Goal: Task Accomplishment & Management: Manage account settings

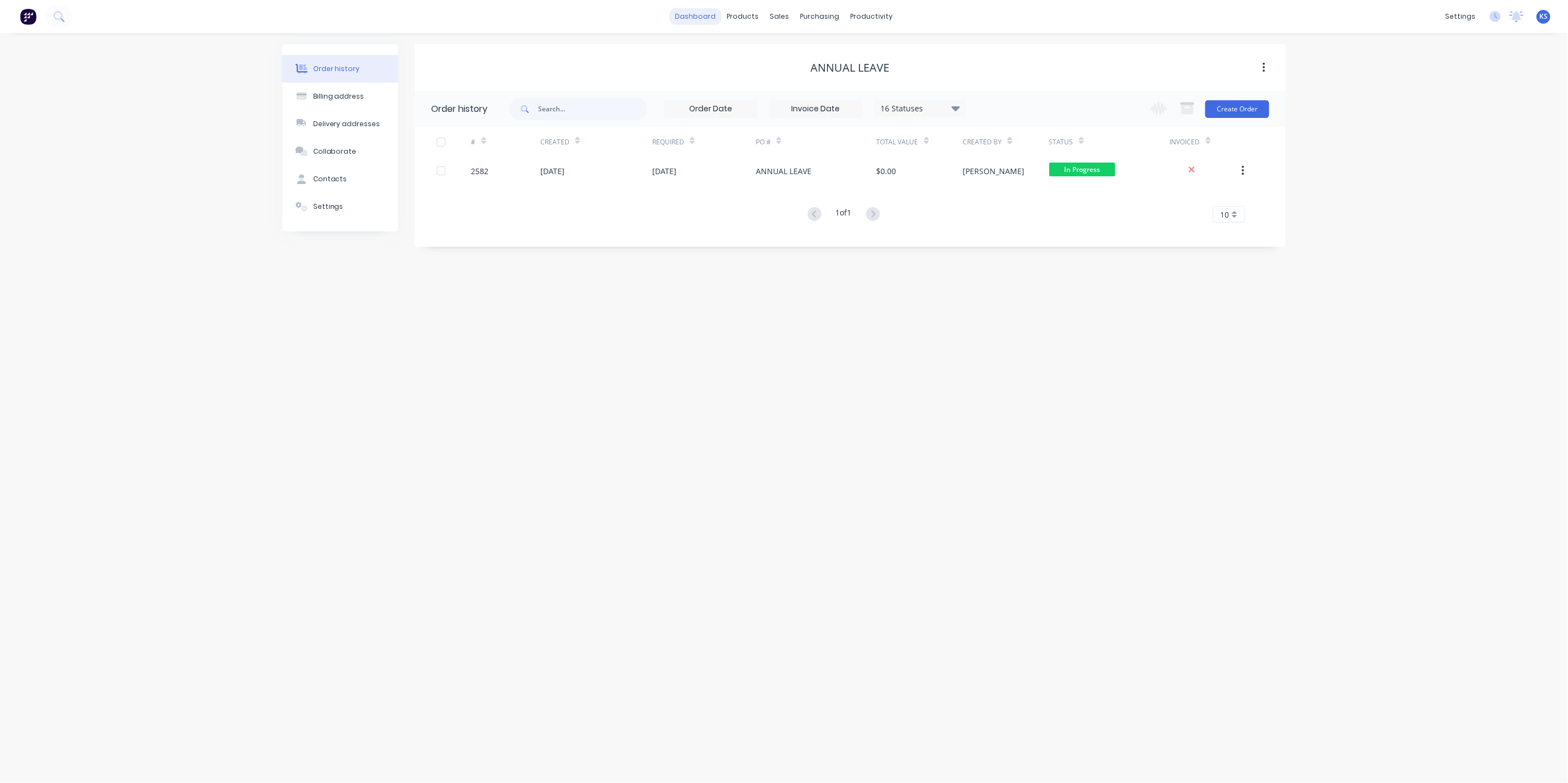
click at [691, 12] on link "dashboard" at bounding box center [695, 17] width 52 height 17
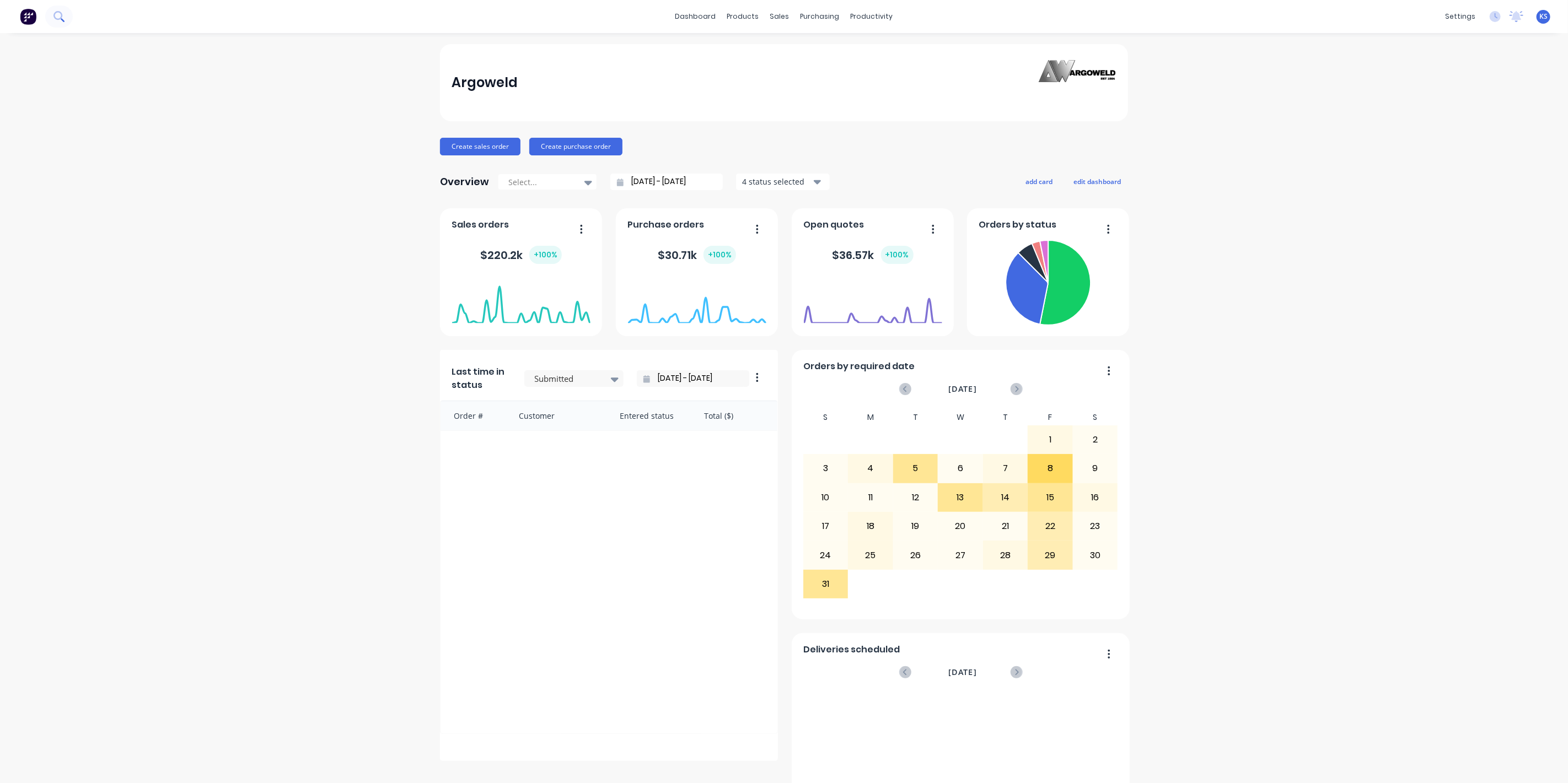
click at [64, 21] on button at bounding box center [59, 17] width 28 height 22
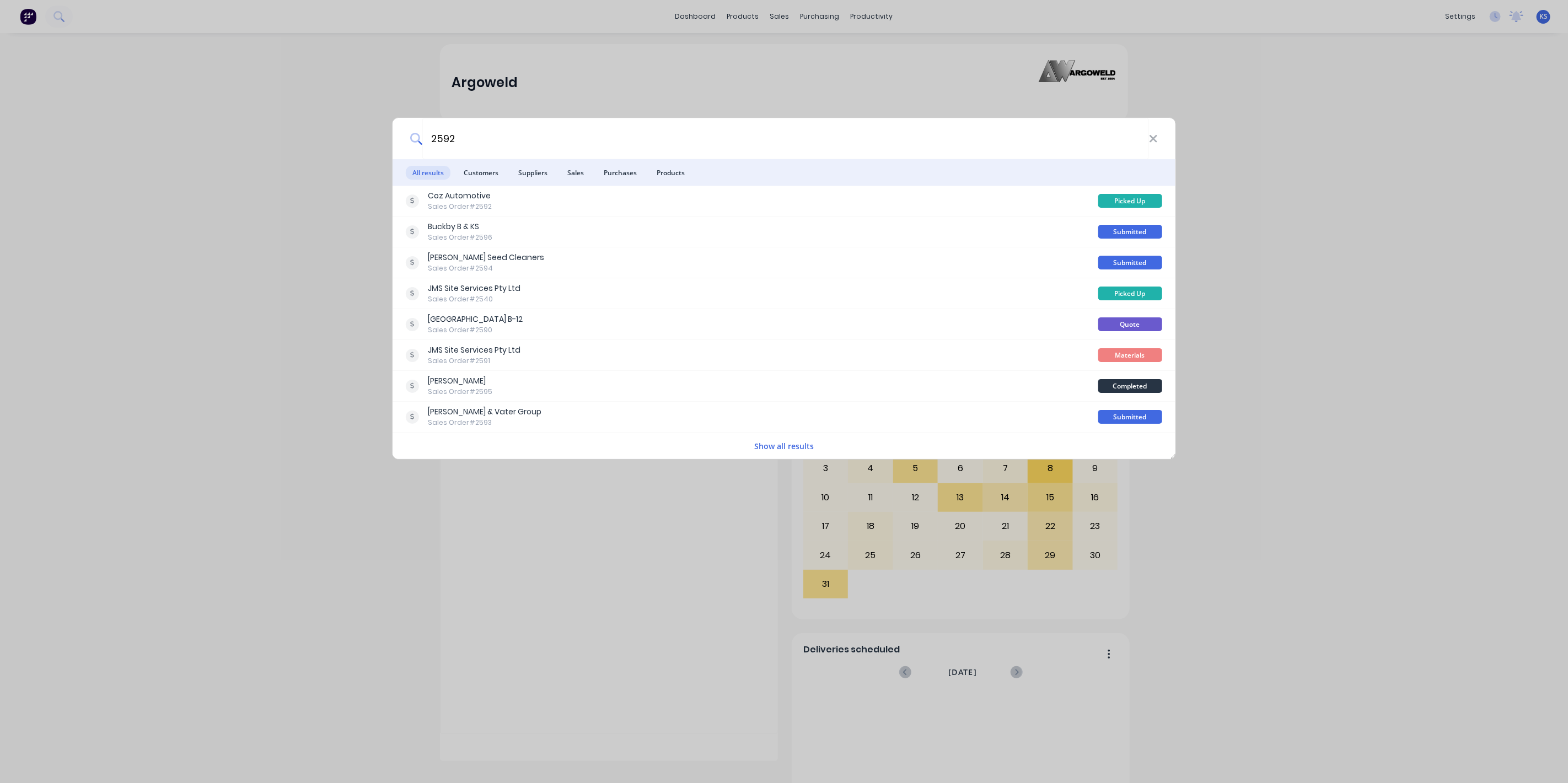
type input "2592"
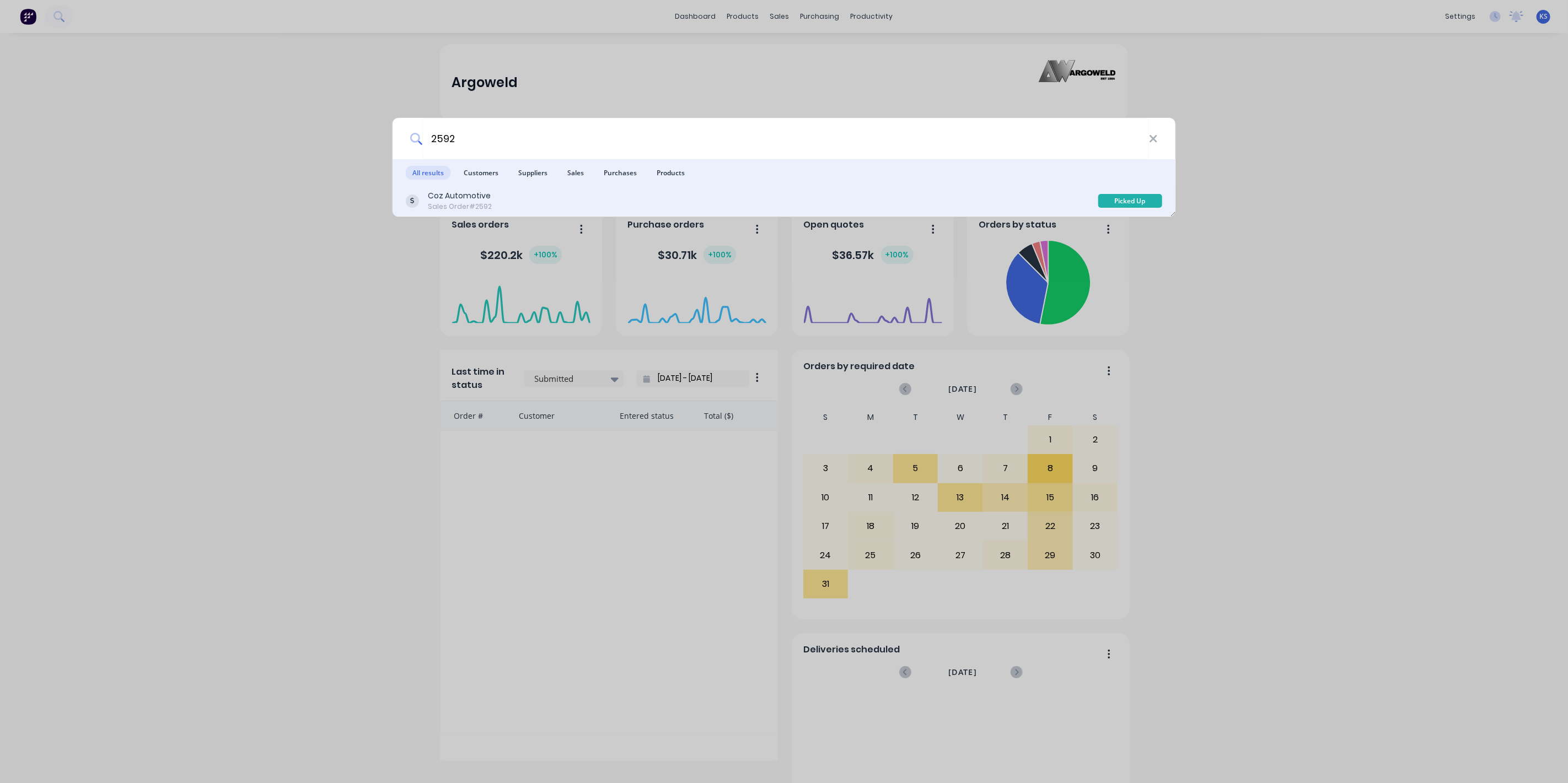
click at [462, 197] on div "Coz Automotive" at bounding box center [460, 196] width 64 height 12
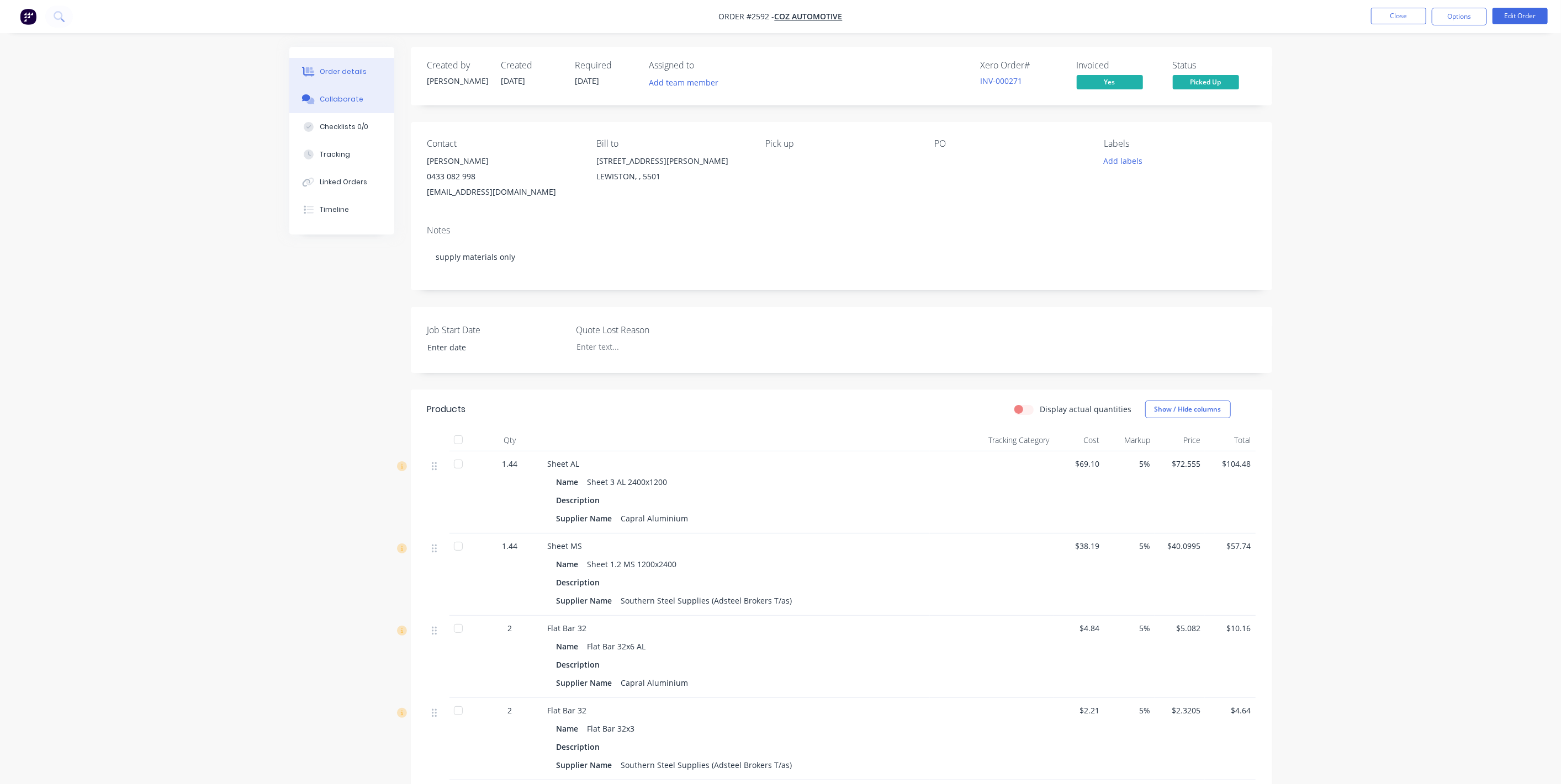
click at [332, 105] on button "Collaborate" at bounding box center [341, 99] width 105 height 28
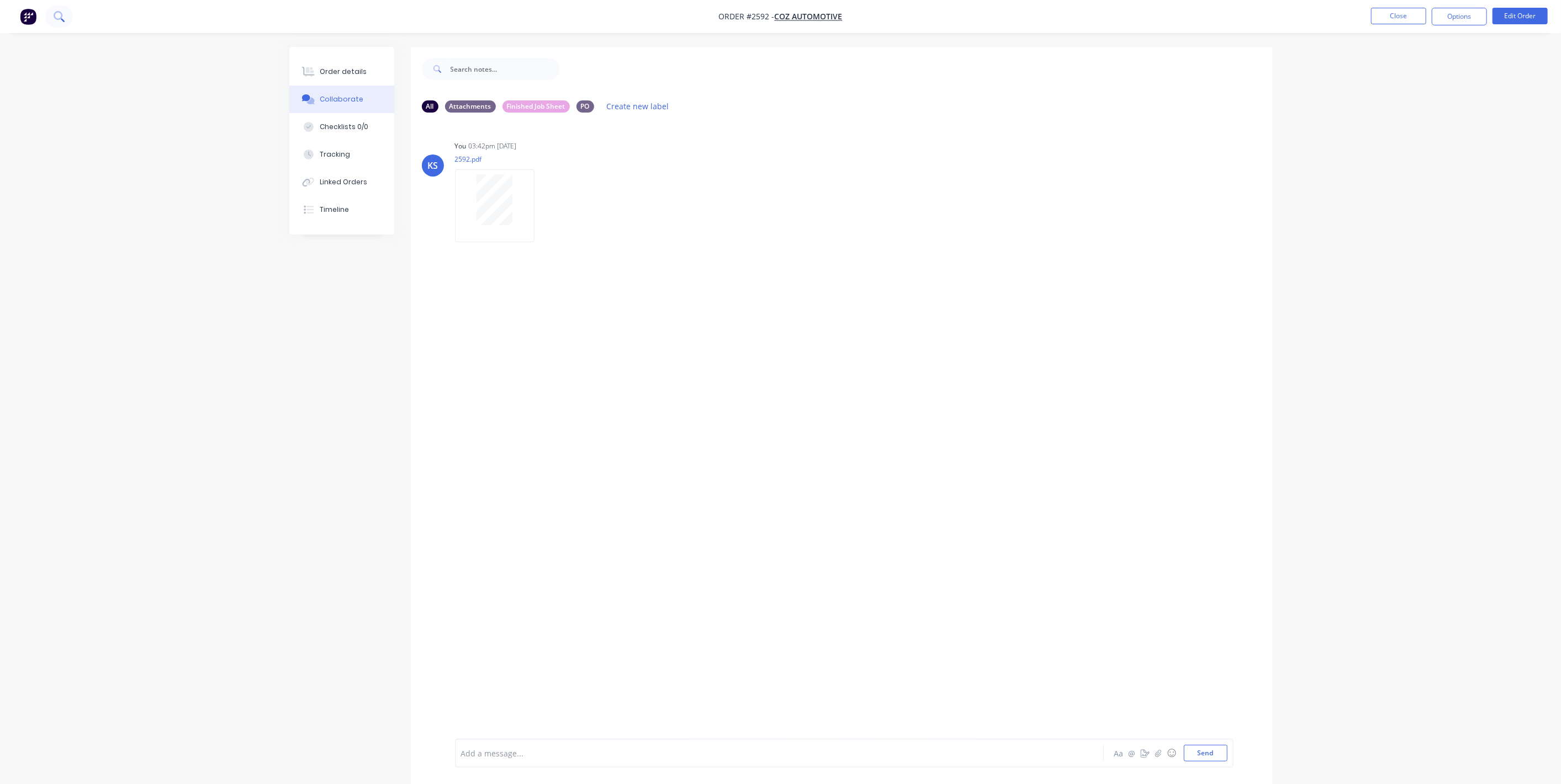
click at [53, 15] on icon at bounding box center [58, 16] width 10 height 10
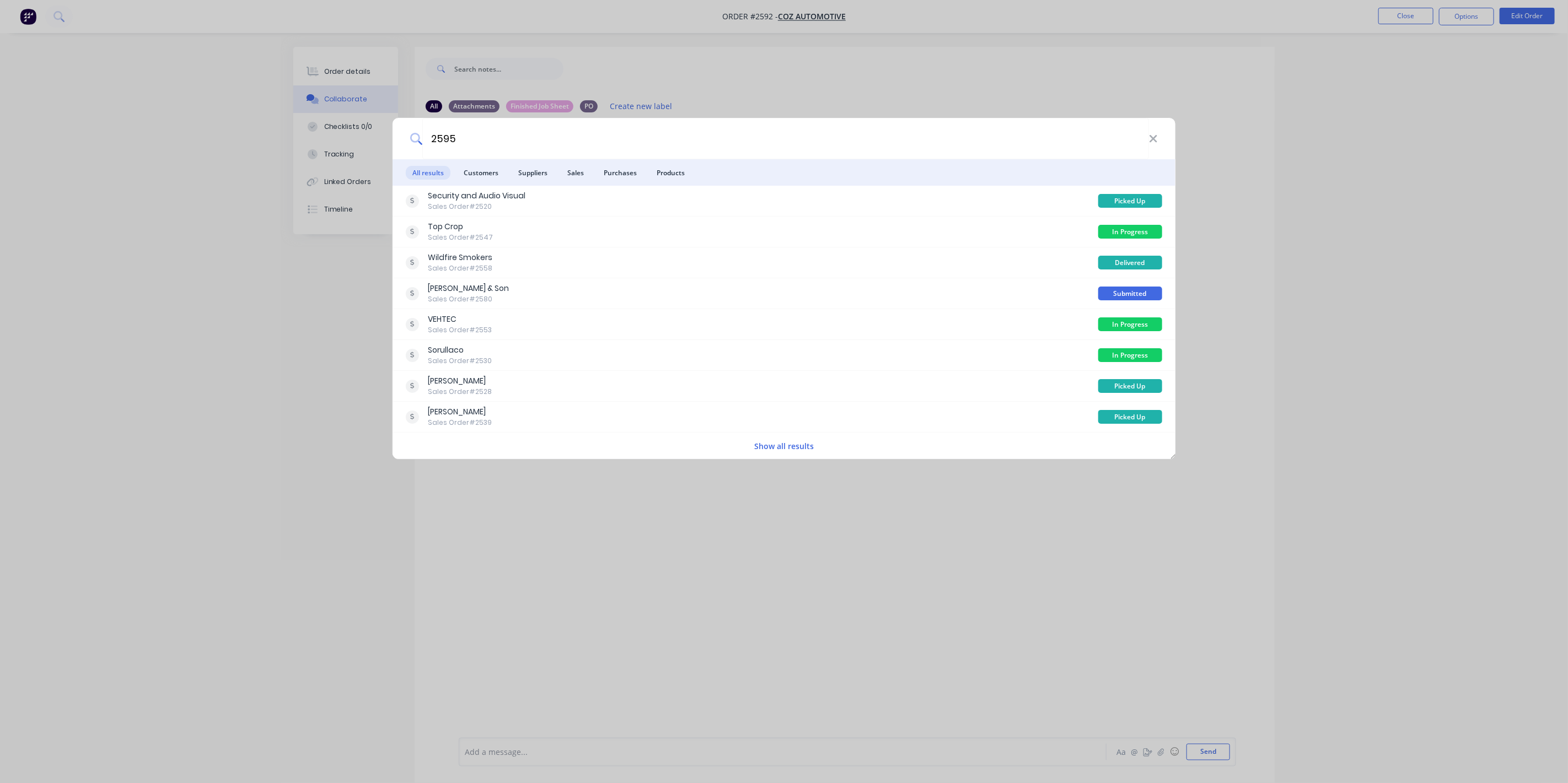
type input "2595"
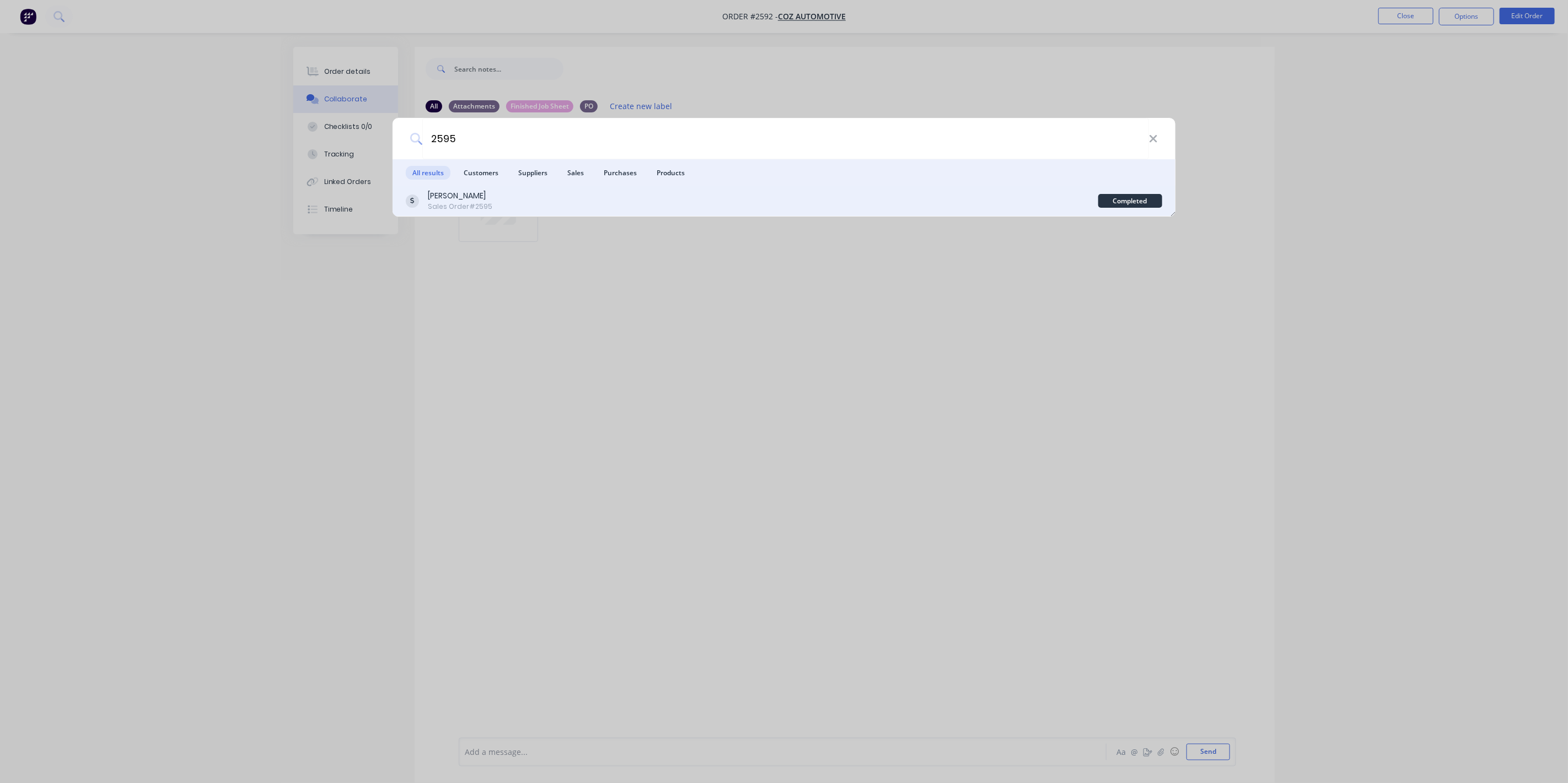
click at [1030, 204] on div "[PERSON_NAME] Sales Order #2595" at bounding box center [752, 201] width 693 height 21
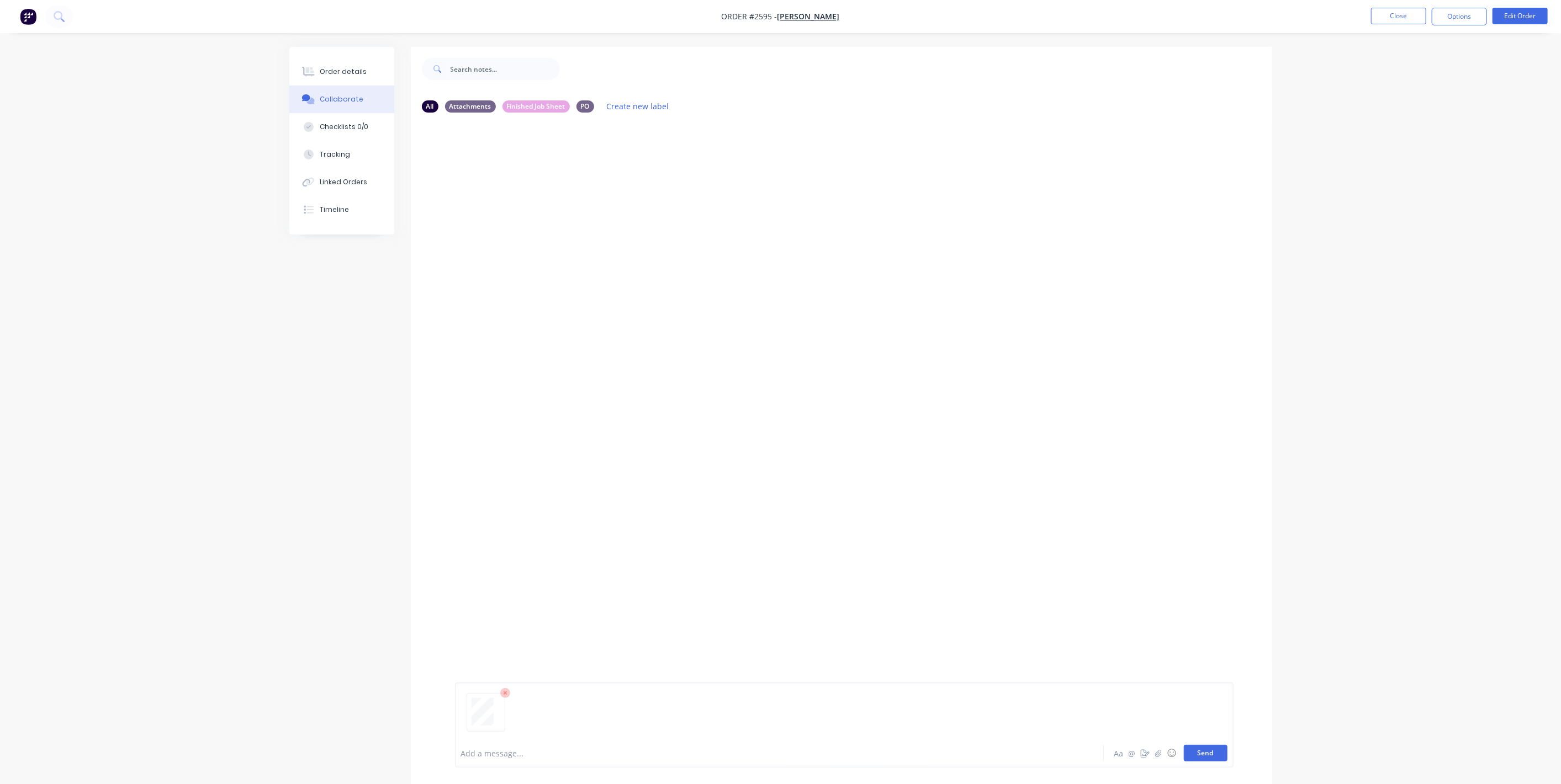
click at [1219, 756] on button "Send" at bounding box center [1205, 753] width 44 height 17
click at [345, 72] on div "Order details" at bounding box center [343, 71] width 47 height 10
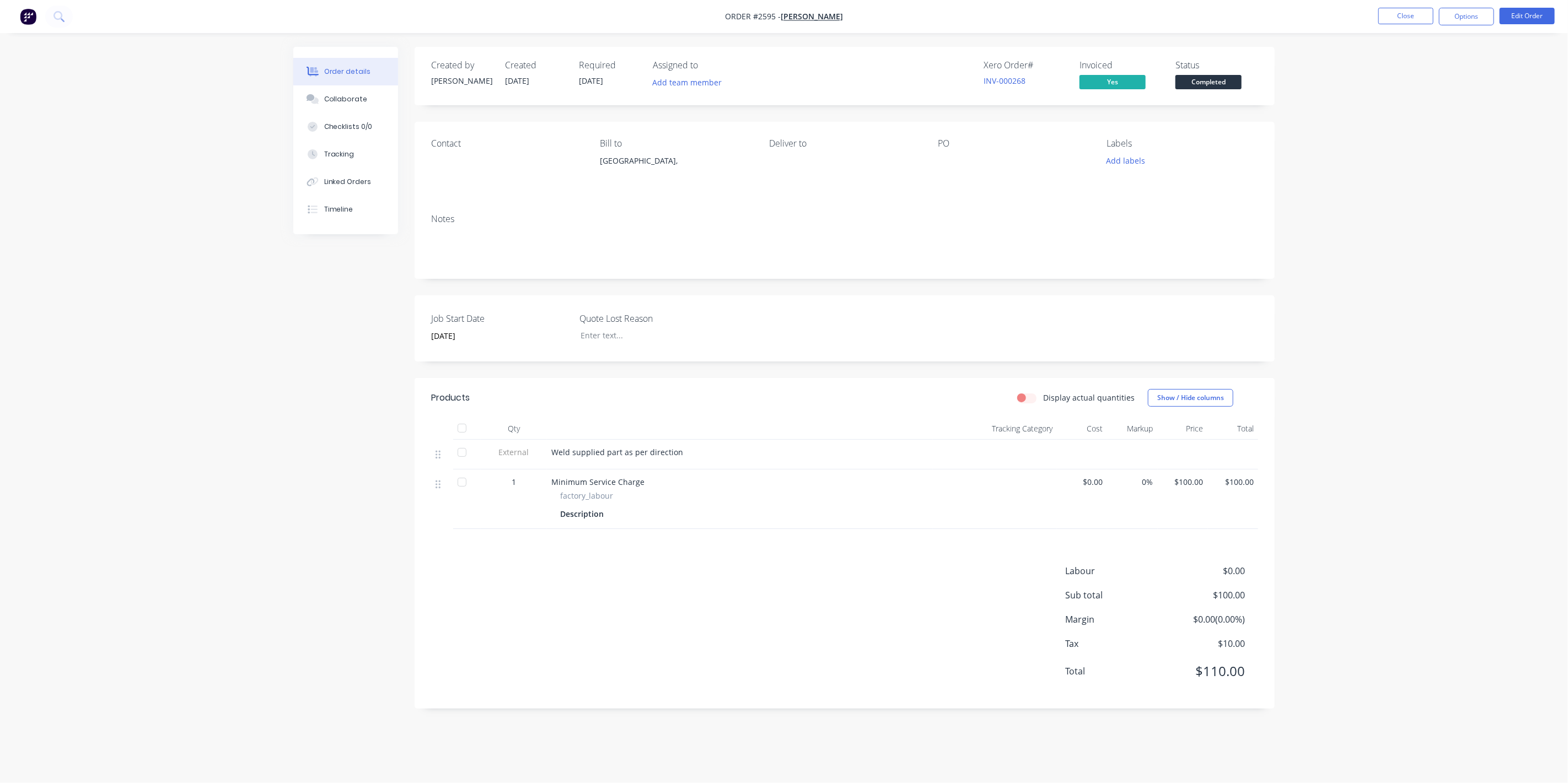
click at [1192, 85] on span "Completed" at bounding box center [1209, 82] width 66 height 14
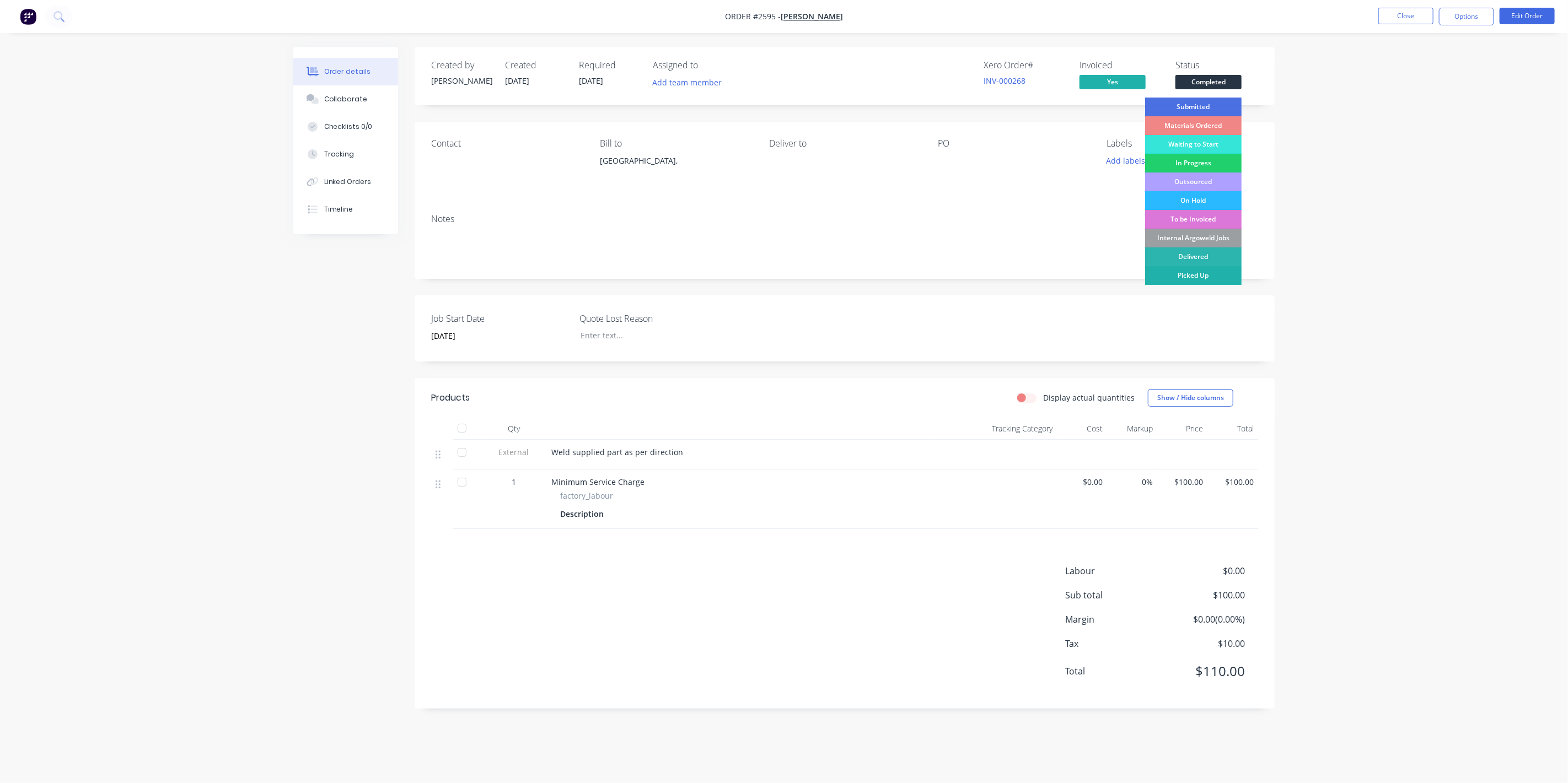
click at [1209, 270] on div "Picked Up" at bounding box center [1193, 276] width 96 height 19
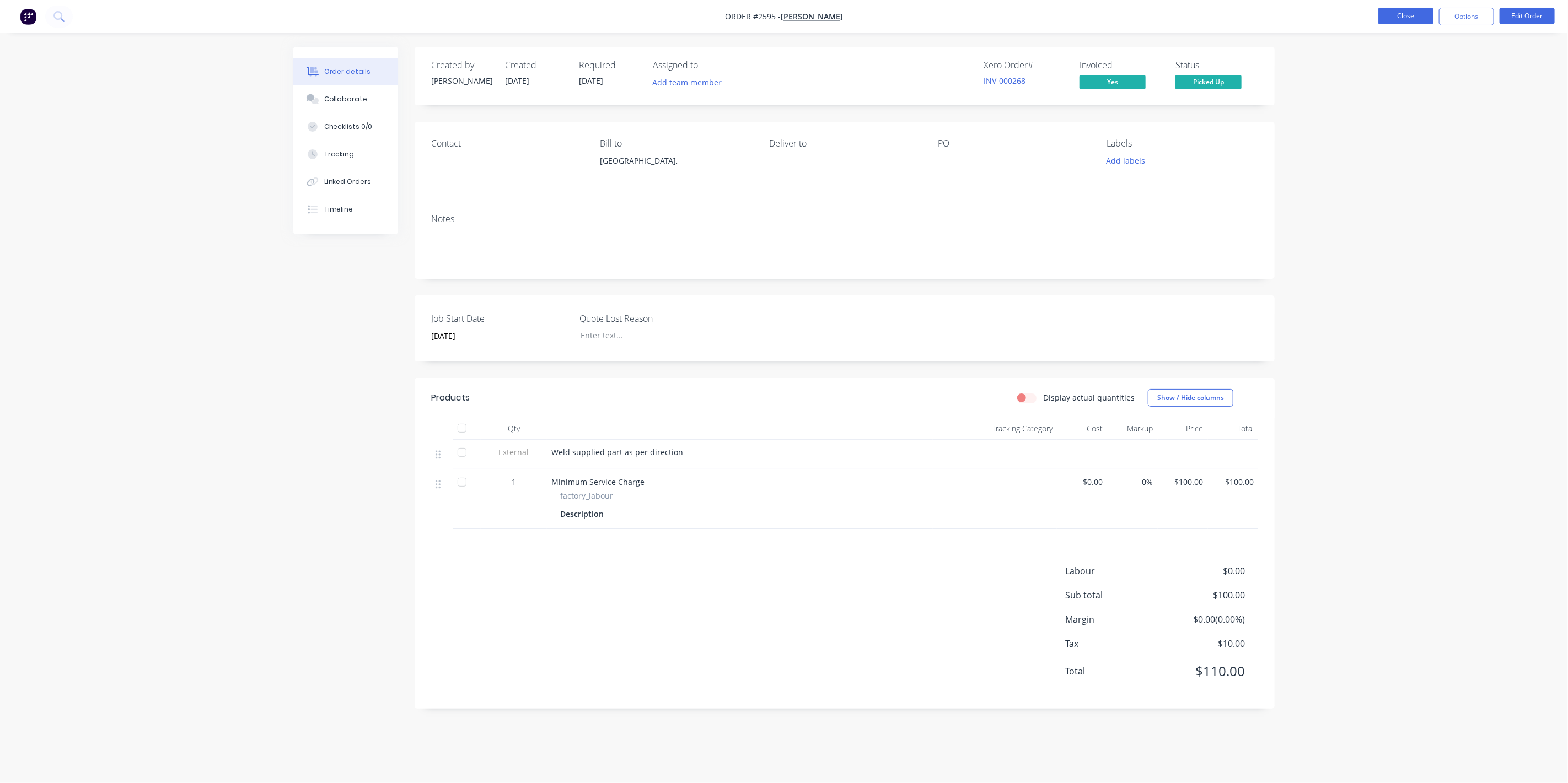
click at [1399, 16] on button "Close" at bounding box center [1406, 16] width 55 height 17
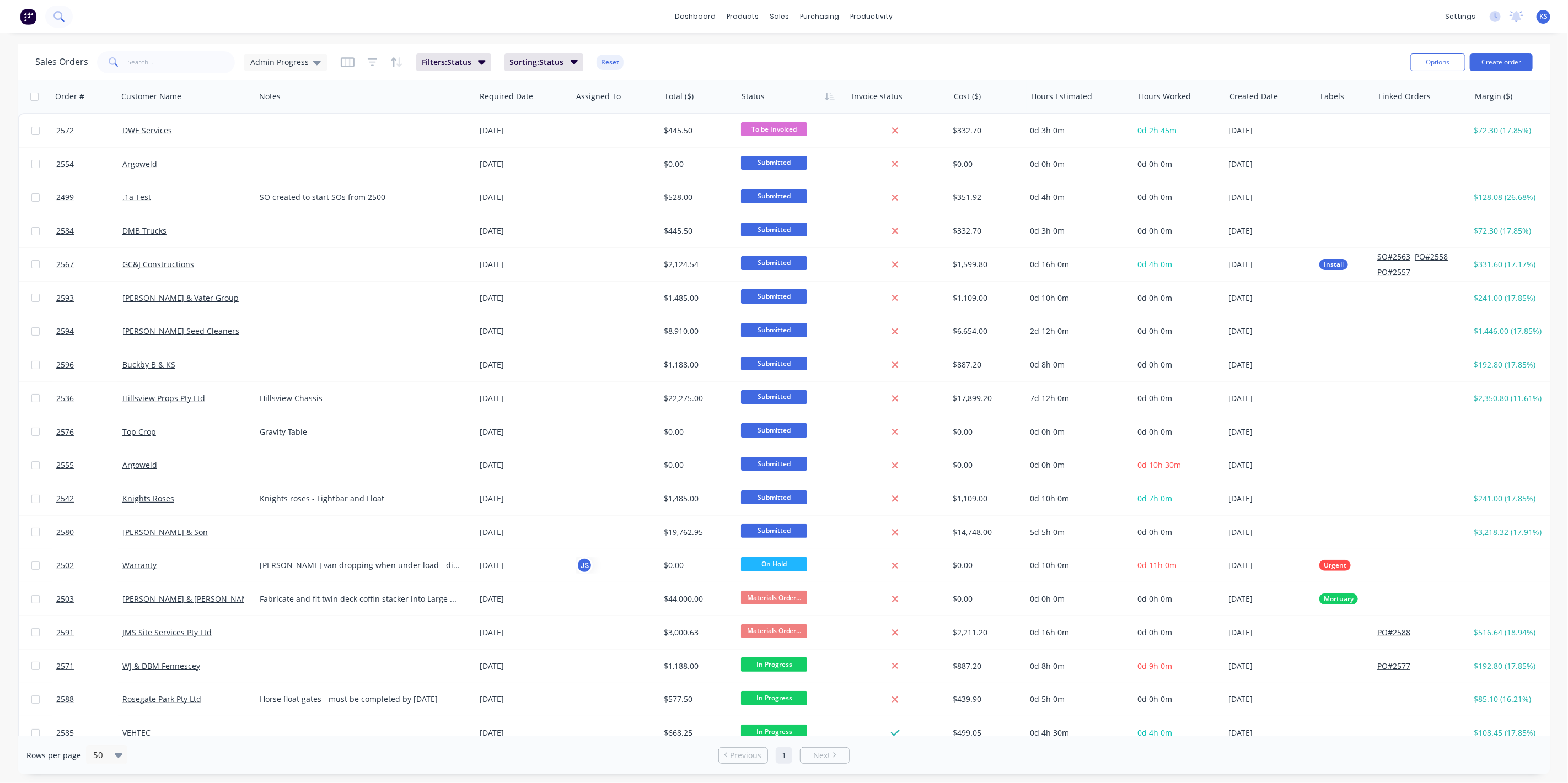
click at [53, 17] on button at bounding box center [59, 17] width 28 height 22
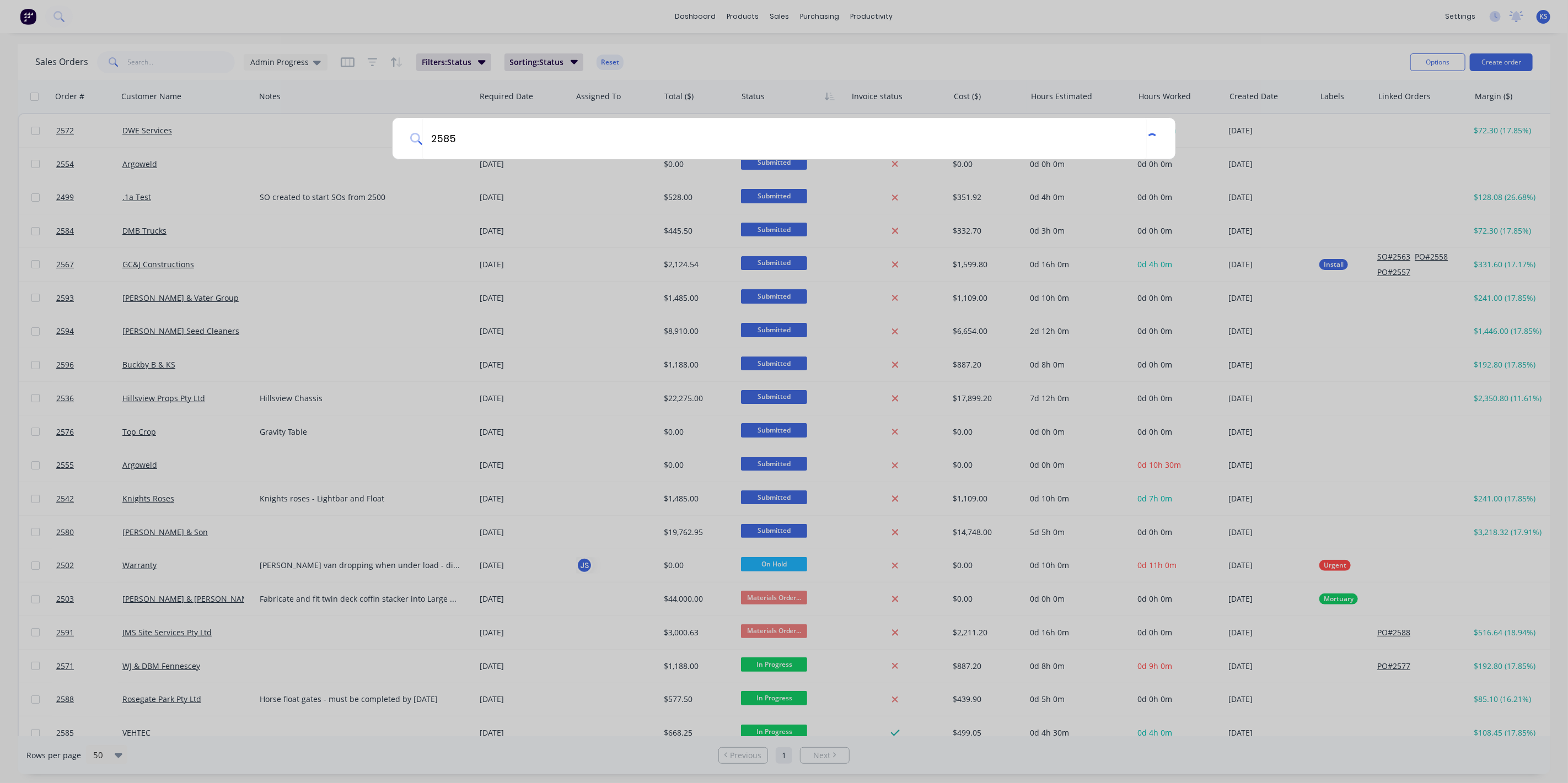
type input "2585"
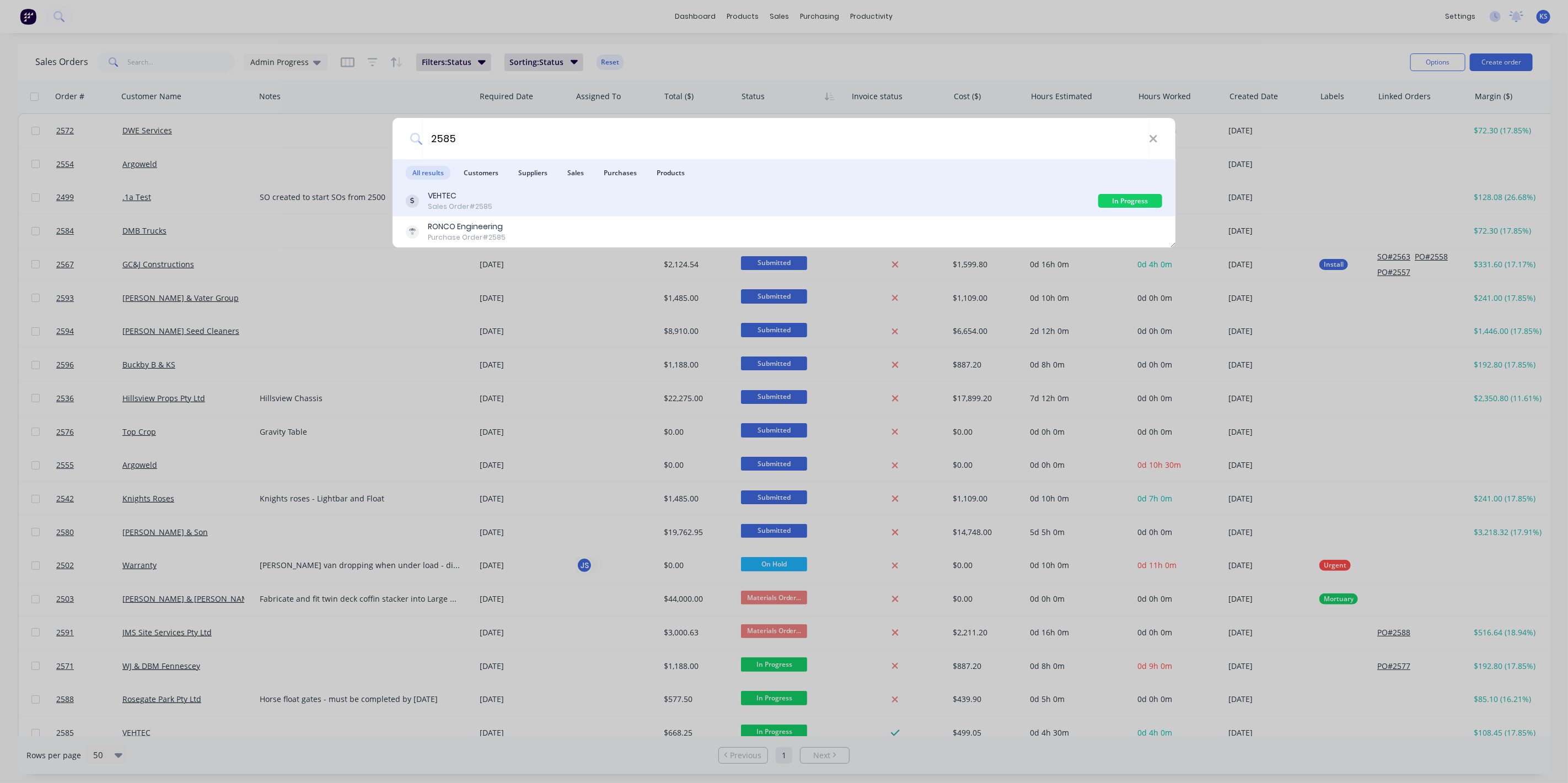
click at [474, 204] on div "Sales Order #2585" at bounding box center [460, 206] width 64 height 10
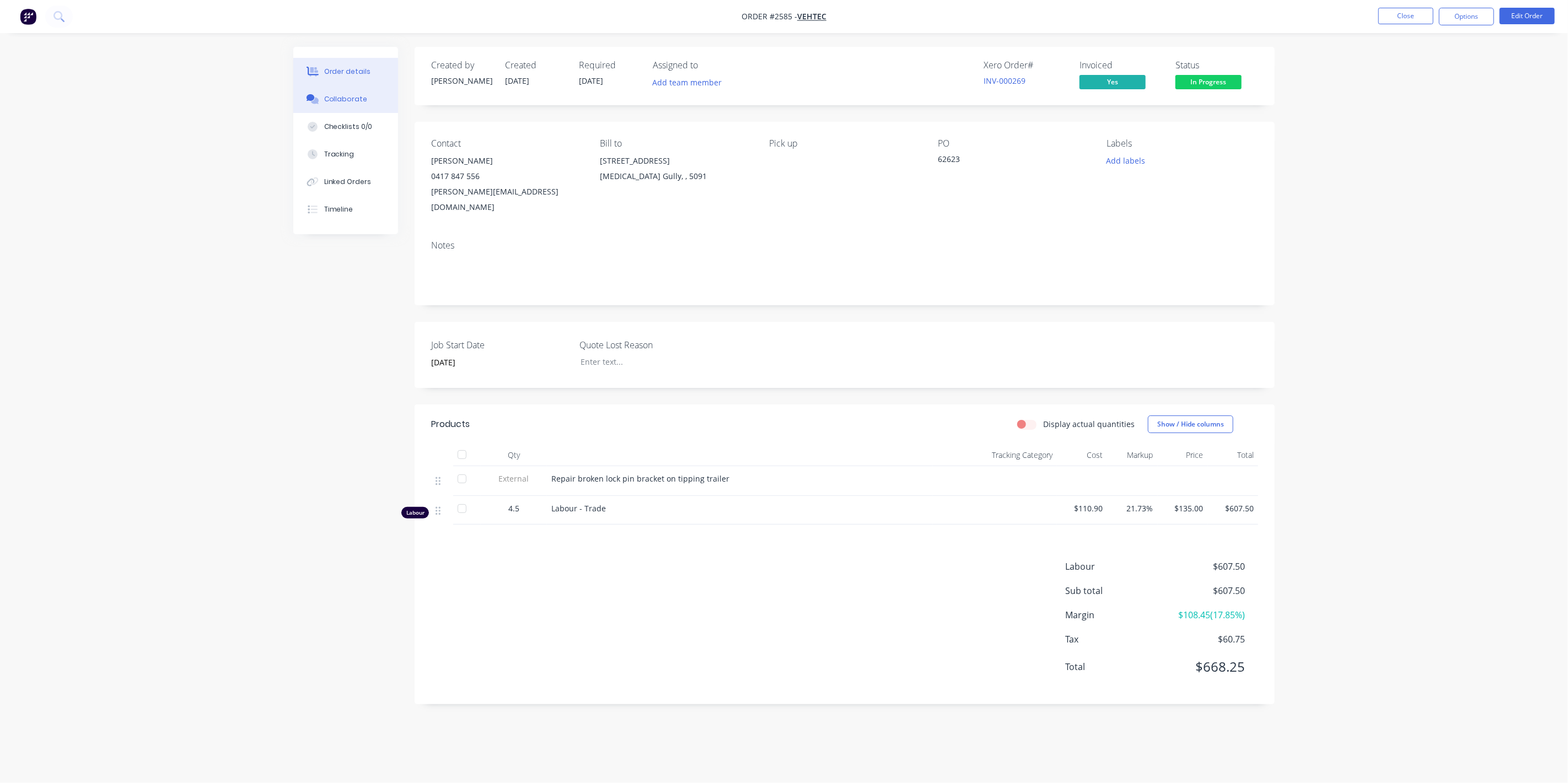
click at [356, 98] on div "Collaborate" at bounding box center [346, 99] width 44 height 10
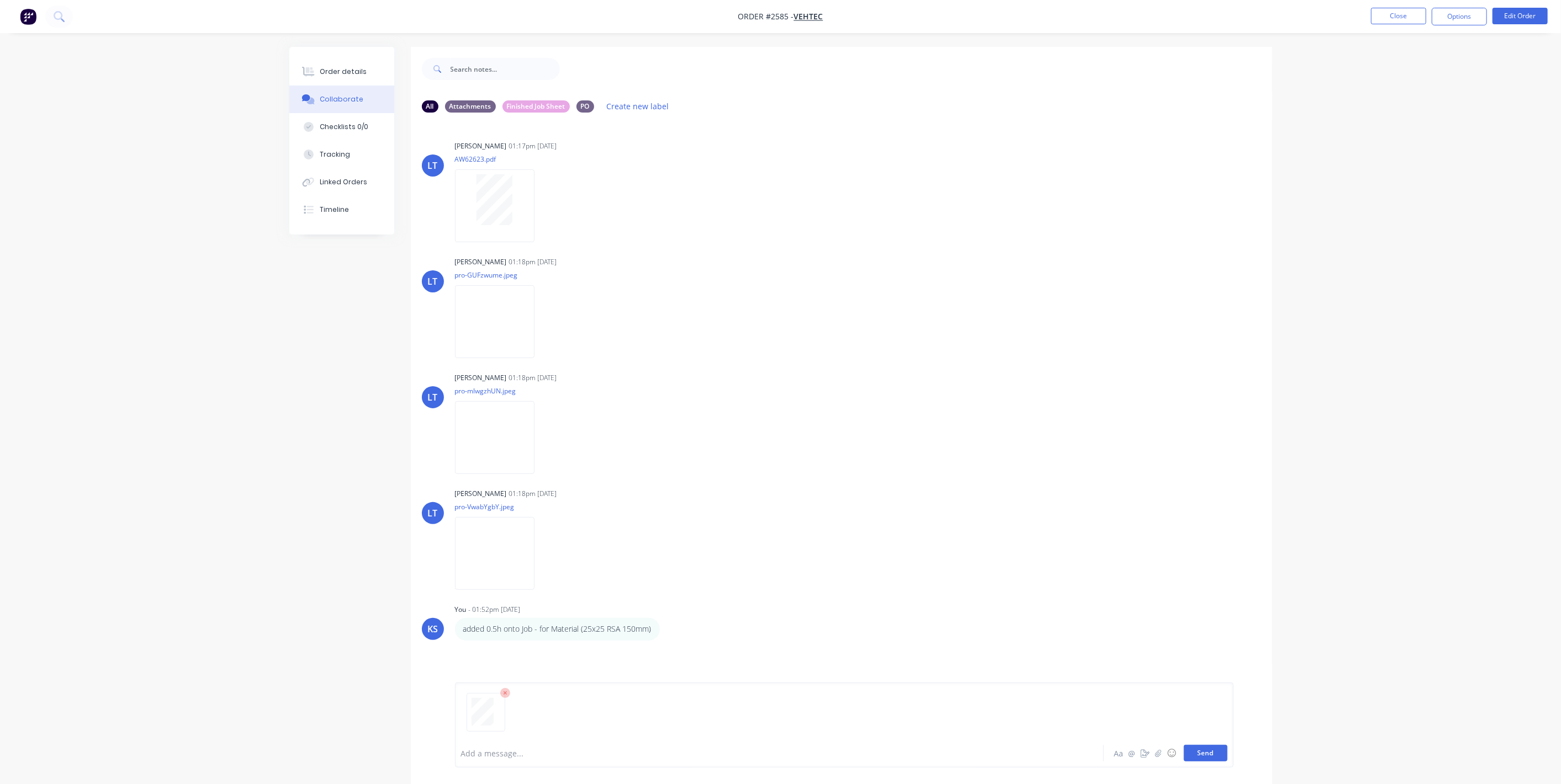
click at [1204, 750] on button "Send" at bounding box center [1205, 753] width 44 height 17
click at [1202, 755] on button "Send" at bounding box center [1205, 753] width 44 height 17
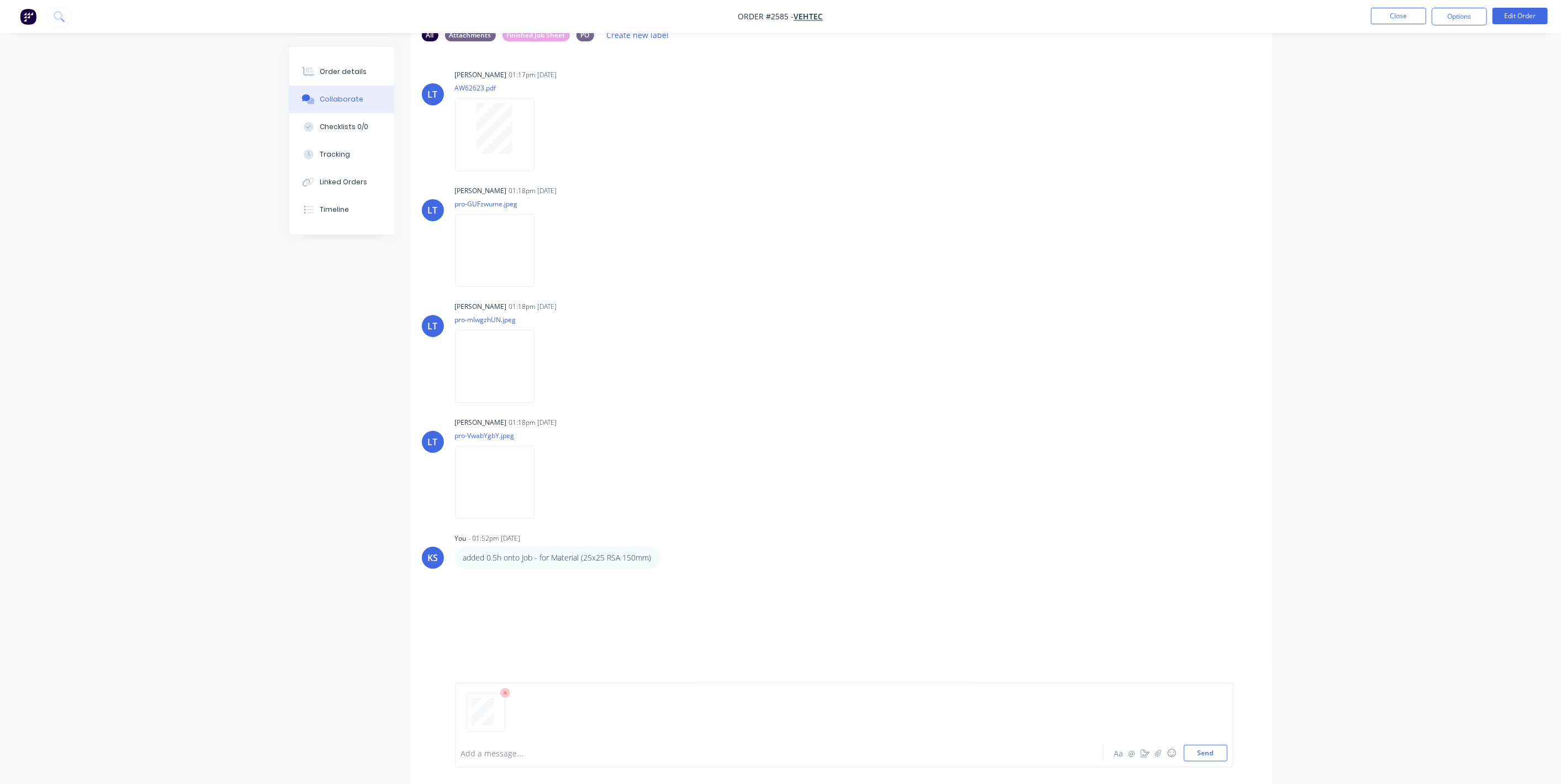
scroll to position [72, 0]
click at [1218, 759] on button "Send" at bounding box center [1205, 753] width 44 height 17
click at [641, 749] on div at bounding box center [749, 753] width 574 height 12
click at [1212, 747] on button "Send" at bounding box center [1205, 753] width 44 height 17
click at [1211, 753] on button "Send" at bounding box center [1205, 753] width 44 height 17
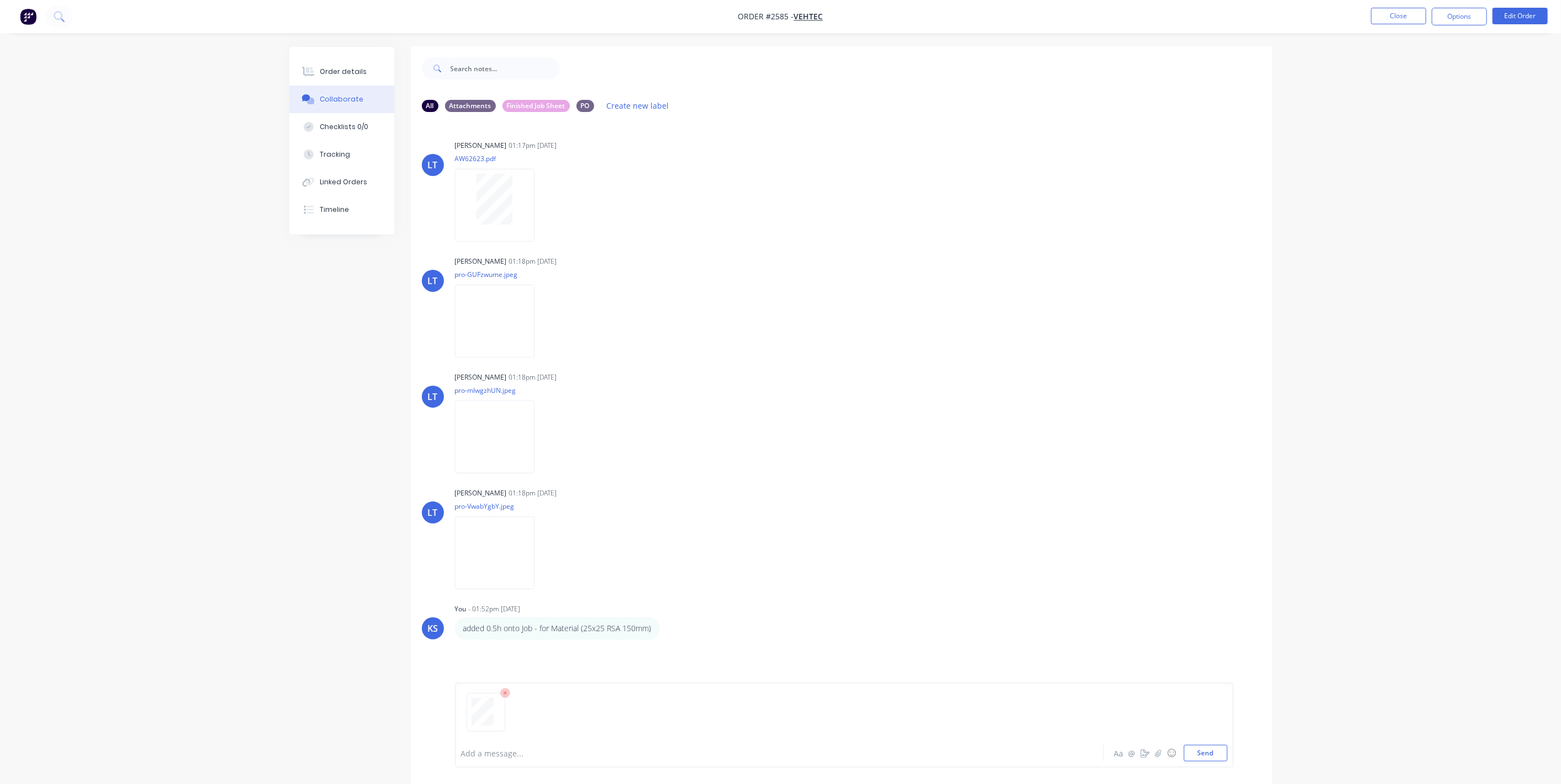
scroll to position [0, 0]
click at [1207, 752] on button "Send" at bounding box center [1205, 753] width 44 height 17
click at [505, 695] on icon at bounding box center [505, 693] width 3 height 3
click at [1224, 752] on button "Send" at bounding box center [1205, 753] width 44 height 17
click at [1386, 15] on button "Close" at bounding box center [1399, 16] width 55 height 17
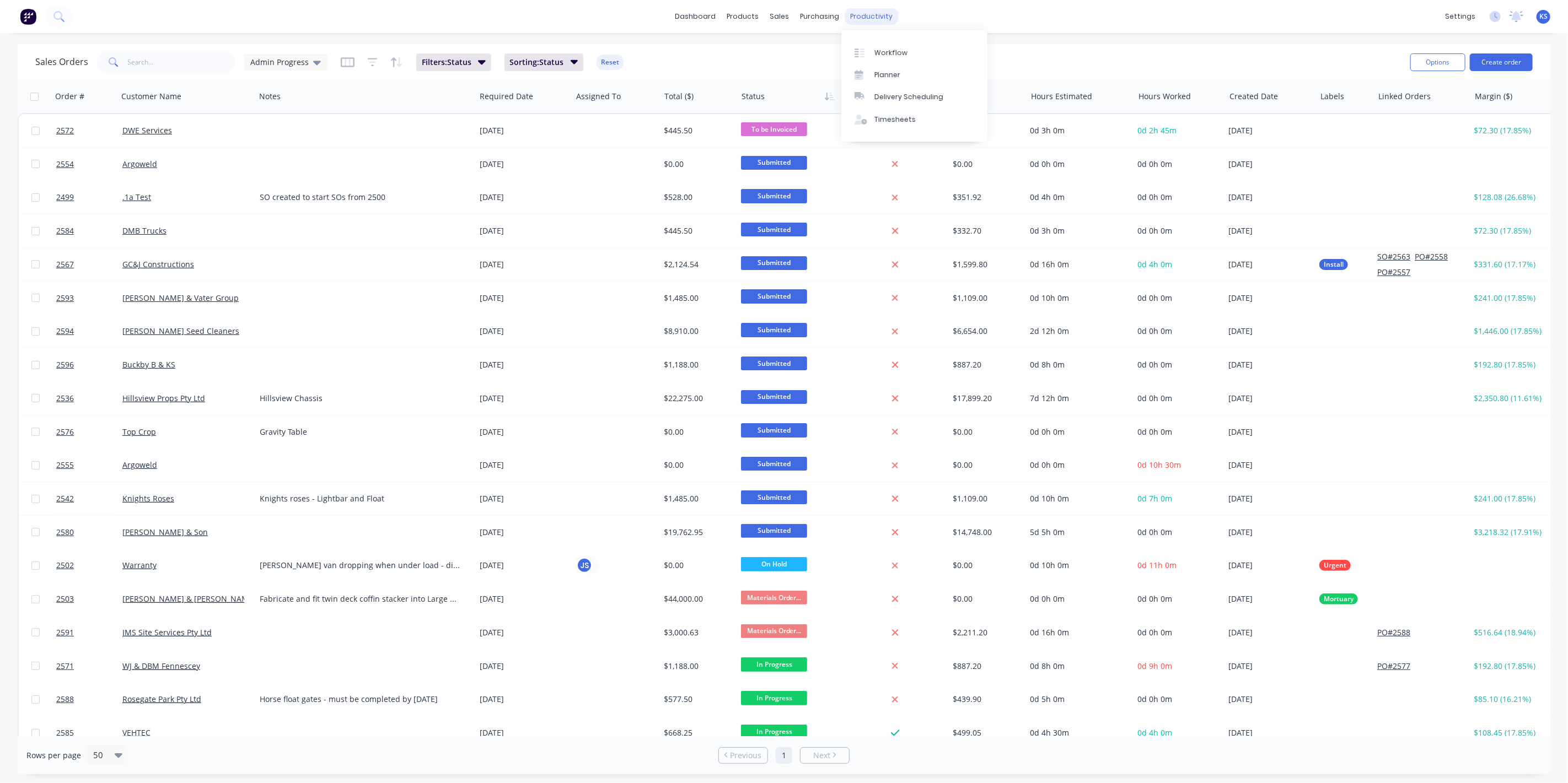
click at [878, 23] on div "productivity" at bounding box center [872, 17] width 53 height 17
click at [892, 114] on link "Timesheets" at bounding box center [914, 120] width 146 height 22
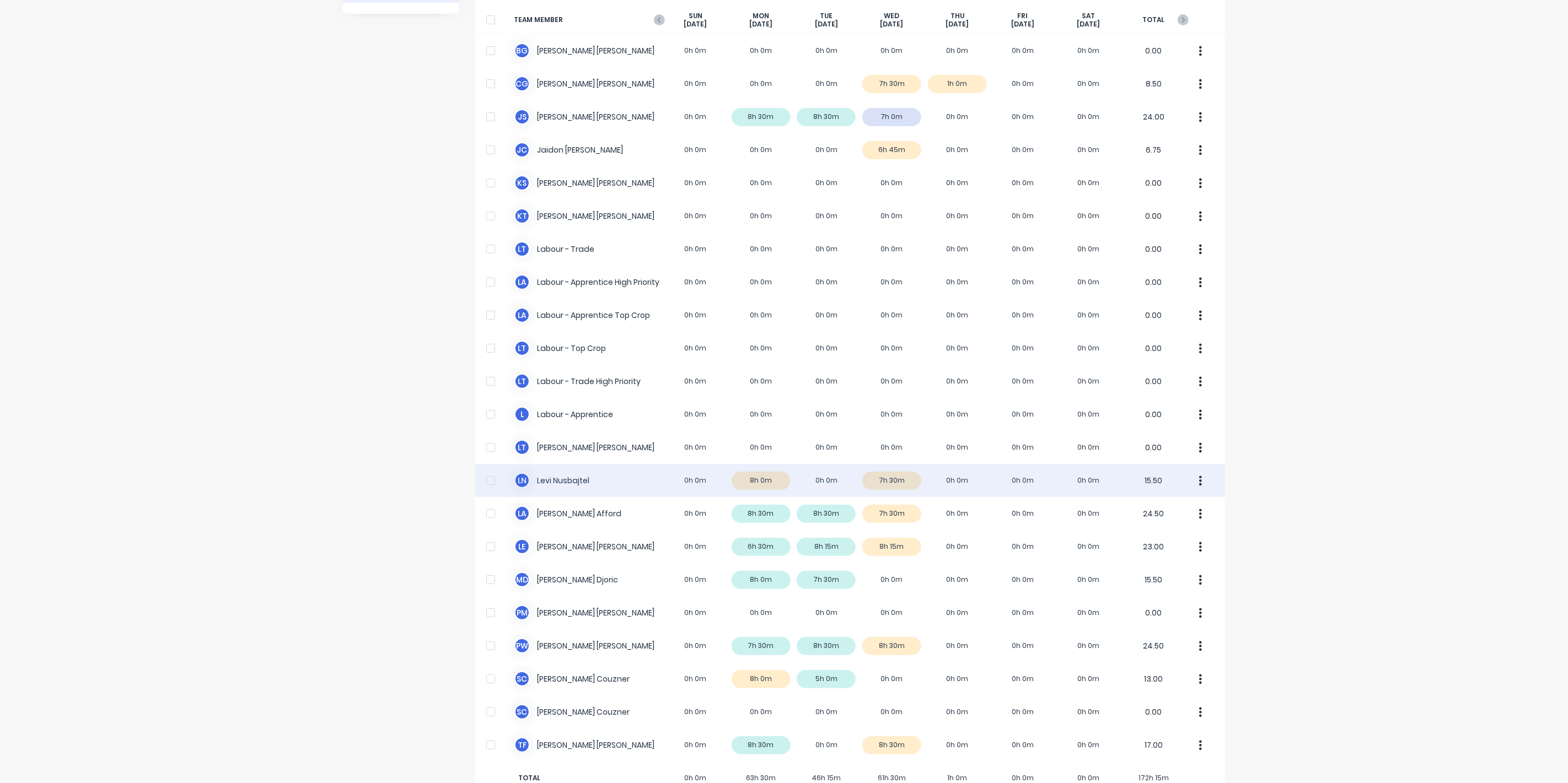
scroll to position [109, 0]
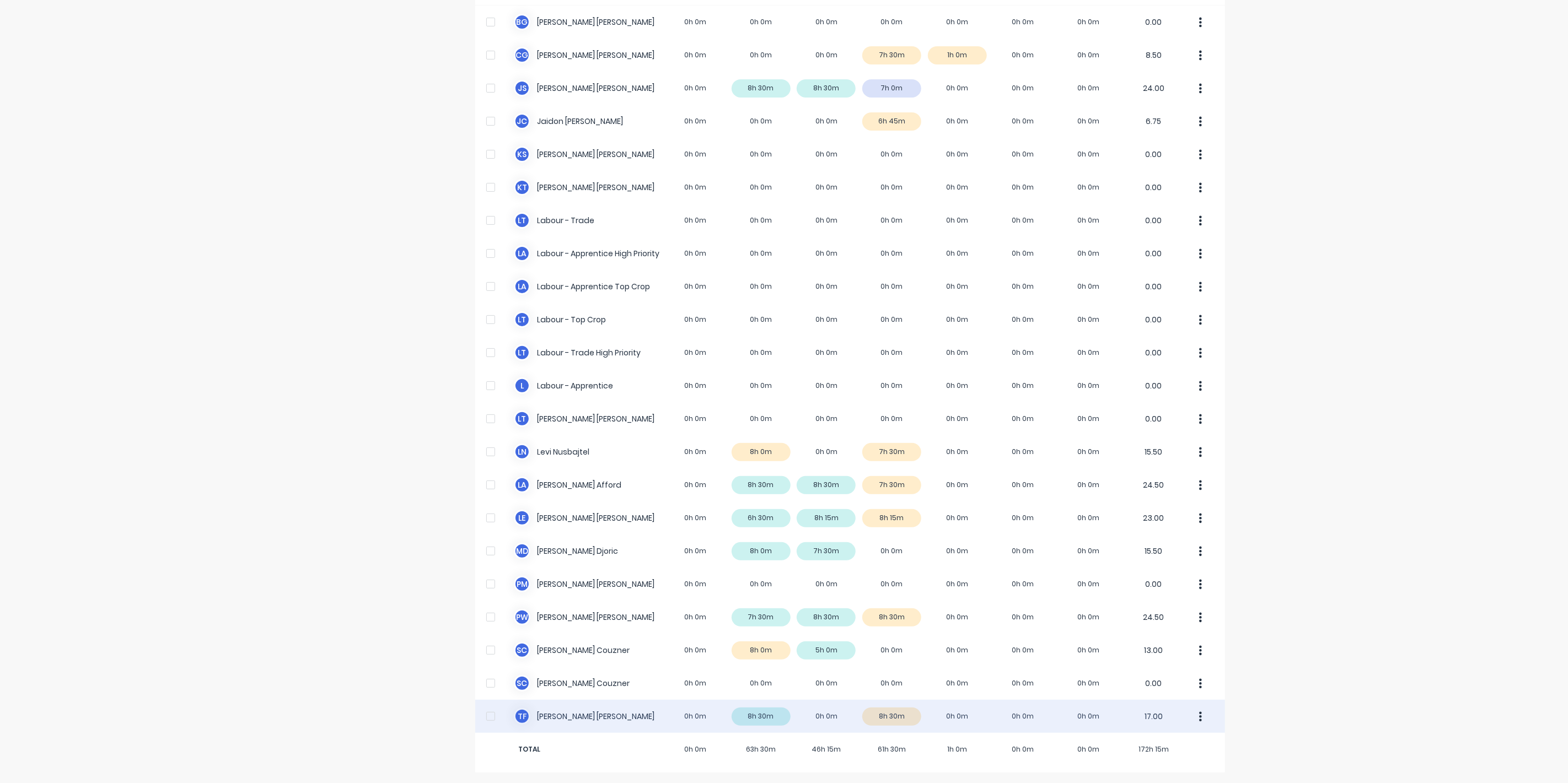
click at [571, 719] on div "T F [PERSON_NAME] 0h 0m 8h 30m 0h 0m 8h 30m 0h 0m 0h 0m 0h 0m 17.00" at bounding box center [850, 717] width 750 height 33
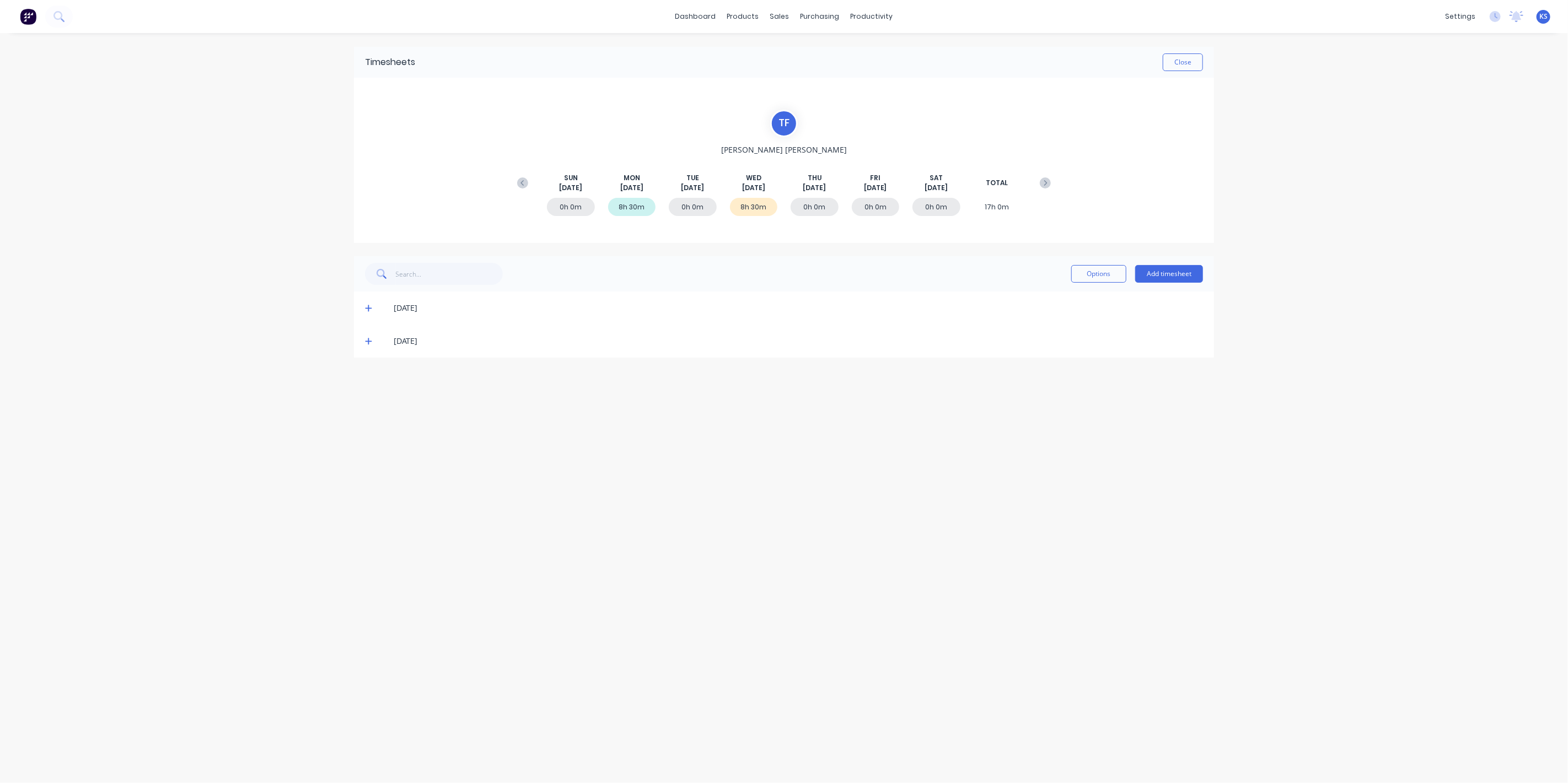
click at [370, 339] on icon at bounding box center [368, 341] width 7 height 8
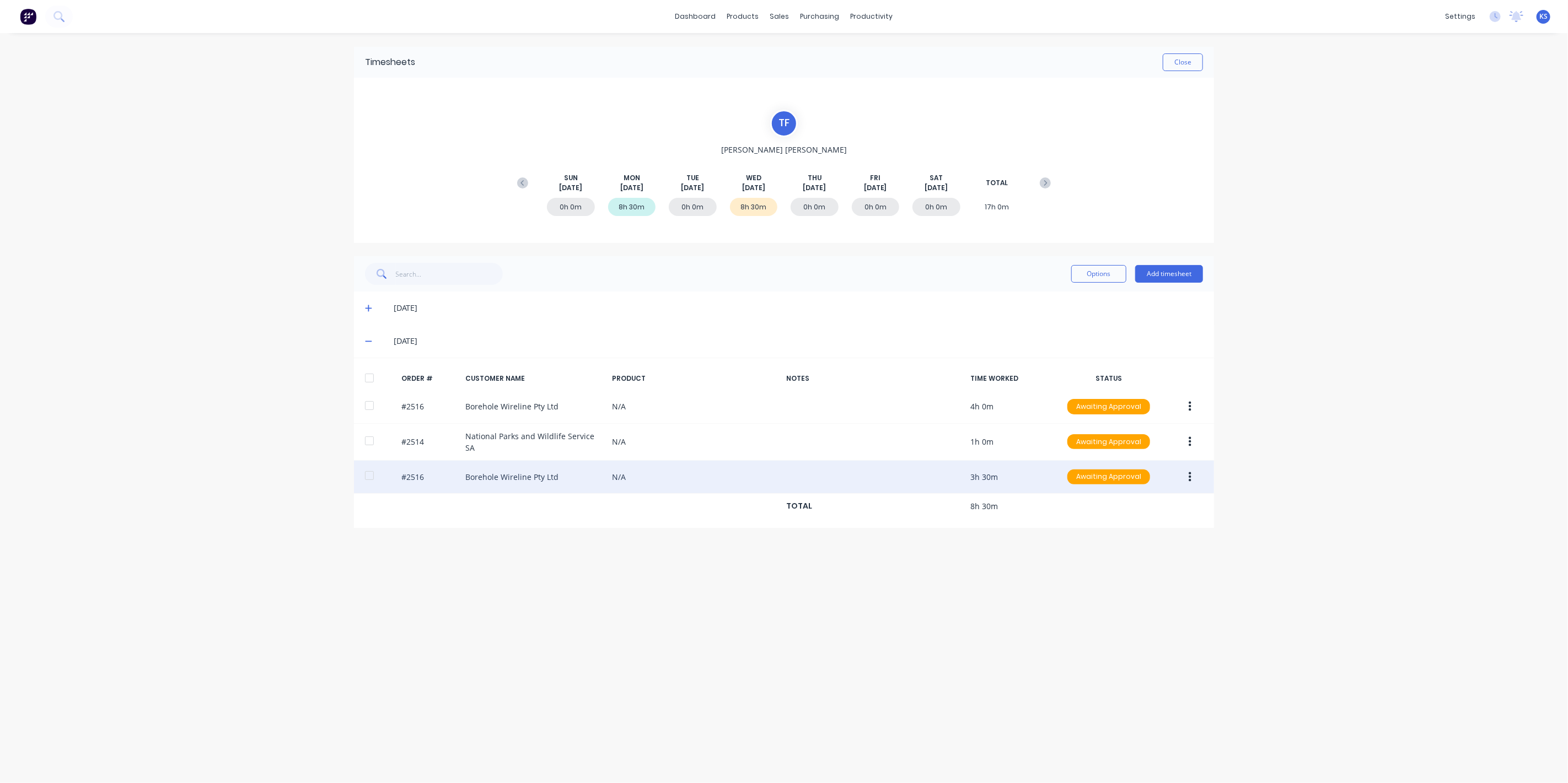
click at [368, 472] on div at bounding box center [370, 476] width 22 height 22
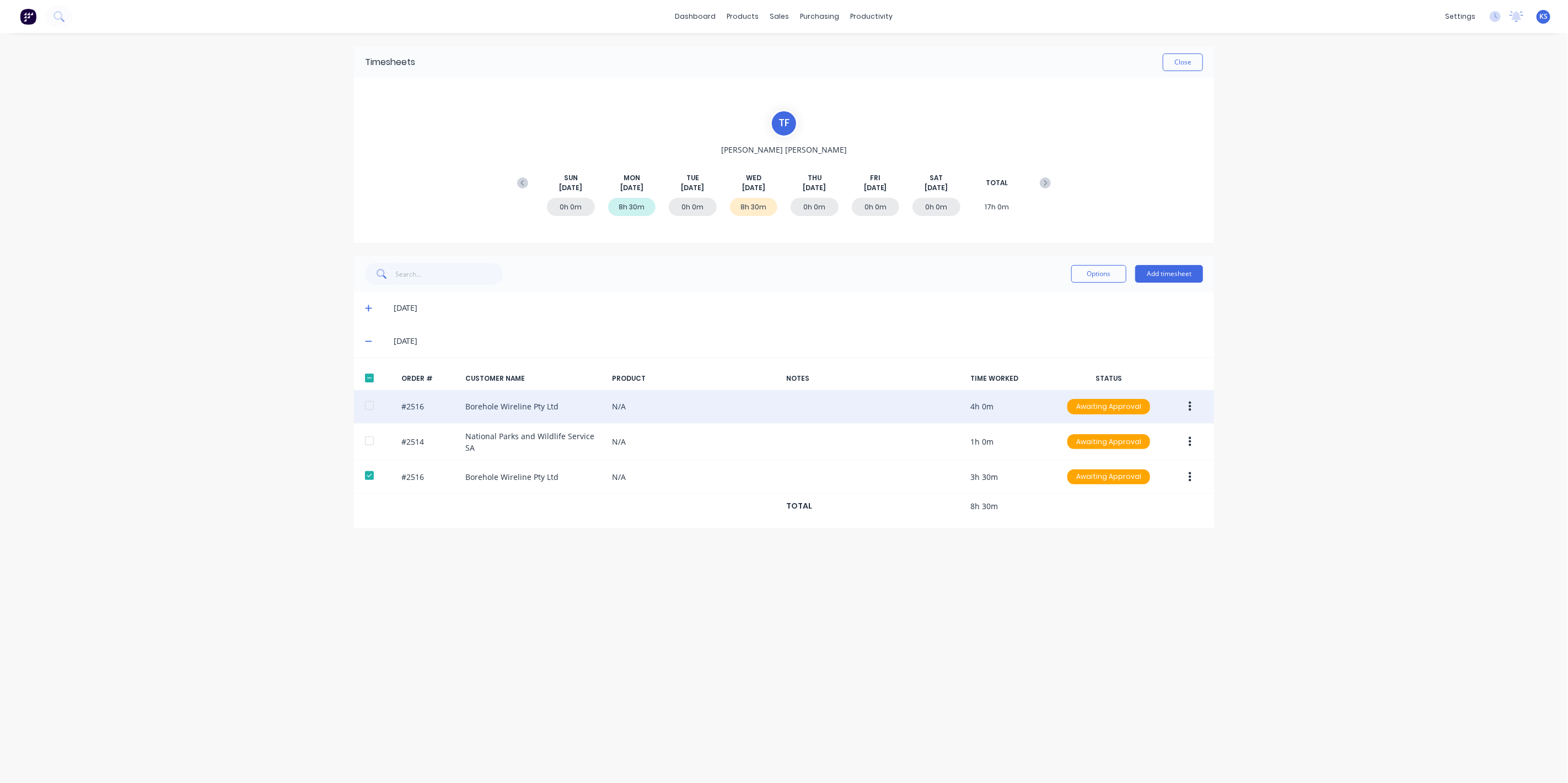
click at [366, 408] on div at bounding box center [370, 406] width 22 height 22
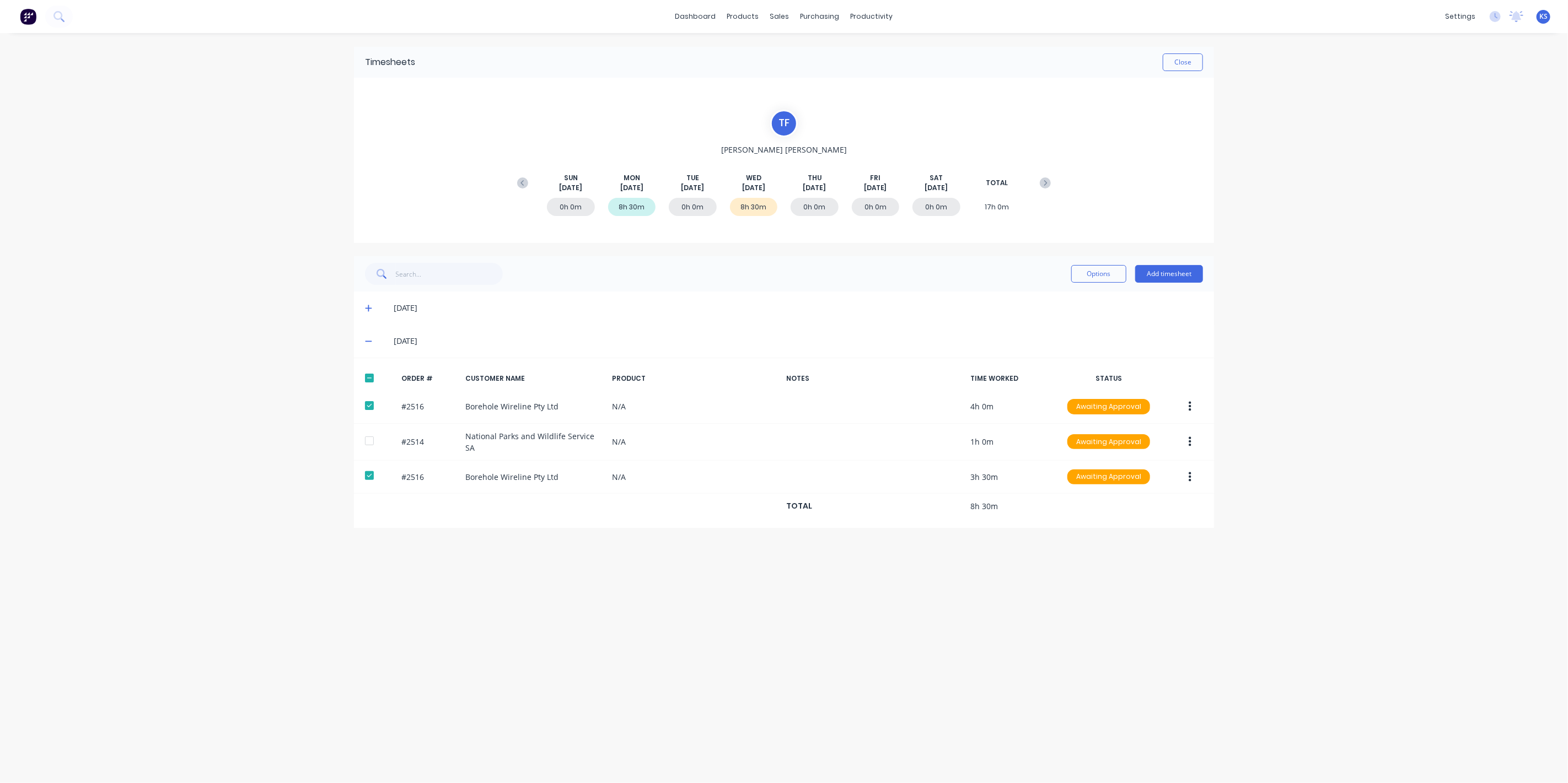
click at [1068, 276] on div "Options Add timesheet" at bounding box center [784, 274] width 838 height 22
click at [1082, 277] on button "Options" at bounding box center [1099, 273] width 55 height 17
click at [1067, 304] on div "Approve" at bounding box center [1074, 302] width 85 height 16
click at [1188, 53] on button "Close" at bounding box center [1183, 62] width 40 height 17
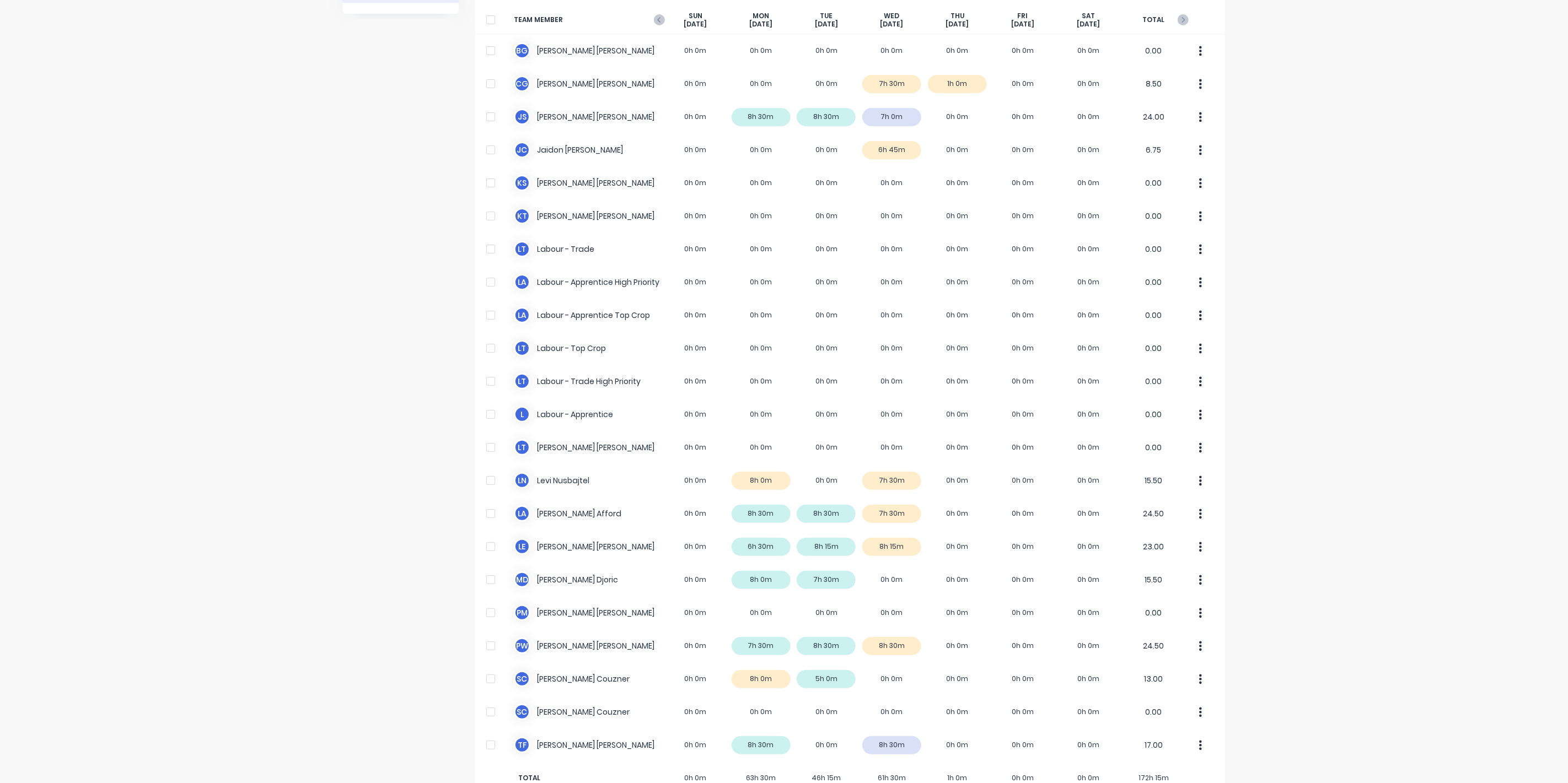
scroll to position [109, 0]
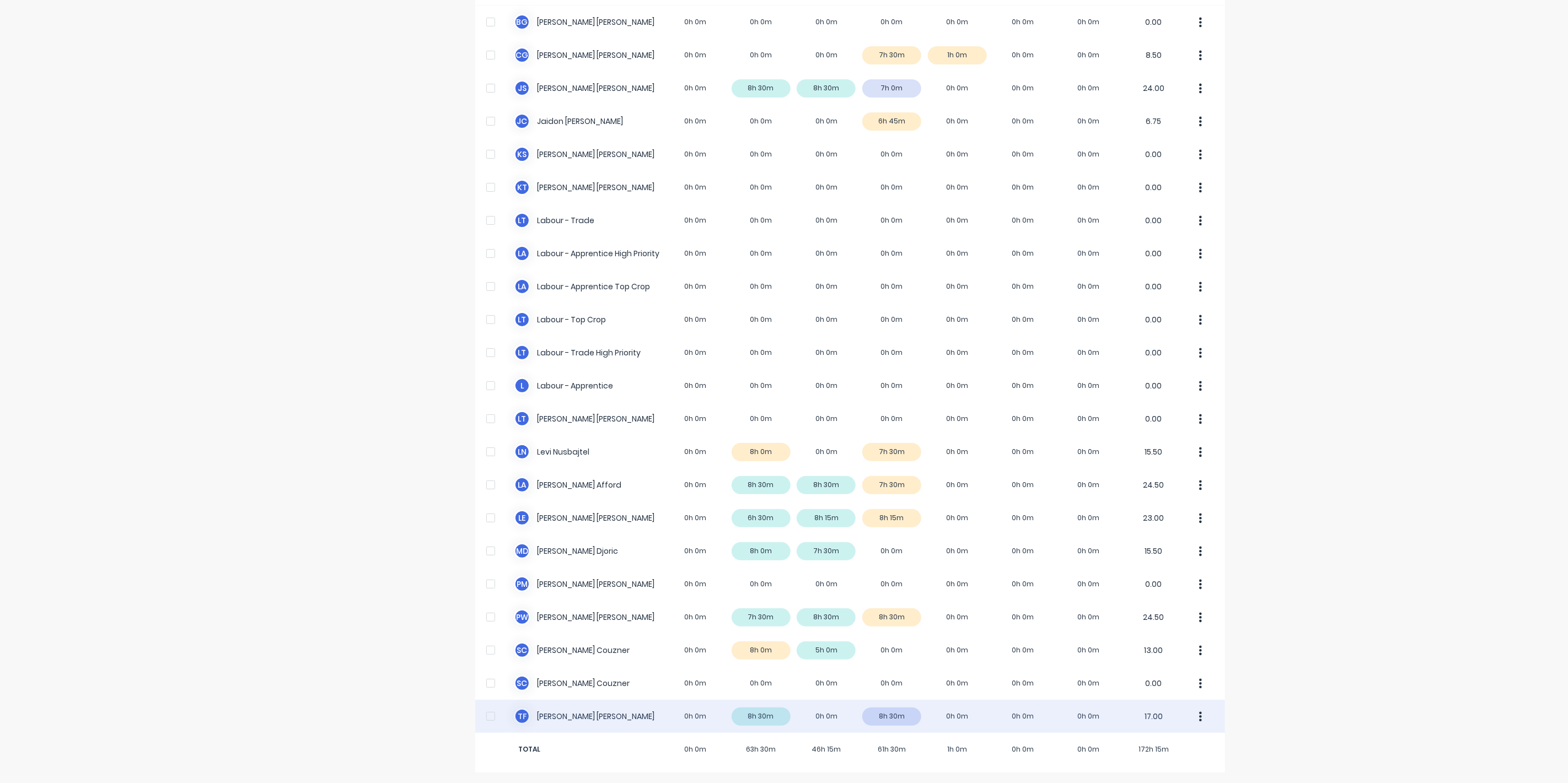
click at [558, 720] on div "T F [PERSON_NAME] 0h 0m 8h 30m 0h 0m 8h 30m 0h 0m 0h 0m 0h 0m 17.00" at bounding box center [850, 717] width 750 height 33
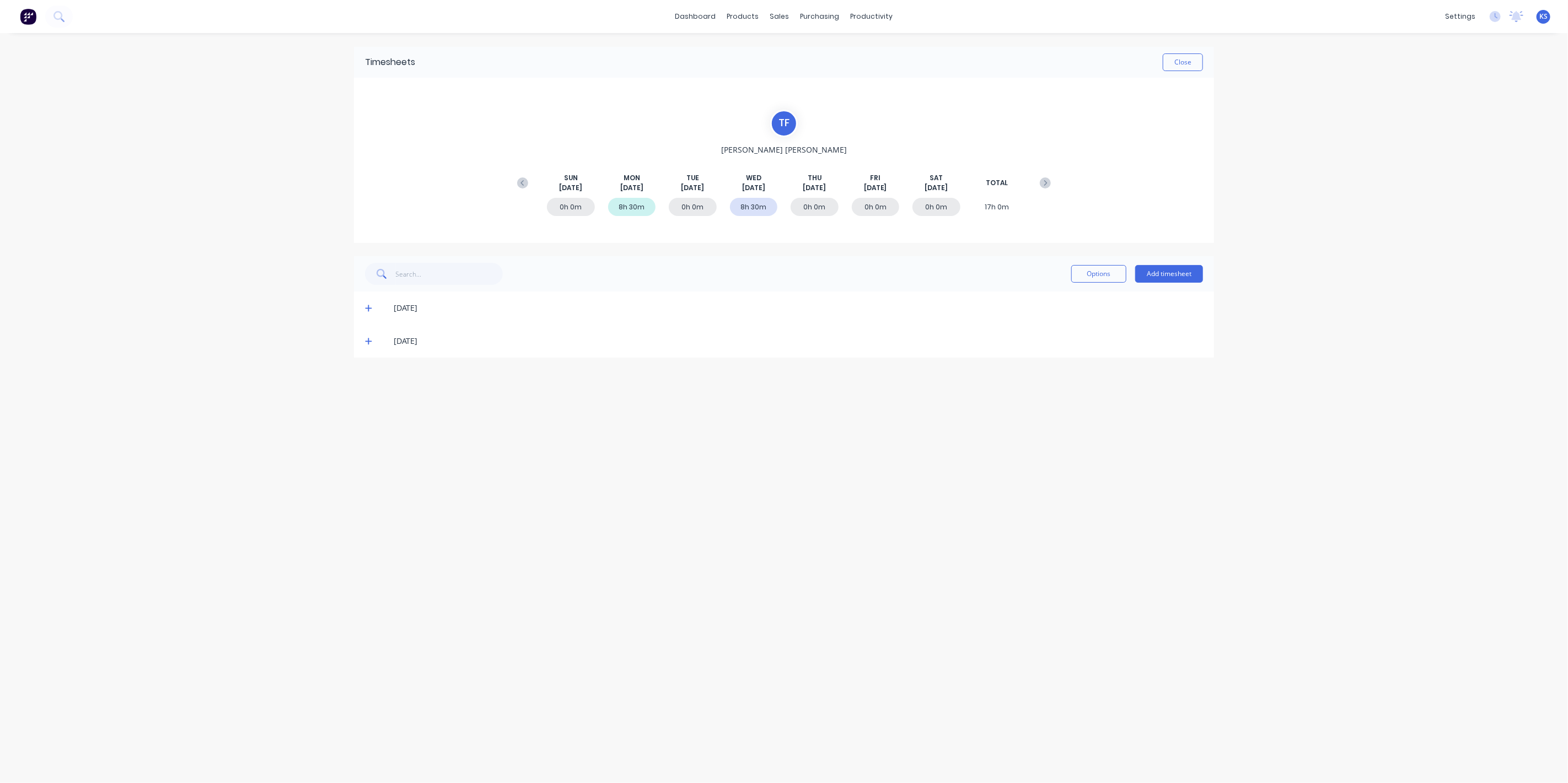
click at [370, 339] on icon at bounding box center [368, 341] width 7 height 8
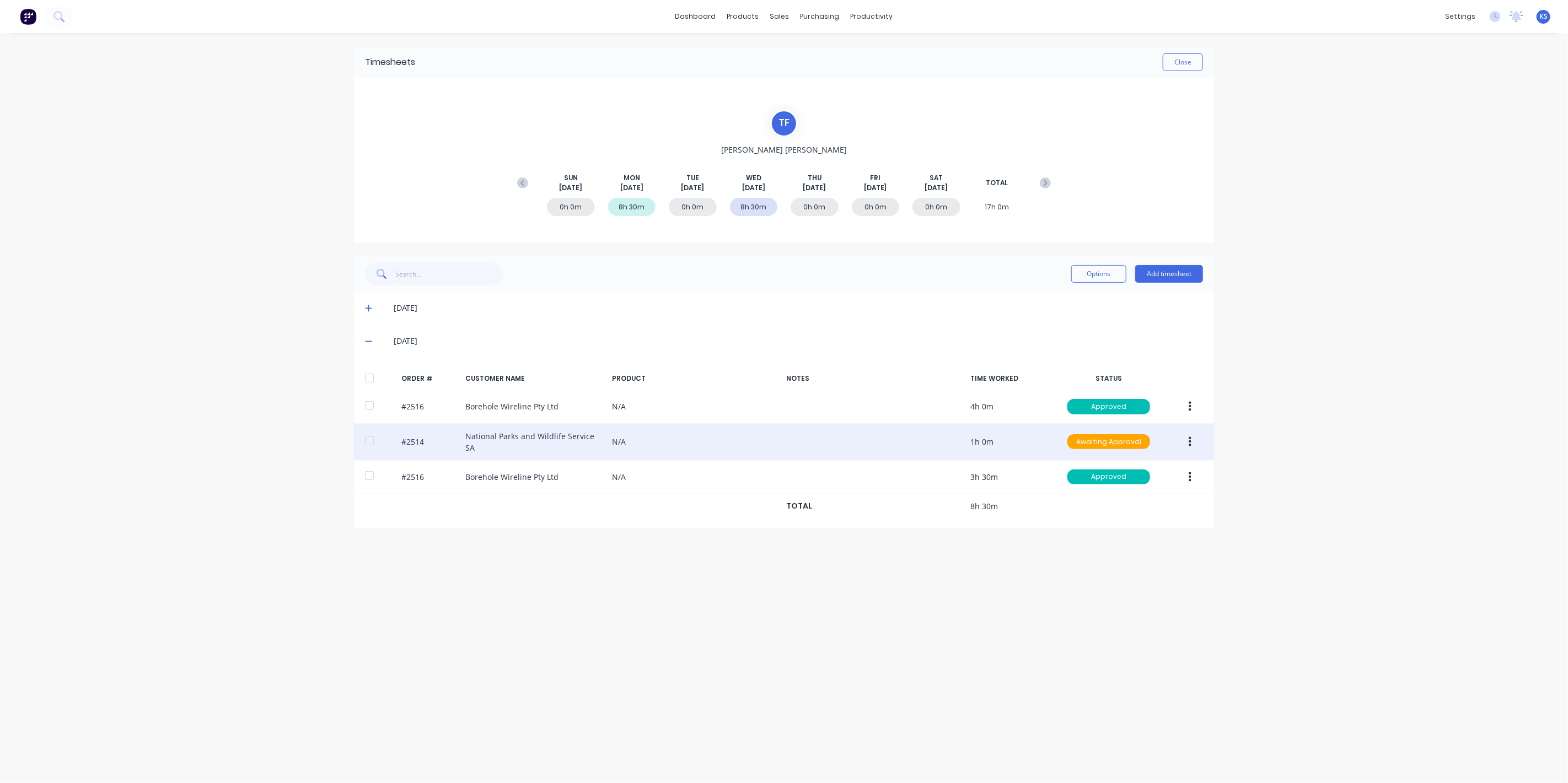
click at [373, 437] on div at bounding box center [370, 441] width 22 height 22
click at [1194, 437] on button "button" at bounding box center [1190, 442] width 26 height 20
click at [1128, 469] on div "Approve" at bounding box center [1150, 471] width 85 height 16
click at [1184, 66] on button "Close" at bounding box center [1183, 62] width 40 height 17
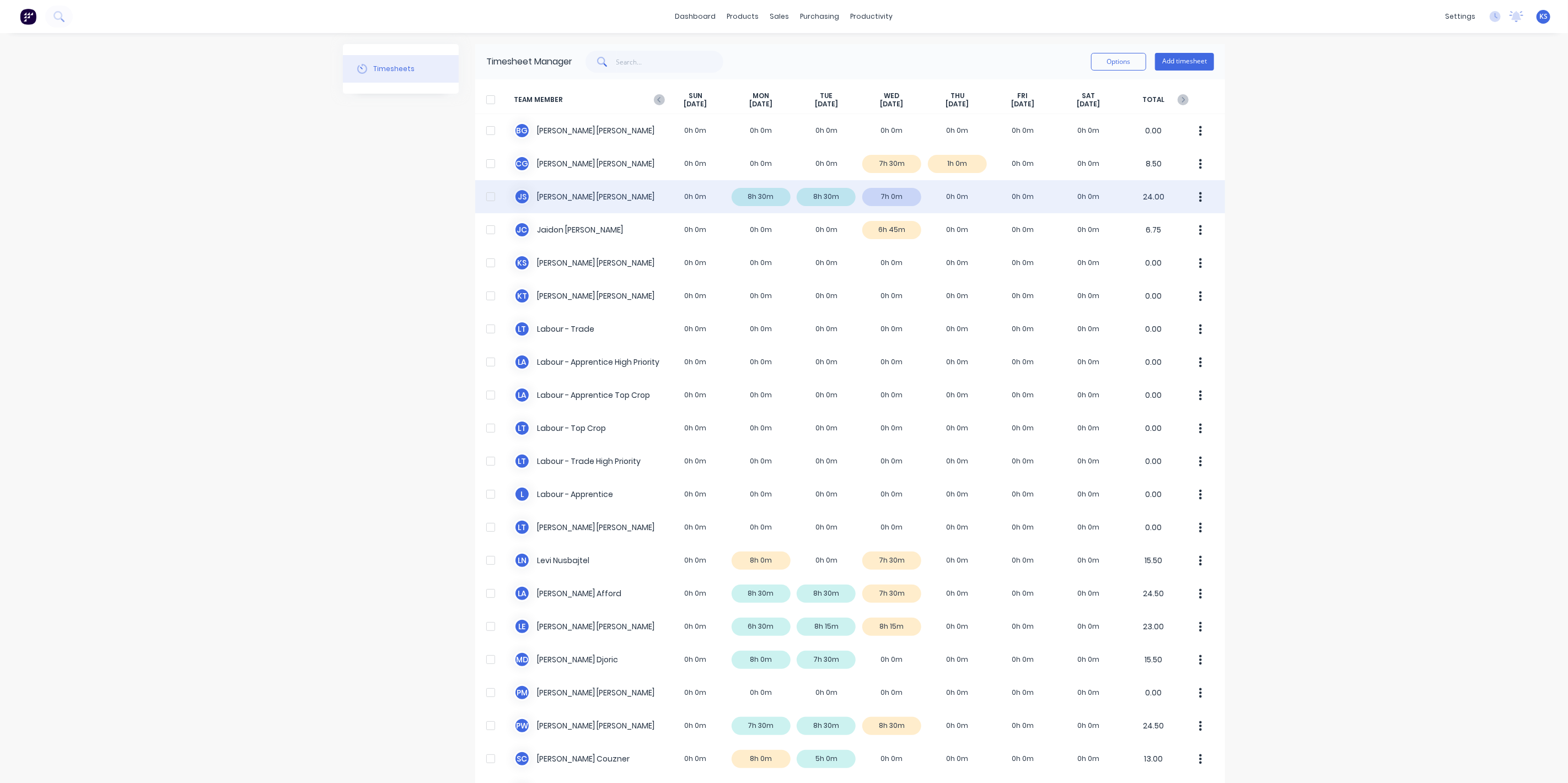
click at [550, 197] on div "J S [PERSON_NAME] 0h 0m 8h 30m 8h 30m 7h 0m 0h 0m 0h 0m 0h 0m 24.00" at bounding box center [850, 197] width 750 height 33
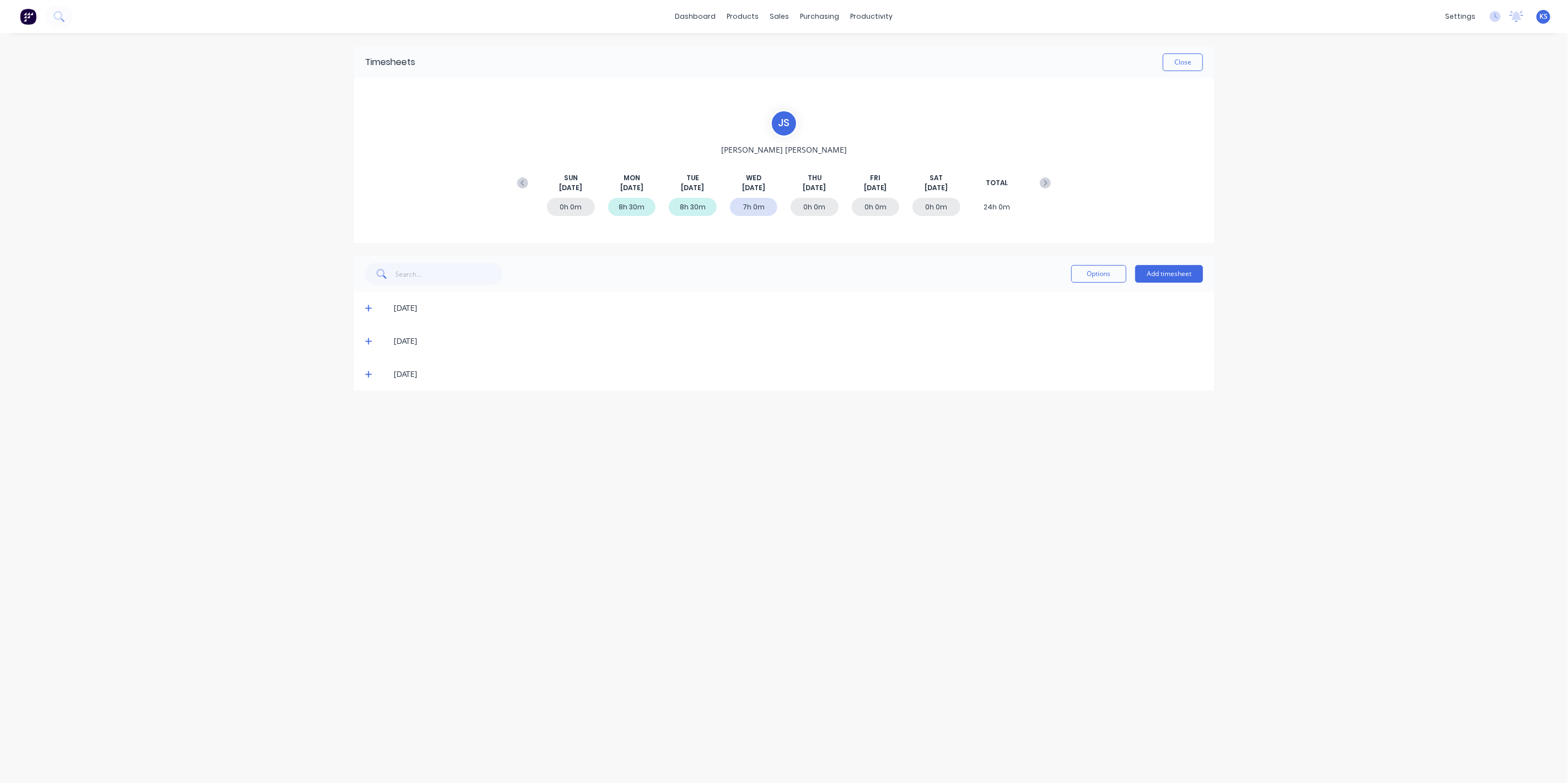
click at [370, 379] on span at bounding box center [371, 375] width 11 height 11
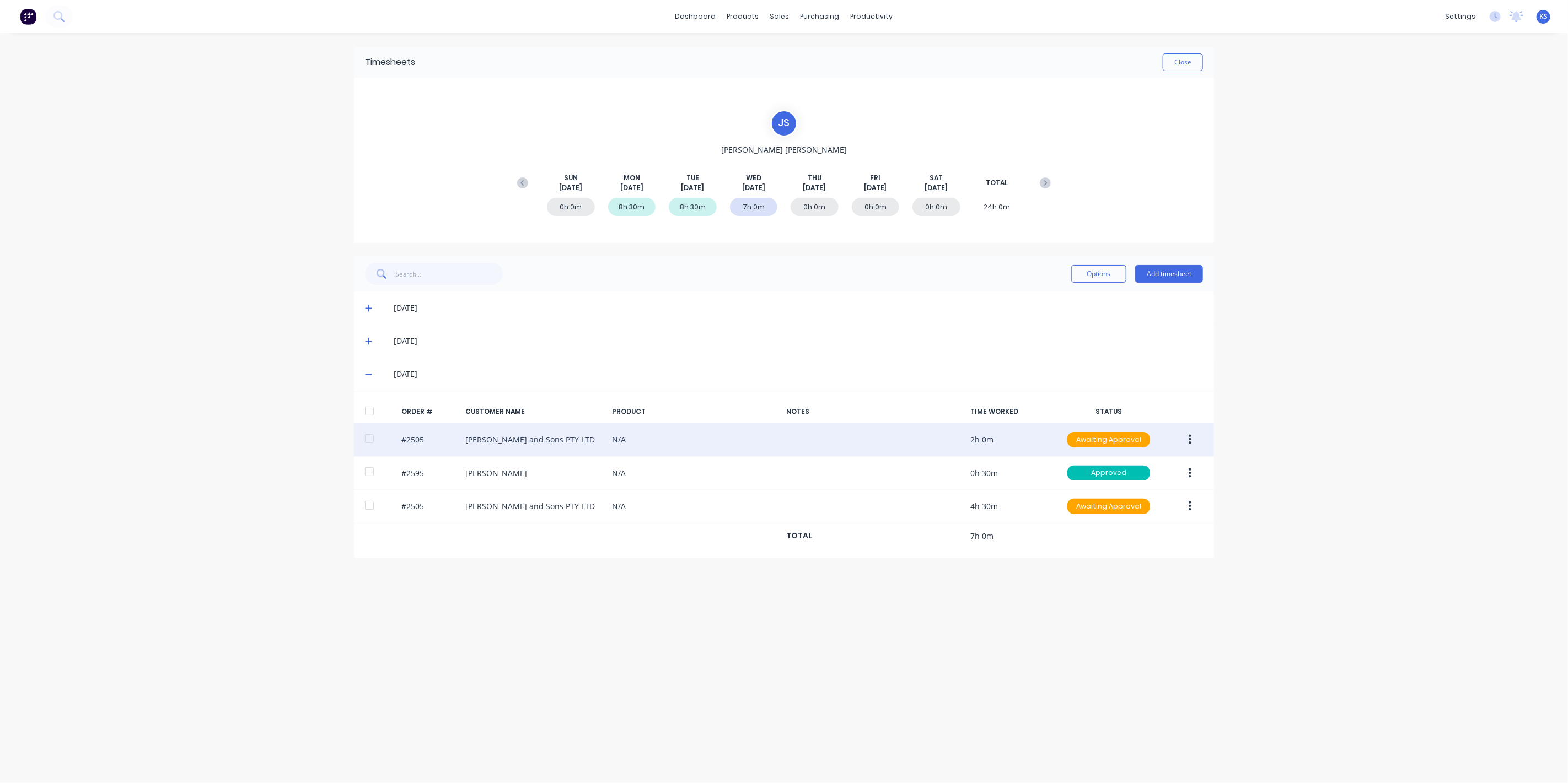
click at [360, 439] on div at bounding box center [370, 439] width 22 height 22
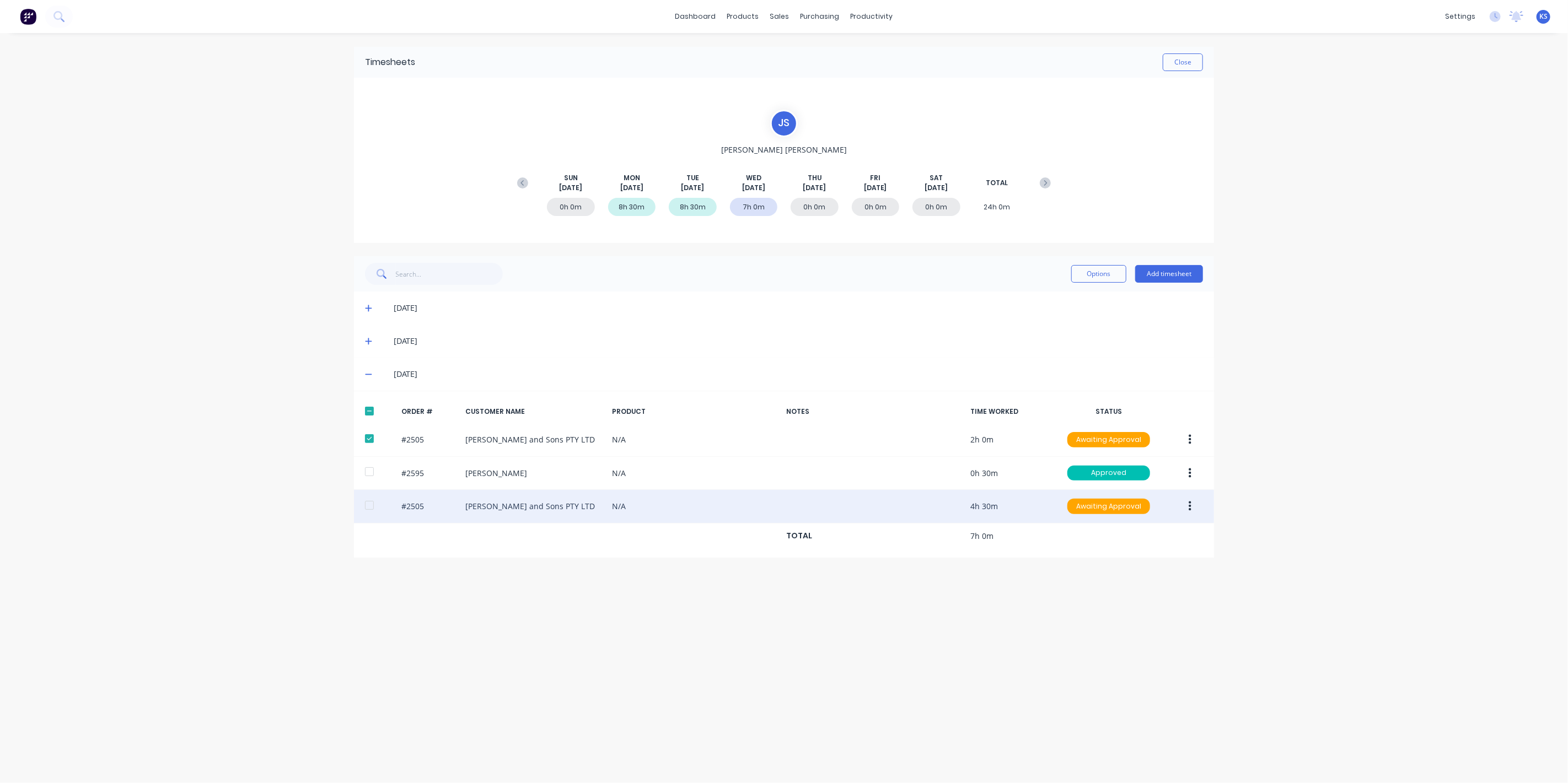
click at [362, 502] on div at bounding box center [370, 505] width 22 height 22
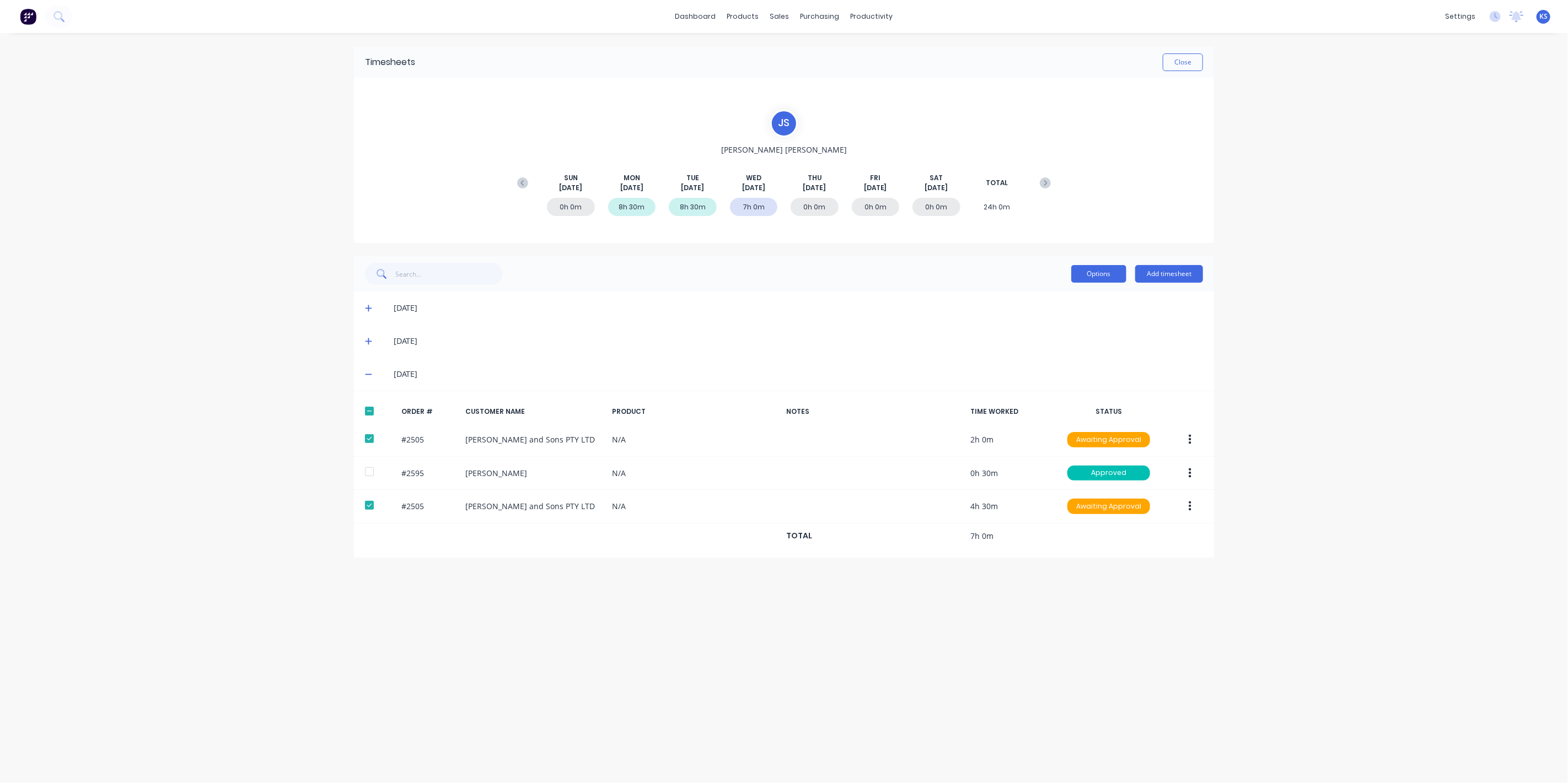
click at [1109, 272] on button "Options" at bounding box center [1099, 273] width 55 height 17
click at [1083, 299] on div "Approve" at bounding box center [1074, 302] width 85 height 16
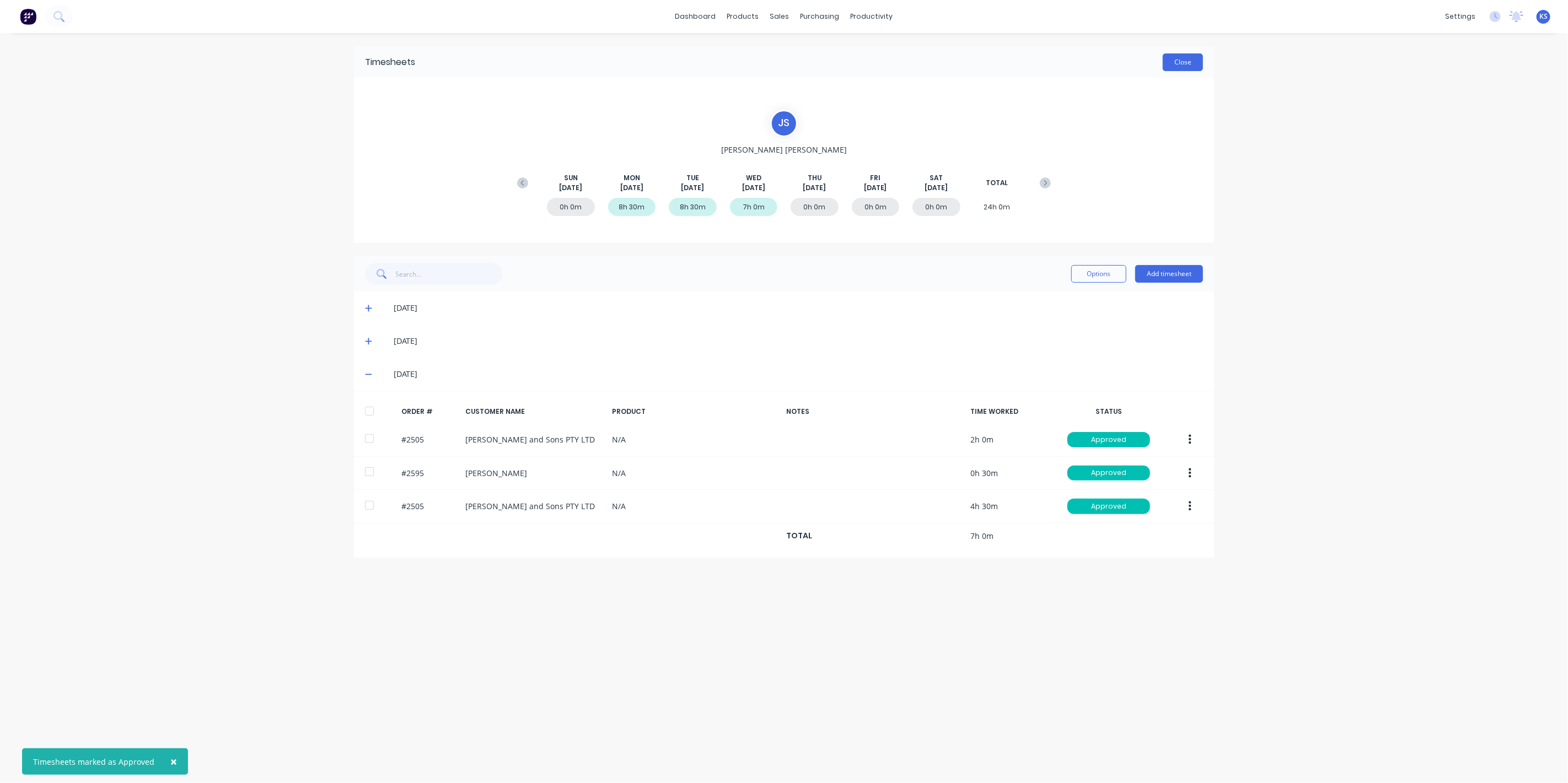
click at [1175, 64] on button "Close" at bounding box center [1183, 62] width 40 height 17
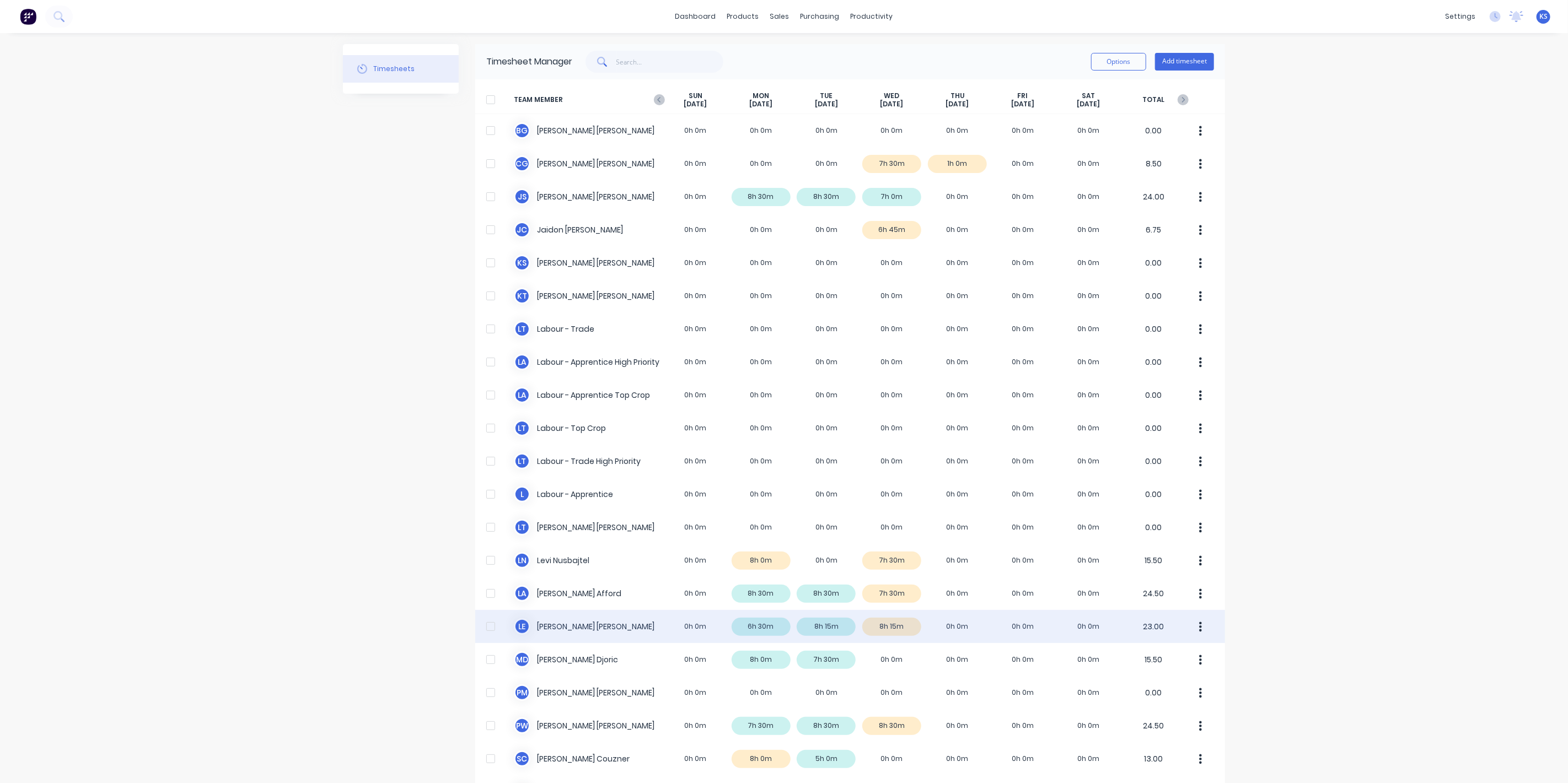
click at [548, 625] on div "L E [PERSON_NAME] 0h 0m 6h 30m 8h 15m 8h 15m 0h 0m 0h 0m 0h 0m 23.00" at bounding box center [850, 627] width 750 height 33
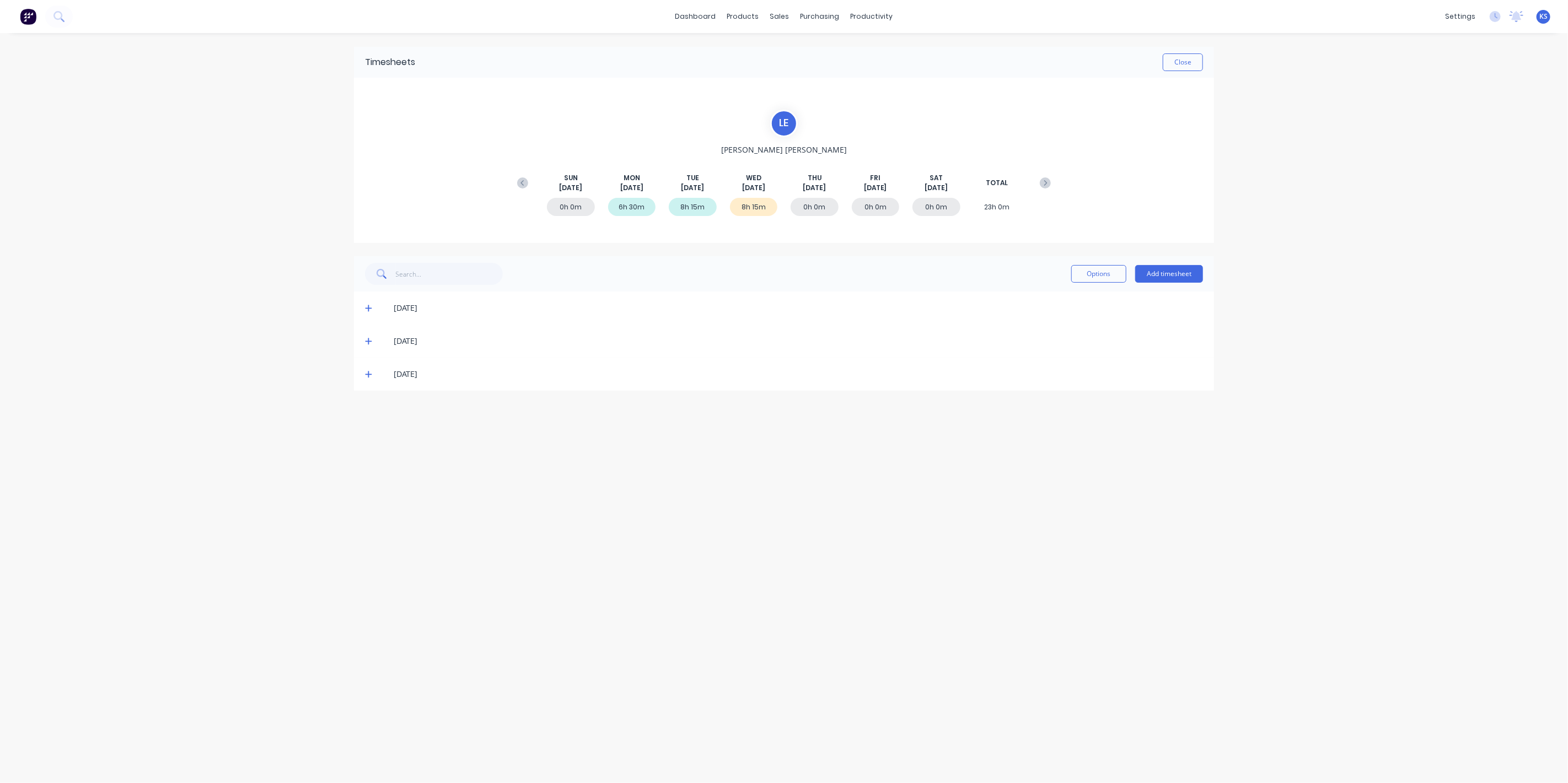
click at [365, 375] on icon at bounding box center [368, 374] width 7 height 8
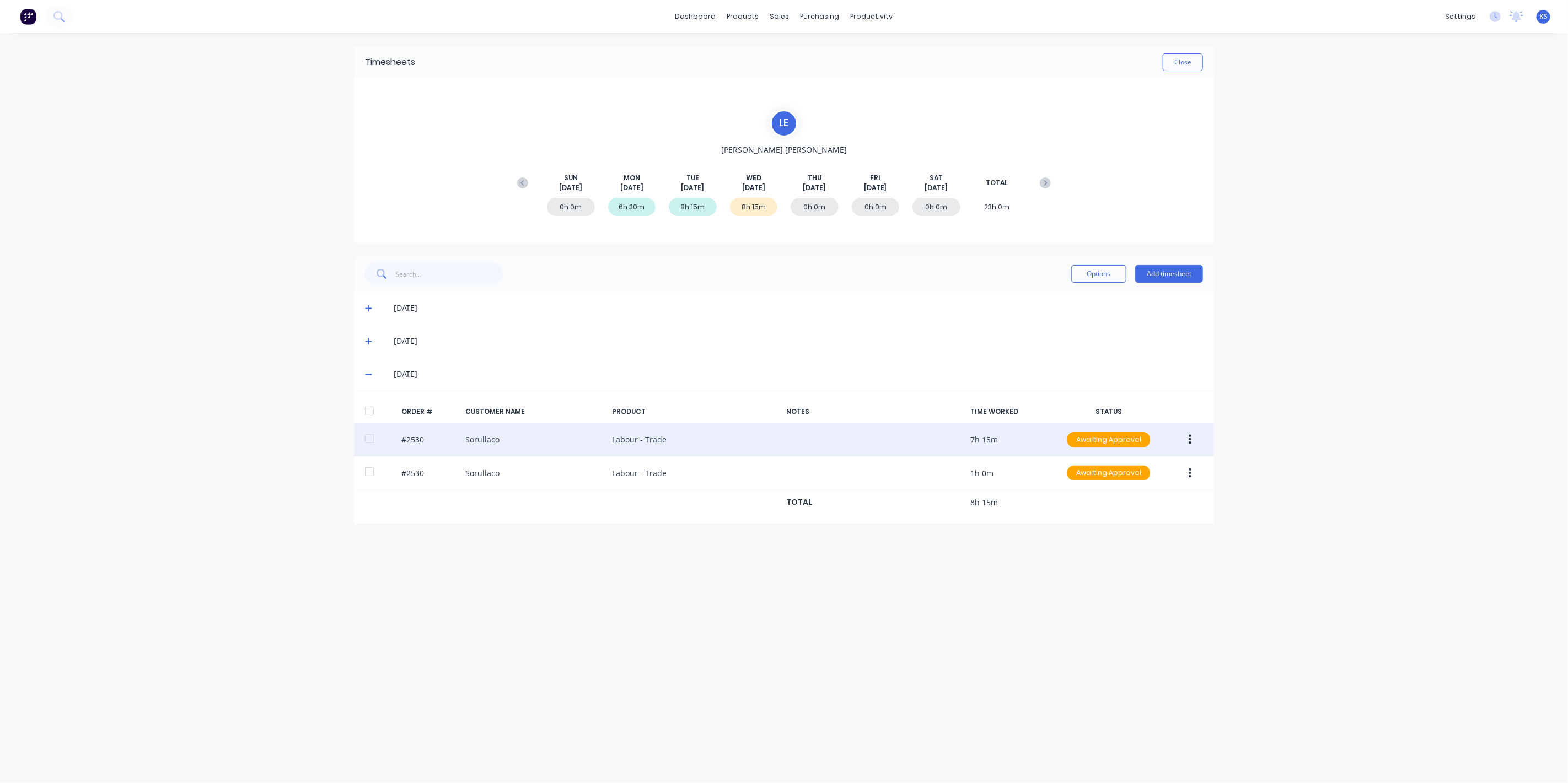
click at [1186, 444] on button "button" at bounding box center [1190, 440] width 26 height 20
click at [1114, 506] on div "Edit" at bounding box center [1150, 512] width 85 height 16
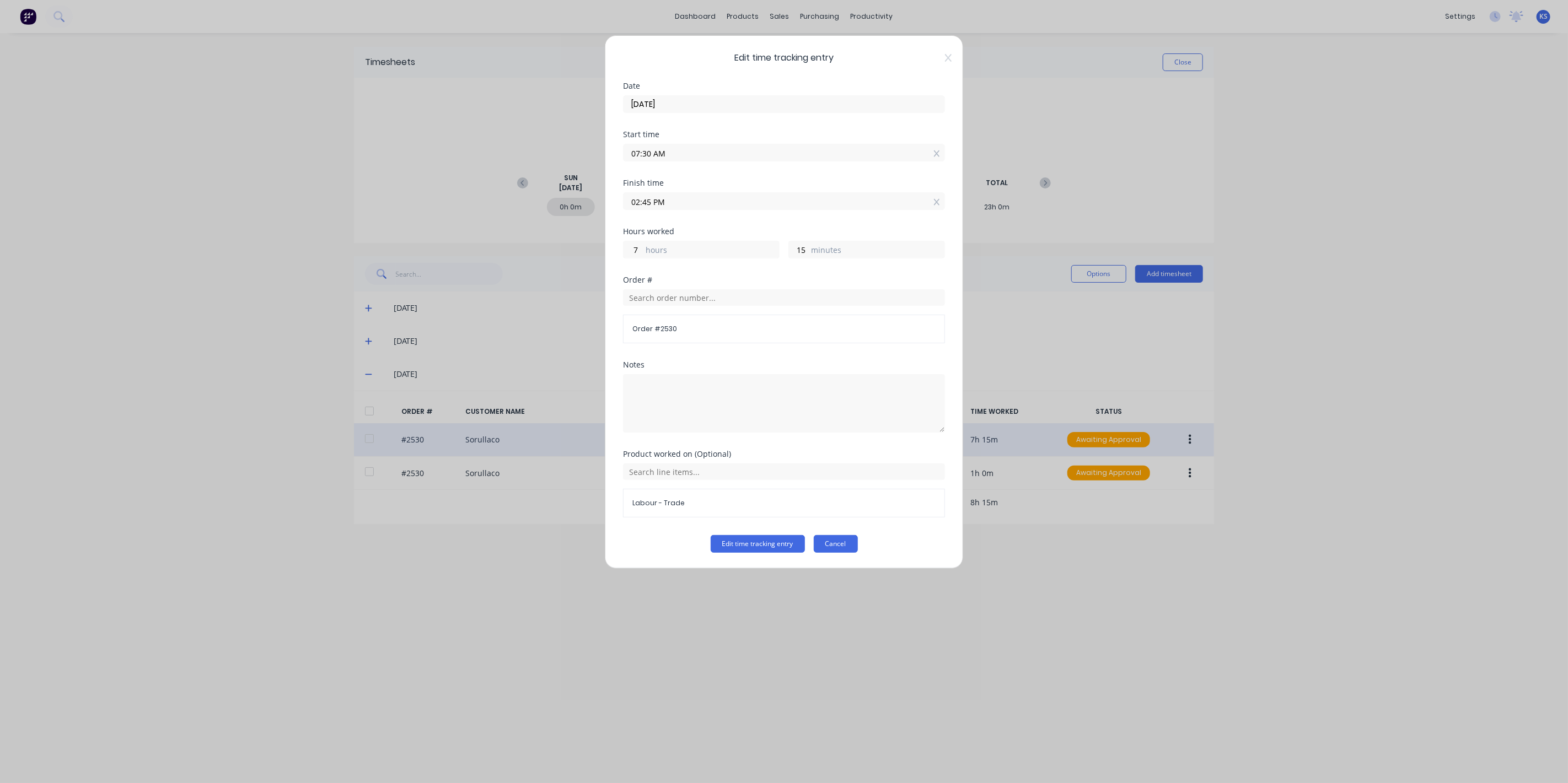
click at [843, 542] on button "Cancel" at bounding box center [836, 543] width 44 height 17
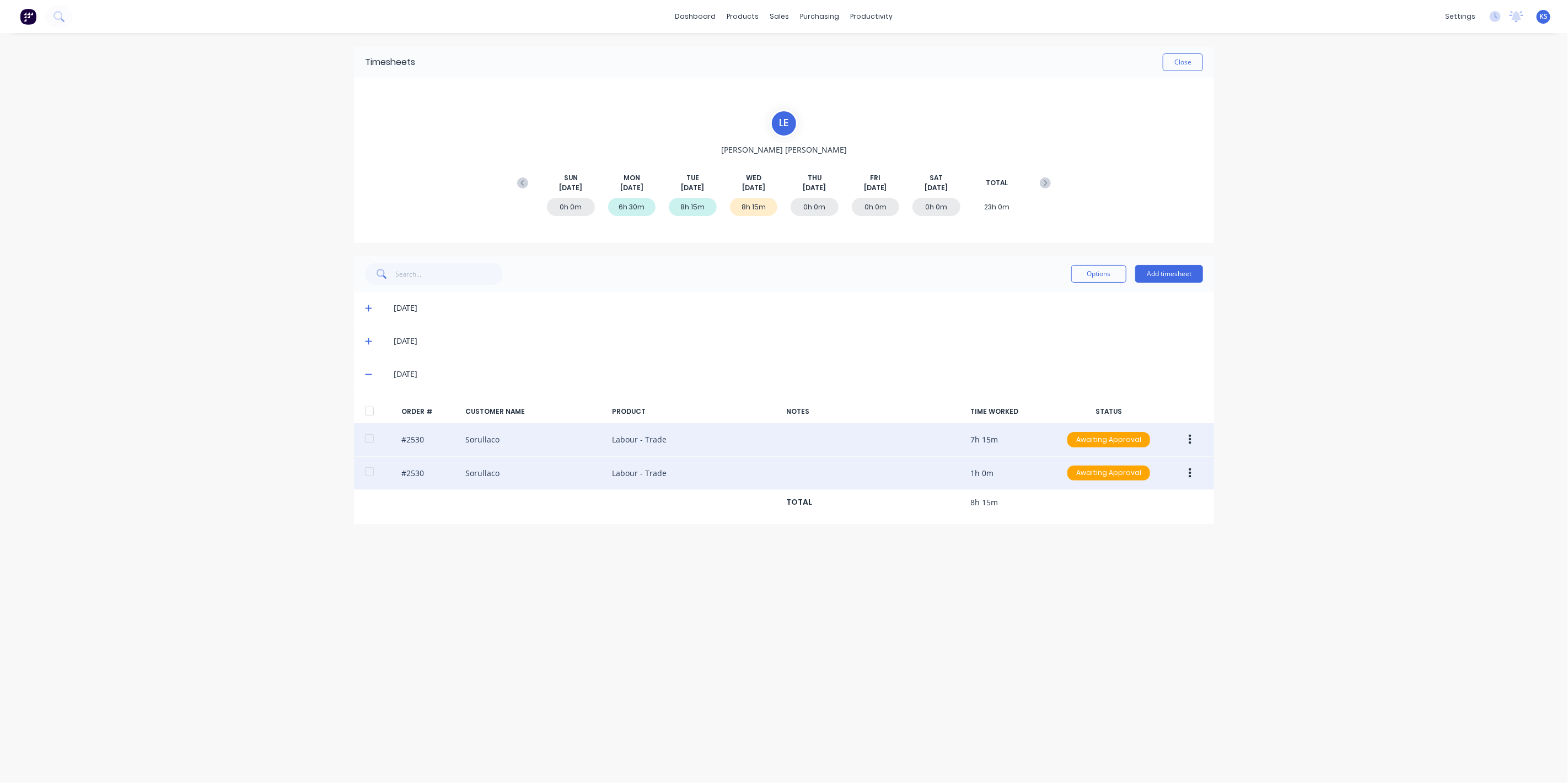
click at [1200, 474] on button "button" at bounding box center [1190, 474] width 26 height 20
click at [1128, 553] on div "Edit" at bounding box center [1150, 546] width 85 height 16
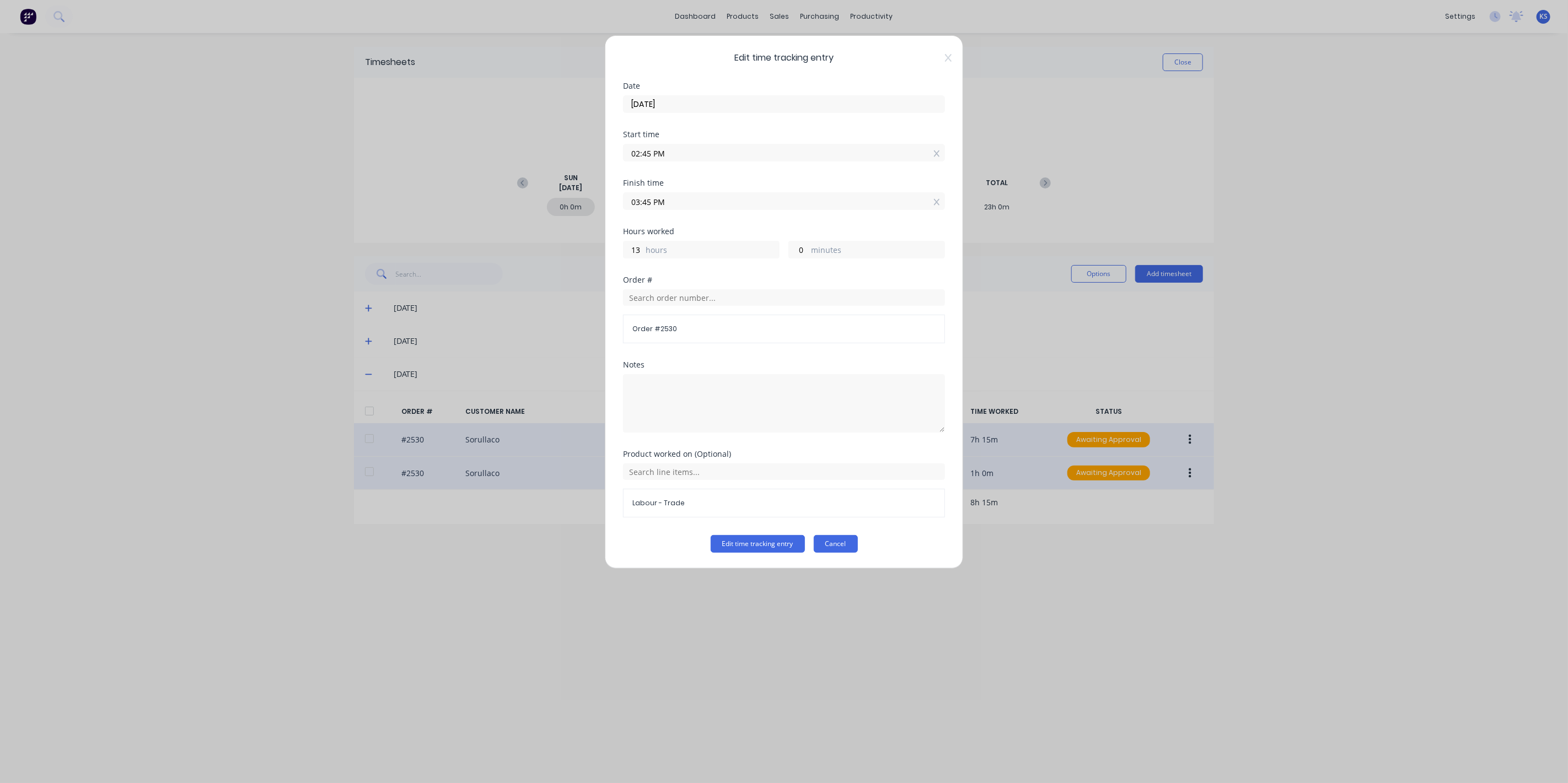
click at [849, 547] on button "Cancel" at bounding box center [836, 543] width 44 height 17
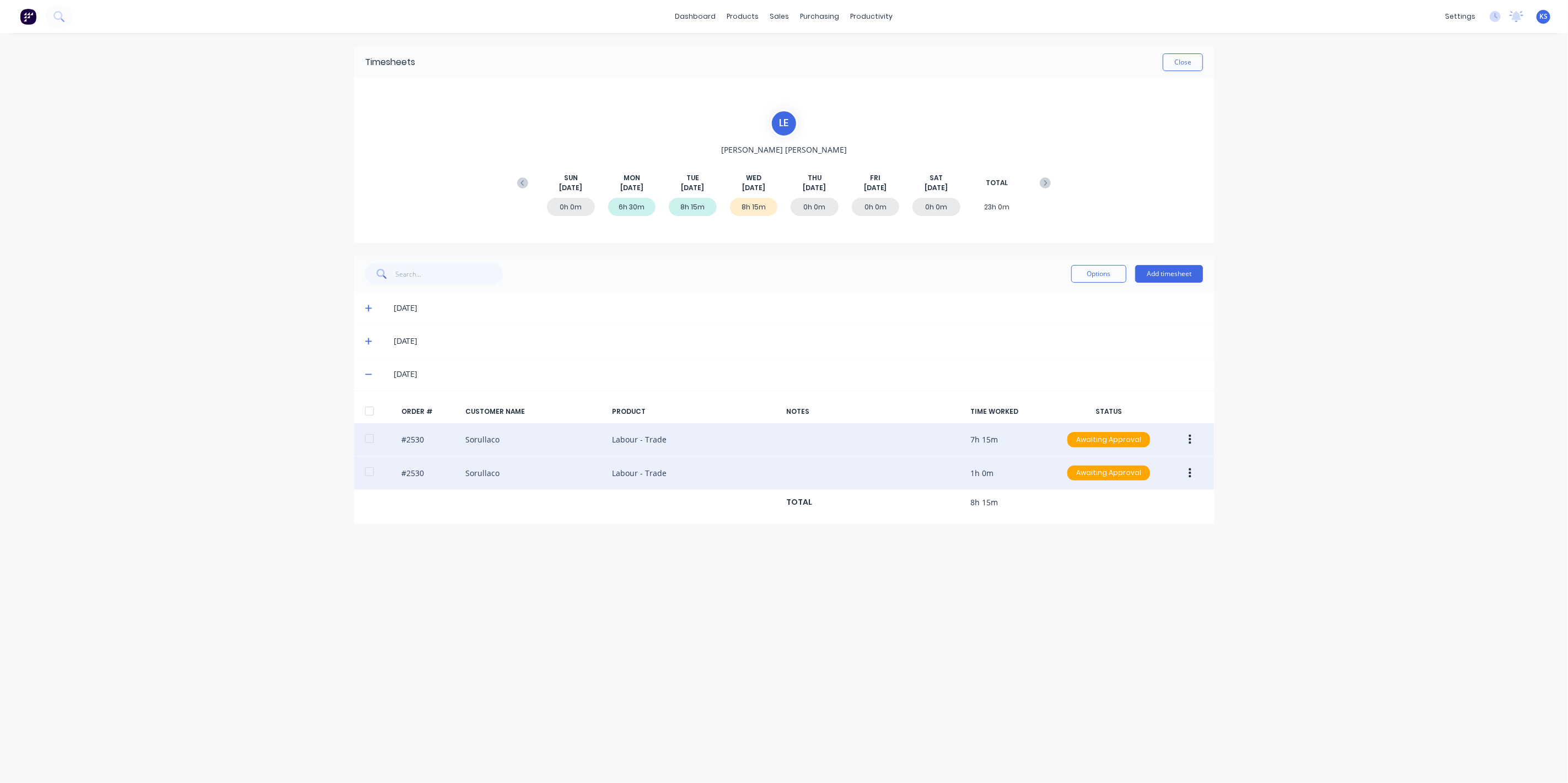
click at [488, 473] on div "#2530 Sorullaco Labour - Trade 1h 0m Awaiting Approval" at bounding box center [784, 474] width 860 height 34
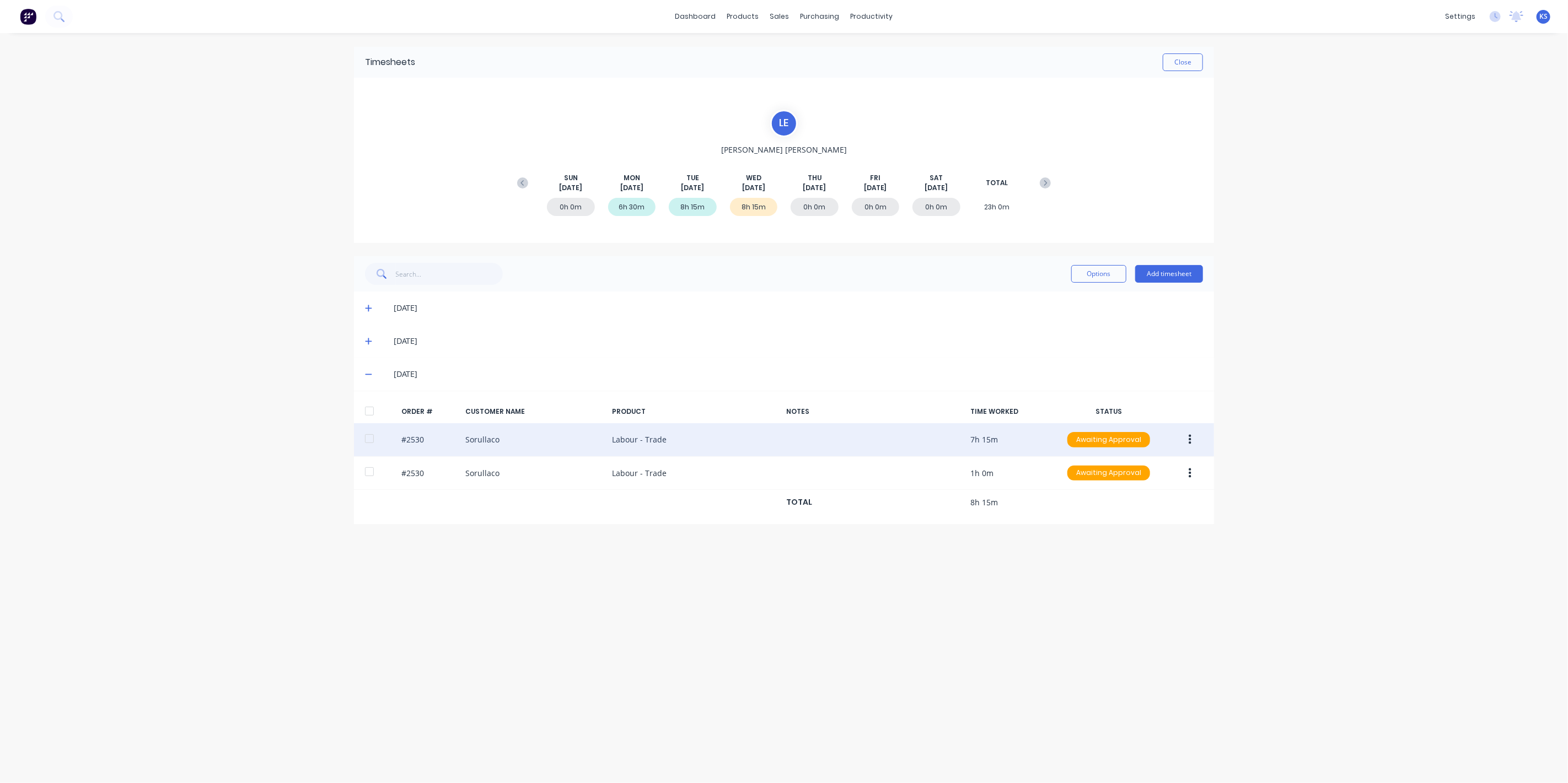
click at [1201, 480] on button "button" at bounding box center [1190, 474] width 26 height 20
click at [1118, 539] on div "Edit" at bounding box center [1150, 546] width 85 height 16
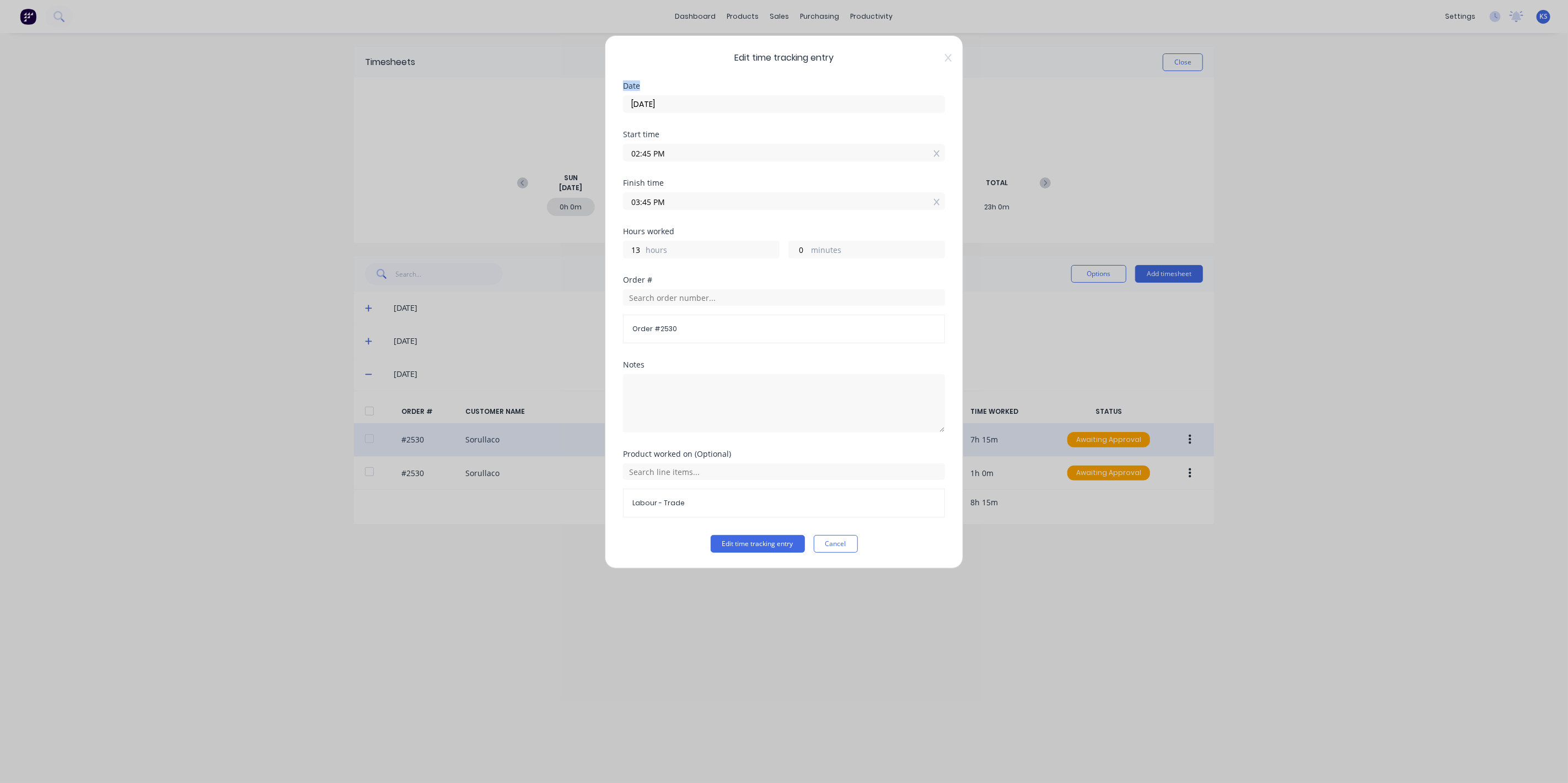
drag, startPoint x: 846, startPoint y: 47, endPoint x: 853, endPoint y: 74, distance: 27.9
click at [853, 74] on div "Edit time tracking entry Date [DATE] Start time 02:45 PM Finish time 03:45 PM H…" at bounding box center [784, 302] width 359 height 534
click at [947, 55] on icon at bounding box center [949, 57] width 7 height 9
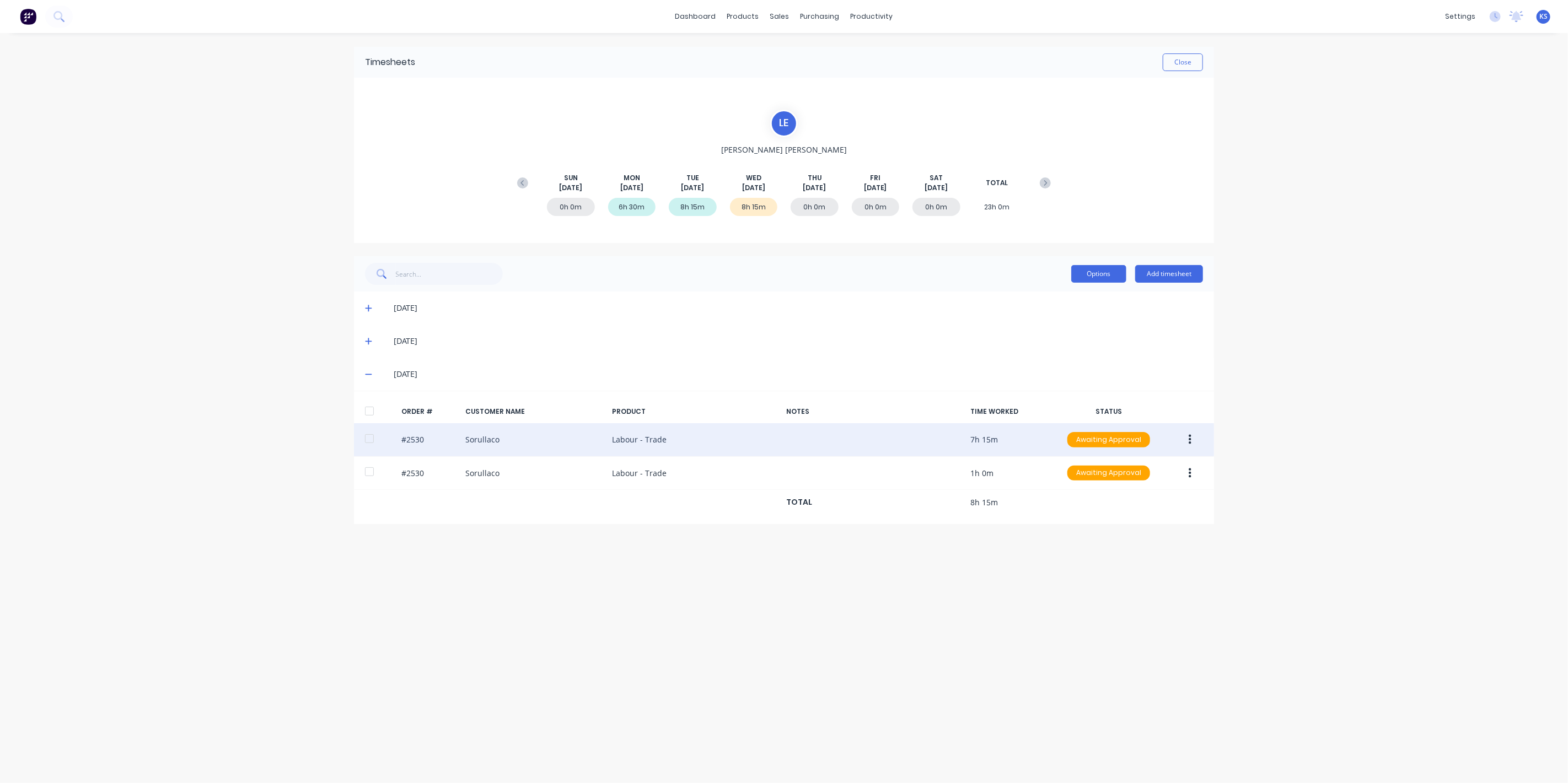
click at [1112, 276] on button "Options" at bounding box center [1099, 273] width 55 height 17
click at [369, 410] on div at bounding box center [370, 411] width 22 height 22
click at [1101, 270] on button "Options" at bounding box center [1099, 273] width 55 height 17
click at [1090, 311] on button "Approve" at bounding box center [1073, 302] width 105 height 22
click at [1181, 57] on button "Close" at bounding box center [1183, 62] width 40 height 17
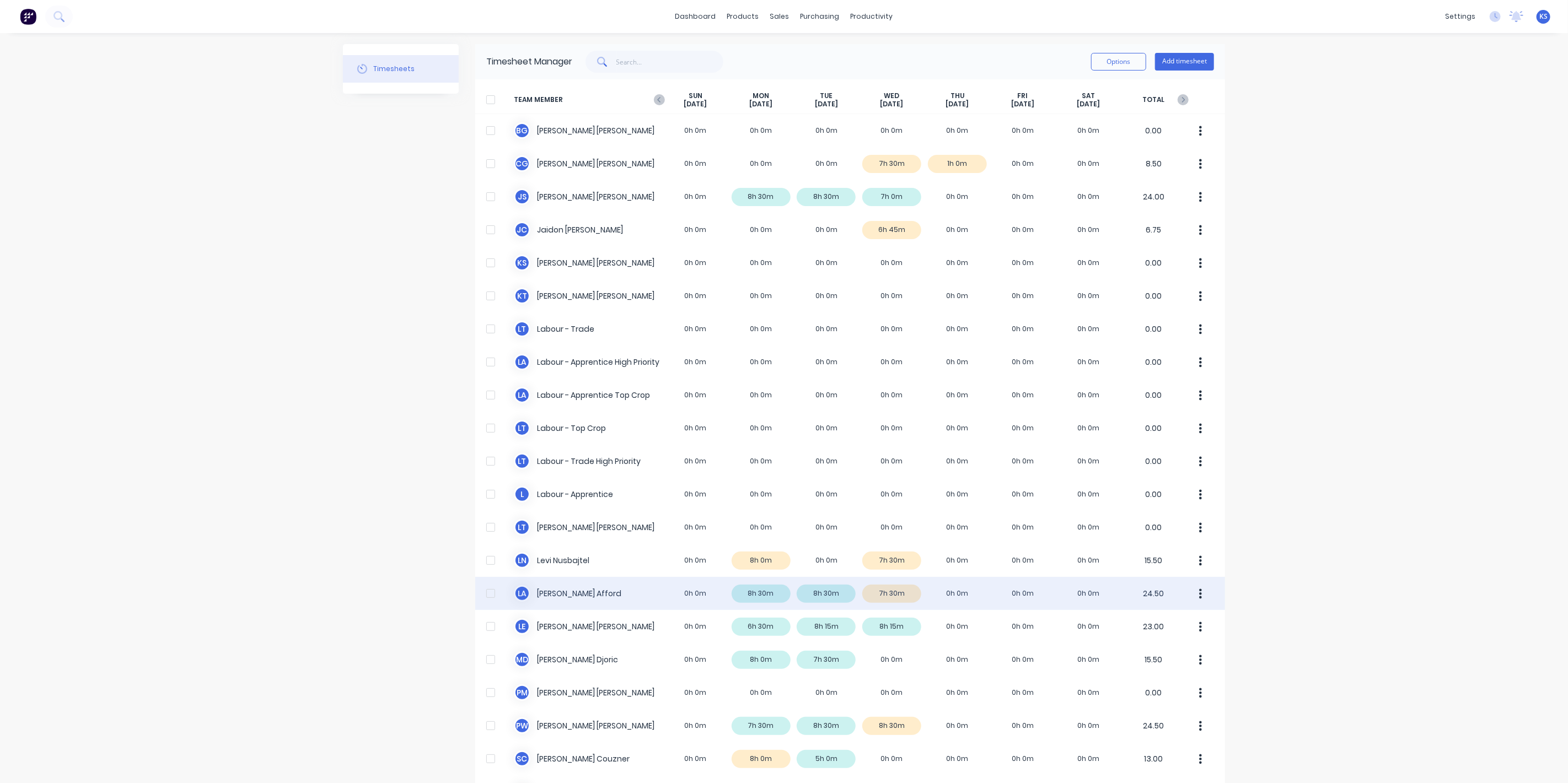
click at [558, 593] on div "[PERSON_NAME] 0h 0m 8h 30m 8h 30m 7h 30m 0h 0m 0h 0m 0h 0m 24.50" at bounding box center [850, 594] width 750 height 33
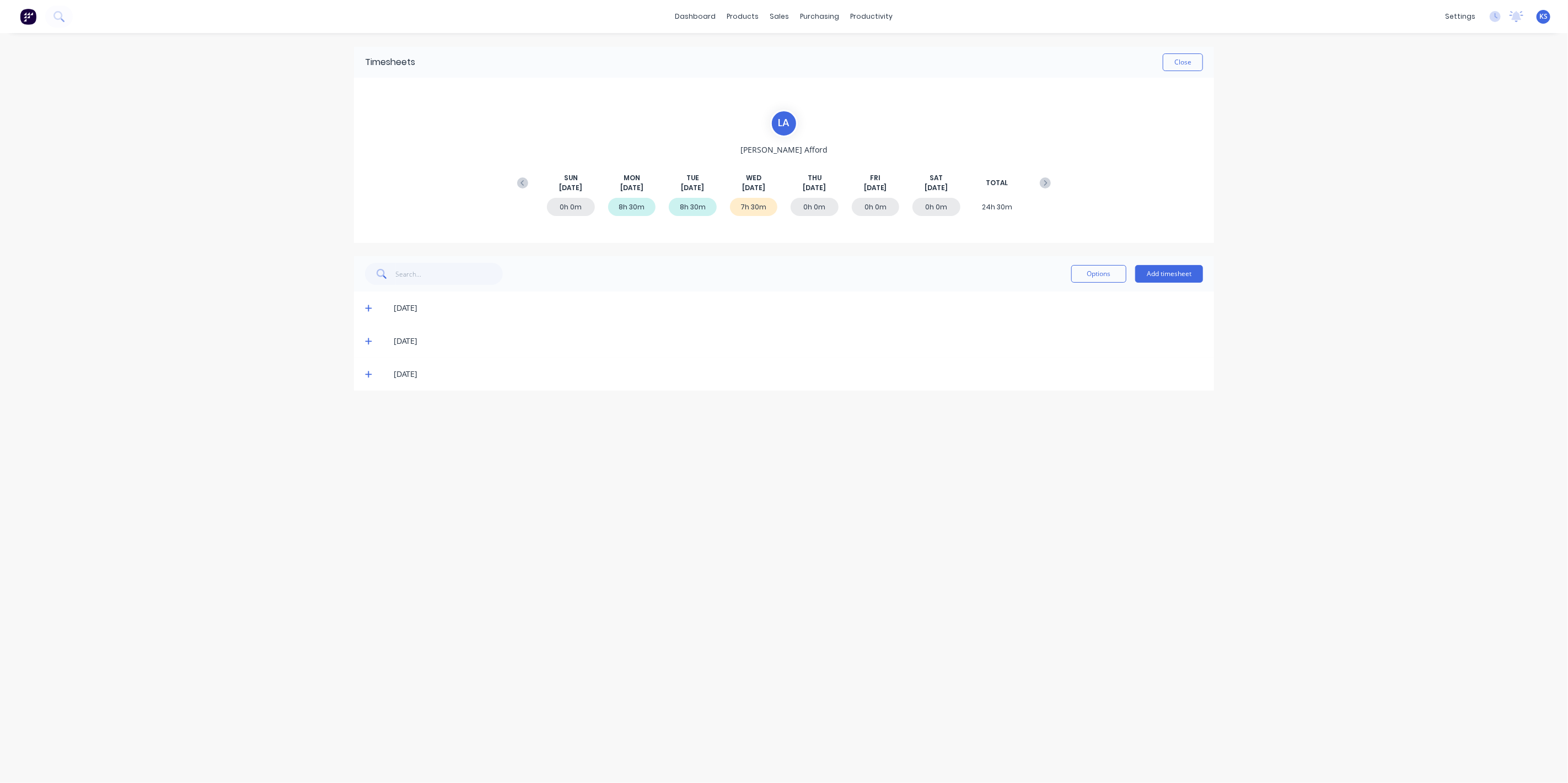
click at [366, 376] on icon at bounding box center [368, 374] width 7 height 8
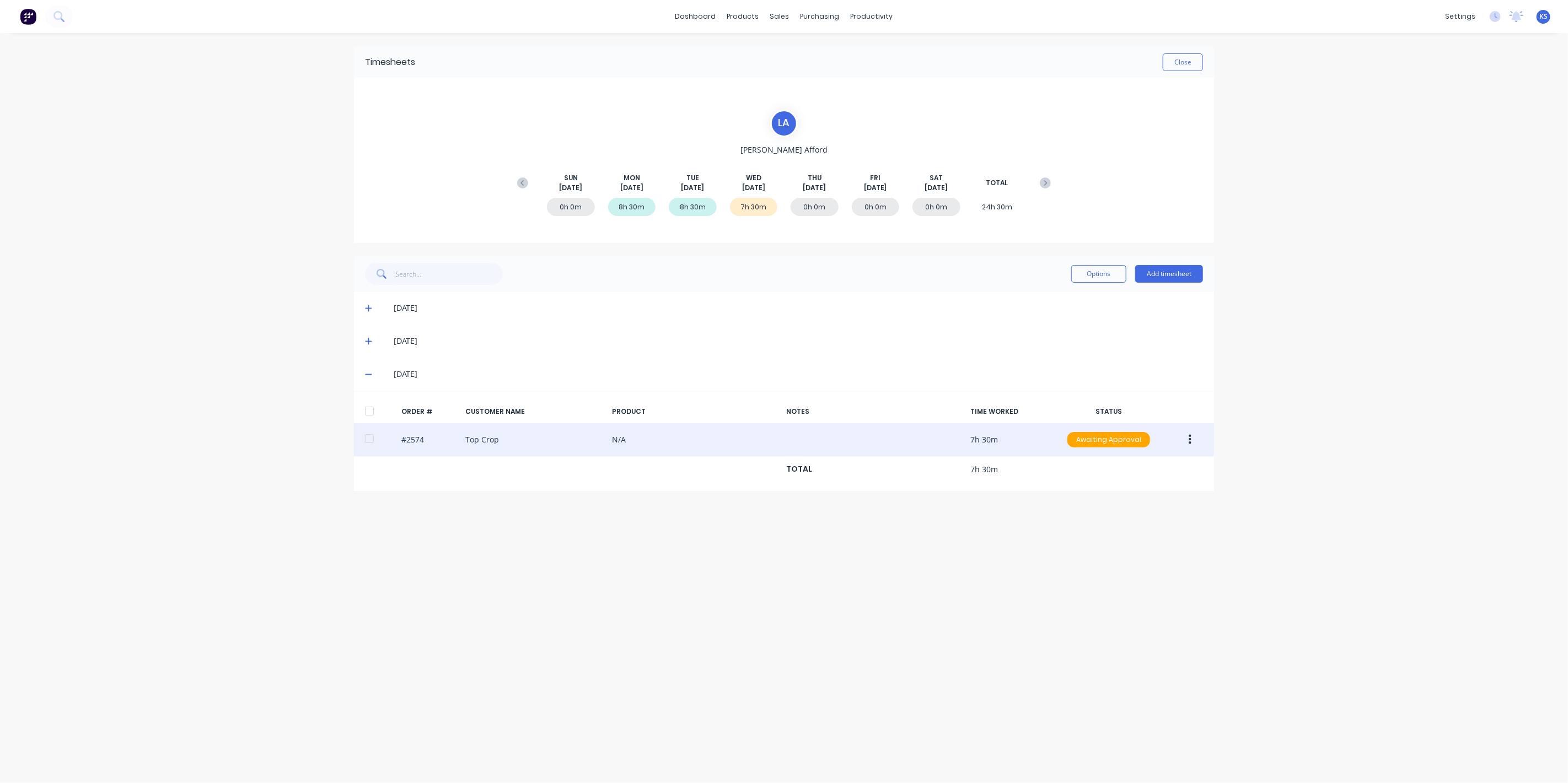
click at [377, 447] on div at bounding box center [370, 439] width 22 height 22
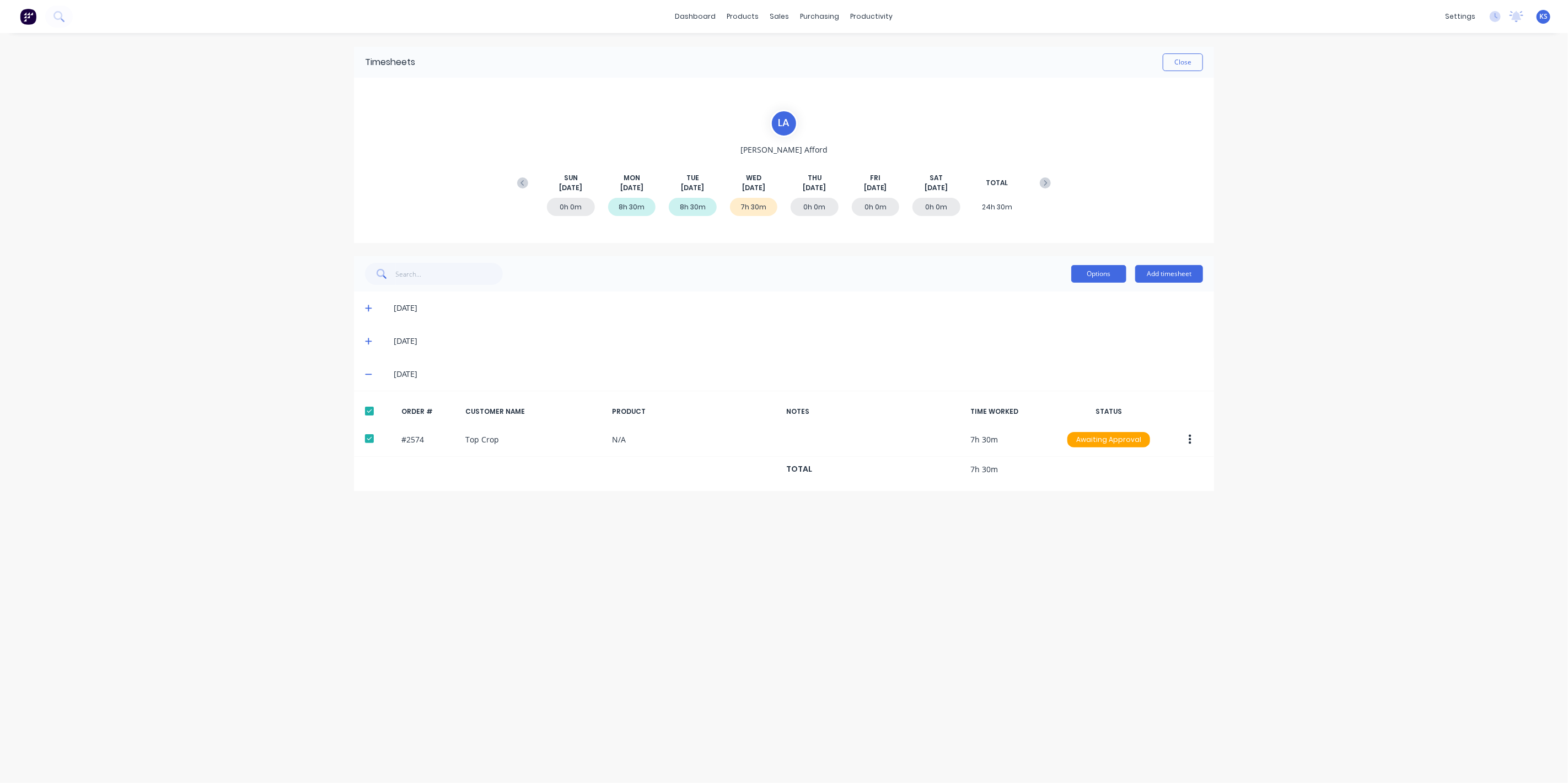
click at [1105, 279] on button "Options" at bounding box center [1099, 273] width 55 height 17
click at [1070, 307] on div "Approve" at bounding box center [1074, 302] width 85 height 16
click at [1177, 64] on button "Close" at bounding box center [1183, 62] width 40 height 17
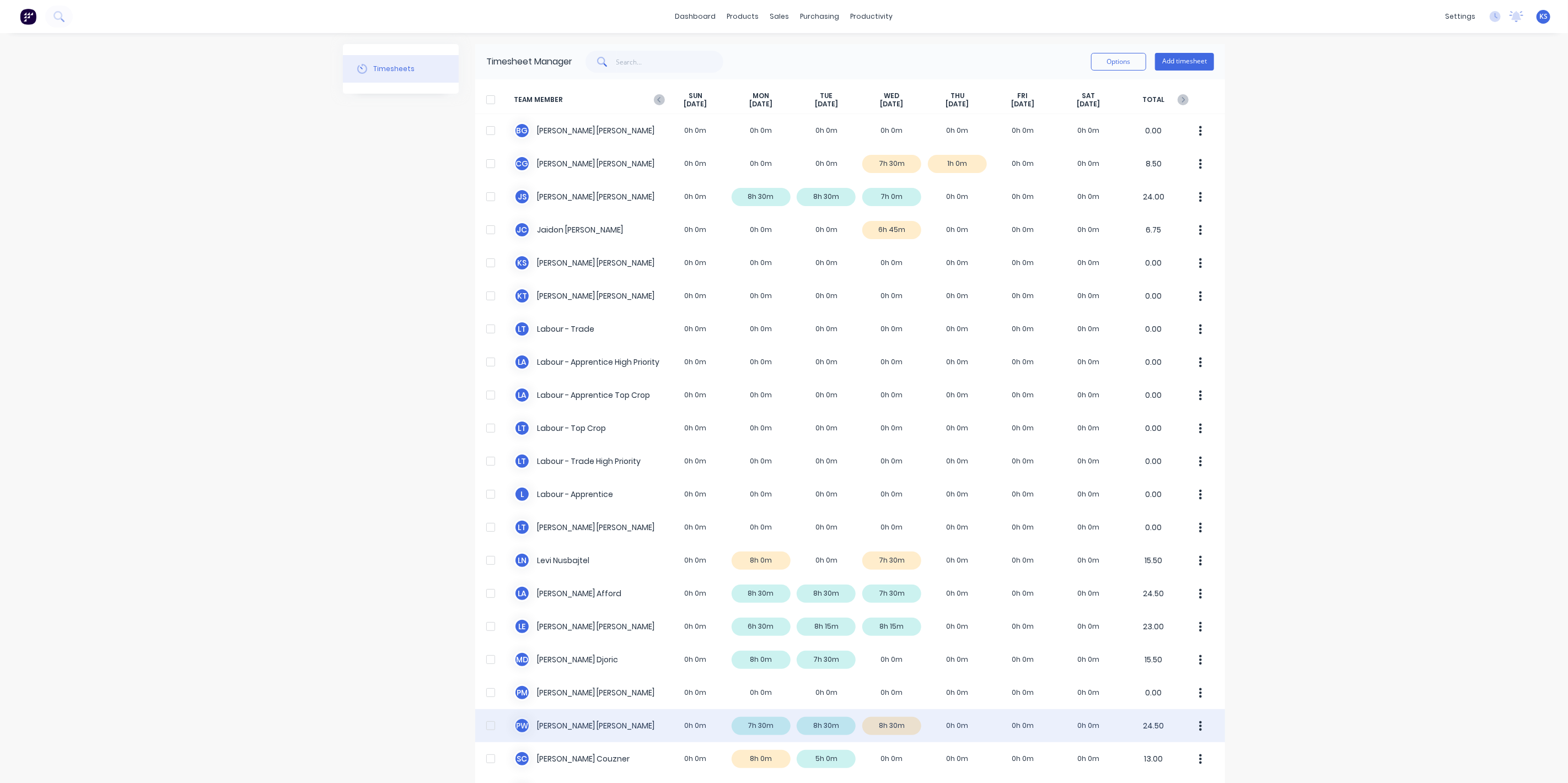
click at [558, 726] on div "P W [PERSON_NAME] 0h 0m 7h 30m 8h 30m 8h 30m 0h 0m 0h 0m 0h 0m 24.50" at bounding box center [850, 726] width 750 height 33
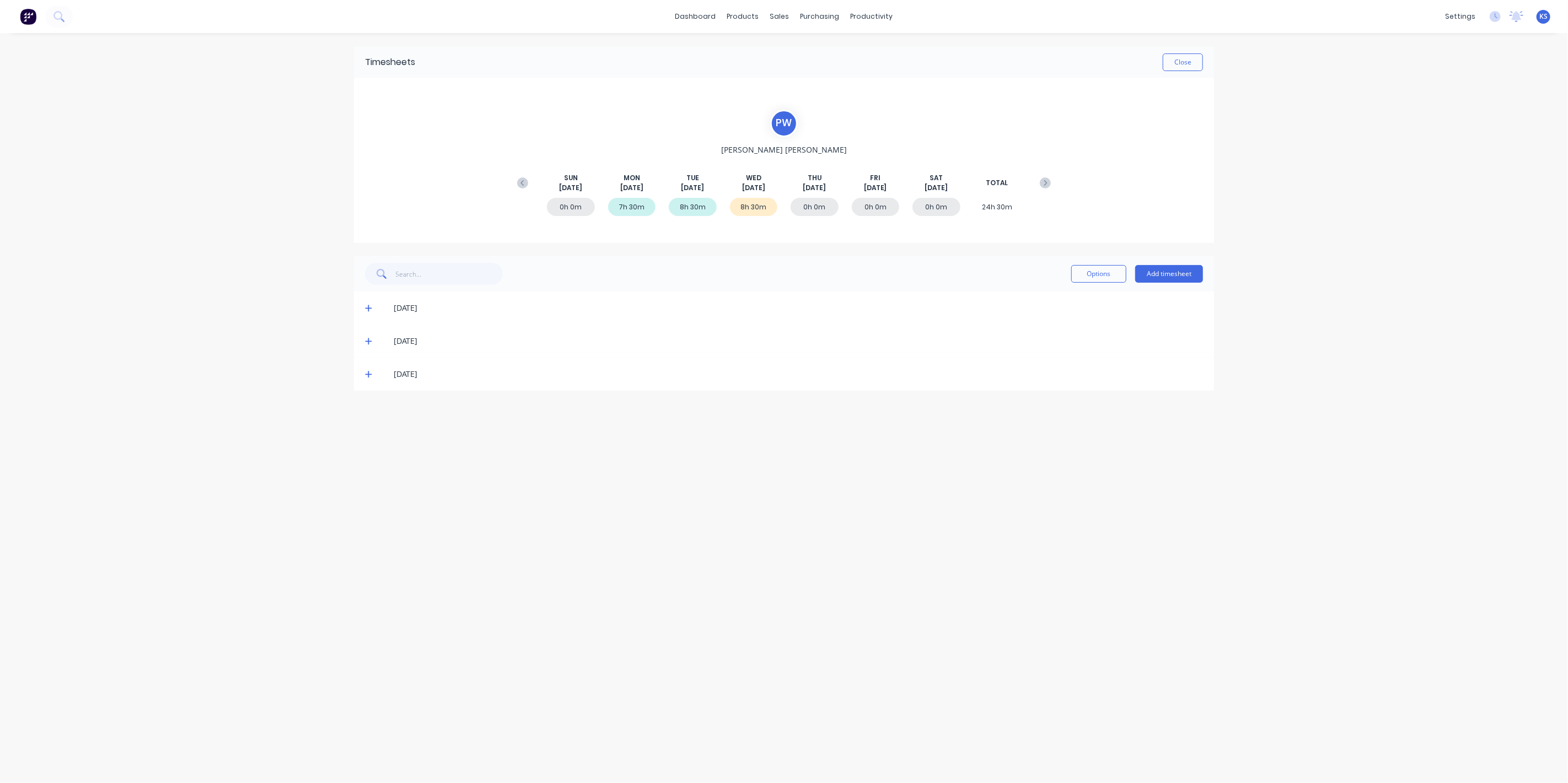
click at [369, 377] on icon at bounding box center [368, 374] width 7 height 8
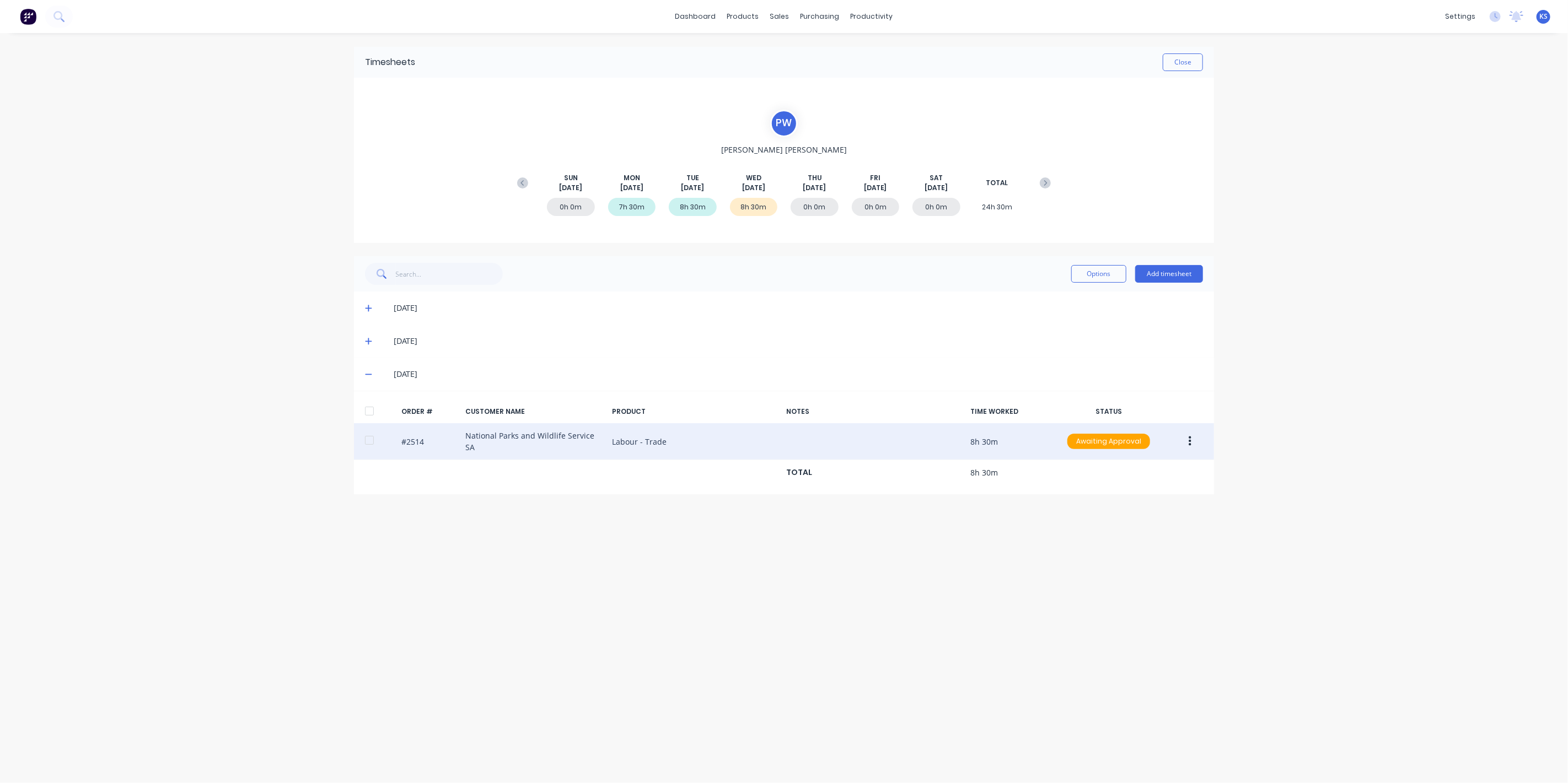
click at [379, 437] on div at bounding box center [370, 440] width 22 height 22
click at [1190, 442] on icon "button" at bounding box center [1191, 442] width 3 height 10
click at [1143, 463] on div "Approve" at bounding box center [1150, 470] width 85 height 16
click at [1184, 57] on button "Close" at bounding box center [1183, 62] width 40 height 17
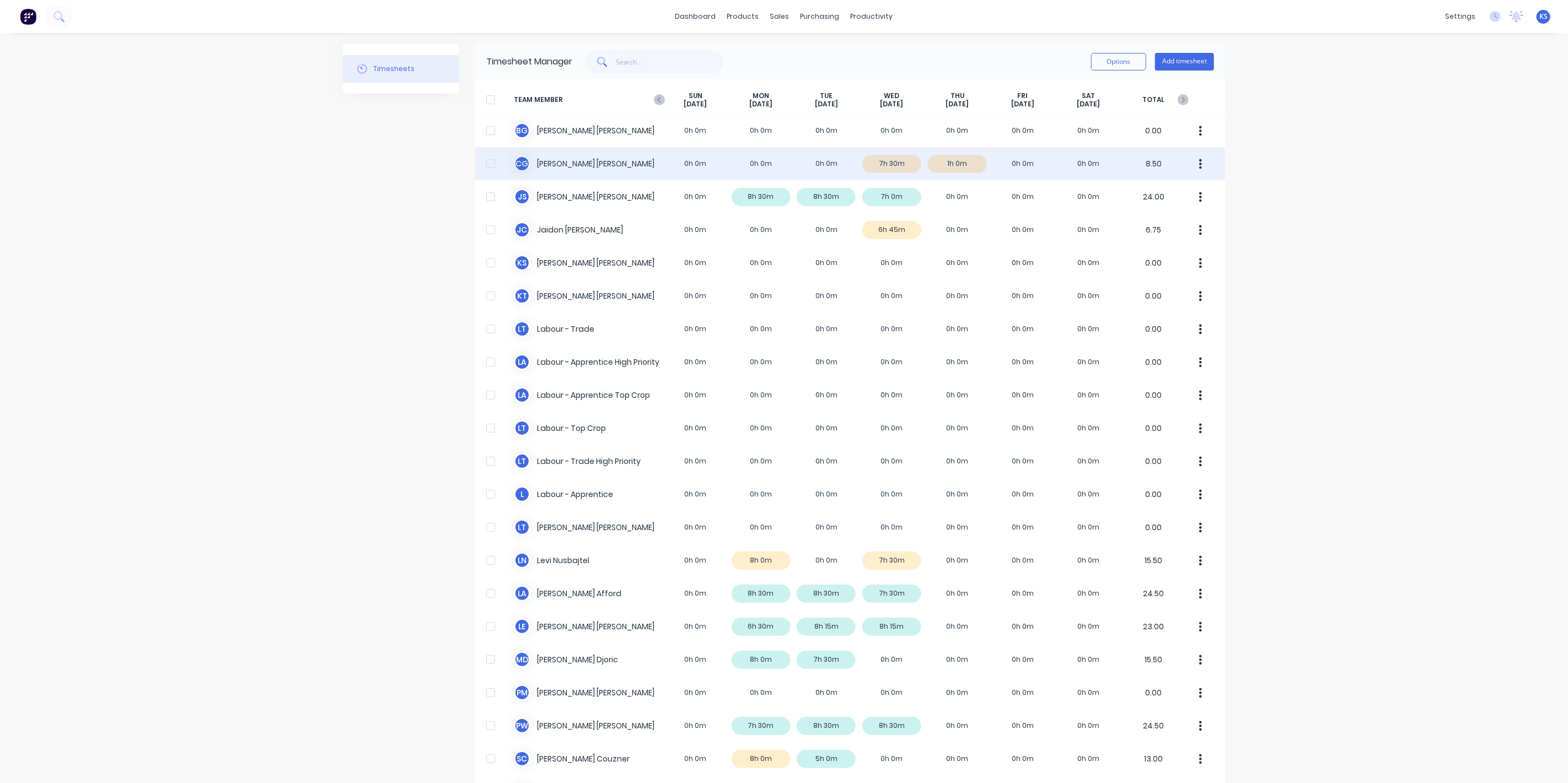
click at [532, 159] on div "C G [PERSON_NAME] 0h 0m 0h 0m 0h 0m 7h 30m 1h 0m 0h 0m 0h 0m 8.50" at bounding box center [850, 164] width 750 height 33
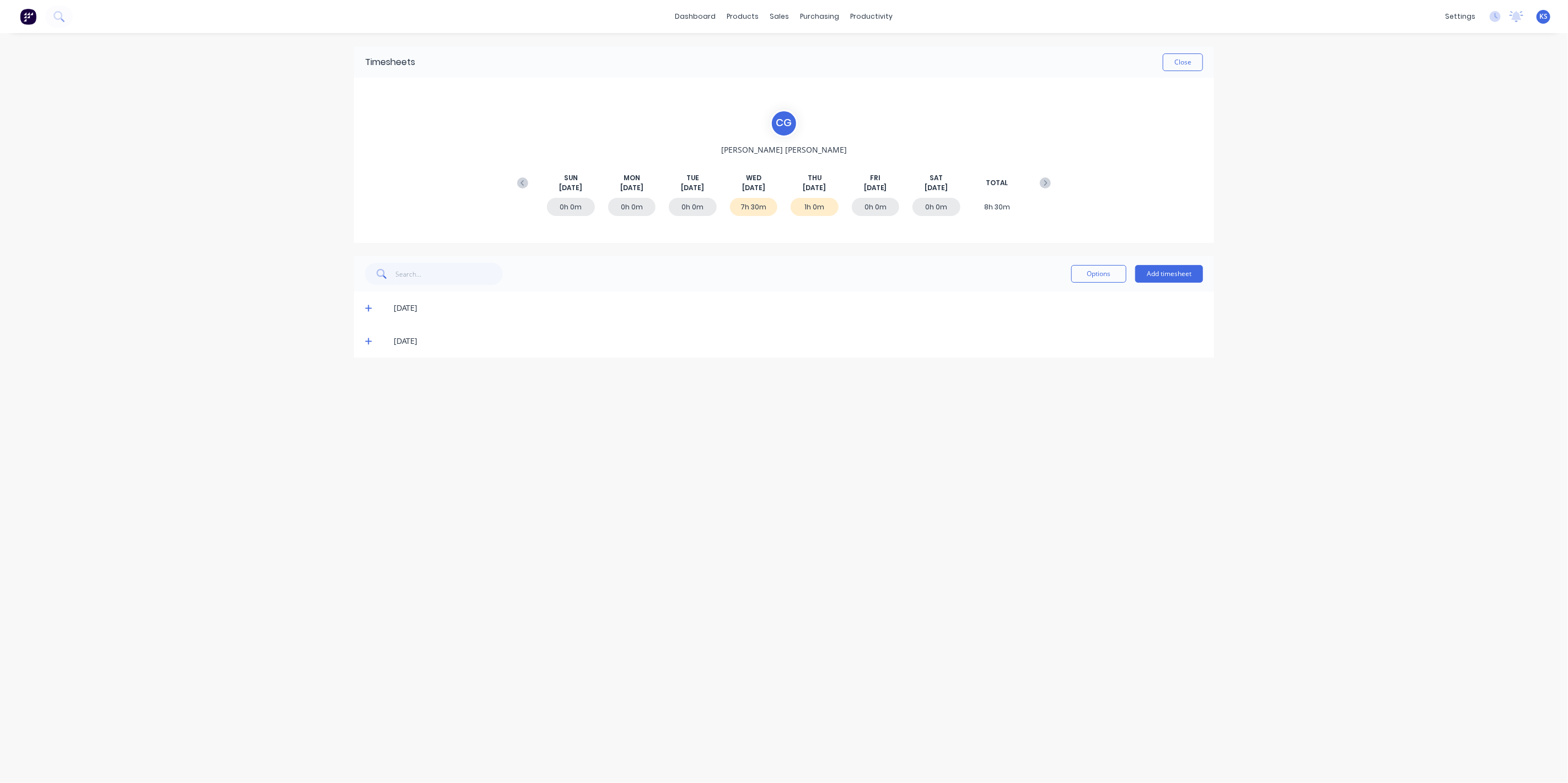
click at [366, 344] on icon at bounding box center [368, 341] width 7 height 8
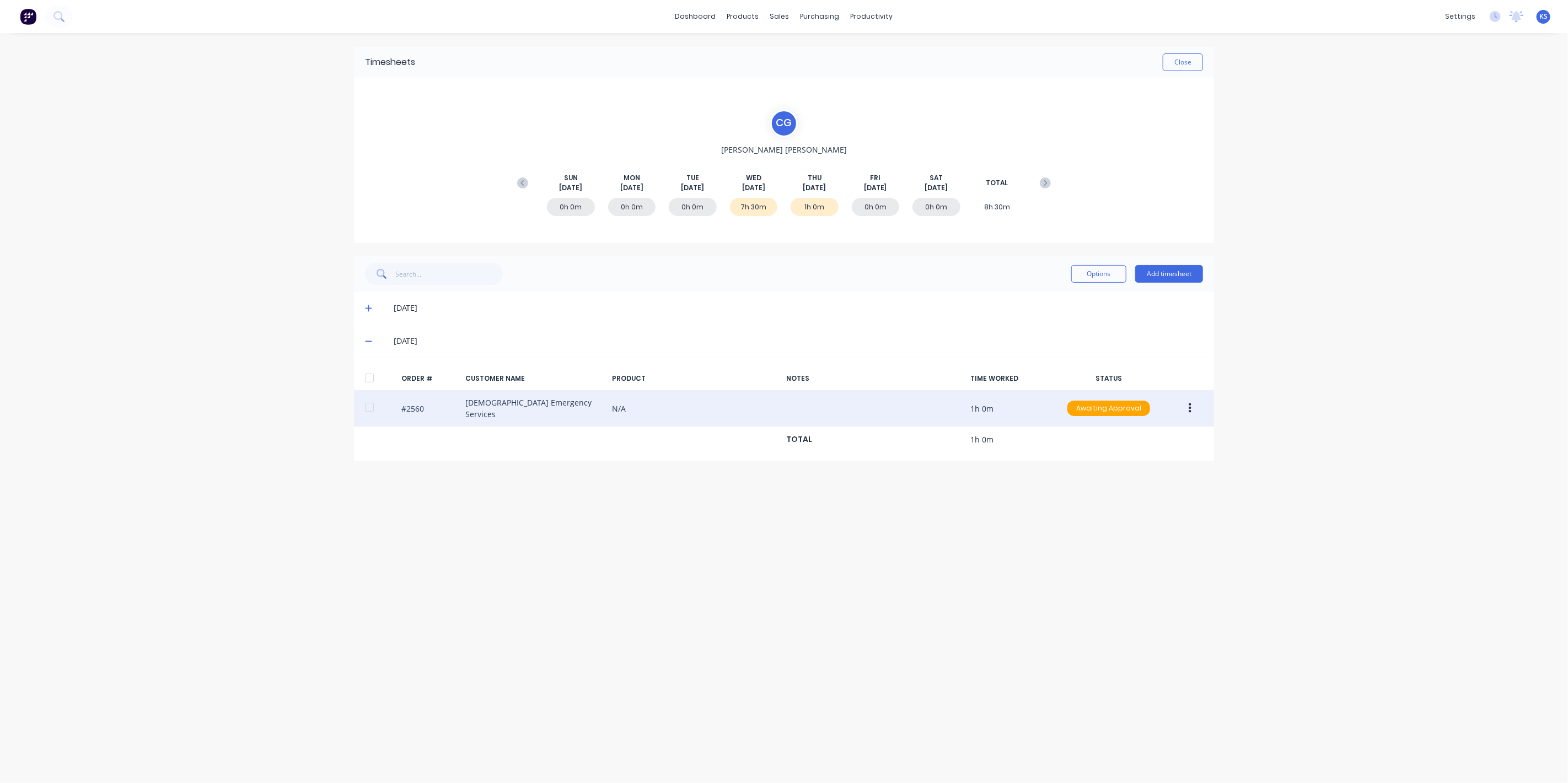
click at [373, 408] on div at bounding box center [370, 407] width 22 height 22
click at [1168, 408] on div "#2560 The Salvation Army Emergency Services N/A 1h 0m Awaiting Approval" at bounding box center [784, 408] width 860 height 37
click at [1181, 408] on button "button" at bounding box center [1190, 408] width 26 height 20
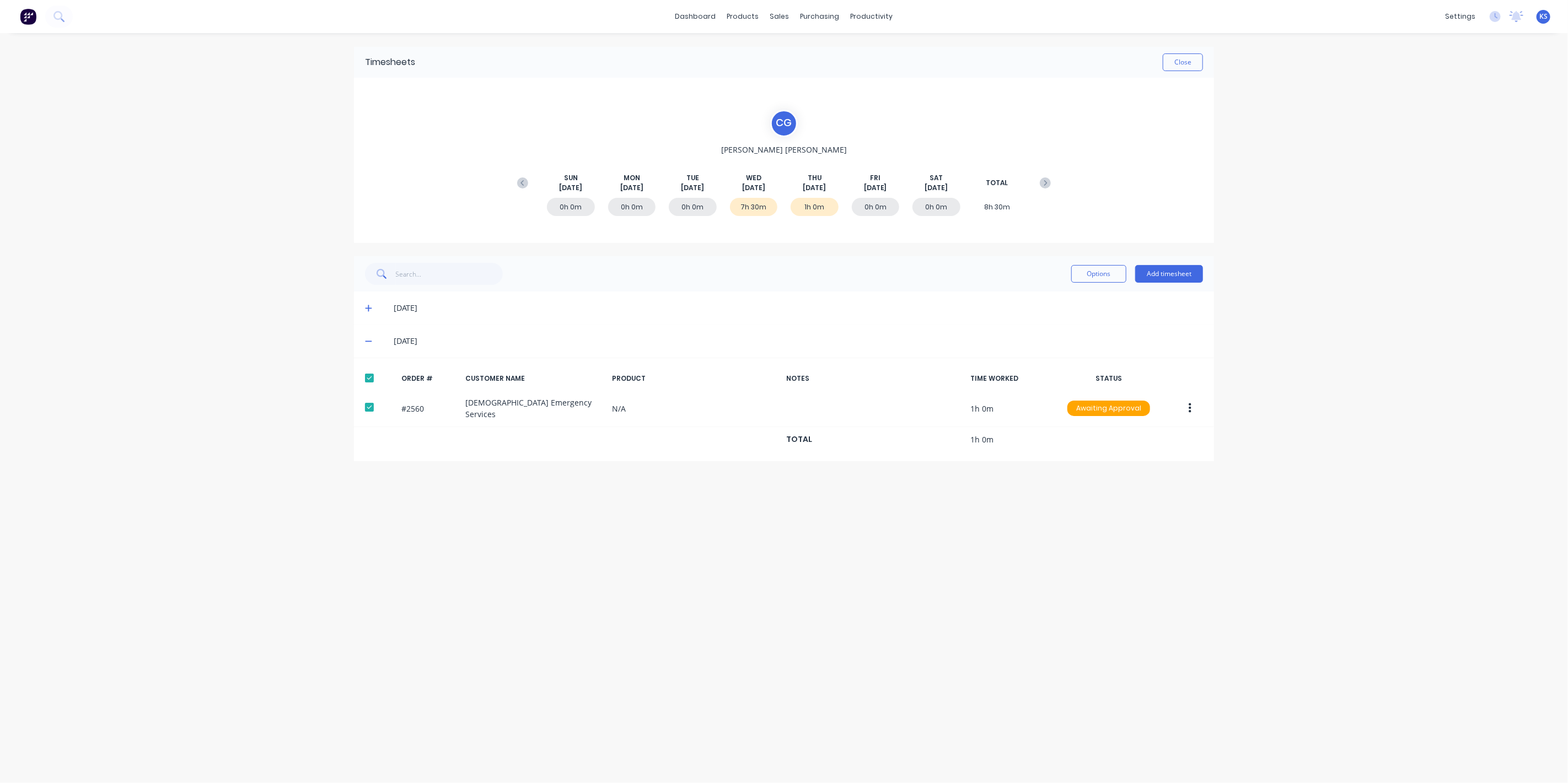
click at [1373, 372] on div "dashboard products sales purchasing productivity dashboard products Product Cat…" at bounding box center [784, 391] width 1568 height 783
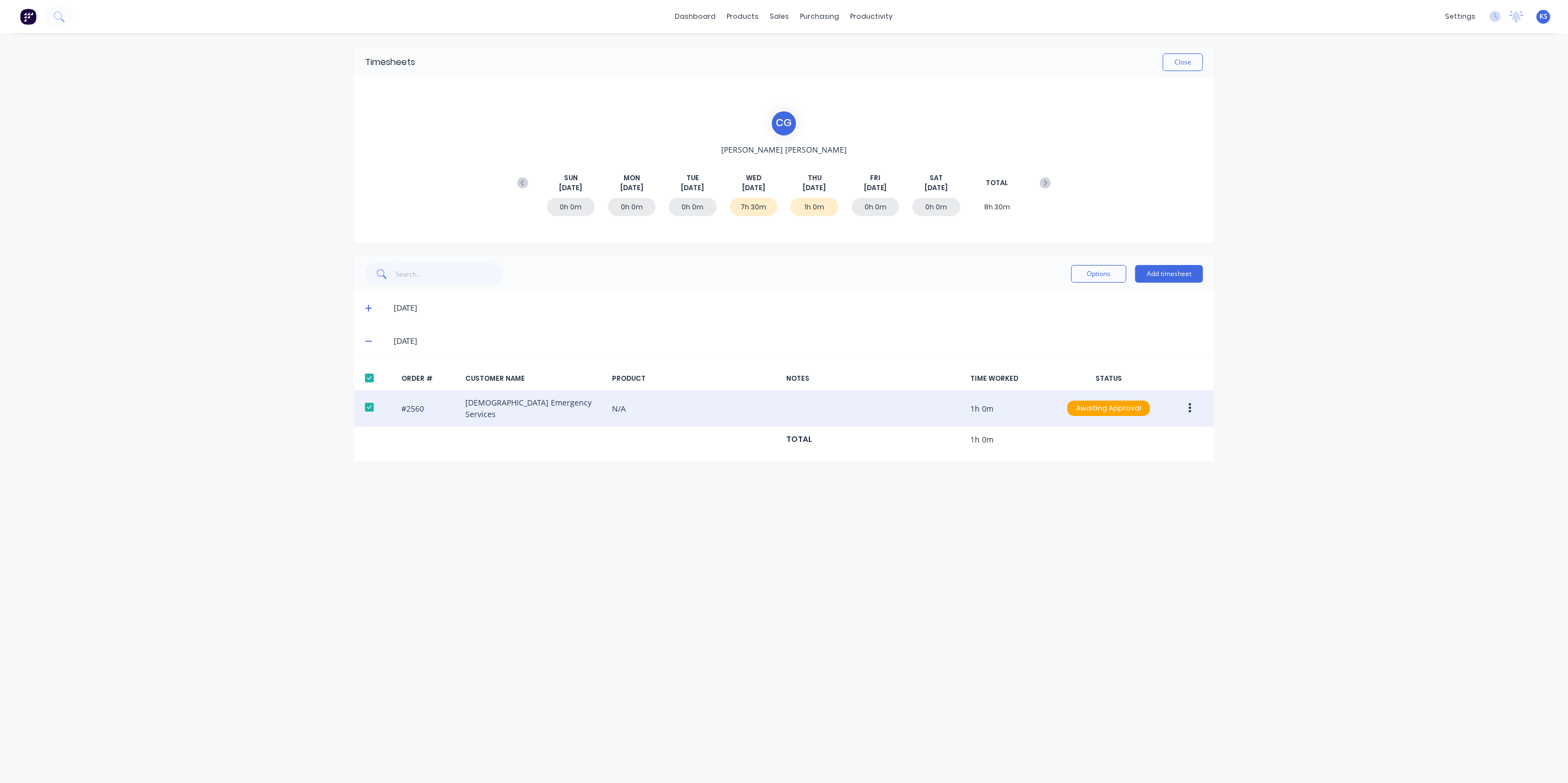
click at [1191, 408] on icon "button" at bounding box center [1191, 408] width 3 height 10
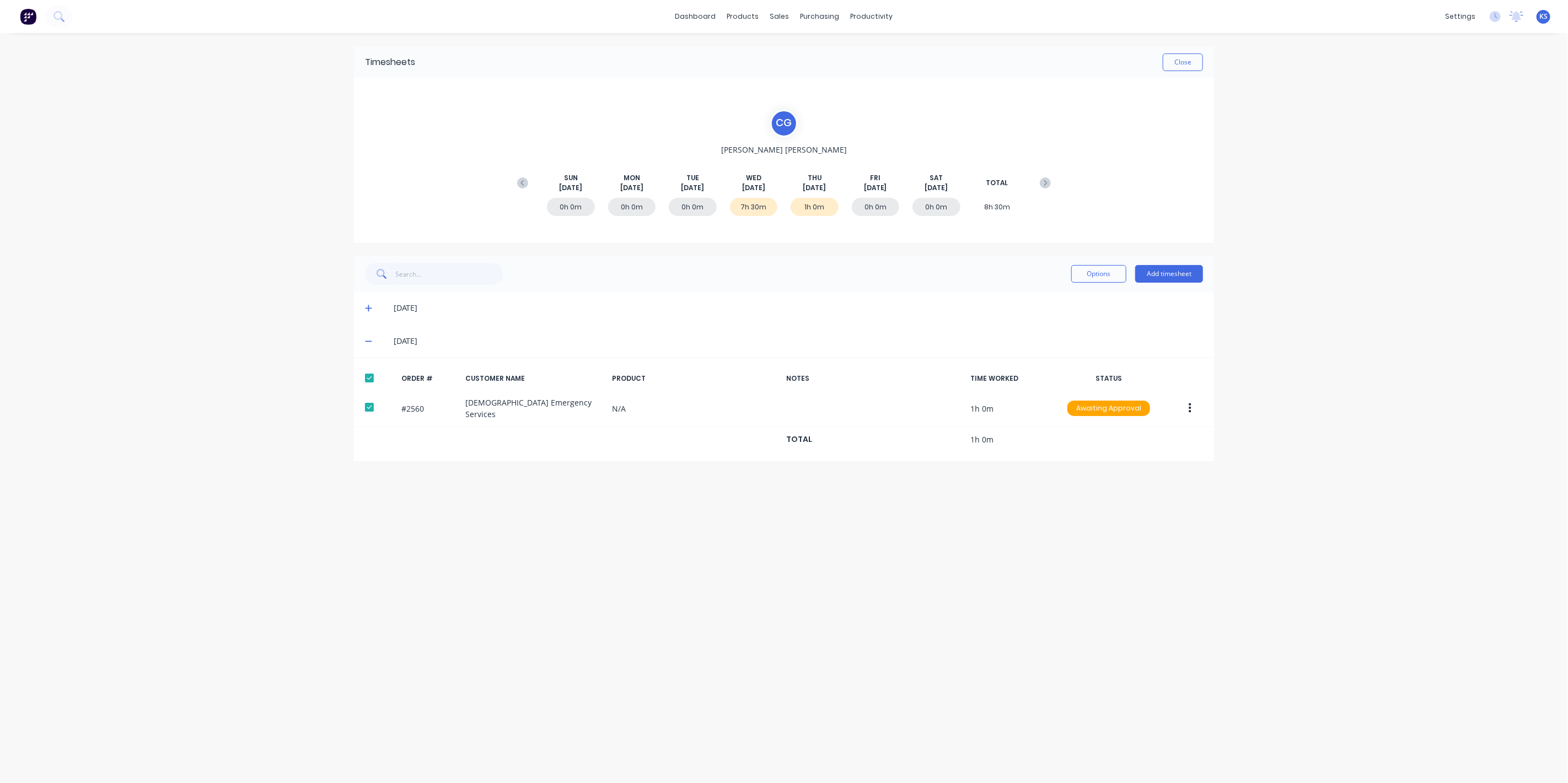
click at [373, 342] on span at bounding box center [371, 341] width 11 height 11
click at [366, 315] on div "[DATE]" at bounding box center [784, 308] width 860 height 33
click at [365, 309] on icon at bounding box center [368, 307] width 7 height 8
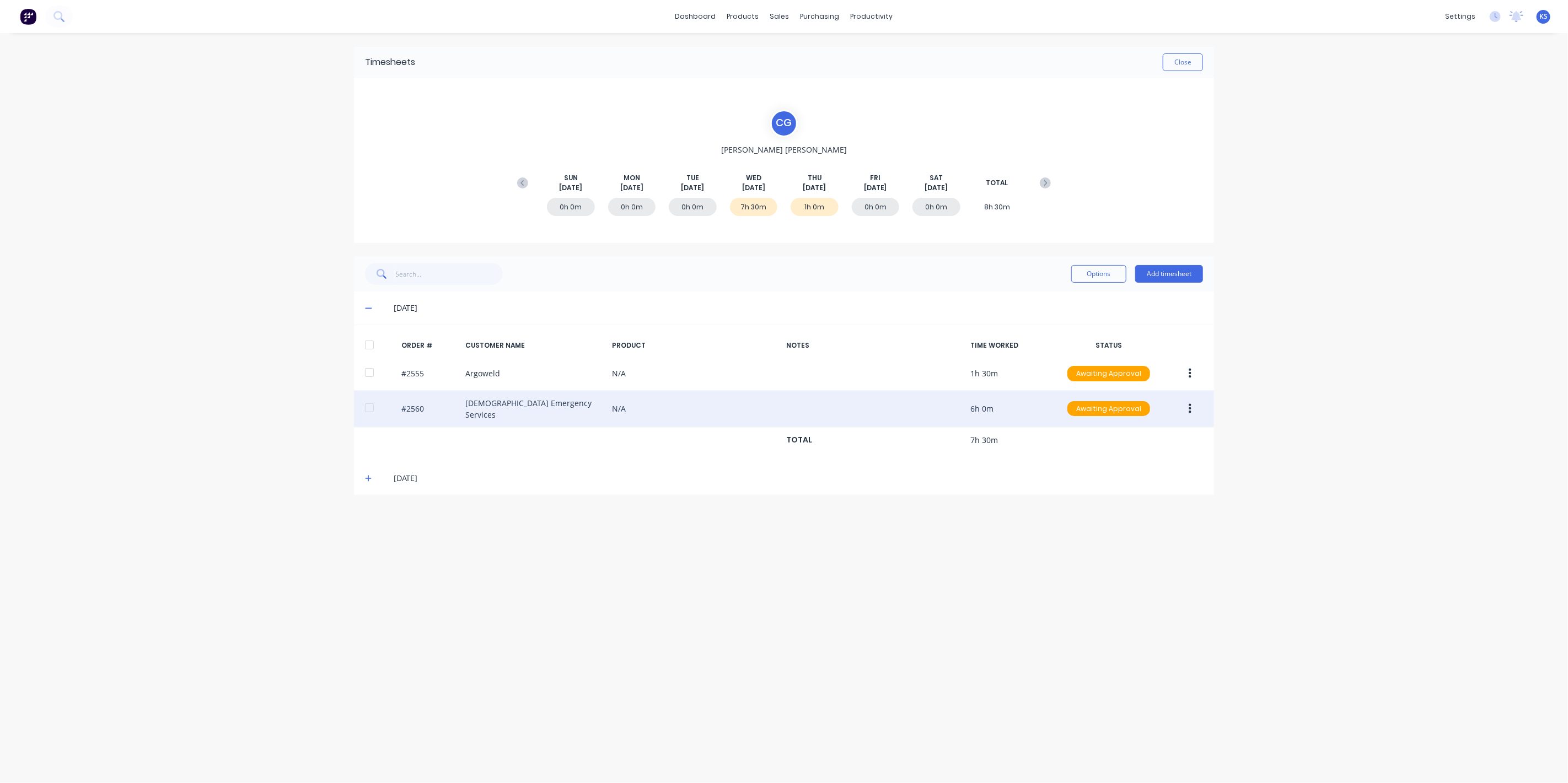
click at [373, 404] on div at bounding box center [370, 408] width 22 height 22
click at [366, 406] on div at bounding box center [370, 408] width 22 height 22
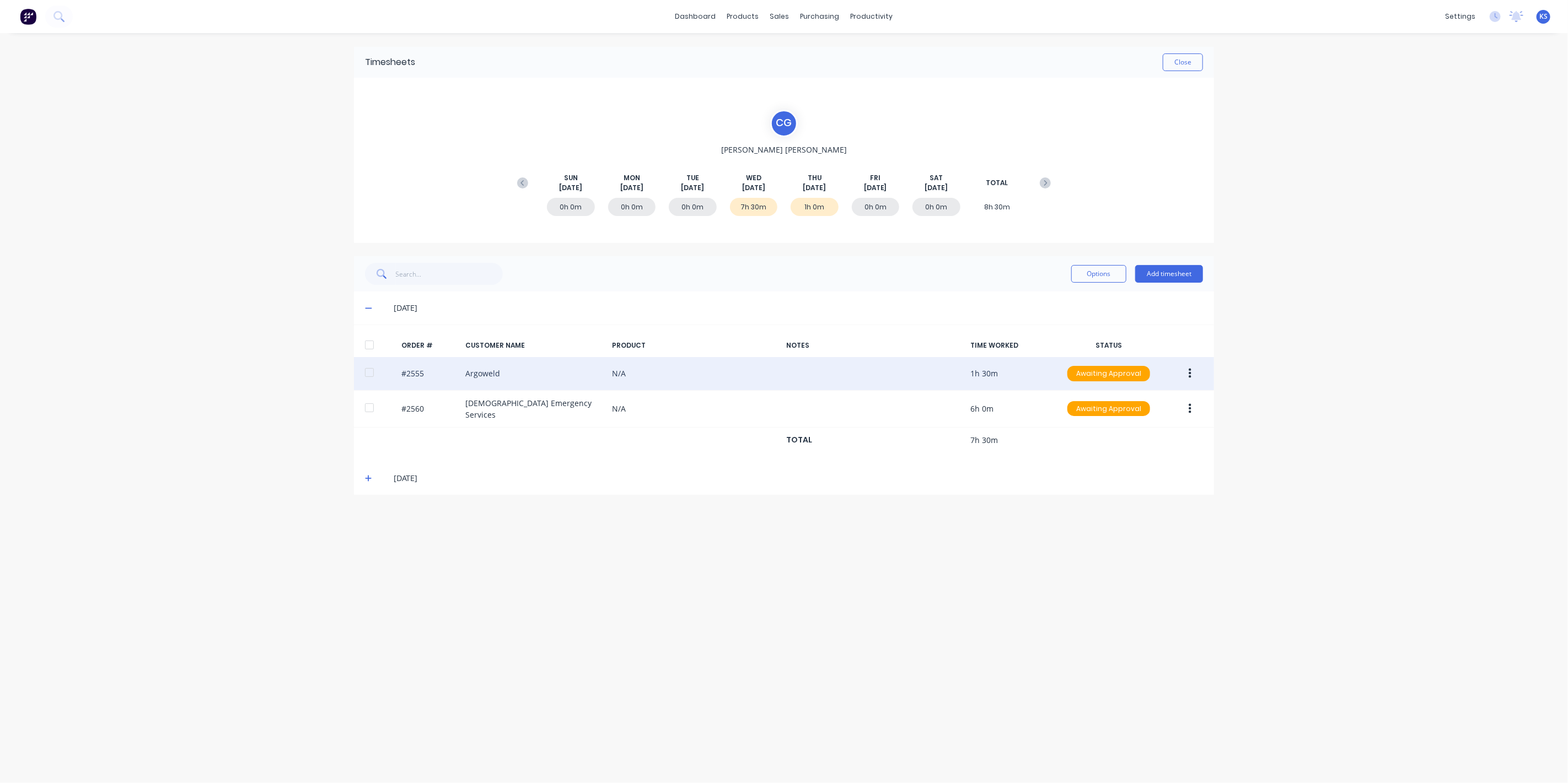
click at [366, 376] on div at bounding box center [370, 372] width 22 height 22
click at [1195, 372] on button "button" at bounding box center [1190, 373] width 26 height 20
click at [1151, 401] on div "Approve" at bounding box center [1150, 402] width 85 height 16
click at [481, 370] on div "#2555 Argoweld N/A 1h 30m Approved" at bounding box center [784, 374] width 860 height 34
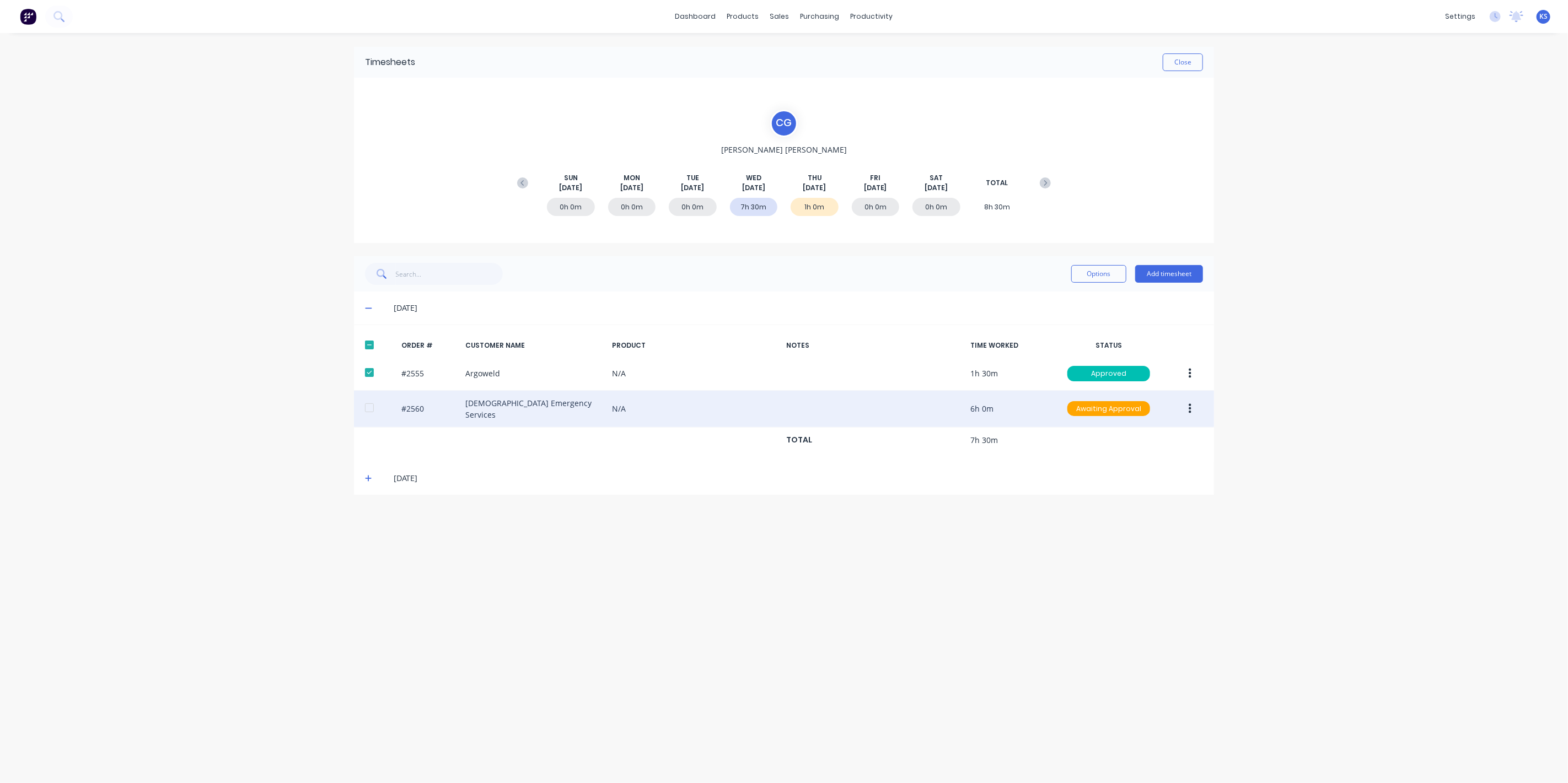
click at [1185, 404] on button "button" at bounding box center [1190, 408] width 26 height 20
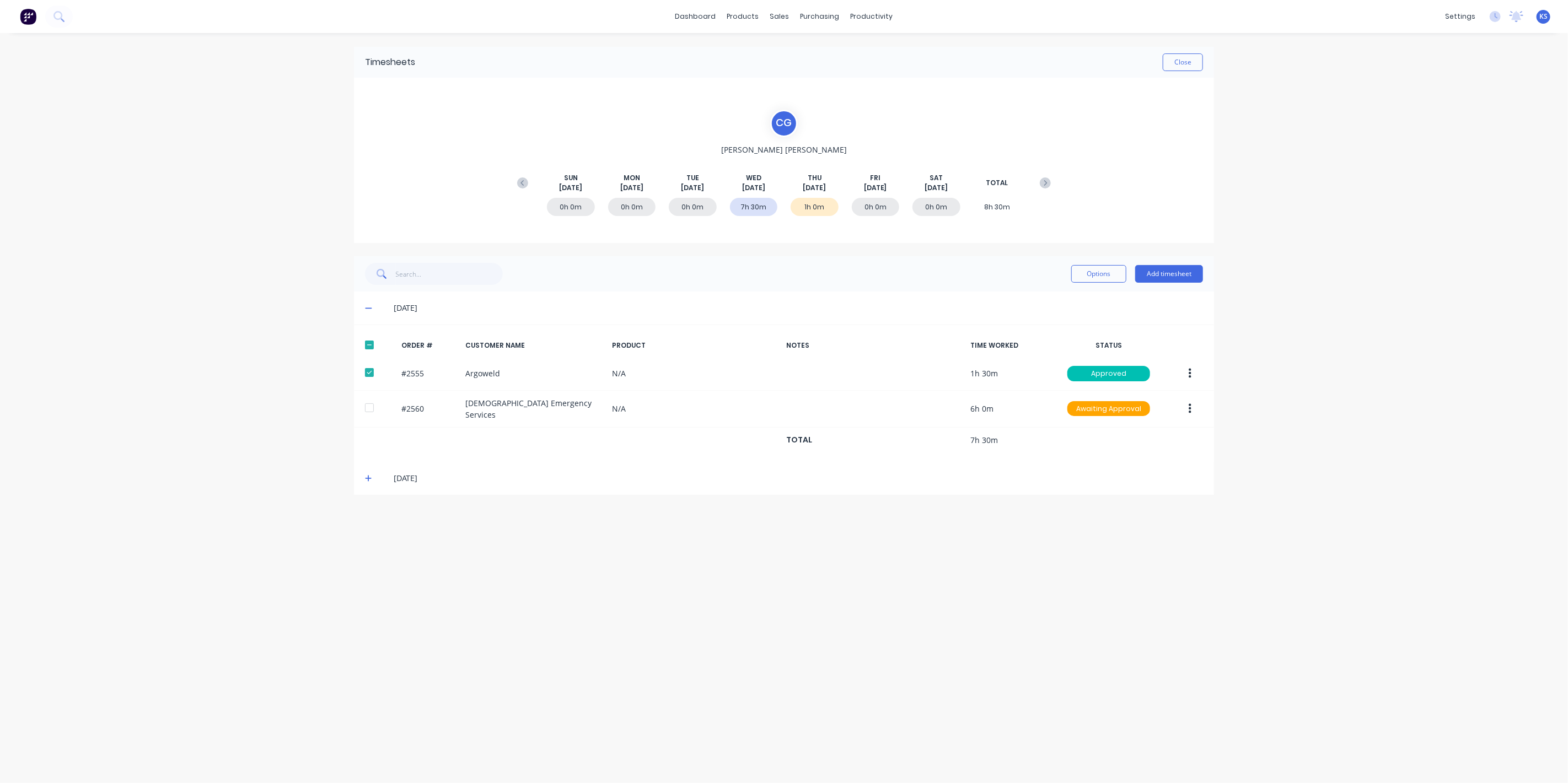
click at [1375, 709] on div "dashboard products sales purchasing productivity dashboard products Product Cat…" at bounding box center [784, 391] width 1568 height 783
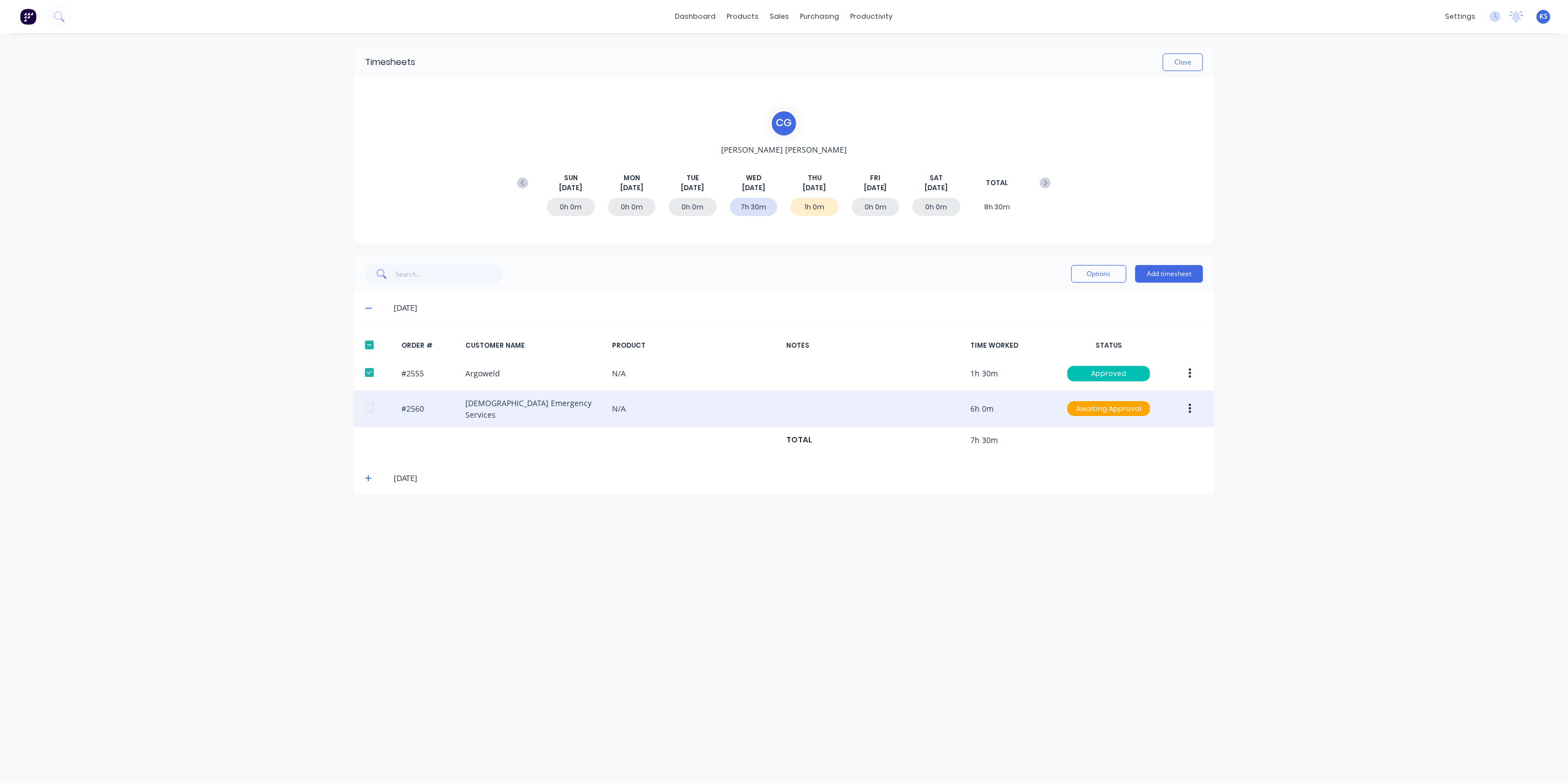
click at [368, 404] on div at bounding box center [370, 408] width 22 height 22
click at [1183, 412] on button "button" at bounding box center [1190, 408] width 26 height 20
click at [1130, 437] on div "Approve" at bounding box center [1150, 438] width 85 height 16
click at [1187, 58] on button "Close" at bounding box center [1183, 62] width 40 height 17
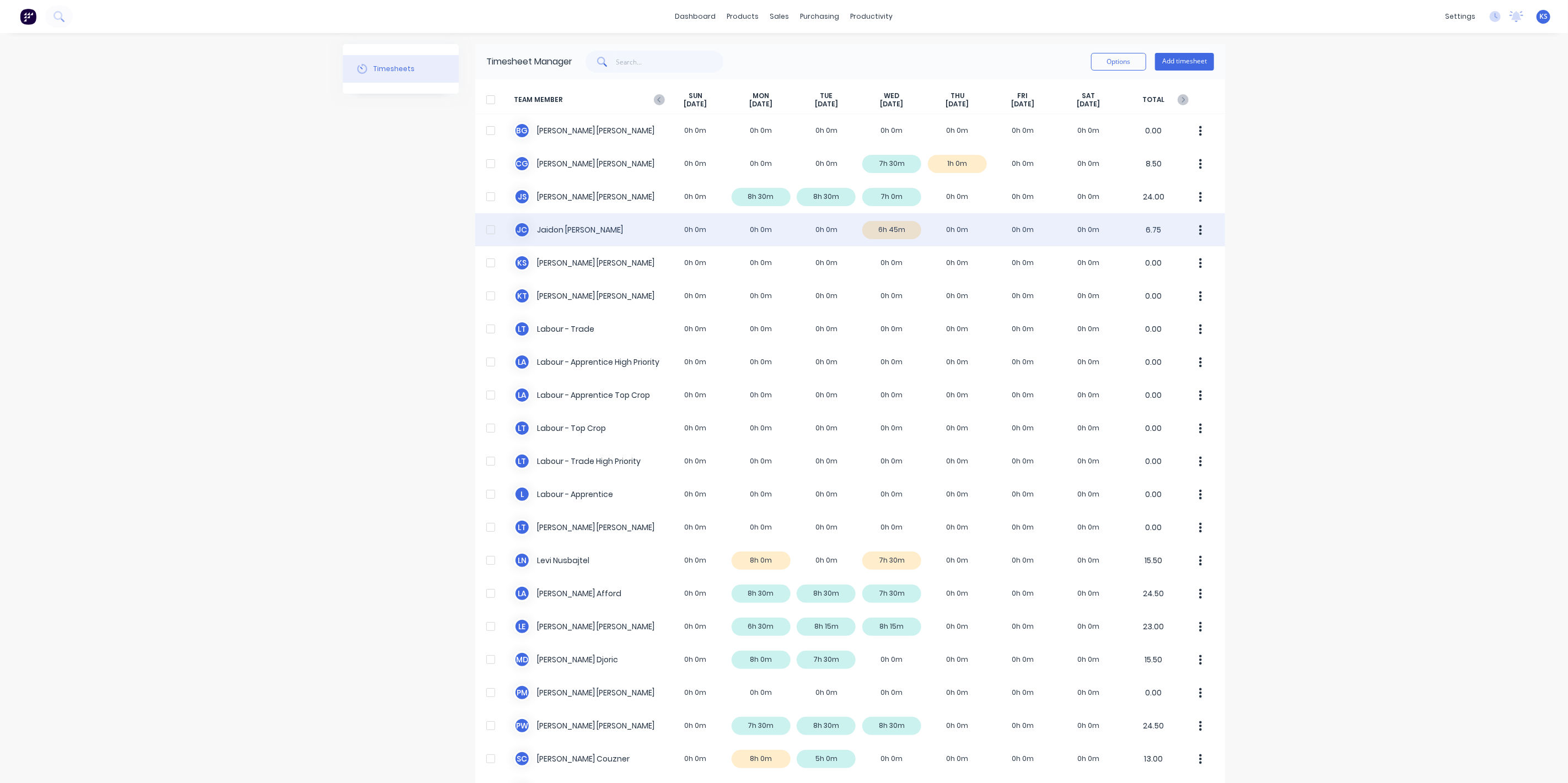
click at [555, 228] on div "[PERSON_NAME] [PERSON_NAME] 0h 0m 0h 0m 0h 0m 6h 45m 0h 0m 0h 0m 0h 0m 6.75" at bounding box center [850, 230] width 750 height 33
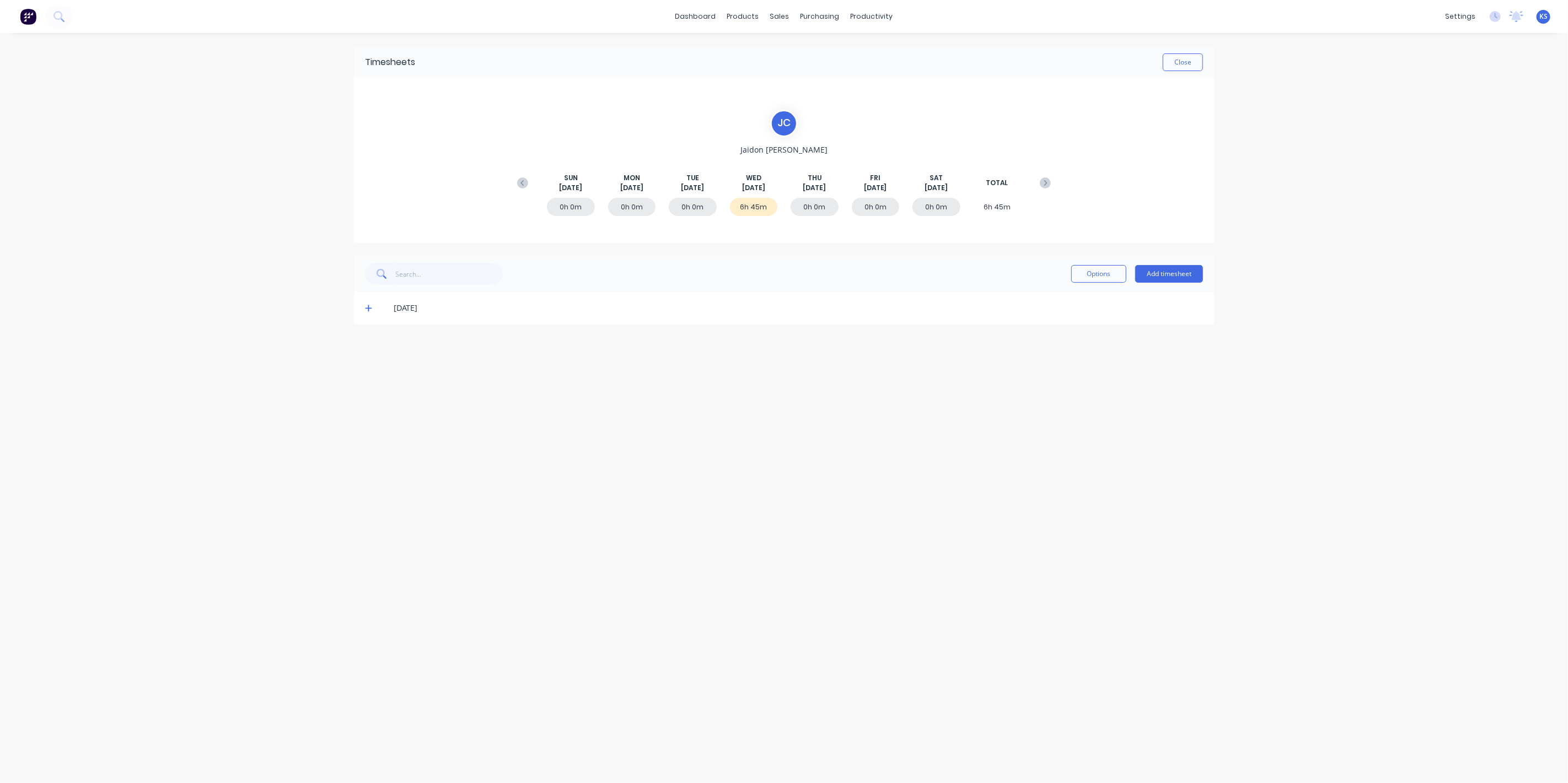
click at [370, 312] on span at bounding box center [371, 308] width 11 height 11
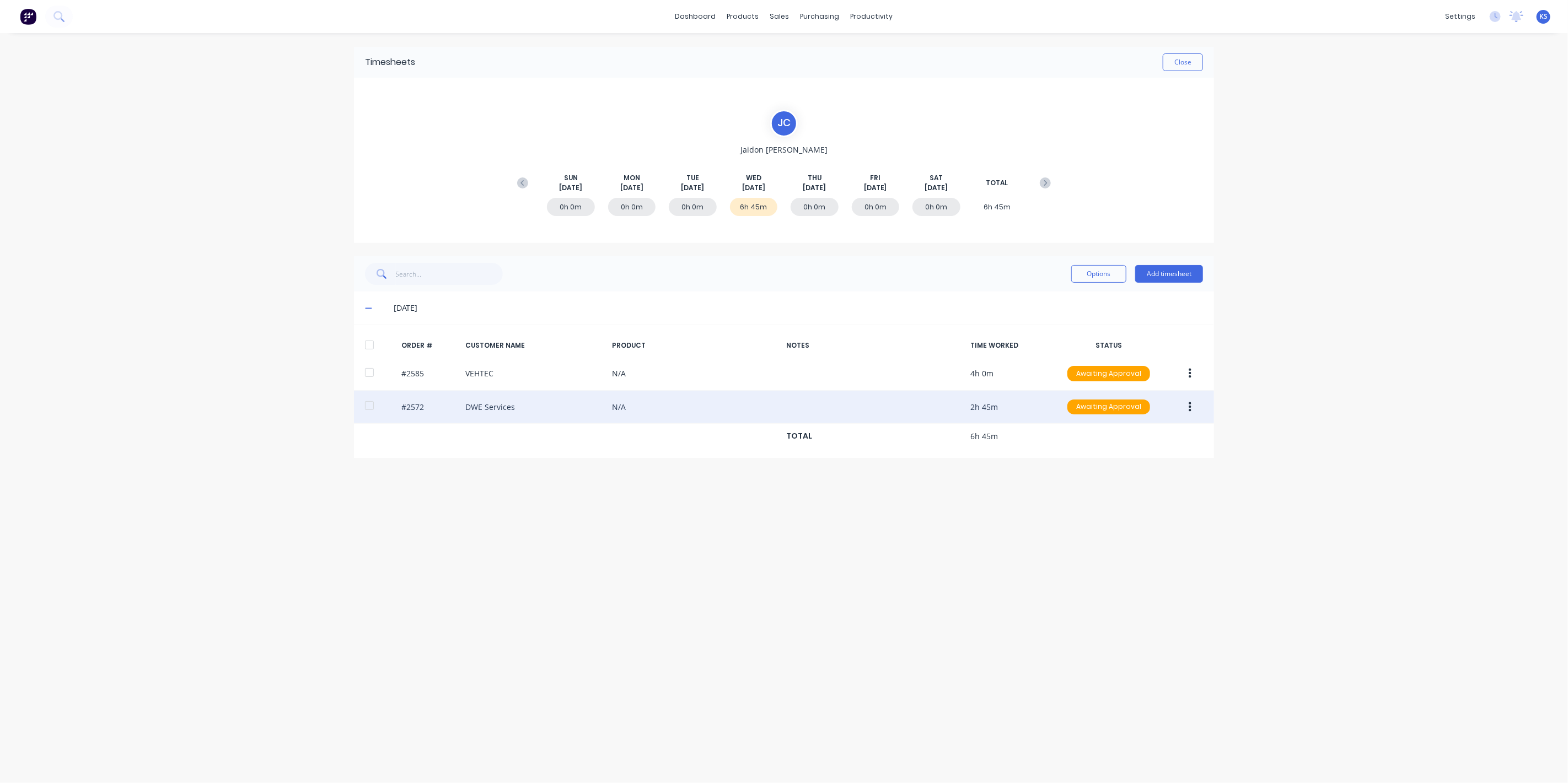
click at [372, 402] on div at bounding box center [370, 406] width 22 height 22
click at [1194, 408] on button "button" at bounding box center [1190, 407] width 26 height 20
click at [1147, 443] on button "Approve" at bounding box center [1150, 436] width 105 height 22
click at [1197, 62] on button "Close" at bounding box center [1183, 62] width 40 height 17
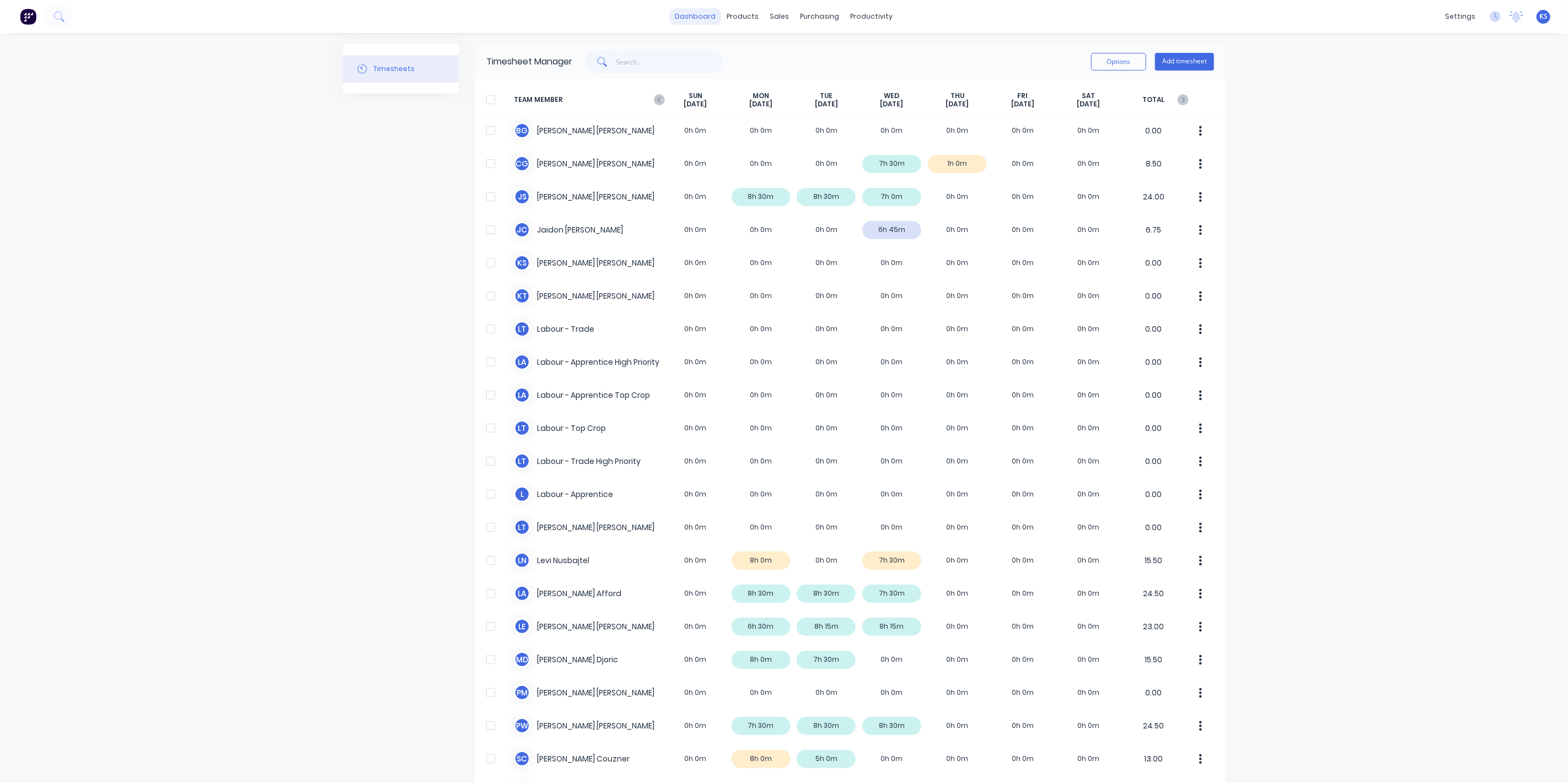
click at [706, 17] on link "dashboard" at bounding box center [695, 17] width 52 height 17
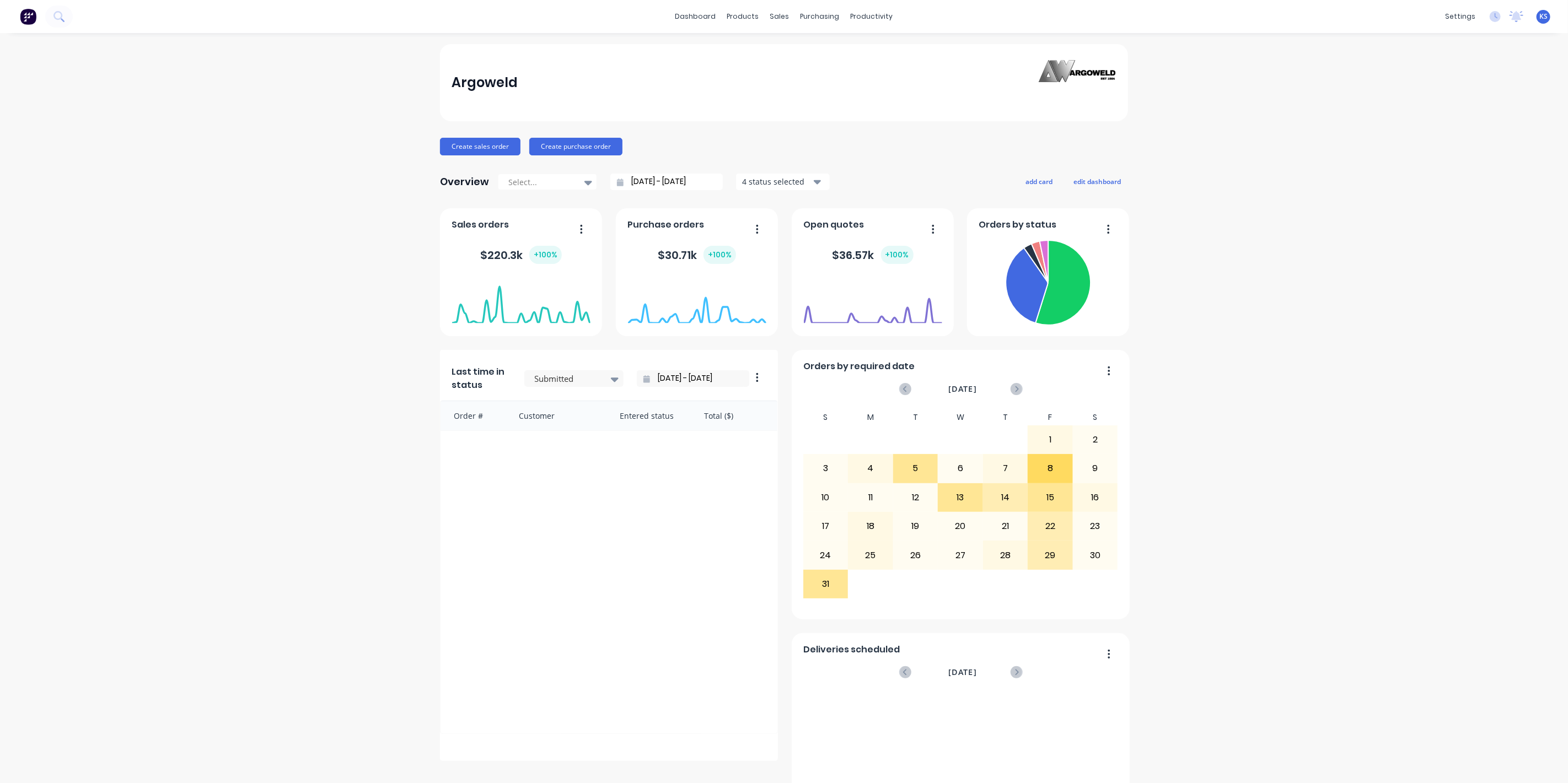
click at [132, 141] on div "Argoweld Create sales order Create purchase order Overview Select... [DATE] - […" at bounding box center [784, 615] width 1568 height 1142
click at [474, 147] on button "Create sales order" at bounding box center [480, 146] width 80 height 17
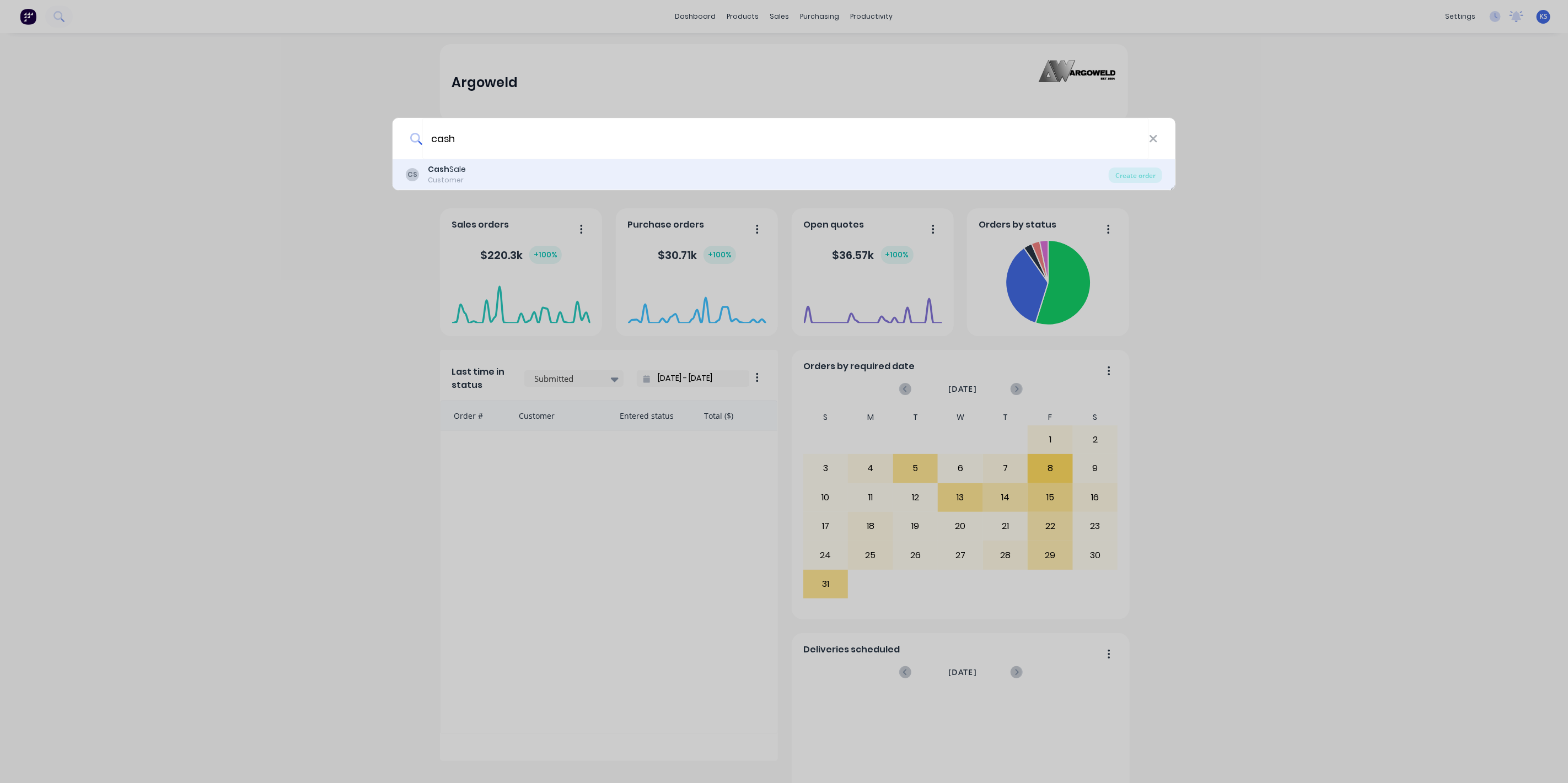
type input "cash"
click at [444, 163] on div "CS Cash Sale Customer Create order" at bounding box center [784, 174] width 783 height 31
click at [461, 171] on div "Cash Sale" at bounding box center [447, 169] width 38 height 12
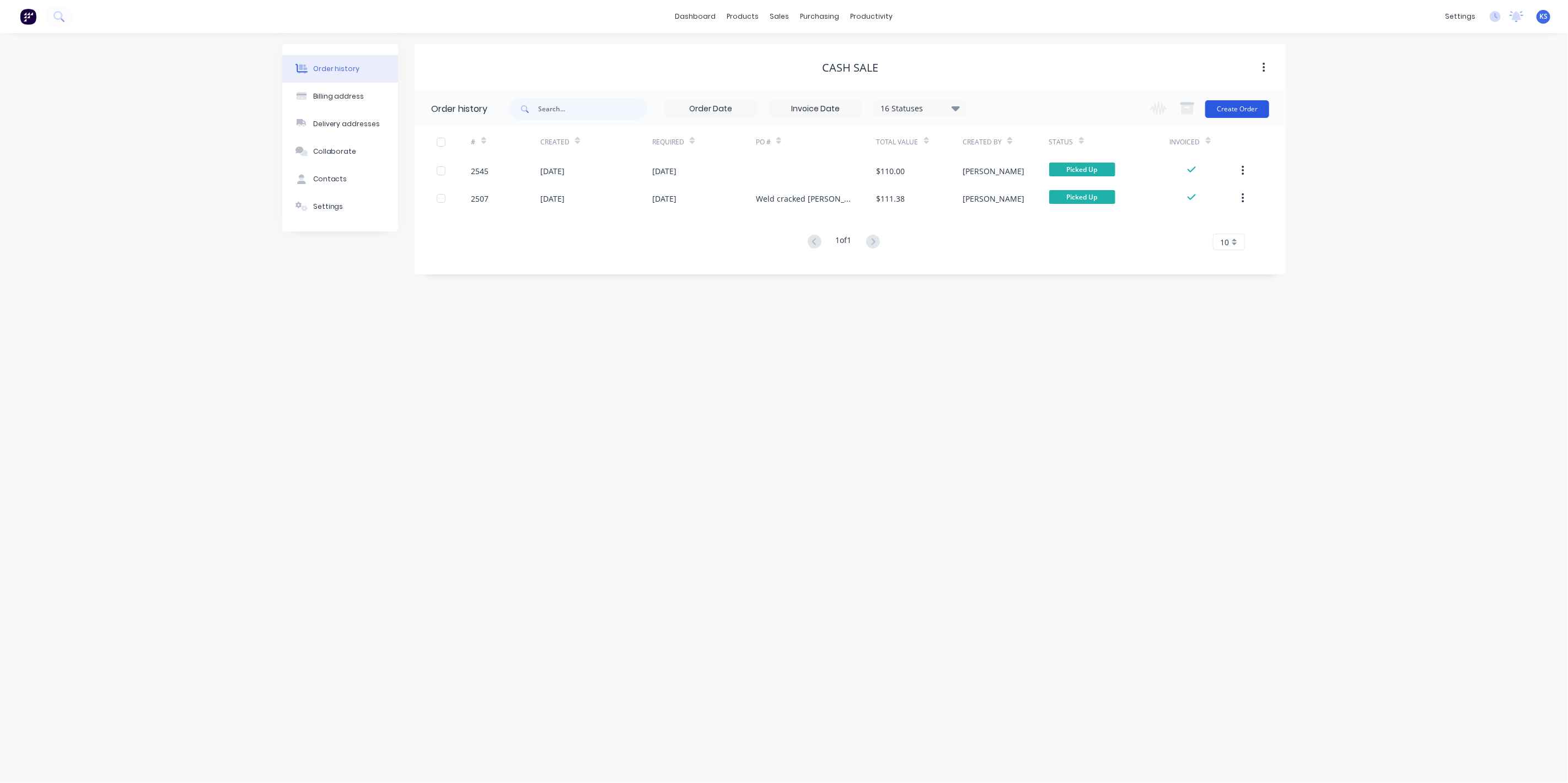
click at [1251, 111] on button "Create Order" at bounding box center [1237, 109] width 64 height 17
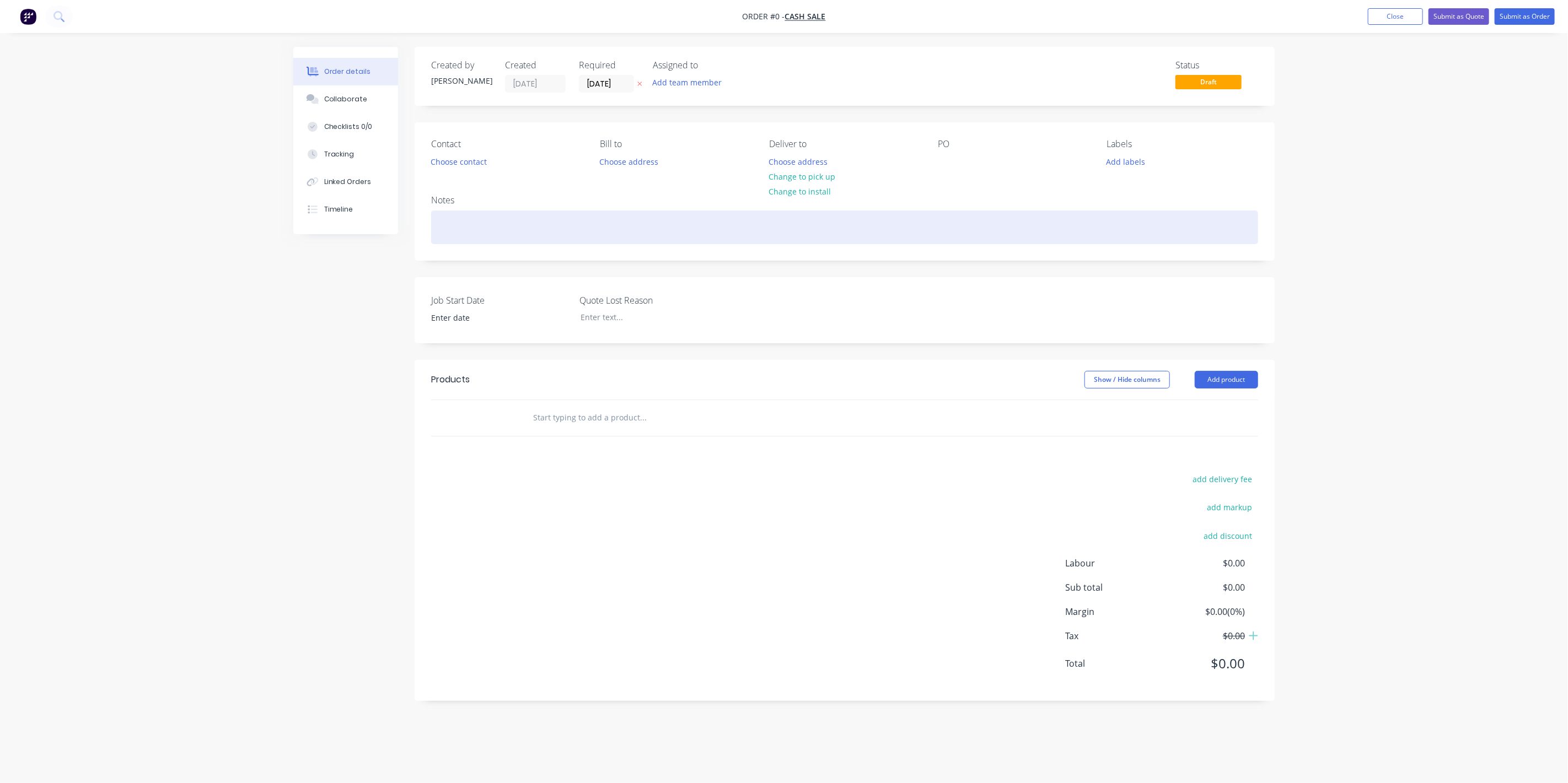
click at [444, 223] on div at bounding box center [845, 227] width 827 height 34
click at [447, 216] on div at bounding box center [845, 227] width 827 height 34
click at [449, 216] on div at bounding box center [845, 227] width 827 height 34
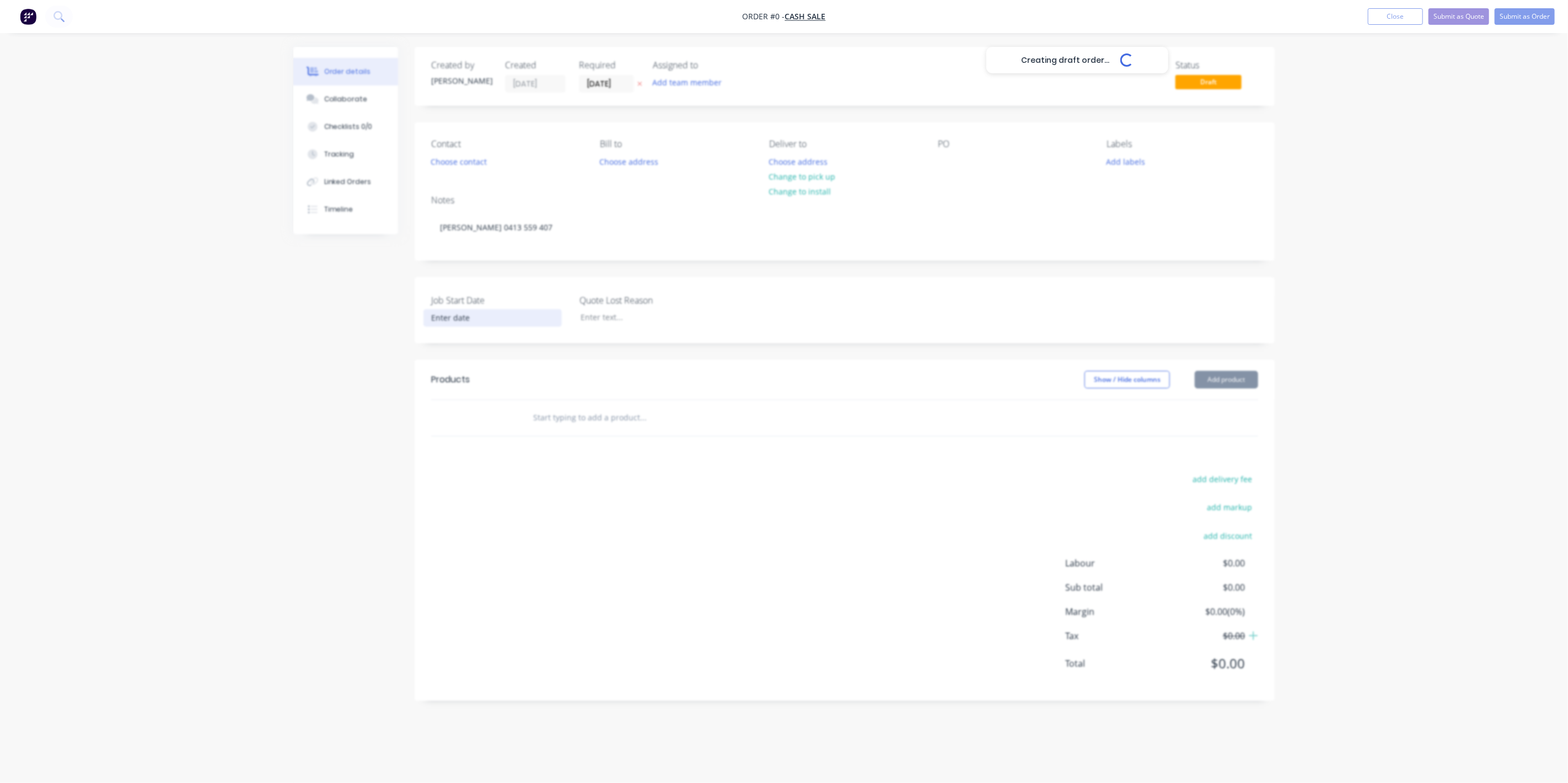
click at [480, 321] on div "Creating draft order... Loading... Order details Collaborate Checklists 0/0 Tra…" at bounding box center [784, 382] width 1004 height 671
click at [445, 316] on input at bounding box center [492, 318] width 137 height 17
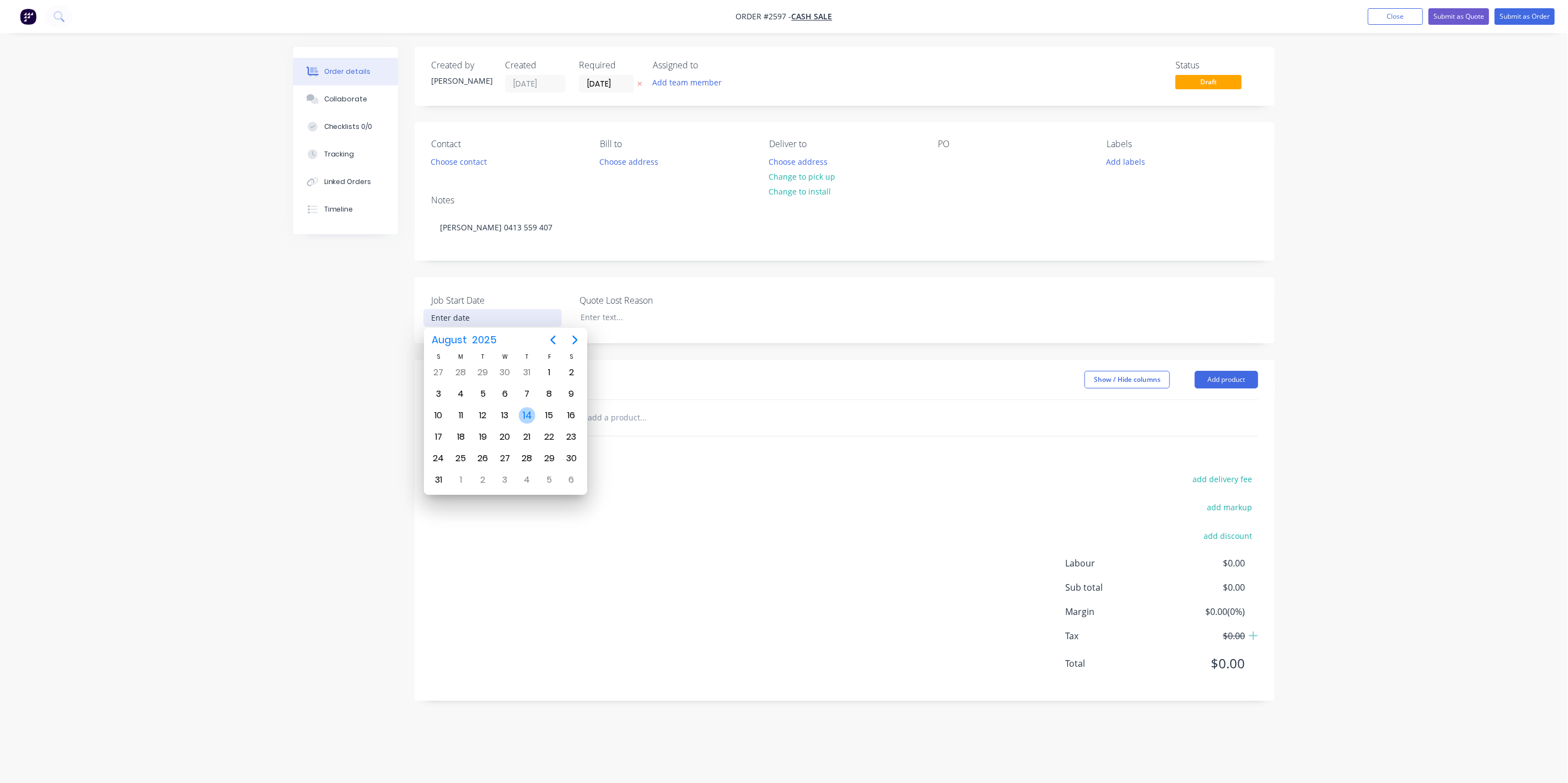
click at [526, 415] on div "14" at bounding box center [527, 415] width 17 height 17
type input "[DATE]"
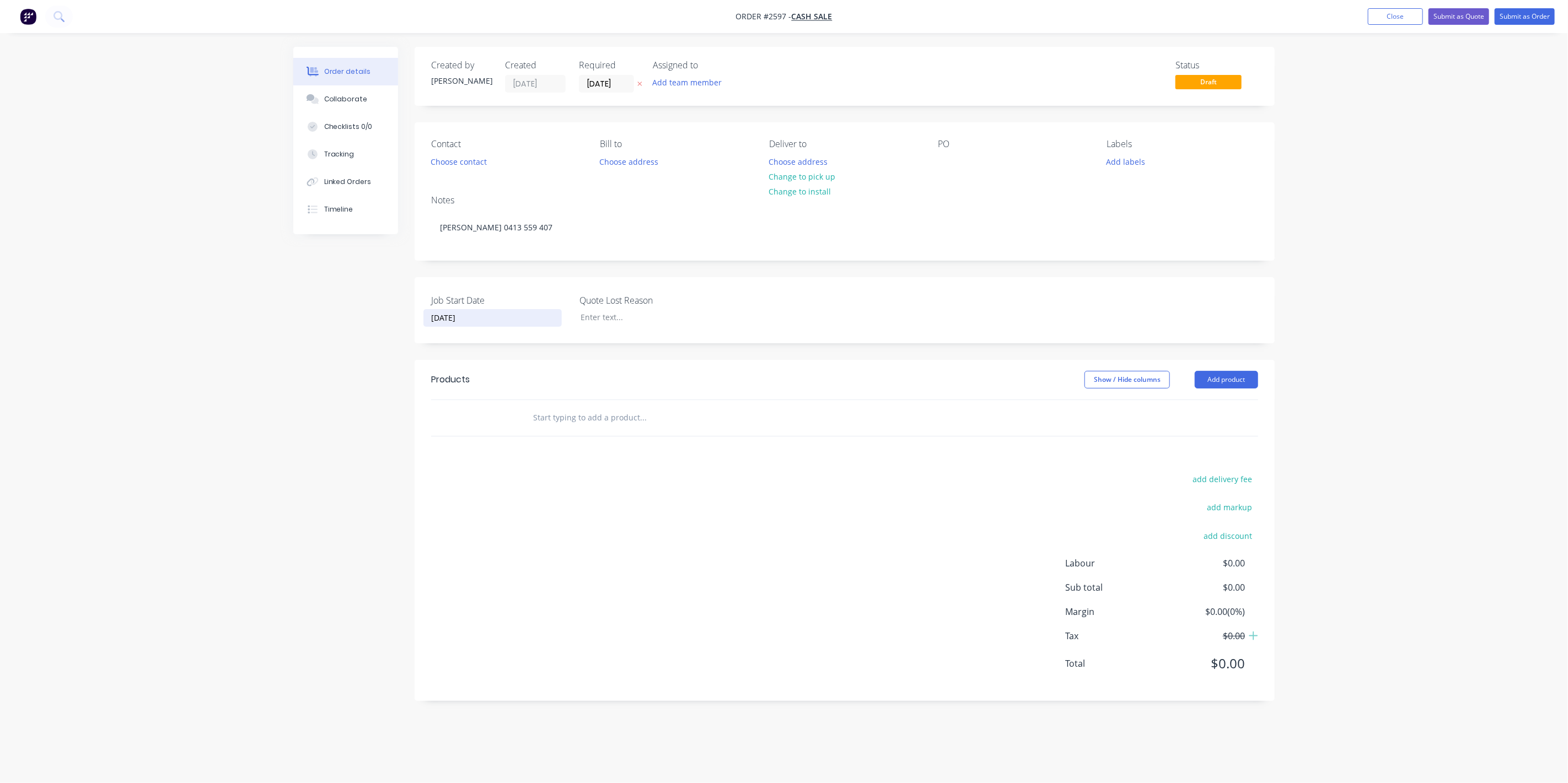
click at [531, 415] on div at bounding box center [689, 418] width 331 height 22
click at [1240, 377] on button "Add product" at bounding box center [1227, 379] width 64 height 17
click at [1222, 402] on div "Product catalogue" at bounding box center [1206, 407] width 85 height 16
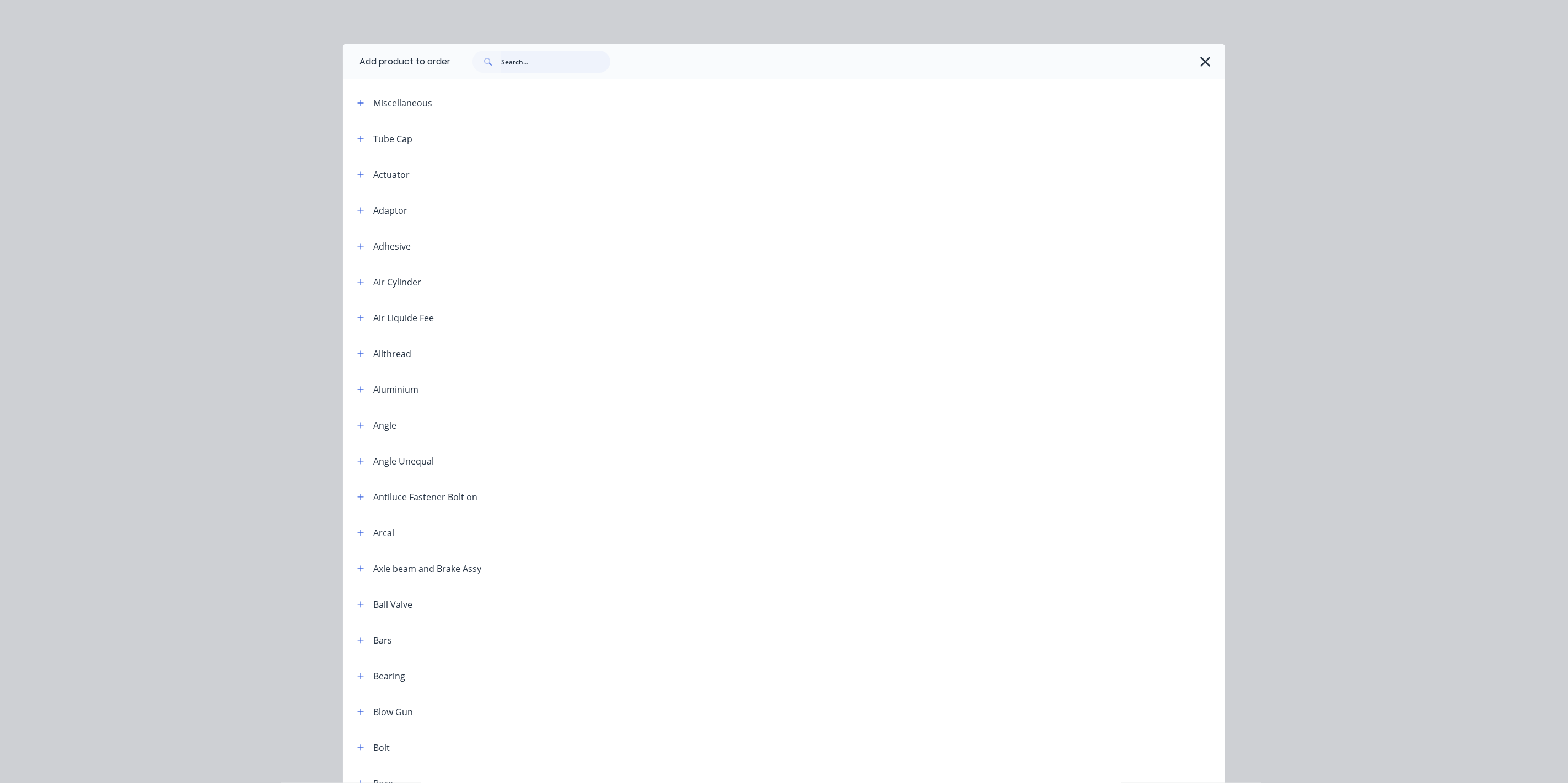
click at [527, 64] on input "text" at bounding box center [556, 62] width 109 height 22
type input "labour"
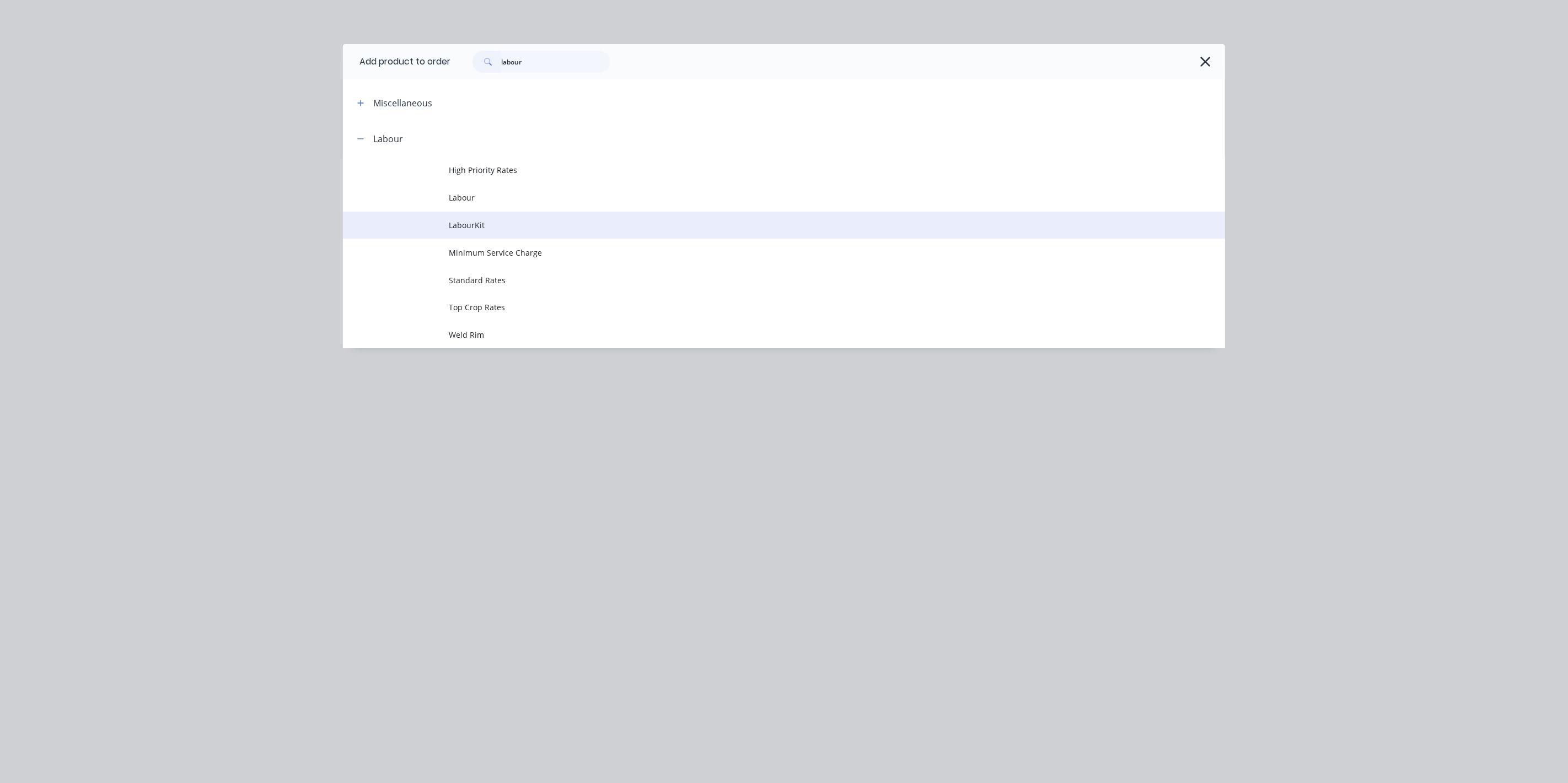
click at [487, 228] on span "LabourKit" at bounding box center [759, 225] width 621 height 12
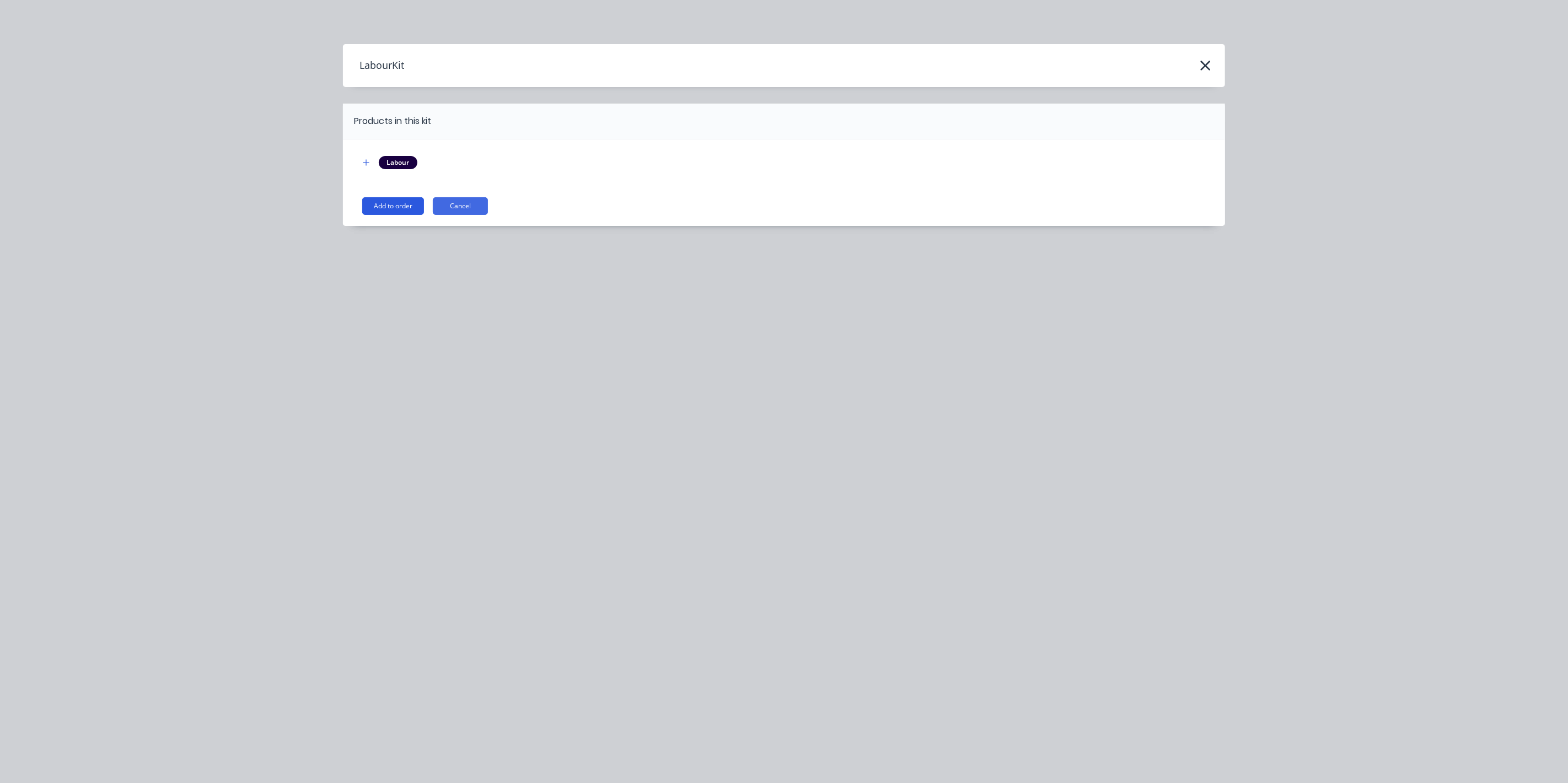
click at [405, 210] on button "Add to order" at bounding box center [393, 206] width 62 height 17
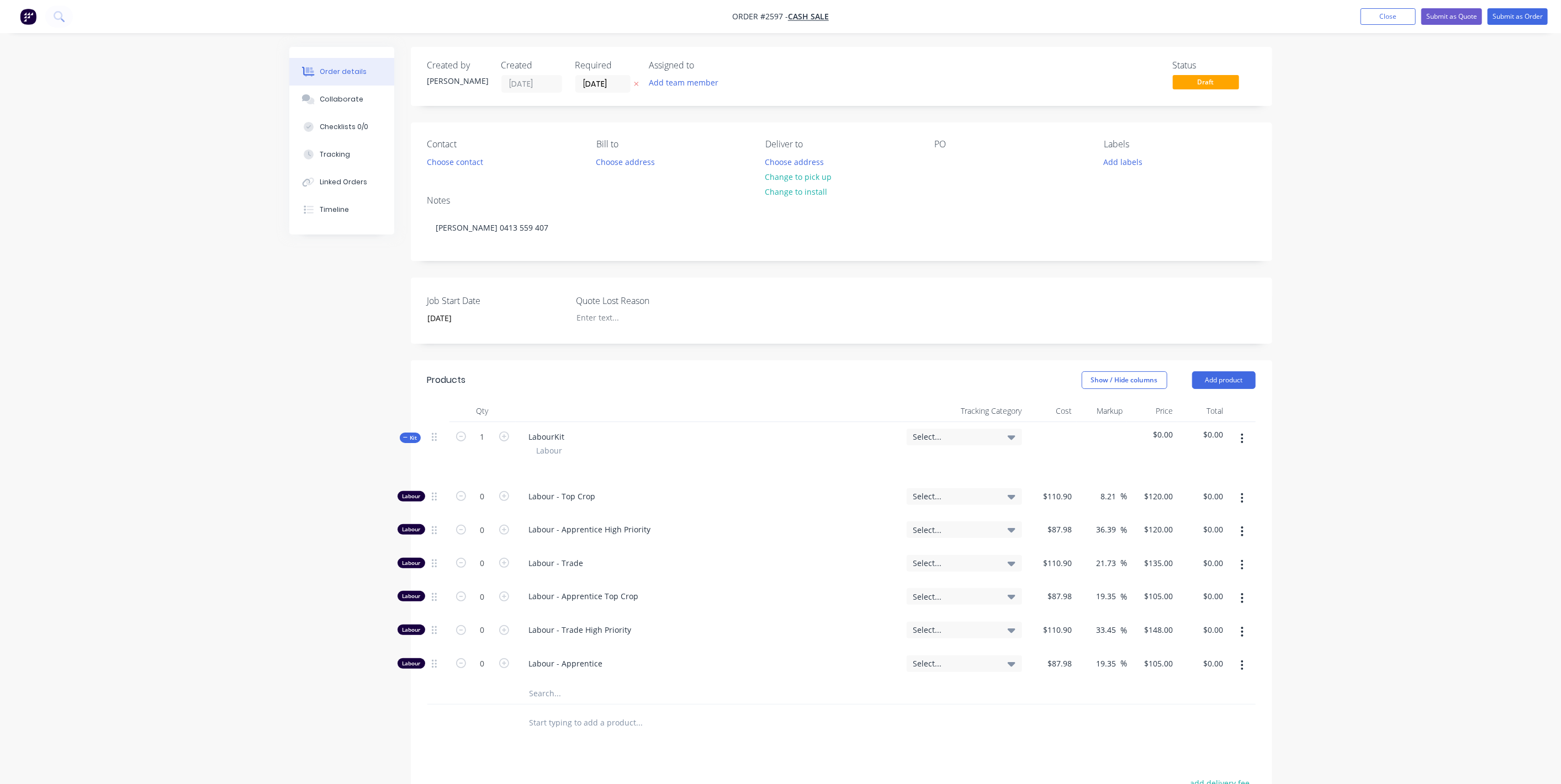
click at [1243, 499] on icon "button" at bounding box center [1242, 498] width 3 height 12
click at [1184, 570] on div "Delete" at bounding box center [1203, 571] width 85 height 16
click at [1238, 559] on button "button" at bounding box center [1241, 565] width 26 height 20
click at [1226, 591] on div "Duplicate" at bounding box center [1203, 594] width 85 height 16
click at [1244, 592] on button "button" at bounding box center [1241, 598] width 26 height 20
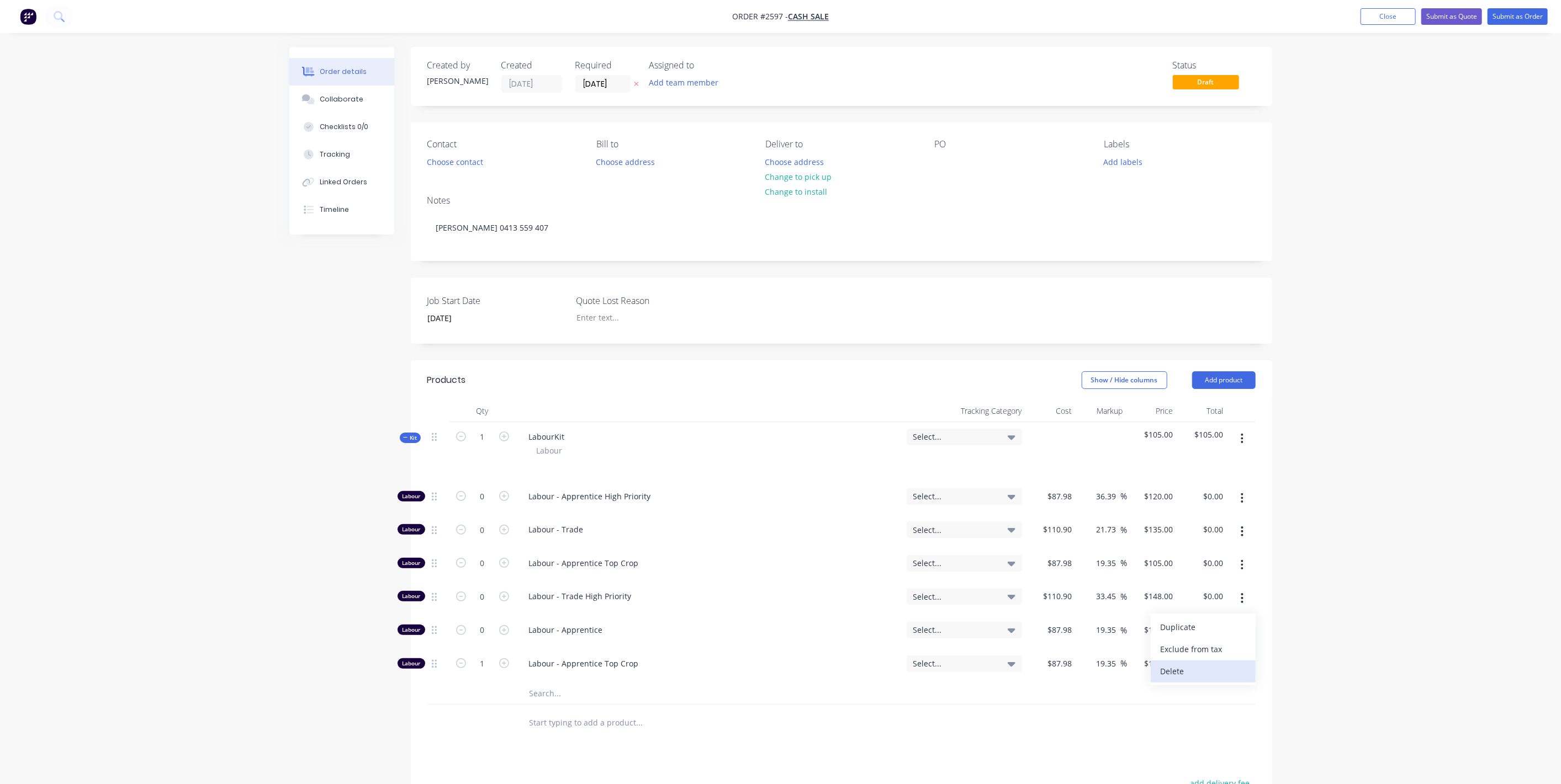
click at [1200, 674] on div "Delete" at bounding box center [1203, 671] width 85 height 16
click at [1241, 631] on icon "button" at bounding box center [1242, 632] width 3 height 12
click at [1199, 697] on div "Delete" at bounding box center [1203, 705] width 85 height 16
click at [1239, 529] on button "button" at bounding box center [1241, 531] width 26 height 20
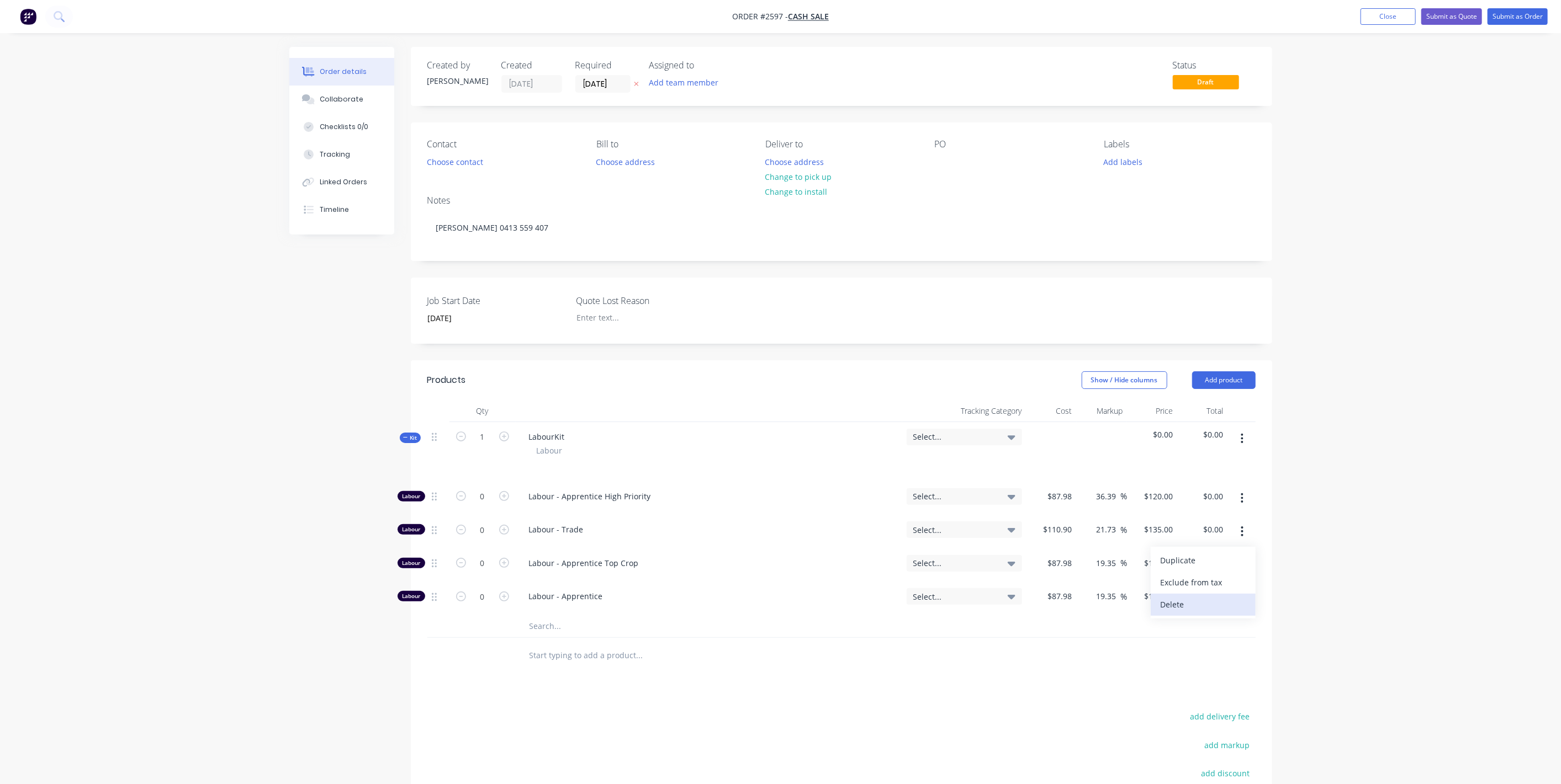
click at [1181, 602] on div "Delete" at bounding box center [1203, 604] width 85 height 16
click at [1206, 376] on button "Add product" at bounding box center [1224, 380] width 64 height 17
click at [1339, 412] on div "Order details Collaborate Checklists 0/0 Tracking Linked Orders Timeline Order …" at bounding box center [780, 461] width 1561 height 922
click at [464, 435] on icon "button" at bounding box center [461, 437] width 10 height 10
click at [1245, 439] on button "button" at bounding box center [1241, 439] width 26 height 20
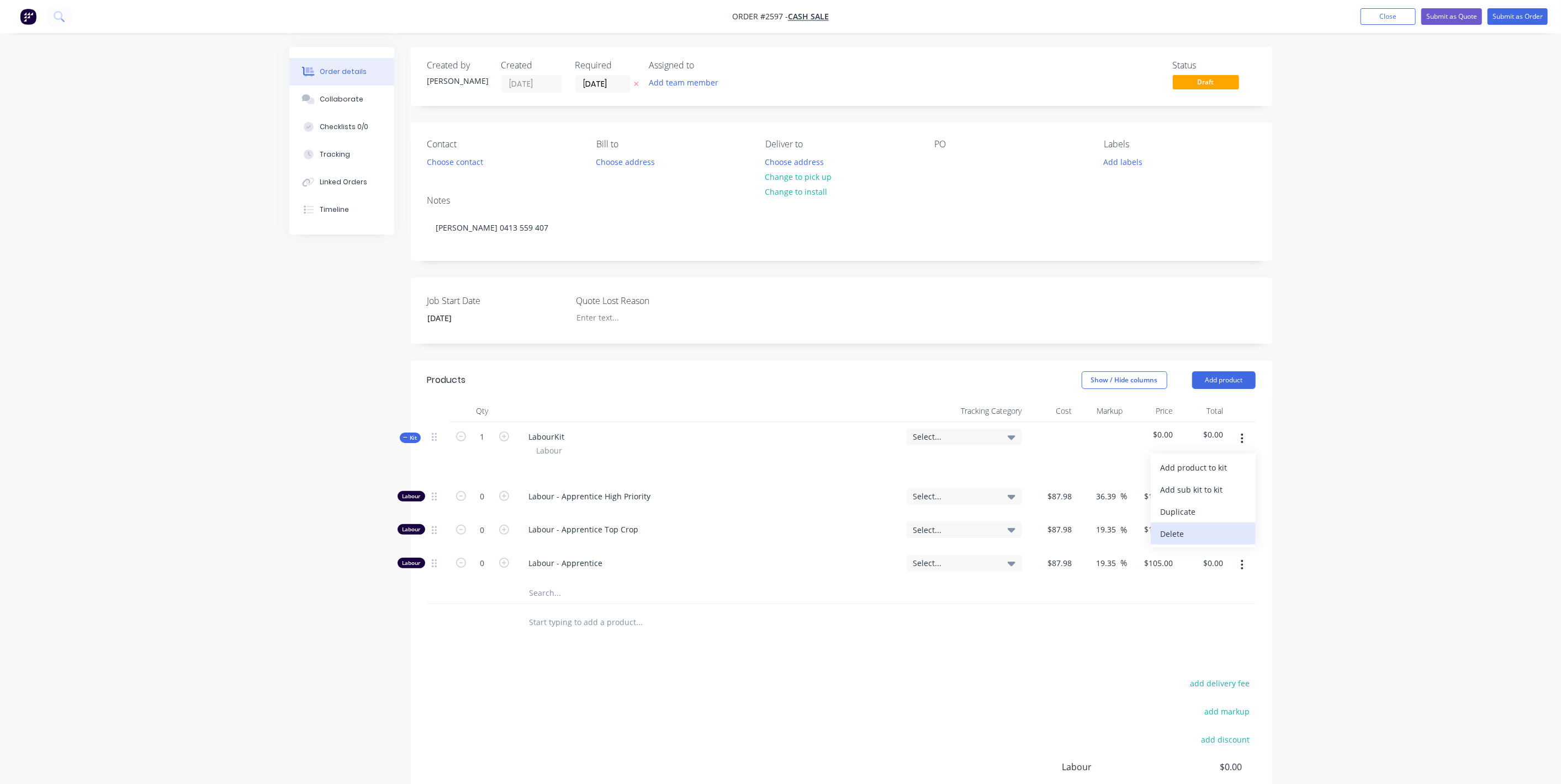
click at [1175, 537] on div "Delete" at bounding box center [1203, 534] width 85 height 16
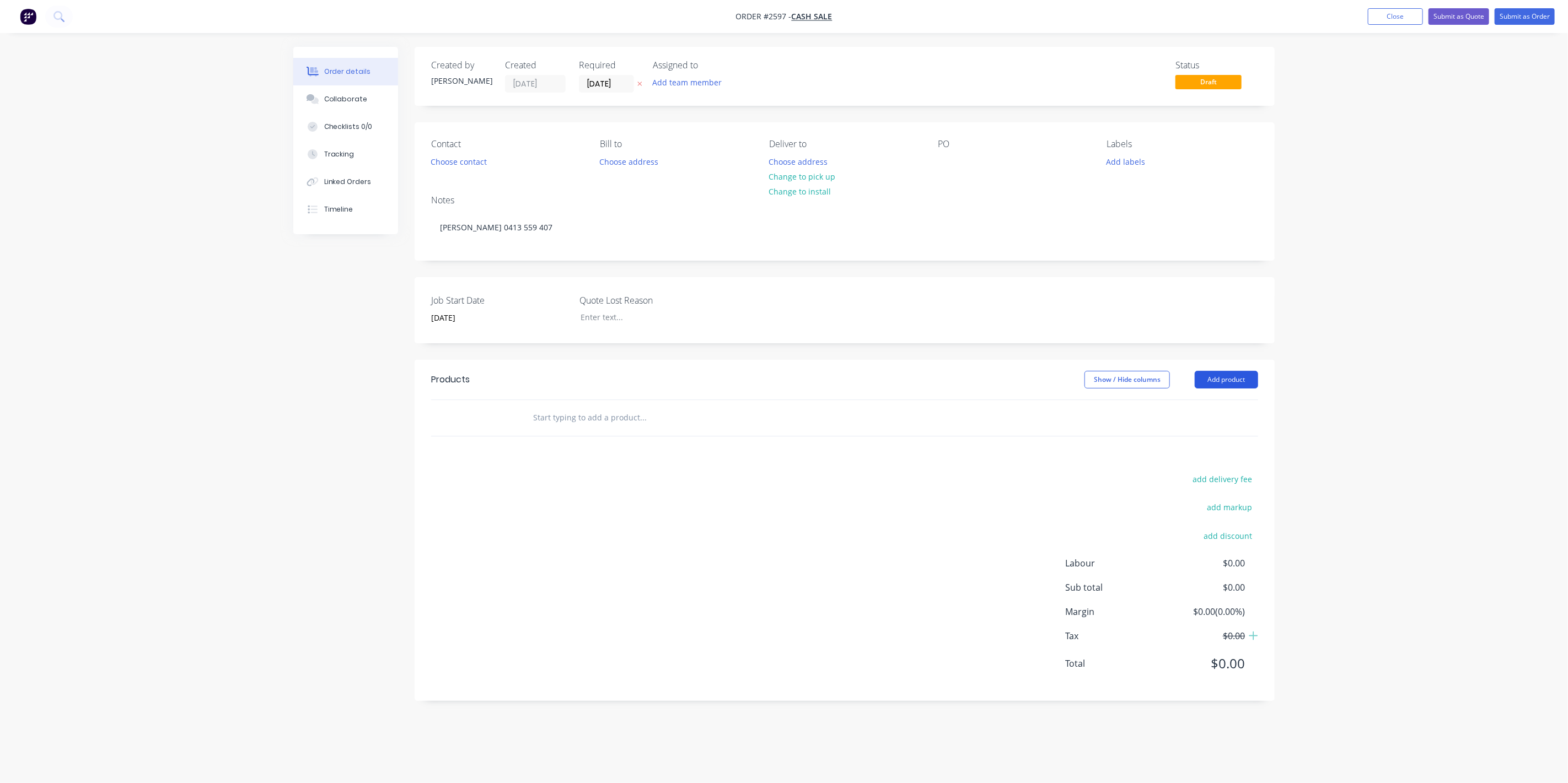
click at [1225, 382] on button "Add product" at bounding box center [1227, 379] width 64 height 17
click at [1201, 405] on div "Product catalogue" at bounding box center [1206, 407] width 85 height 16
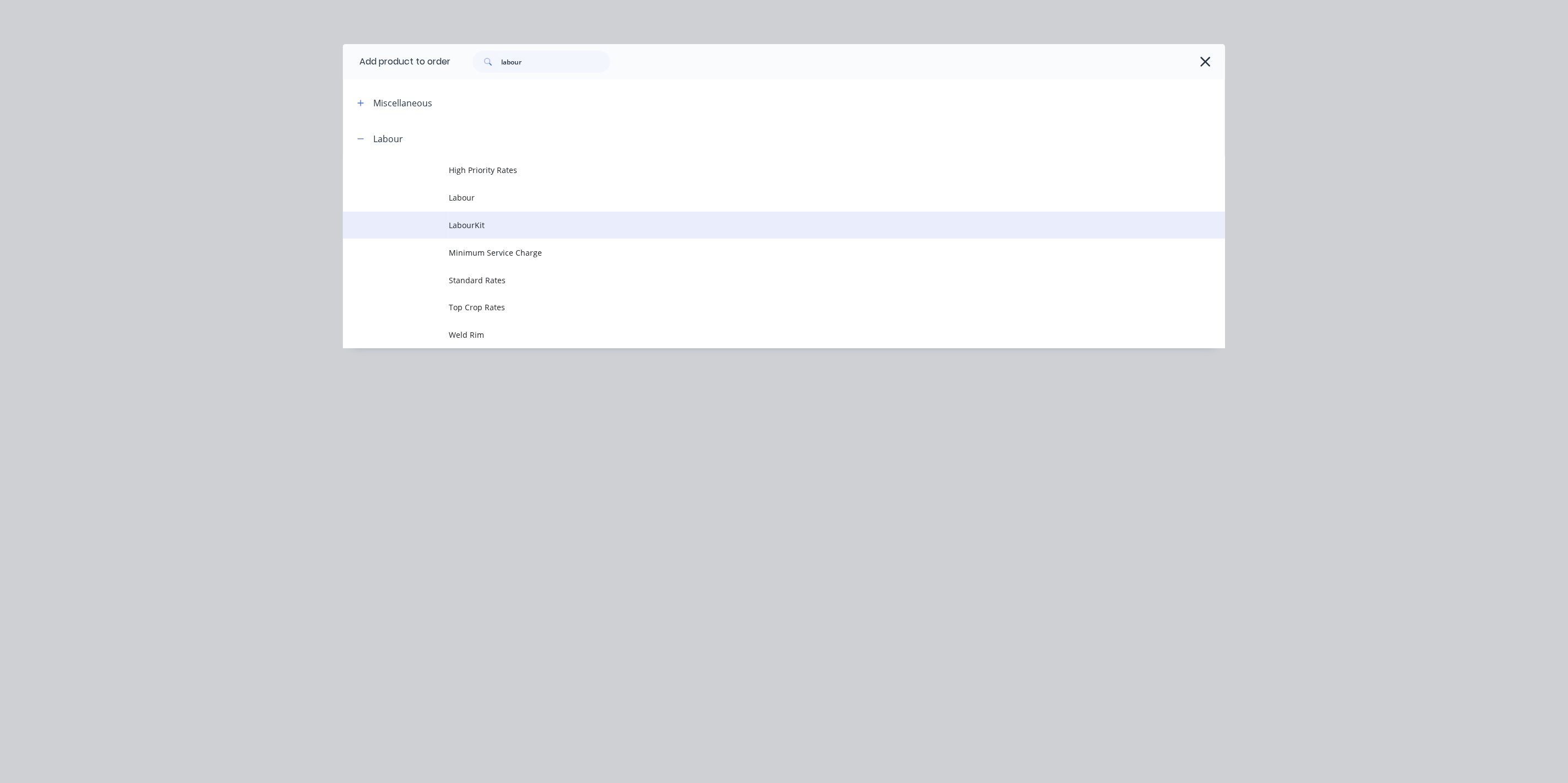
click at [483, 221] on span "LabourKit" at bounding box center [759, 225] width 621 height 12
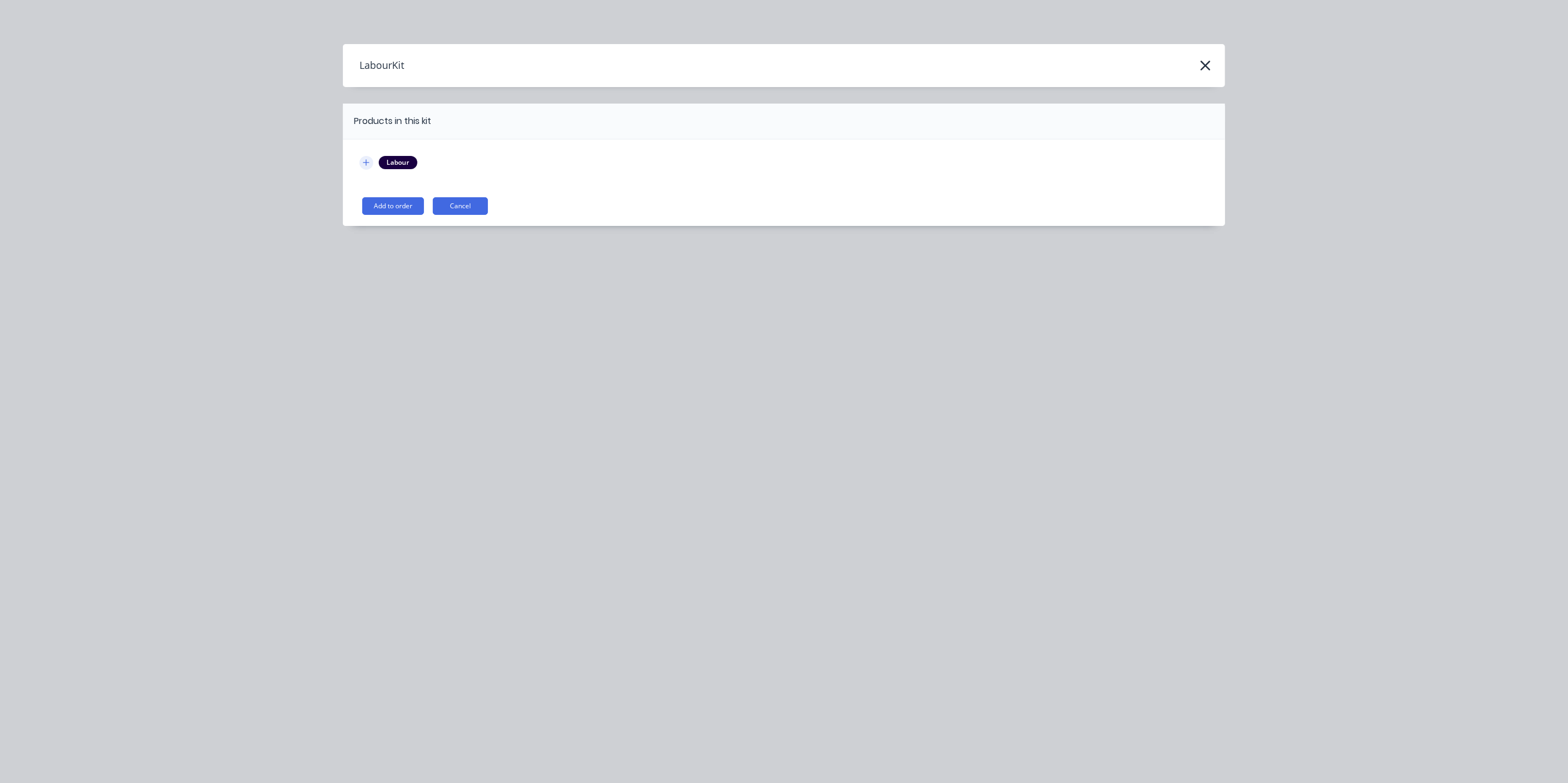
click at [366, 165] on icon "button" at bounding box center [366, 162] width 7 height 8
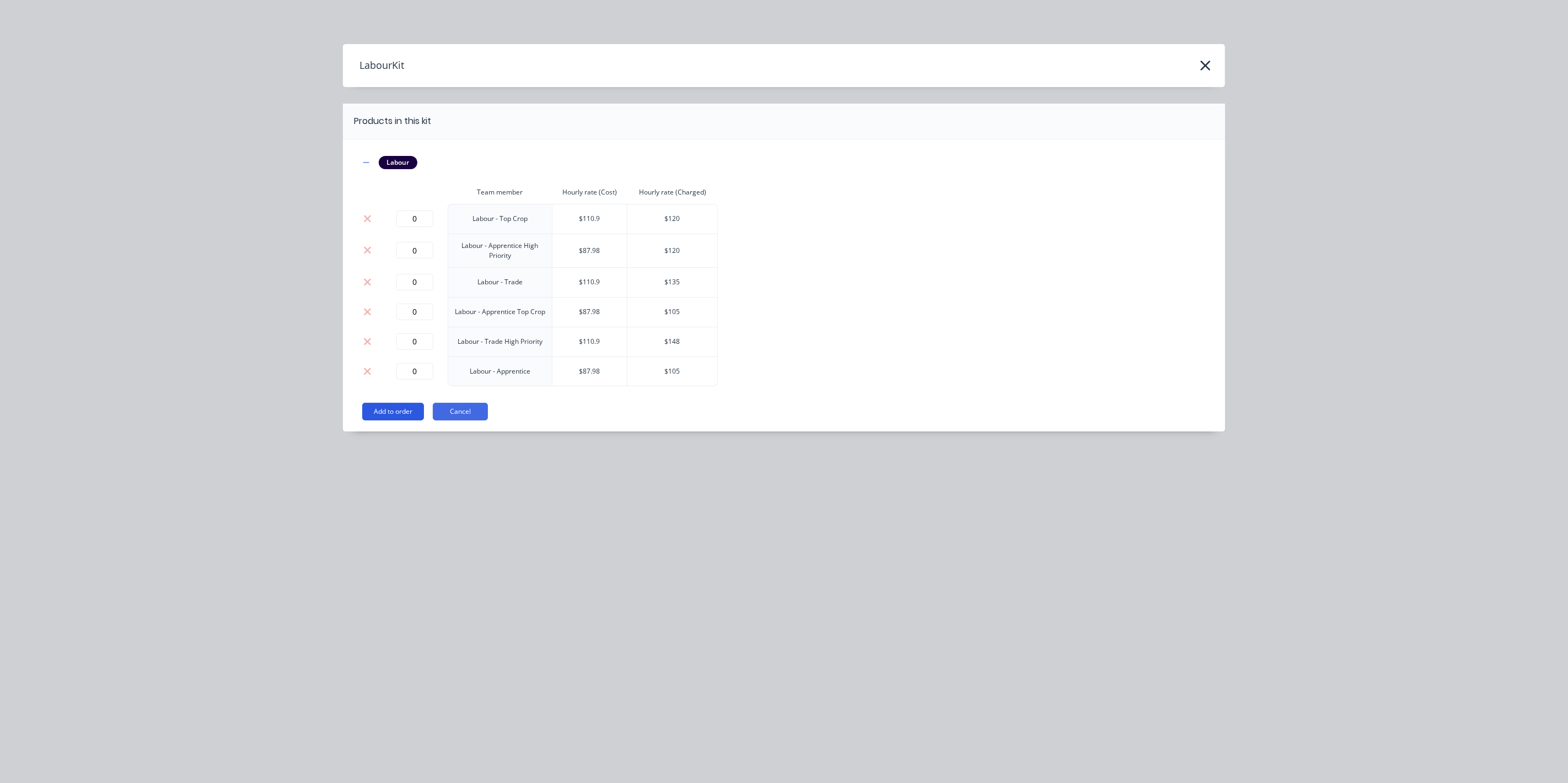
click at [380, 414] on button "Add to order" at bounding box center [393, 411] width 62 height 17
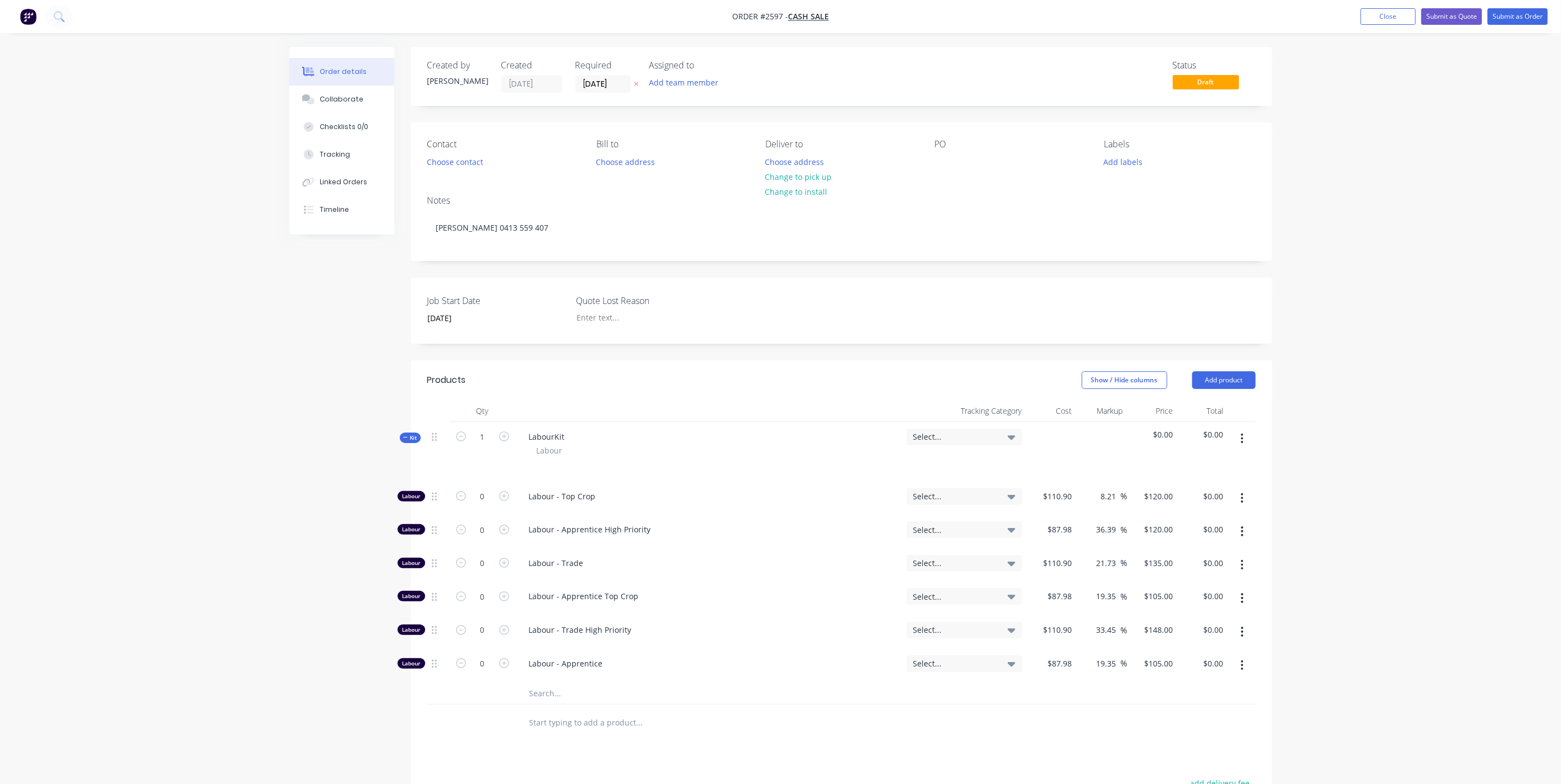
click at [1246, 500] on button "button" at bounding box center [1241, 498] width 26 height 20
click at [1177, 565] on div "Delete" at bounding box center [1203, 571] width 85 height 16
click at [1239, 492] on button "button" at bounding box center [1241, 498] width 26 height 20
click at [1182, 567] on div "Delete" at bounding box center [1203, 571] width 85 height 16
click at [1241, 525] on button "button" at bounding box center [1241, 531] width 26 height 20
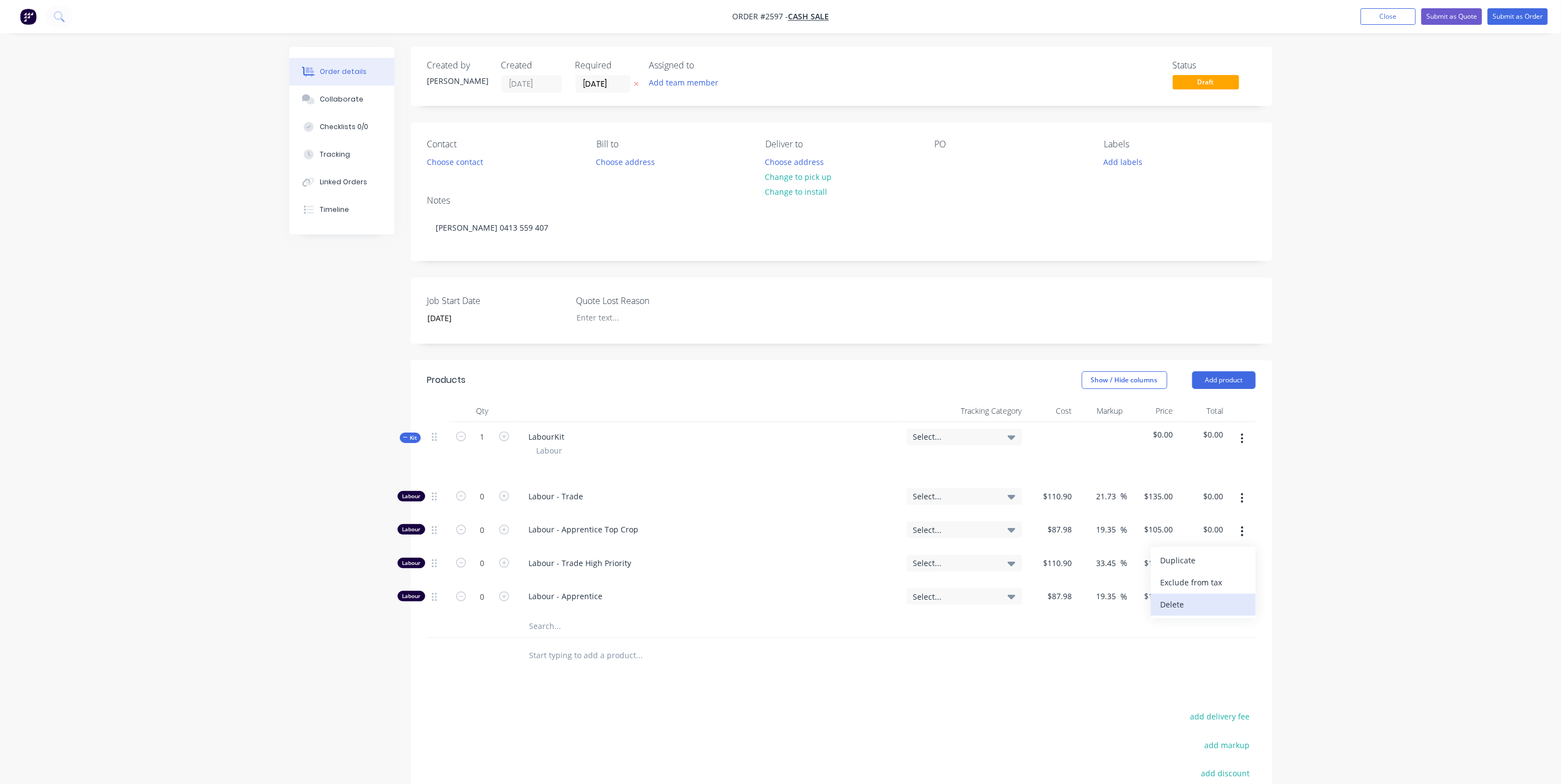
click at [1180, 602] on div "Delete" at bounding box center [1203, 604] width 85 height 16
click at [1243, 532] on icon "button" at bounding box center [1242, 532] width 3 height 12
click at [1168, 602] on div "Delete" at bounding box center [1203, 604] width 85 height 16
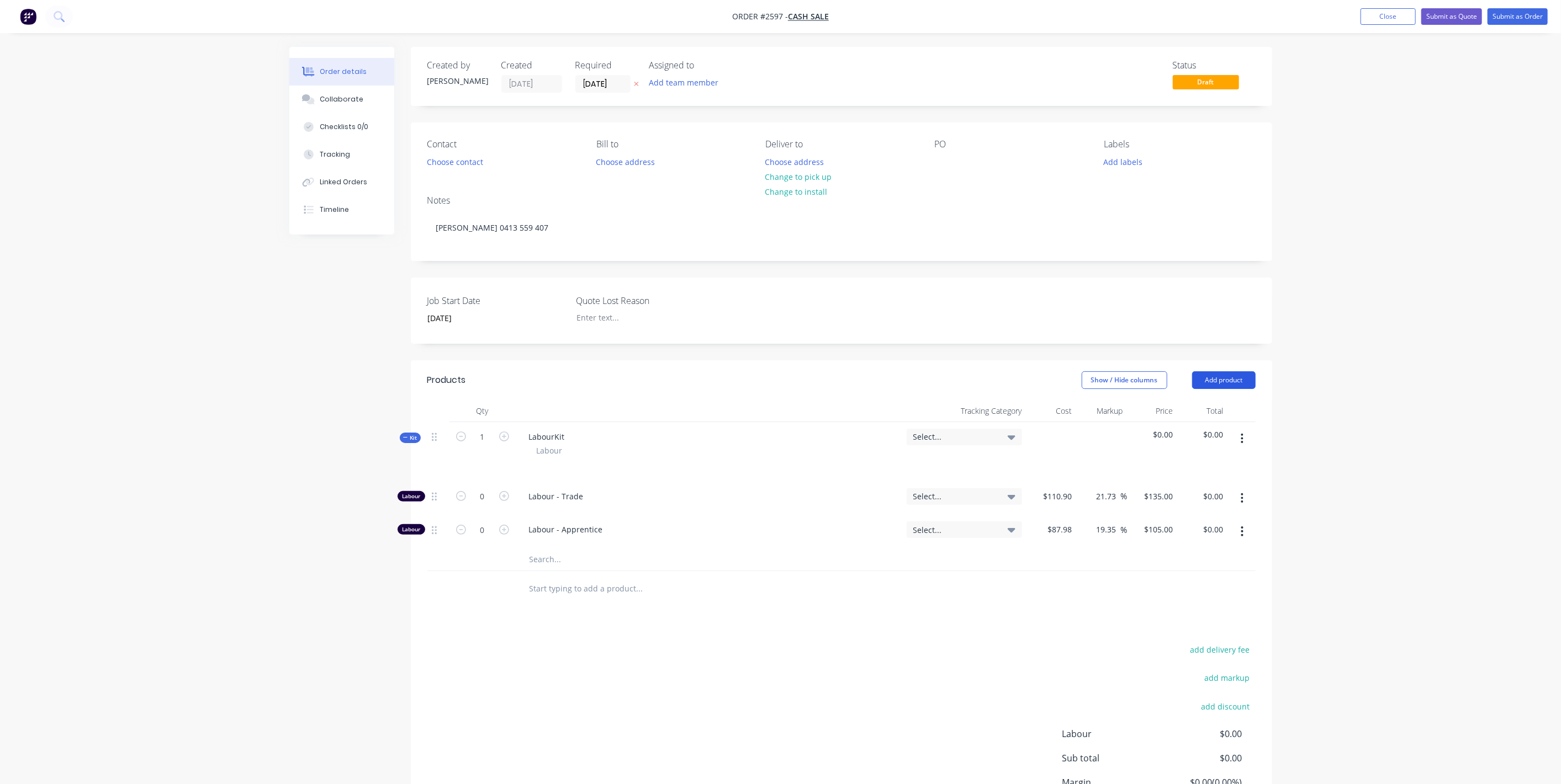
click at [1246, 378] on button "Add product" at bounding box center [1224, 380] width 64 height 17
click at [1193, 559] on div "Notes (External)" at bounding box center [1203, 562] width 85 height 16
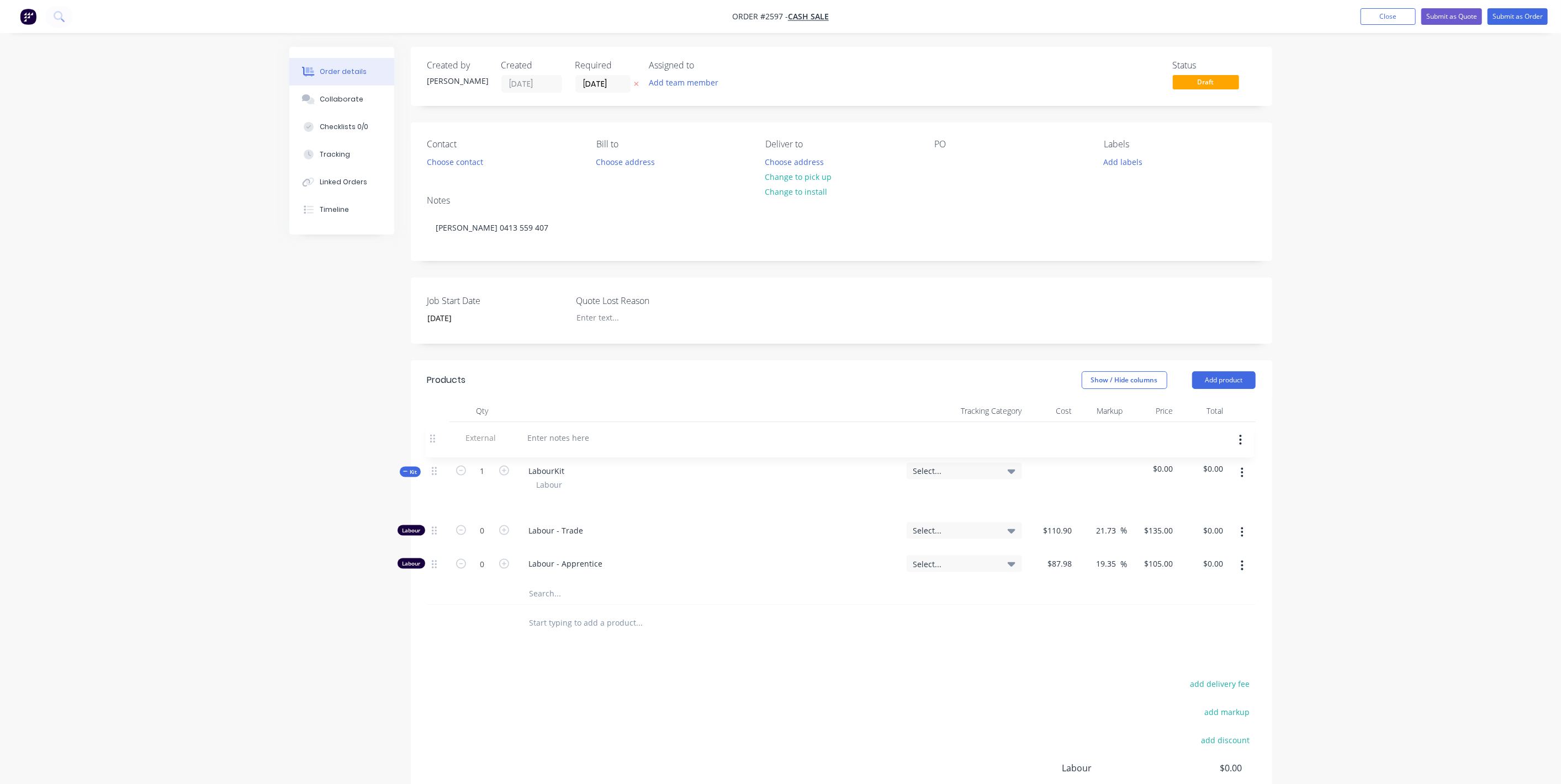
drag, startPoint x: 435, startPoint y: 584, endPoint x: 433, endPoint y: 433, distance: 151.0
click at [433, 433] on div "Kit 1 LabourKit Labour Select... $0.00 $0.00 Labour 0 Labour - Trade Select... …" at bounding box center [841, 514] width 828 height 183
click at [531, 435] on div at bounding box center [560, 437] width 80 height 16
click at [1516, 18] on button "Submit as Order" at bounding box center [1517, 17] width 60 height 17
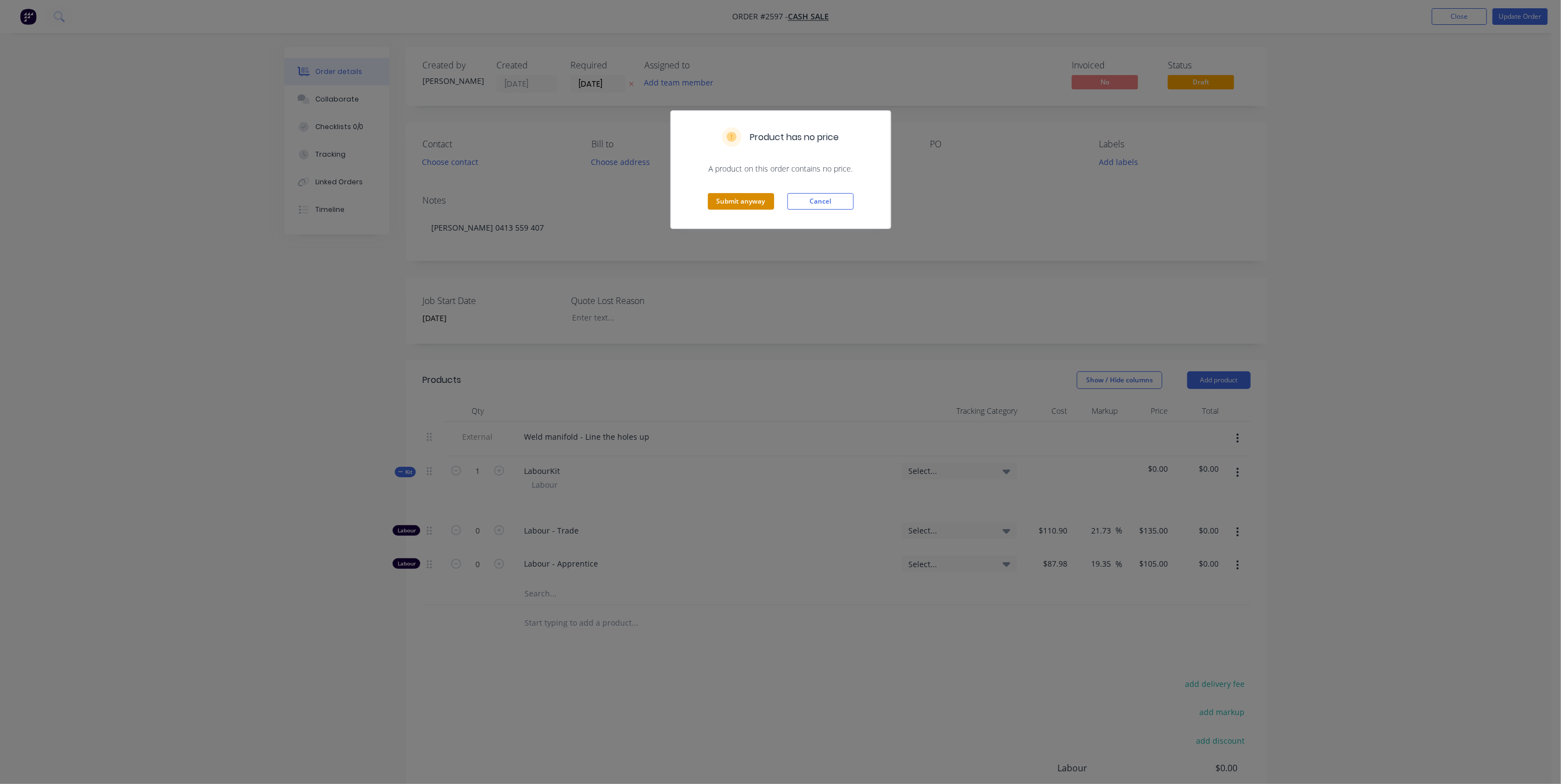
click at [752, 198] on button "Submit anyway" at bounding box center [741, 202] width 67 height 17
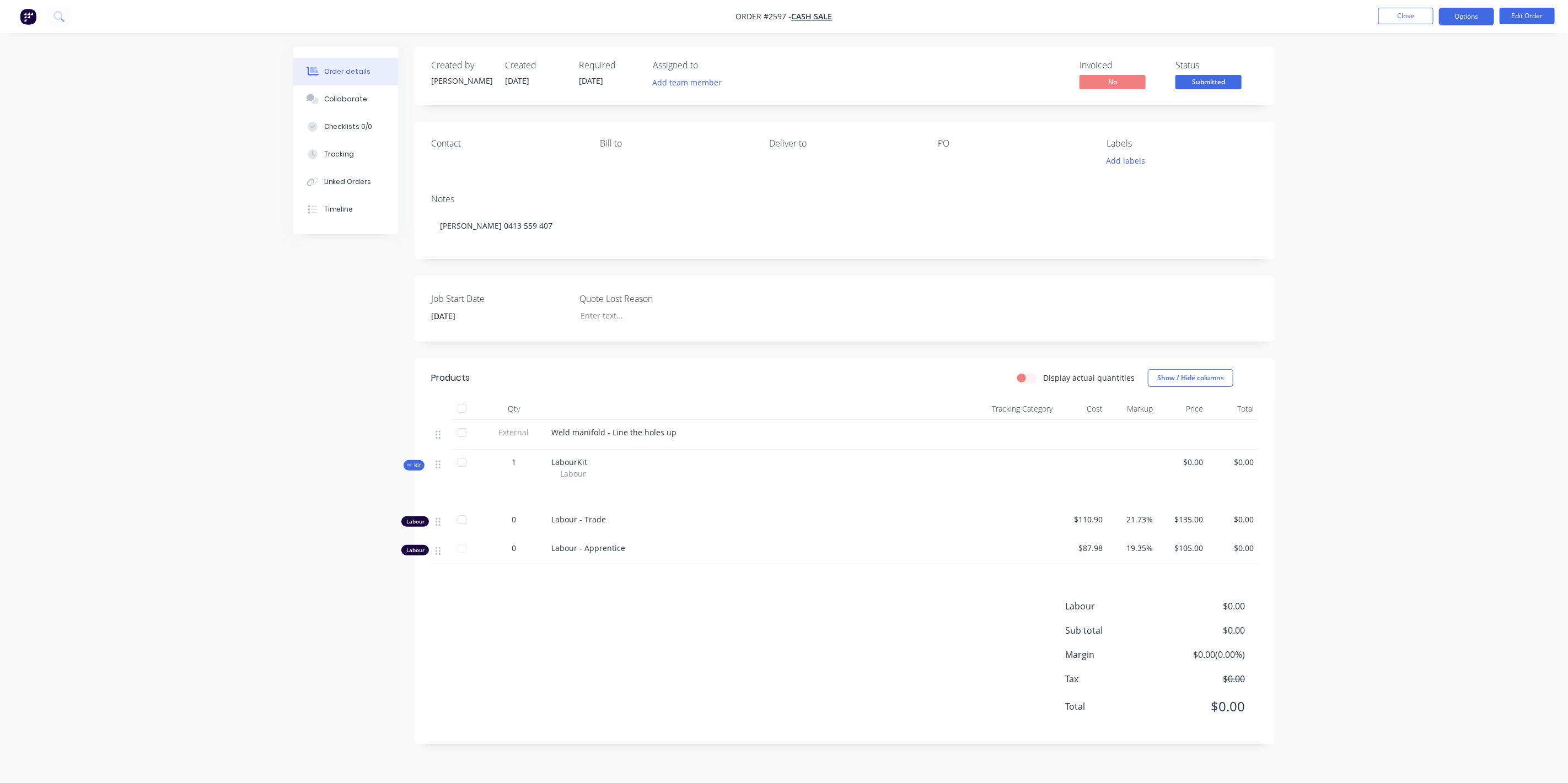
click at [1473, 19] on button "Options" at bounding box center [1467, 16] width 55 height 17
click at [1419, 136] on div "Work Order" at bounding box center [1434, 133] width 101 height 16
click at [1418, 112] on div "Without pricing" at bounding box center [1434, 111] width 101 height 16
click at [1542, 13] on button "Edit Order" at bounding box center [1528, 16] width 55 height 17
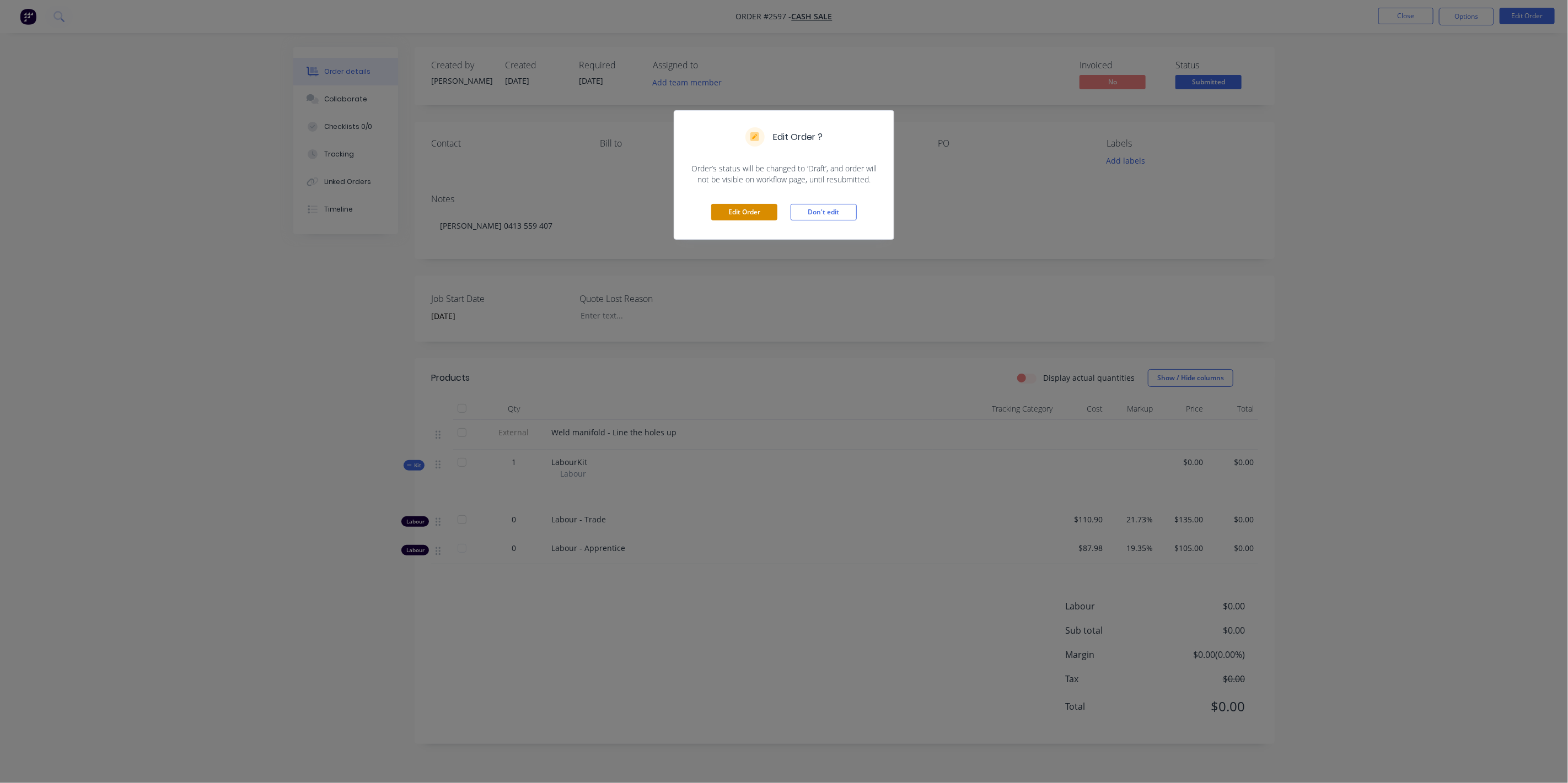
click at [718, 212] on button "Edit Order" at bounding box center [745, 213] width 66 height 17
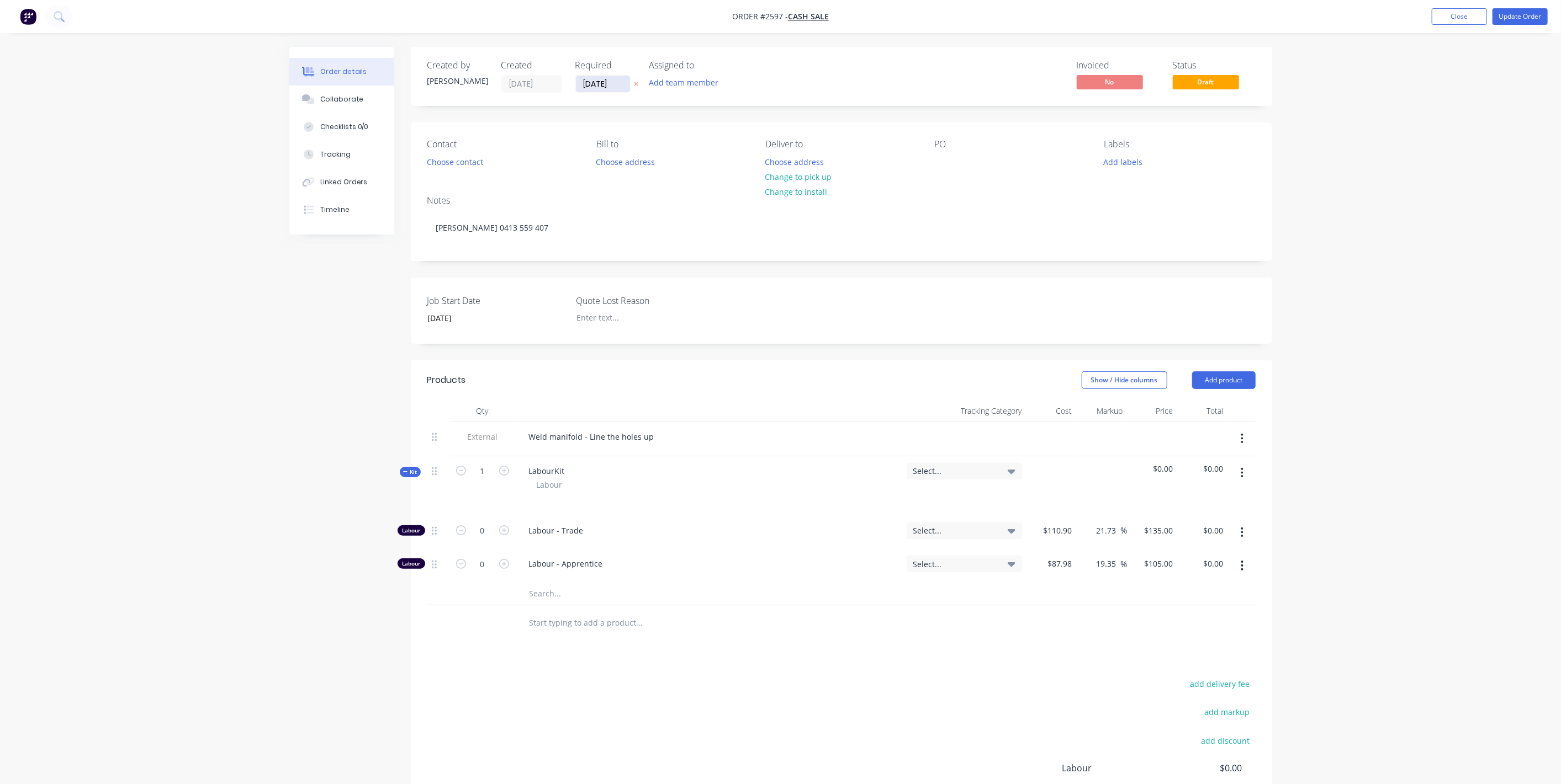
click at [607, 85] on input "[DATE]" at bounding box center [603, 84] width 54 height 17
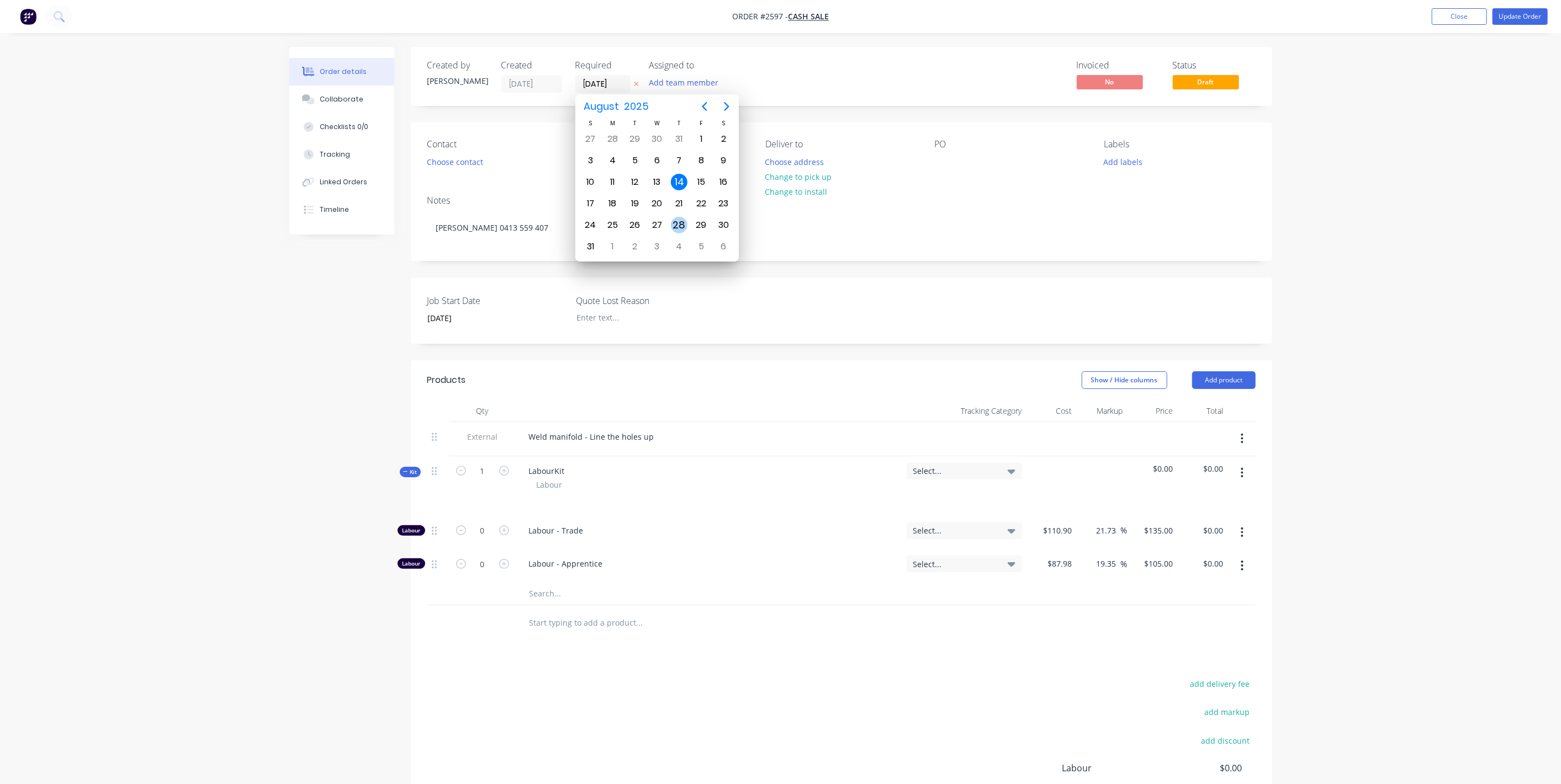
click at [683, 218] on div "28" at bounding box center [679, 225] width 17 height 17
type input "[DATE]"
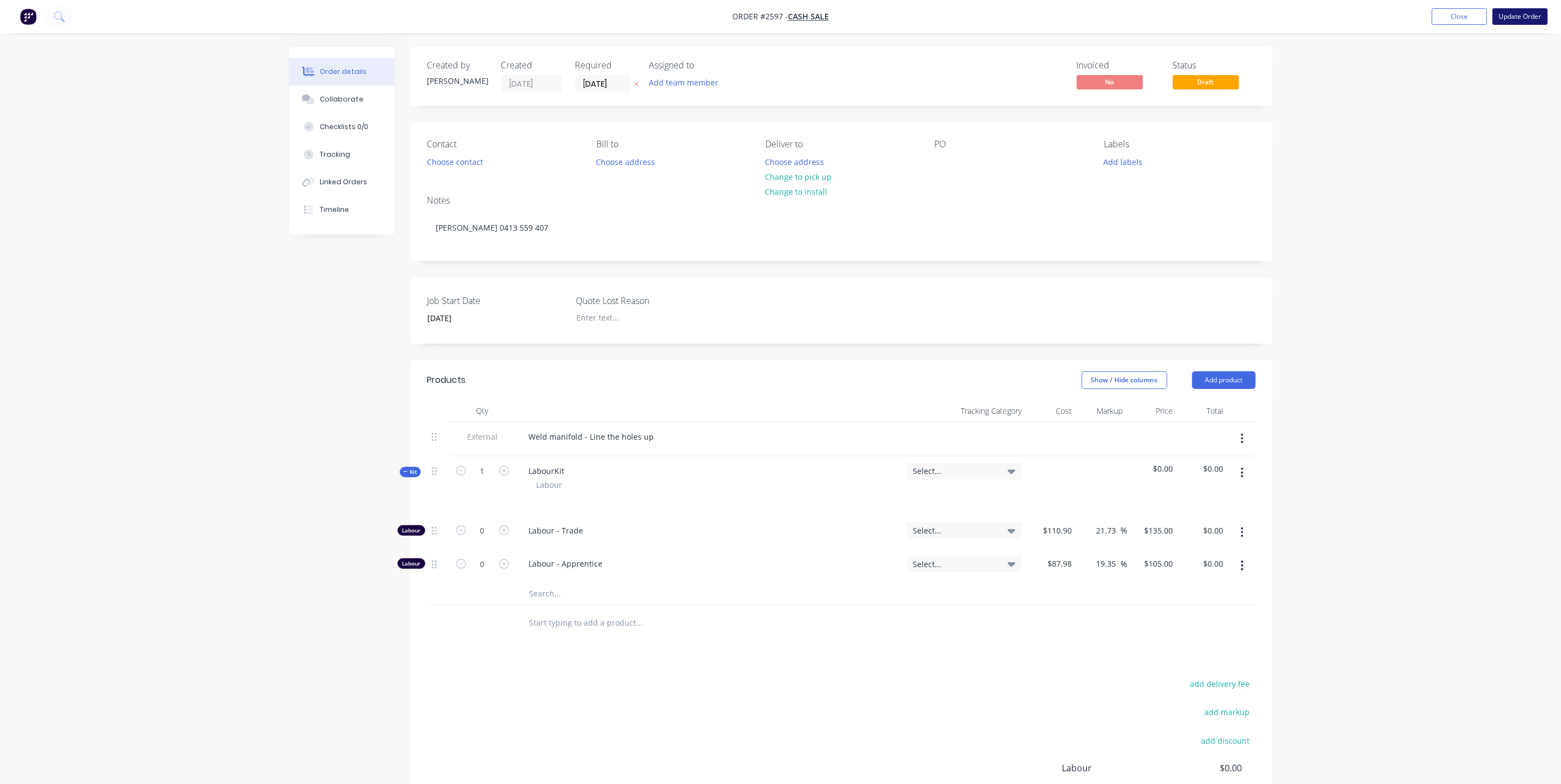
click at [1537, 19] on button "Update Order" at bounding box center [1520, 17] width 55 height 17
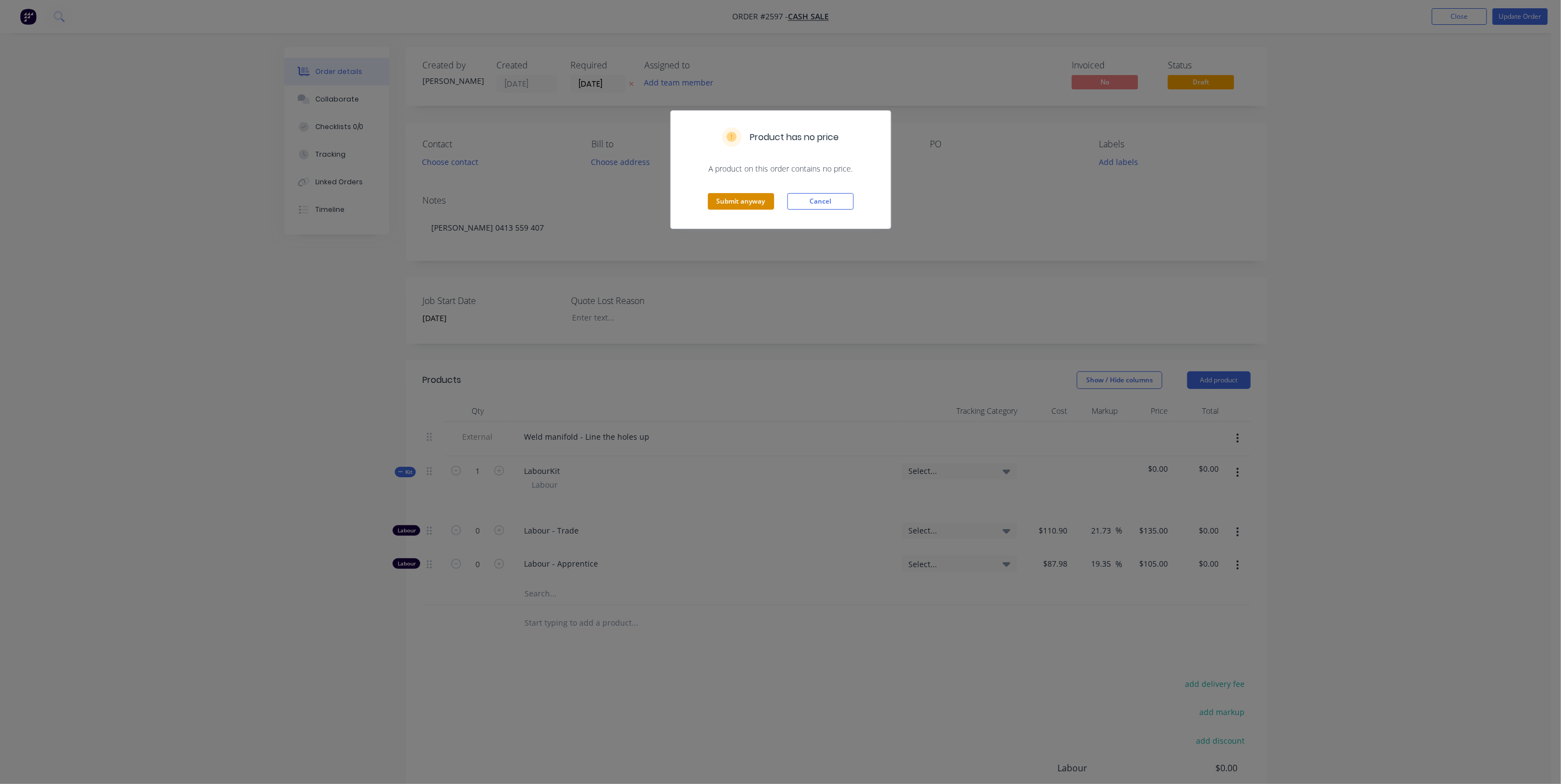
click at [763, 195] on button "Submit anyway" at bounding box center [741, 202] width 67 height 17
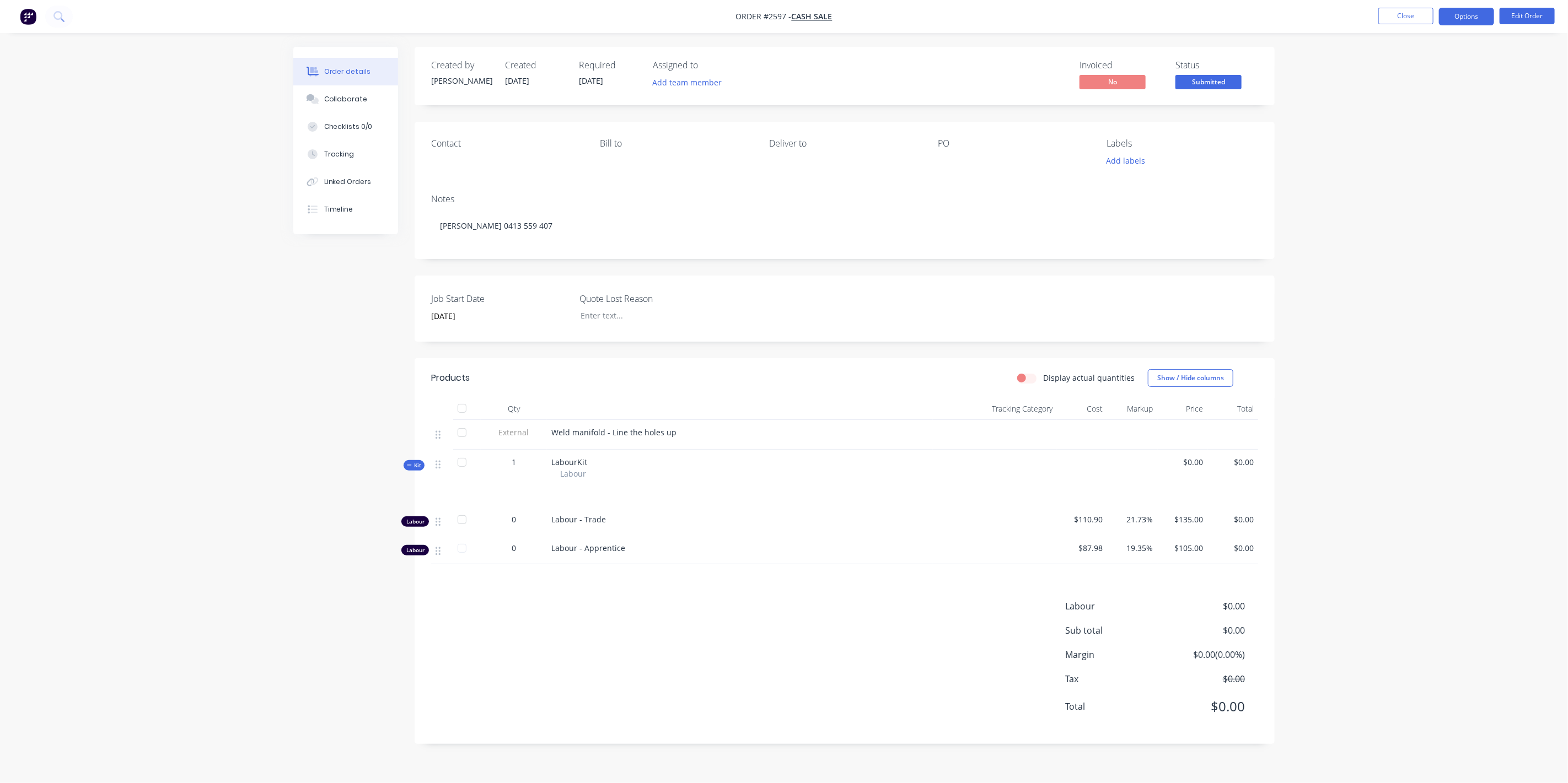
click at [1454, 17] on button "Options" at bounding box center [1467, 16] width 55 height 17
click at [1418, 127] on div "Work Order" at bounding box center [1434, 133] width 101 height 16
click at [1418, 109] on div "Without pricing" at bounding box center [1434, 111] width 101 height 16
click at [1408, 17] on button "Close" at bounding box center [1406, 16] width 55 height 17
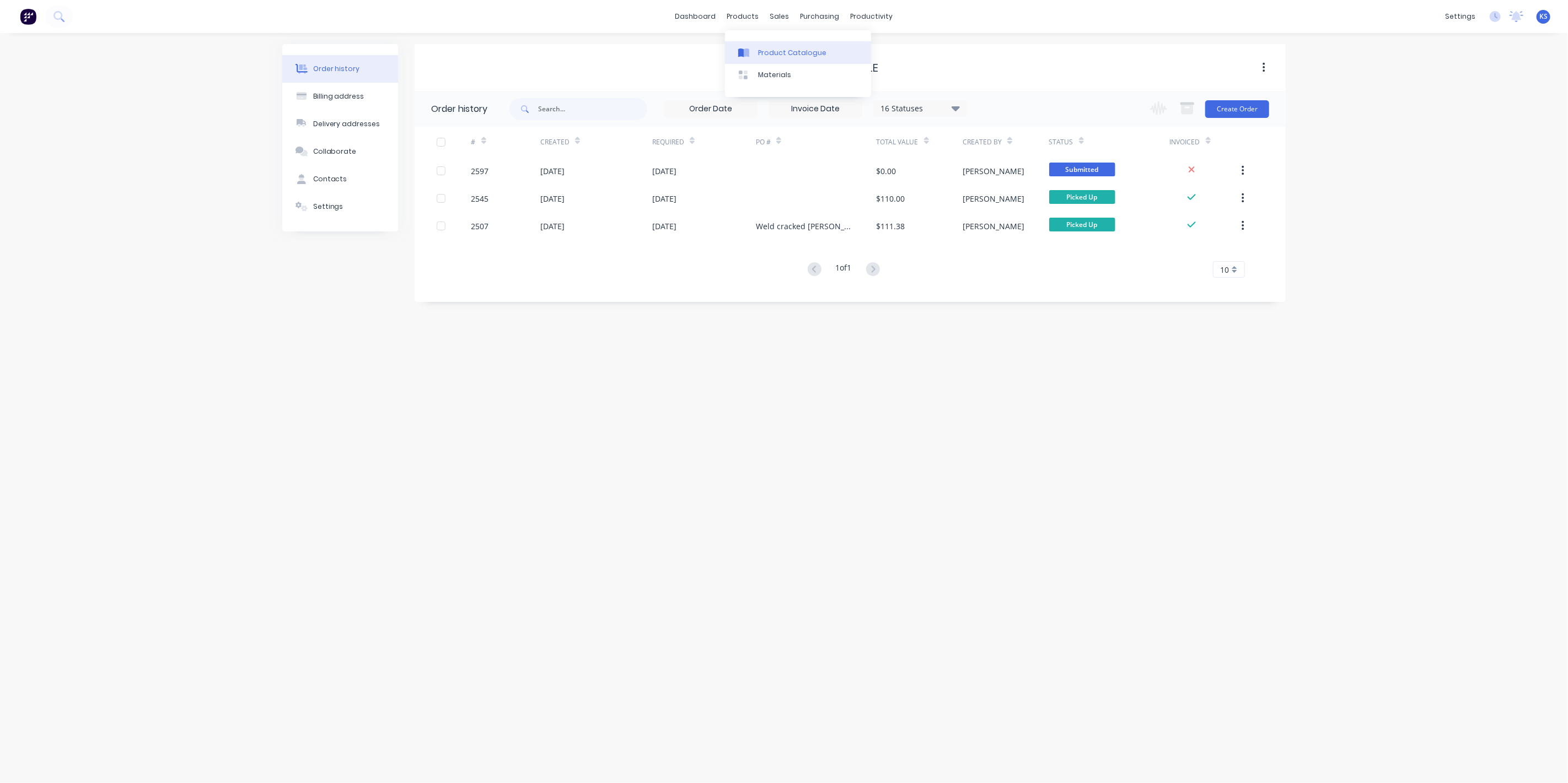
click at [762, 51] on div "Product Catalogue" at bounding box center [792, 53] width 69 height 10
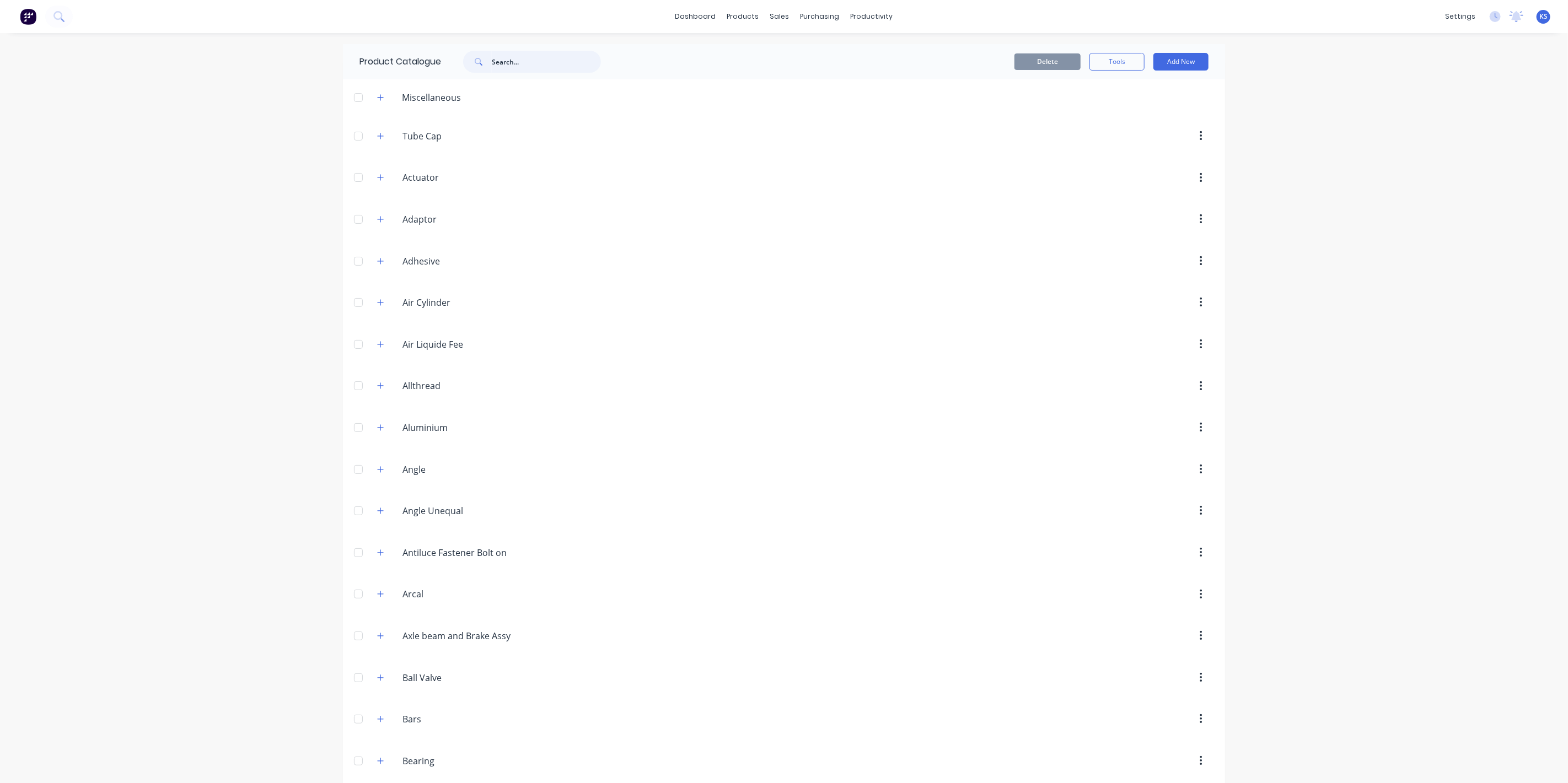
click at [550, 57] on input "text" at bounding box center [546, 62] width 109 height 22
type input "labour"
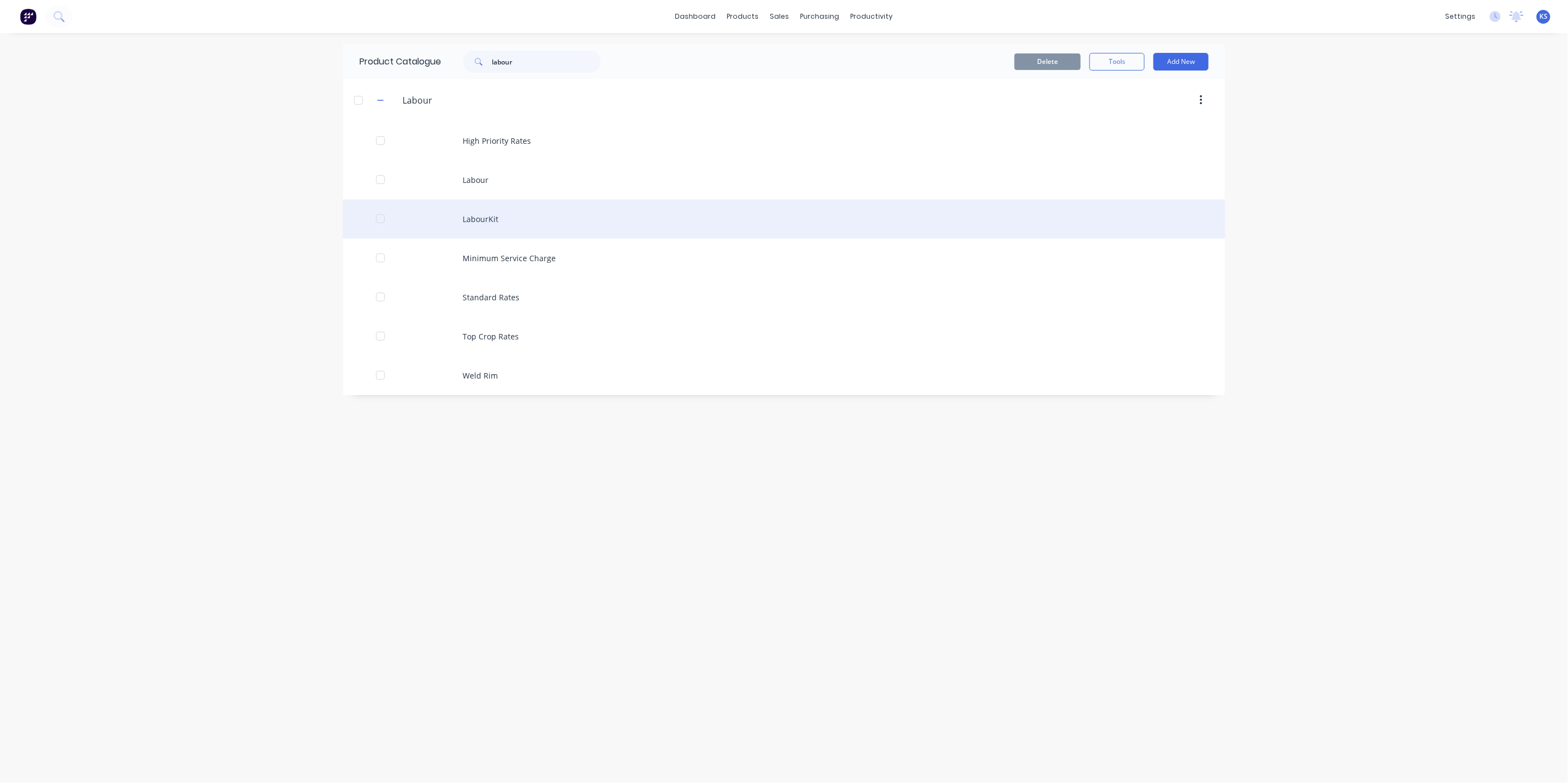
click at [484, 221] on div "LabourKit" at bounding box center [784, 219] width 882 height 39
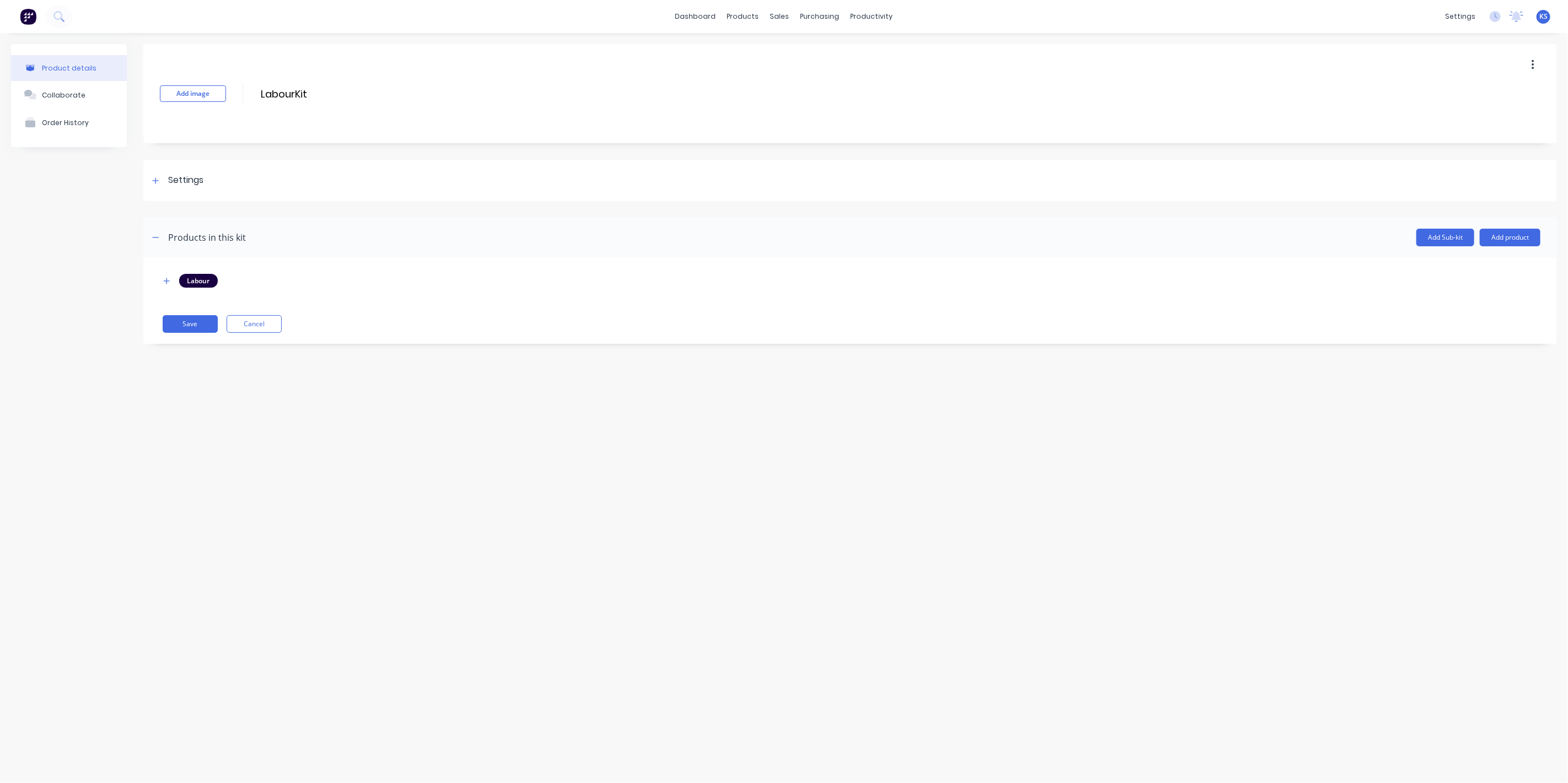
click at [1533, 64] on icon "button" at bounding box center [1533, 65] width 2 height 10
click at [1478, 88] on span "Duplicate" at bounding box center [1493, 93] width 82 height 12
click at [1490, 95] on span "Duplicate" at bounding box center [1493, 93] width 82 height 12
click at [296, 87] on input "LabourKit" at bounding box center [357, 93] width 195 height 16
drag, startPoint x: 296, startPoint y: 87, endPoint x: 345, endPoint y: 87, distance: 49.0
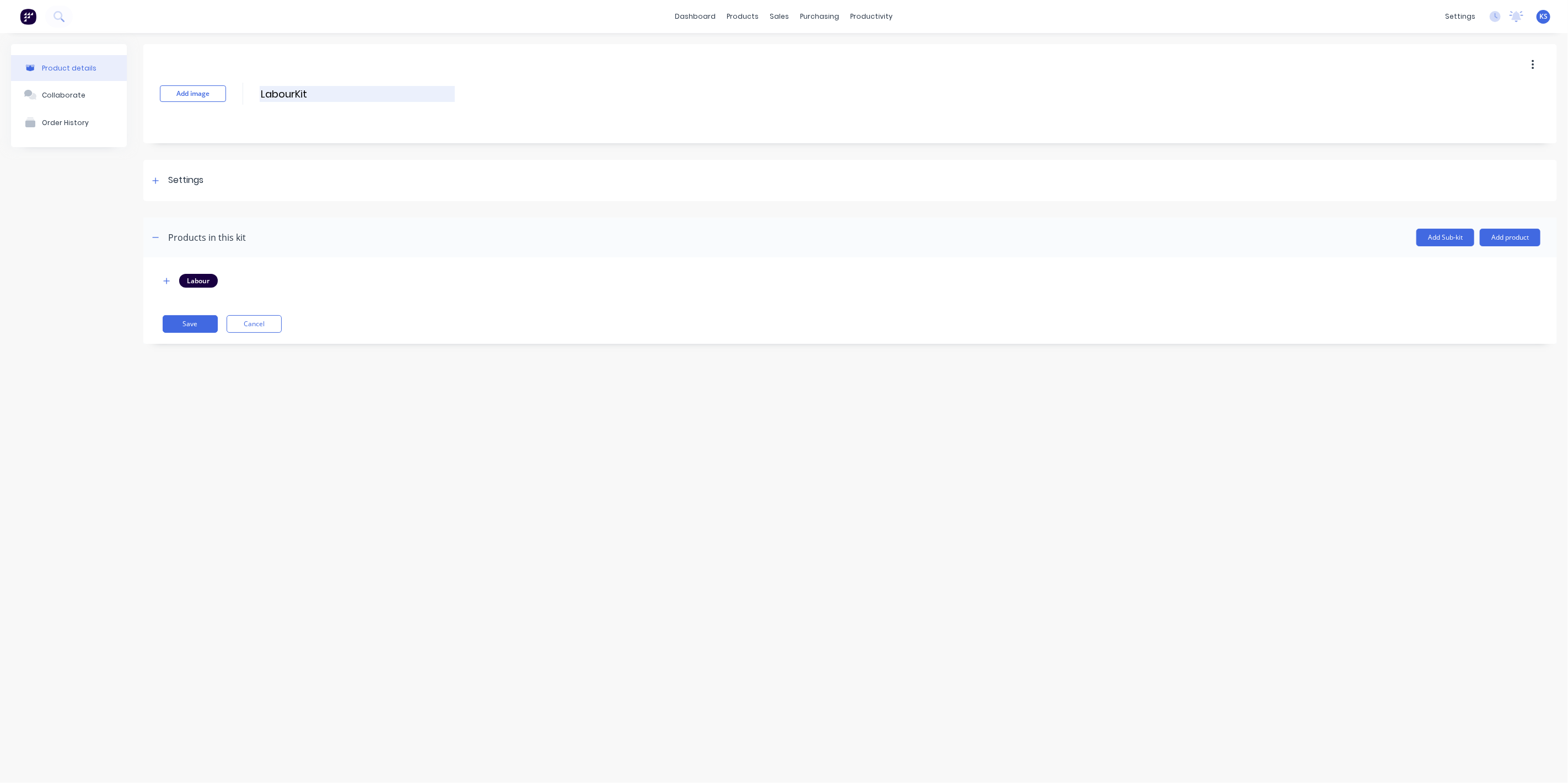
click at [345, 87] on input "LabourKit" at bounding box center [357, 93] width 195 height 16
type input "Labour Standard Rates"
click at [1082, 467] on div "Product details Collaborate Order History Add image Labour Standard Rates Labou…" at bounding box center [784, 397] width 1568 height 728
click at [163, 278] on icon "button" at bounding box center [167, 280] width 7 height 8
click at [172, 339] on icon at bounding box center [168, 337] width 8 height 11
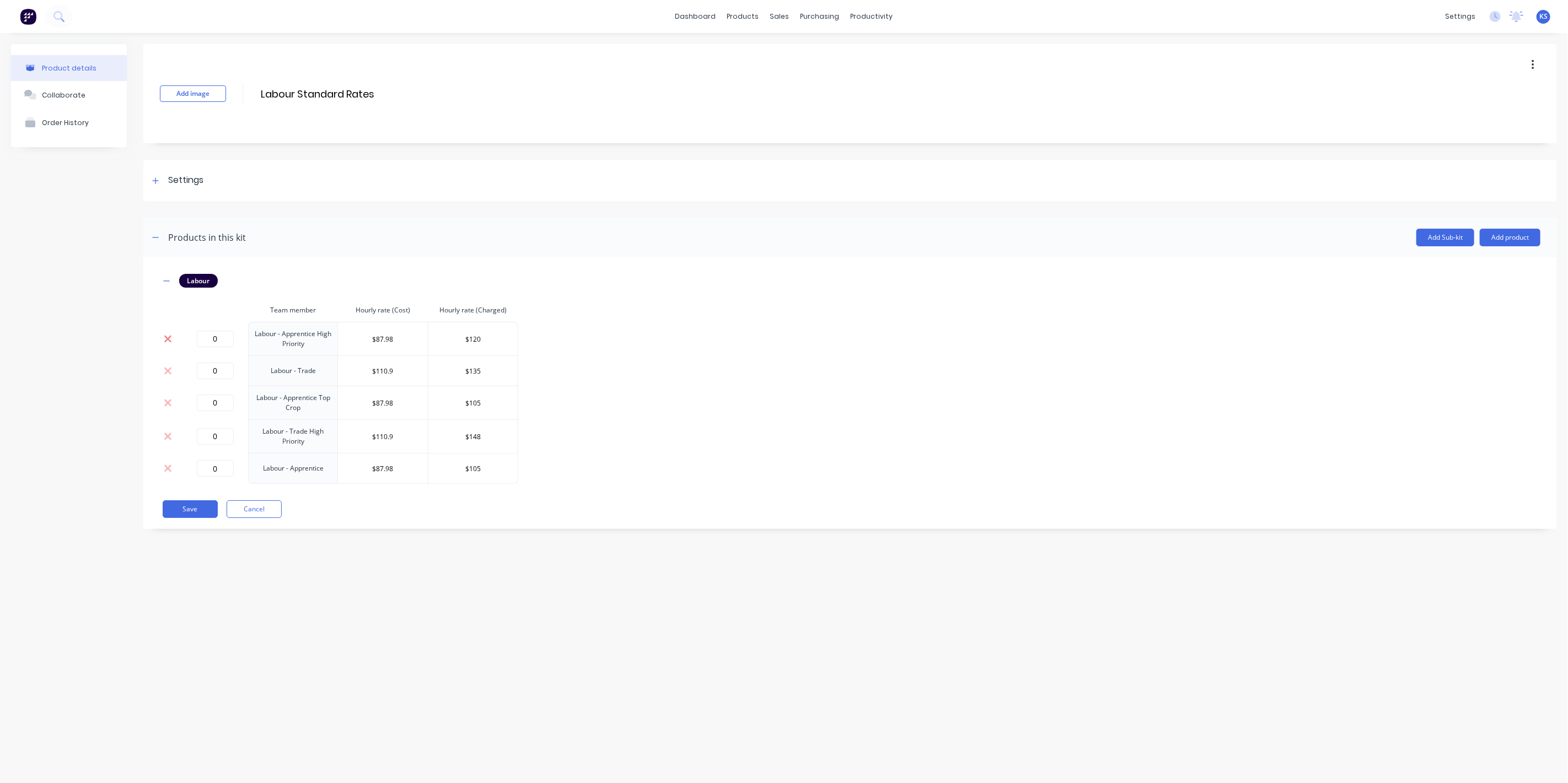
click at [170, 336] on icon at bounding box center [168, 339] width 7 height 7
click at [166, 370] on icon at bounding box center [168, 369] width 7 height 7
click at [192, 407] on button "Save" at bounding box center [190, 408] width 55 height 17
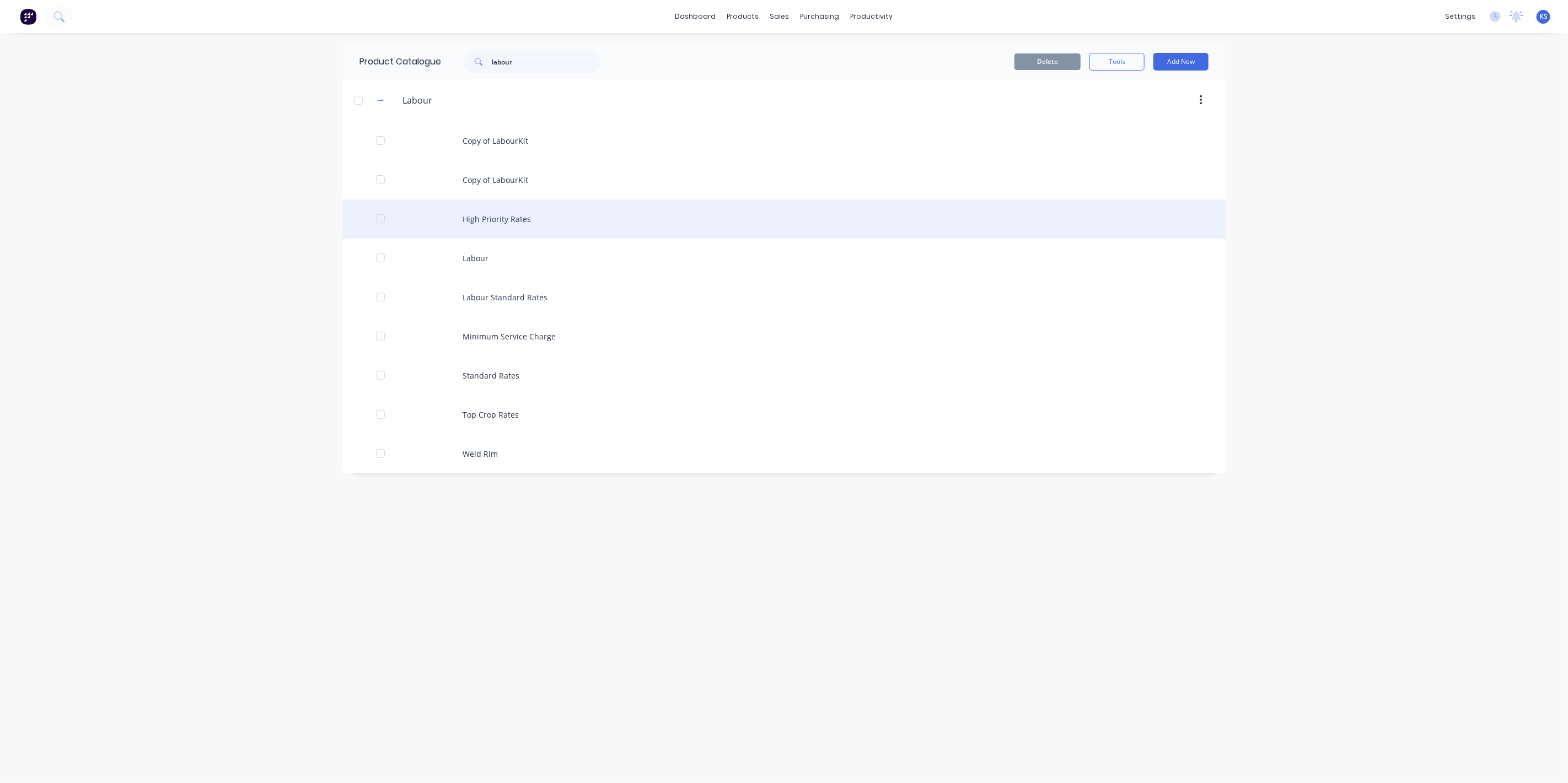
click at [498, 215] on div "High Priority Rates" at bounding box center [784, 219] width 882 height 39
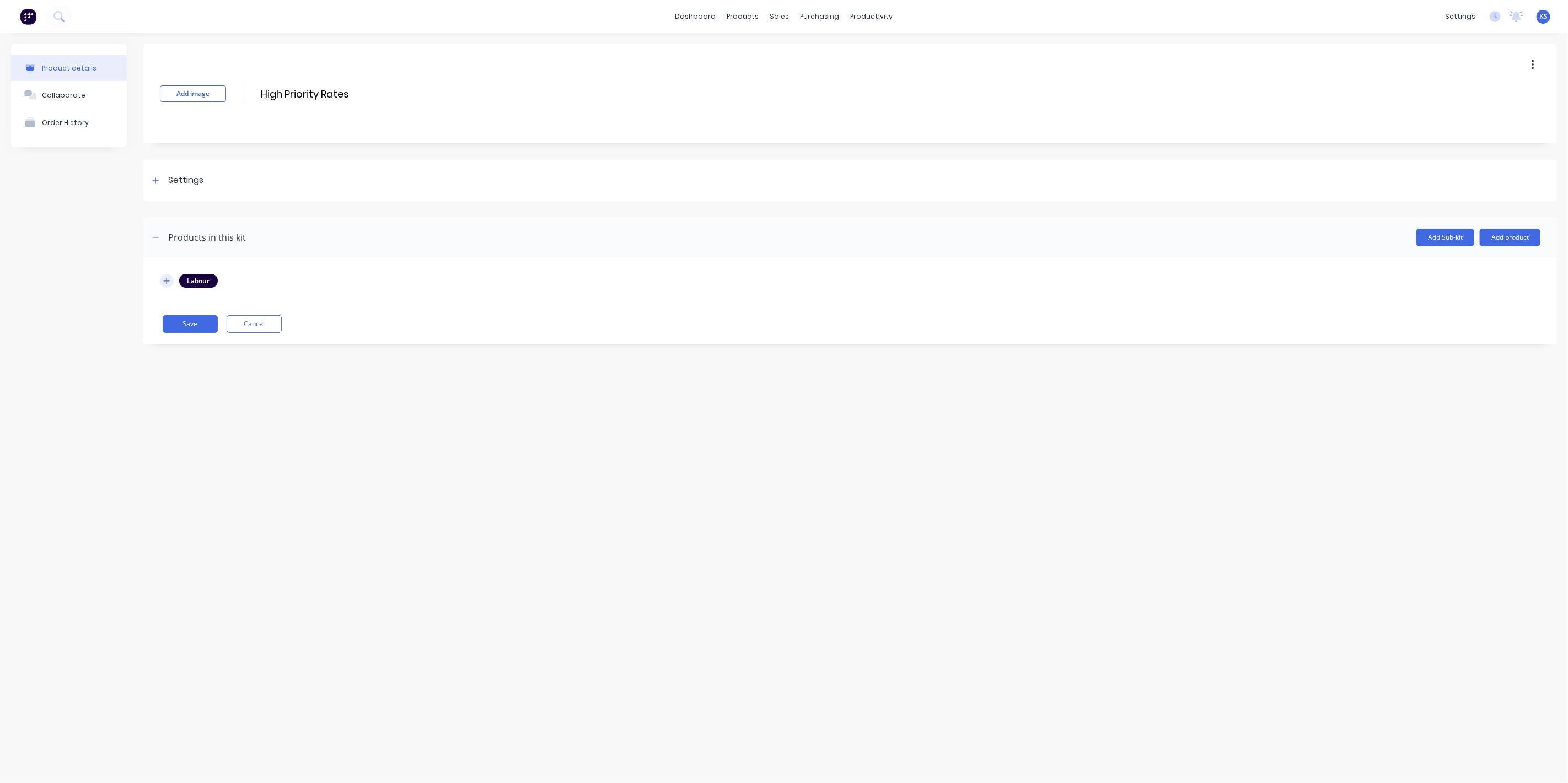
click at [166, 280] on icon "button" at bounding box center [166, 280] width 6 height 6
click at [166, 280] on icon "button" at bounding box center [167, 280] width 7 height 8
drag, startPoint x: 353, startPoint y: 93, endPoint x: 237, endPoint y: 95, distance: 116.0
click at [237, 95] on div "Add image High Priority Rates High Priority Rates Enter kit name" at bounding box center [850, 93] width 1414 height 99
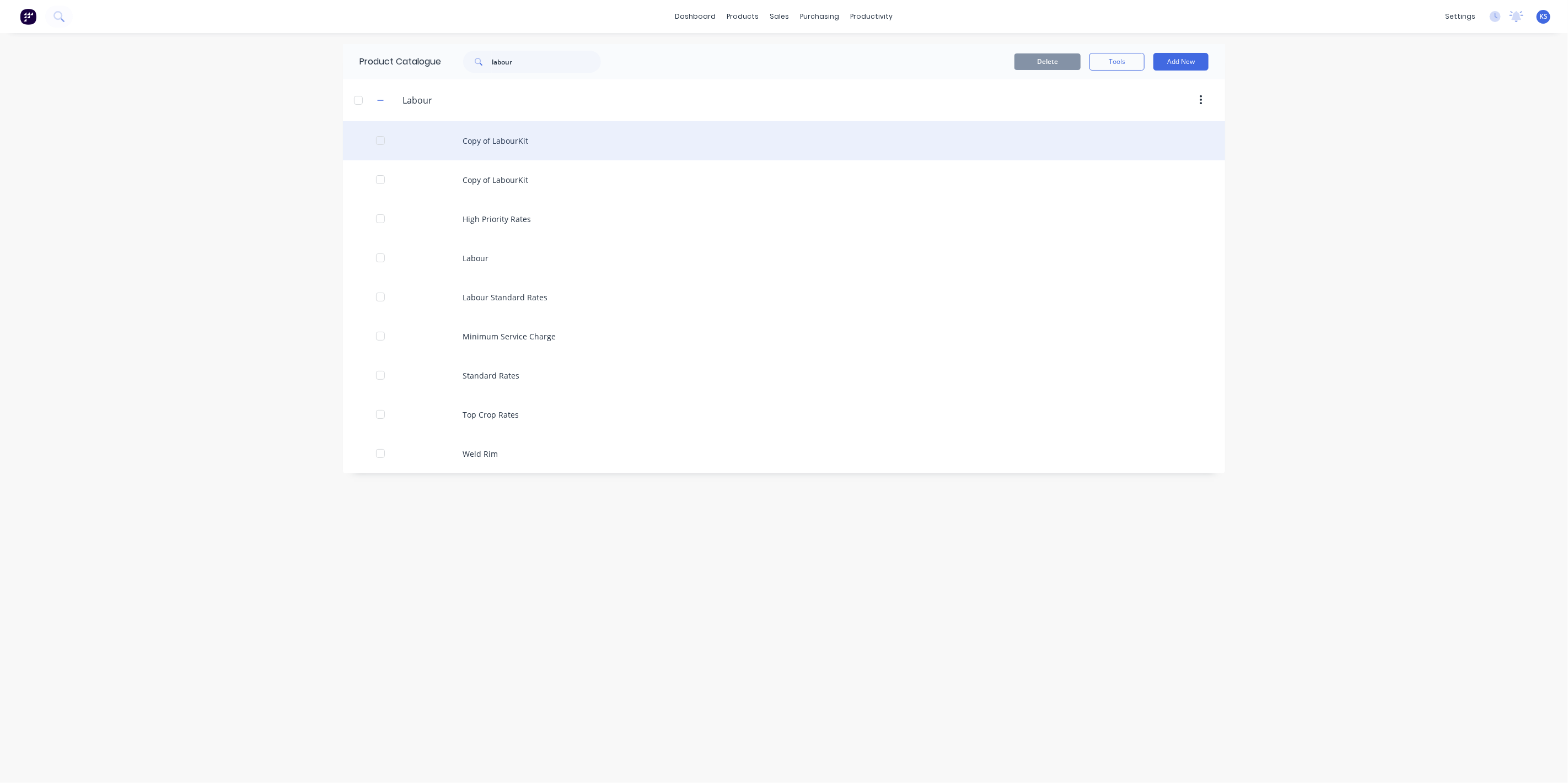
click at [485, 144] on div "Copy of LabourKit" at bounding box center [784, 141] width 882 height 39
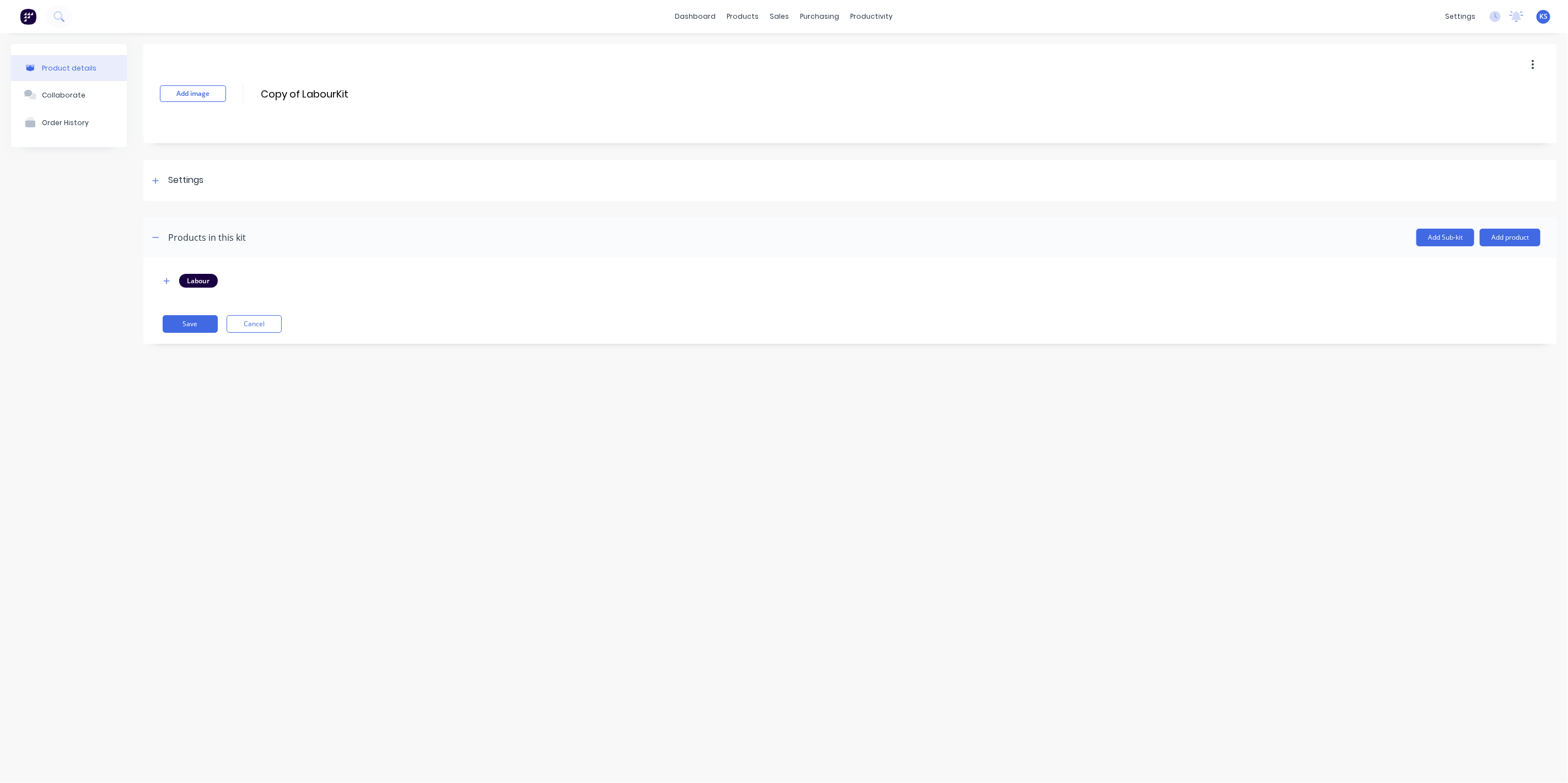
drag, startPoint x: 362, startPoint y: 96, endPoint x: 228, endPoint y: 93, distance: 134.0
click at [228, 93] on div "Add image Copy of LabourKit Copy of LabourKit Enter kit name" at bounding box center [850, 93] width 1414 height 99
paste input "High Priority Rates"
click at [262, 95] on input "High Priority Rates" at bounding box center [357, 93] width 195 height 16
type input "Labour High Priority Rates"
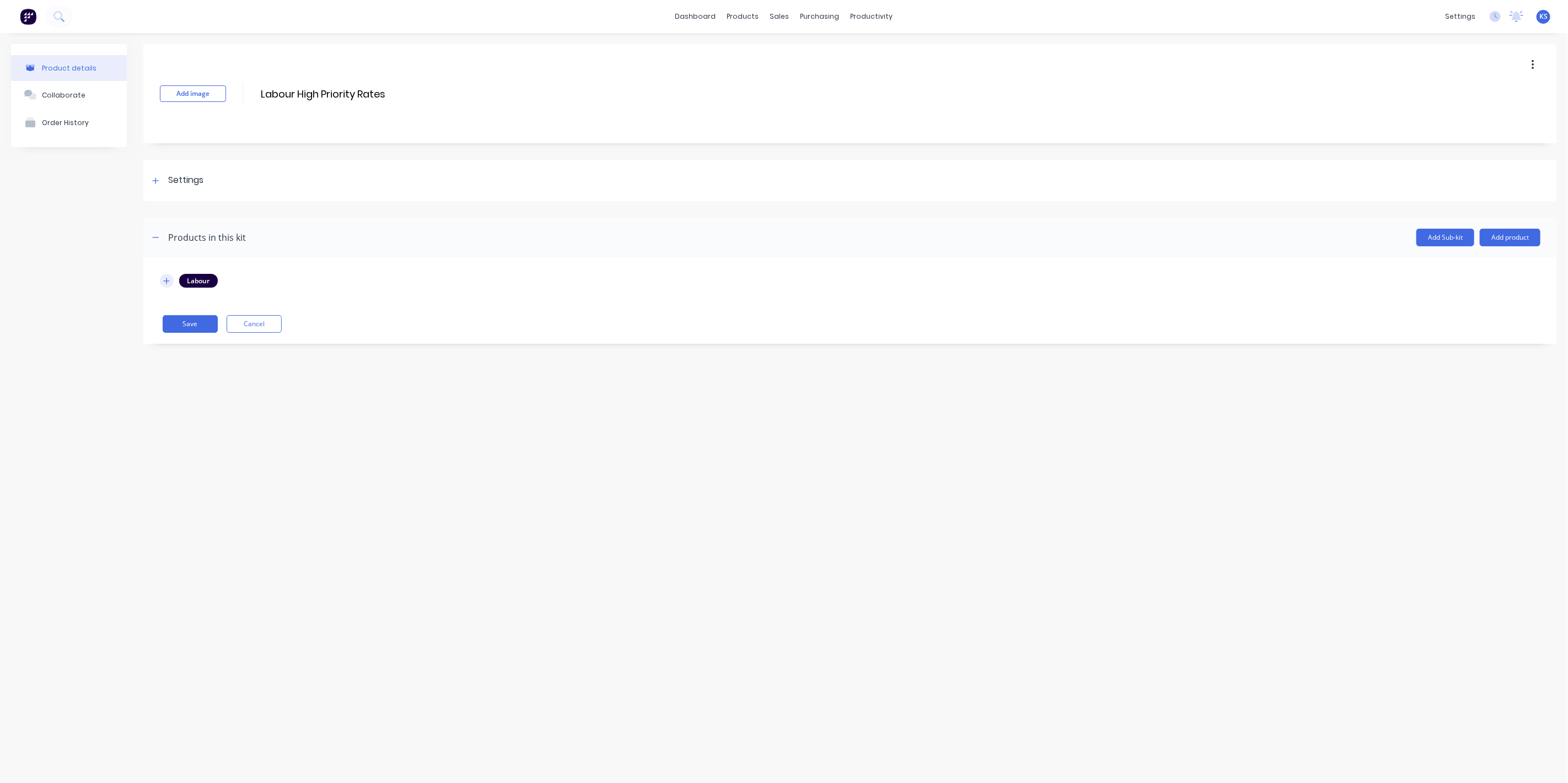
click at [169, 280] on icon "button" at bounding box center [167, 280] width 7 height 8
click at [170, 336] on icon at bounding box center [168, 337] width 8 height 11
click at [166, 374] on icon at bounding box center [168, 371] width 8 height 11
click at [170, 370] on icon at bounding box center [168, 372] width 8 height 11
click at [166, 406] on icon at bounding box center [168, 405] width 7 height 7
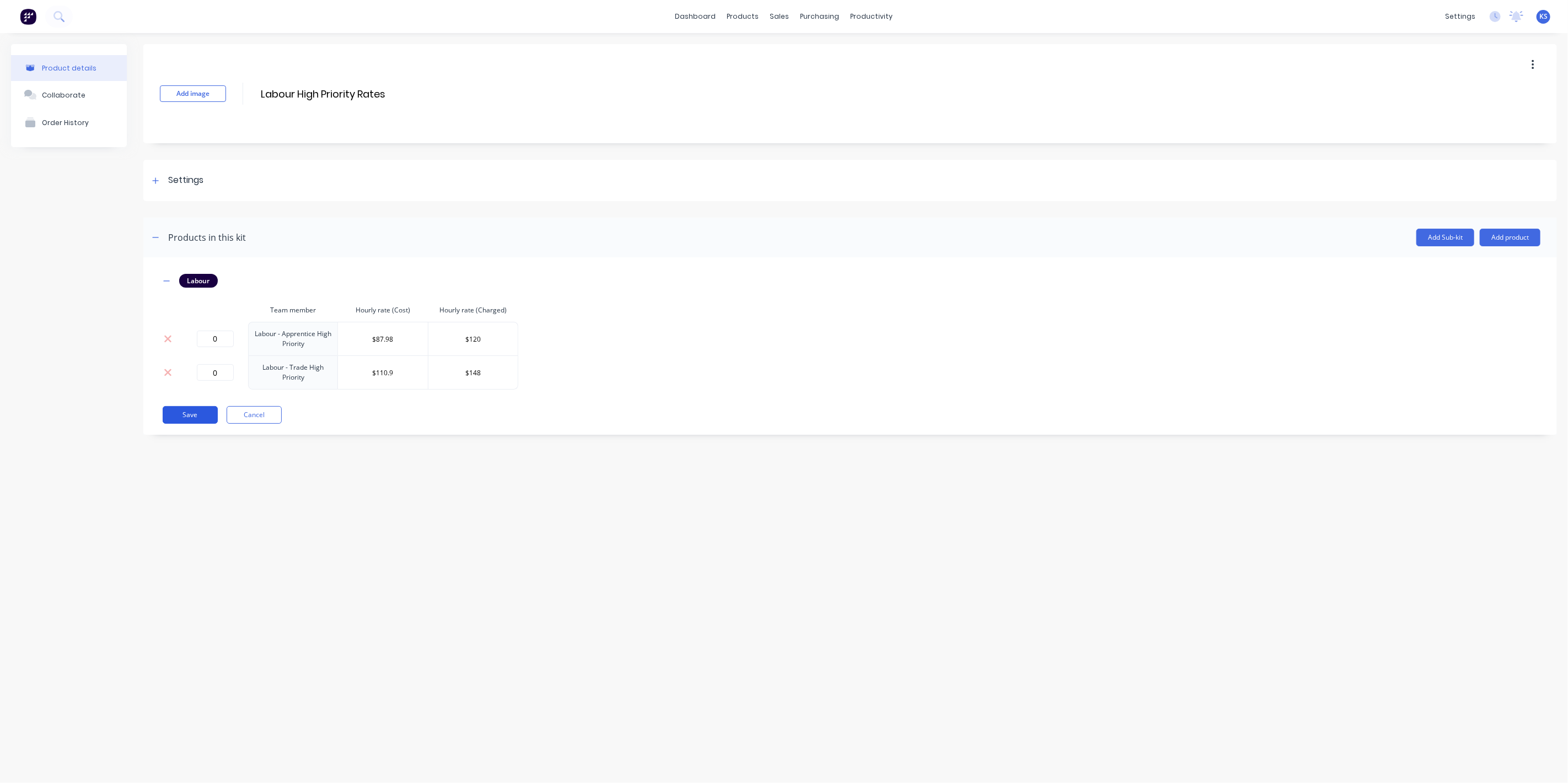
click at [190, 420] on button "Save" at bounding box center [190, 415] width 55 height 17
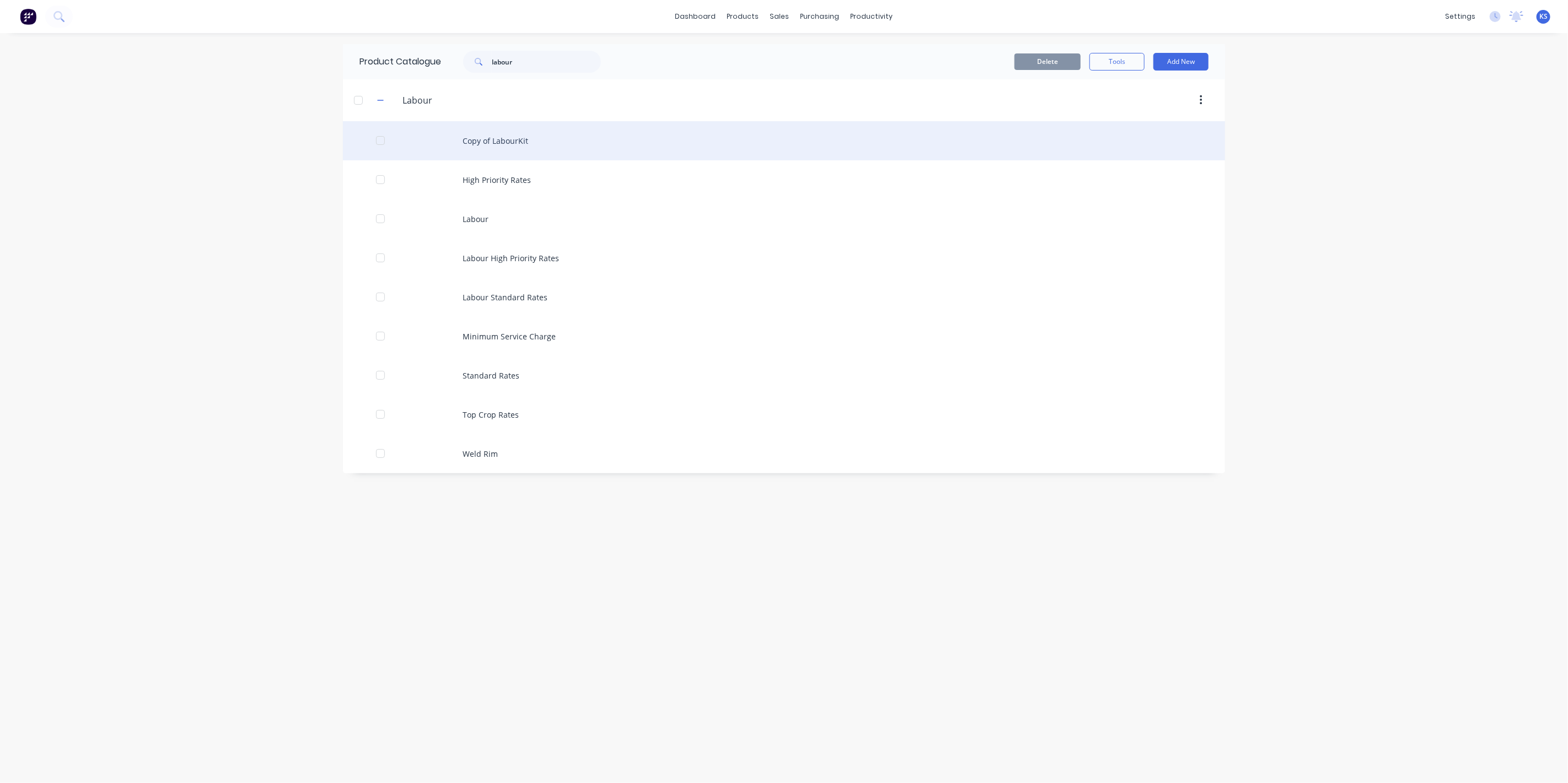
click at [497, 142] on div "Copy of LabourKit" at bounding box center [784, 141] width 882 height 39
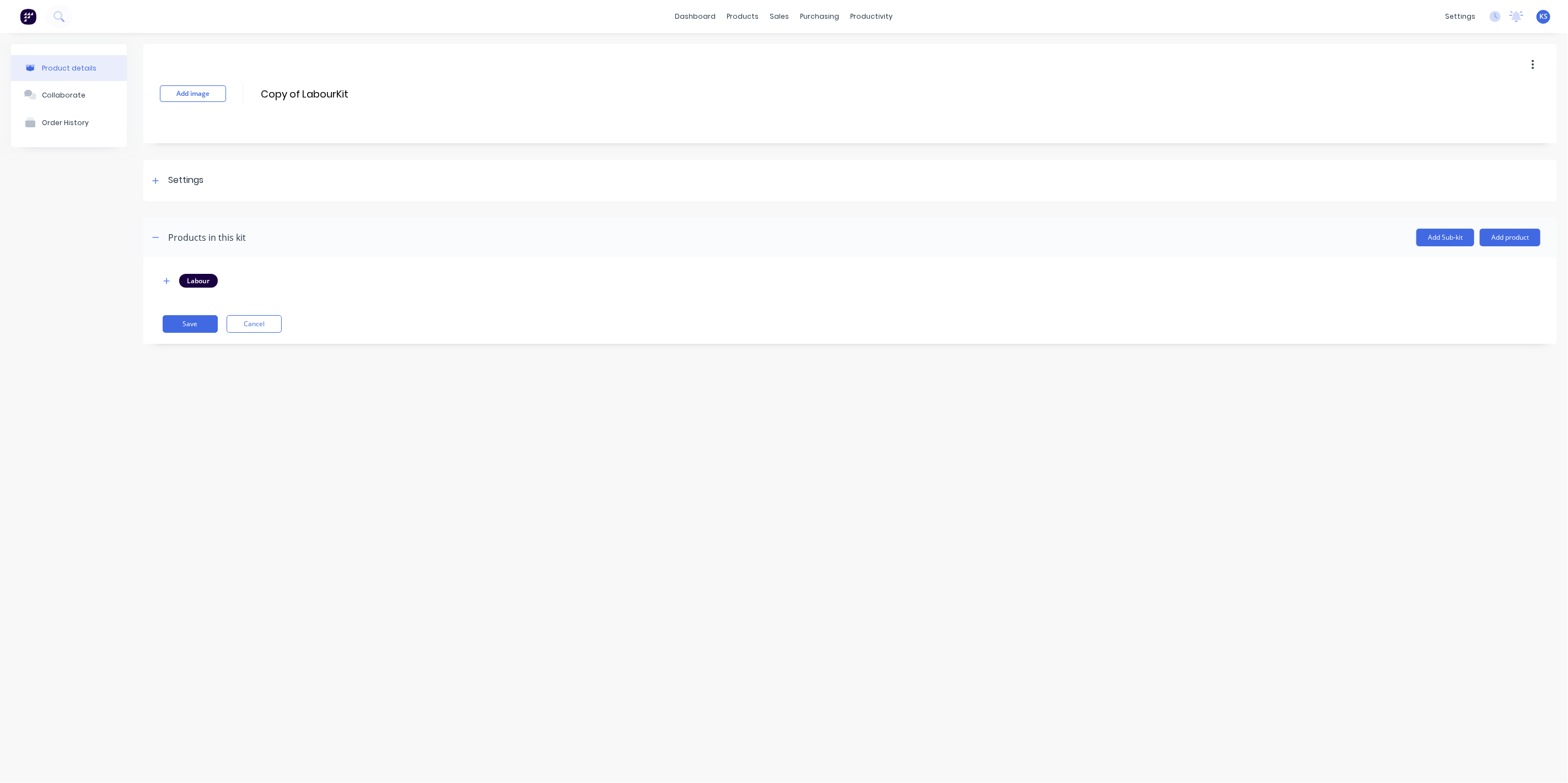
drag, startPoint x: 375, startPoint y: 91, endPoint x: 249, endPoint y: 88, distance: 126.0
click at [249, 88] on div "Add image Copy of LabourKit Copy of LabourKit Enter kit name" at bounding box center [850, 93] width 1414 height 99
type input "Labour Top Crop"
click at [327, 415] on div "Product details Collaborate Order History Add image Labour Top Crop Labour Top …" at bounding box center [784, 397] width 1568 height 728
click at [164, 277] on icon "button" at bounding box center [167, 280] width 7 height 8
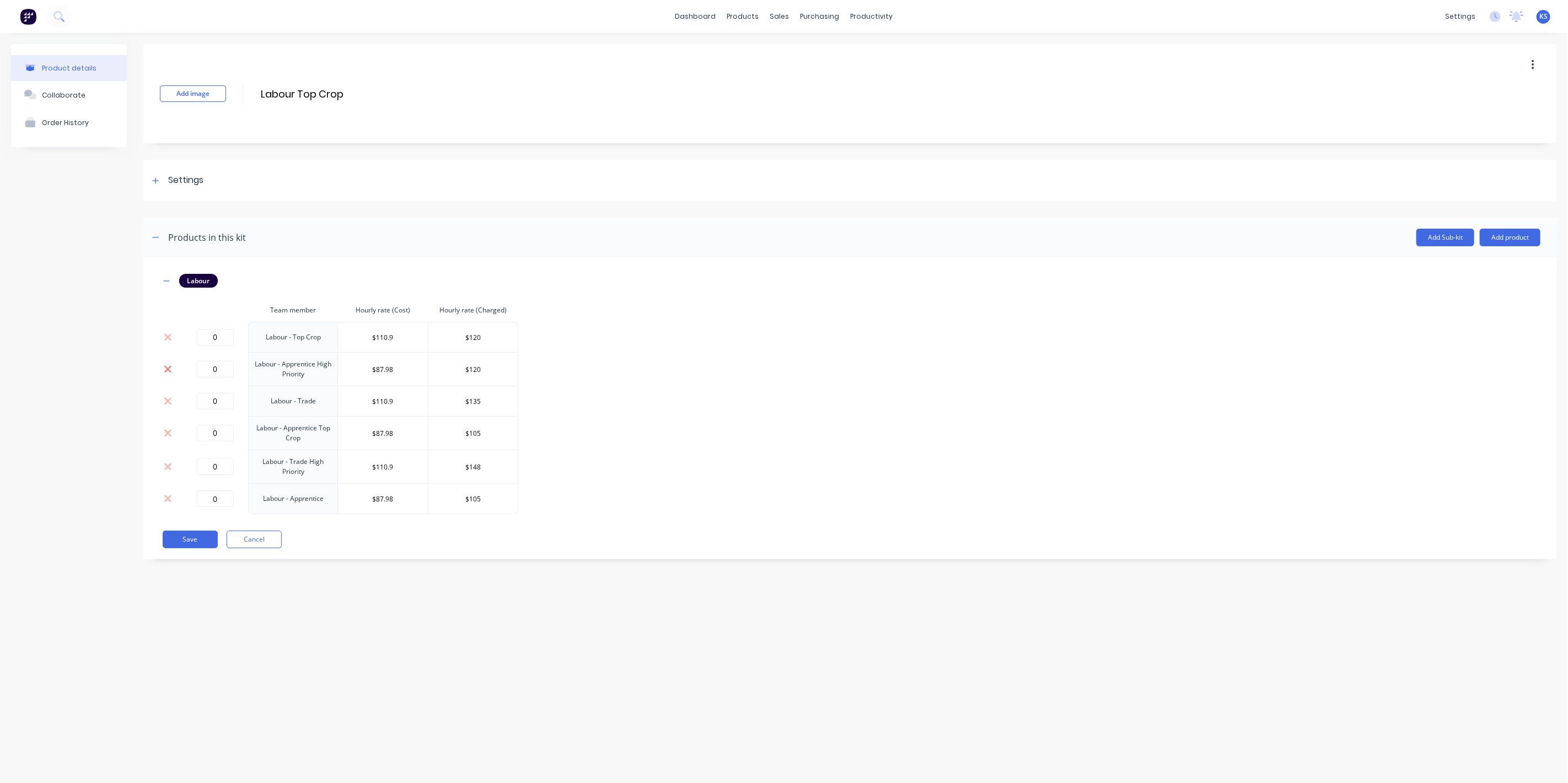
click at [166, 369] on icon at bounding box center [168, 369] width 8 height 11
click at [166, 369] on icon at bounding box center [168, 367] width 7 height 7
click at [172, 402] on button at bounding box center [168, 403] width 15 height 12
click at [170, 399] on icon at bounding box center [168, 402] width 7 height 7
click at [175, 413] on button "Save" at bounding box center [190, 411] width 55 height 17
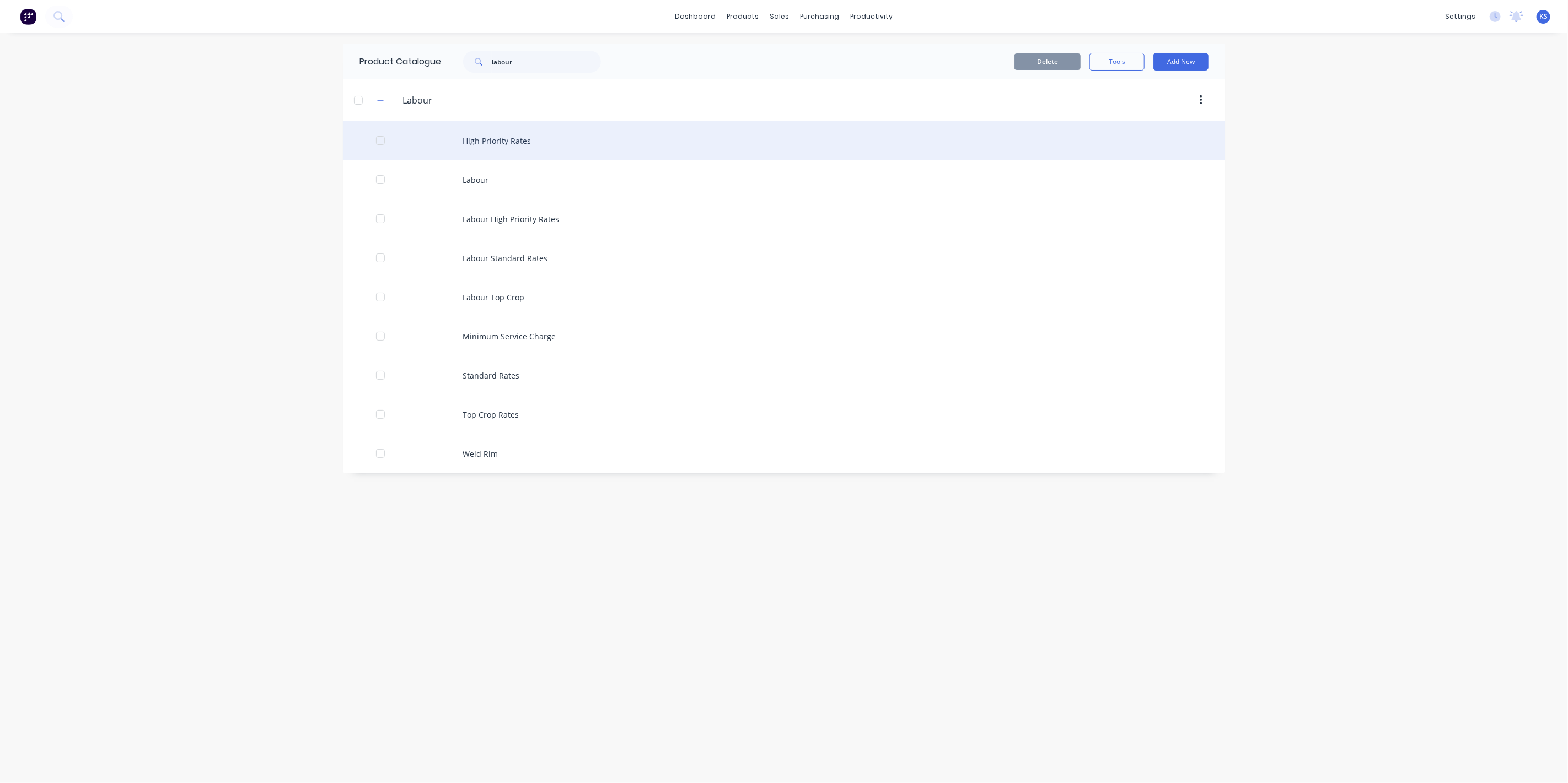
click at [506, 145] on div "High Priority Rates" at bounding box center [784, 141] width 882 height 39
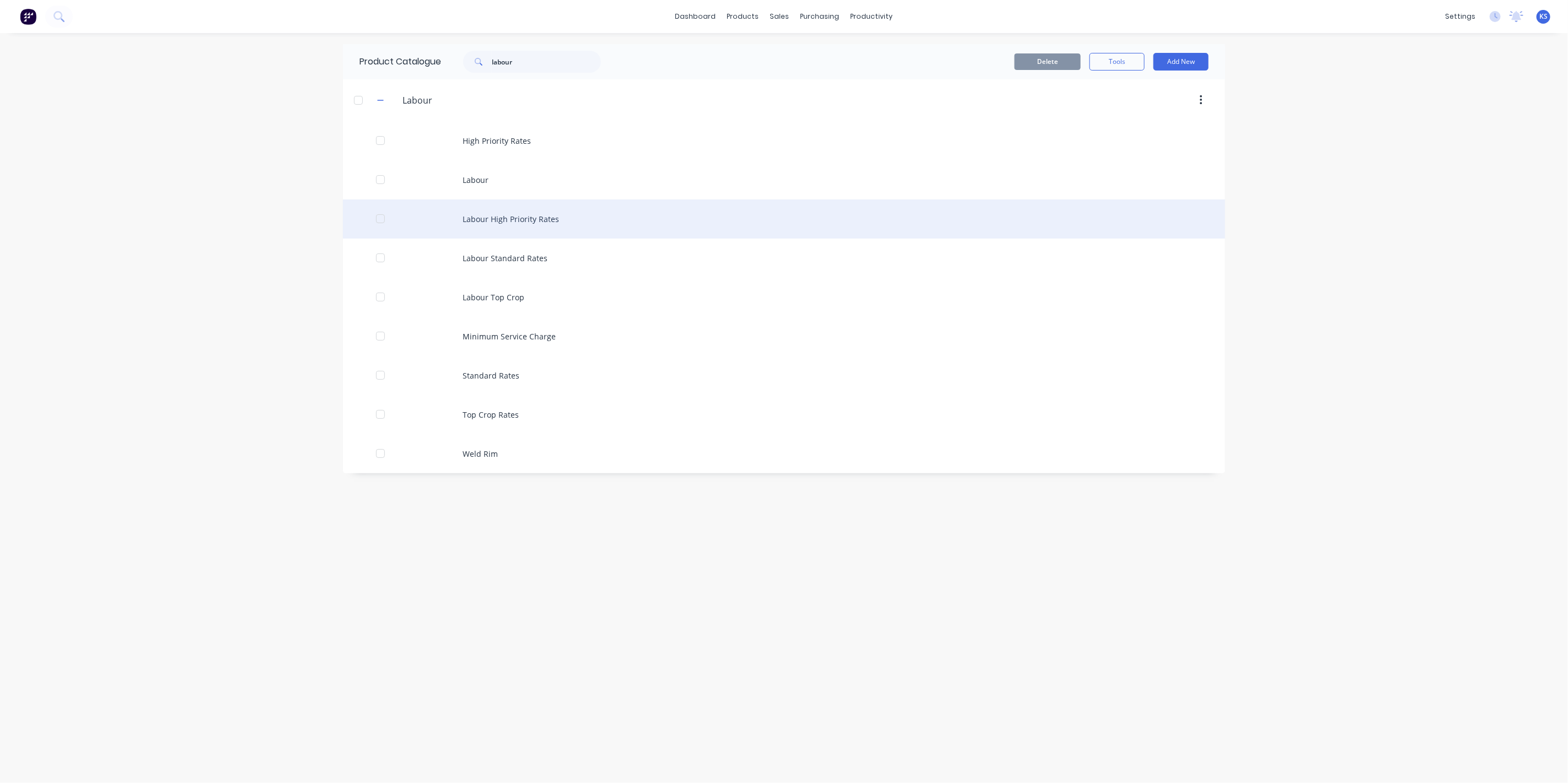
click at [497, 215] on div "Labour High Priority Rates" at bounding box center [784, 219] width 882 height 39
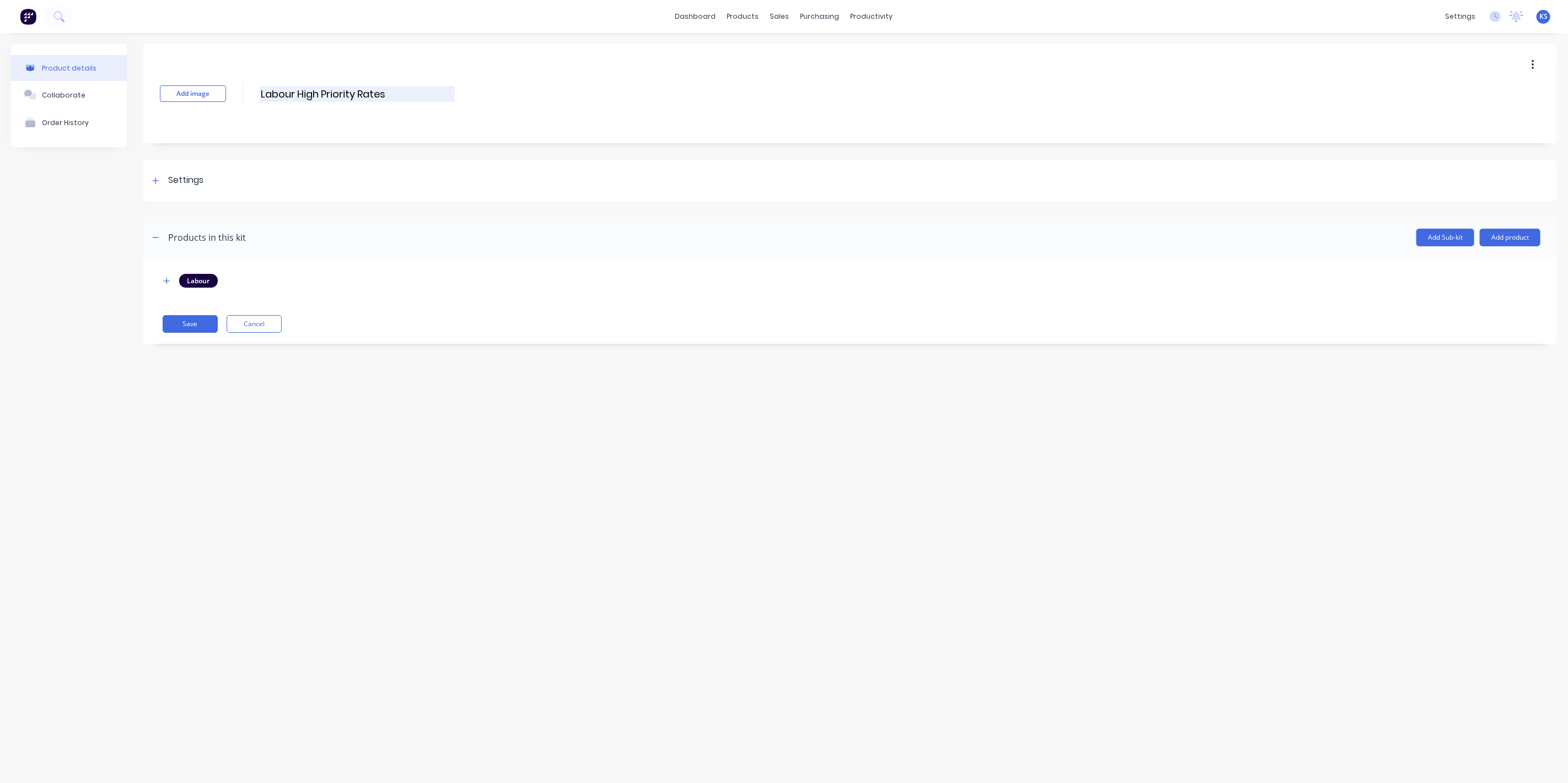
click at [403, 88] on input "Labour High Priority Rates" at bounding box center [357, 93] width 195 height 16
click at [298, 91] on input "Labour High Priority Rates" at bounding box center [357, 93] width 195 height 16
type input "Labour Kit - High Priority Rates"
click at [184, 321] on button "Save" at bounding box center [190, 323] width 55 height 17
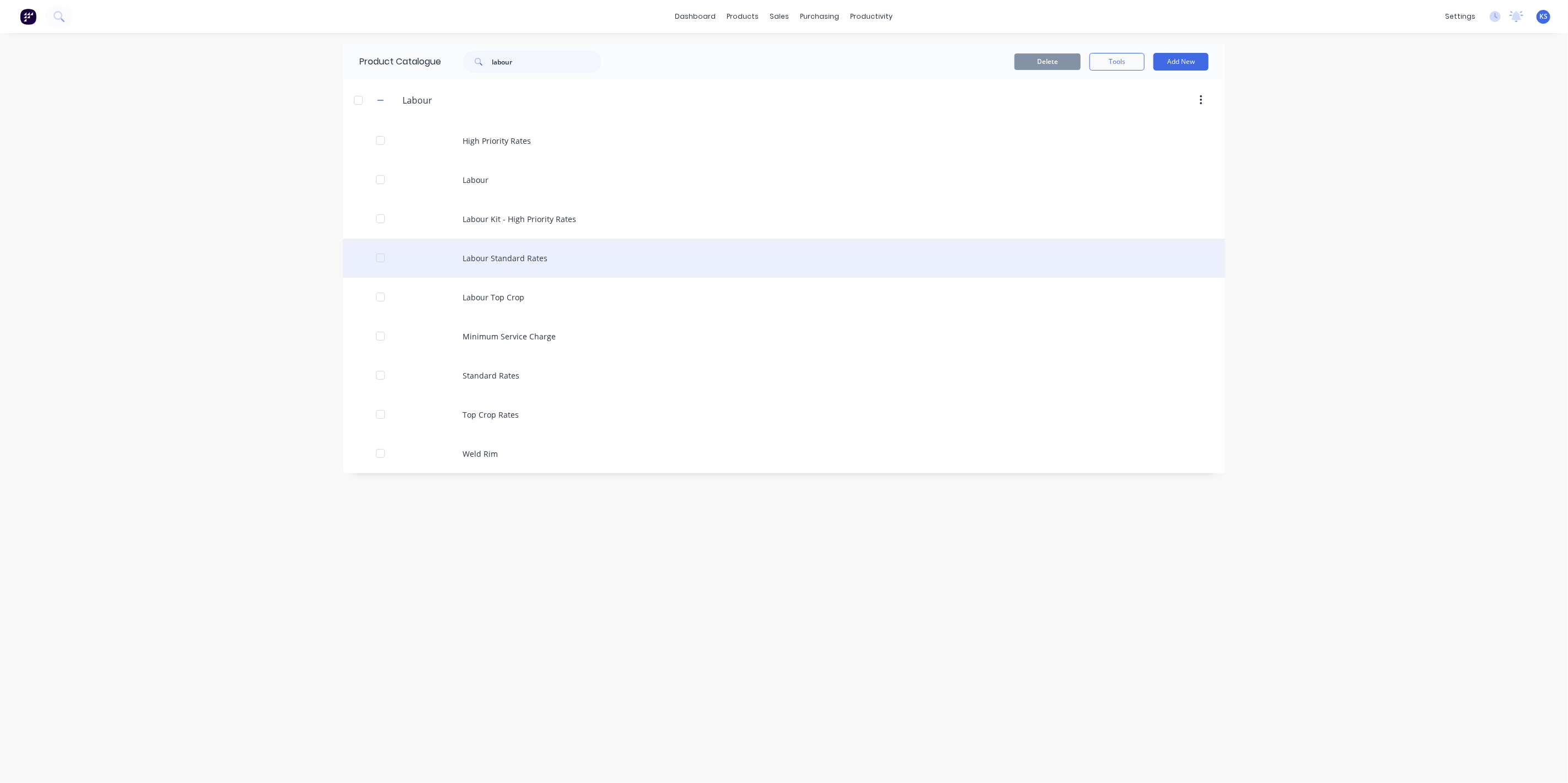
click at [513, 261] on div "Labour Standard Rates" at bounding box center [784, 258] width 882 height 39
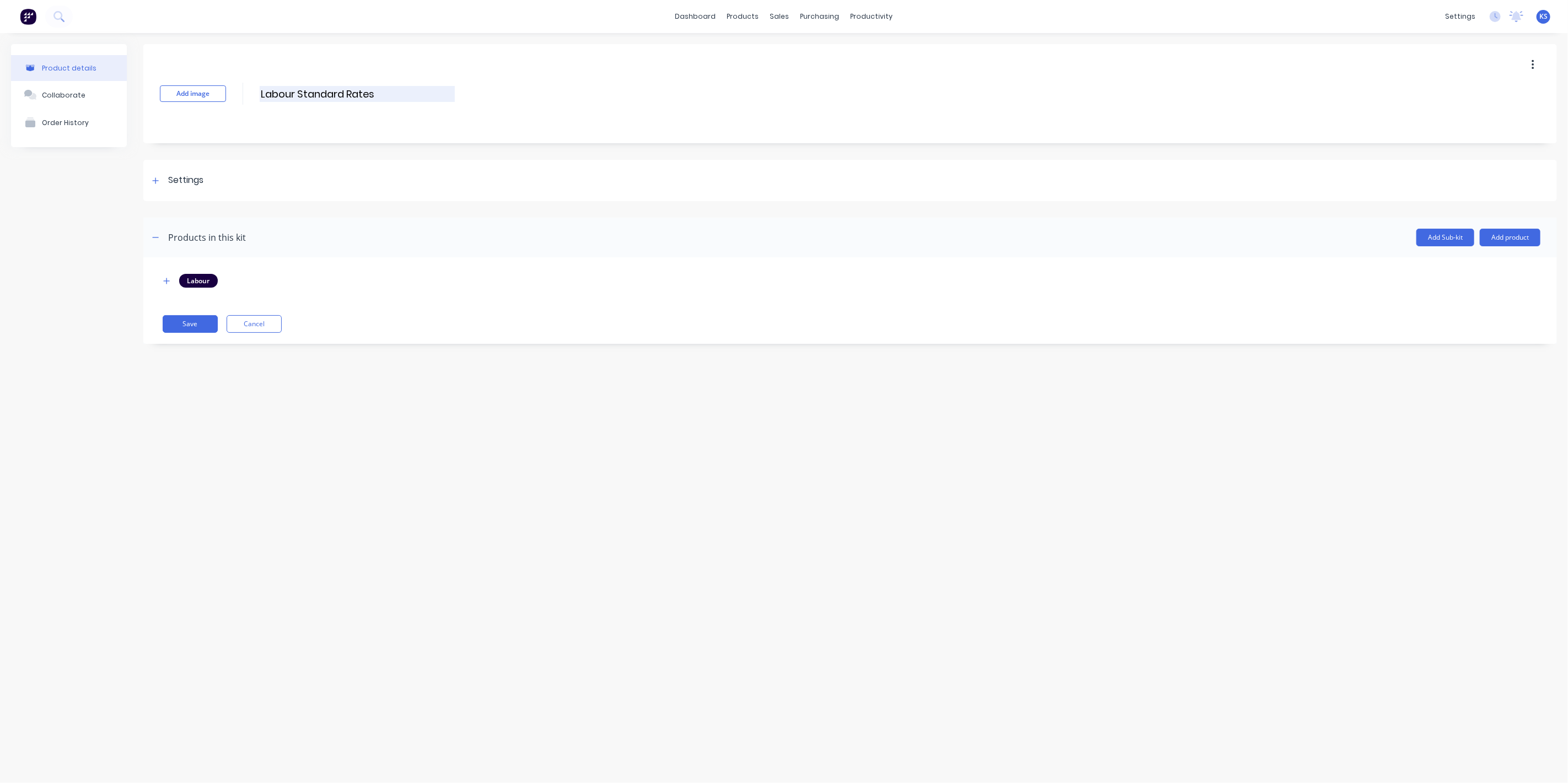
click at [296, 92] on input "Labour Standard Rates" at bounding box center [357, 93] width 195 height 16
type input "Labour Kit - Standard Rates"
click at [391, 480] on div "Product details Collaborate Order History Add image Labour Kit - Standard Rates…" at bounding box center [784, 397] width 1568 height 728
click at [164, 280] on icon "button" at bounding box center [167, 280] width 7 height 8
click at [1508, 237] on button "Add product" at bounding box center [1511, 237] width 61 height 17
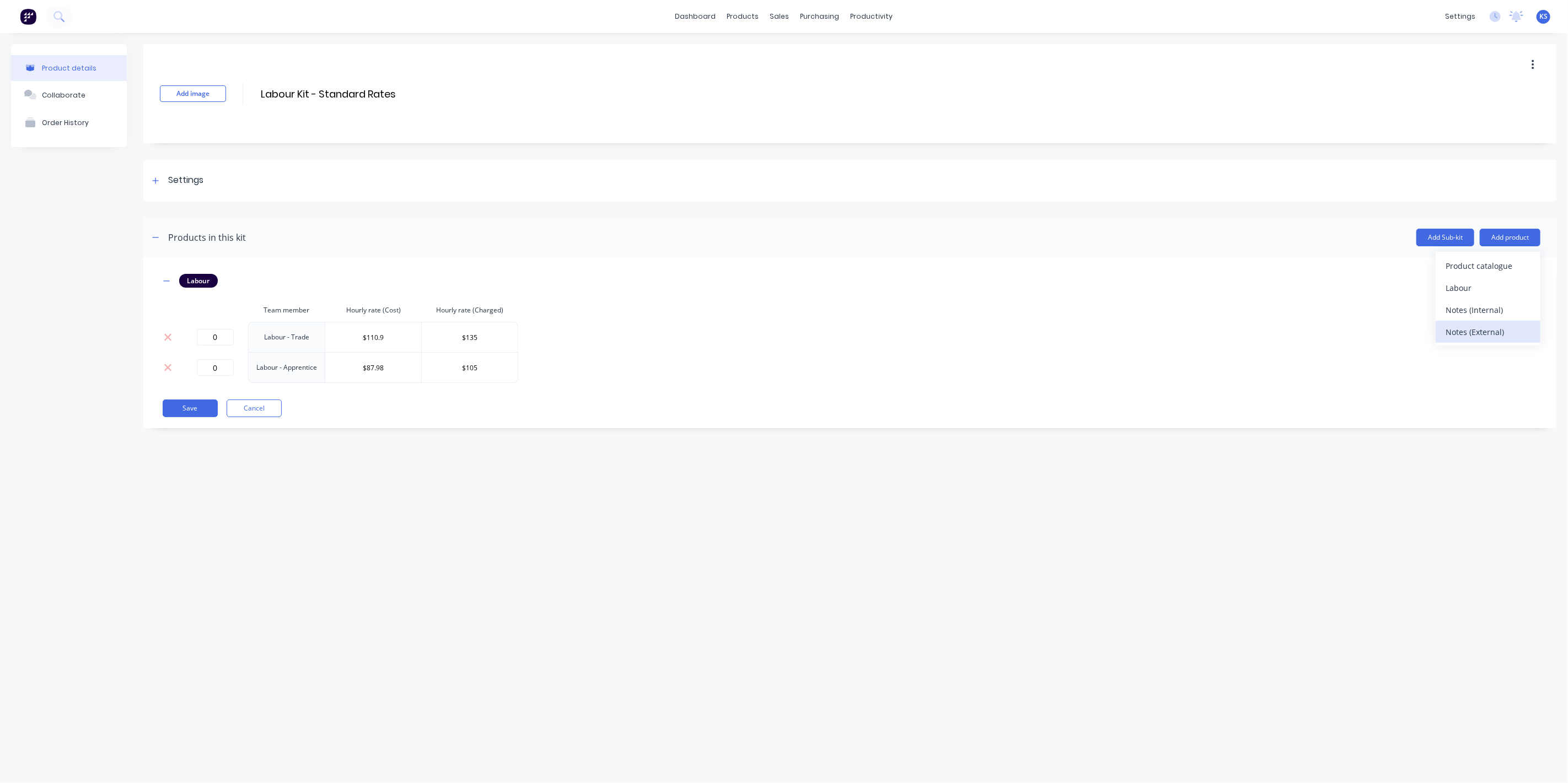
click at [1479, 333] on div "Notes (External)" at bounding box center [1488, 332] width 85 height 16
click at [191, 430] on button "Save" at bounding box center [190, 433] width 55 height 17
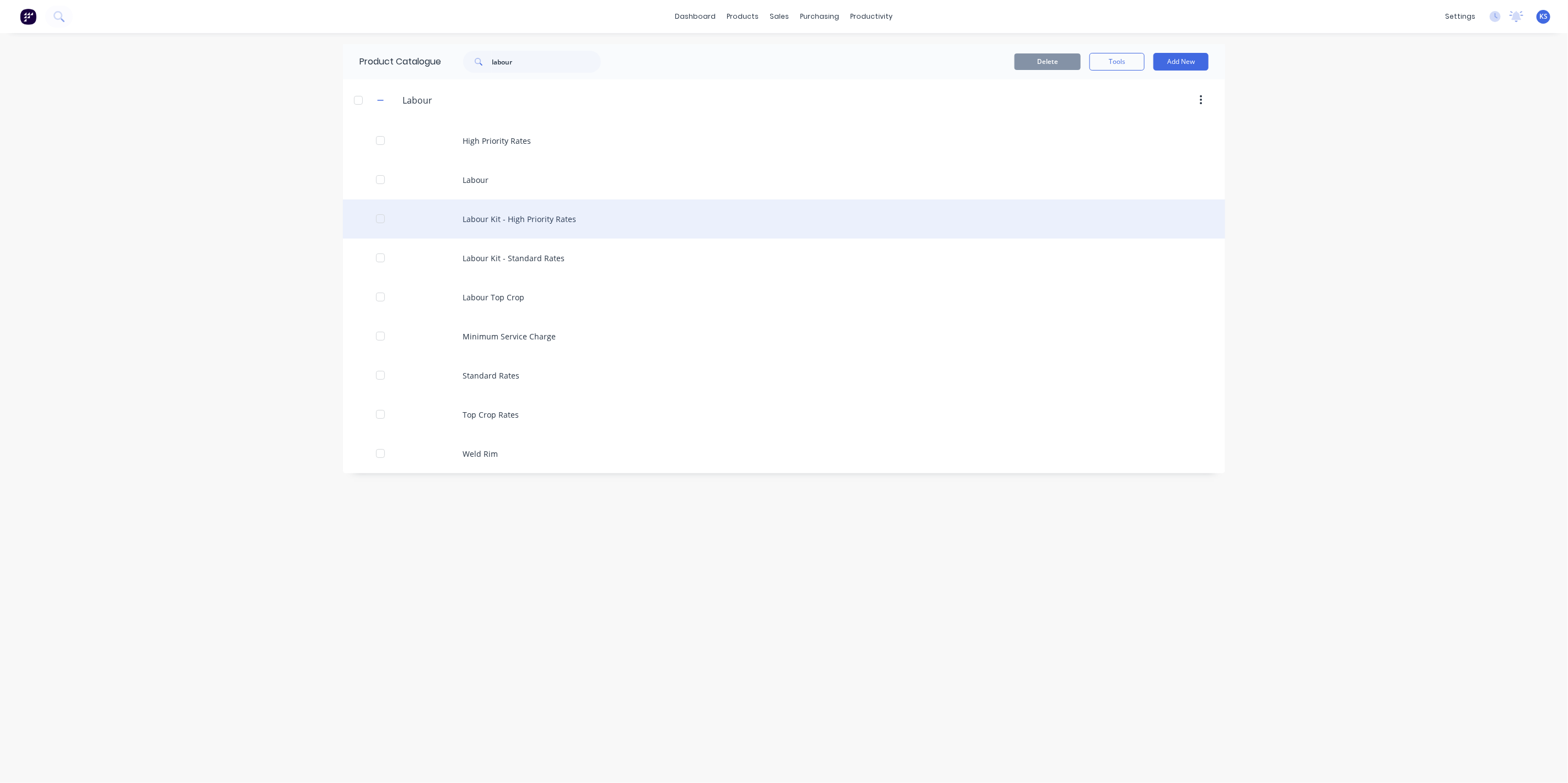
click at [518, 229] on div "Labour Kit - High Priority Rates" at bounding box center [784, 219] width 882 height 39
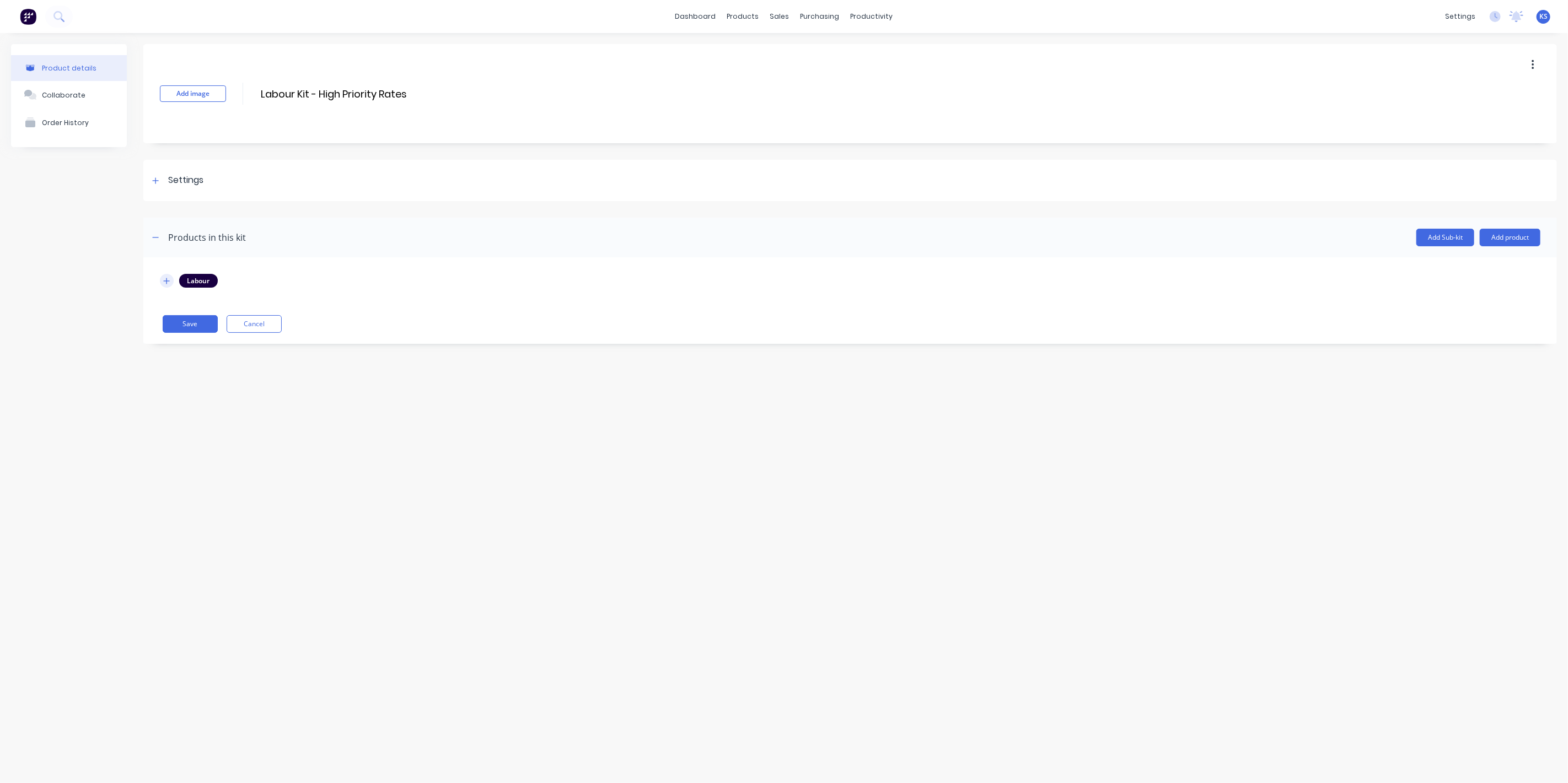
click at [168, 281] on icon "button" at bounding box center [167, 280] width 7 height 8
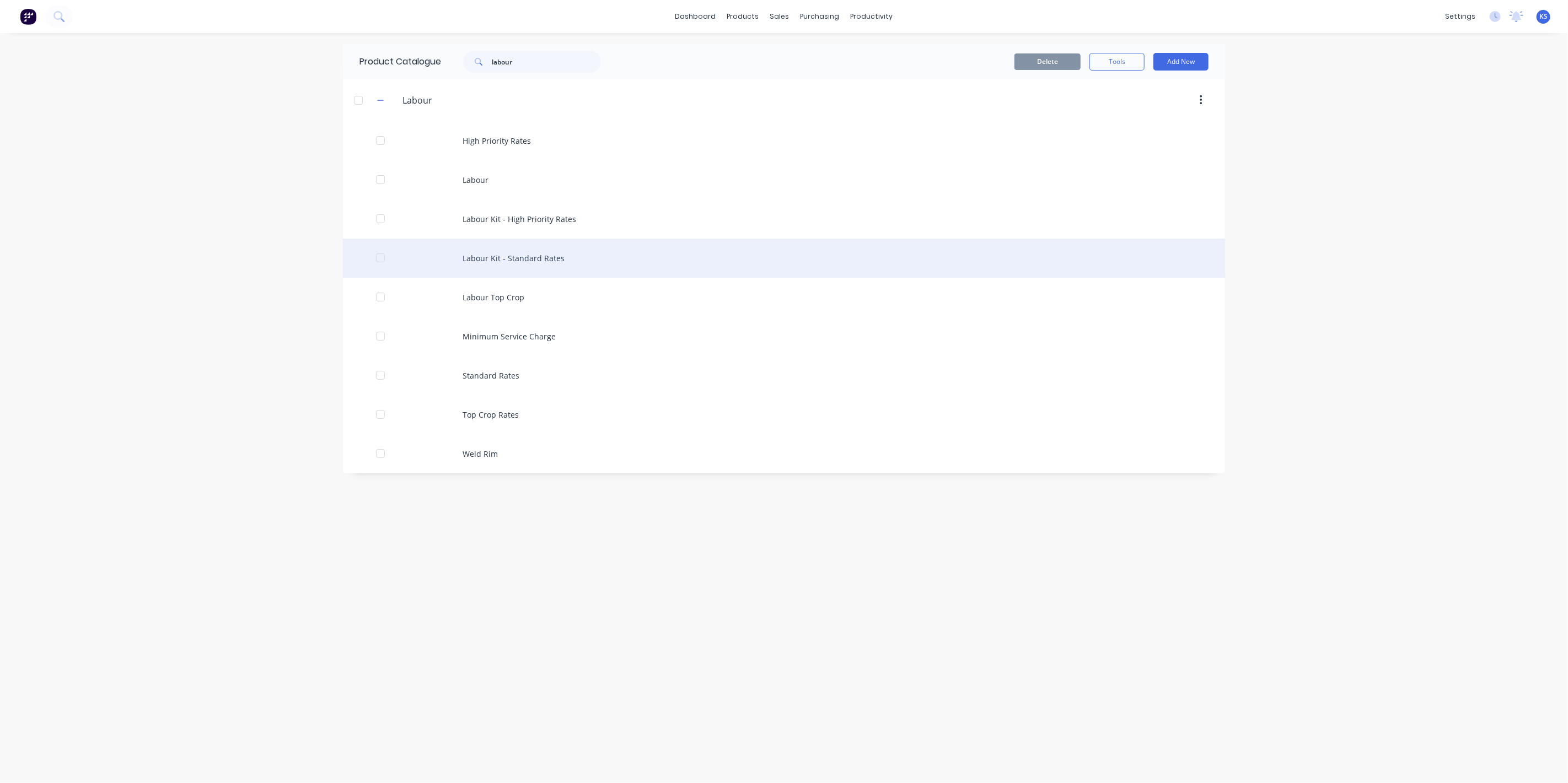
click at [517, 264] on div "Labour Kit - Standard Rates" at bounding box center [784, 258] width 882 height 39
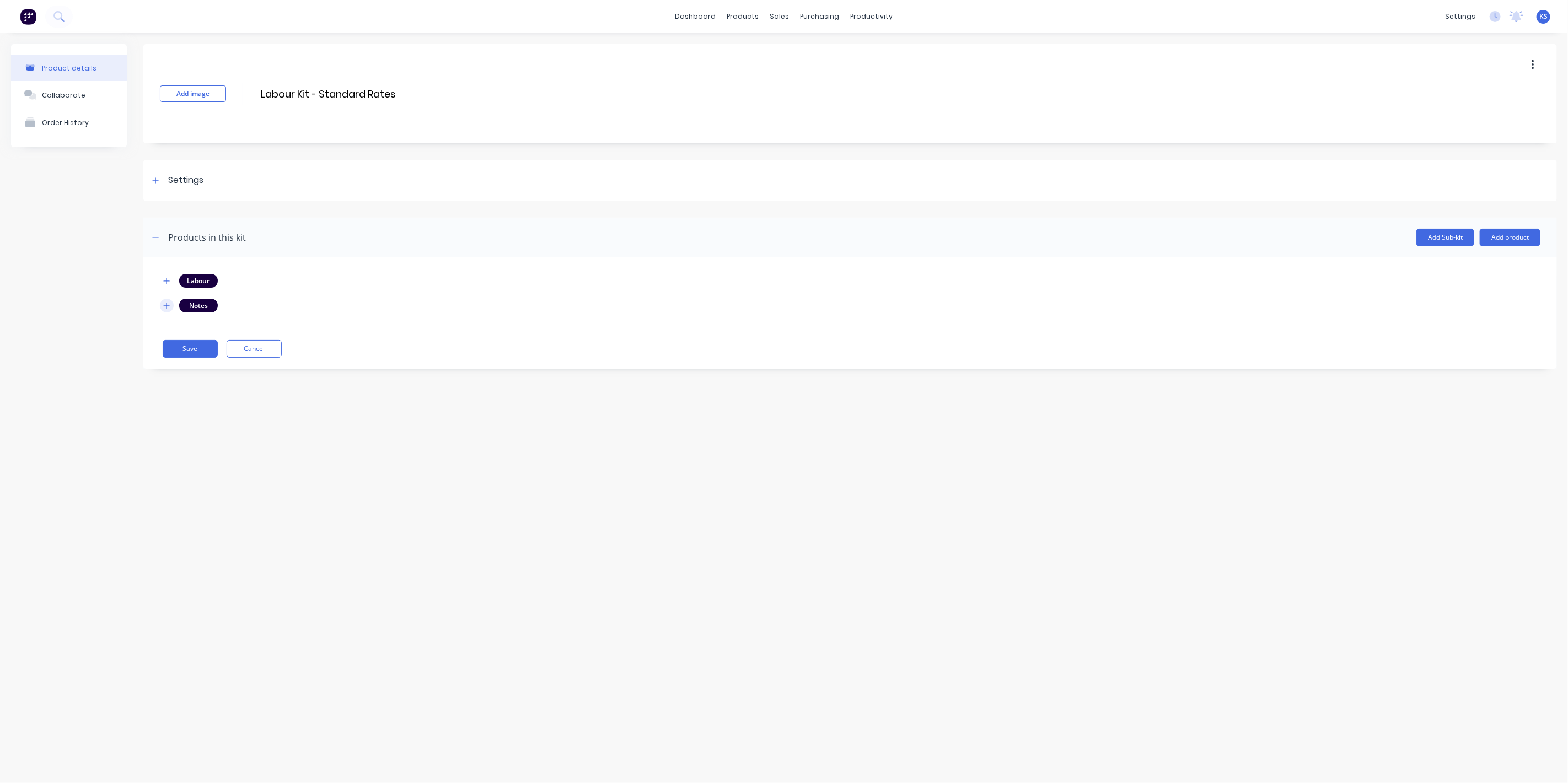
click at [172, 304] on button "button" at bounding box center [167, 306] width 14 height 14
click at [166, 305] on icon "button" at bounding box center [166, 305] width 6 height 1
click at [168, 303] on icon "button" at bounding box center [167, 305] width 7 height 8
click at [1519, 234] on button "Add product" at bounding box center [1511, 237] width 61 height 17
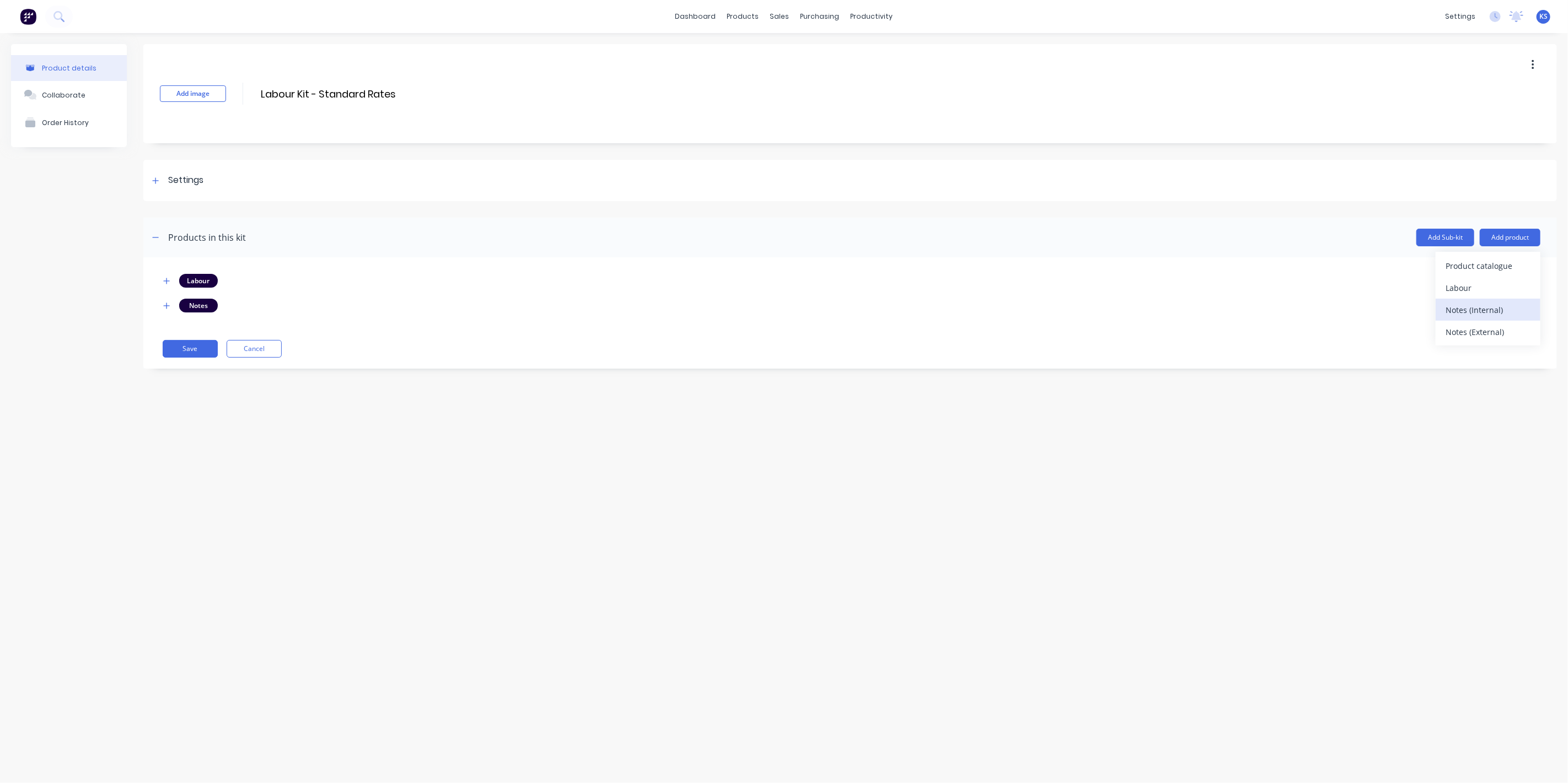
click at [1492, 307] on div "Notes (Internal)" at bounding box center [1488, 309] width 85 height 16
click at [169, 302] on icon "button" at bounding box center [167, 305] width 7 height 8
click at [199, 402] on button "Save" at bounding box center [190, 407] width 55 height 17
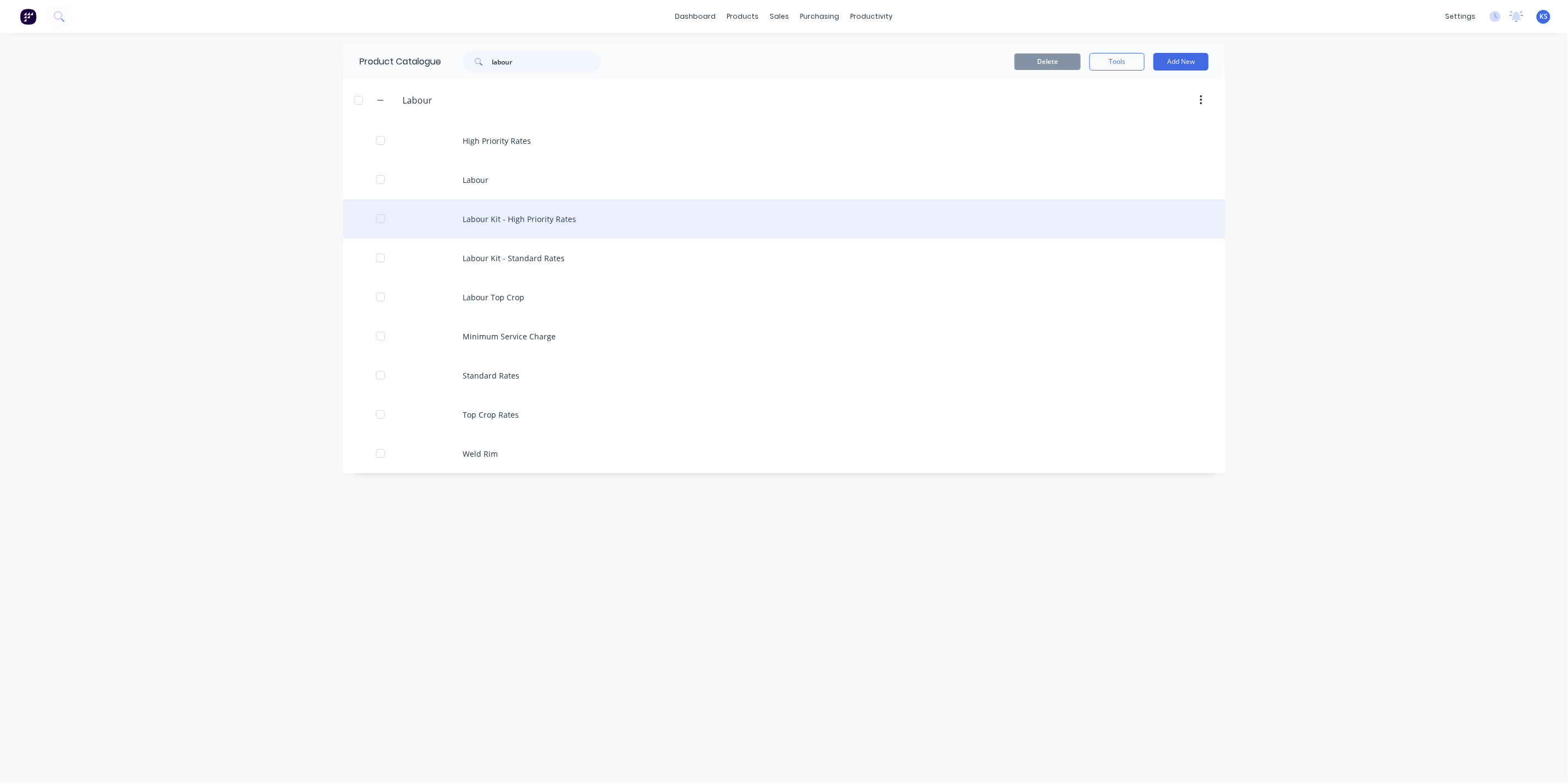
click at [511, 223] on div "Labour Kit - High Priority Rates" at bounding box center [784, 219] width 882 height 39
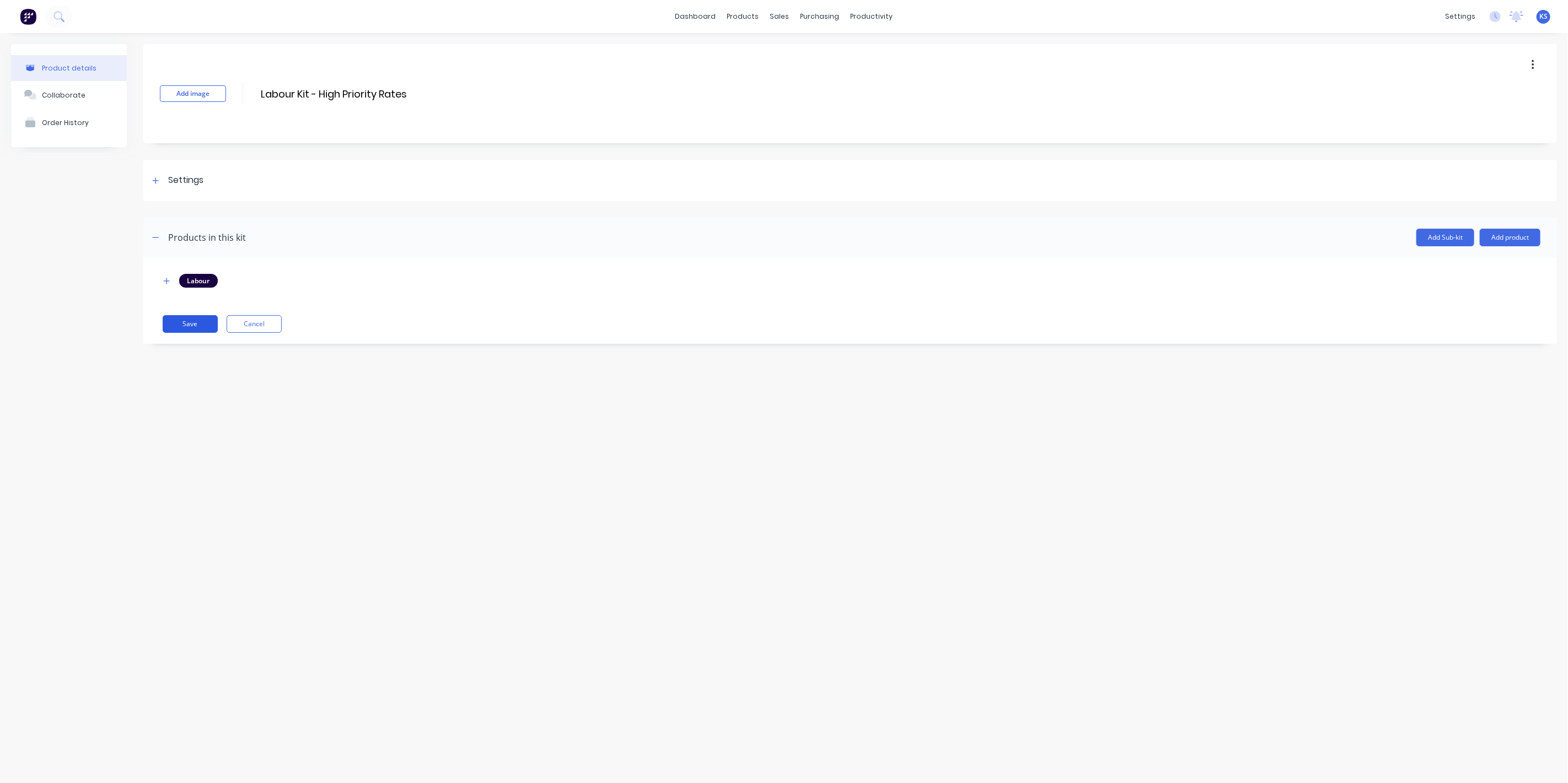
click at [179, 326] on button "Save" at bounding box center [190, 323] width 55 height 17
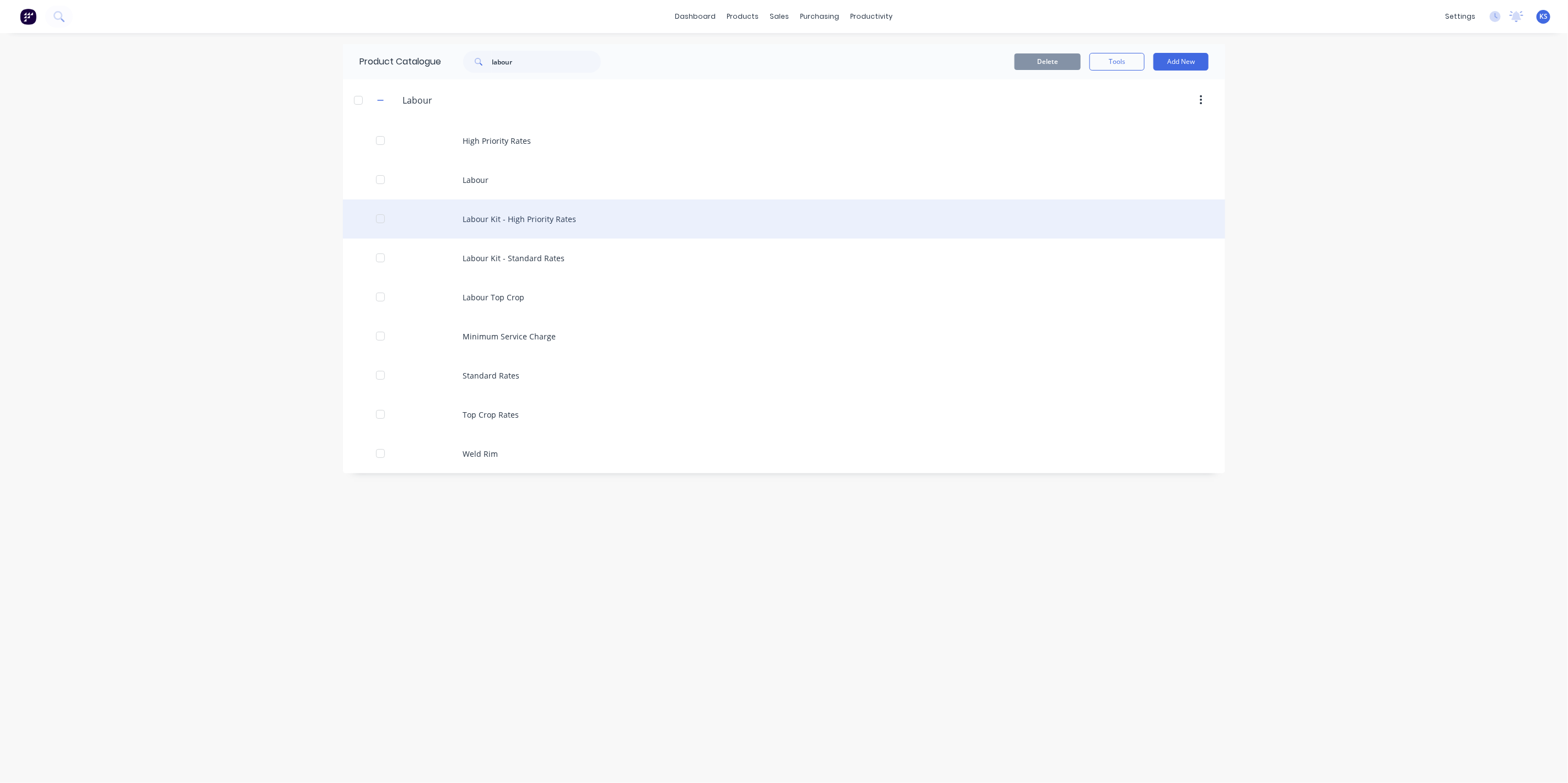
click at [519, 213] on div "Labour Kit - High Priority Rates" at bounding box center [784, 219] width 882 height 39
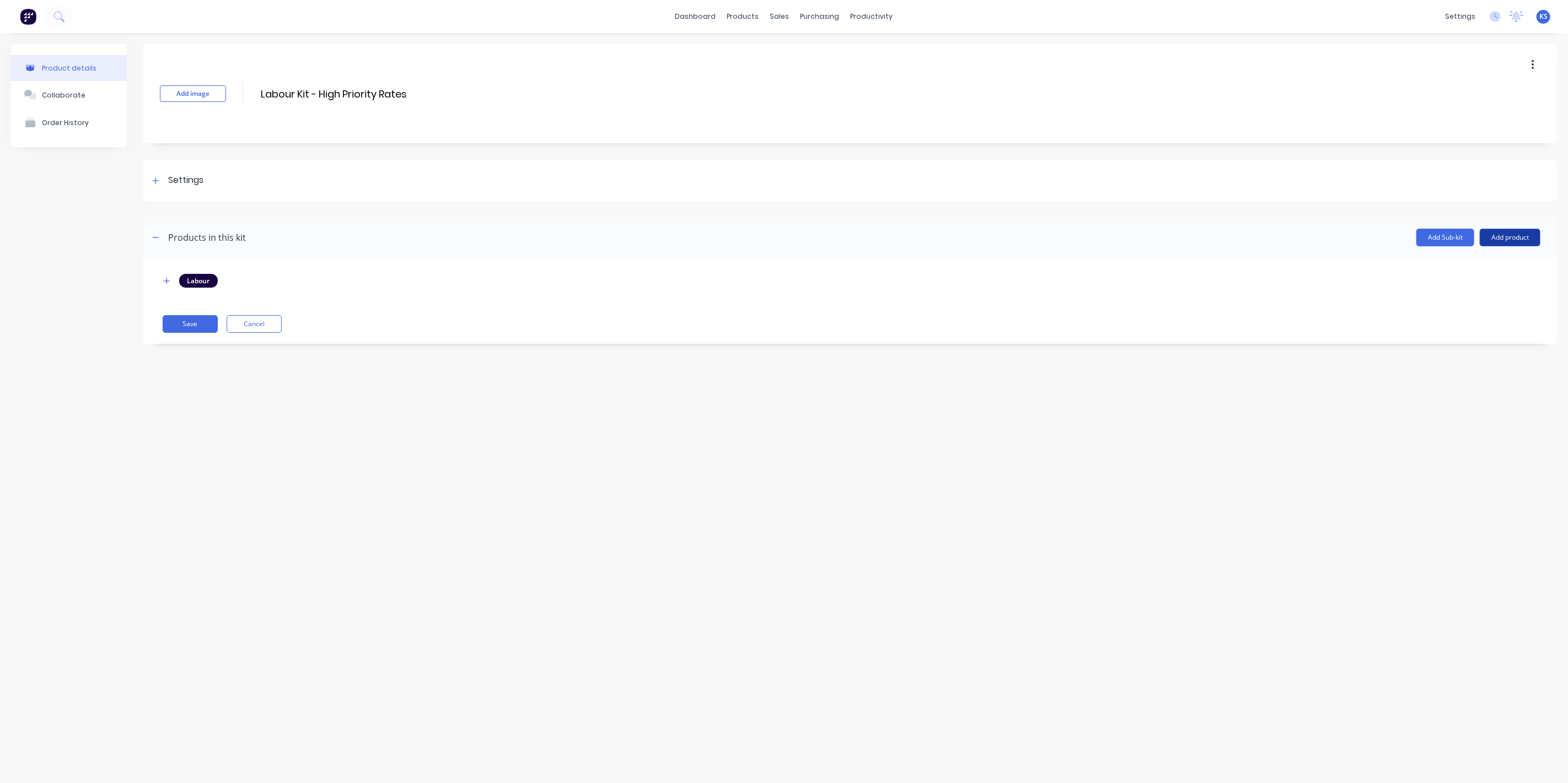
click at [1514, 231] on button "Add product" at bounding box center [1511, 237] width 61 height 17
click at [1476, 327] on div "Notes (External)" at bounding box center [1488, 332] width 85 height 16
click at [1508, 237] on button "Add product" at bounding box center [1511, 237] width 61 height 17
click at [1491, 312] on div "Notes (Internal)" at bounding box center [1488, 309] width 85 height 16
click at [166, 303] on icon "button" at bounding box center [167, 305] width 7 height 8
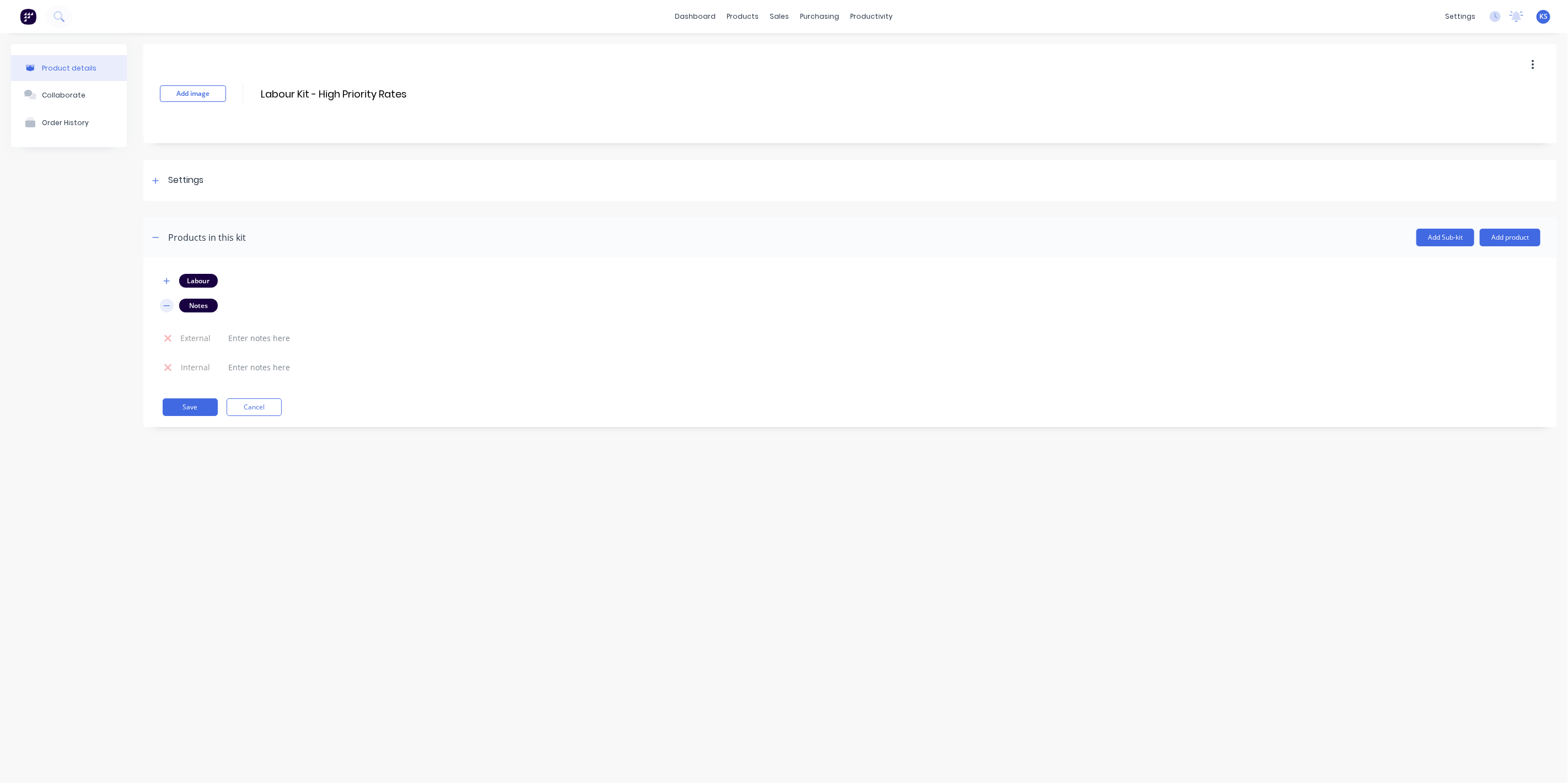
click at [166, 303] on icon "button" at bounding box center [167, 305] width 7 height 8
click at [202, 352] on button "Save" at bounding box center [190, 348] width 55 height 17
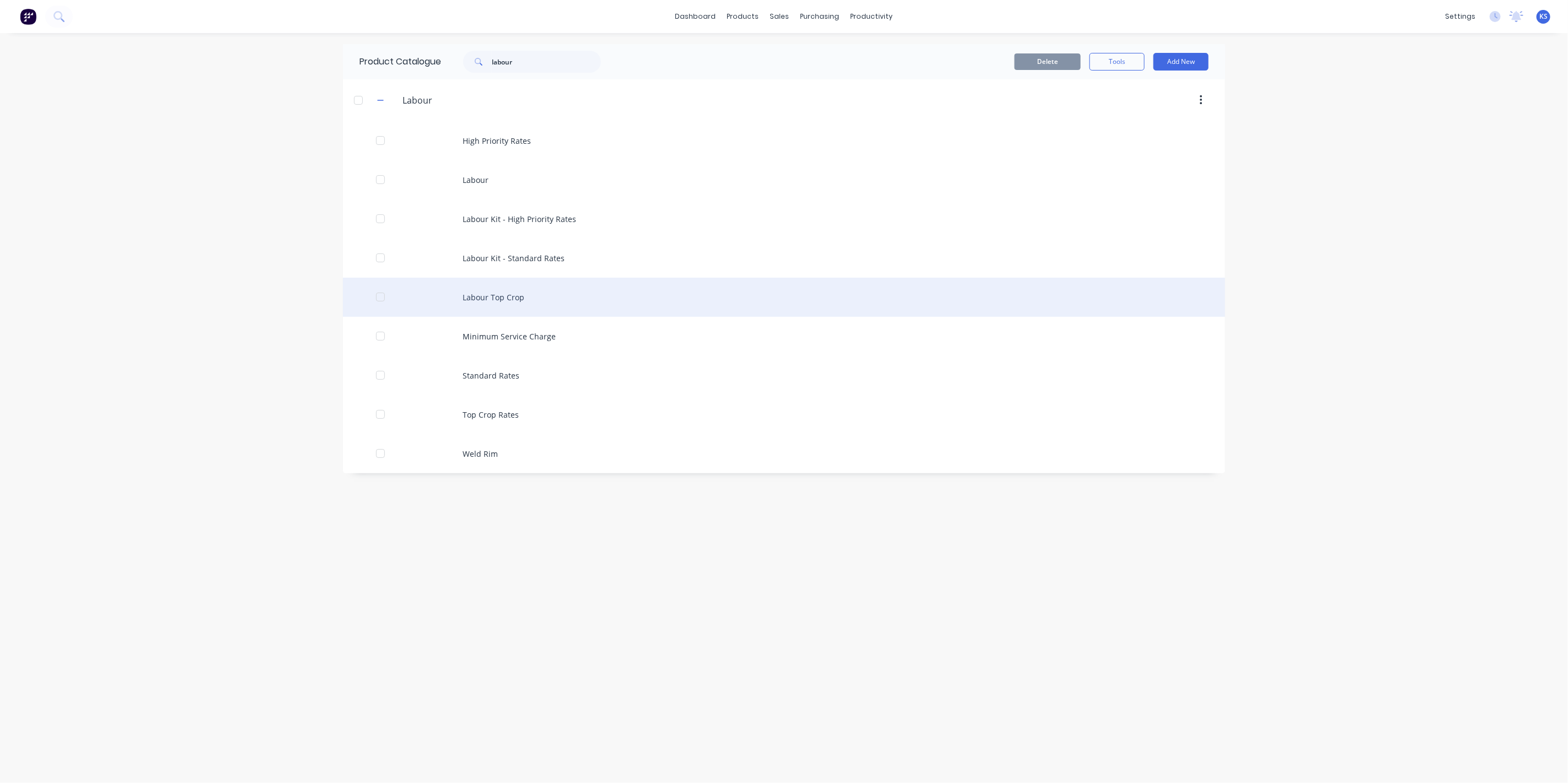
click at [514, 296] on div "Labour Top Crop" at bounding box center [784, 297] width 882 height 39
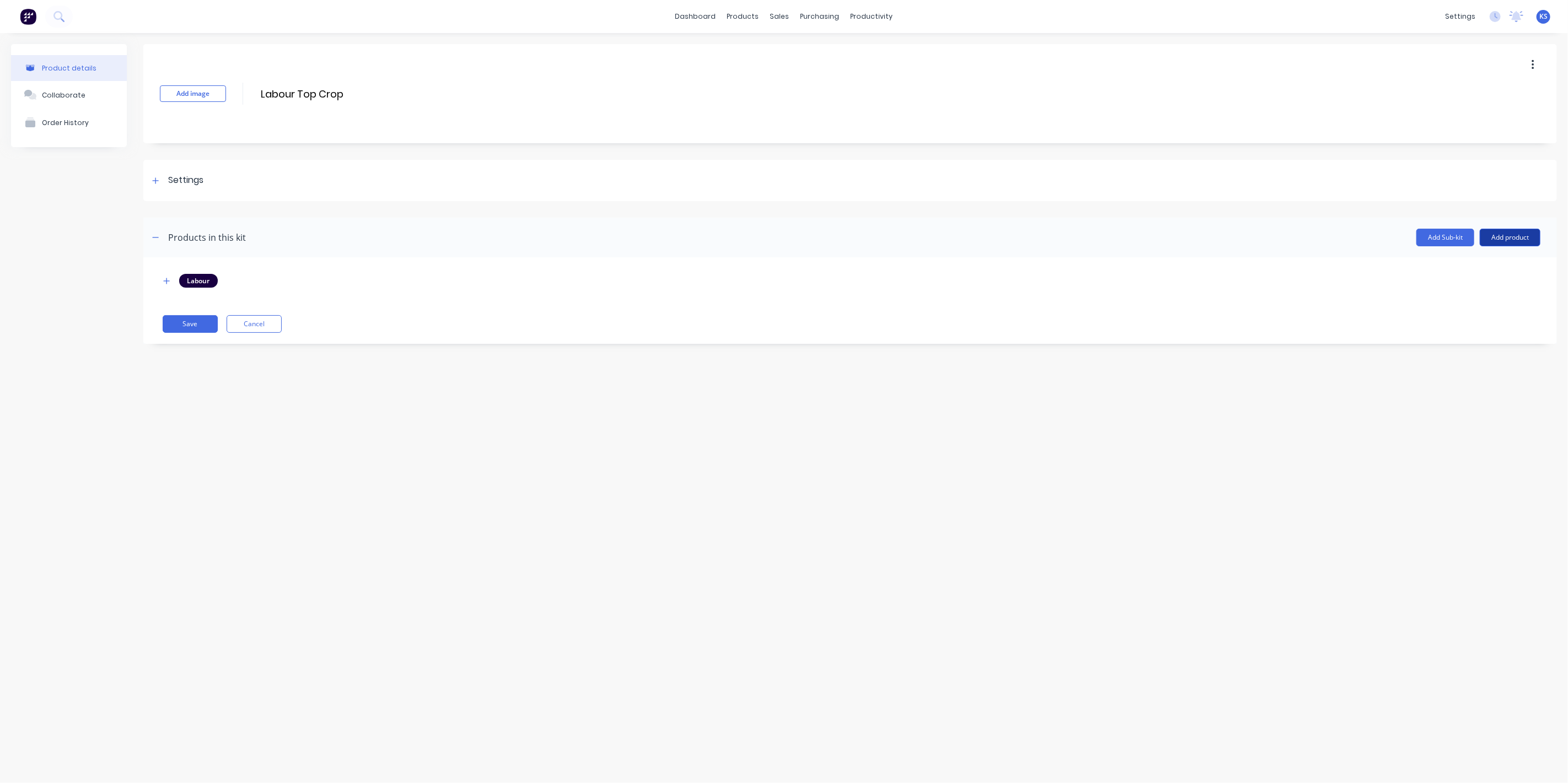
click at [1514, 228] on button "Add product" at bounding box center [1511, 237] width 61 height 17
click at [1482, 304] on div "Notes (Internal)" at bounding box center [1488, 309] width 85 height 16
click at [1503, 230] on button "Add product" at bounding box center [1511, 237] width 61 height 17
click at [1486, 334] on div "Notes (External)" at bounding box center [1488, 332] width 85 height 16
click at [195, 345] on button "Save" at bounding box center [190, 348] width 55 height 17
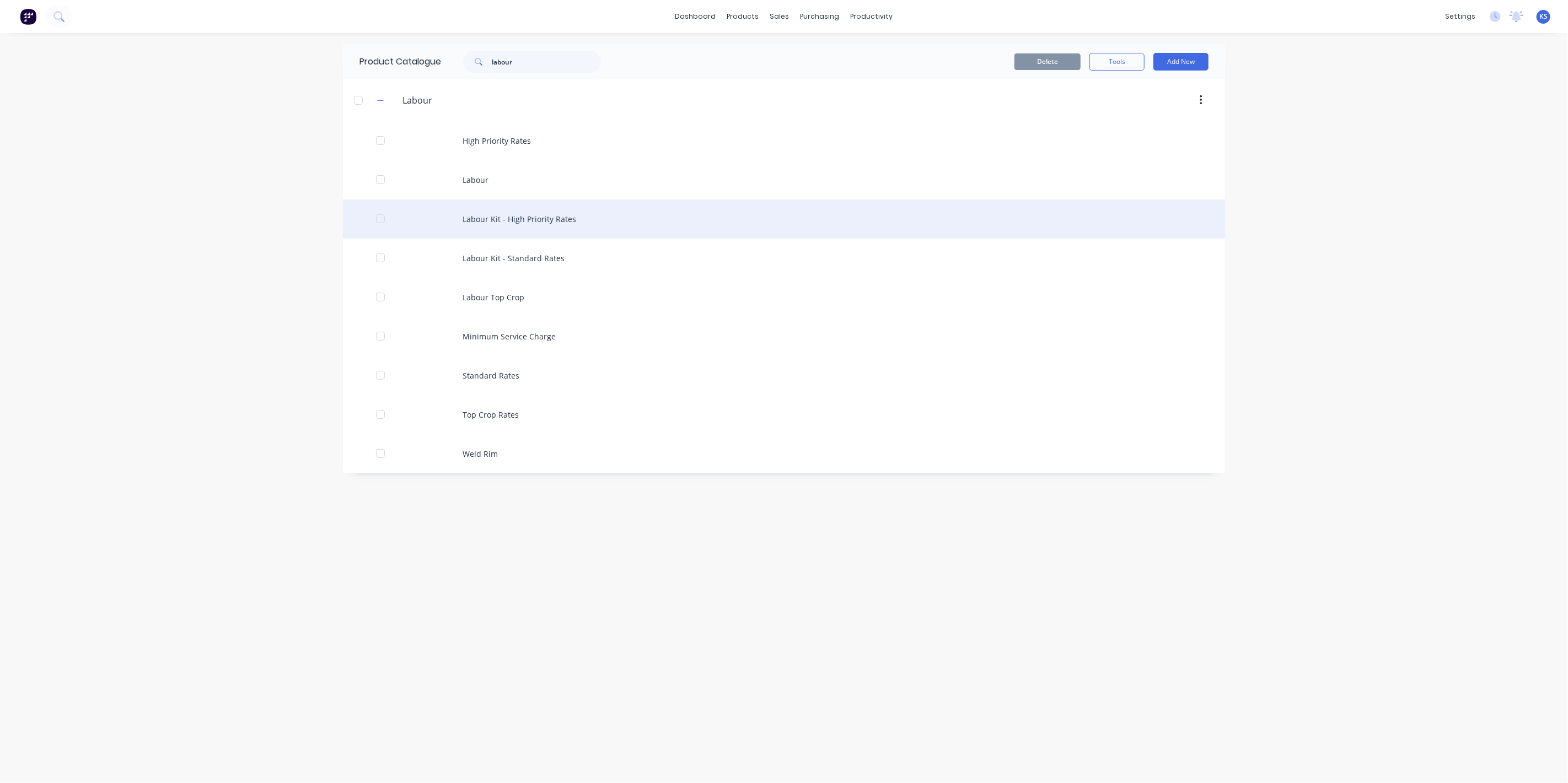
click at [524, 222] on div "Labour Kit - High Priority Rates" at bounding box center [784, 219] width 882 height 39
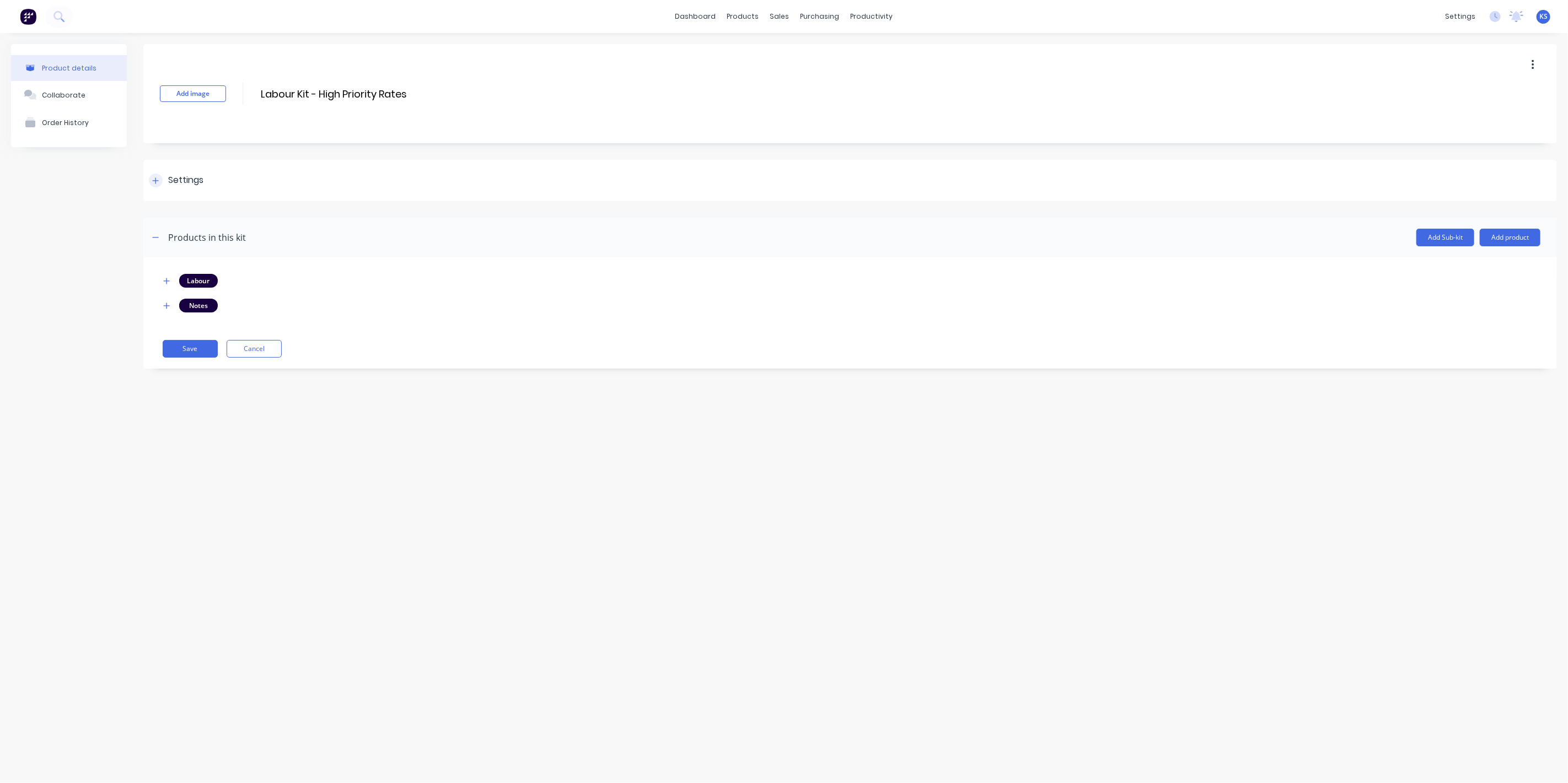
click at [165, 182] on div "Settings" at bounding box center [176, 181] width 55 height 14
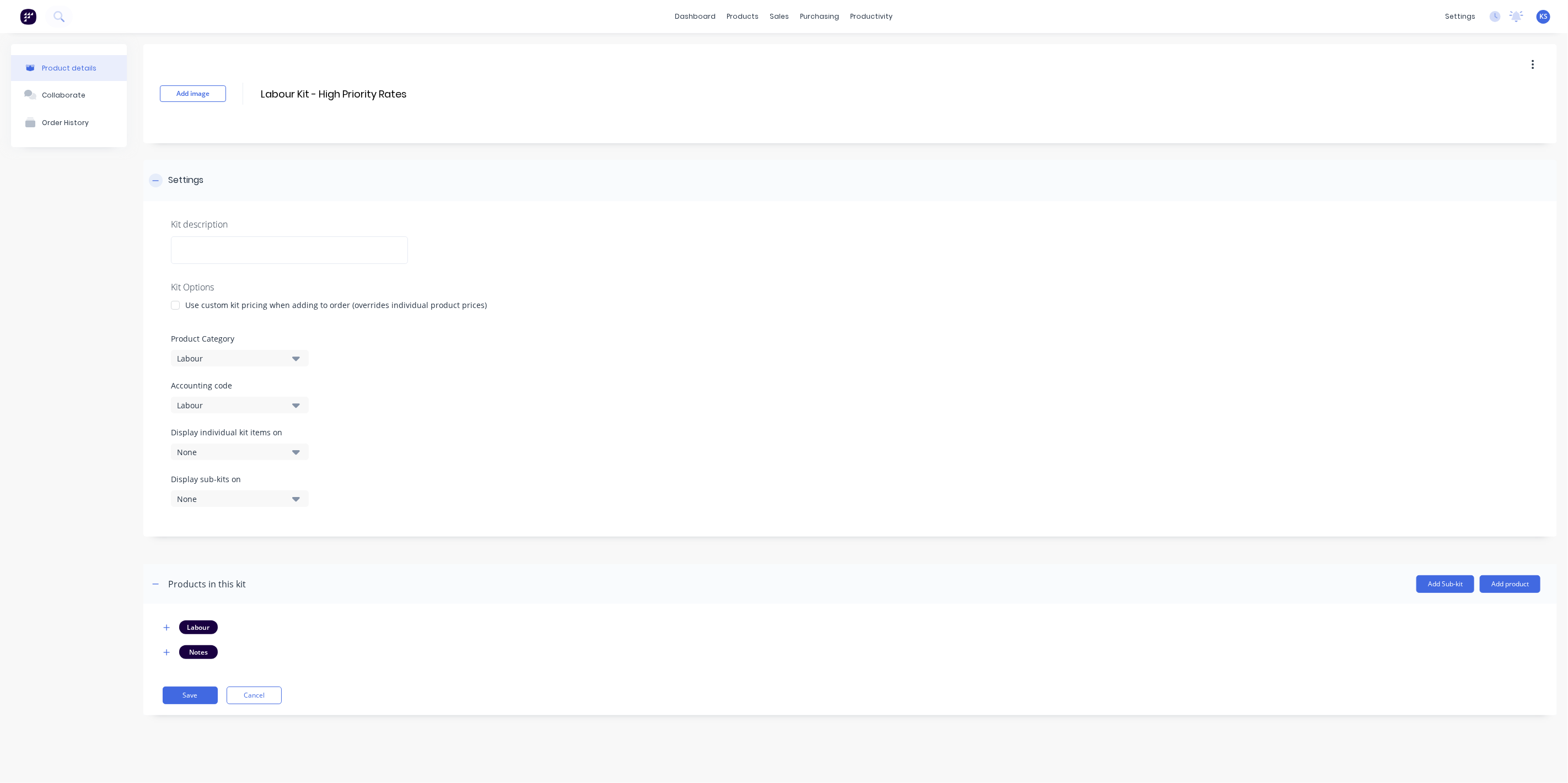
click at [165, 182] on div "Settings" at bounding box center [176, 181] width 55 height 14
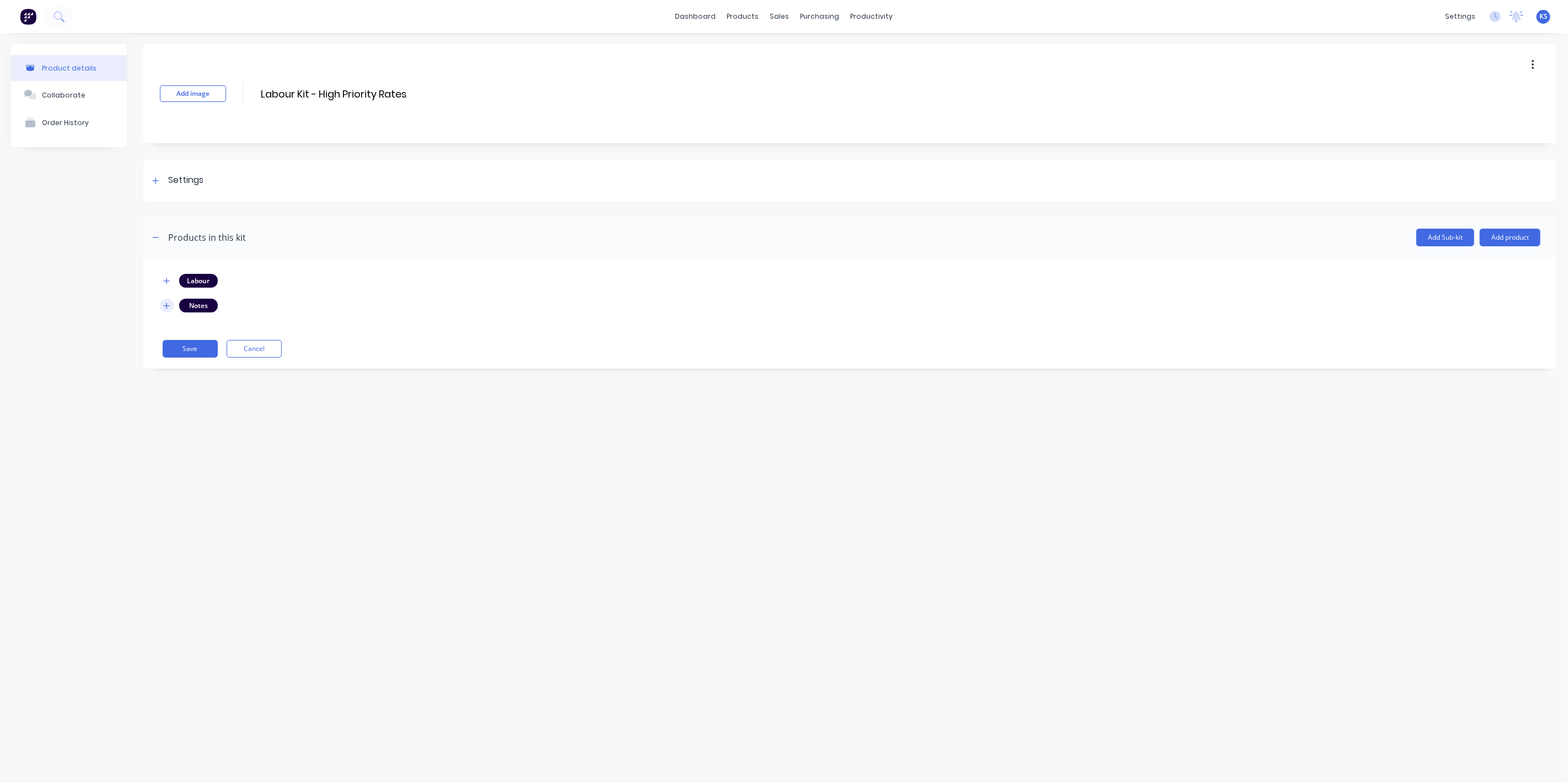
click at [169, 305] on icon "button" at bounding box center [166, 305] width 6 height 6
click at [169, 305] on icon "button" at bounding box center [166, 305] width 6 height 1
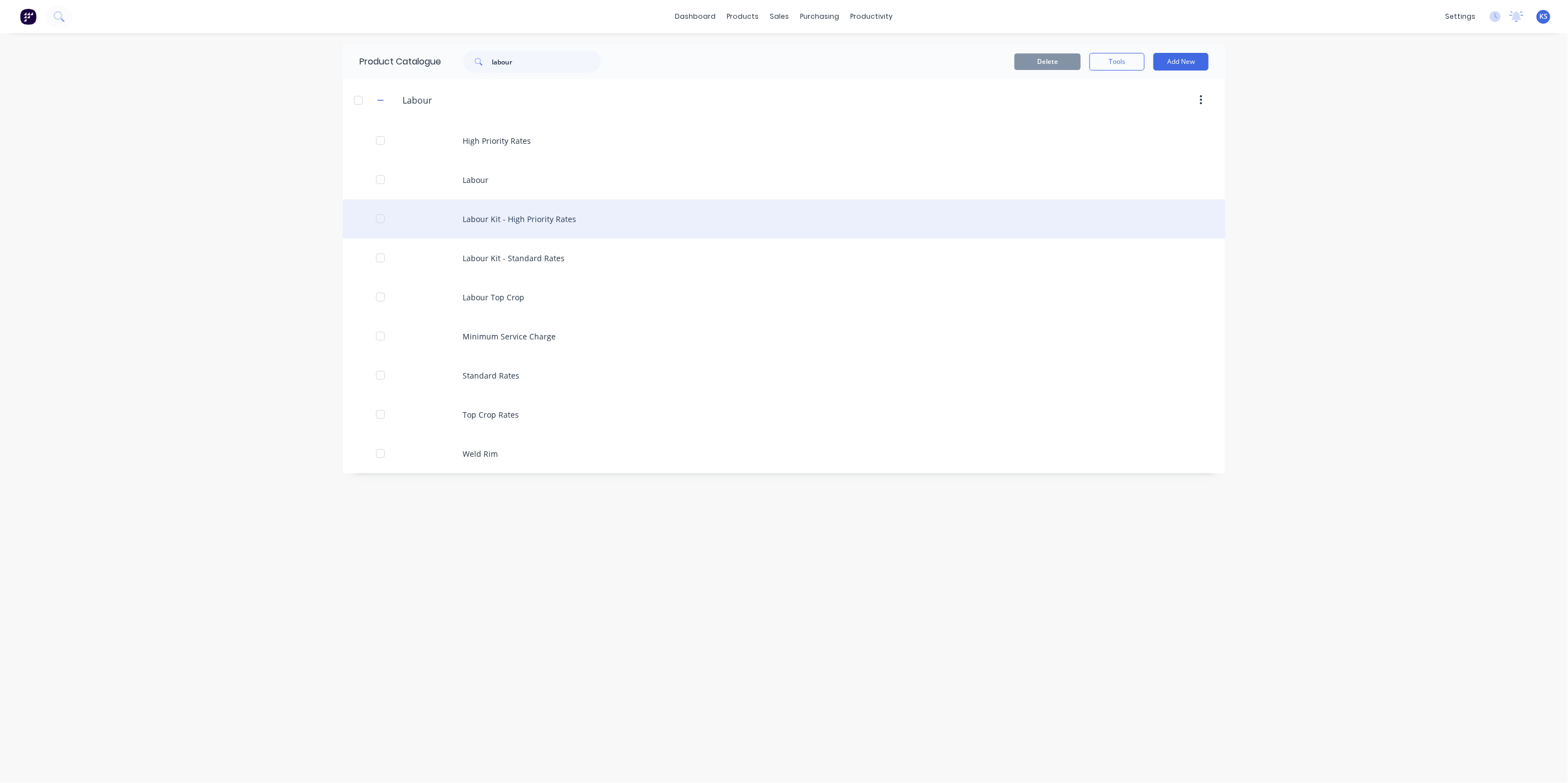
click at [488, 216] on div "Labour Kit - High Priority Rates" at bounding box center [784, 219] width 882 height 39
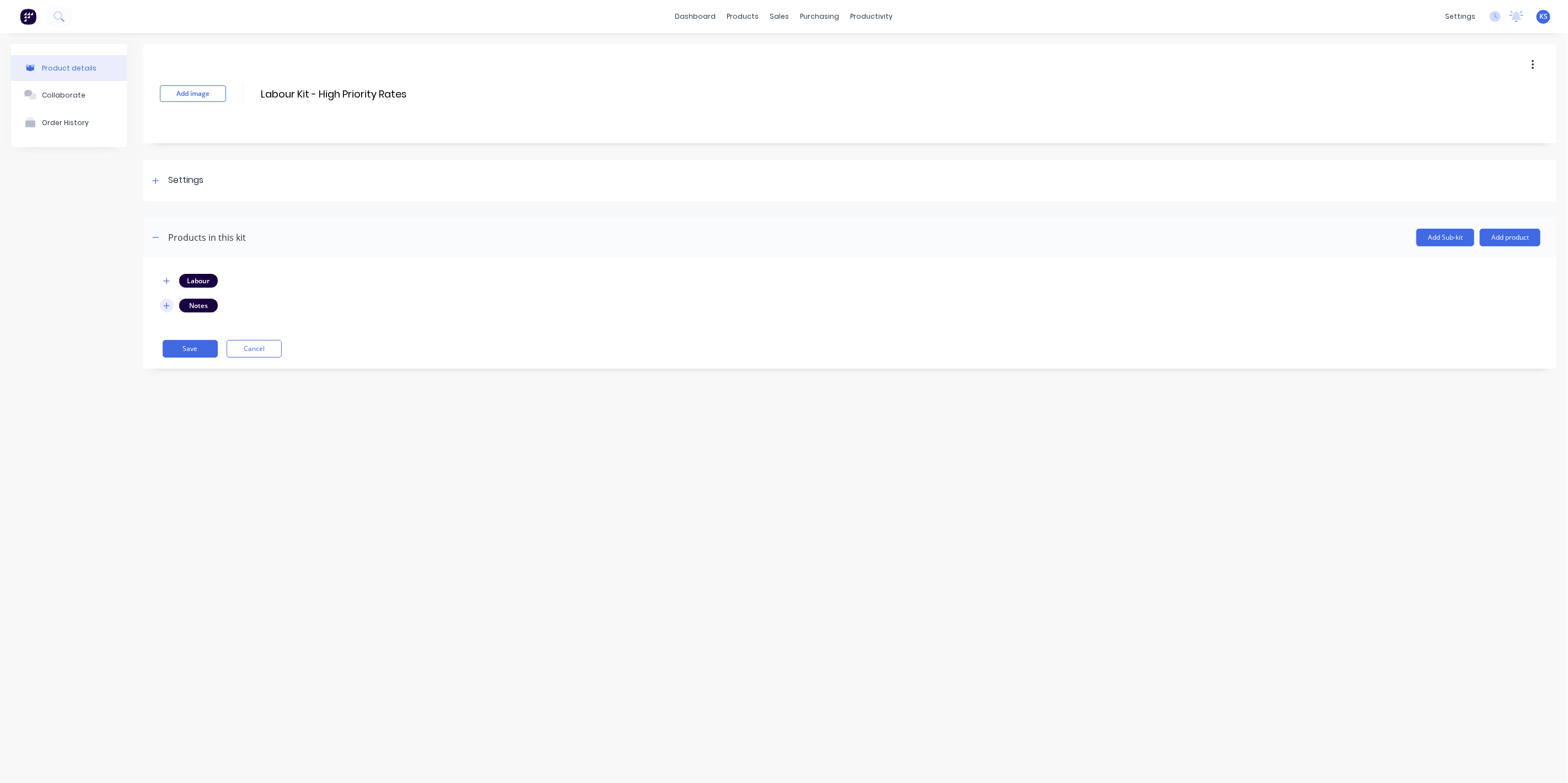
click at [168, 307] on icon "button" at bounding box center [167, 305] width 7 height 8
click at [158, 186] on div at bounding box center [156, 181] width 14 height 14
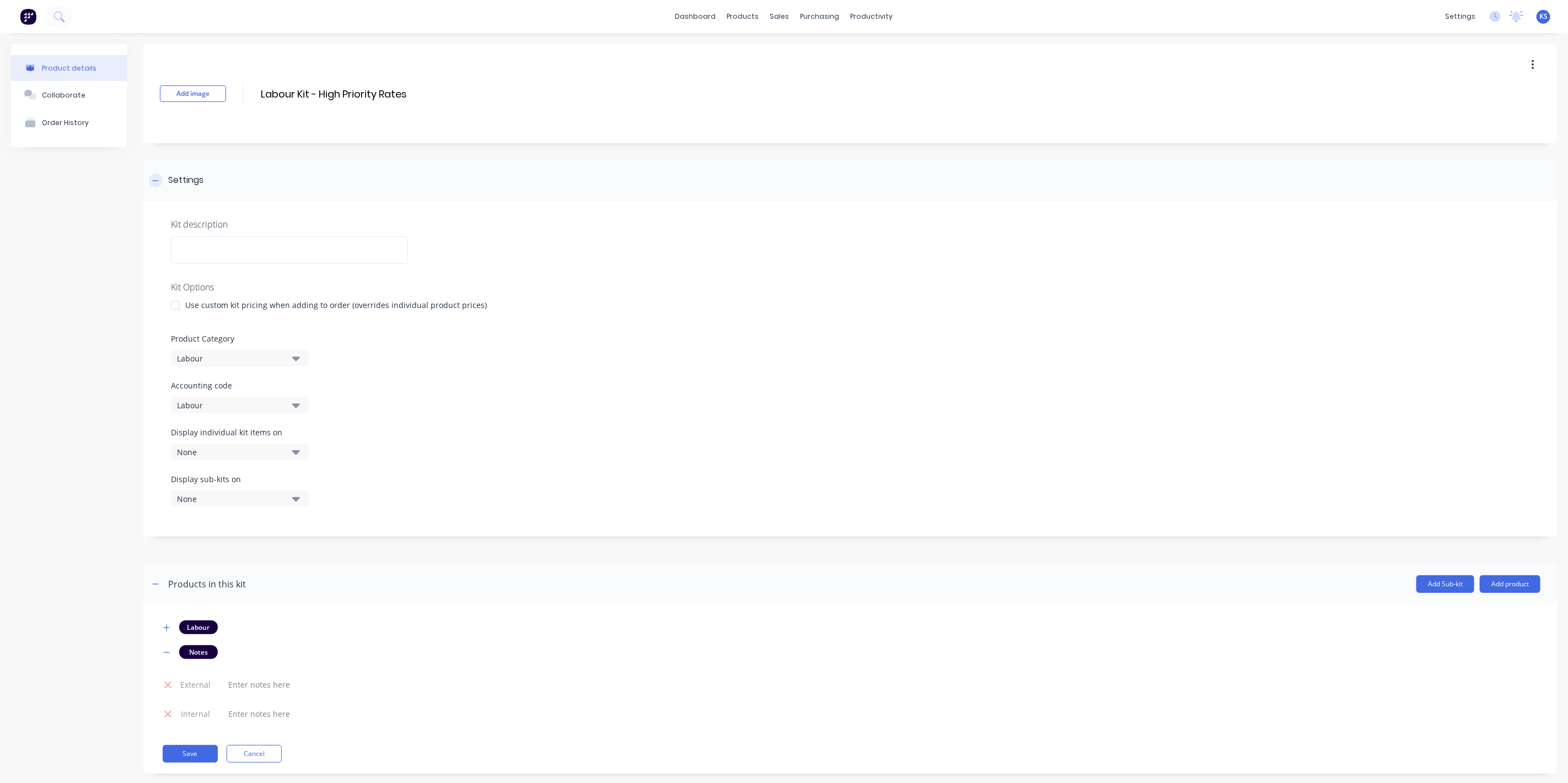
click at [158, 186] on div at bounding box center [156, 181] width 14 height 14
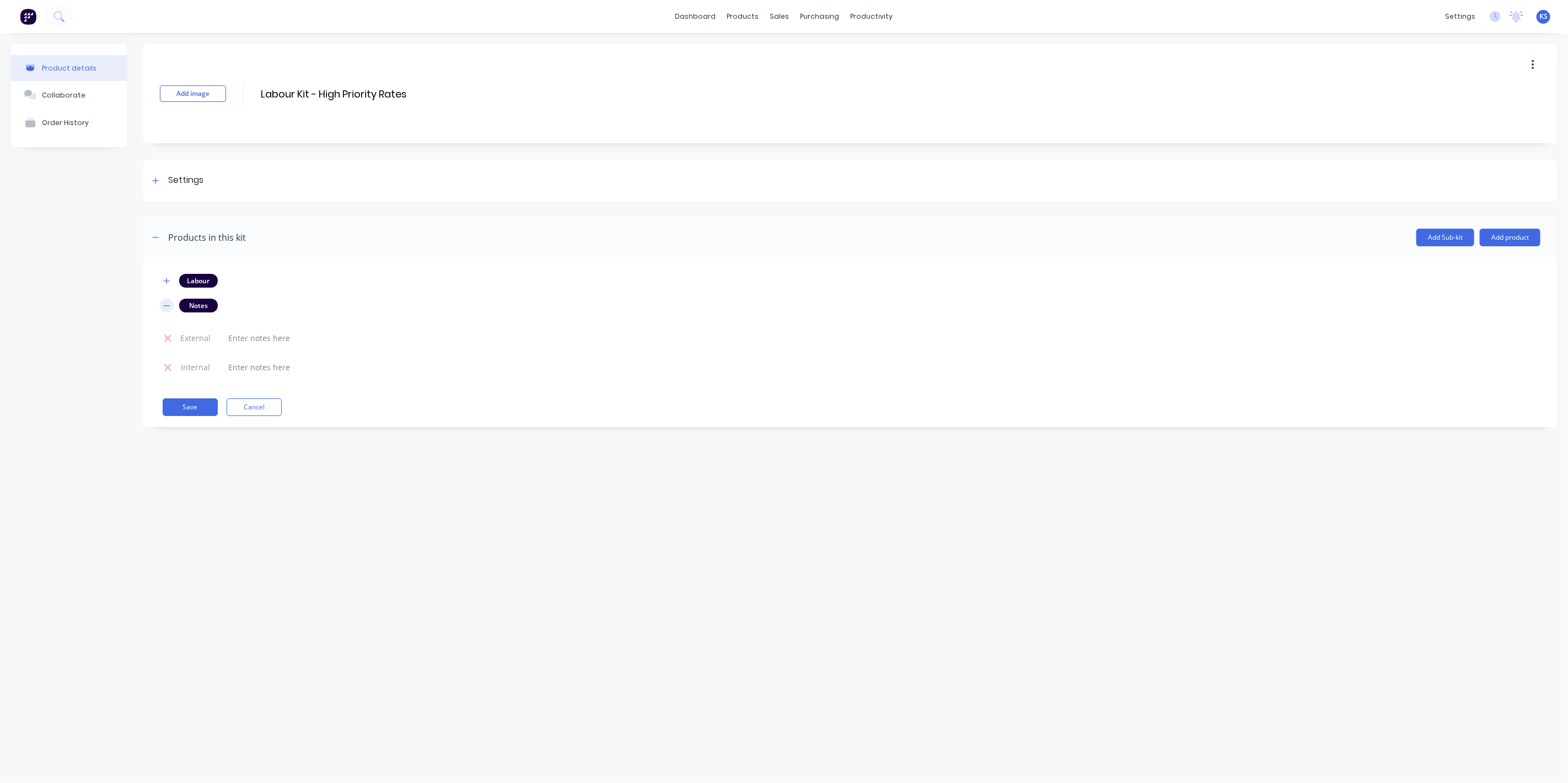
click at [163, 305] on icon "button" at bounding box center [167, 305] width 7 height 8
click at [168, 280] on icon "button" at bounding box center [166, 280] width 6 height 6
click at [168, 280] on icon "button" at bounding box center [166, 280] width 6 height 1
click at [1506, 243] on button "Add product" at bounding box center [1511, 237] width 61 height 17
click at [1467, 291] on div "Labour" at bounding box center [1488, 287] width 85 height 16
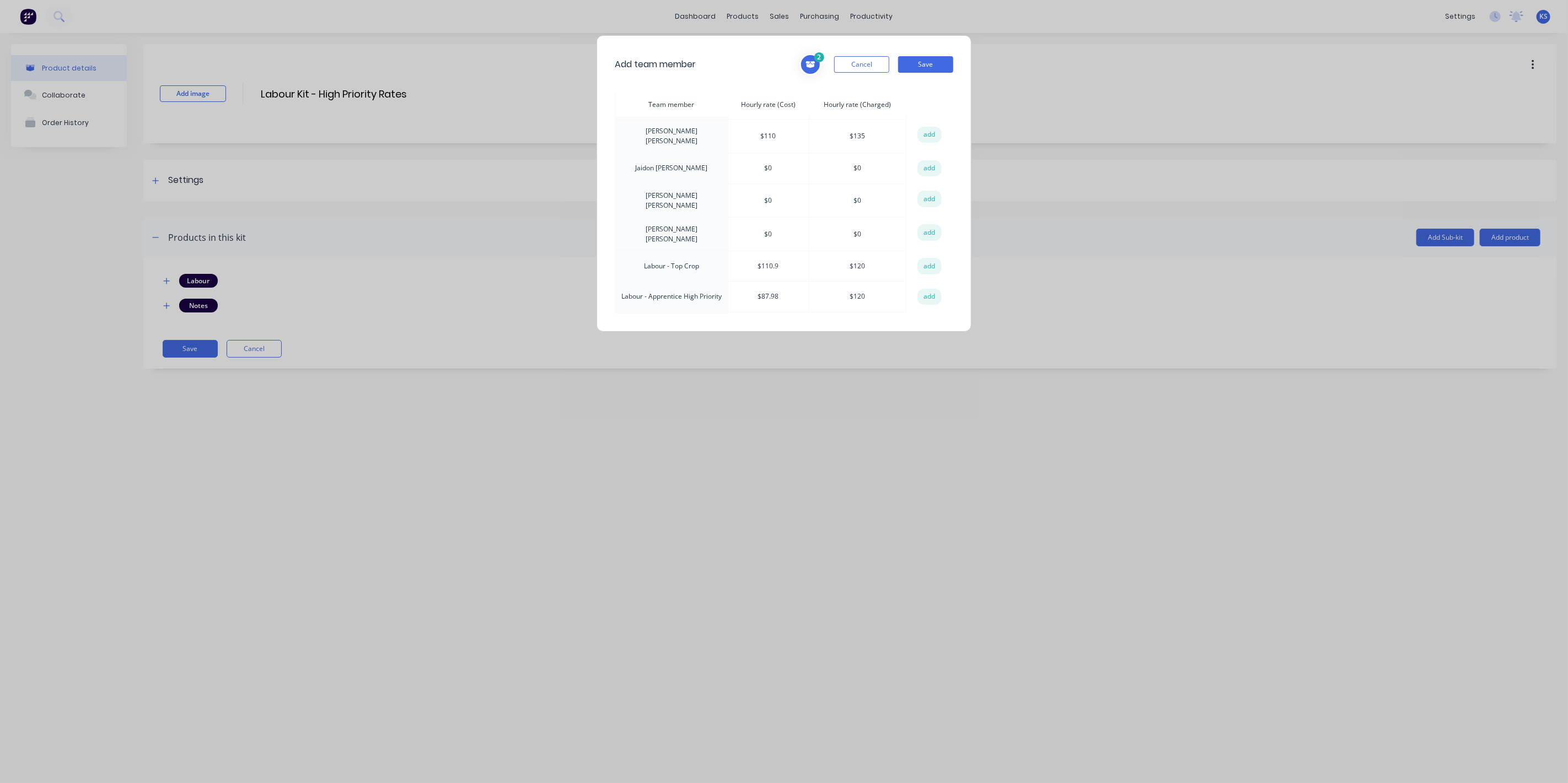
scroll to position [123, 0]
click at [934, 231] on button "add" at bounding box center [929, 240] width 24 height 17
click at [927, 231] on button "add" at bounding box center [929, 240] width 24 height 17
click at [927, 261] on button "add" at bounding box center [929, 269] width 24 height 17
click at [874, 68] on button "Cancel" at bounding box center [862, 64] width 55 height 17
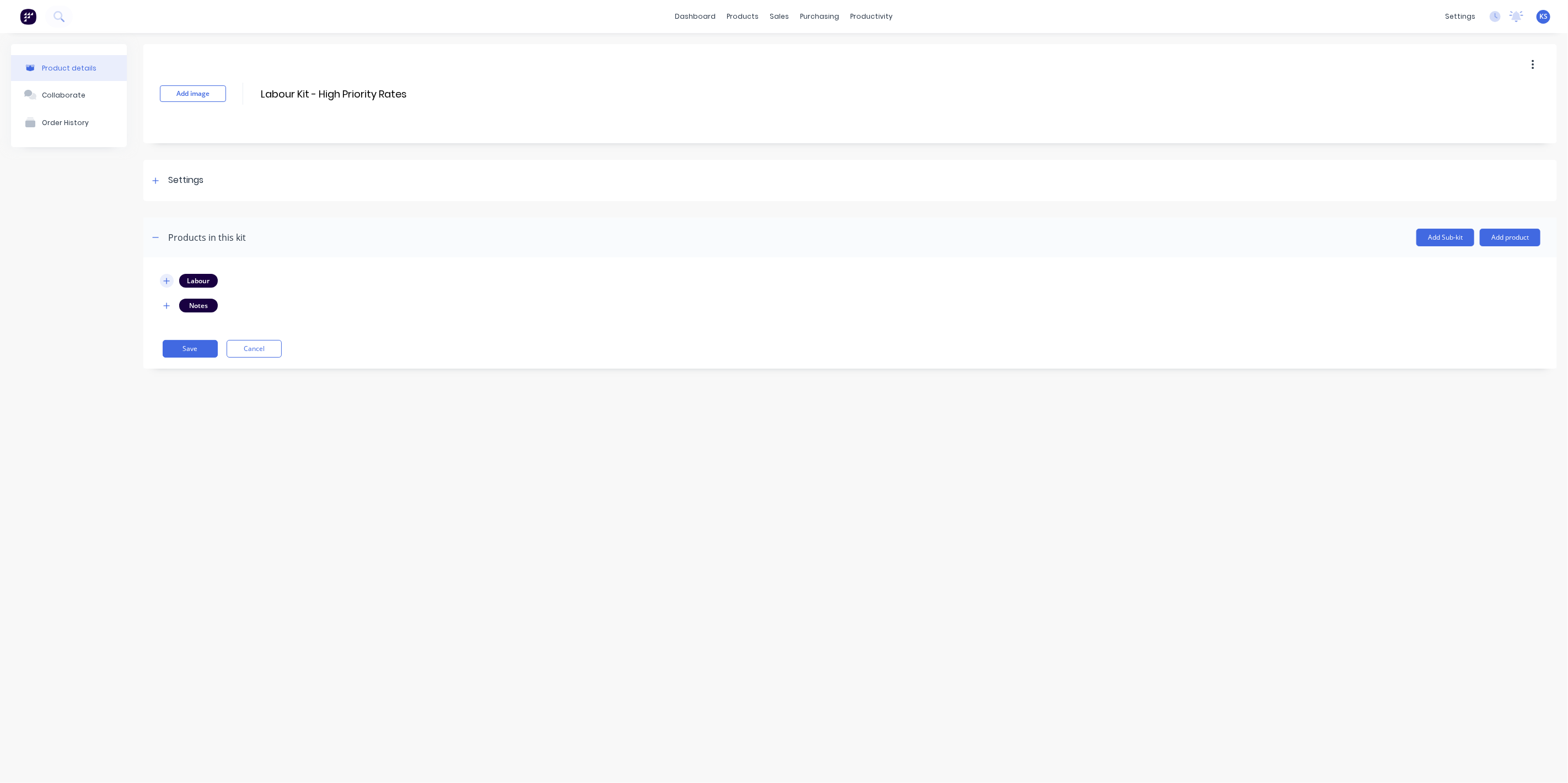
click at [164, 280] on icon "button" at bounding box center [166, 280] width 6 height 6
click at [1522, 231] on button "Add product" at bounding box center [1511, 237] width 61 height 17
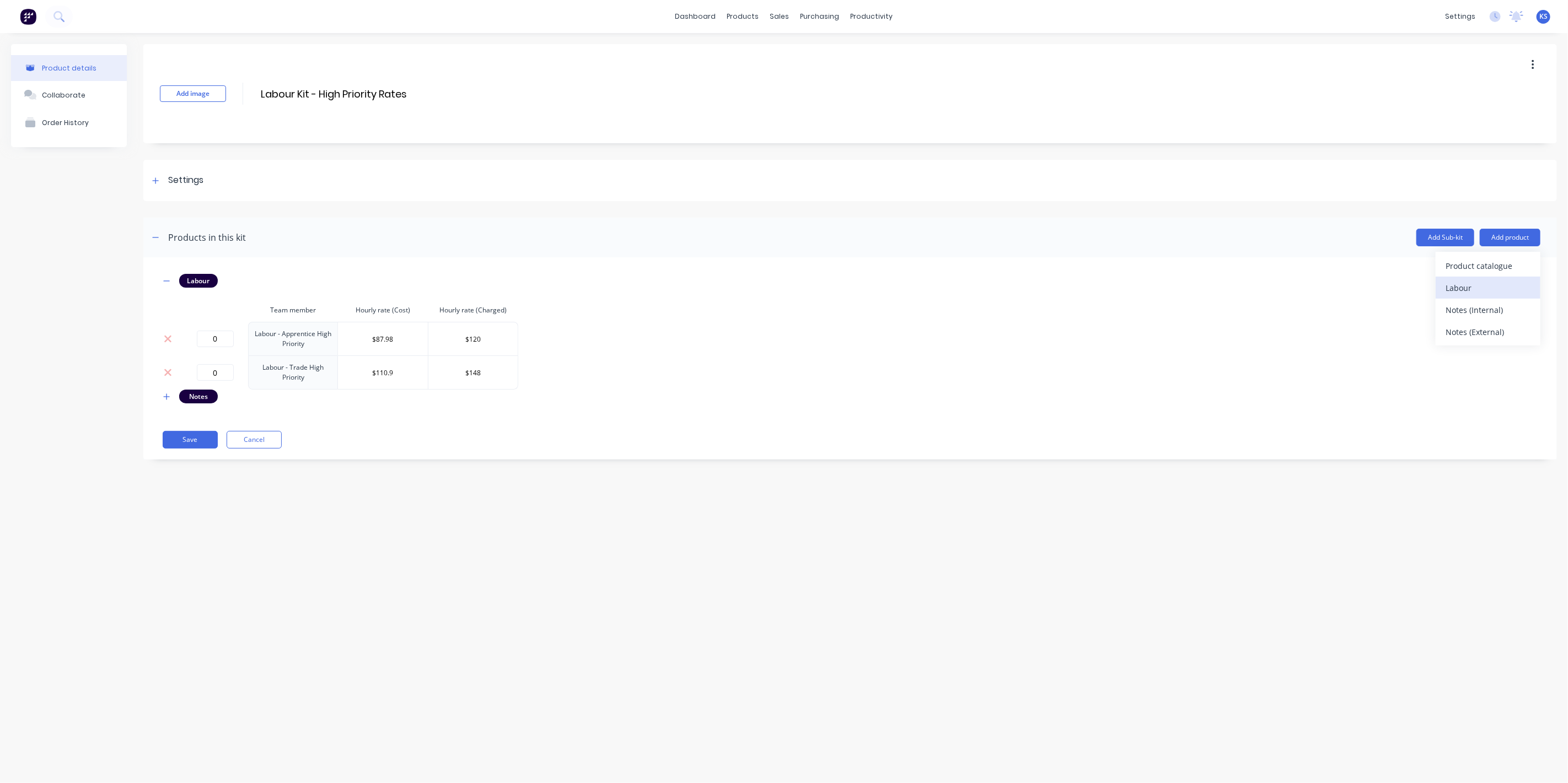
click at [1468, 291] on div "Labour" at bounding box center [1488, 287] width 85 height 16
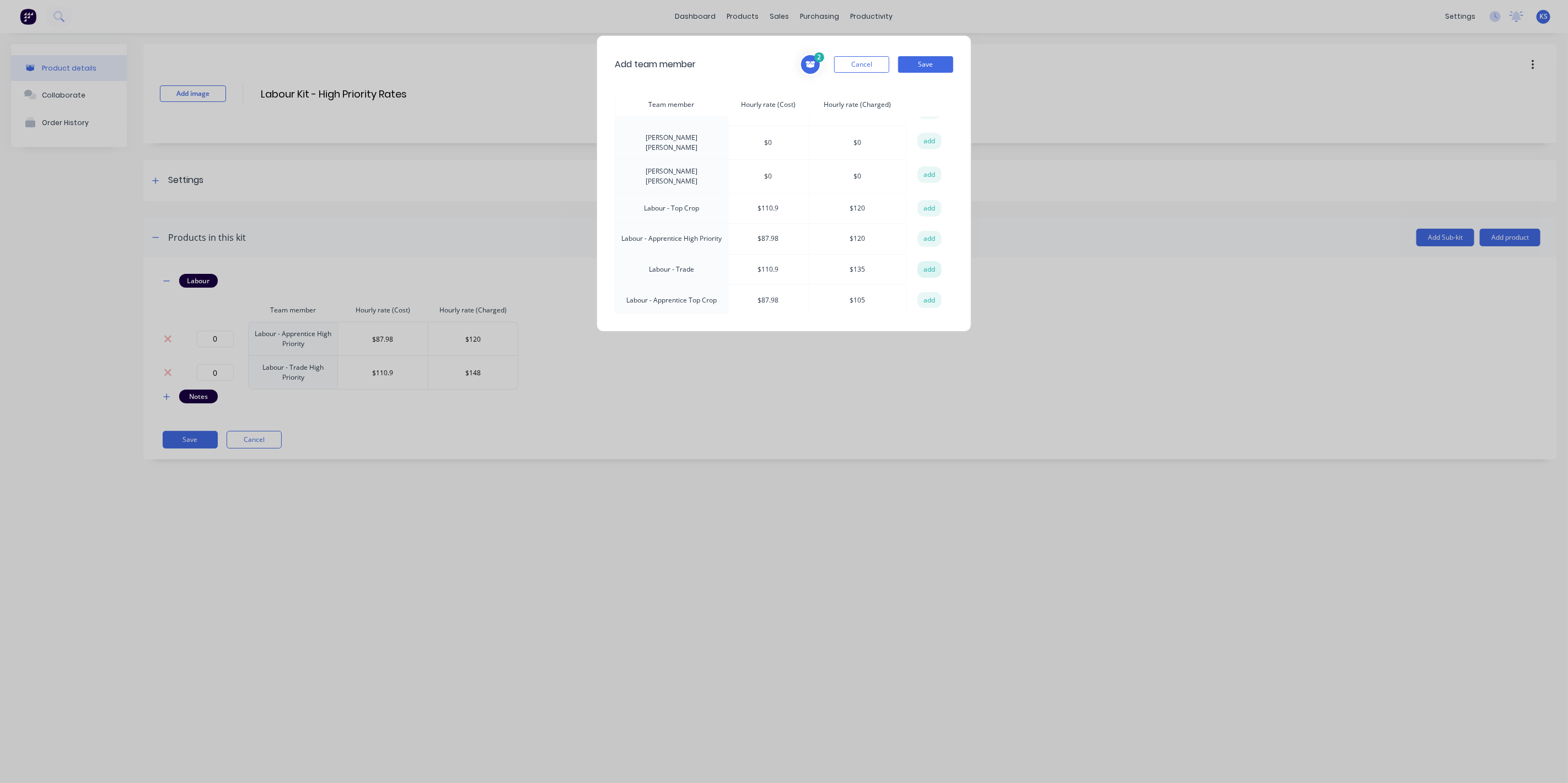
click at [921, 261] on button "add" at bounding box center [929, 269] width 24 height 17
click at [931, 64] on button "Save" at bounding box center [926, 64] width 55 height 17
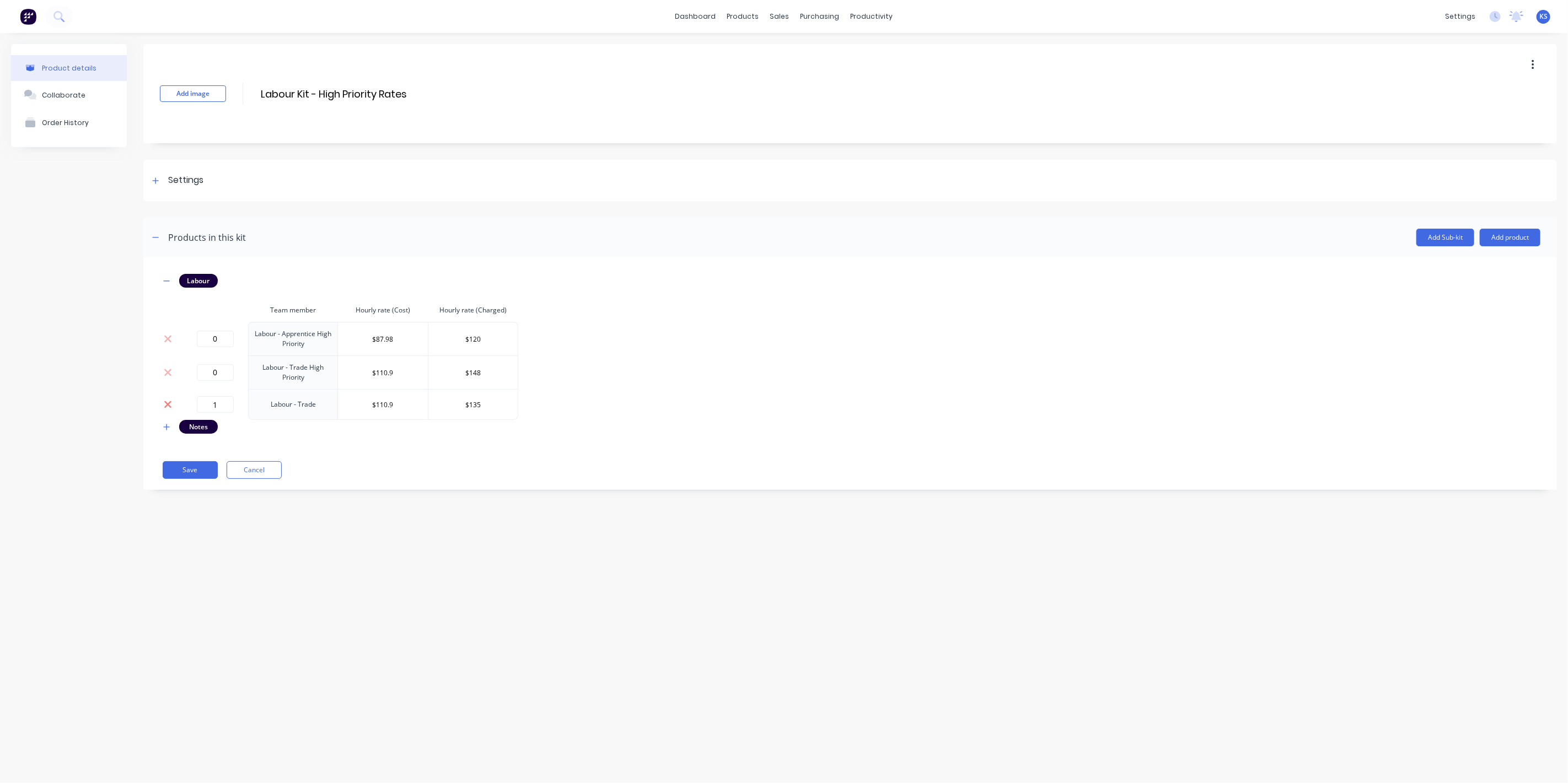
click at [168, 401] on icon at bounding box center [168, 404] width 8 height 11
click at [199, 441] on button "Save" at bounding box center [190, 440] width 55 height 17
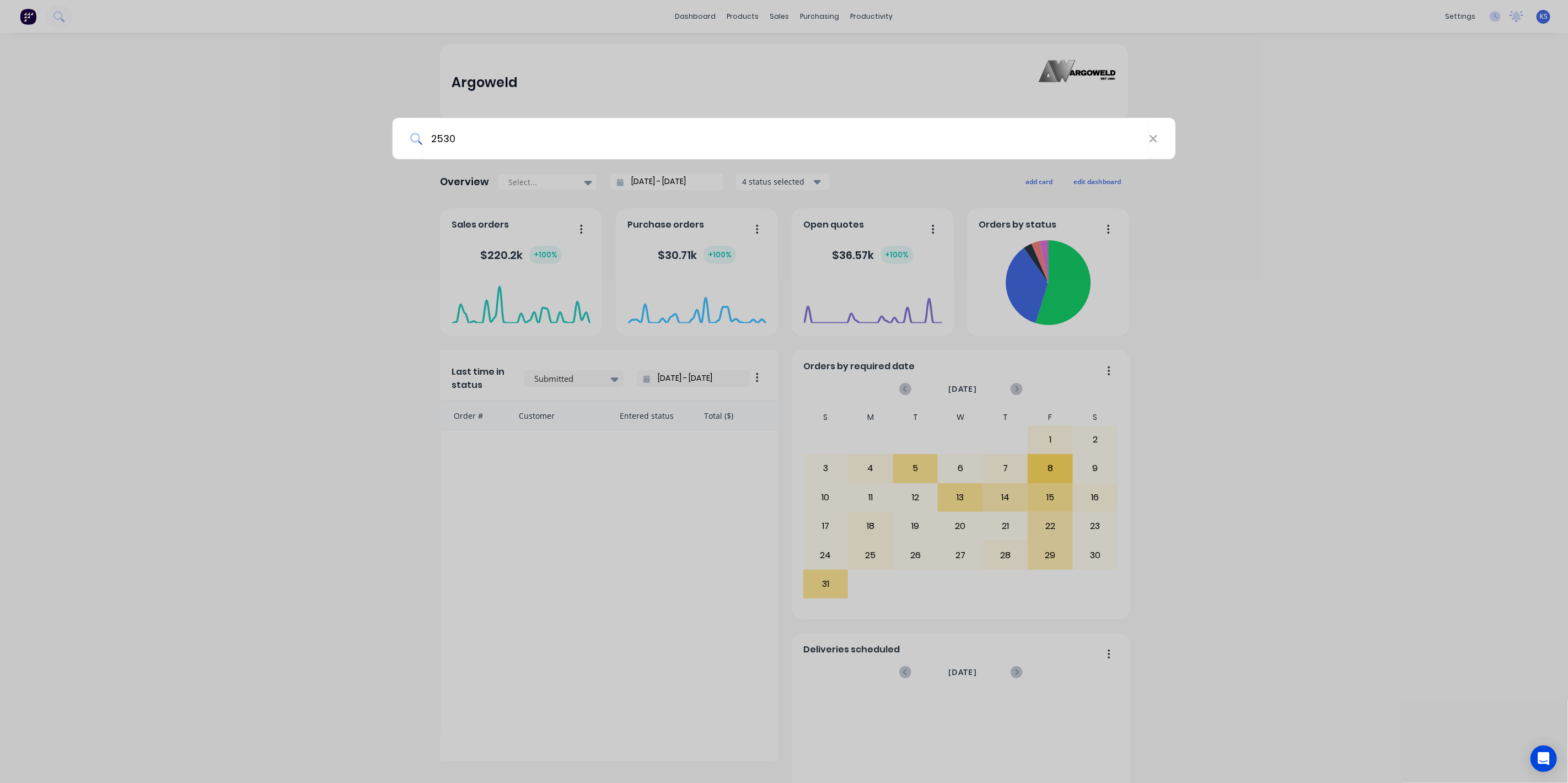
type input "2530"
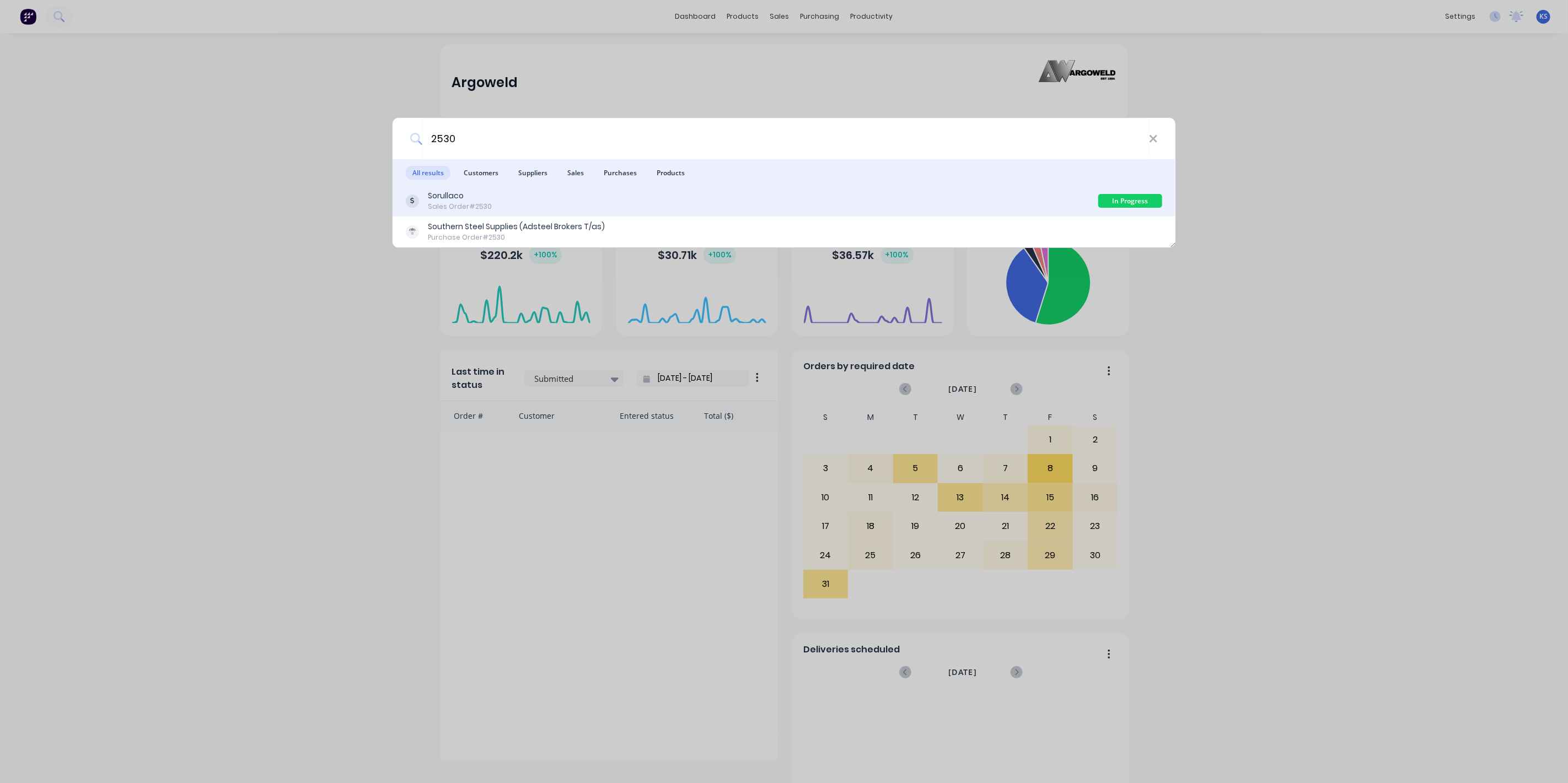
click at [488, 207] on div "Sorullaco Sales Order #2530" at bounding box center [752, 201] width 693 height 21
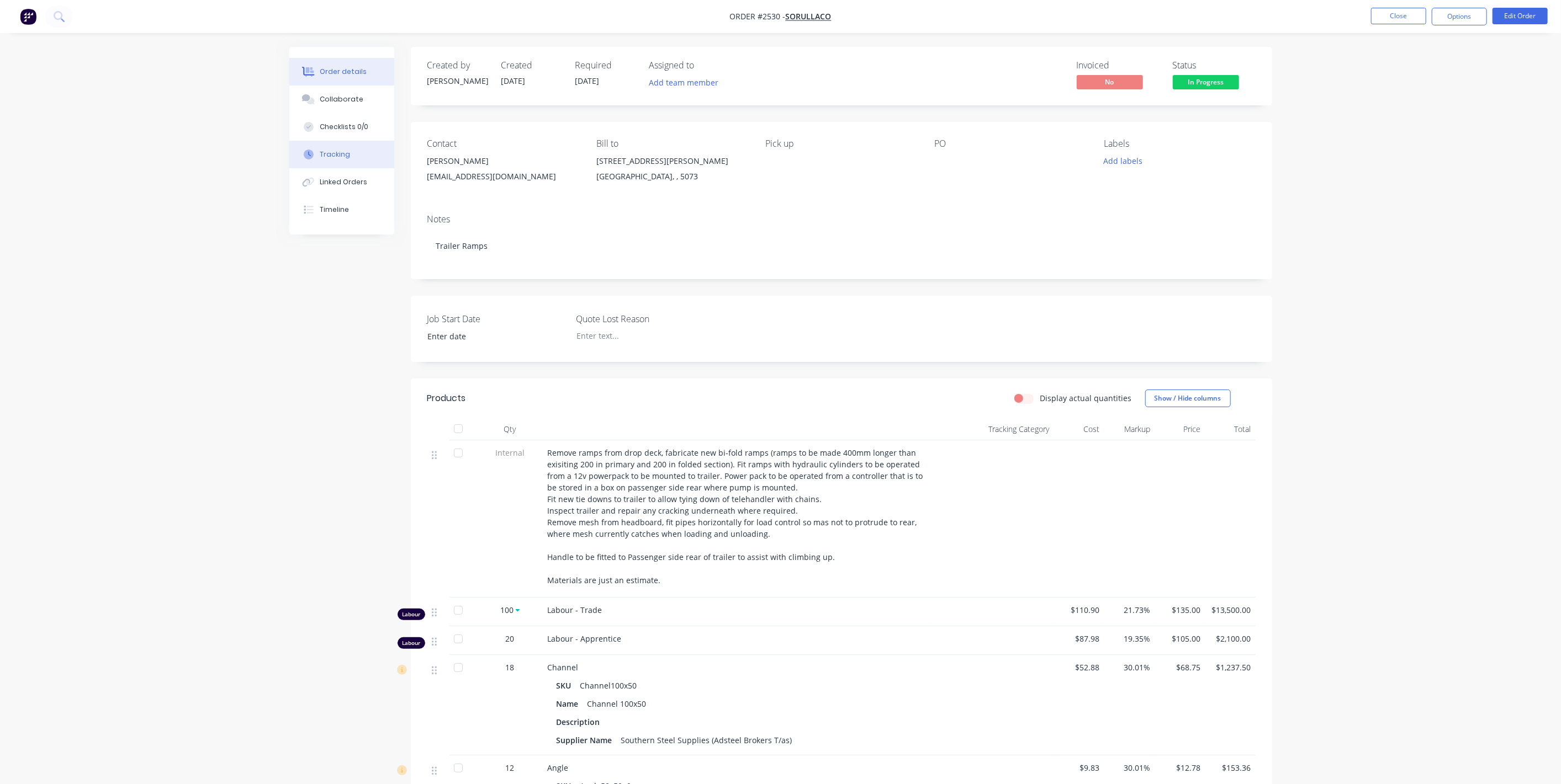
click at [345, 148] on button "Tracking" at bounding box center [341, 155] width 105 height 28
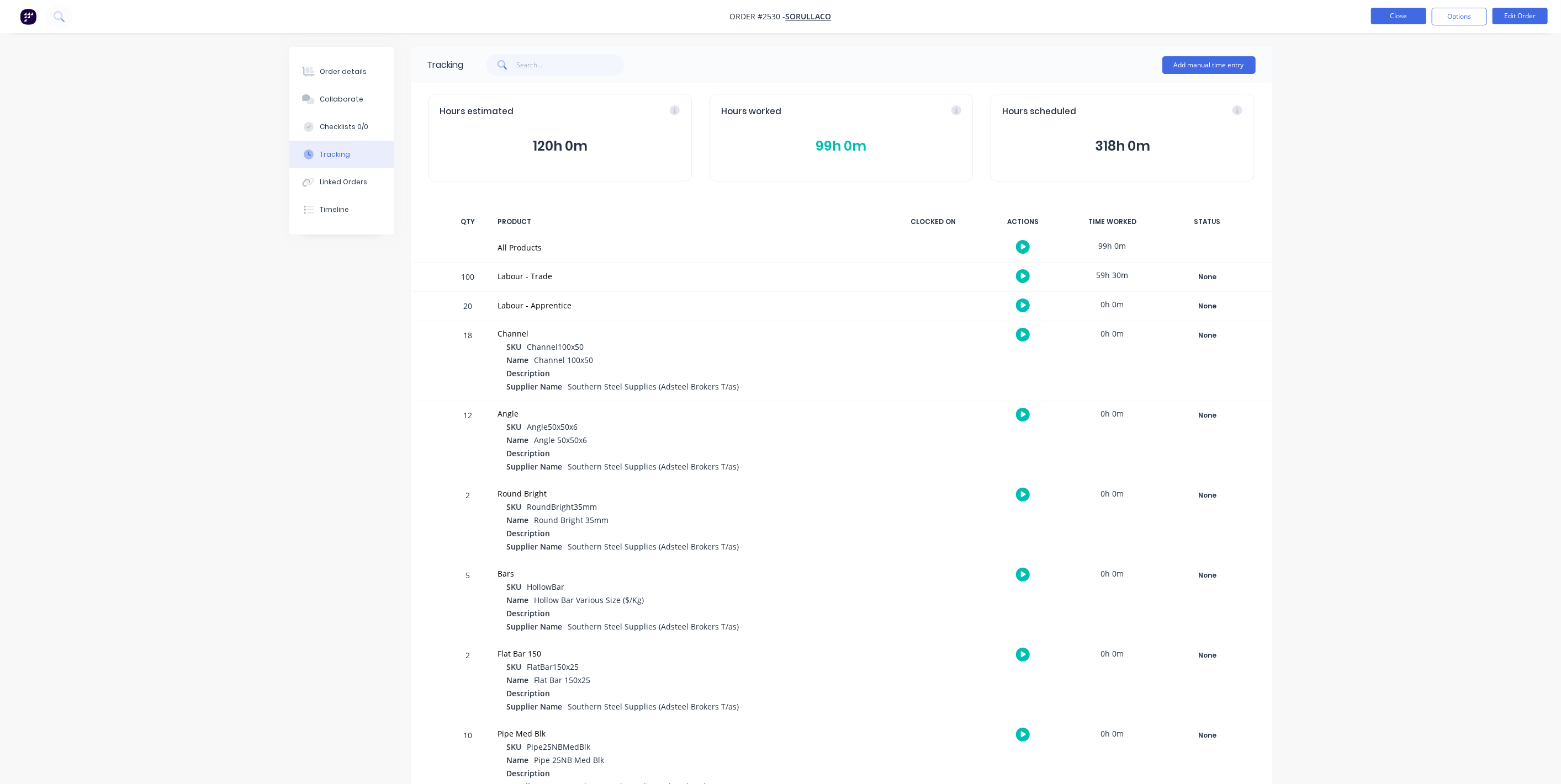
click at [1392, 22] on button "Close" at bounding box center [1399, 16] width 55 height 17
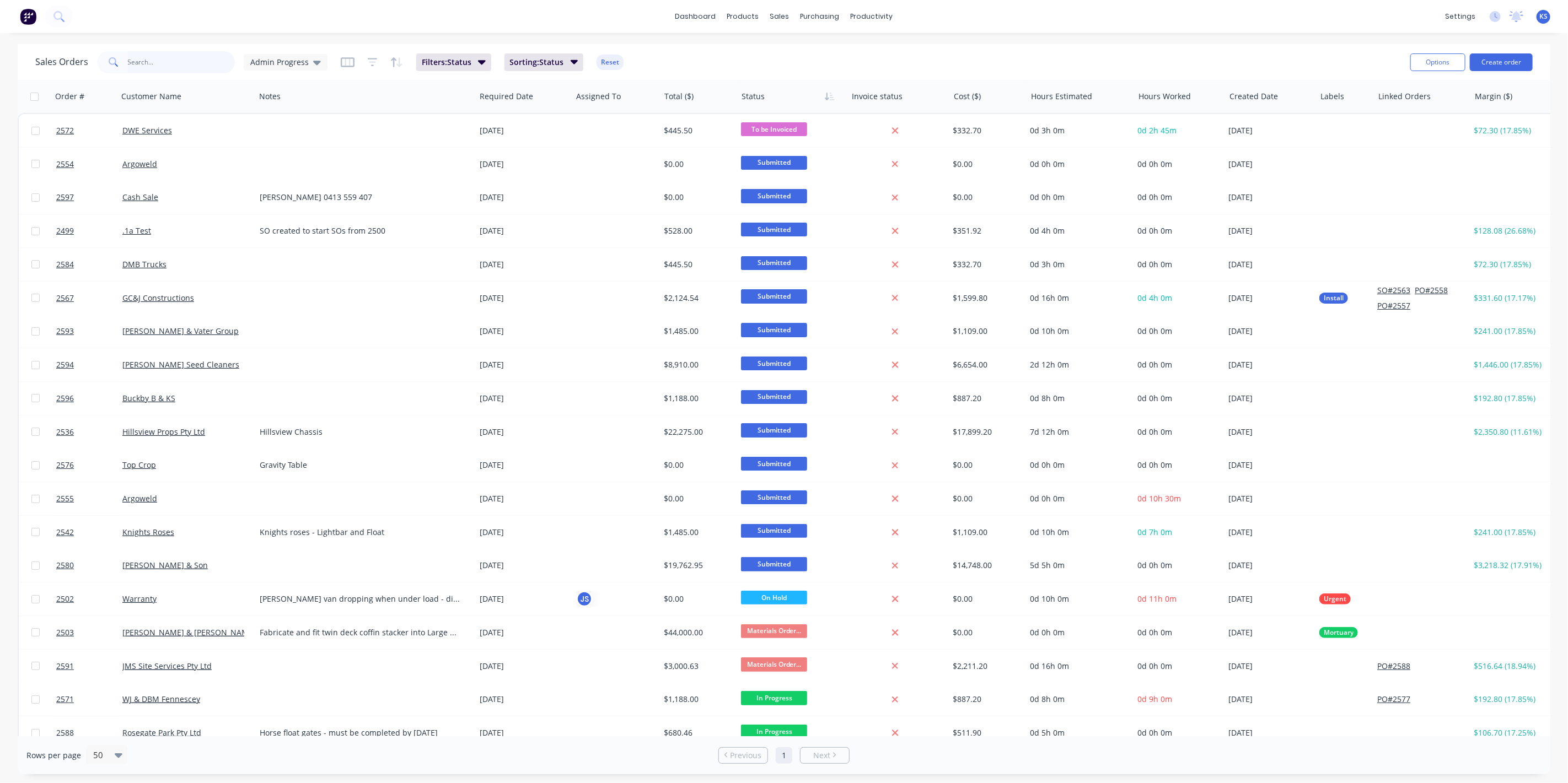
click at [166, 71] on input "text" at bounding box center [181, 62] width 107 height 22
type input "2560"
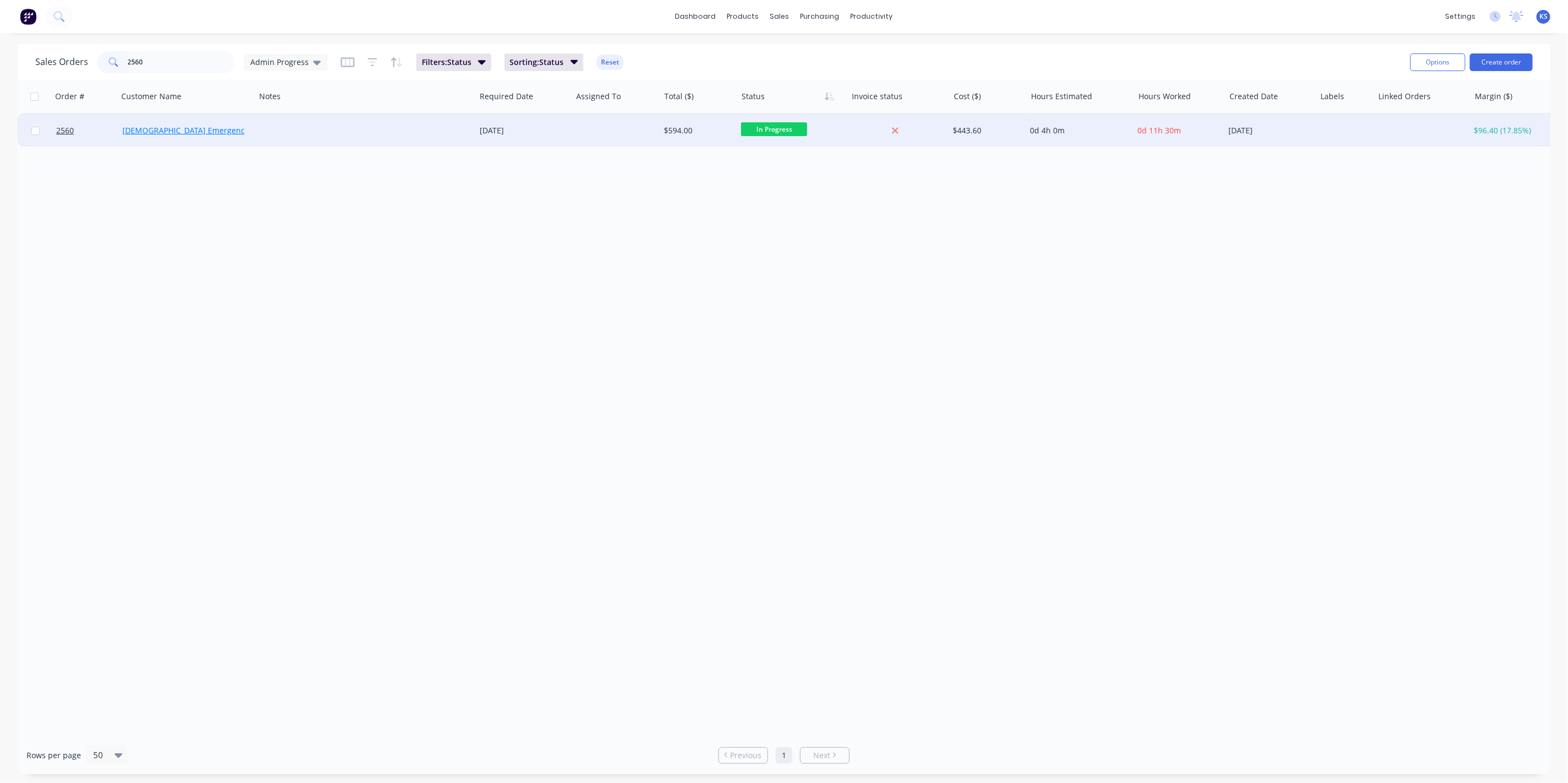
click at [193, 127] on link "[DEMOGRAPHIC_DATA] Emergency Services" at bounding box center [202, 130] width 159 height 10
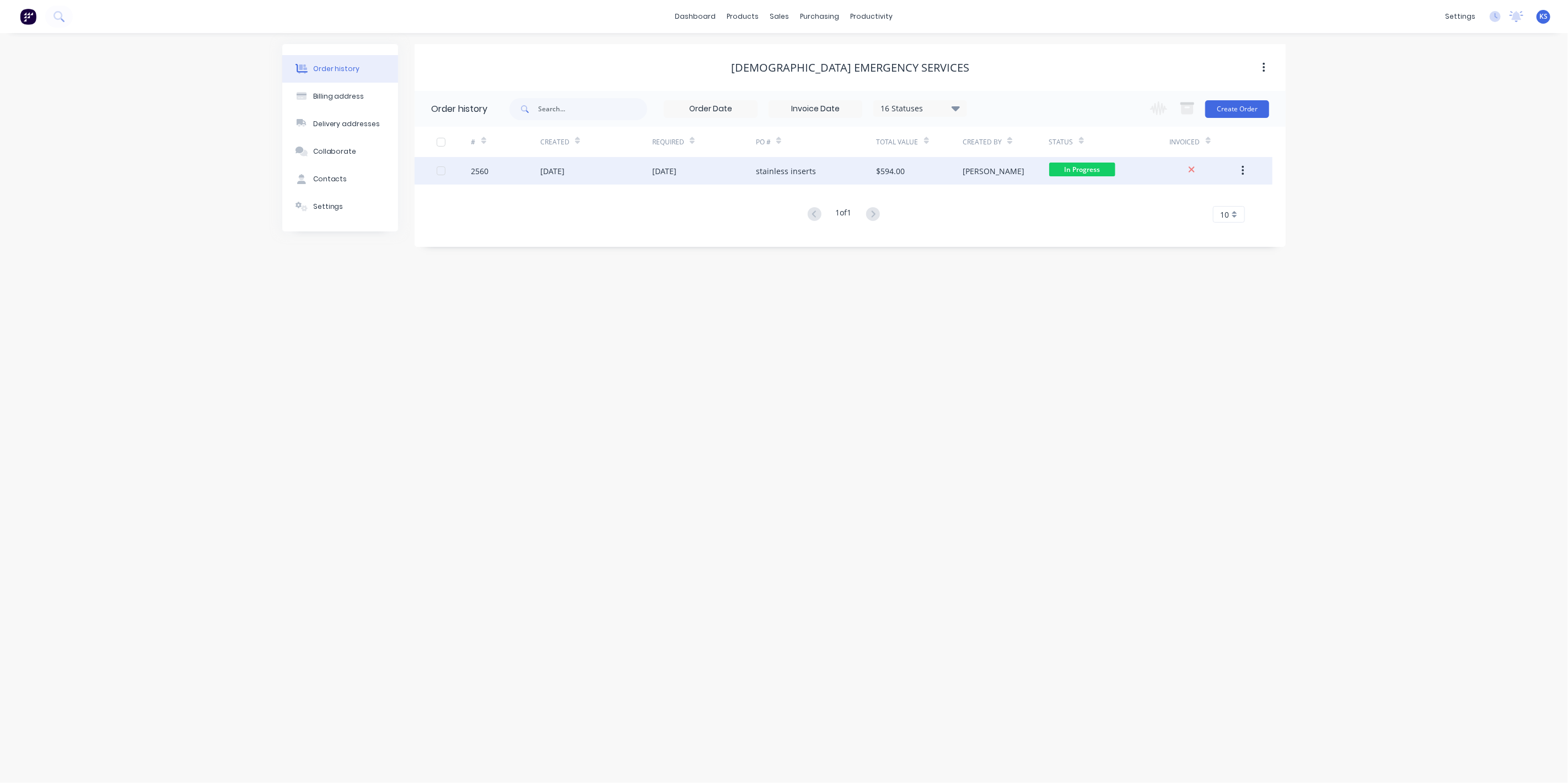
click at [564, 169] on div "[DATE]" at bounding box center [552, 171] width 24 height 12
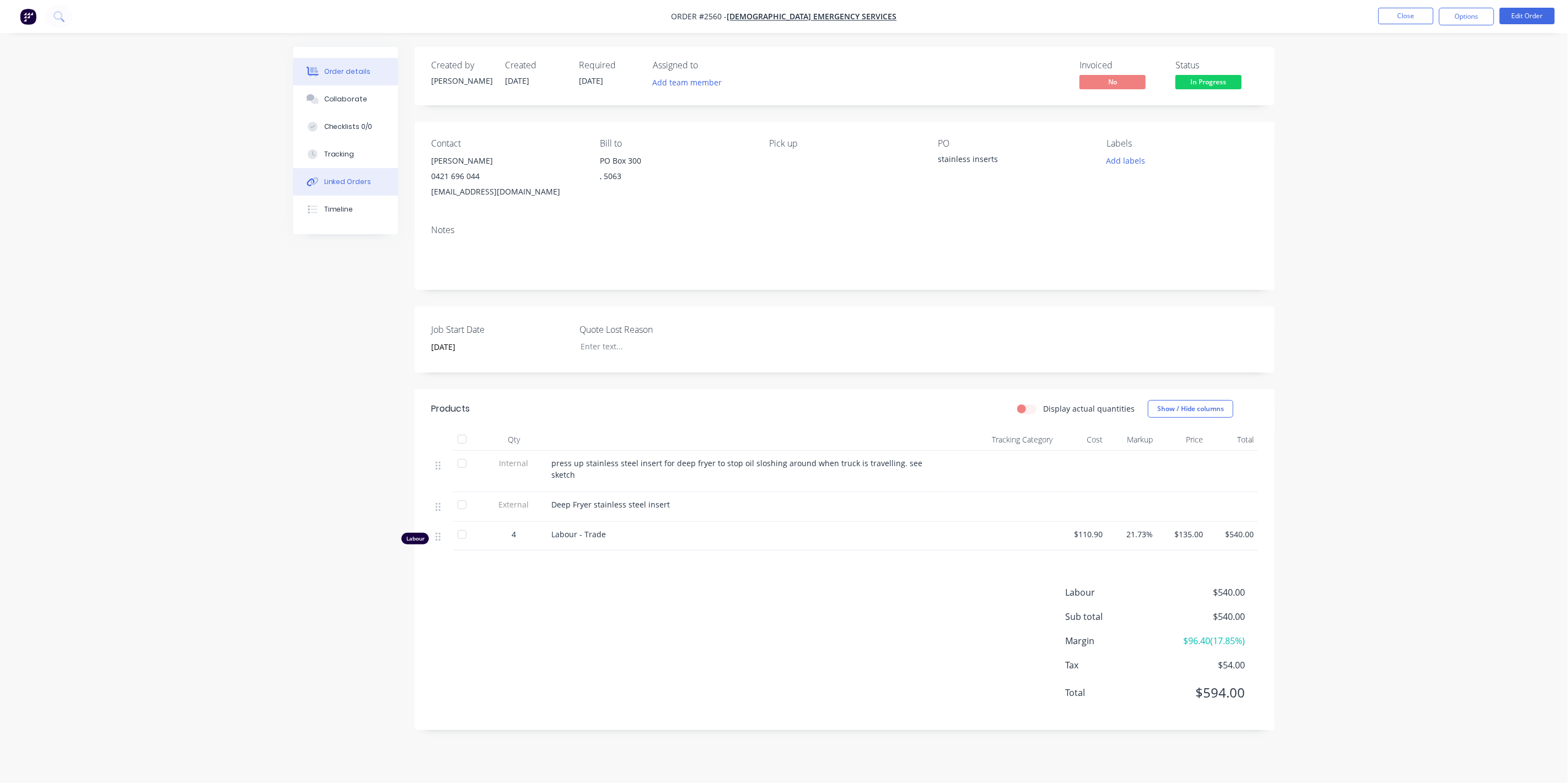
click at [334, 181] on div "Linked Orders" at bounding box center [348, 182] width 47 height 10
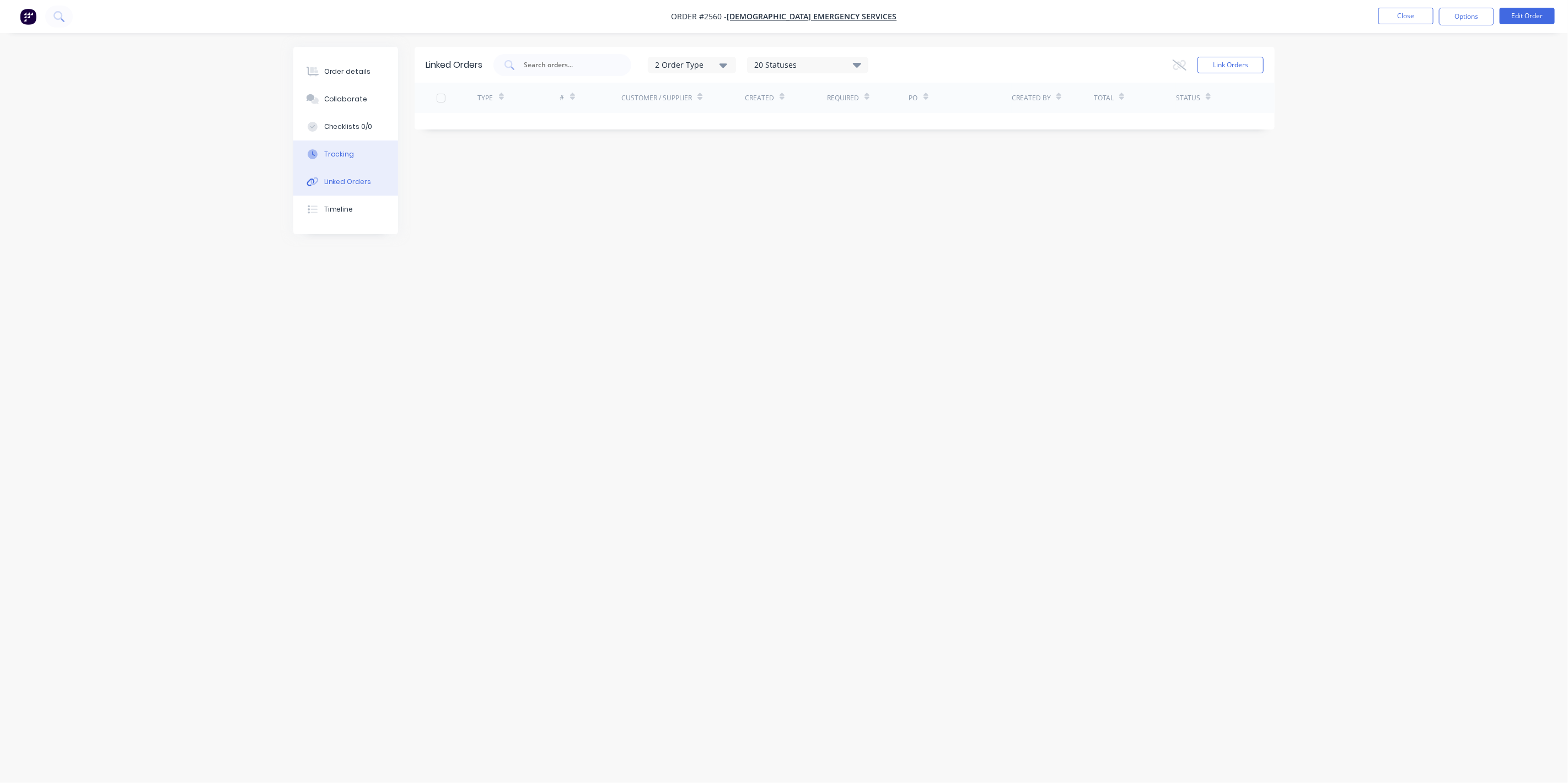
click at [355, 150] on button "Tracking" at bounding box center [346, 154] width 105 height 28
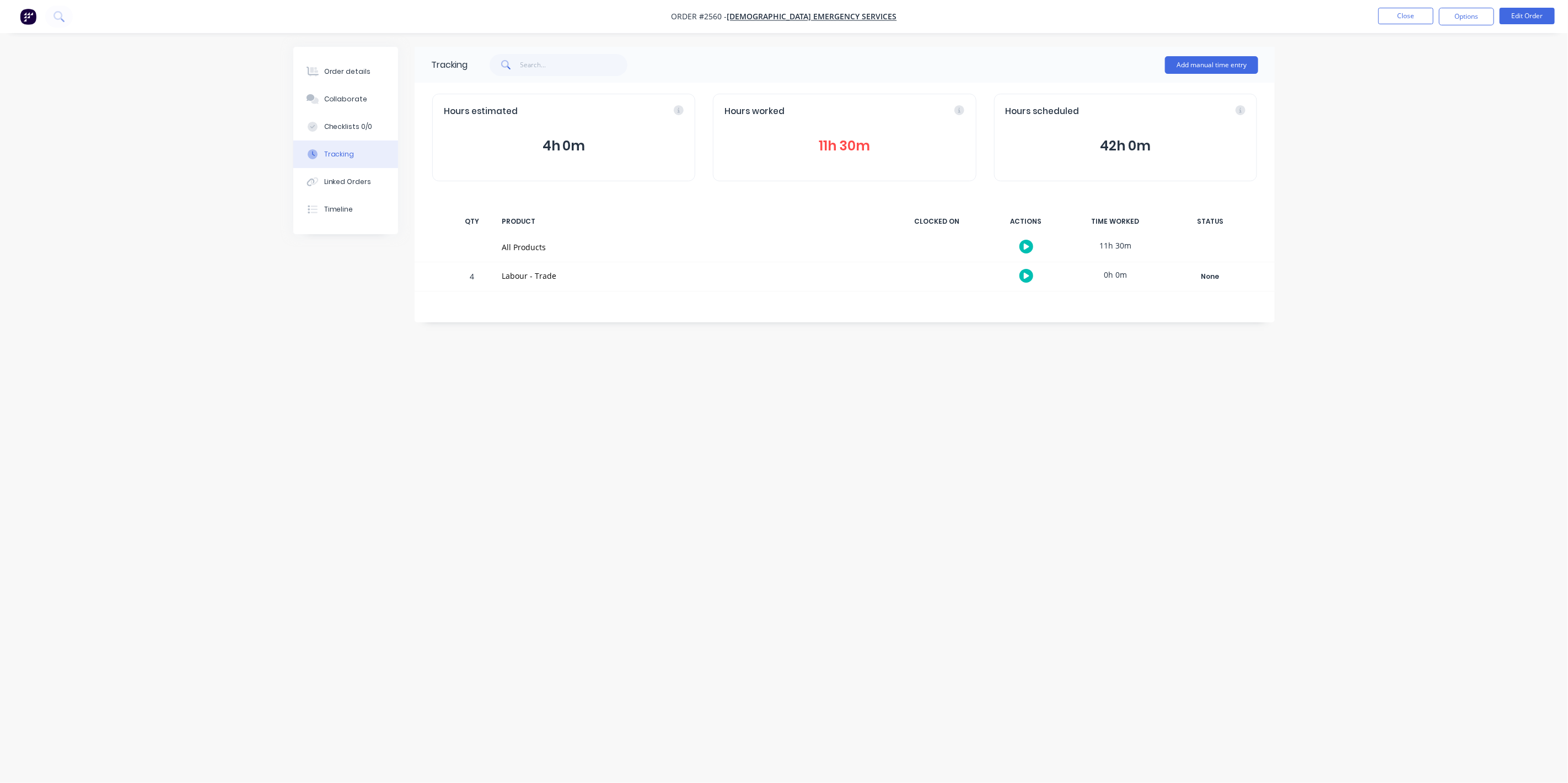
click at [1417, 27] on nav "Order #2560 - The Salvation Army Emergency Services Close Options Edit Order" at bounding box center [784, 17] width 1568 height 33
click at [1416, 17] on button "Close" at bounding box center [1406, 16] width 55 height 17
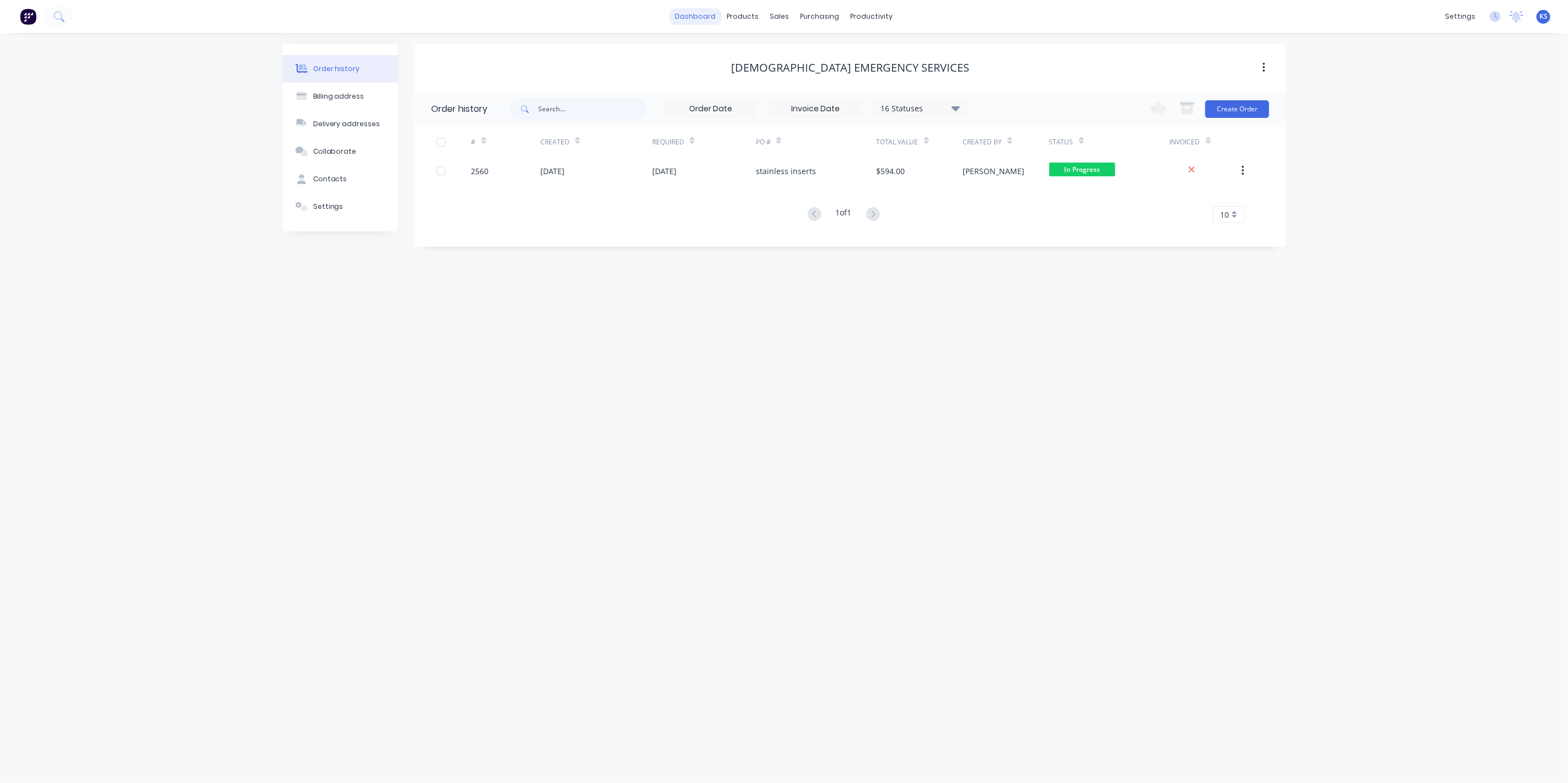
click at [702, 17] on link "dashboard" at bounding box center [695, 17] width 52 height 17
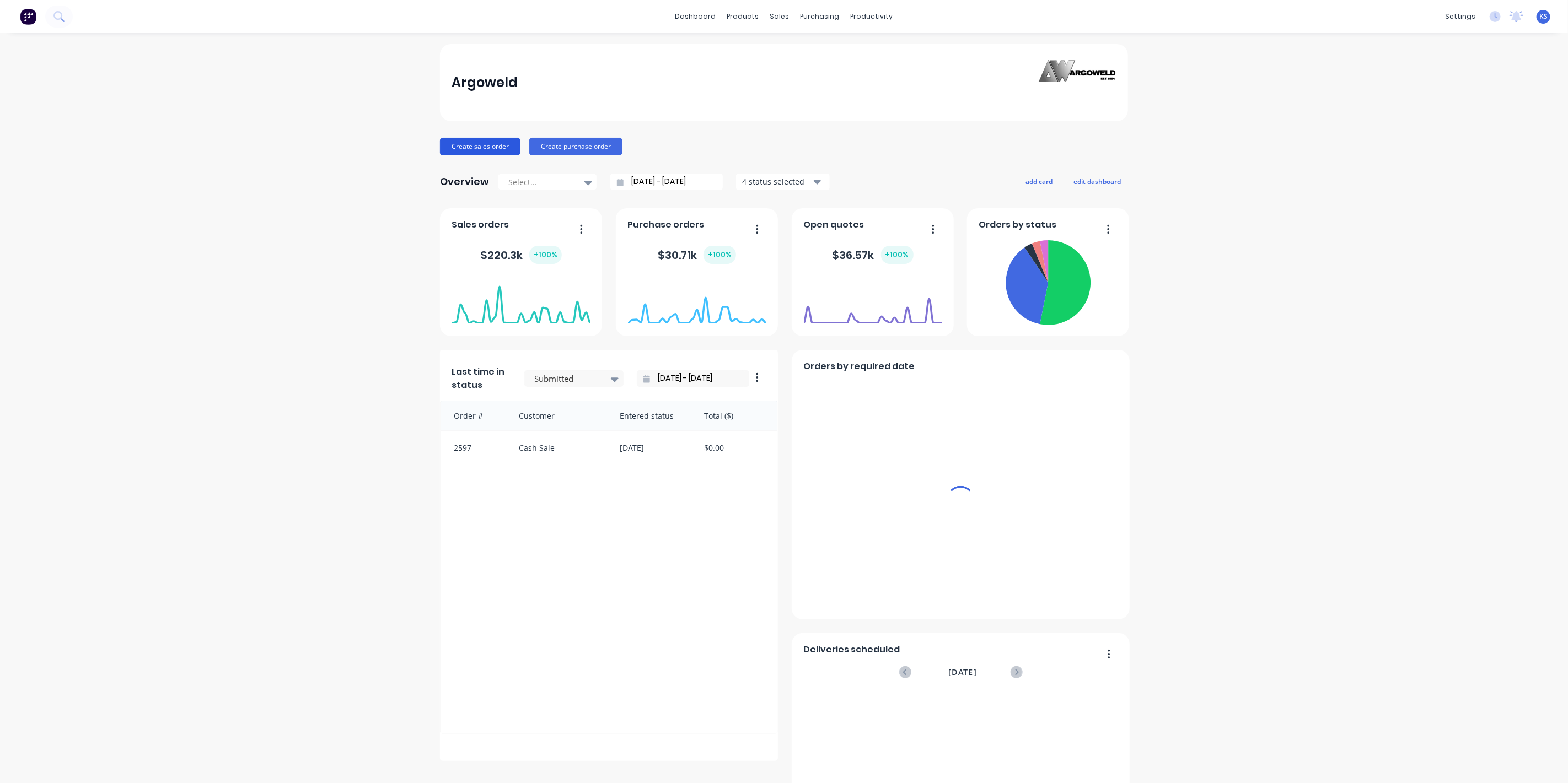
click at [470, 145] on button "Create sales order" at bounding box center [480, 146] width 80 height 17
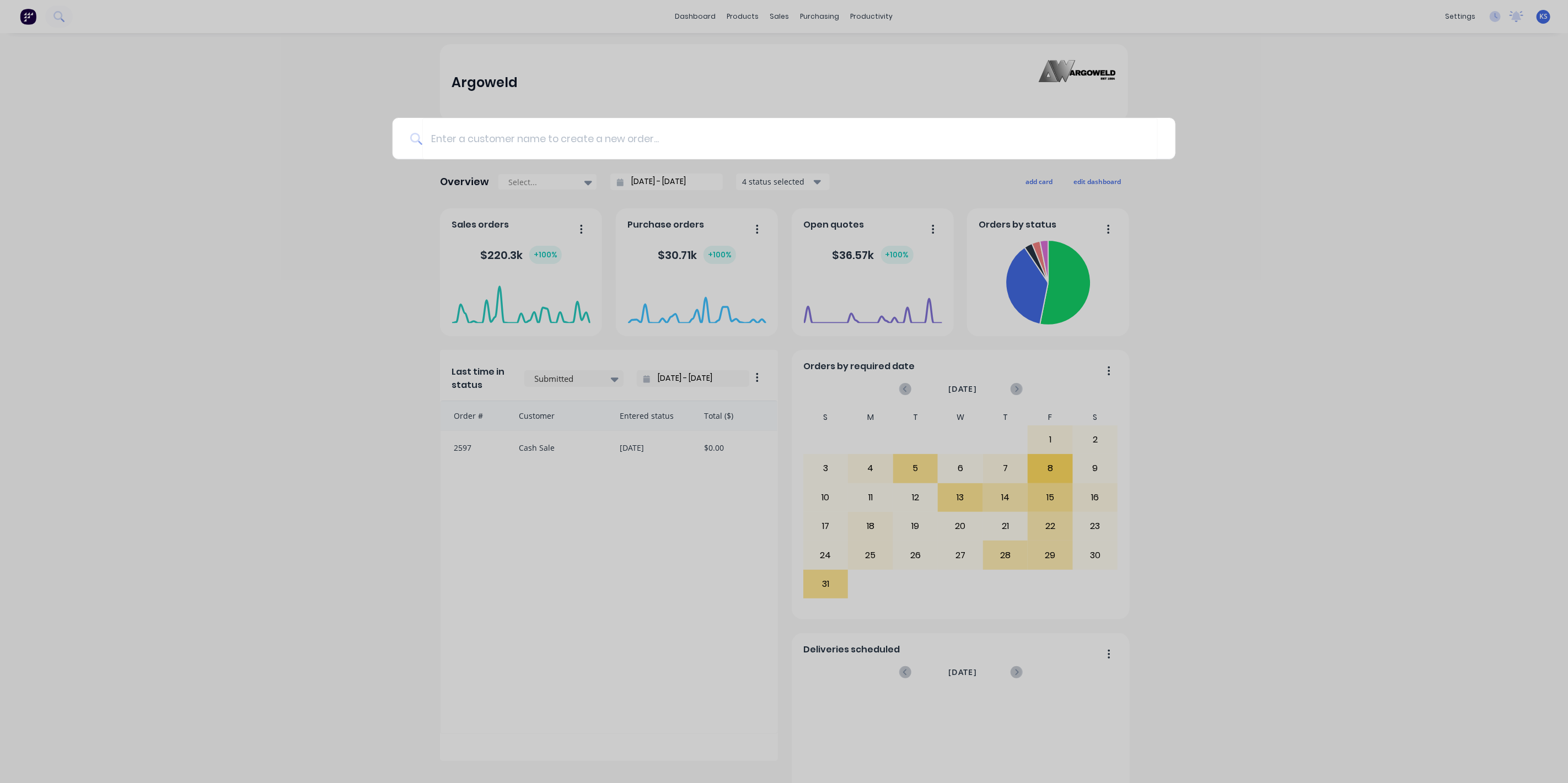
drag, startPoint x: 1325, startPoint y: 89, endPoint x: 1324, endPoint y: 82, distance: 7.1
click at [1326, 89] on div at bounding box center [784, 391] width 1568 height 783
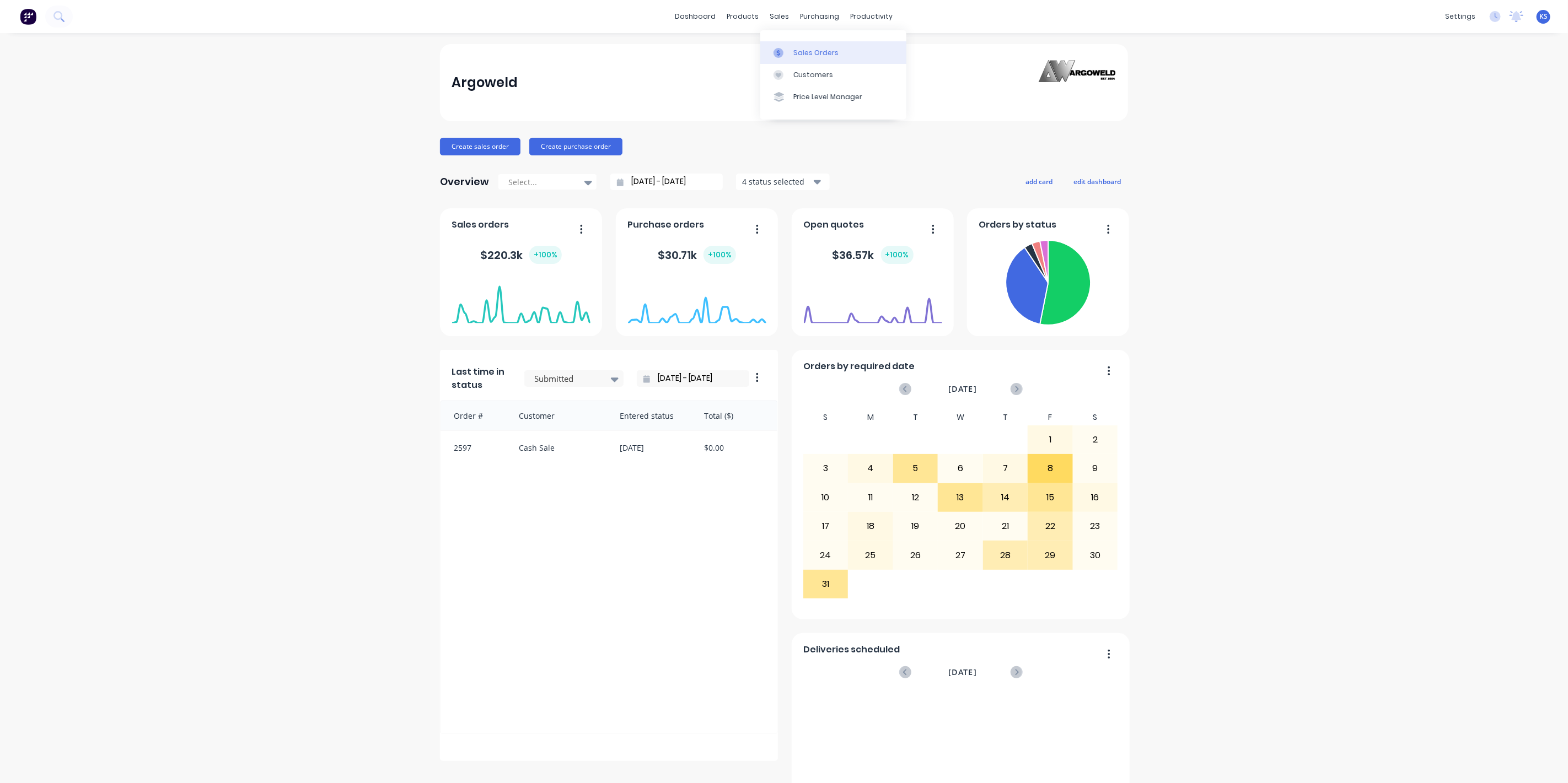
click at [792, 50] on link "Sales Orders" at bounding box center [833, 53] width 146 height 22
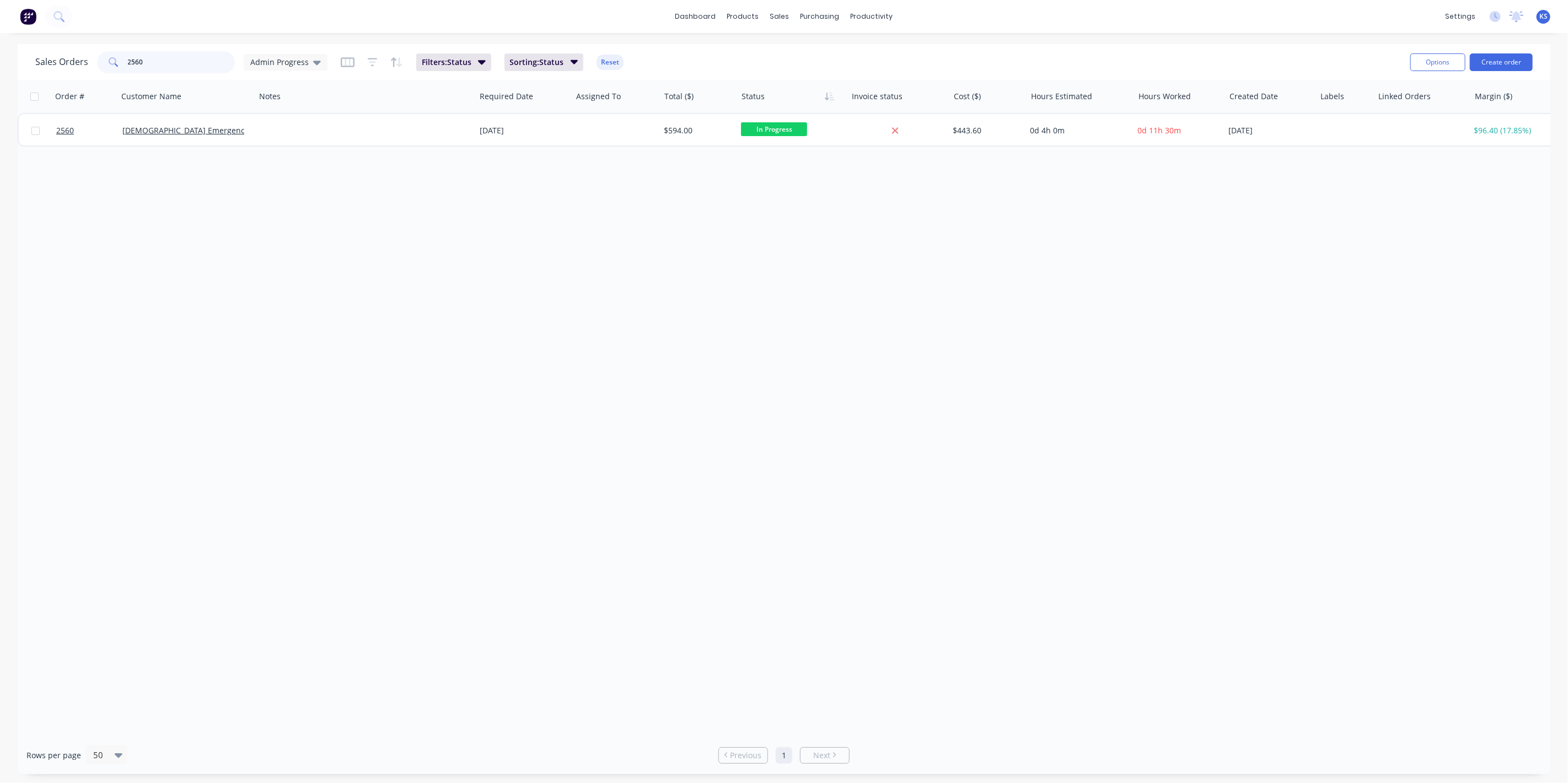
drag, startPoint x: 192, startPoint y: 54, endPoint x: -152, endPoint y: 39, distance: 344.3
click at [0, 39] on html "dashboard products sales purchasing productivity dashboard products Product Cat…" at bounding box center [784, 391] width 1568 height 783
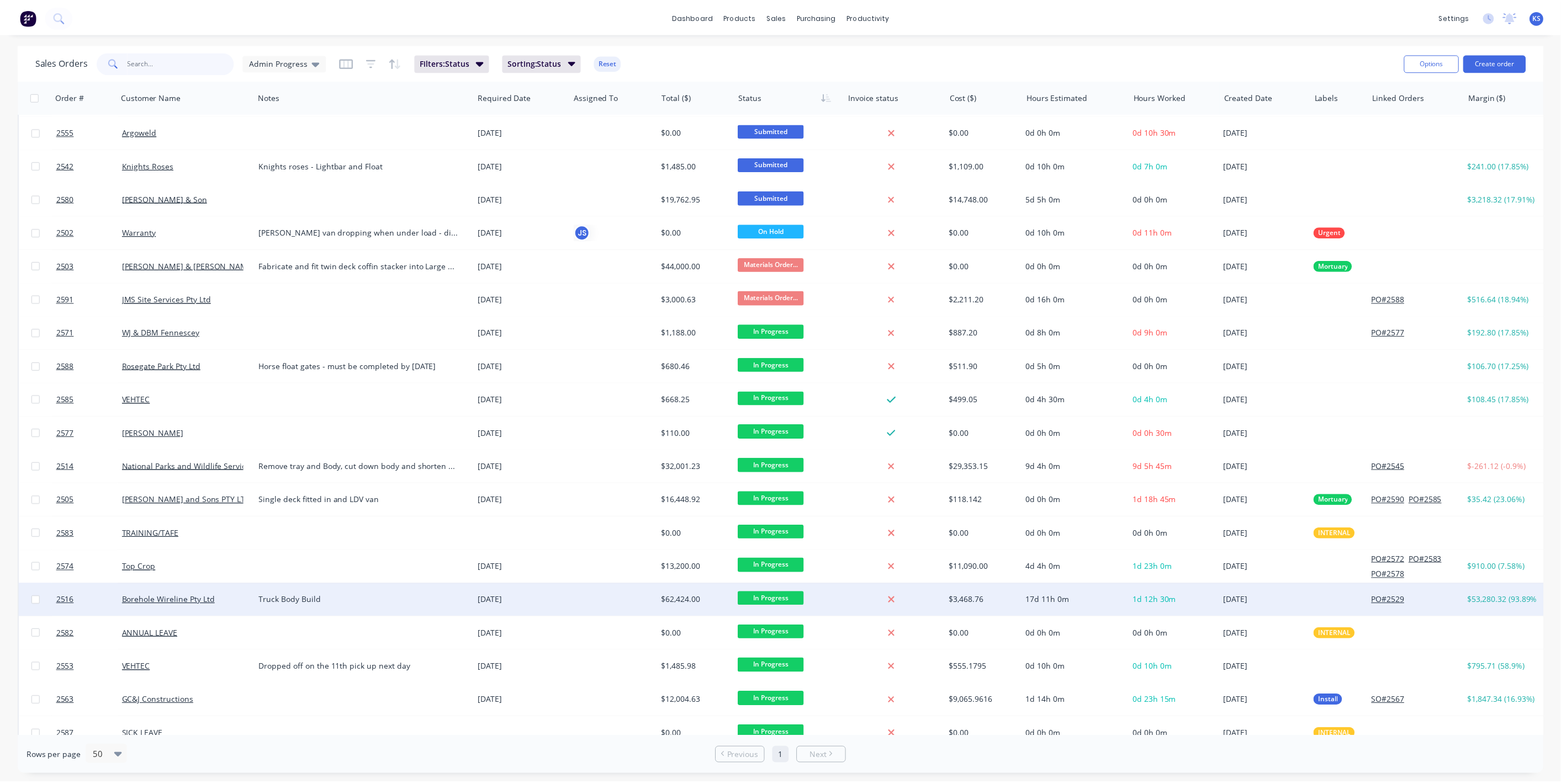
scroll to position [654, 0]
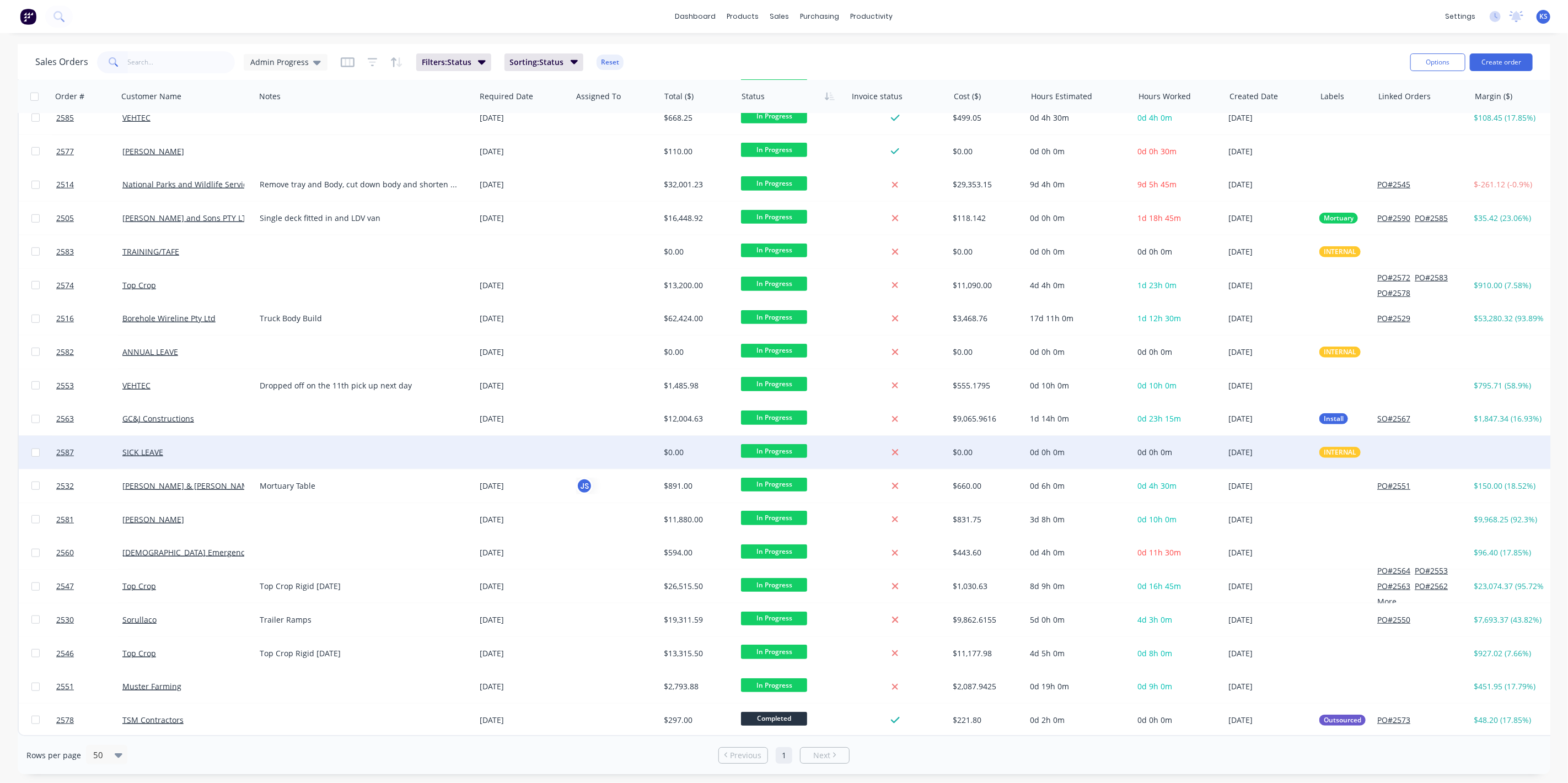
click at [150, 442] on div "SICK LEAVE" at bounding box center [186, 453] width 137 height 33
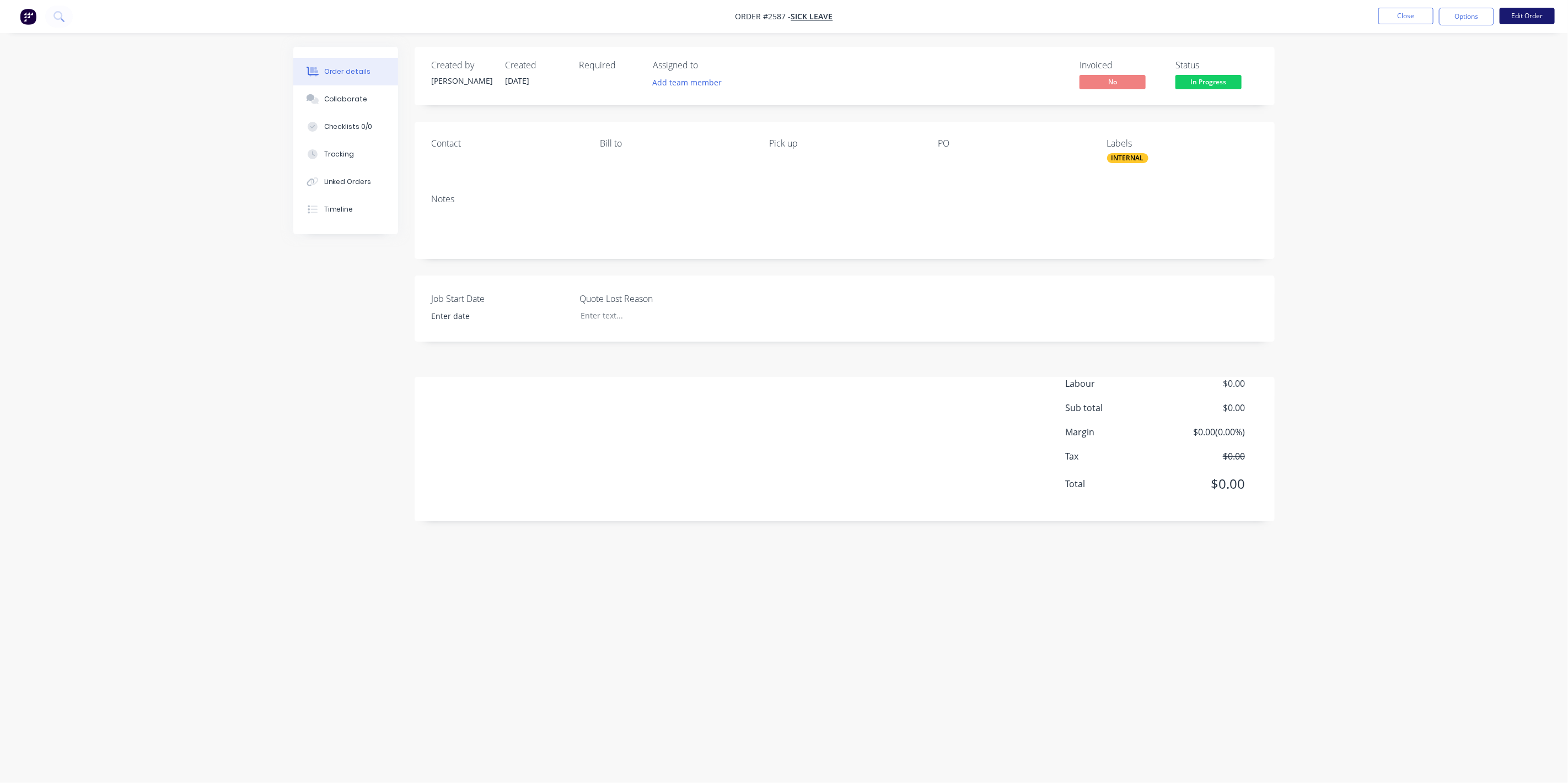
click at [1529, 15] on button "Edit Order" at bounding box center [1528, 16] width 55 height 17
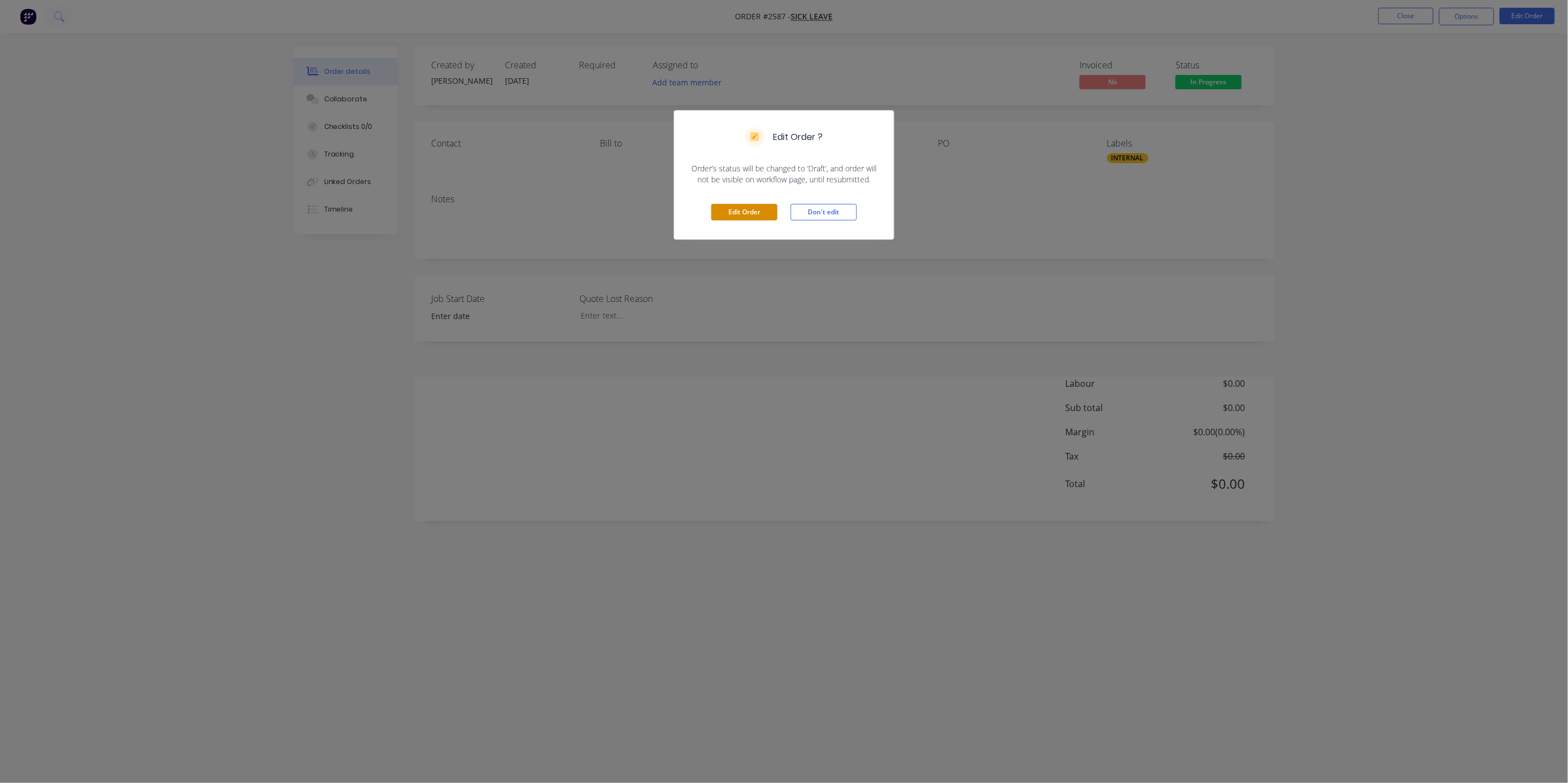
click at [747, 205] on button "Edit Order" at bounding box center [745, 213] width 66 height 17
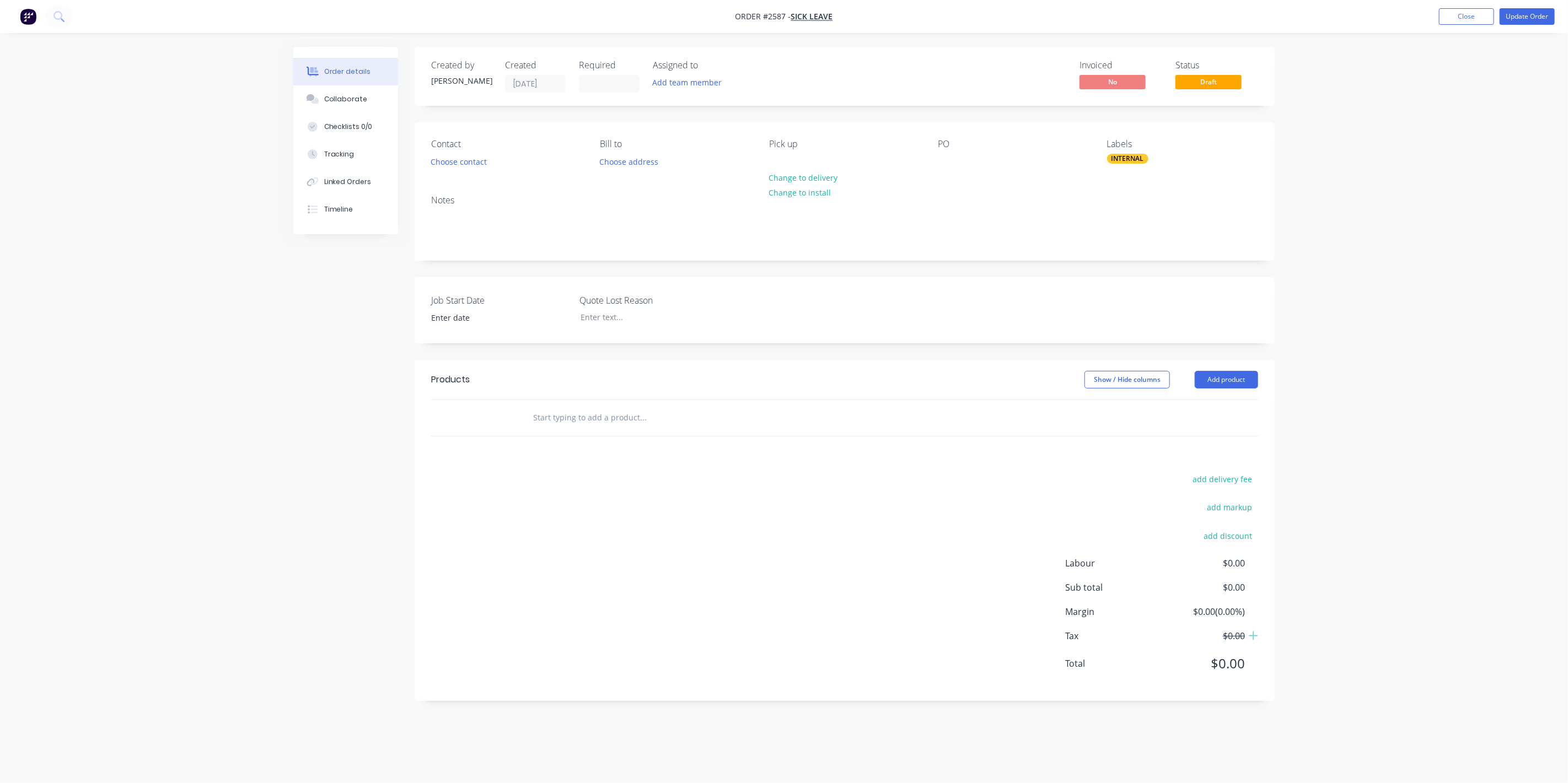
click at [1236, 388] on header "Products Show / Hide columns Add product" at bounding box center [845, 379] width 860 height 39
click at [1236, 381] on button "Add product" at bounding box center [1227, 379] width 64 height 17
click at [1222, 397] on button "Product catalogue" at bounding box center [1206, 408] width 105 height 22
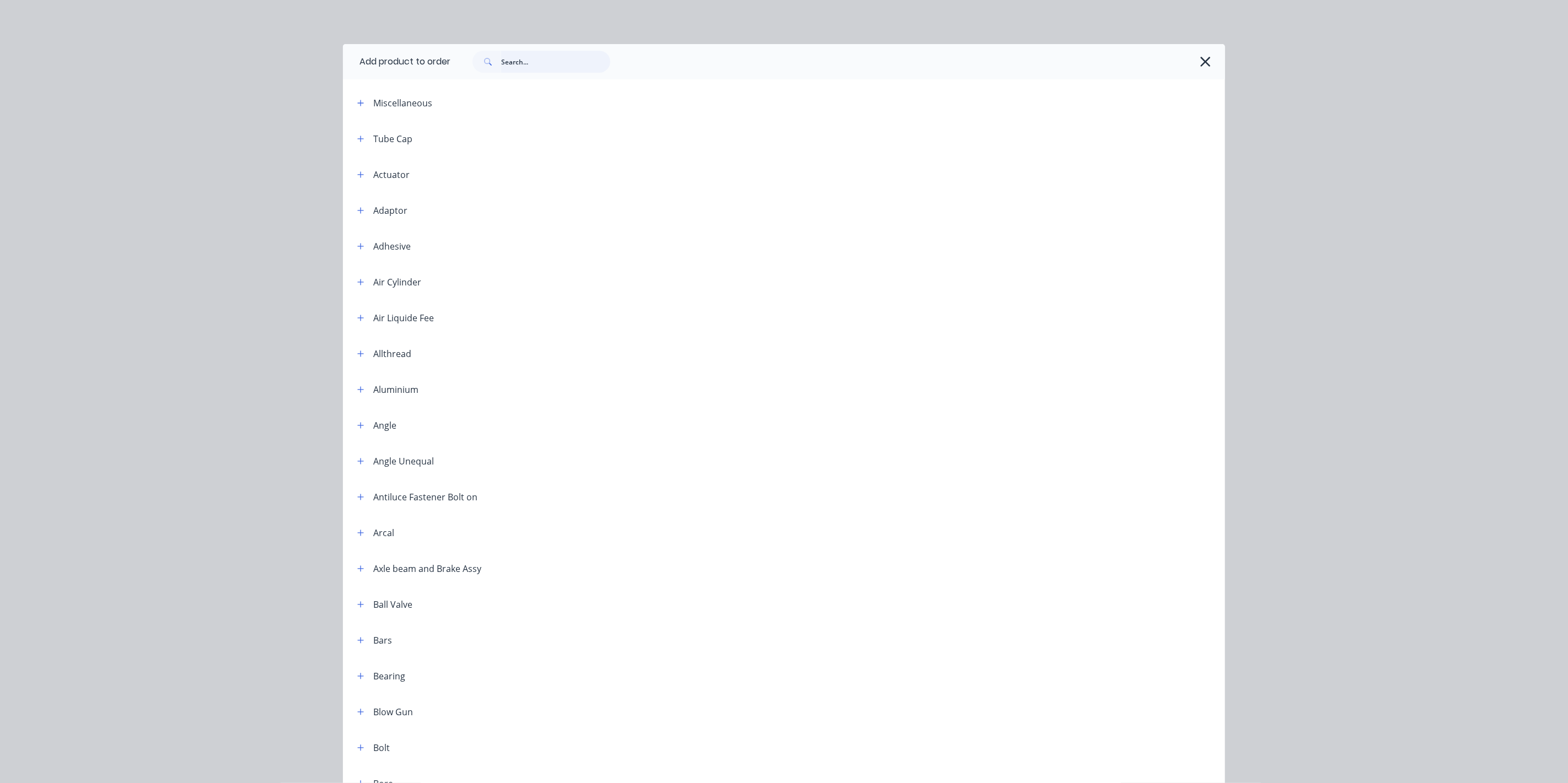
click at [519, 66] on input "text" at bounding box center [556, 62] width 109 height 22
type input "kit"
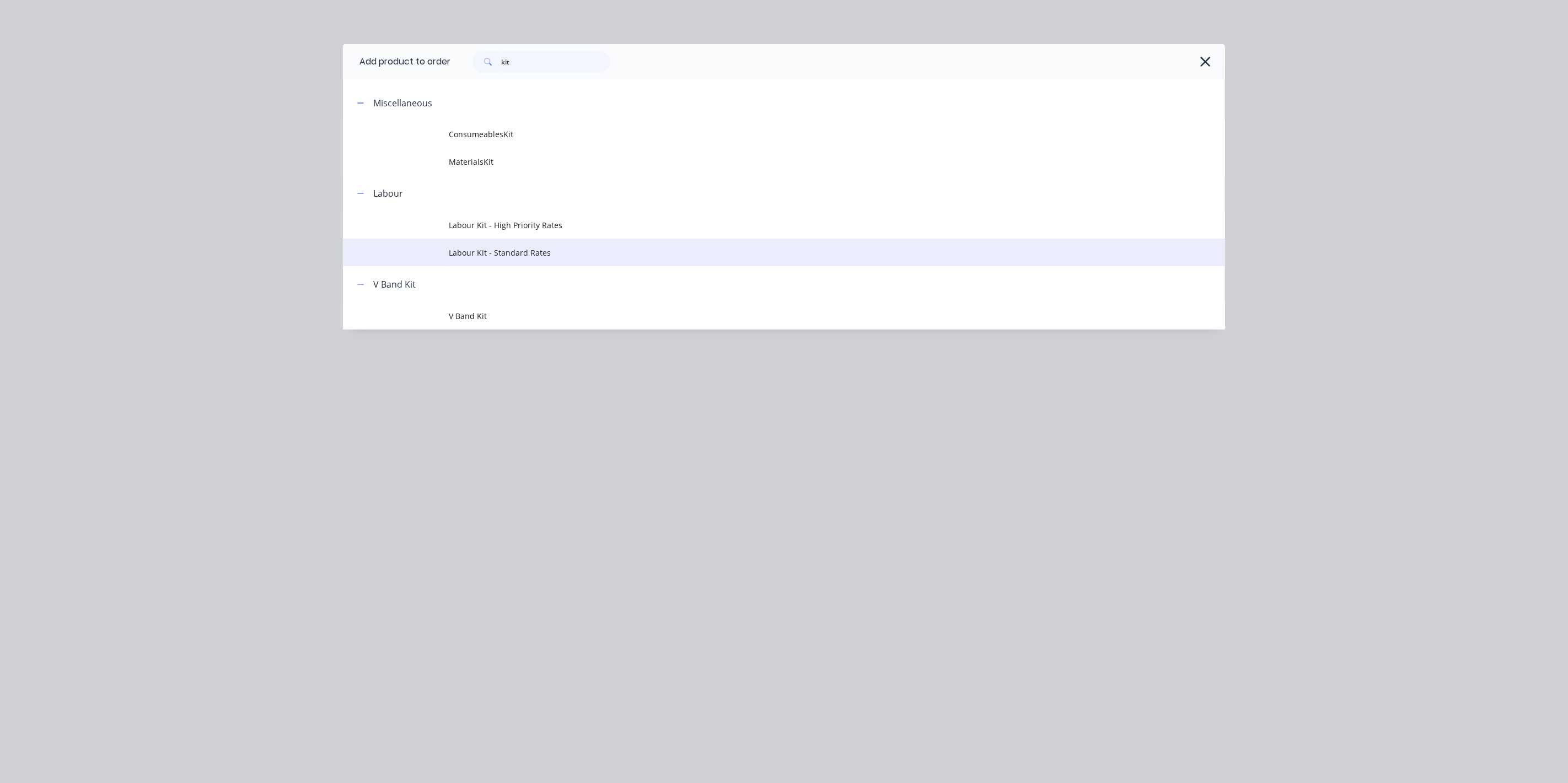
click at [504, 259] on td "Labour Kit - Standard Rates" at bounding box center [837, 253] width 776 height 28
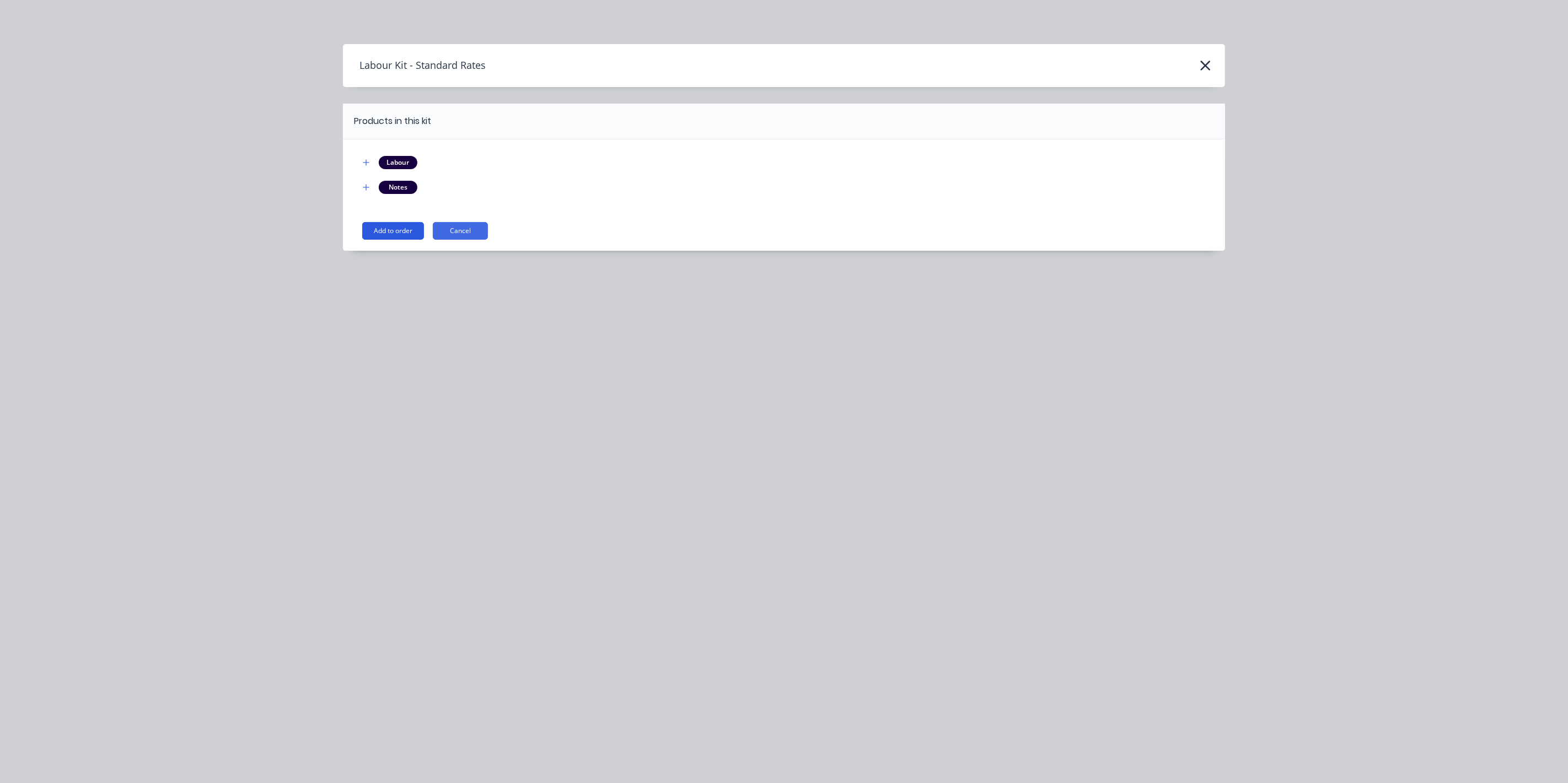
click at [390, 233] on button "Add to order" at bounding box center [393, 231] width 62 height 17
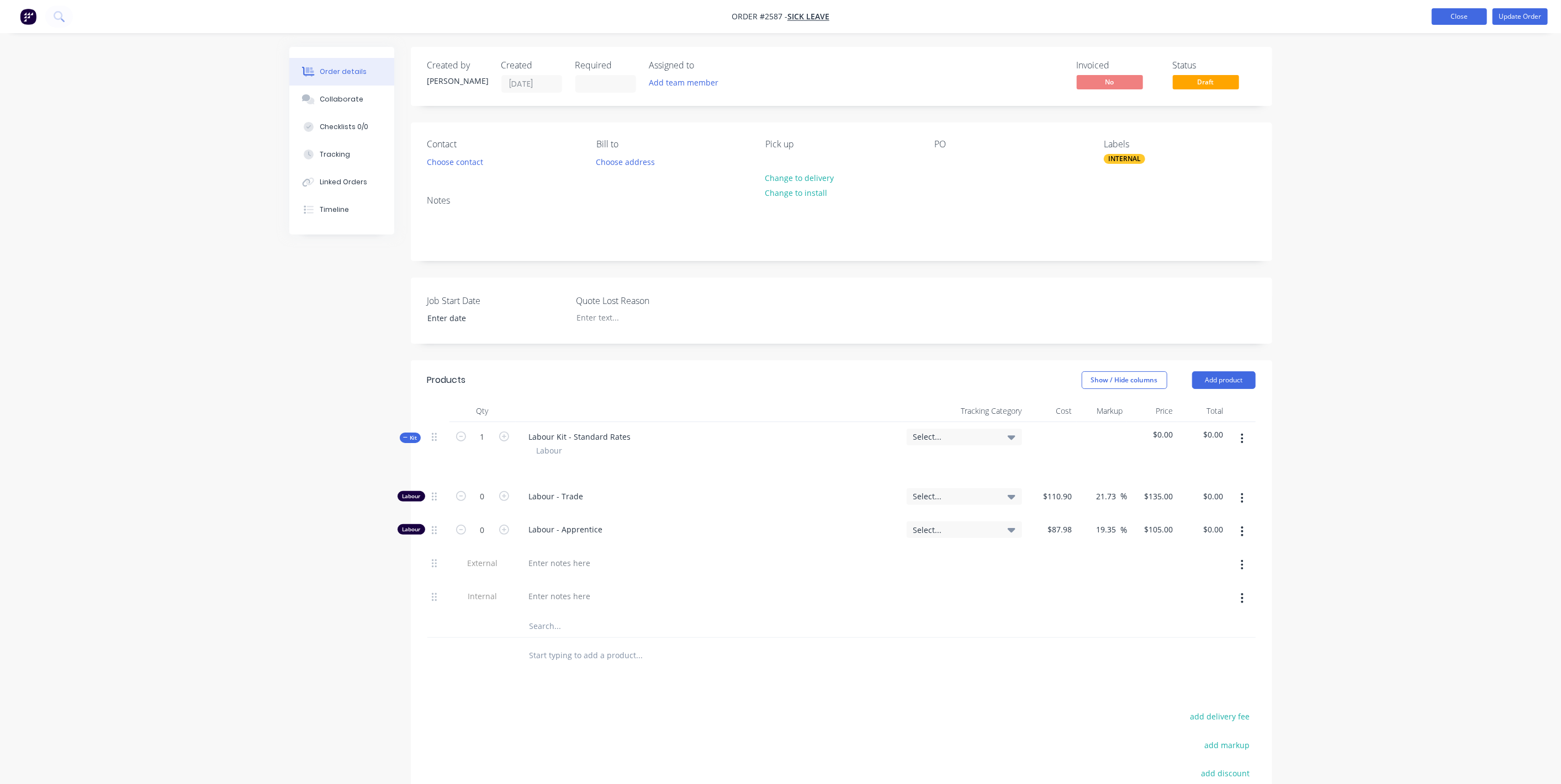
click at [1451, 15] on button "Close" at bounding box center [1460, 17] width 55 height 17
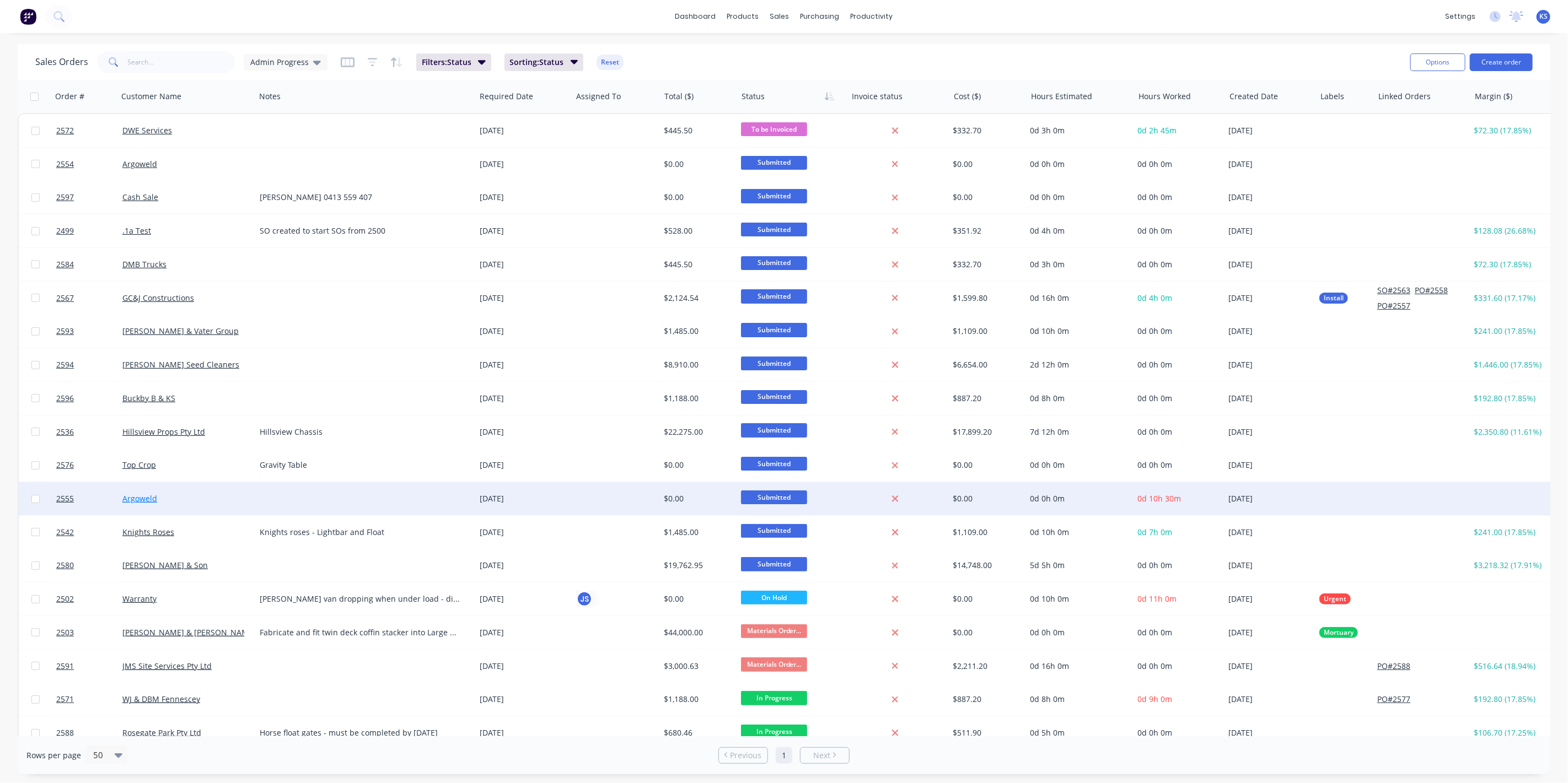
click at [137, 498] on link "Argoweld" at bounding box center [140, 498] width 35 height 10
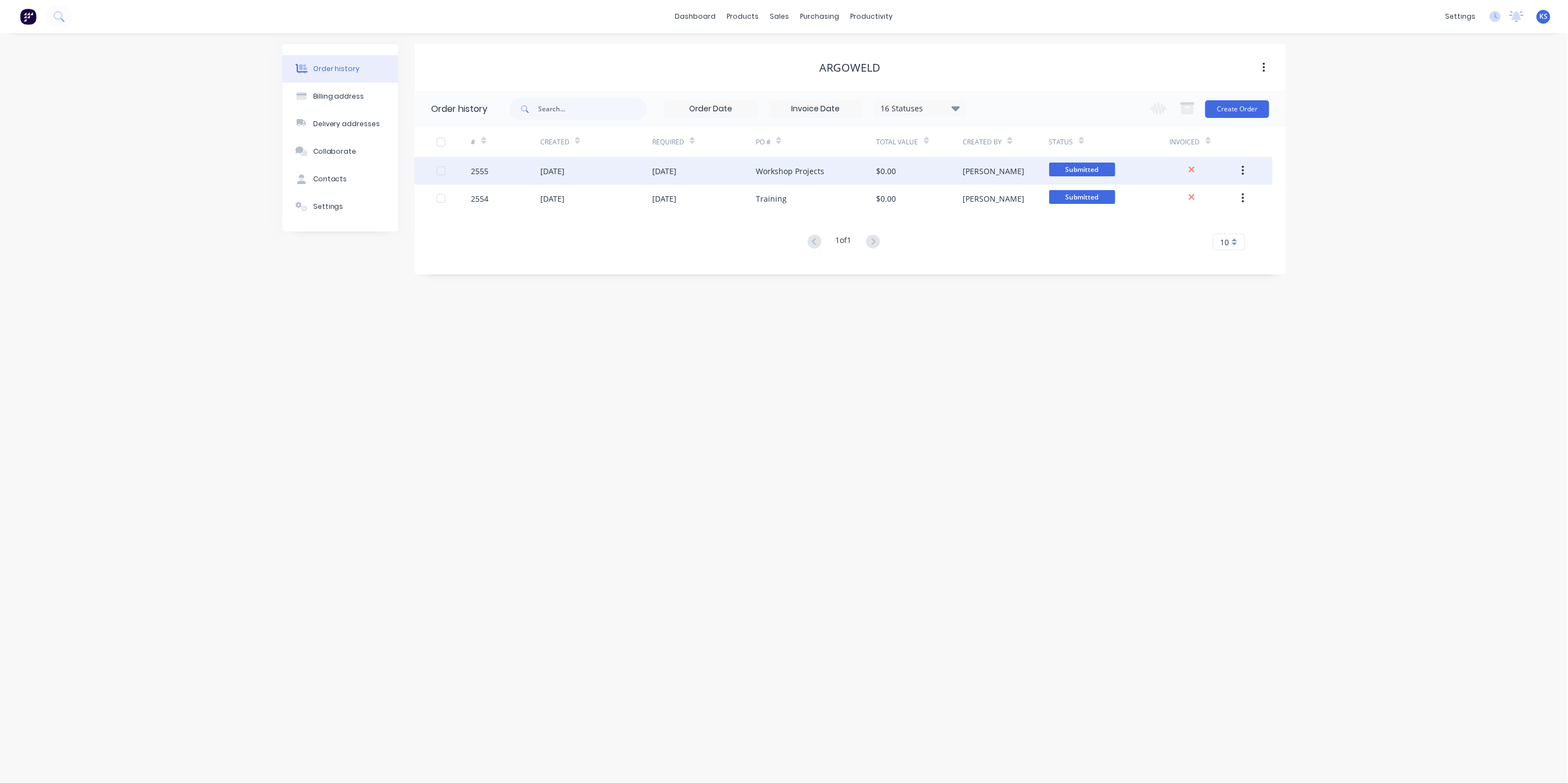
click at [767, 177] on div "Workshop Projects" at bounding box center [817, 171] width 121 height 28
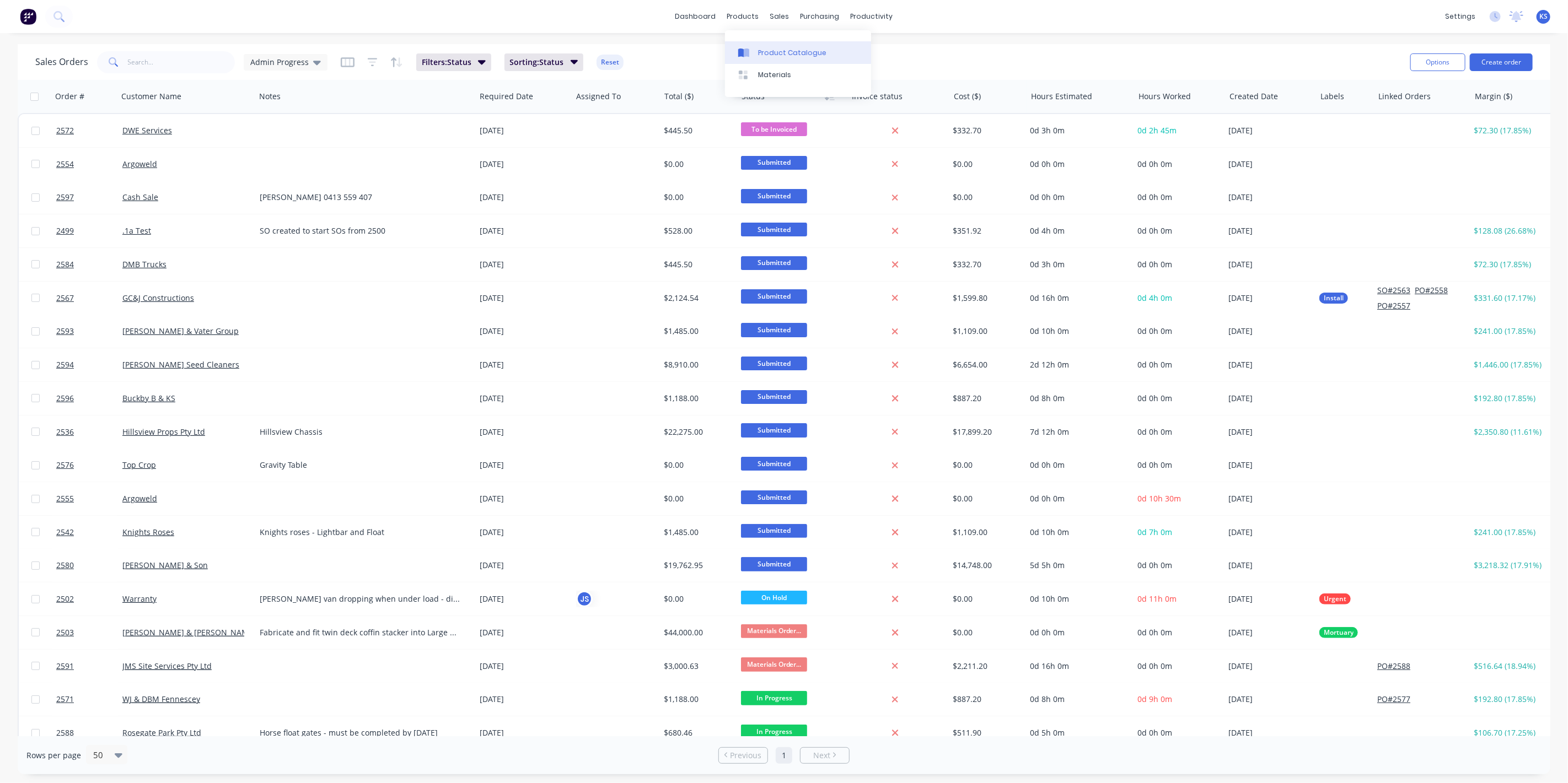
click at [781, 48] on div "Product Catalogue" at bounding box center [792, 53] width 69 height 10
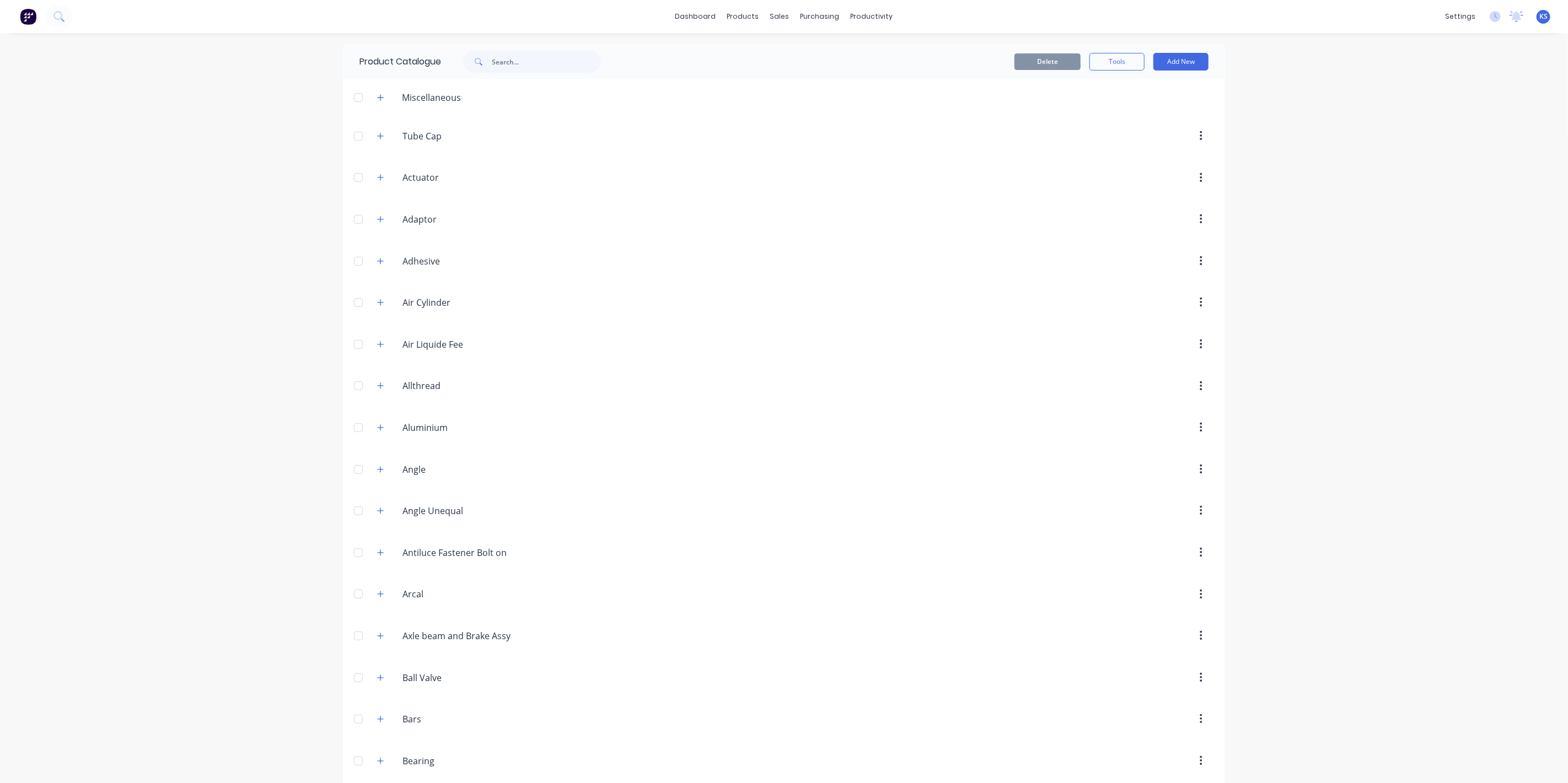
click at [486, 57] on span at bounding box center [477, 62] width 28 height 22
click at [501, 64] on input "text" at bounding box center [546, 62] width 109 height 22
type input "labour"
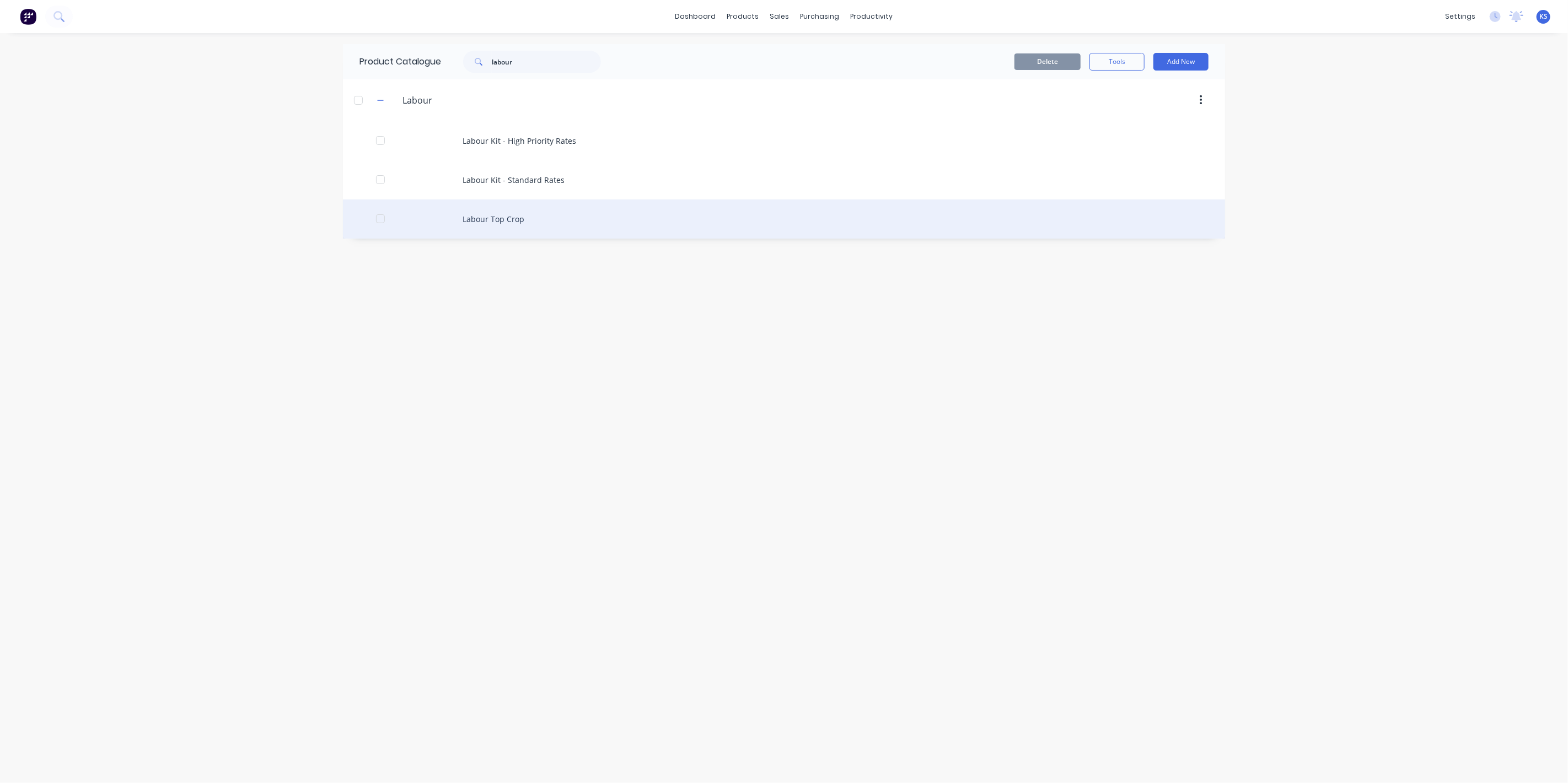
click at [486, 219] on div "Labour Top Crop" at bounding box center [784, 219] width 882 height 39
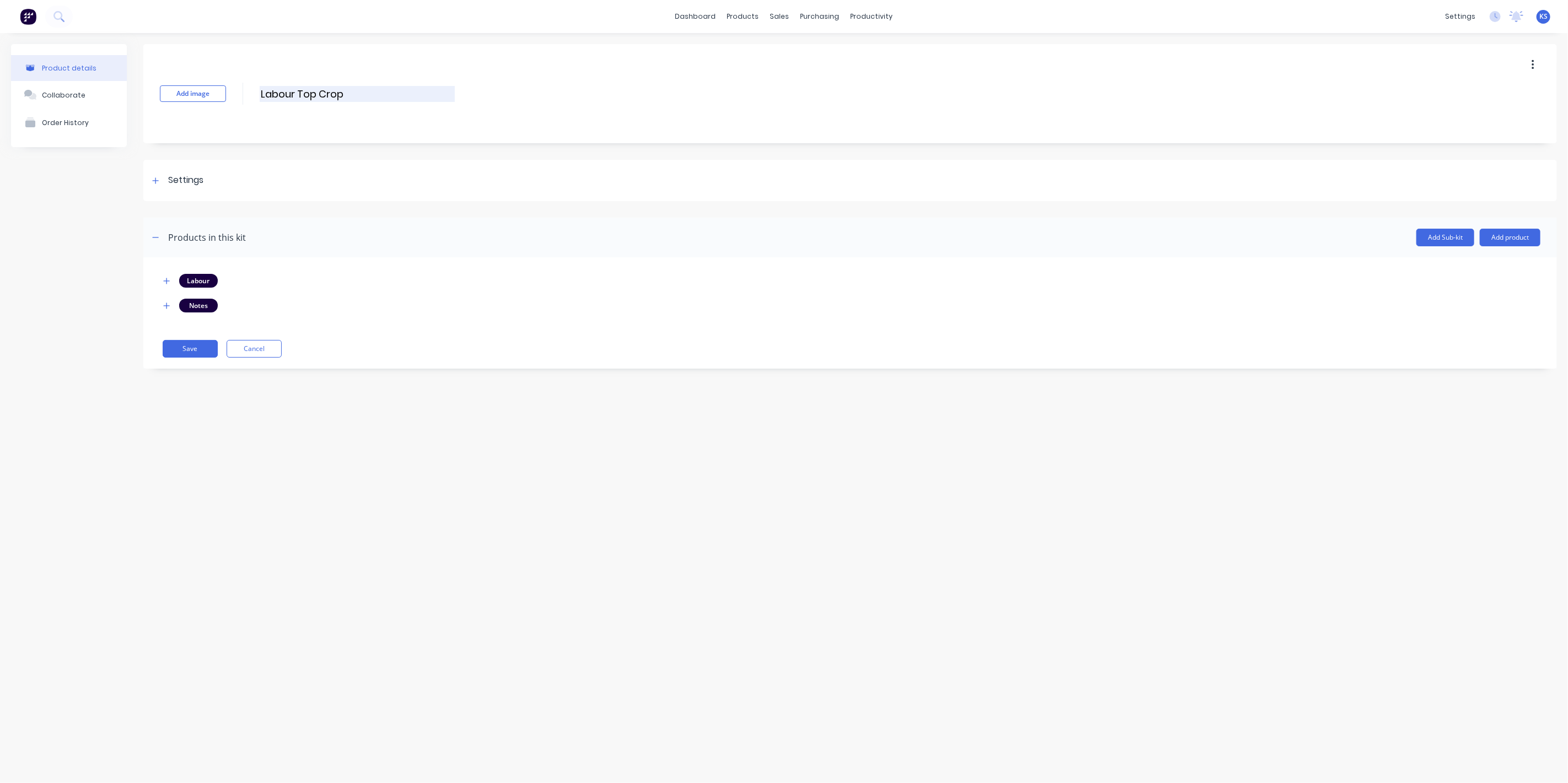
click at [301, 91] on input "Labour Top Crop" at bounding box center [357, 93] width 195 height 16
click at [299, 93] on input "Labour Top Crop" at bounding box center [357, 93] width 195 height 16
type input "Labour Kit - Top Crop"
click at [204, 345] on button "Save" at bounding box center [190, 348] width 55 height 17
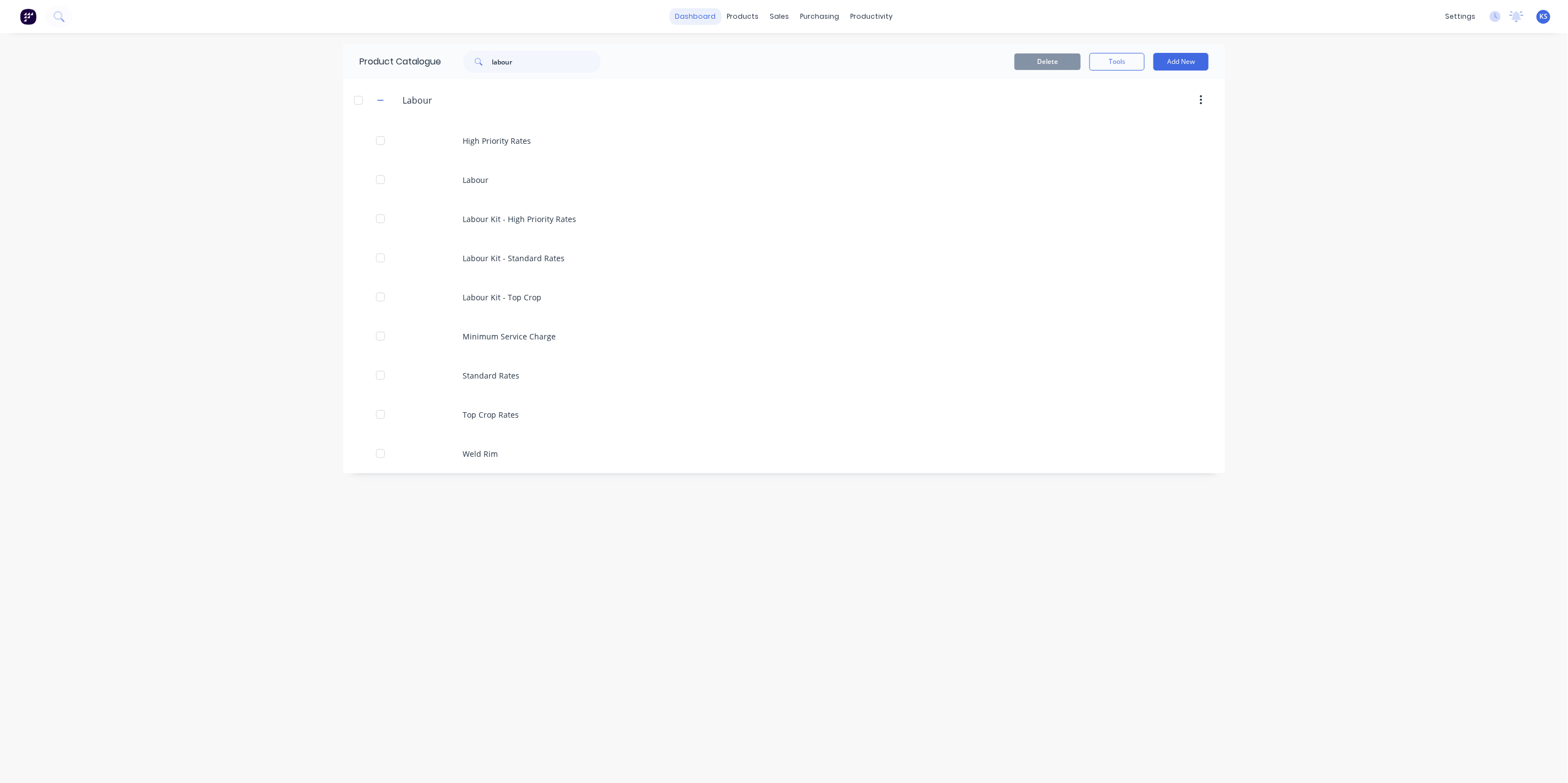
click at [701, 12] on link "dashboard" at bounding box center [695, 17] width 52 height 17
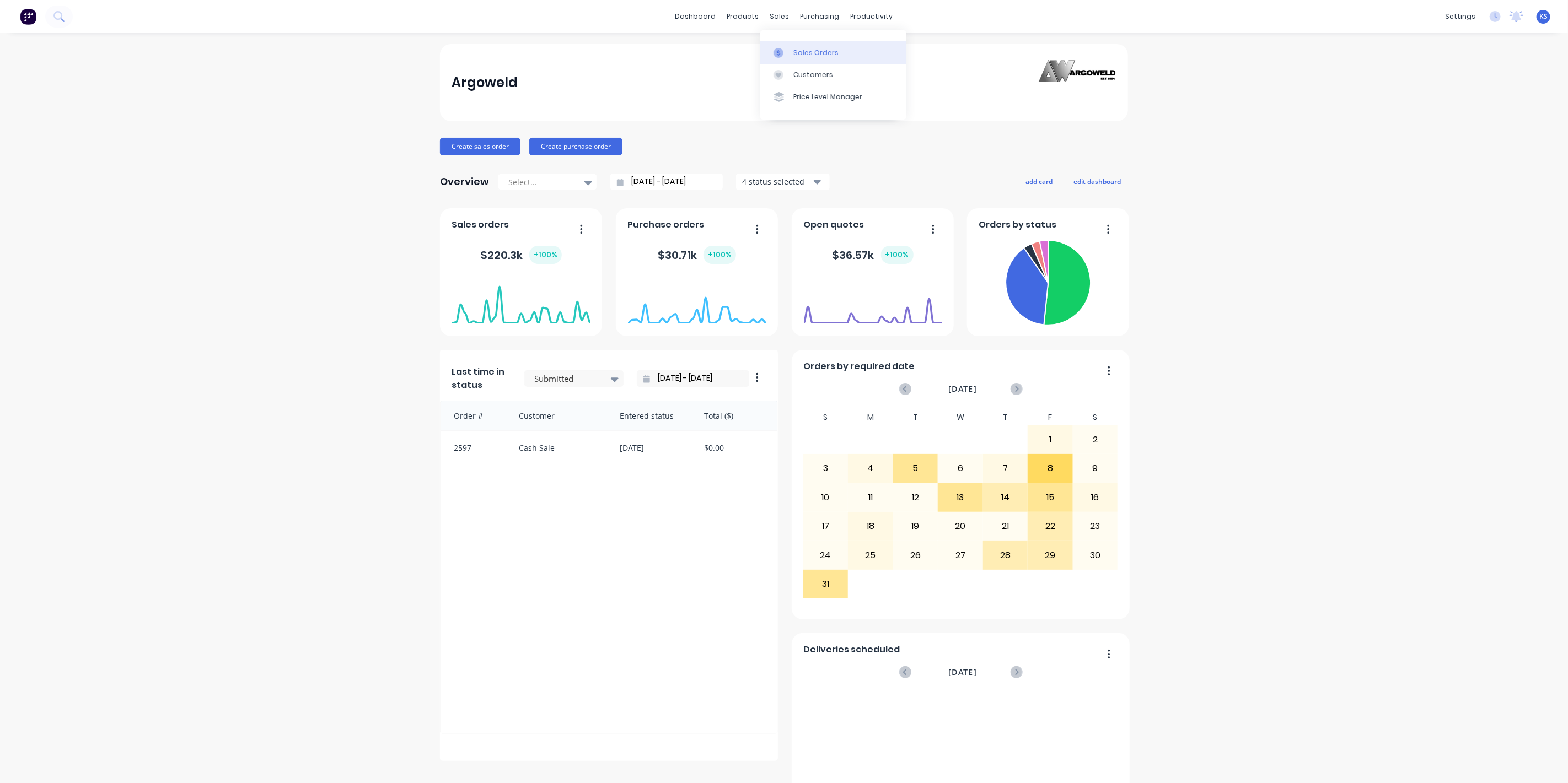
click at [796, 48] on div "Sales Orders" at bounding box center [816, 53] width 45 height 10
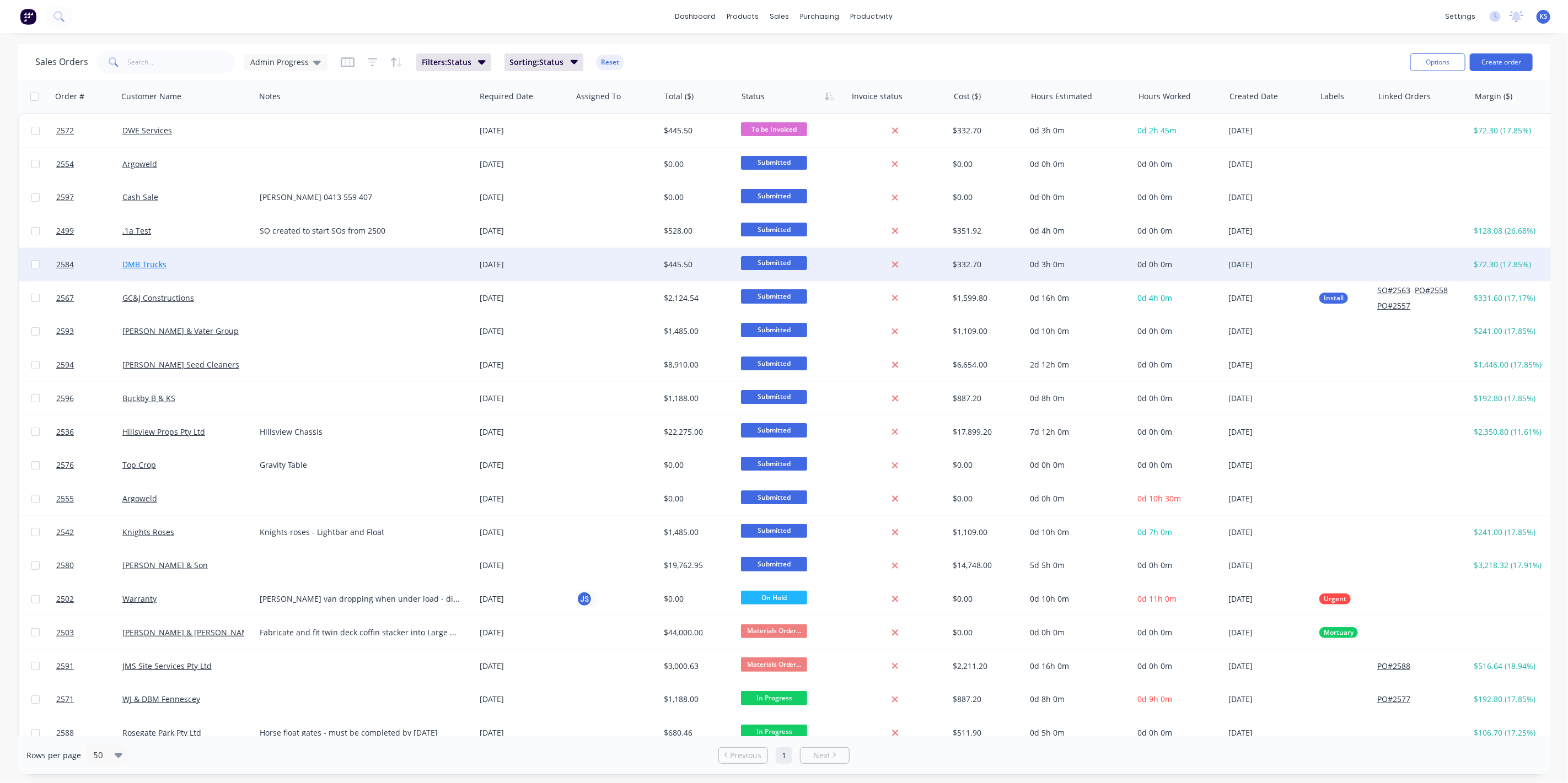
click at [147, 262] on link "DMB Trucks" at bounding box center [145, 264] width 44 height 10
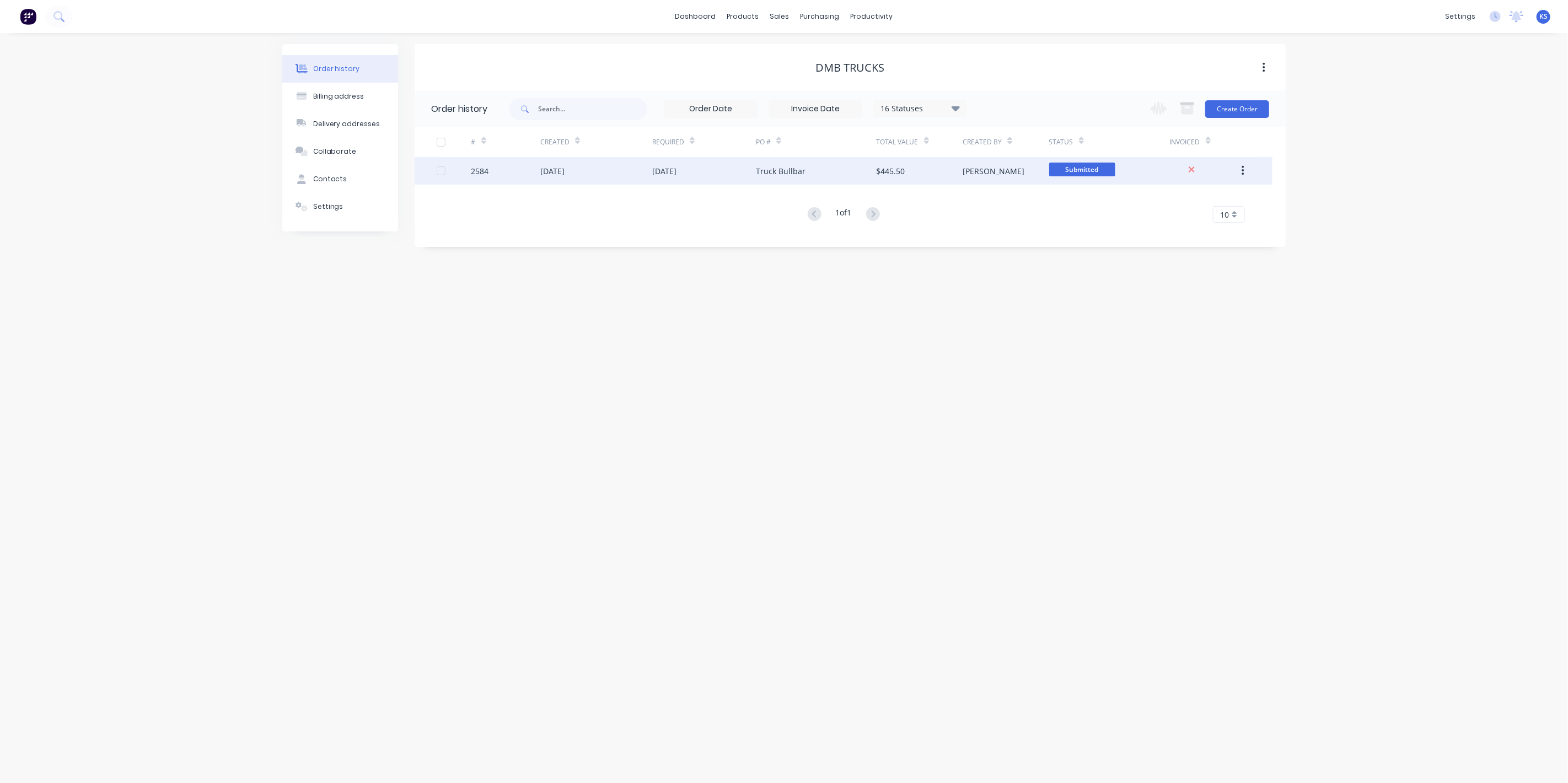
click at [564, 166] on div "[DATE]" at bounding box center [552, 171] width 24 height 12
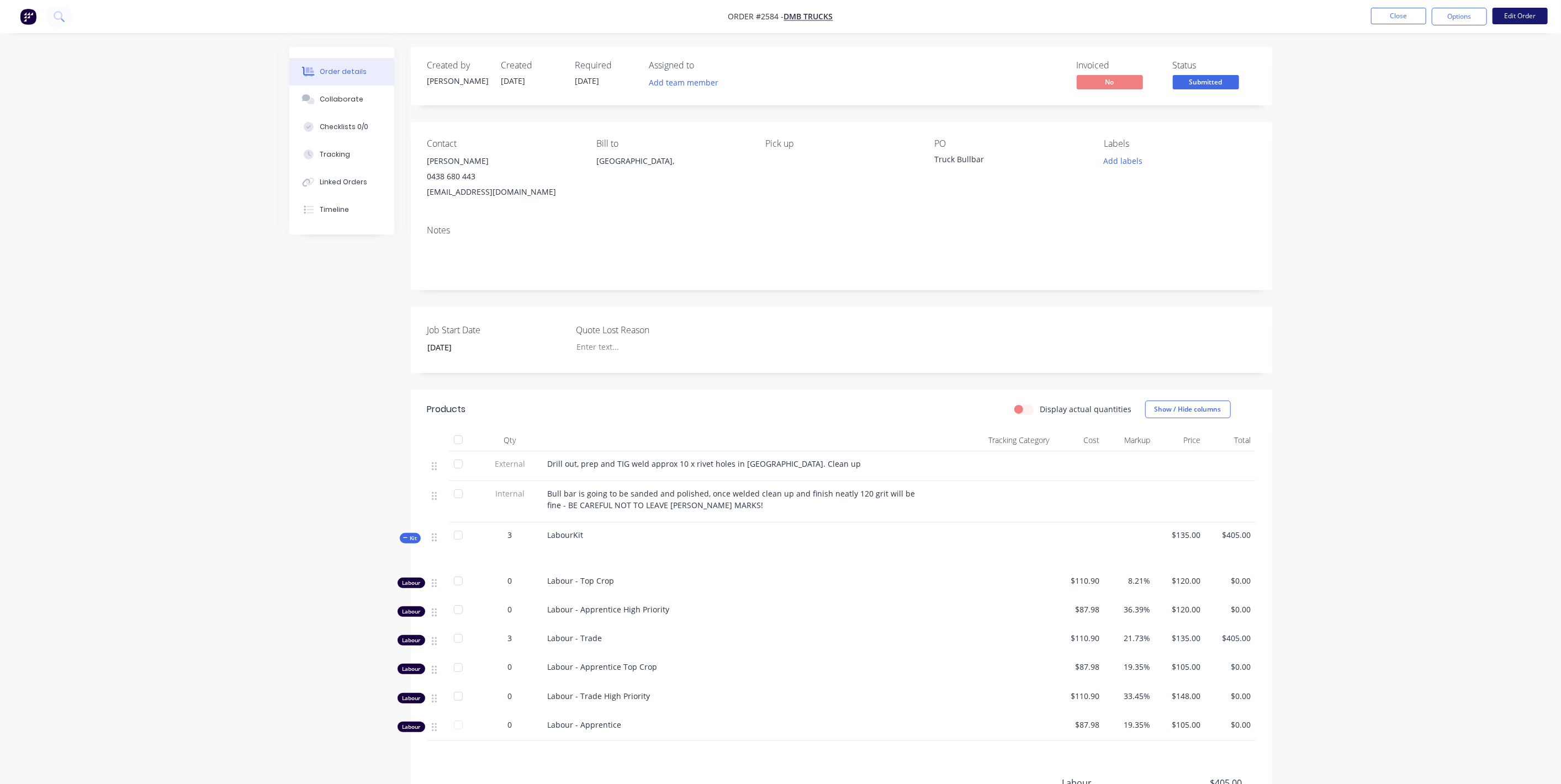
click at [1535, 23] on button "Edit Order" at bounding box center [1520, 16] width 55 height 17
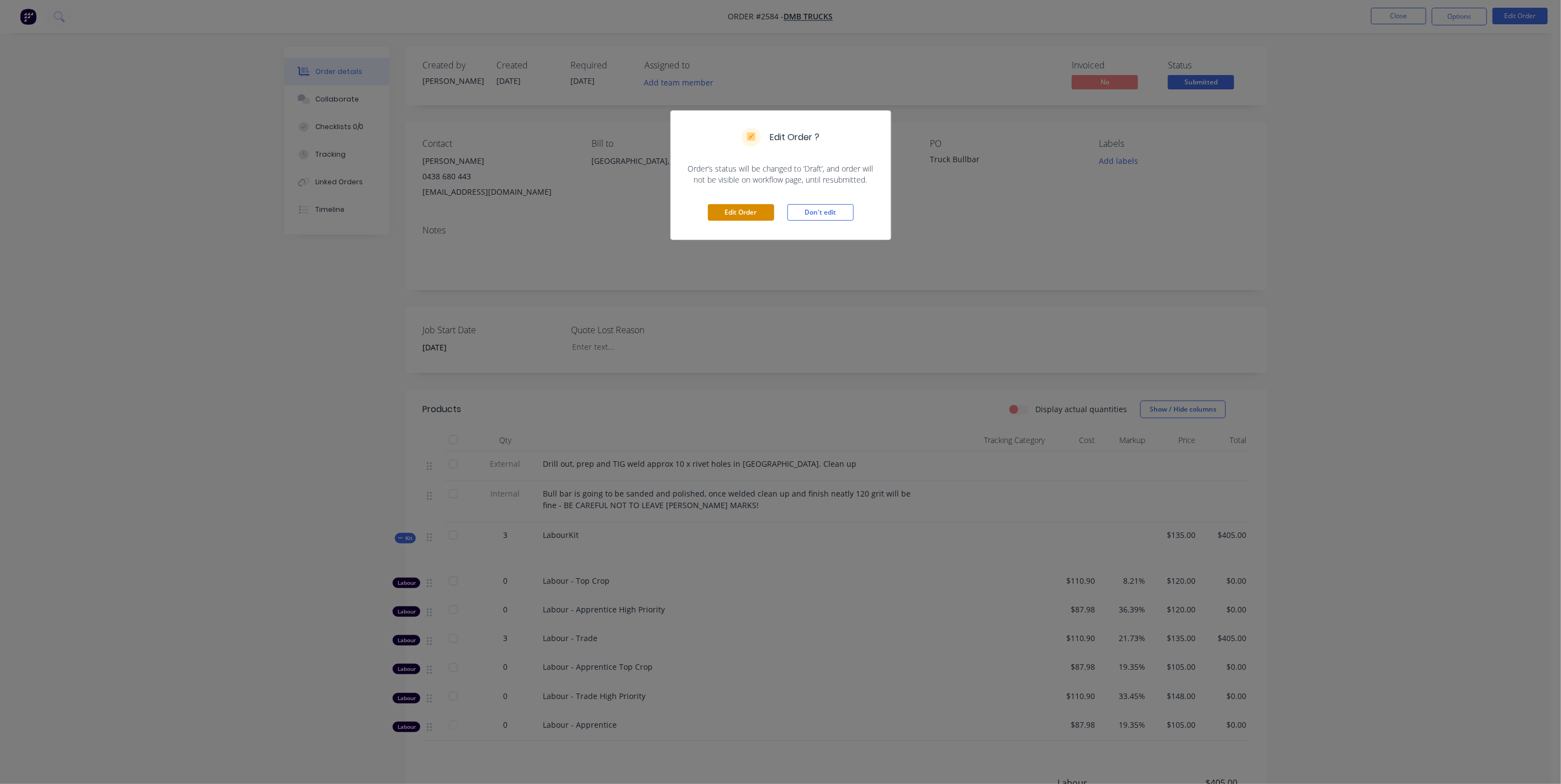
click at [743, 213] on button "Edit Order" at bounding box center [741, 213] width 67 height 17
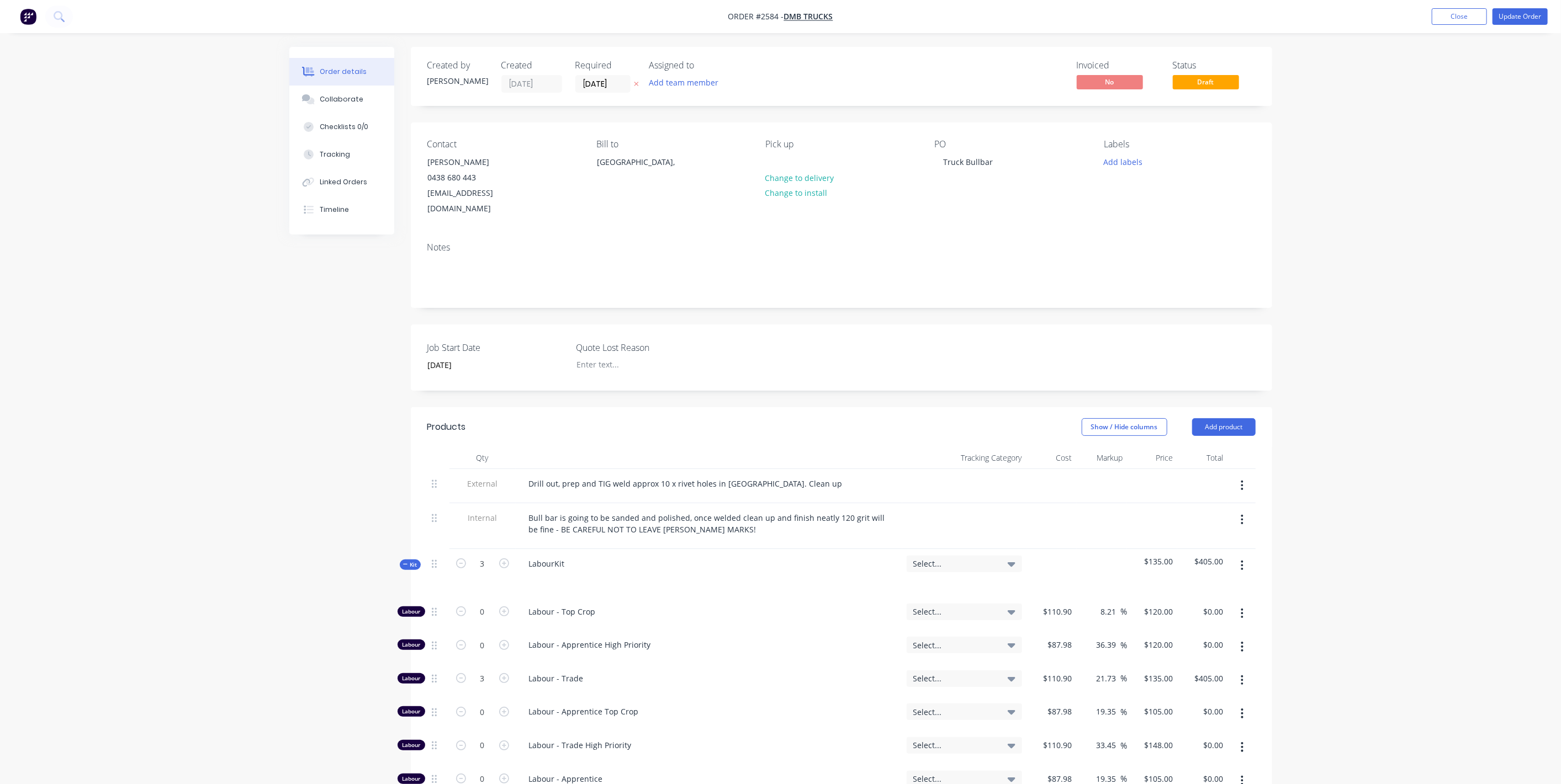
scroll to position [245, 0]
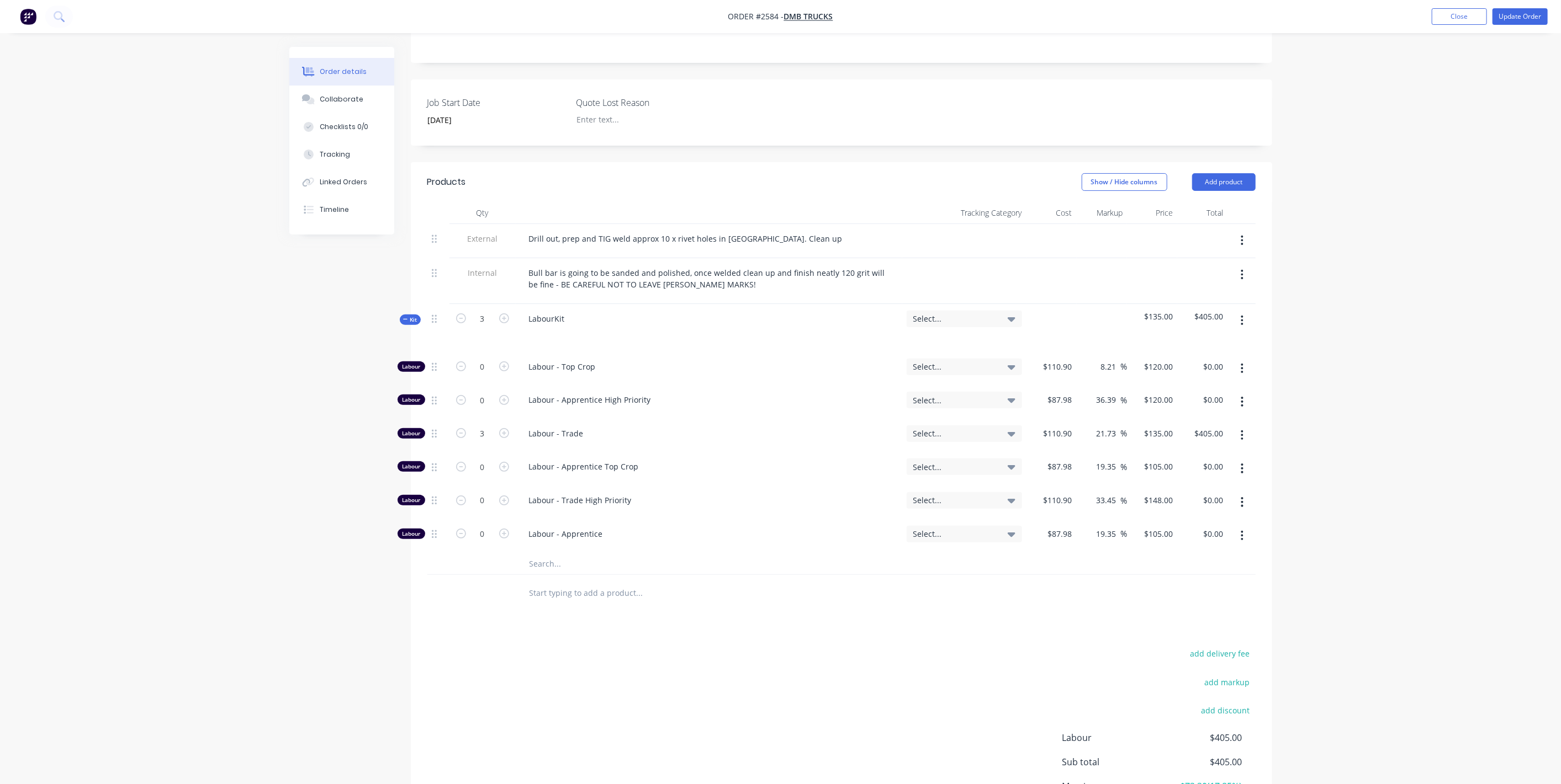
click at [1247, 311] on button "button" at bounding box center [1241, 320] width 26 height 20
click at [1162, 408] on div "Delete" at bounding box center [1203, 415] width 85 height 16
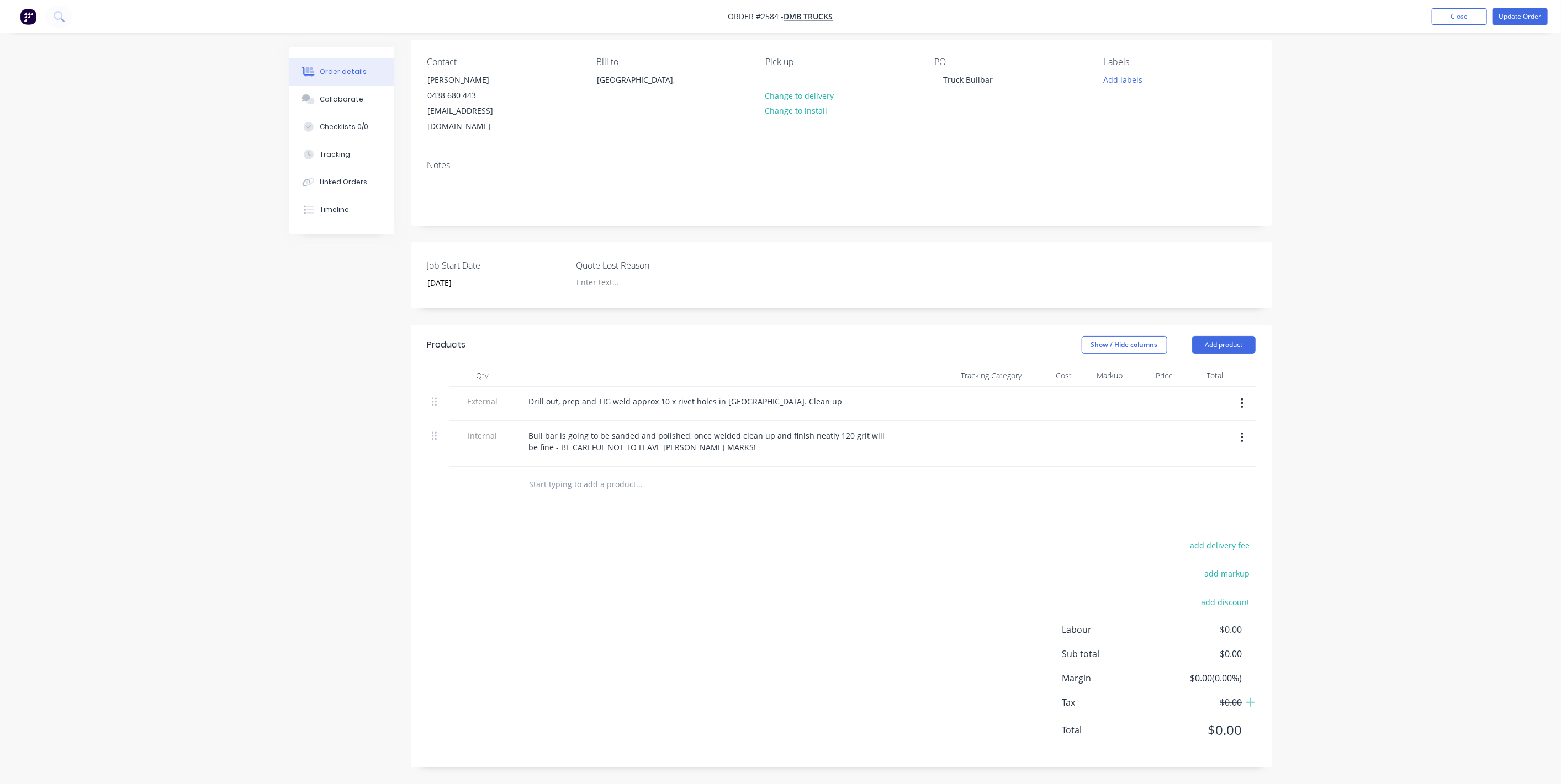
scroll to position [64, 0]
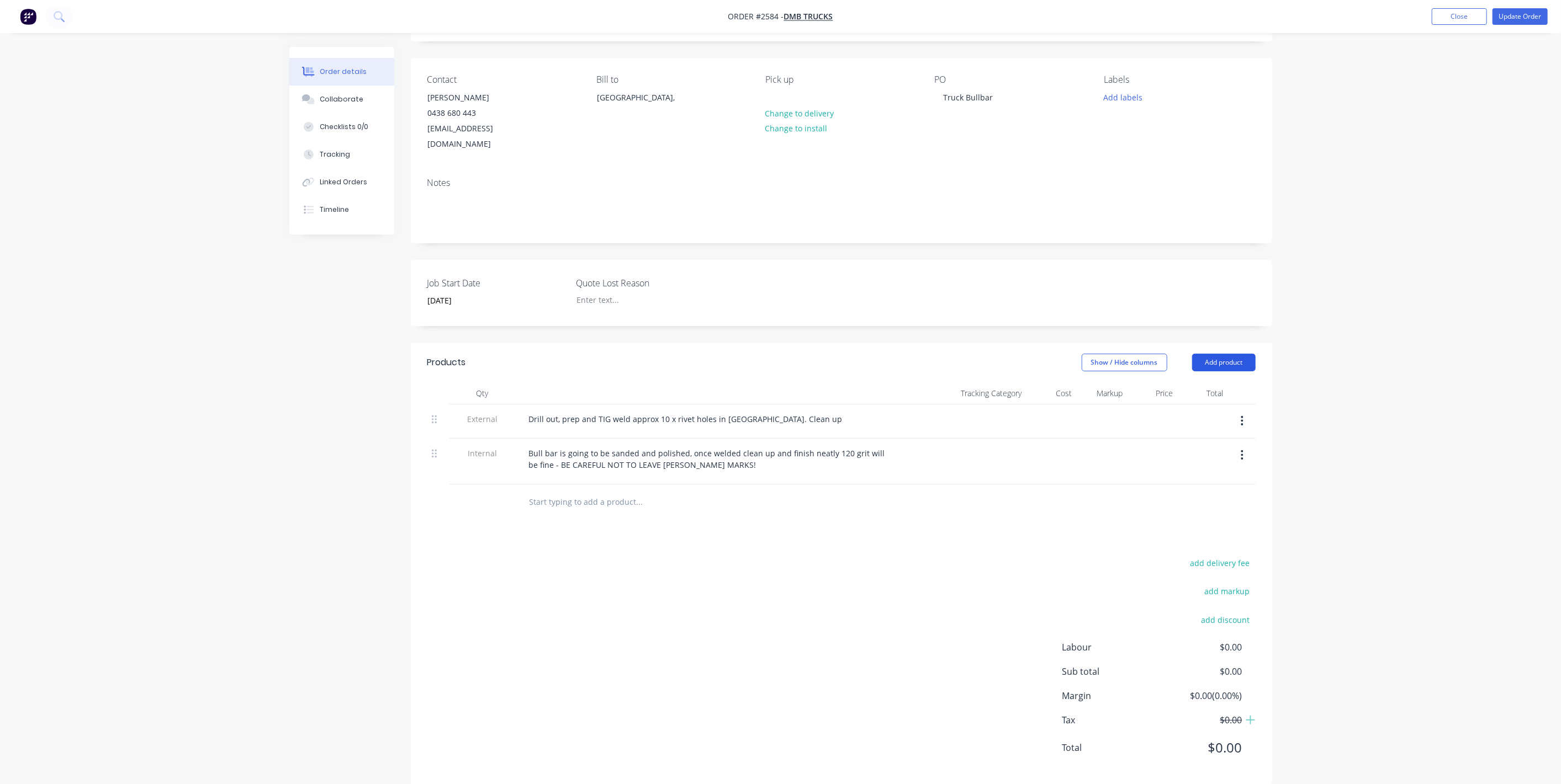
click at [1245, 354] on button "Add product" at bounding box center [1224, 362] width 64 height 17
click at [1196, 383] on div "Product catalogue" at bounding box center [1203, 390] width 85 height 16
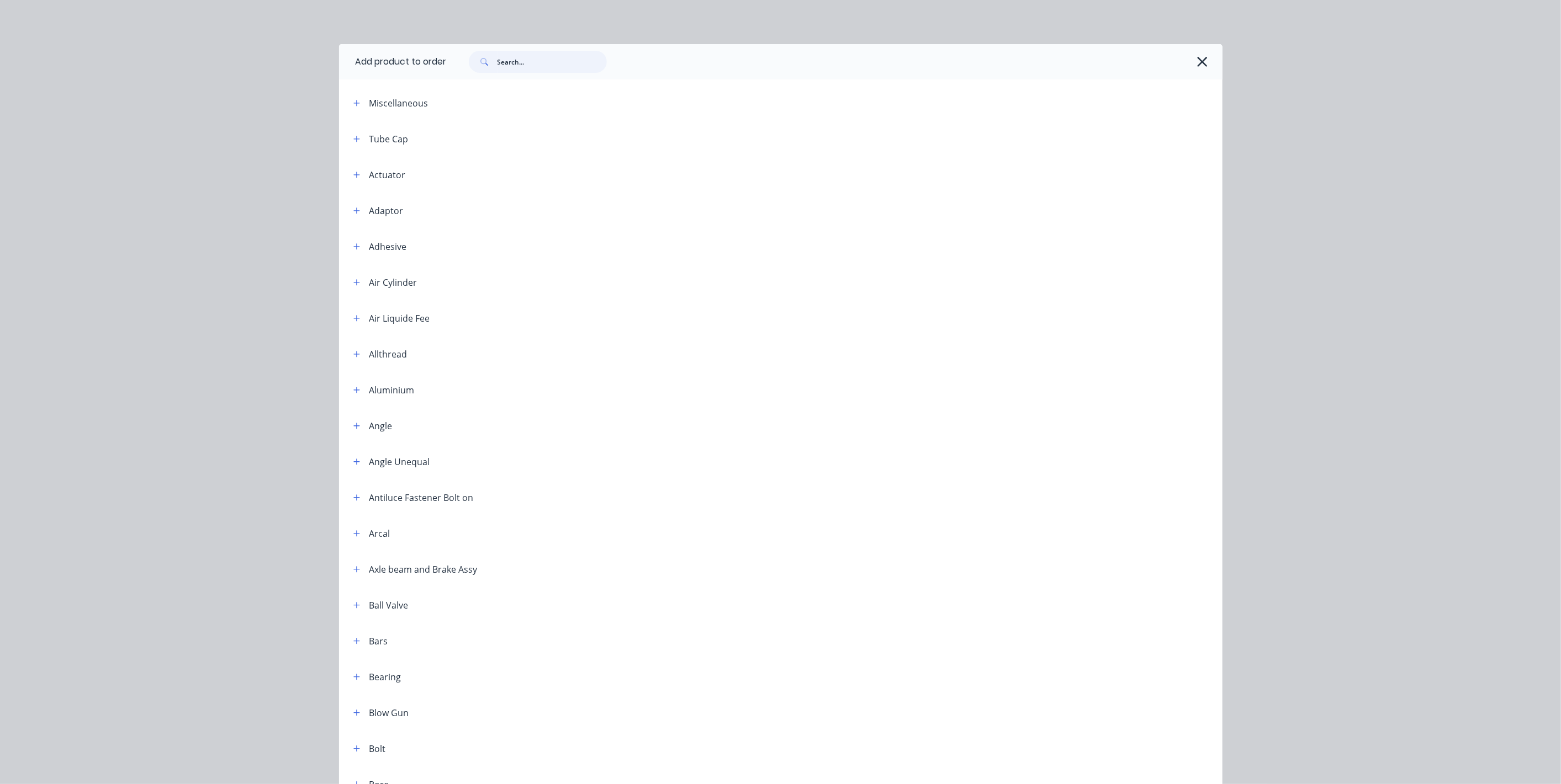
click at [519, 60] on input "text" at bounding box center [552, 62] width 110 height 22
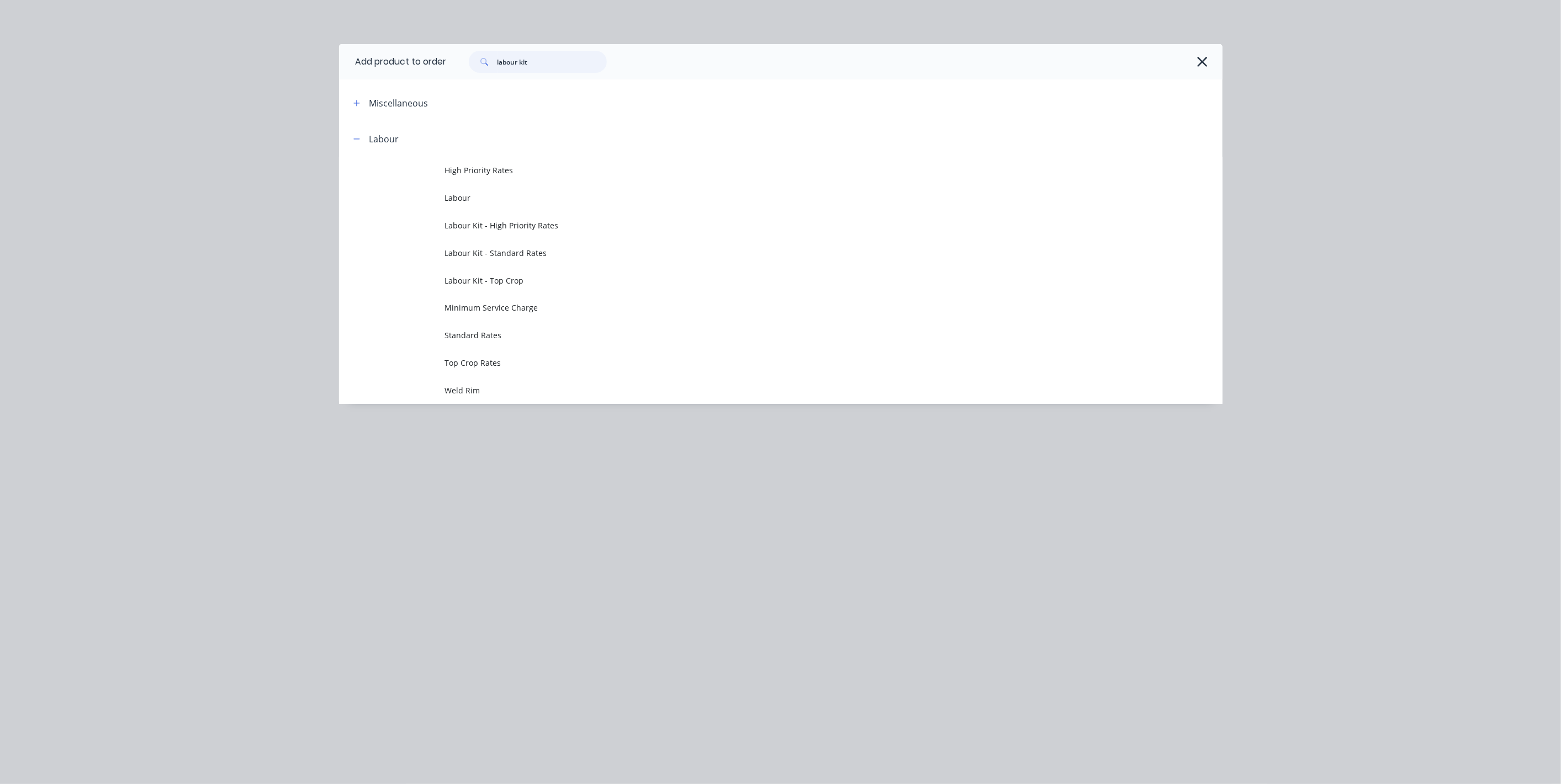
type input "labour kit"
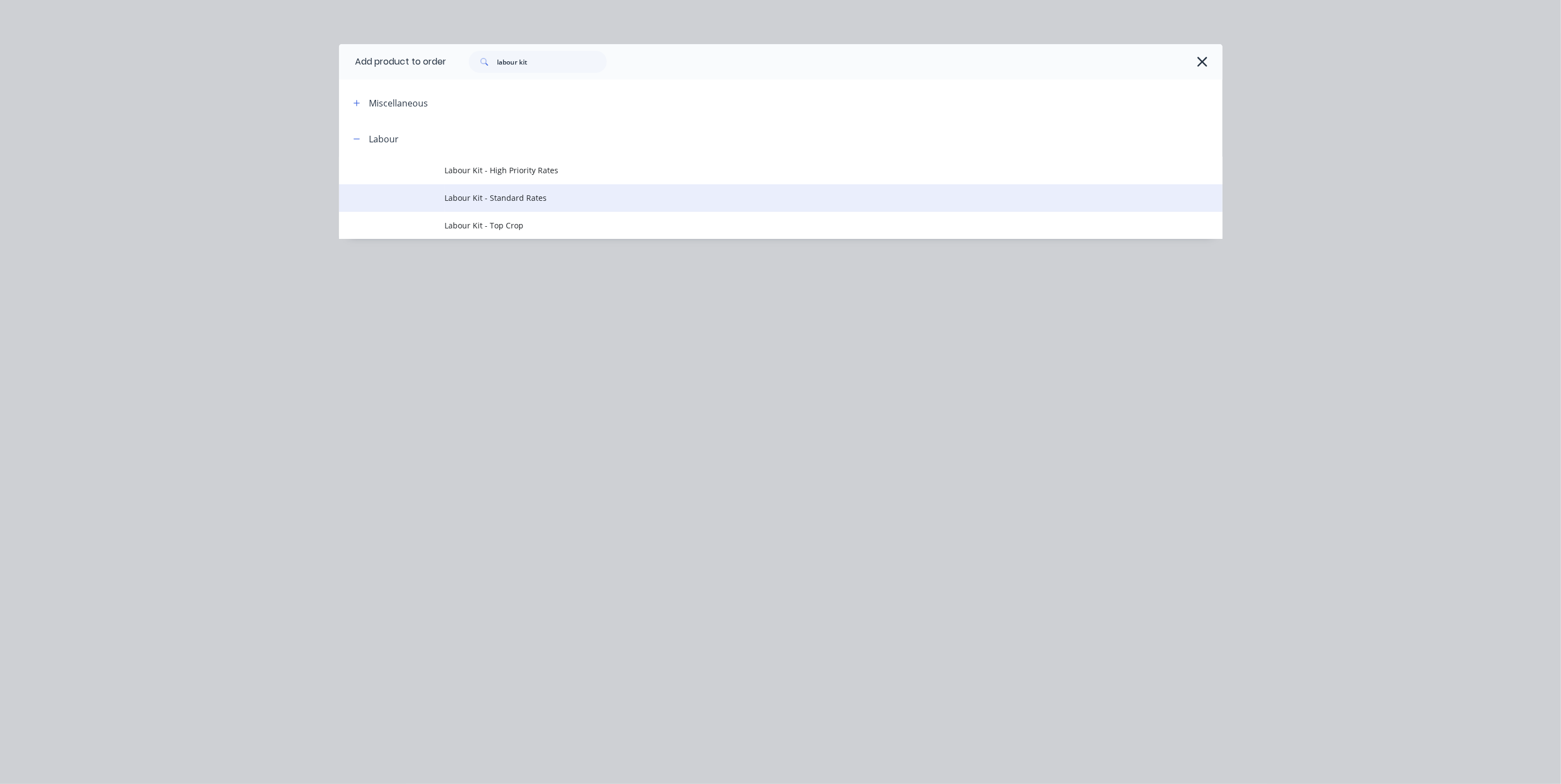
click at [509, 195] on span "Labour Kit - Standard Rates" at bounding box center [756, 198] width 622 height 12
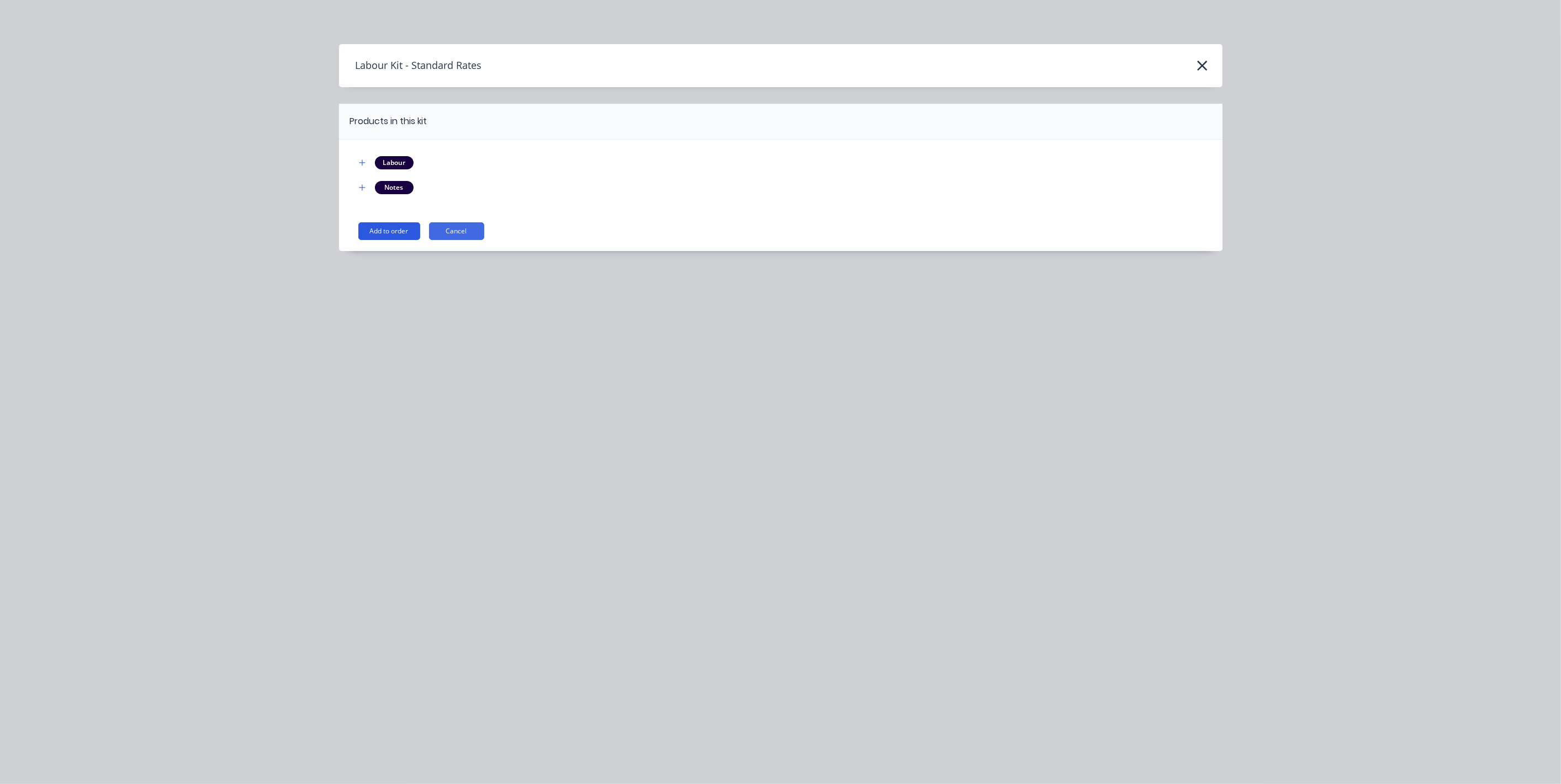
click at [395, 232] on button "Add to order" at bounding box center [389, 231] width 62 height 17
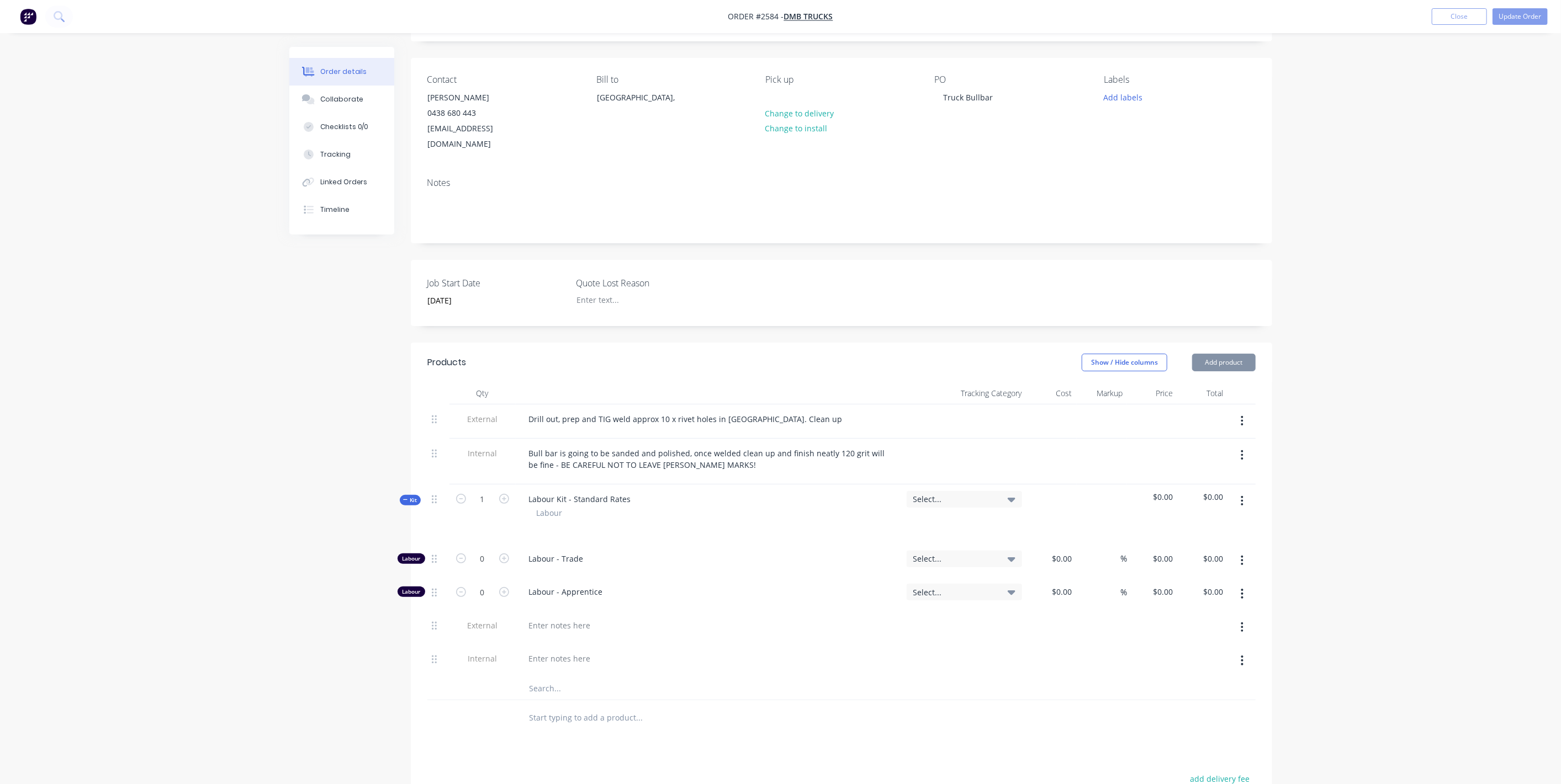
type input "$110.90"
type input "21.73"
type input "$135.00"
type input "$87.98"
type input "19.35"
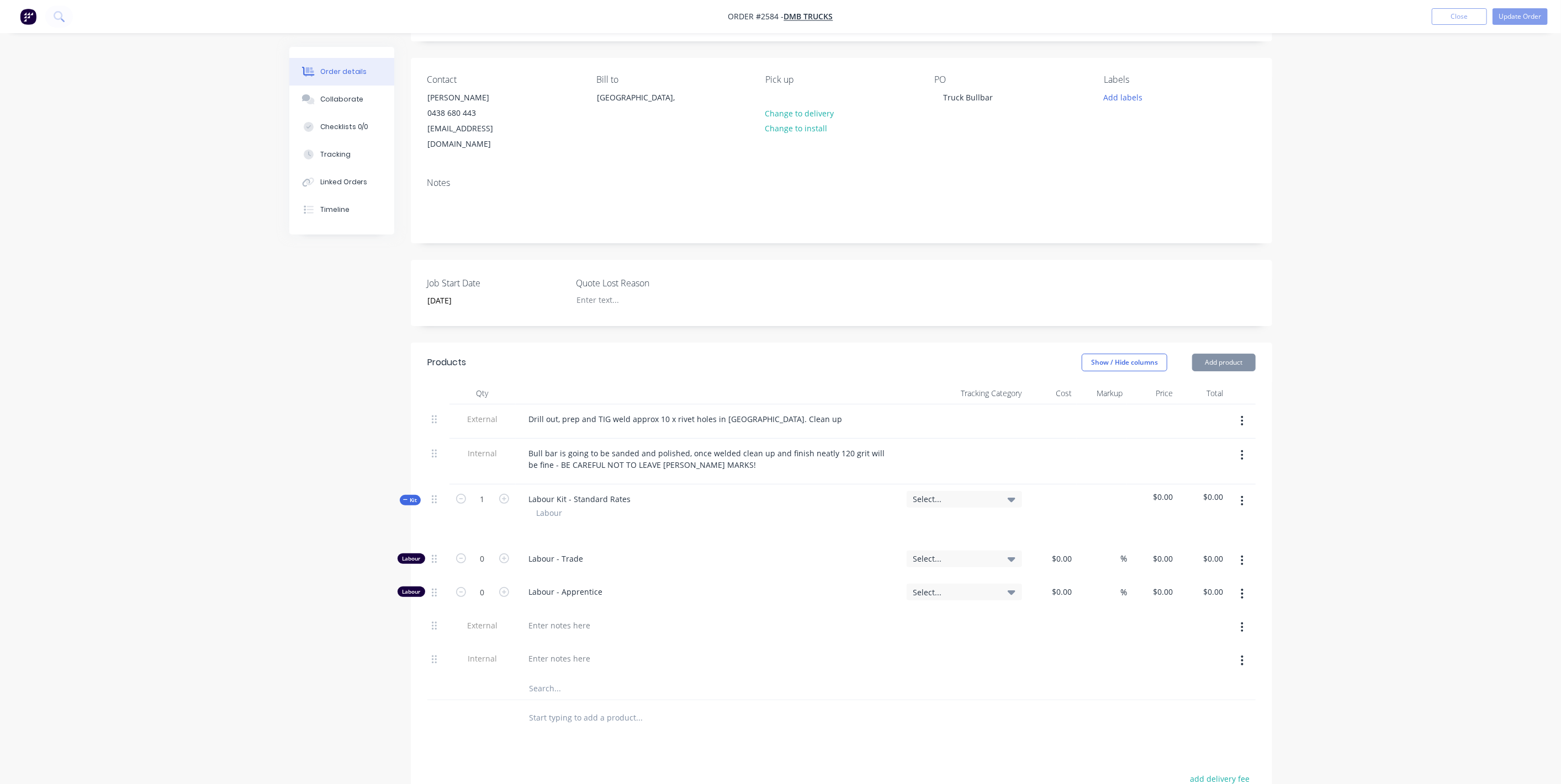
type input "$105.00"
click at [482, 551] on input "0" at bounding box center [482, 559] width 28 height 17
type input "3"
type input "$405.00"
click at [491, 491] on input "1" at bounding box center [482, 500] width 28 height 17
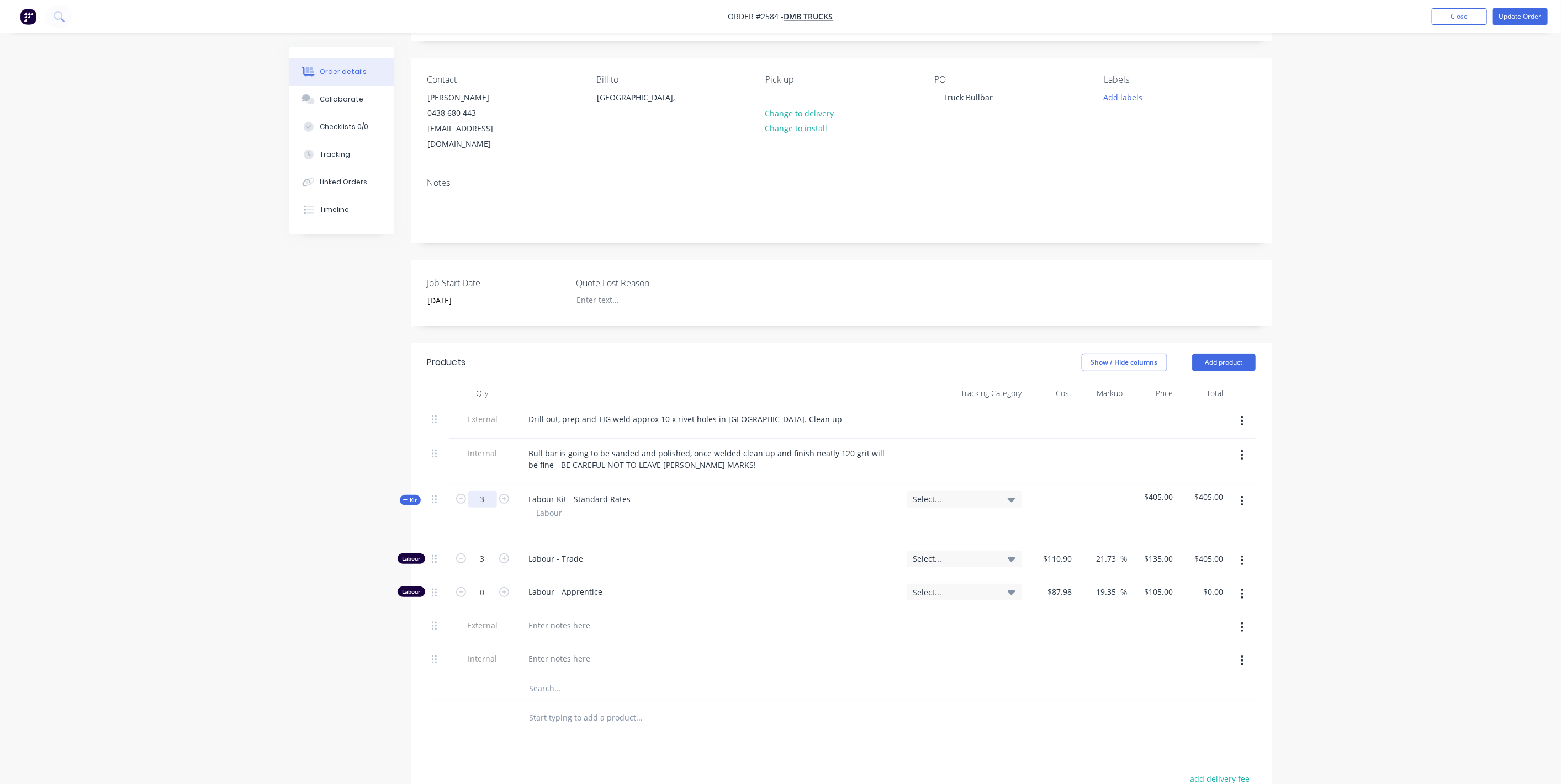
type input "3"
type input "9"
type input "$1,215.00"
click at [1354, 488] on div "Order details Collaborate Checklists 0/0 Tracking Linked Orders Timeline Order …" at bounding box center [780, 476] width 1561 height 1082
click at [487, 551] on input "9" at bounding box center [482, 559] width 28 height 17
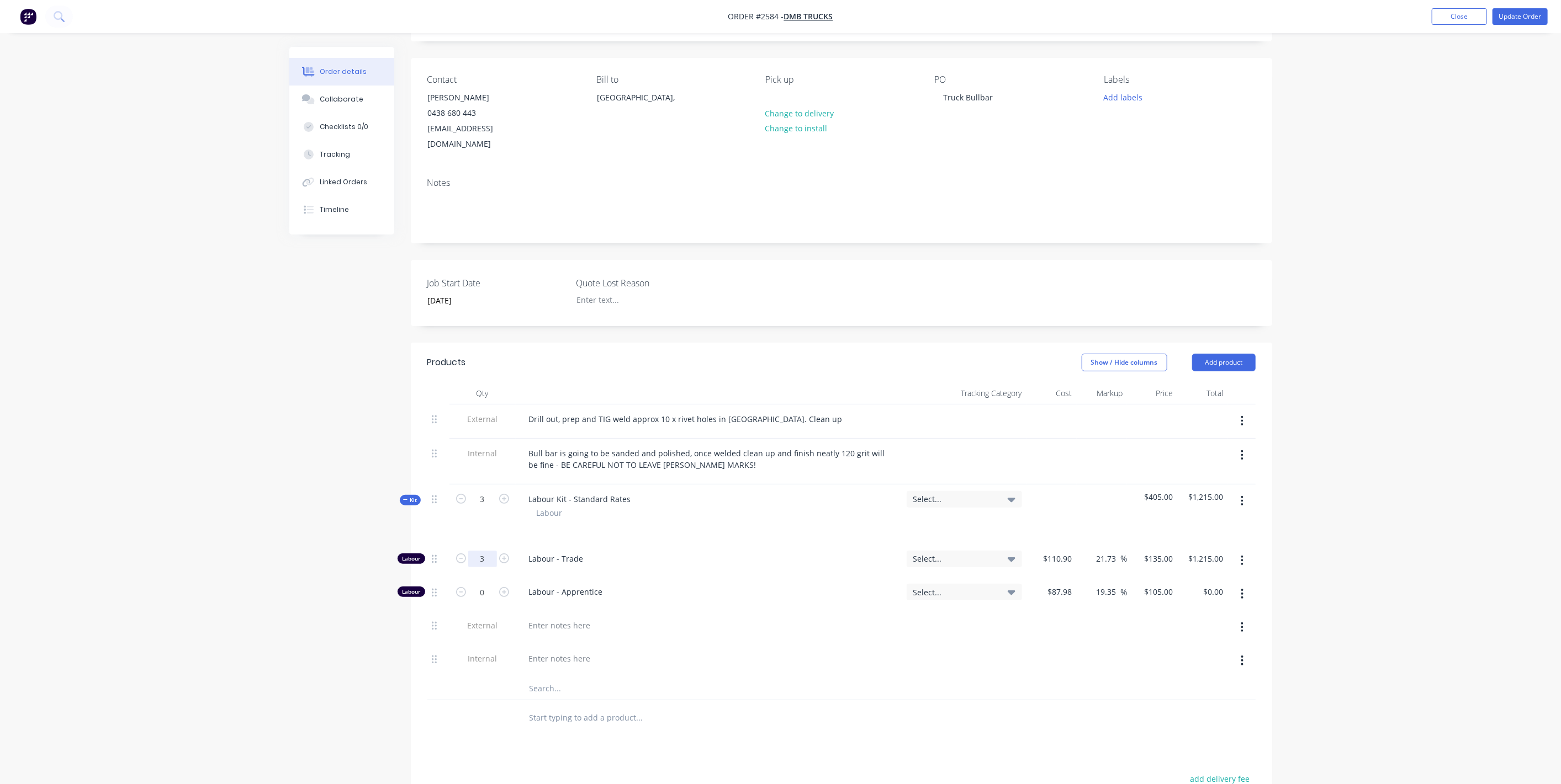
type input "3"
type input "$405.00"
click at [50, 432] on div "Order details Collaborate Checklists 0/0 Tracking Linked Orders Timeline Order …" at bounding box center [780, 476] width 1561 height 1082
click at [490, 491] on input "3" at bounding box center [482, 500] width 28 height 17
type input "0"
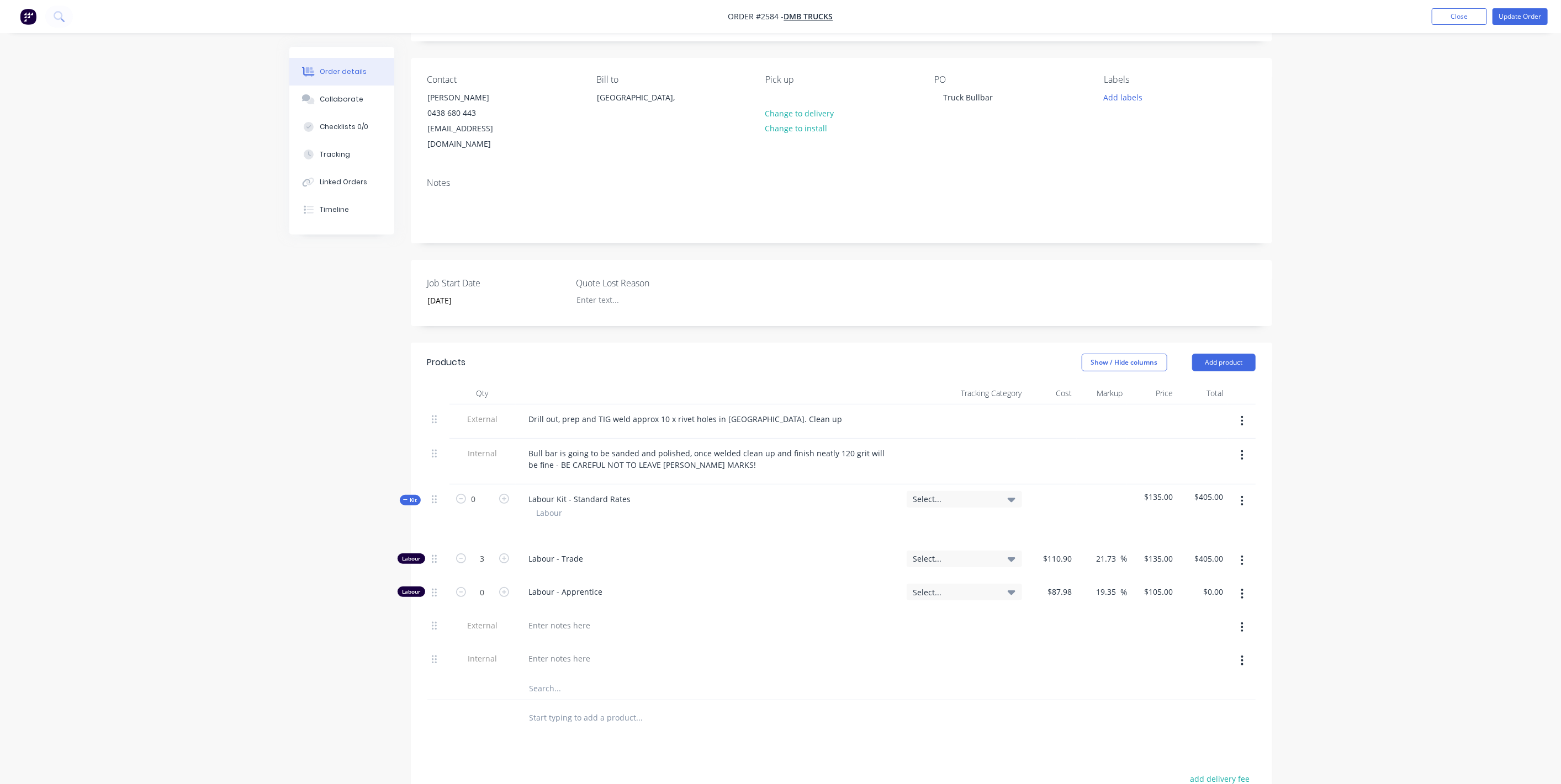
click at [1374, 502] on div "Order details Collaborate Checklists 0/0 Tracking Linked Orders Timeline Order …" at bounding box center [780, 476] width 1561 height 1082
click at [431, 611] on div at bounding box center [438, 627] width 22 height 34
drag, startPoint x: 433, startPoint y: 607, endPoint x: 418, endPoint y: 456, distance: 151.7
click at [418, 456] on div "Qty Tracking Category Cost Markup Price Total External Drill out, prep and TIG …" at bounding box center [841, 558] width 861 height 354
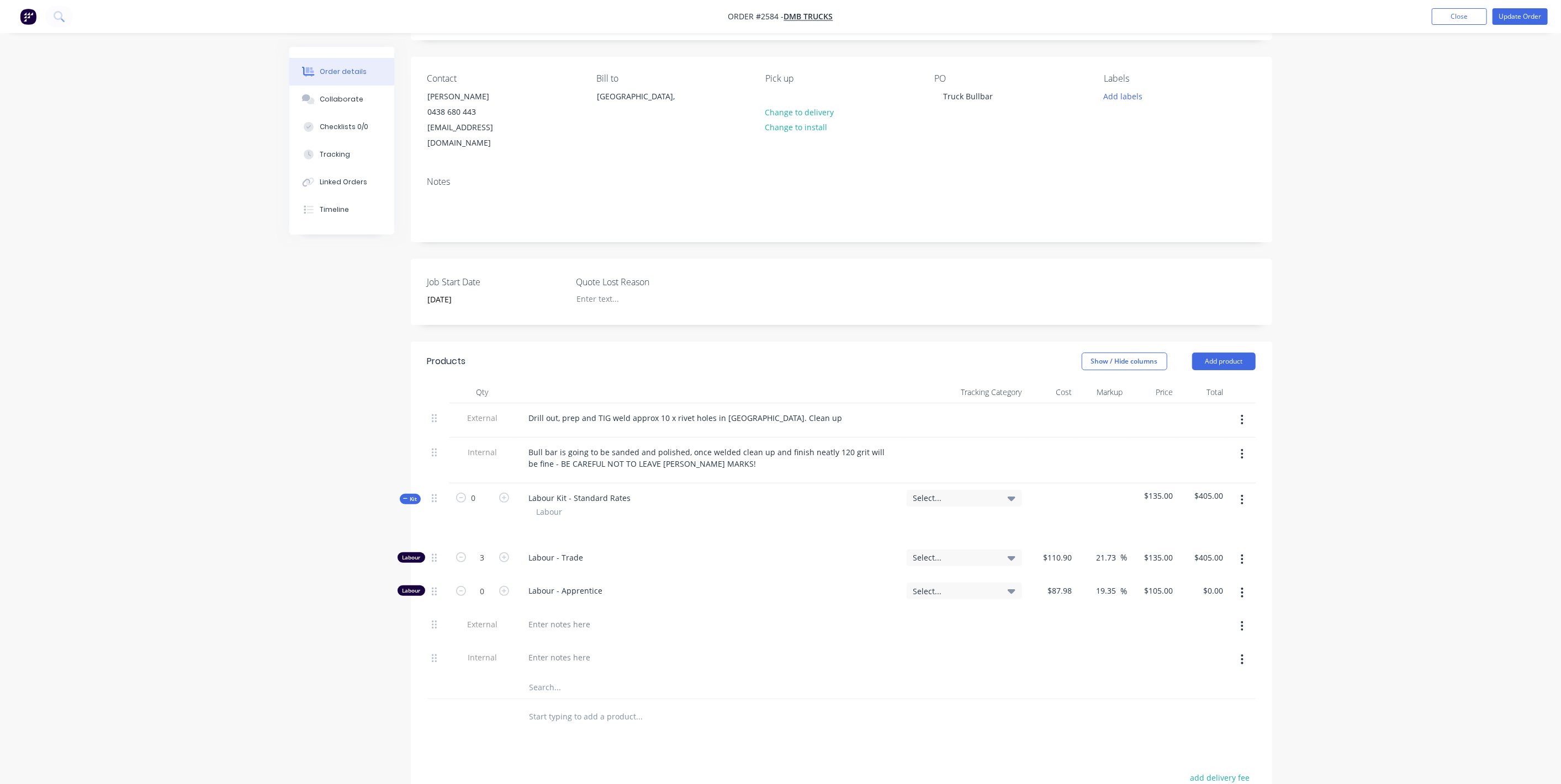
scroll to position [67, 0]
drag, startPoint x: 435, startPoint y: 605, endPoint x: 431, endPoint y: 459, distance: 146.1
click at [431, 459] on div "External Drill out, prep and TIG weld approx 10 x rivet holes in bullbar. Clean…" at bounding box center [841, 550] width 828 height 296
click at [1241, 619] on icon "button" at bounding box center [1242, 625] width 3 height 12
click at [1241, 619] on icon "button" at bounding box center [1242, 625] width 3 height 12
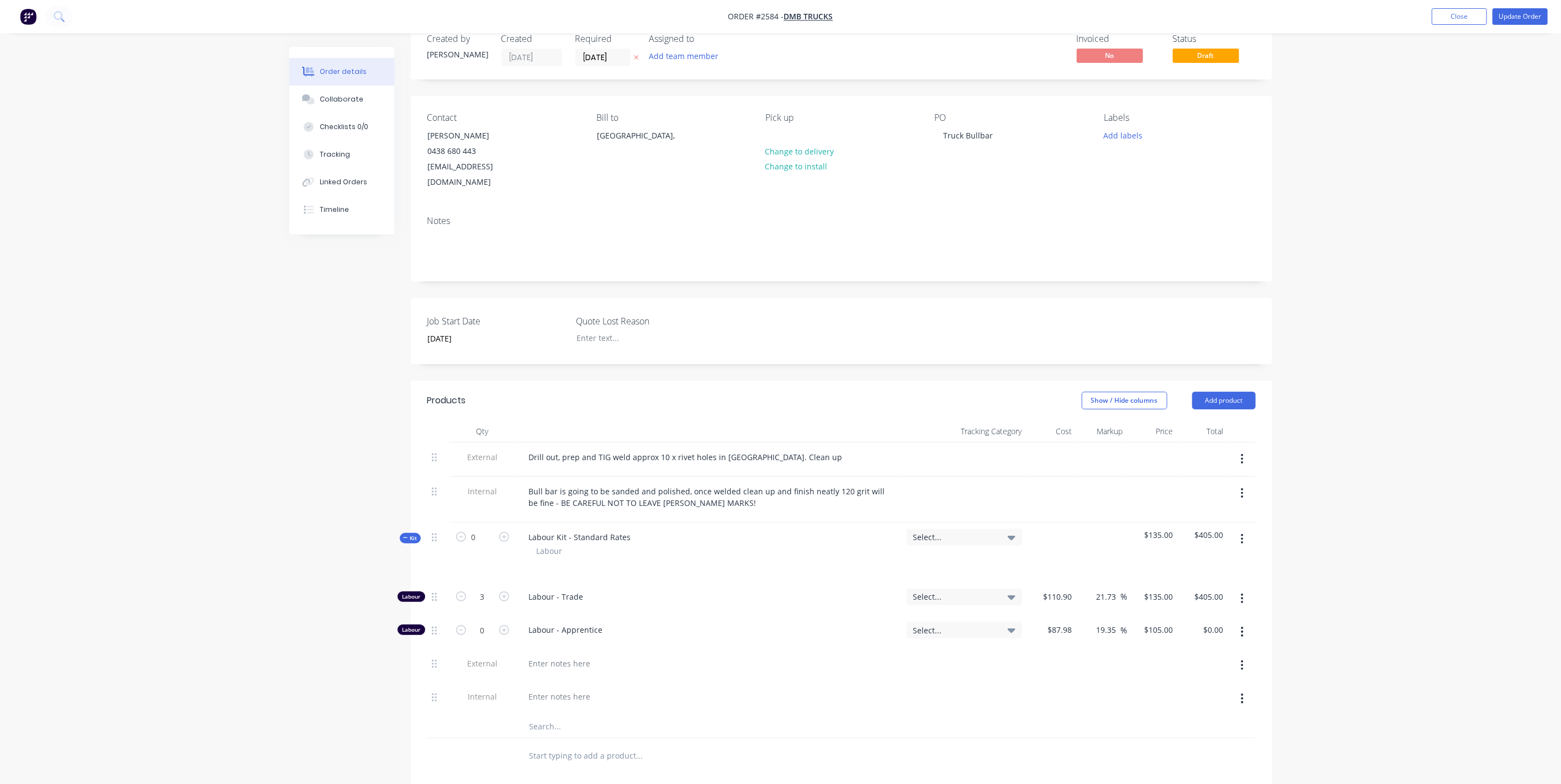
scroll to position [0, 0]
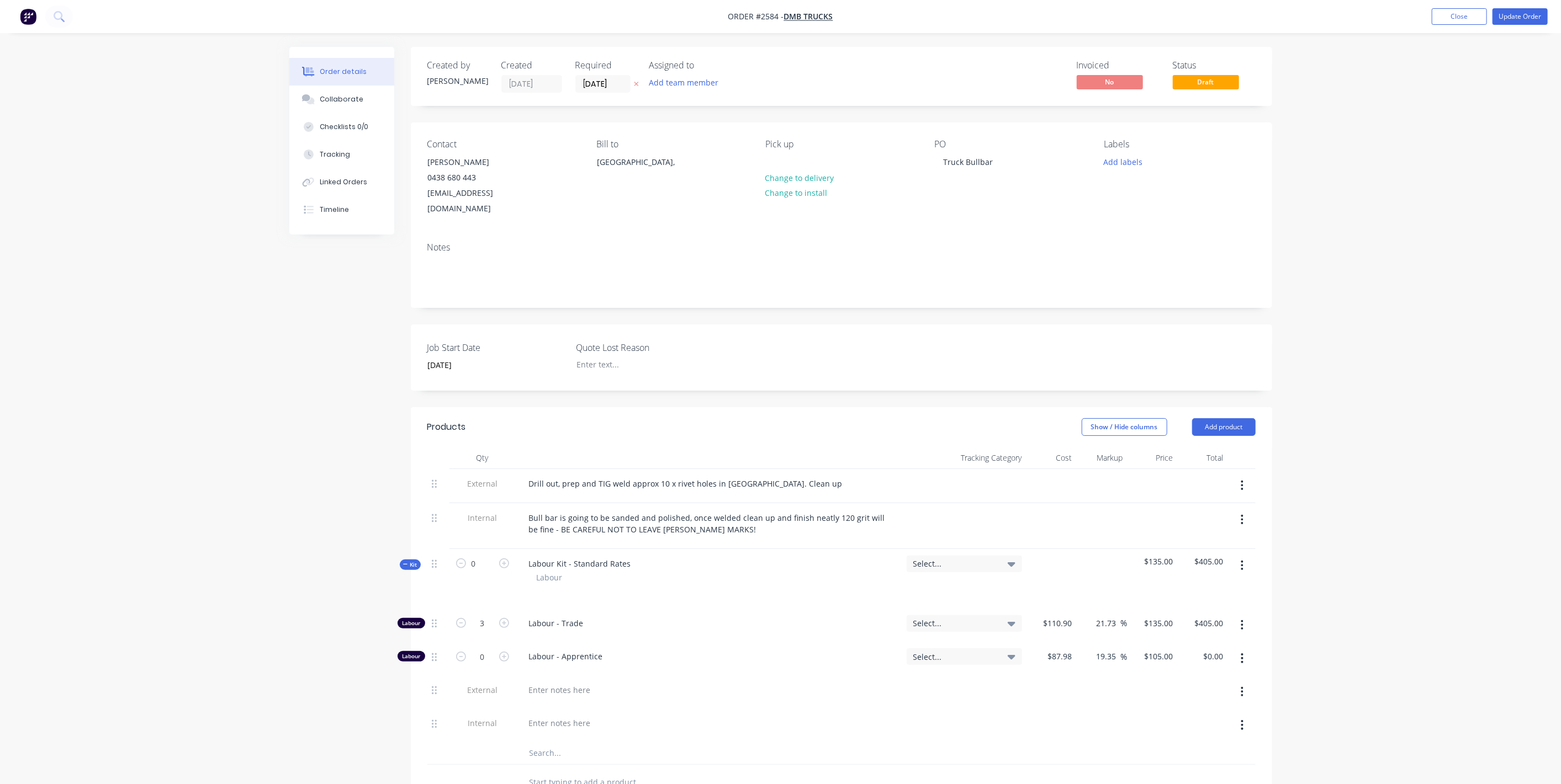
click at [1402, 394] on div "Order details Collaborate Checklists 0/0 Tracking Linked Orders Timeline Order …" at bounding box center [780, 541] width 1561 height 1082
click at [1503, 19] on button "Update Order" at bounding box center [1520, 17] width 55 height 17
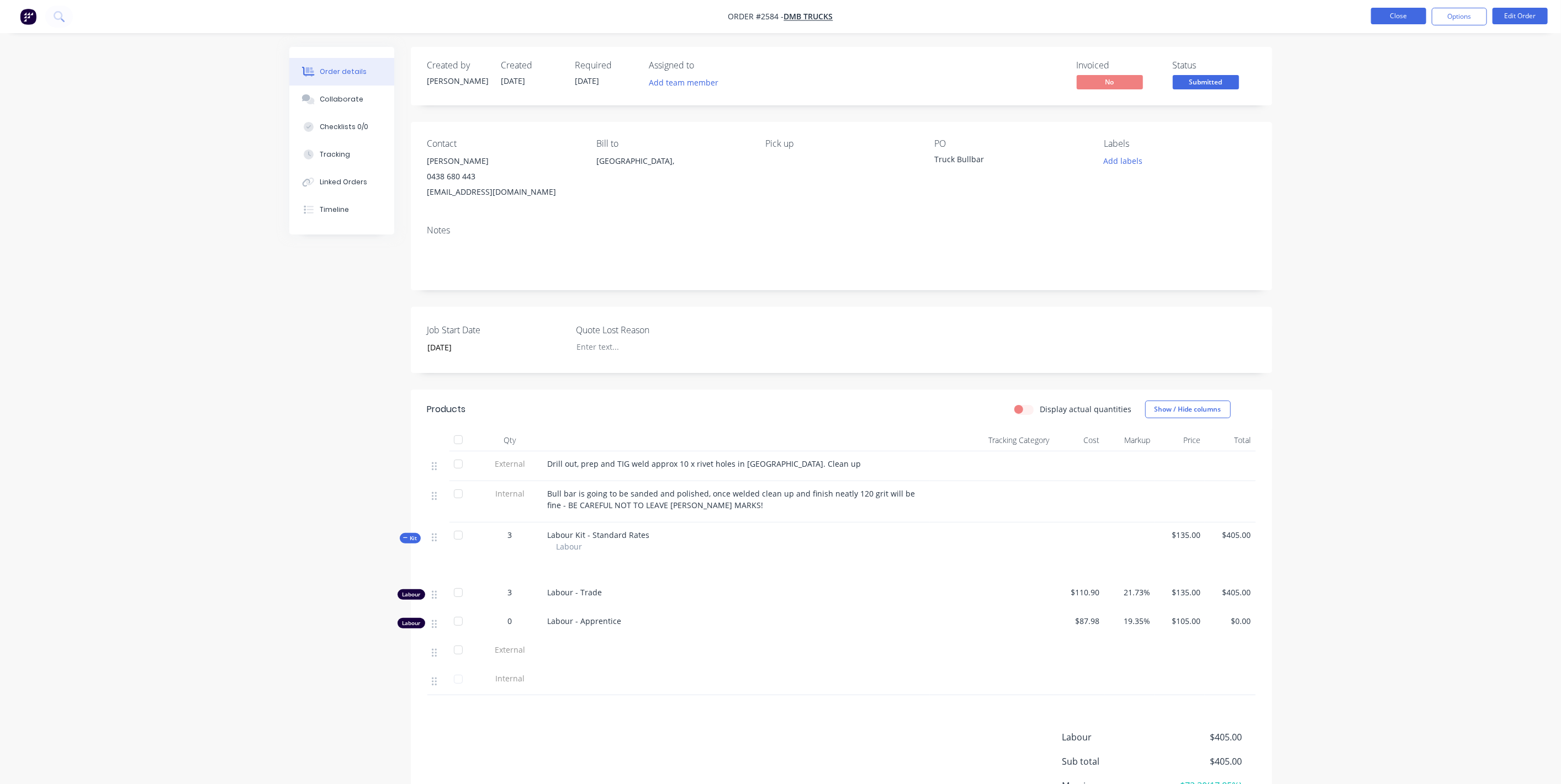
click at [1395, 10] on button "Close" at bounding box center [1399, 16] width 55 height 17
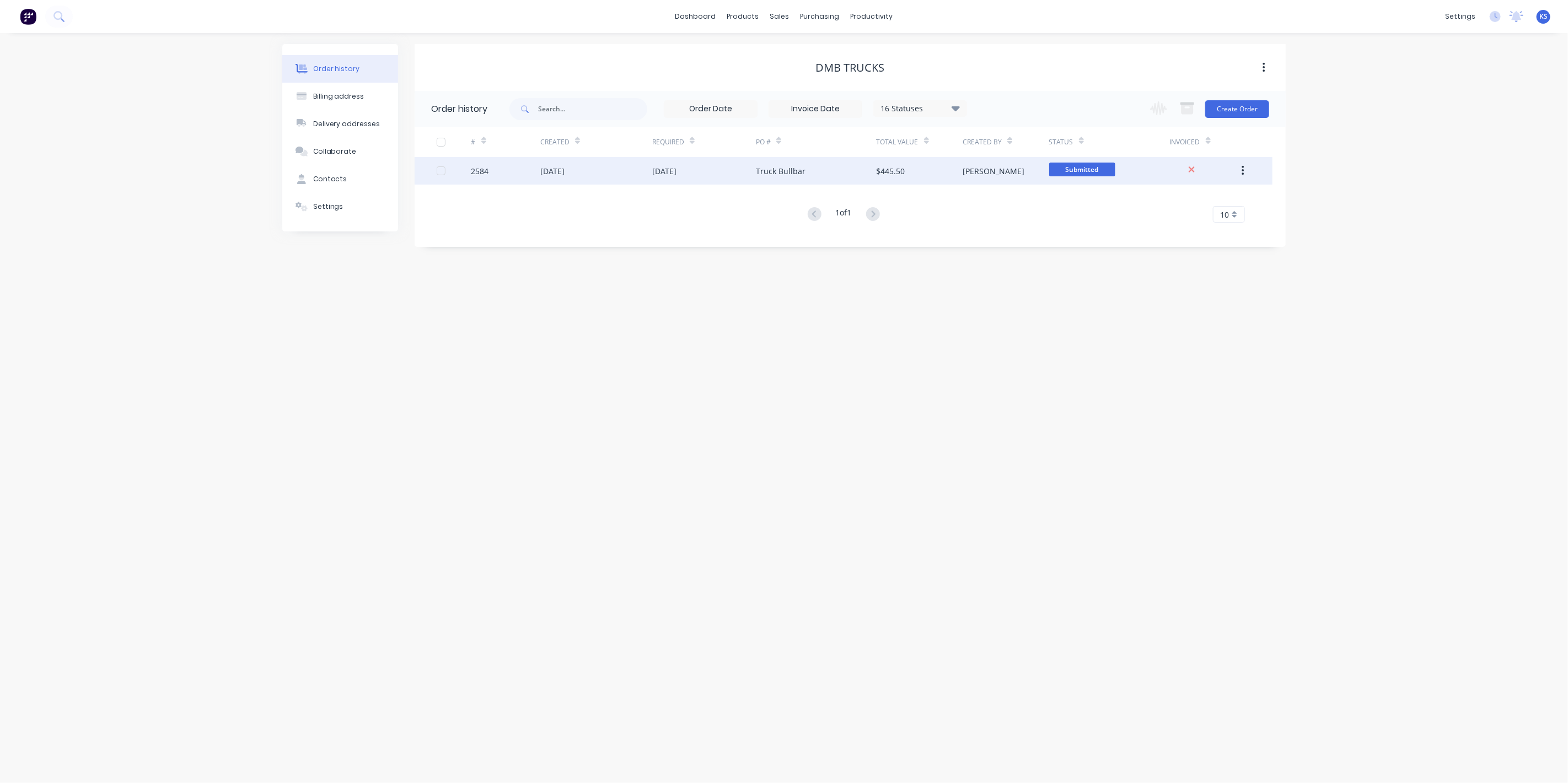
click at [513, 166] on div "2584" at bounding box center [506, 171] width 69 height 28
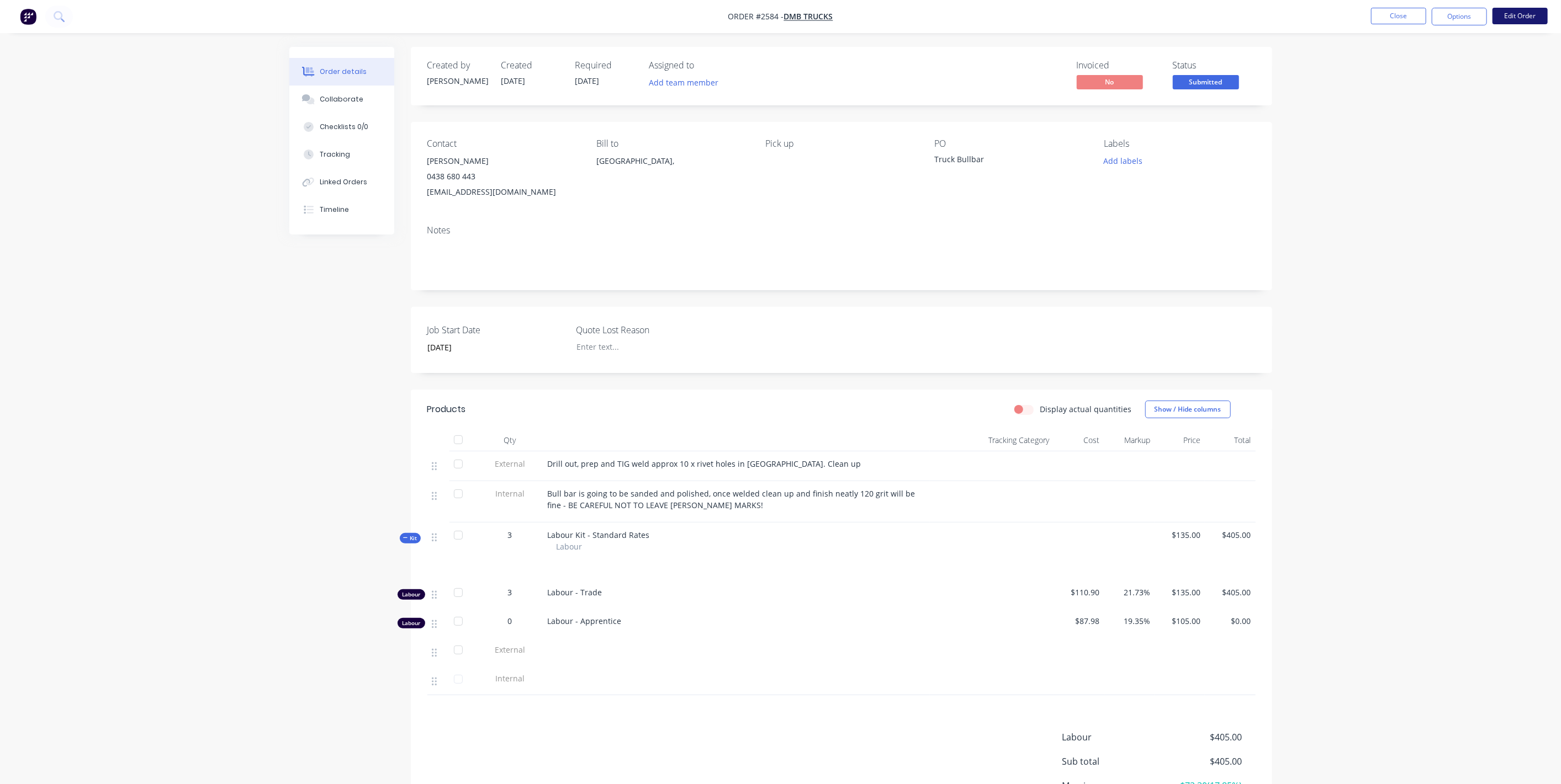
click at [1531, 15] on button "Edit Order" at bounding box center [1520, 16] width 55 height 17
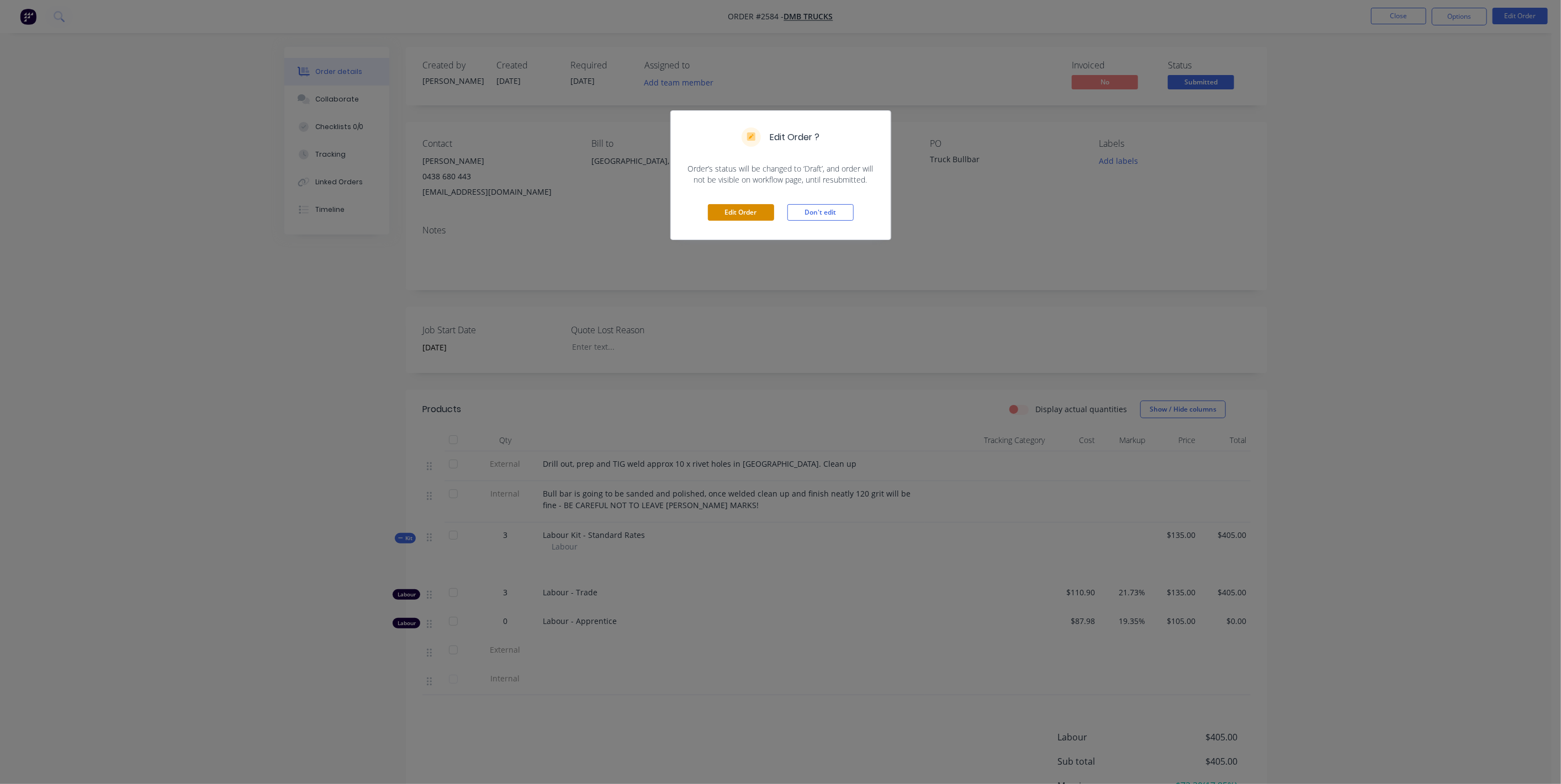
click at [723, 207] on button "Edit Order" at bounding box center [741, 213] width 67 height 17
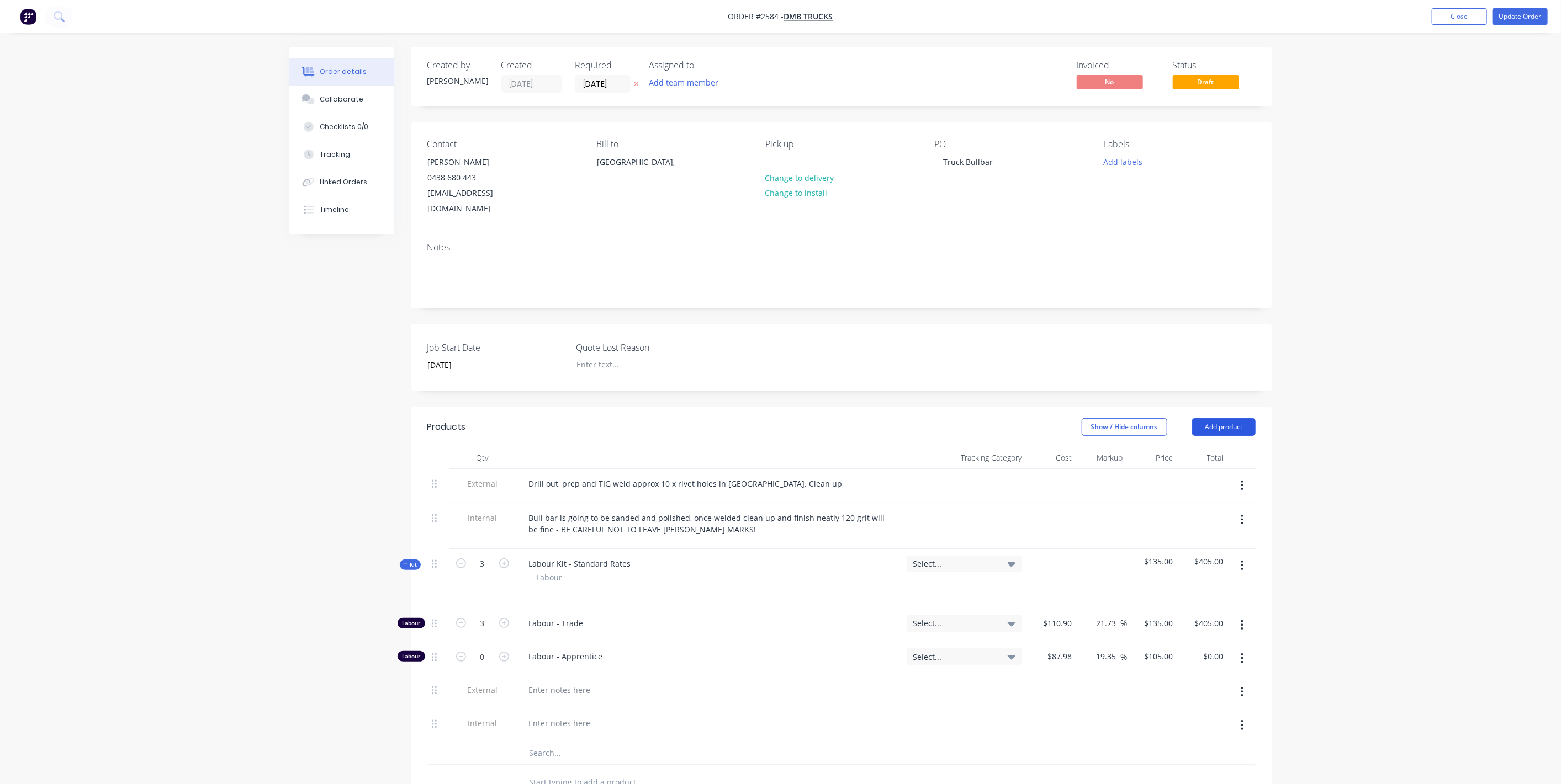
click at [1231, 419] on button "Add product" at bounding box center [1224, 427] width 64 height 17
click at [1485, 161] on div "Order details Collaborate Checklists 0/0 Tracking Linked Orders Timeline Order …" at bounding box center [780, 541] width 1561 height 1082
click at [1458, 21] on button "Close" at bounding box center [1460, 17] width 55 height 17
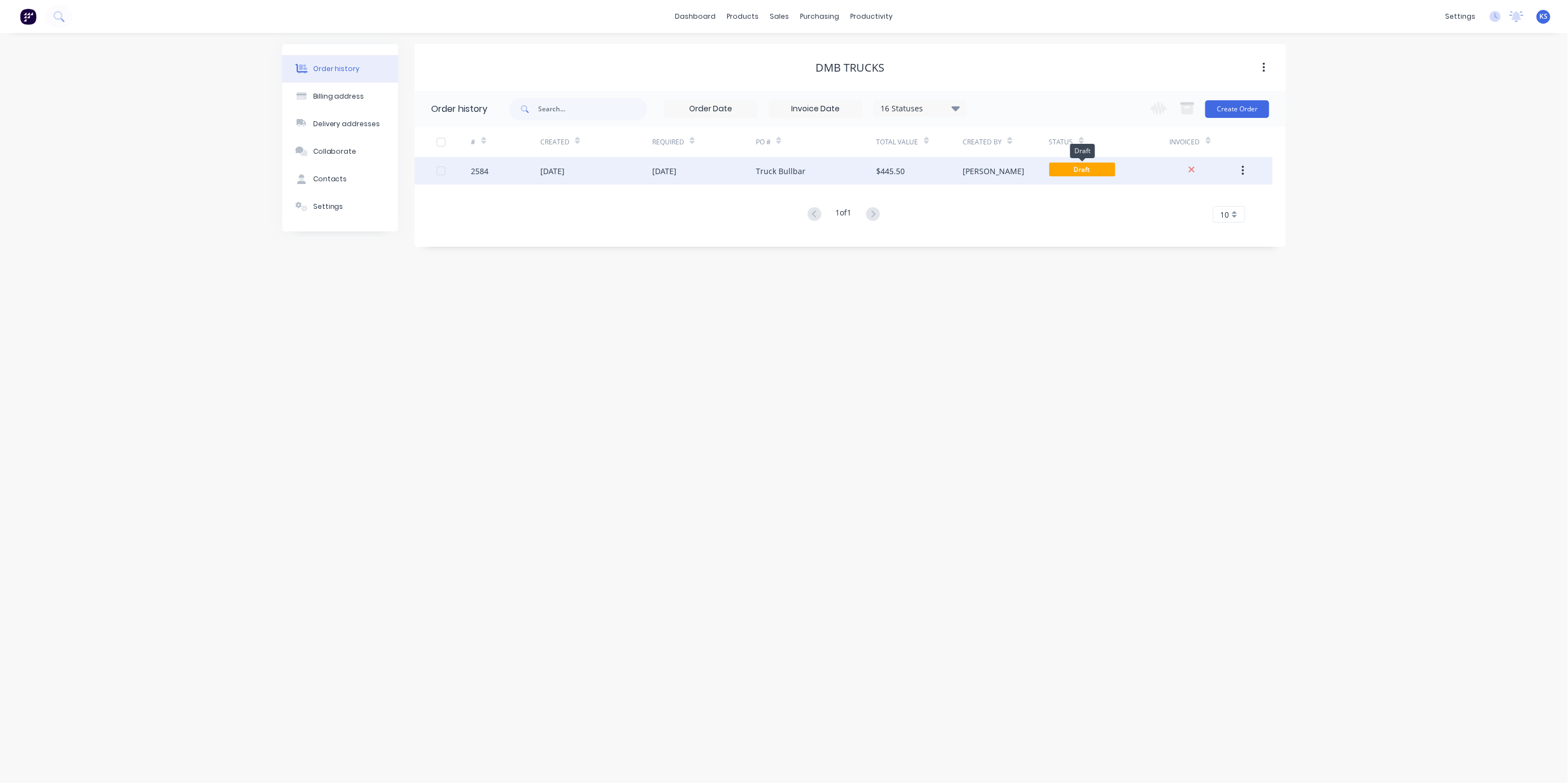
click at [1078, 163] on span "Draft" at bounding box center [1083, 170] width 66 height 14
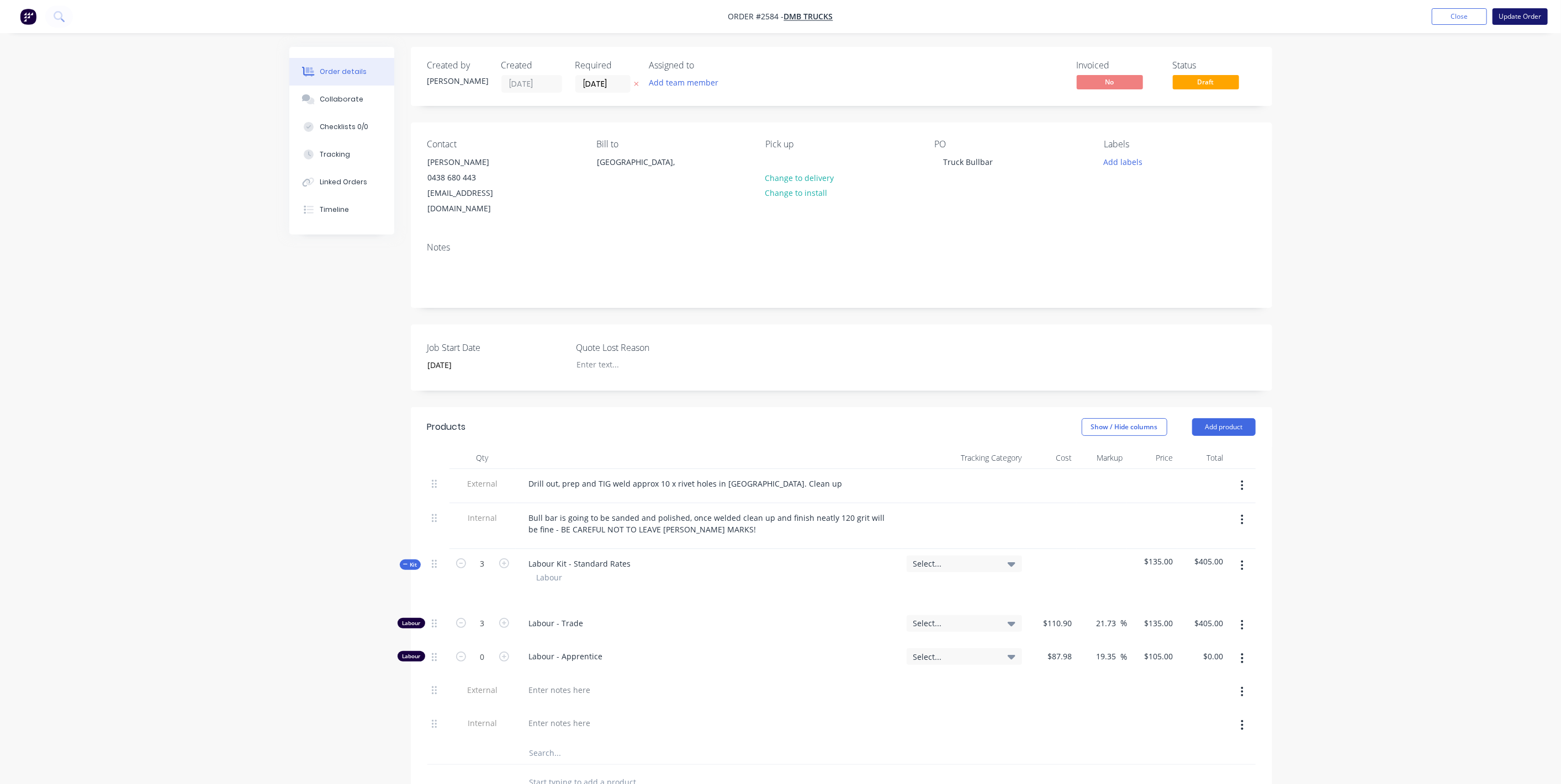
click at [1519, 21] on button "Update Order" at bounding box center [1520, 17] width 55 height 17
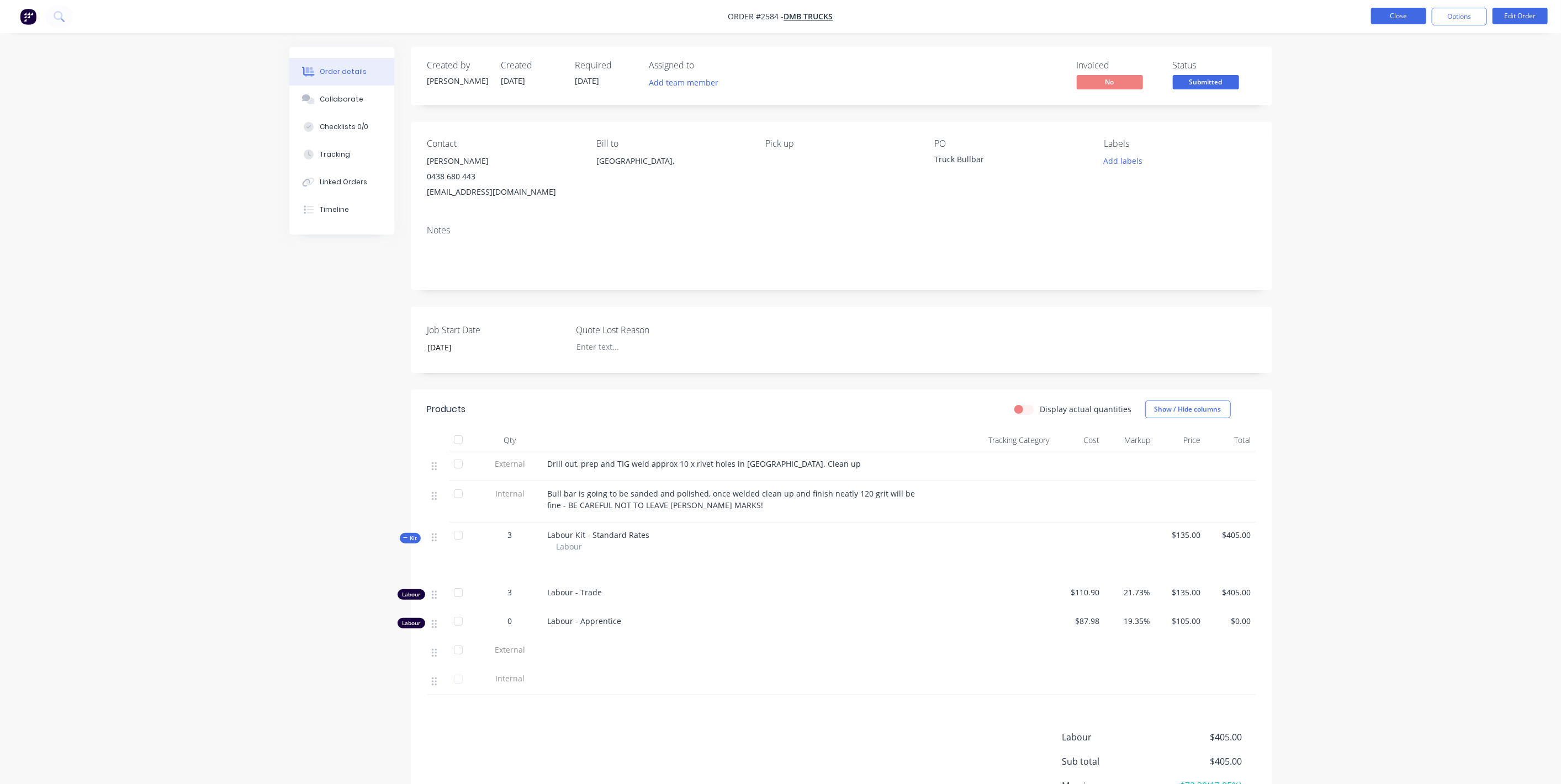
click at [1400, 17] on button "Close" at bounding box center [1399, 16] width 55 height 17
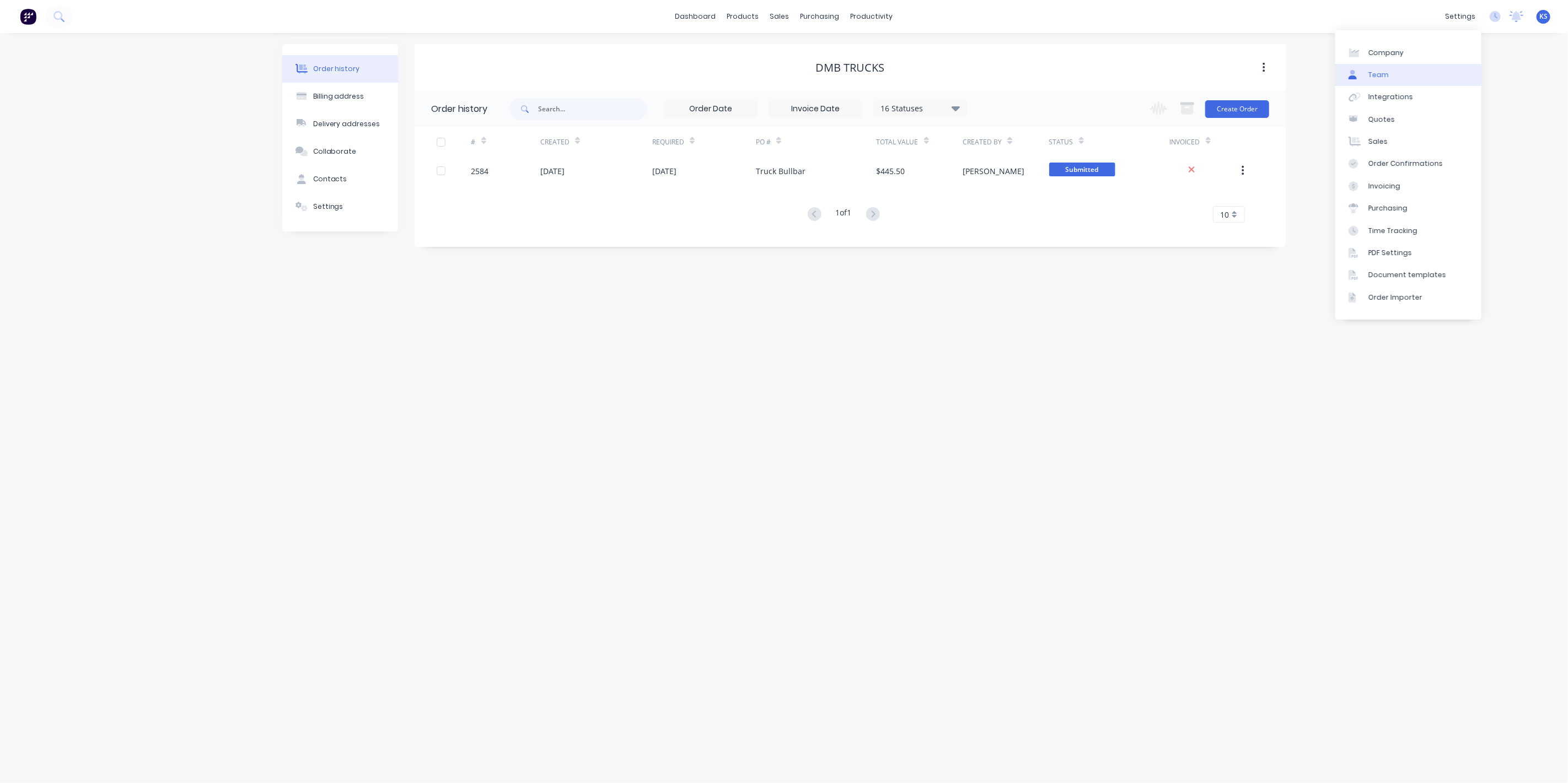
click at [1387, 78] on div "Team" at bounding box center [1378, 75] width 20 height 10
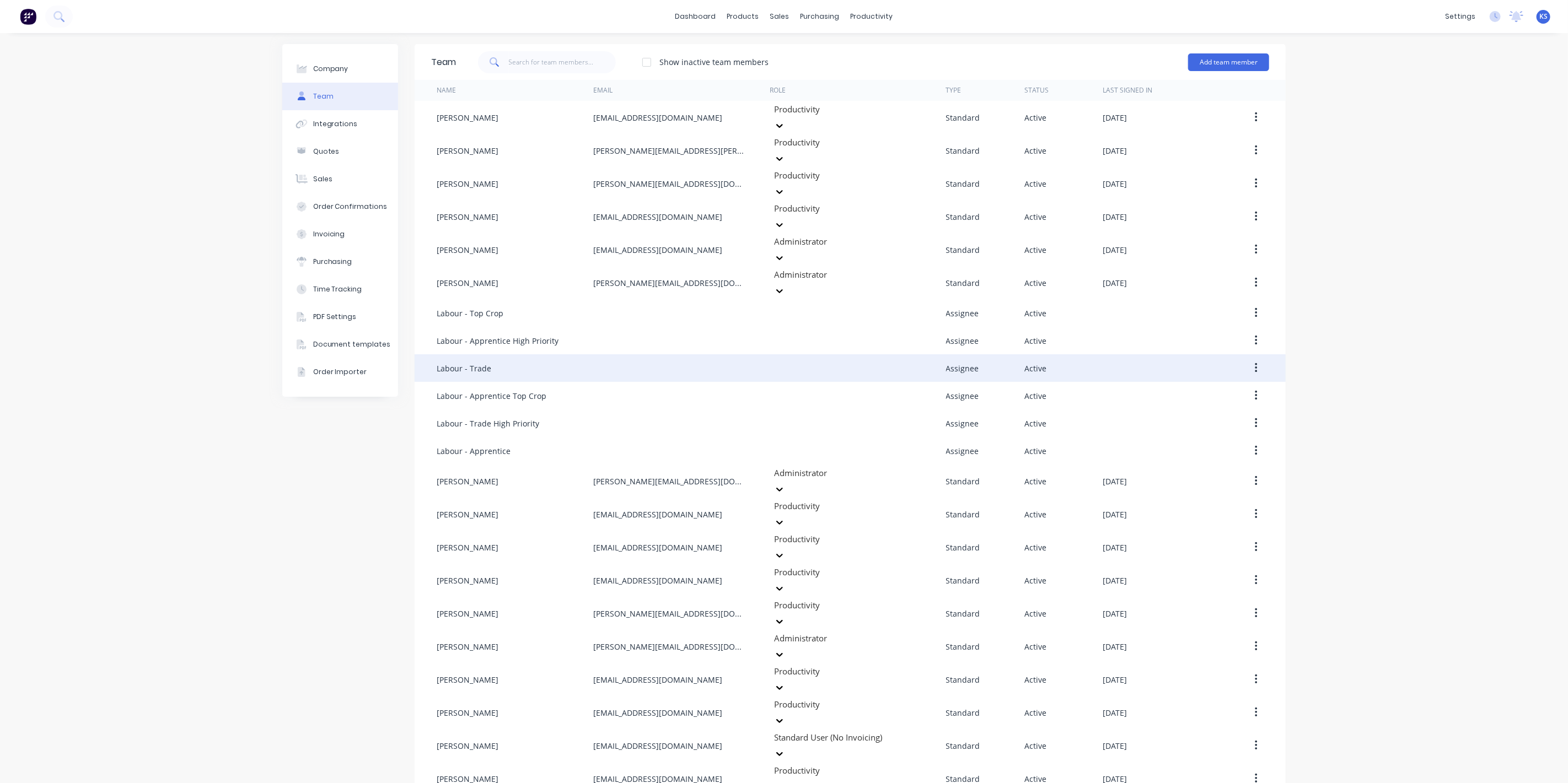
click at [485, 363] on div "Labour - Trade" at bounding box center [464, 368] width 55 height 12
click at [1254, 359] on button "button" at bounding box center [1256, 368] width 26 height 20
click at [1186, 389] on div "Edit" at bounding box center [1217, 397] width 85 height 16
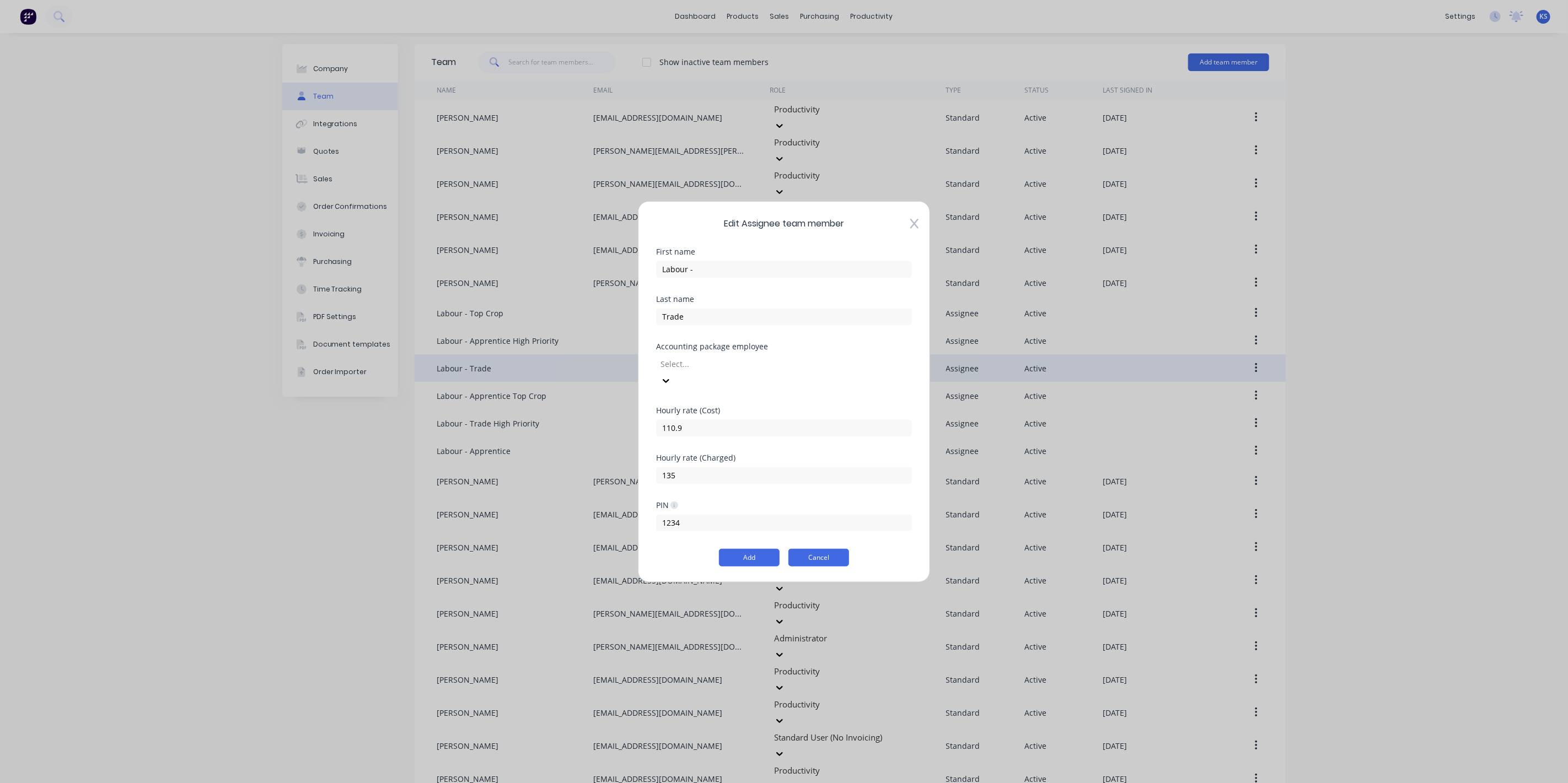
click at [823, 549] on button "Cancel" at bounding box center [819, 557] width 61 height 17
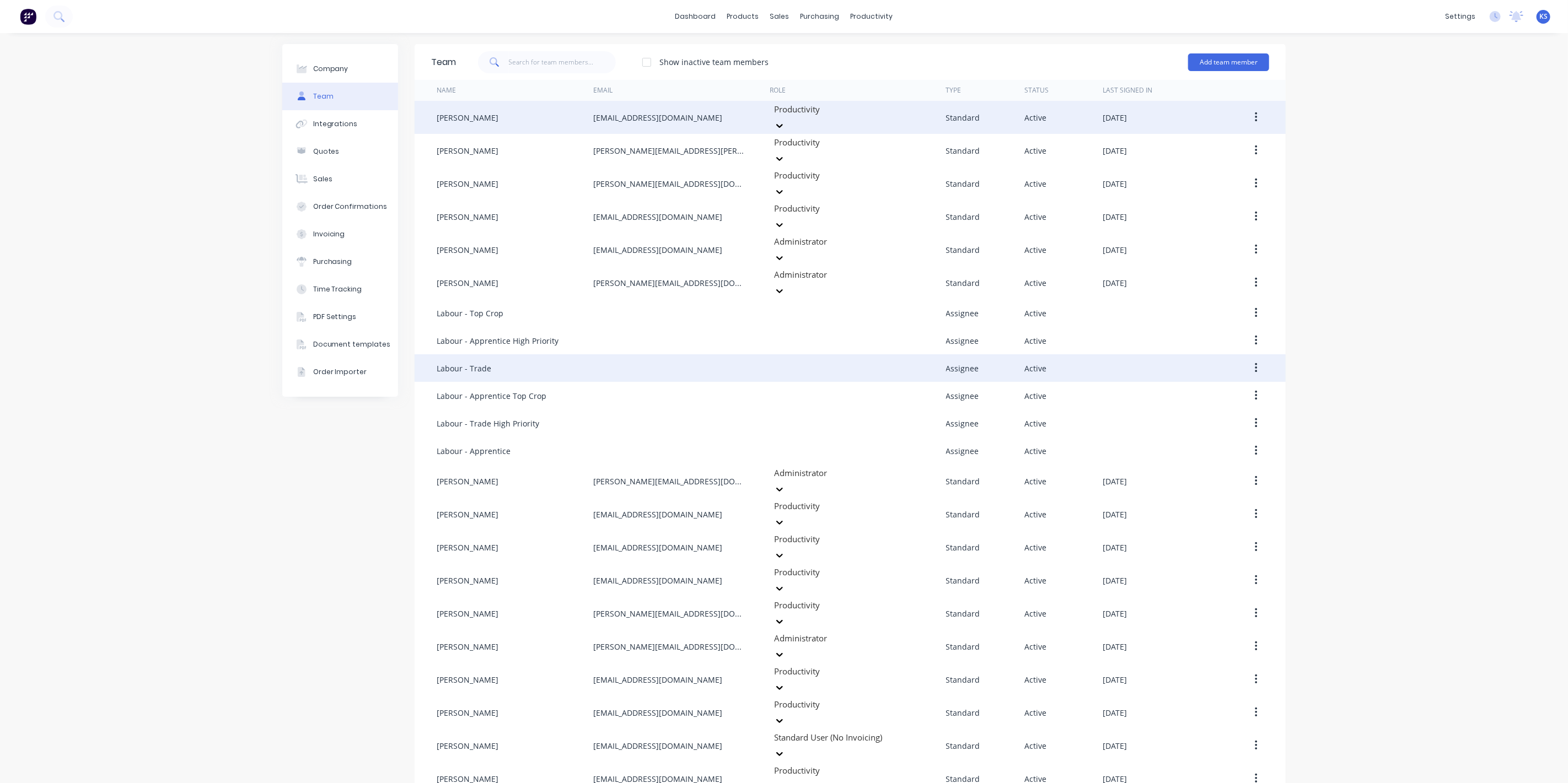
click at [476, 112] on div "Brodie Griggs" at bounding box center [467, 118] width 62 height 12
click at [1269, 115] on button "button" at bounding box center [1256, 117] width 26 height 20
click at [1204, 141] on div "Edit" at bounding box center [1217, 146] width 85 height 16
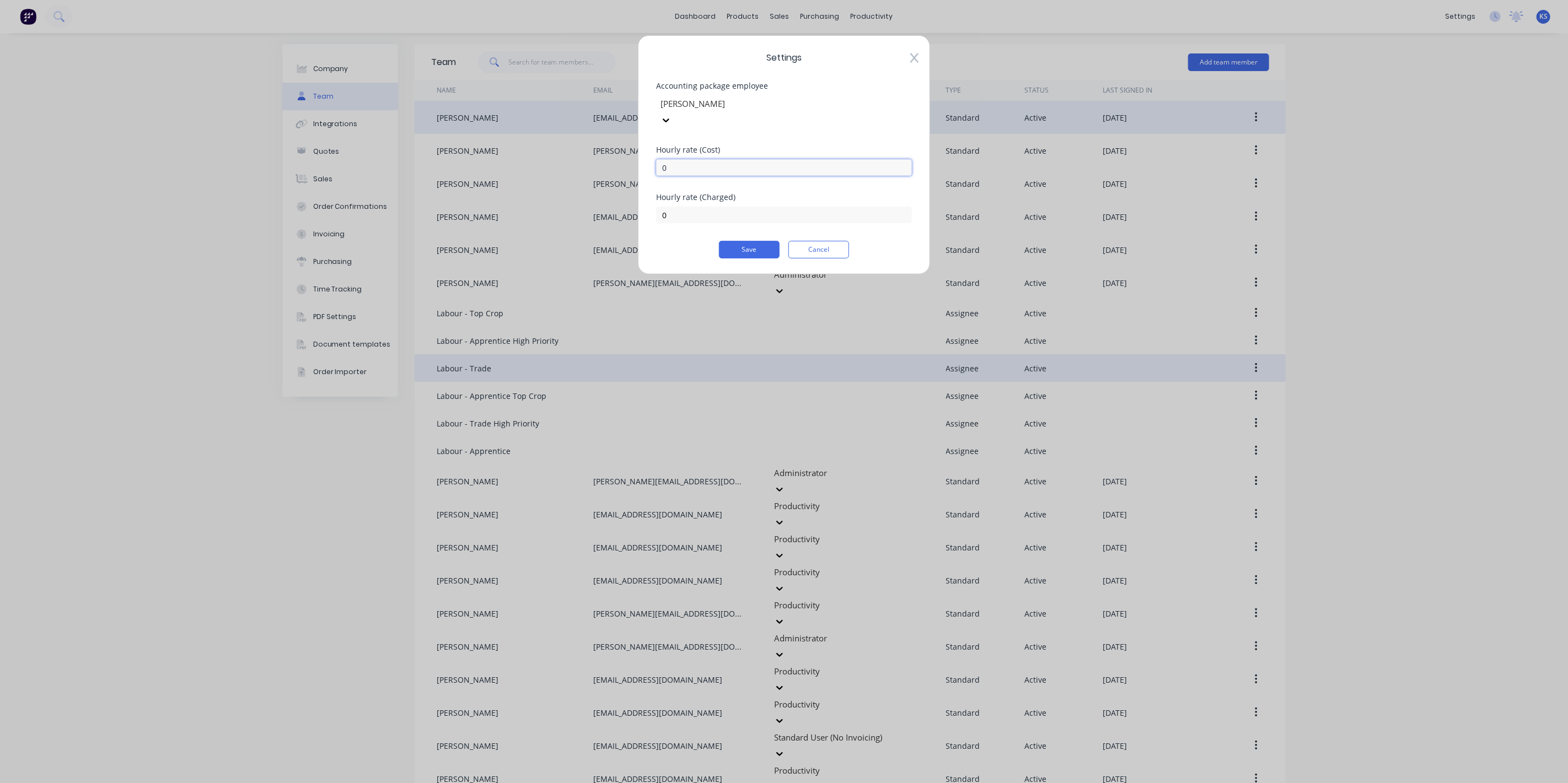
drag, startPoint x: 691, startPoint y: 151, endPoint x: 565, endPoint y: 145, distance: 126.1
click at [565, 145] on div "Settings Accounting package employee Brodie Griggs Hourly rate (Cost) 0 Hourly …" at bounding box center [784, 391] width 1568 height 783
type input "110.90"
type input "135"
click at [755, 241] on button "Save" at bounding box center [749, 249] width 61 height 17
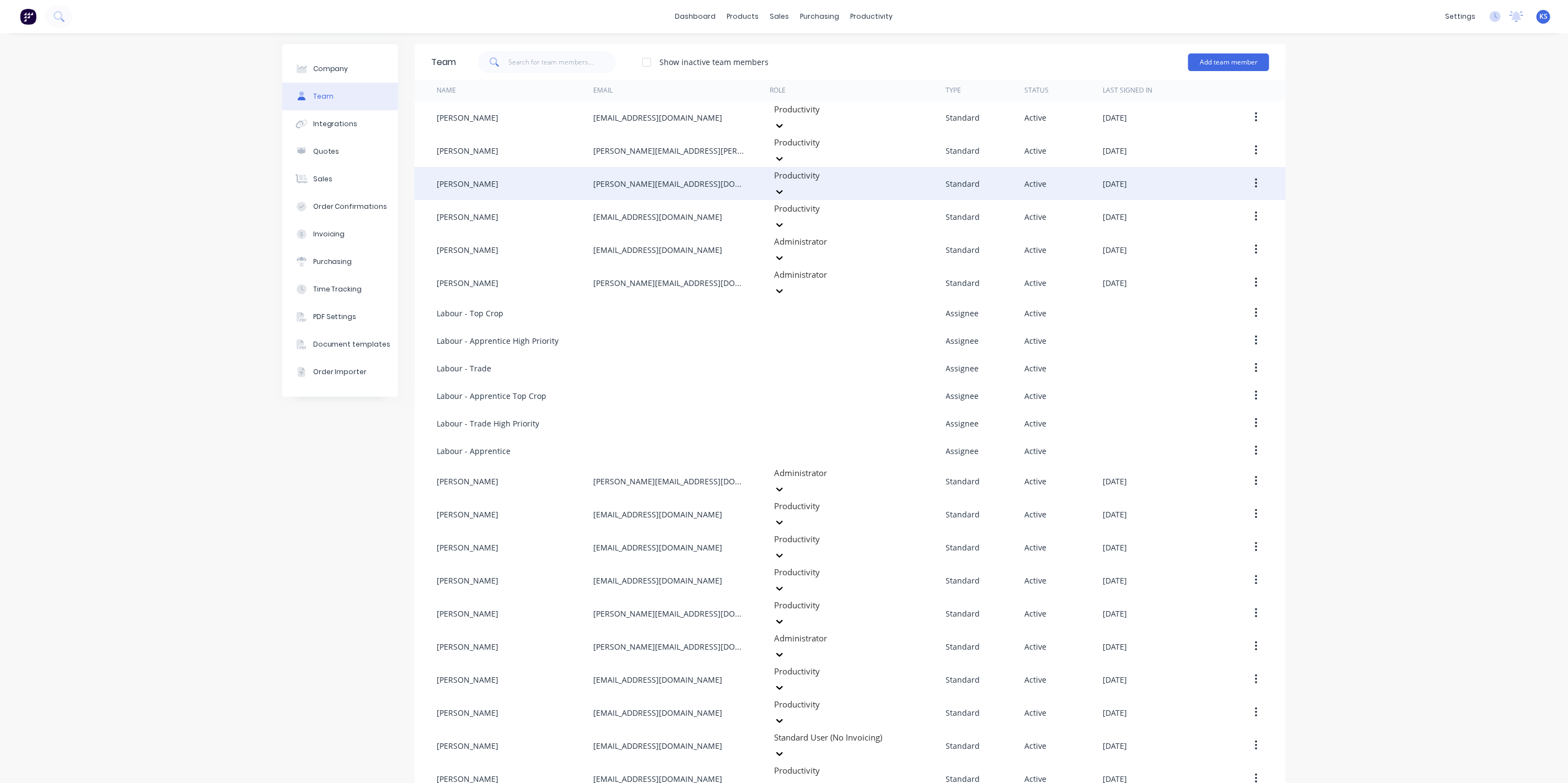
click at [1257, 177] on icon "button" at bounding box center [1256, 183] width 3 height 12
click at [1208, 204] on div "Edit" at bounding box center [1217, 212] width 85 height 16
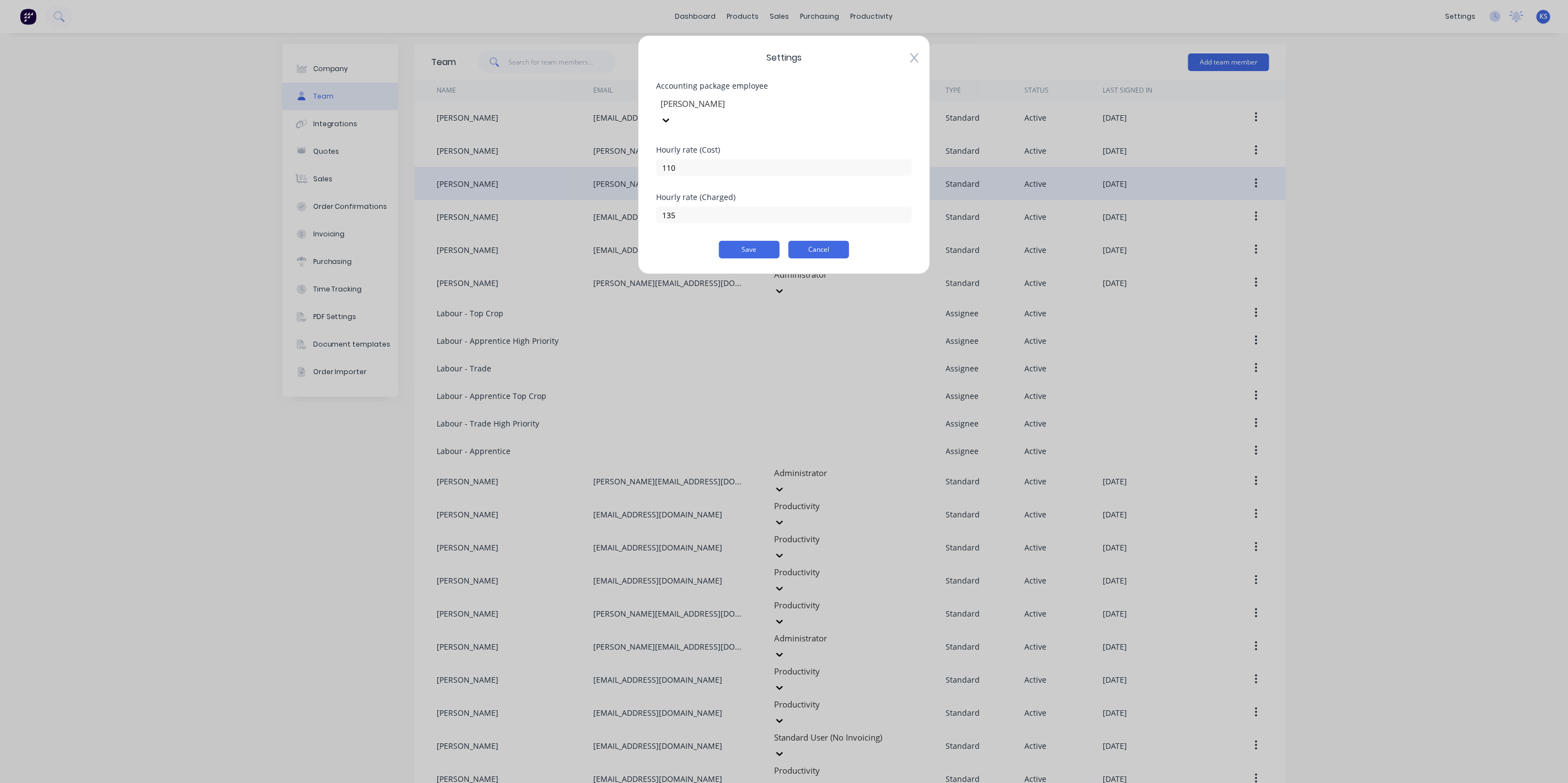
click at [819, 241] on button "Cancel" at bounding box center [819, 249] width 61 height 17
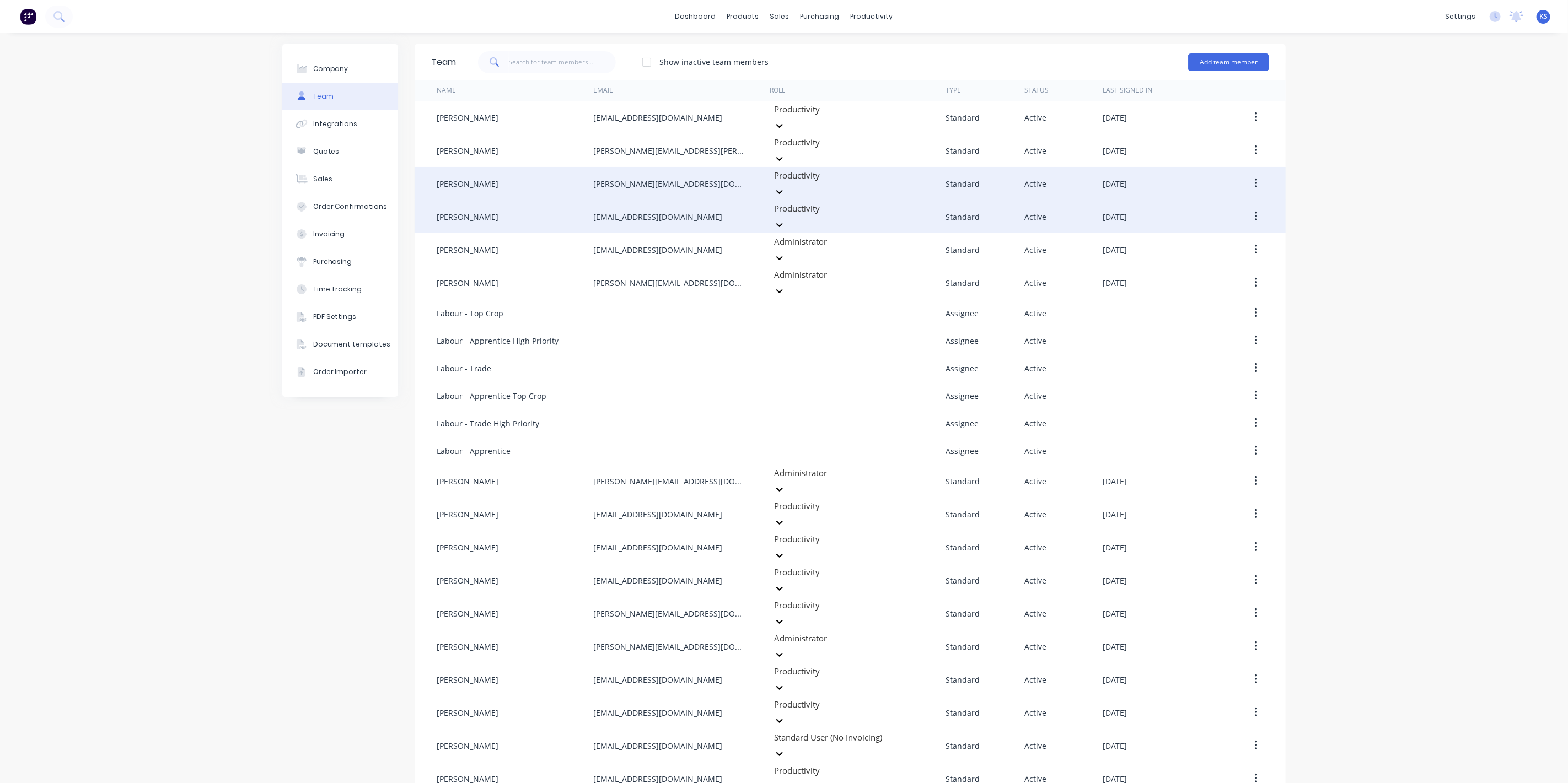
click at [1259, 207] on button "button" at bounding box center [1256, 217] width 26 height 20
click at [1200, 237] on div "Edit" at bounding box center [1217, 245] width 85 height 16
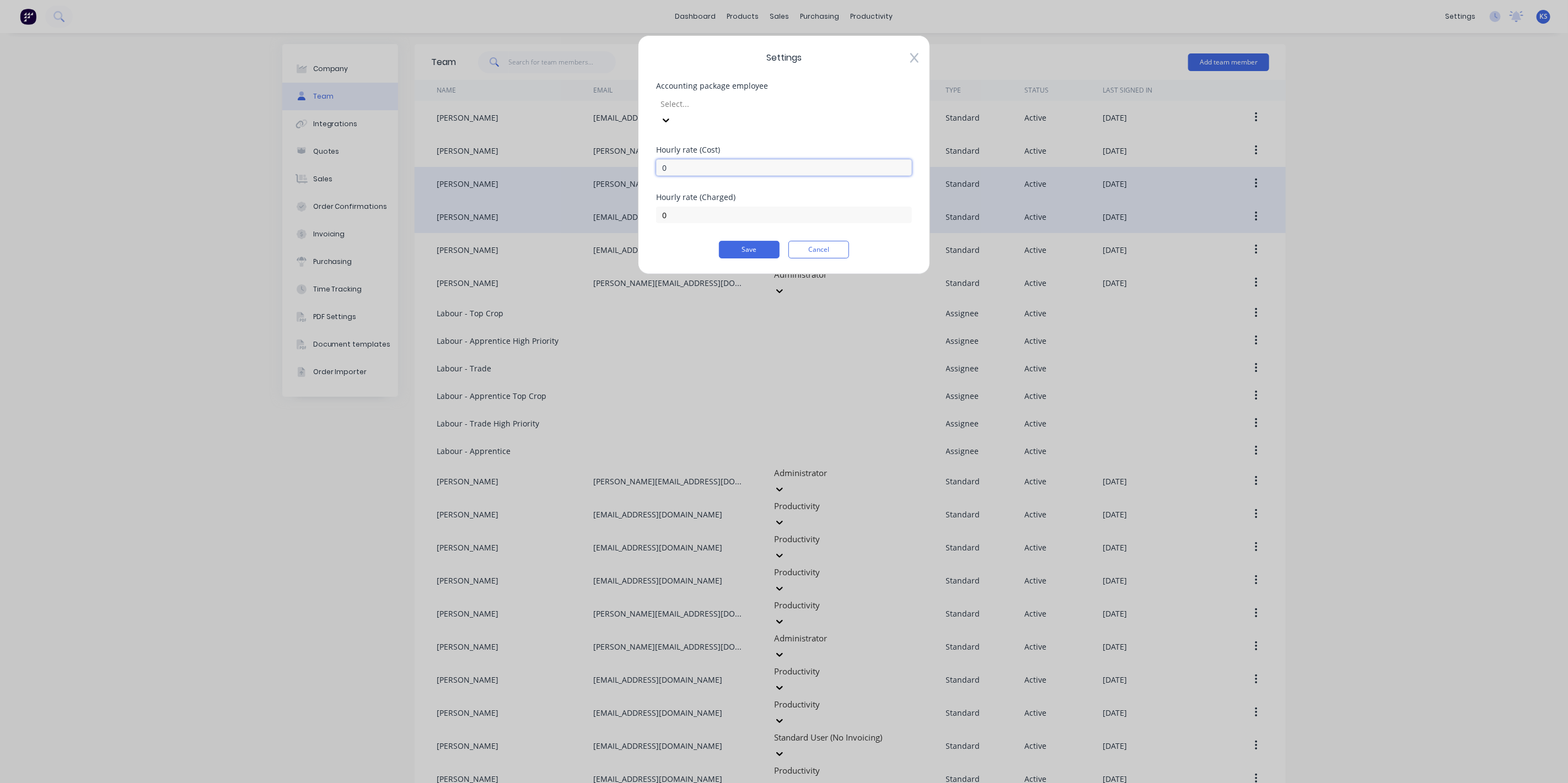
drag, startPoint x: 744, startPoint y: 152, endPoint x: 583, endPoint y: 152, distance: 161.0
click at [583, 152] on div "Settings Accounting package employee Select... Hourly rate (Cost) 0 Hourly rate…" at bounding box center [784, 391] width 1568 height 783
type input "110.90"
type input "135"
click at [760, 241] on button "Save" at bounding box center [749, 249] width 61 height 17
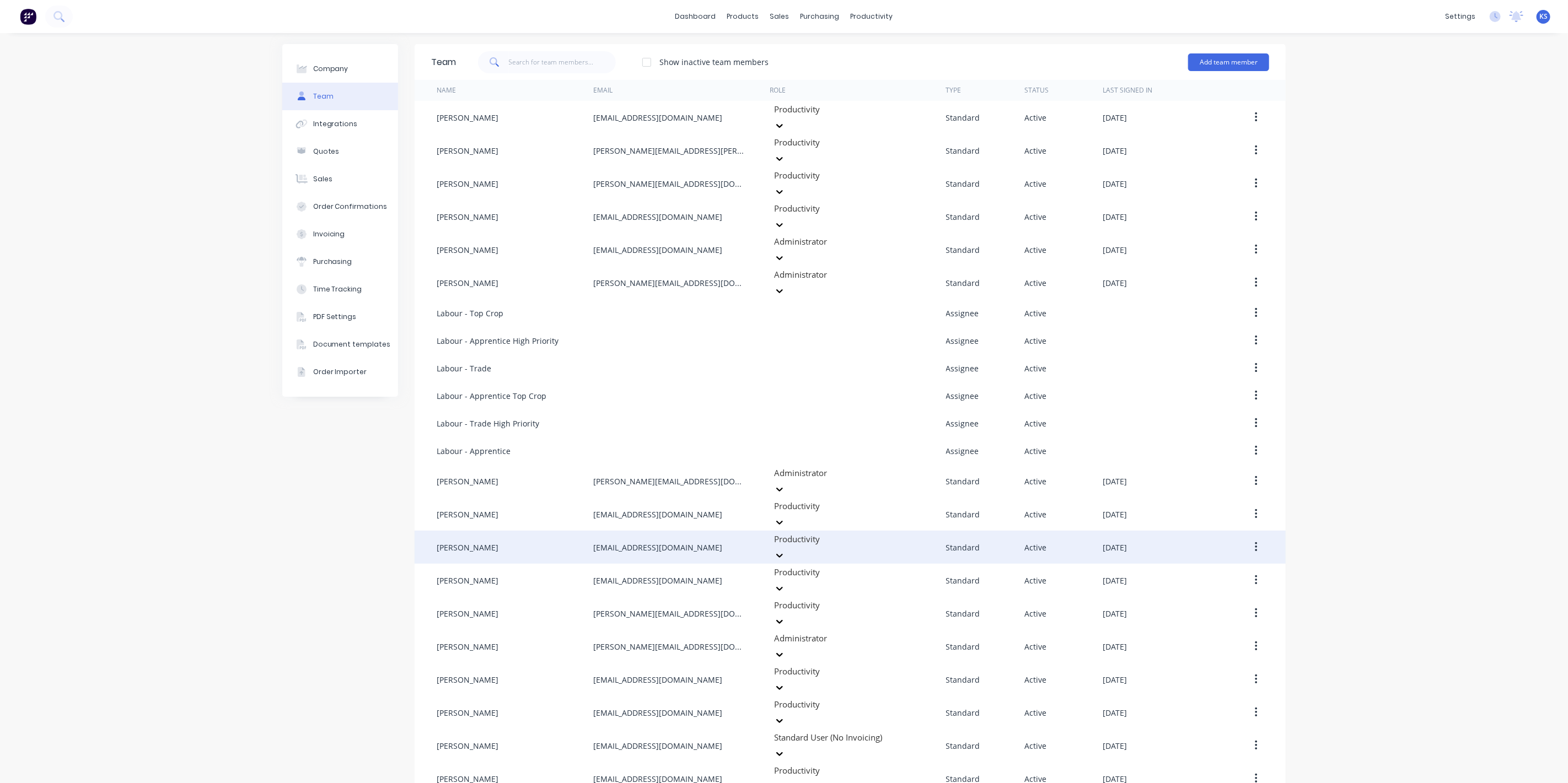
click at [1263, 537] on button "button" at bounding box center [1256, 547] width 26 height 20
click at [1197, 568] on div "Edit" at bounding box center [1217, 576] width 85 height 16
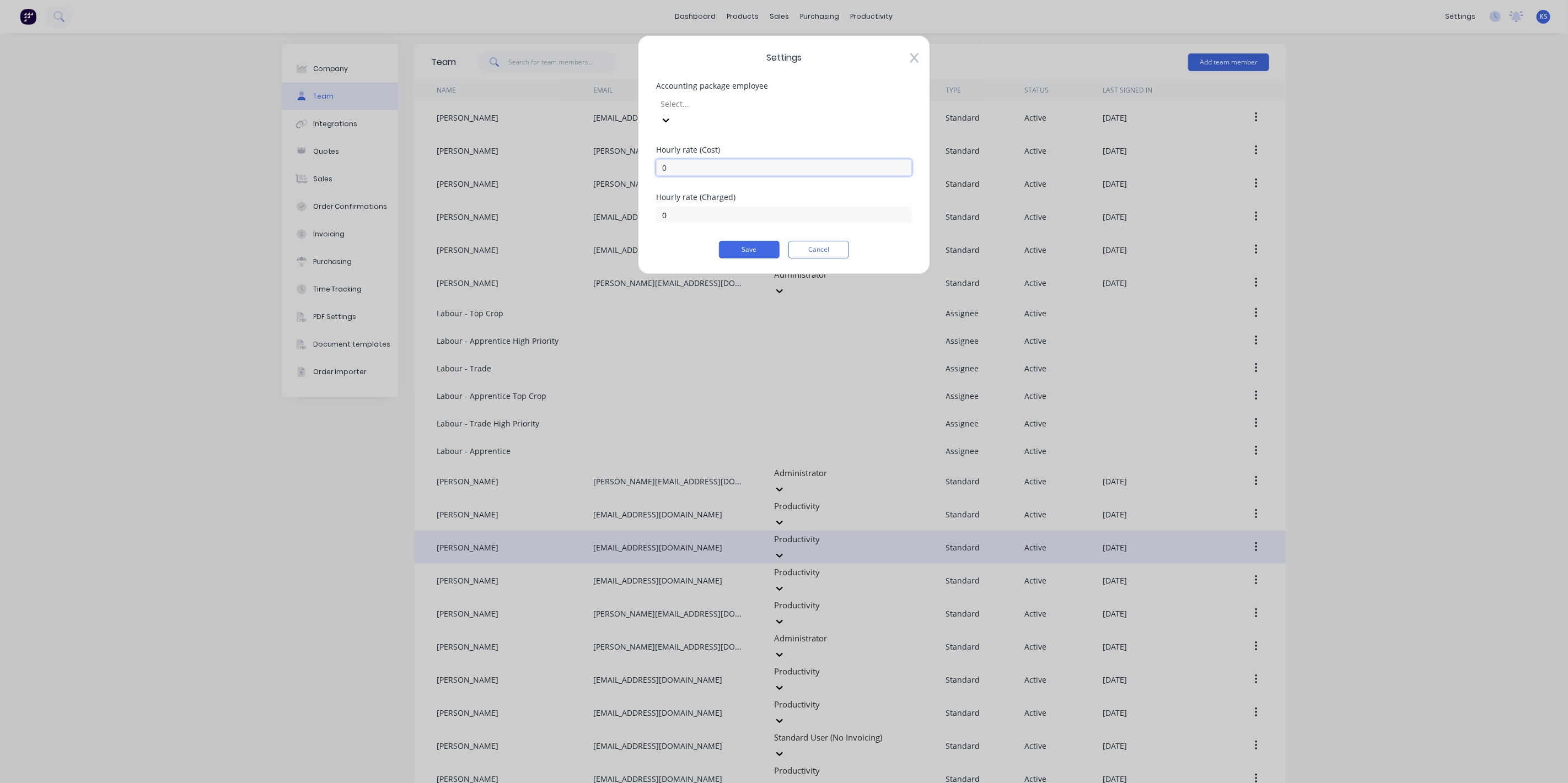
drag, startPoint x: 700, startPoint y: 153, endPoint x: 607, endPoint y: 152, distance: 93.0
click at [607, 152] on div "Settings Accounting package employee Select... Hourly rate (Cost) 0 Hourly rate…" at bounding box center [784, 391] width 1568 height 783
type input "110.90"
type input "135"
click at [747, 241] on button "Save" at bounding box center [749, 249] width 61 height 17
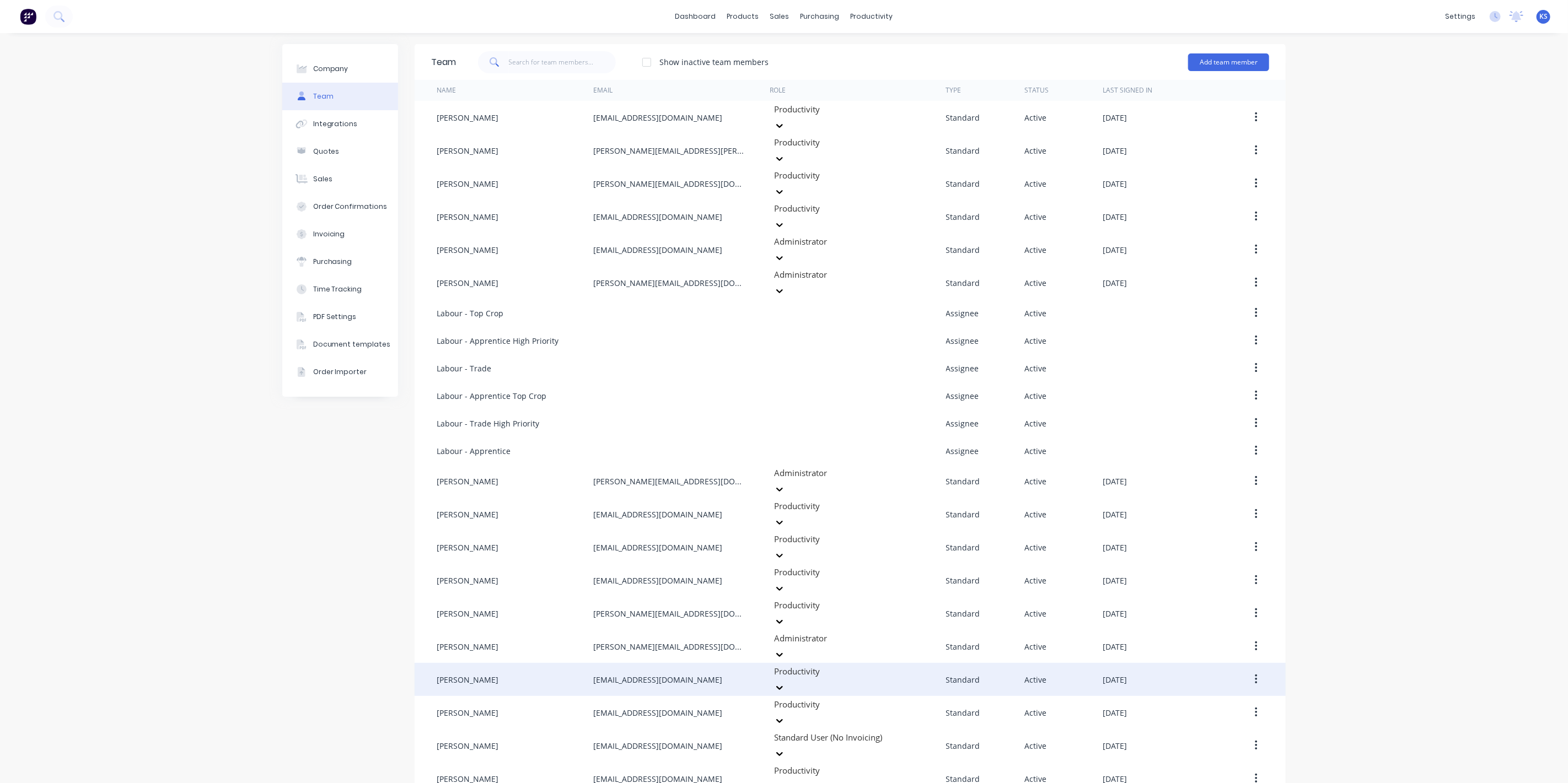
click at [1254, 669] on button "button" at bounding box center [1256, 679] width 26 height 20
click at [1200, 701] on div "Edit" at bounding box center [1217, 708] width 85 height 16
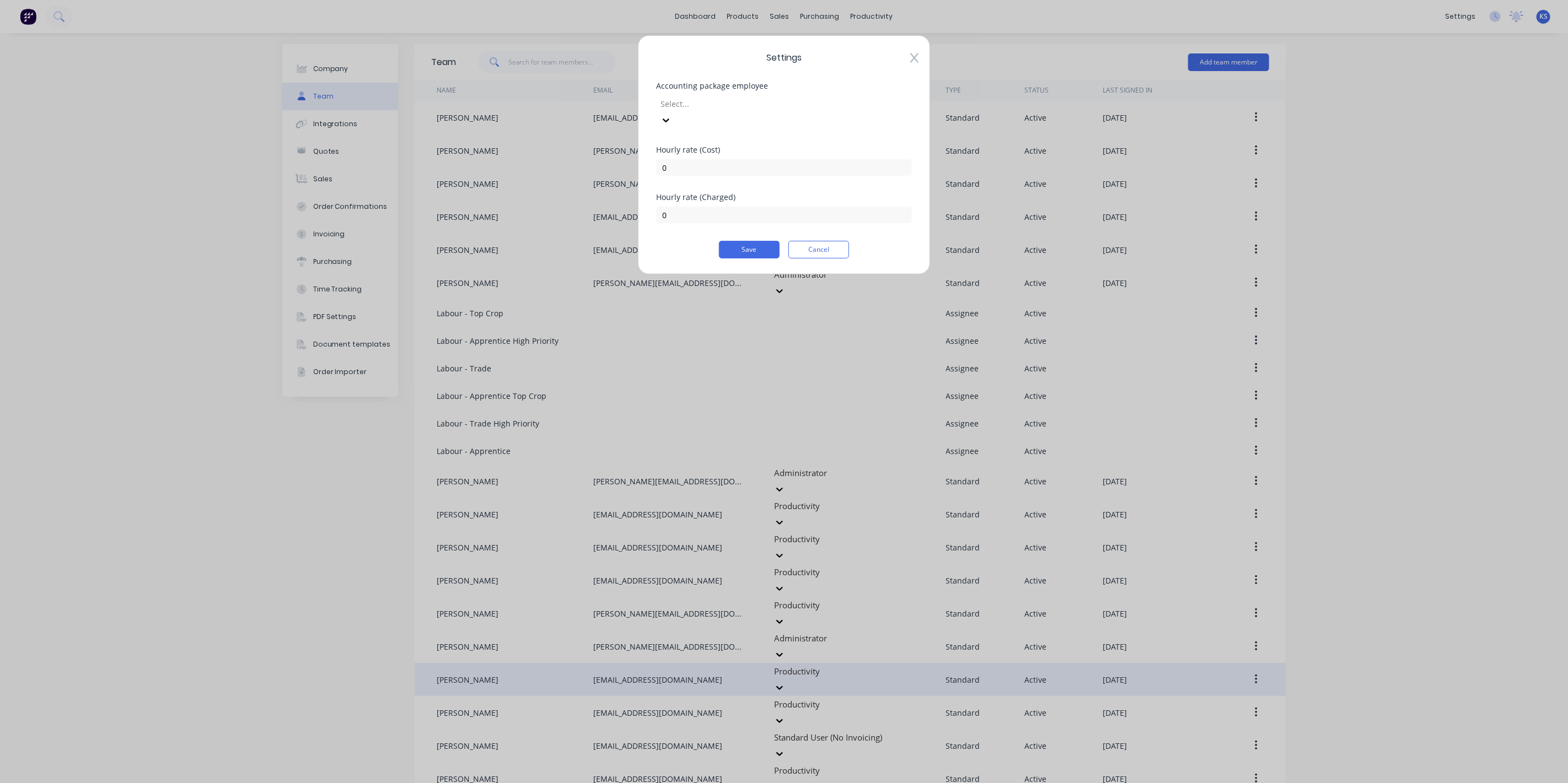
click at [691, 146] on div "Hourly rate (Cost) 0" at bounding box center [783, 161] width 256 height 30
drag, startPoint x: 686, startPoint y: 150, endPoint x: 578, endPoint y: 136, distance: 108.9
click at [578, 136] on div "Settings Accounting package employee Select... Hourly rate (Cost) 0 Hourly rate…" at bounding box center [784, 391] width 1568 height 783
type input "110.90"
type input "135"
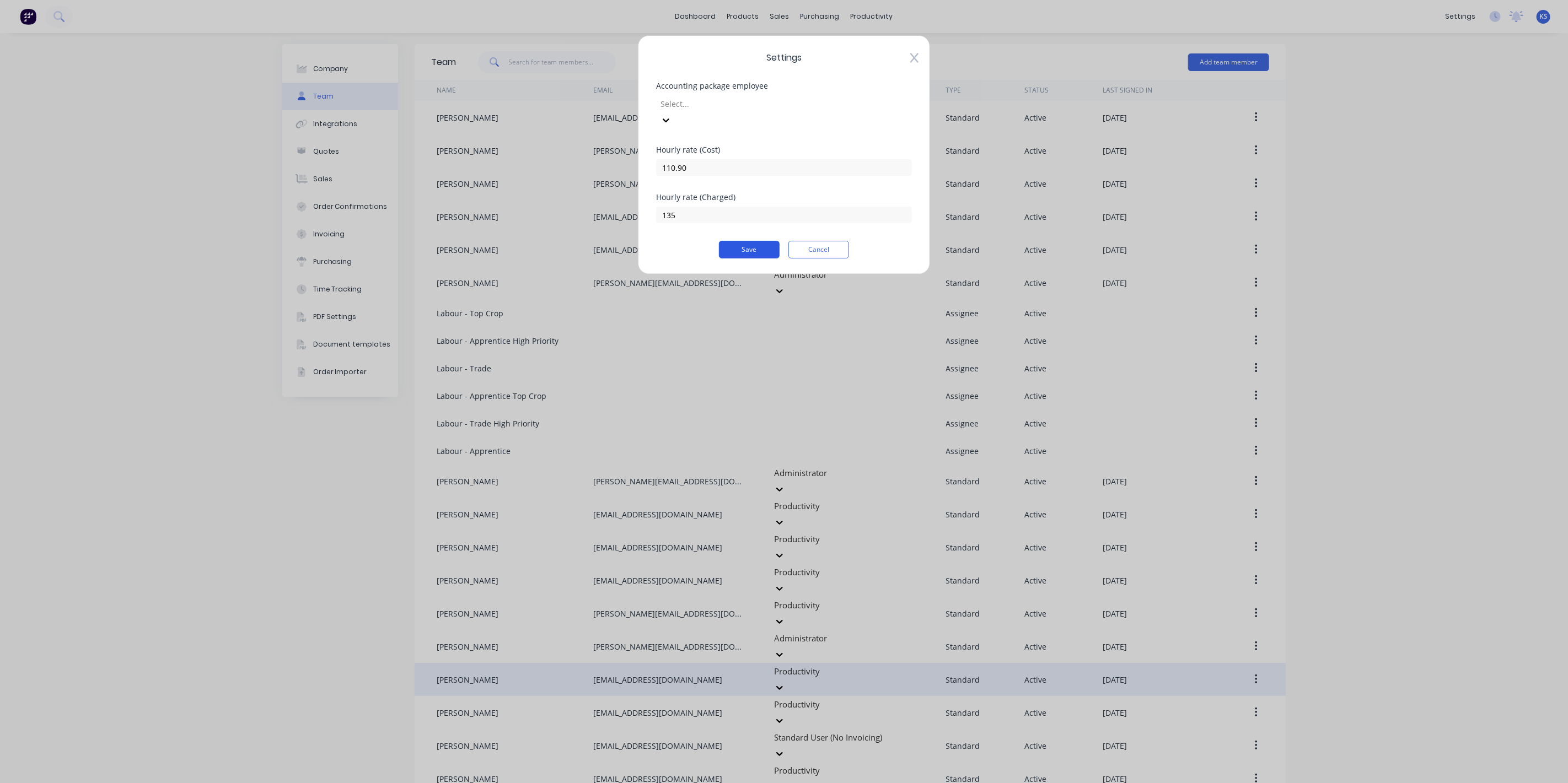
click at [757, 241] on button "Save" at bounding box center [749, 249] width 61 height 17
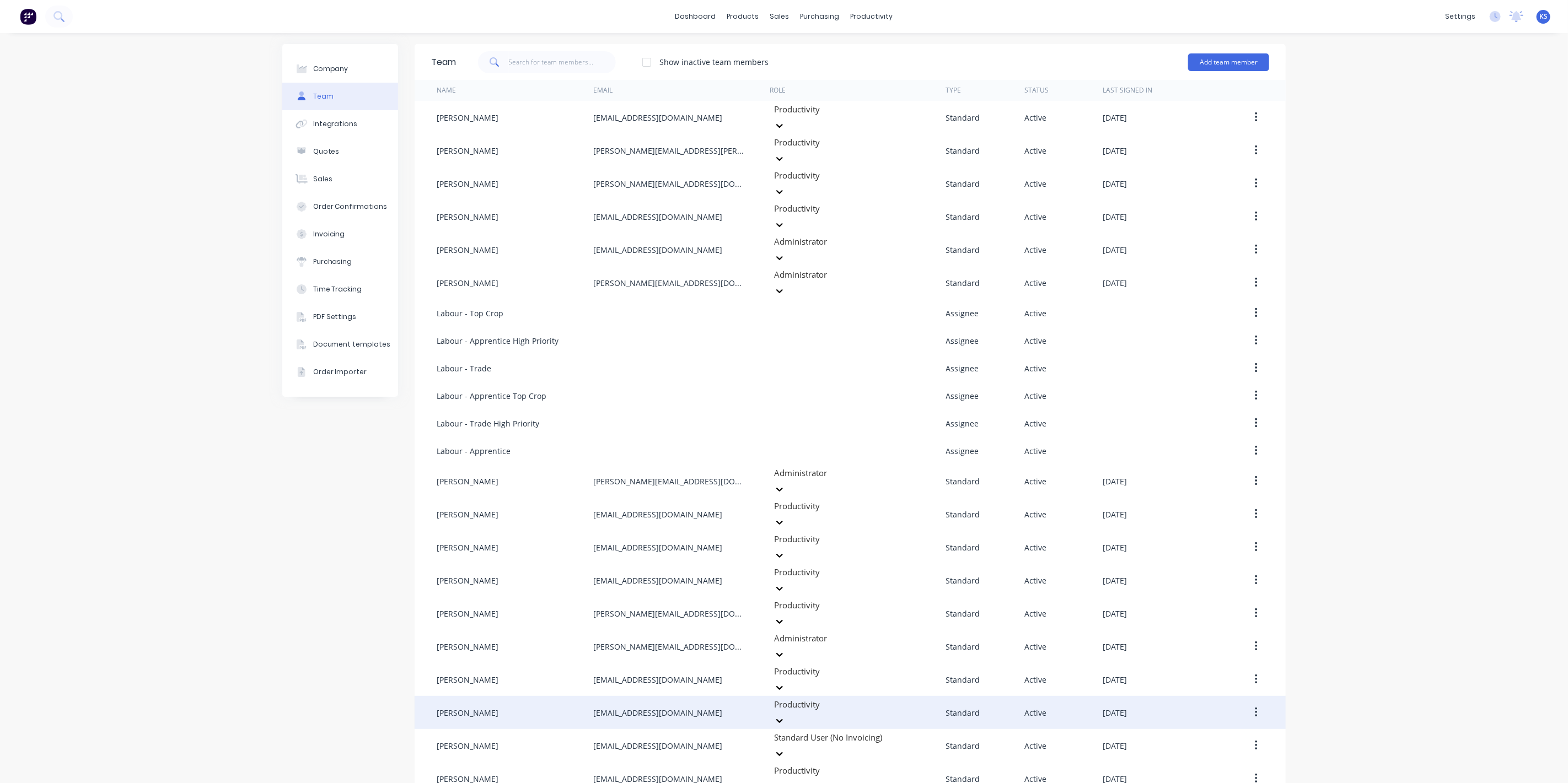
click at [1254, 703] on button "button" at bounding box center [1256, 712] width 26 height 20
click at [1222, 734] on div "Edit" at bounding box center [1217, 741] width 85 height 16
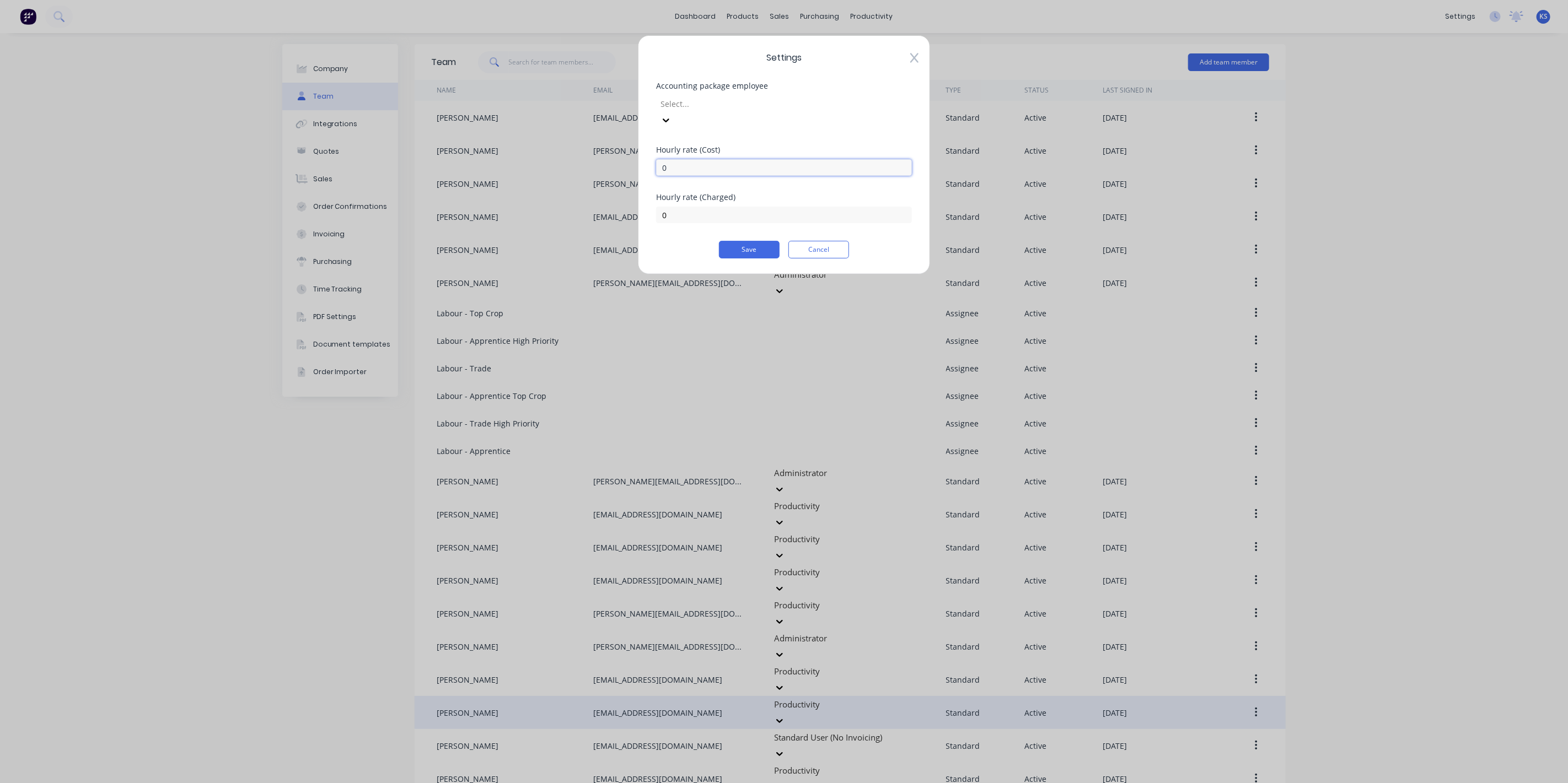
drag, startPoint x: 686, startPoint y: 159, endPoint x: 630, endPoint y: 139, distance: 59.5
click at [630, 139] on div "Settings Accounting package employee Select... Hourly rate (Cost) 0 Hourly rate…" at bounding box center [784, 391] width 1568 height 783
type input "110.90"
type input "135"
click at [774, 241] on button "Save" at bounding box center [749, 249] width 61 height 17
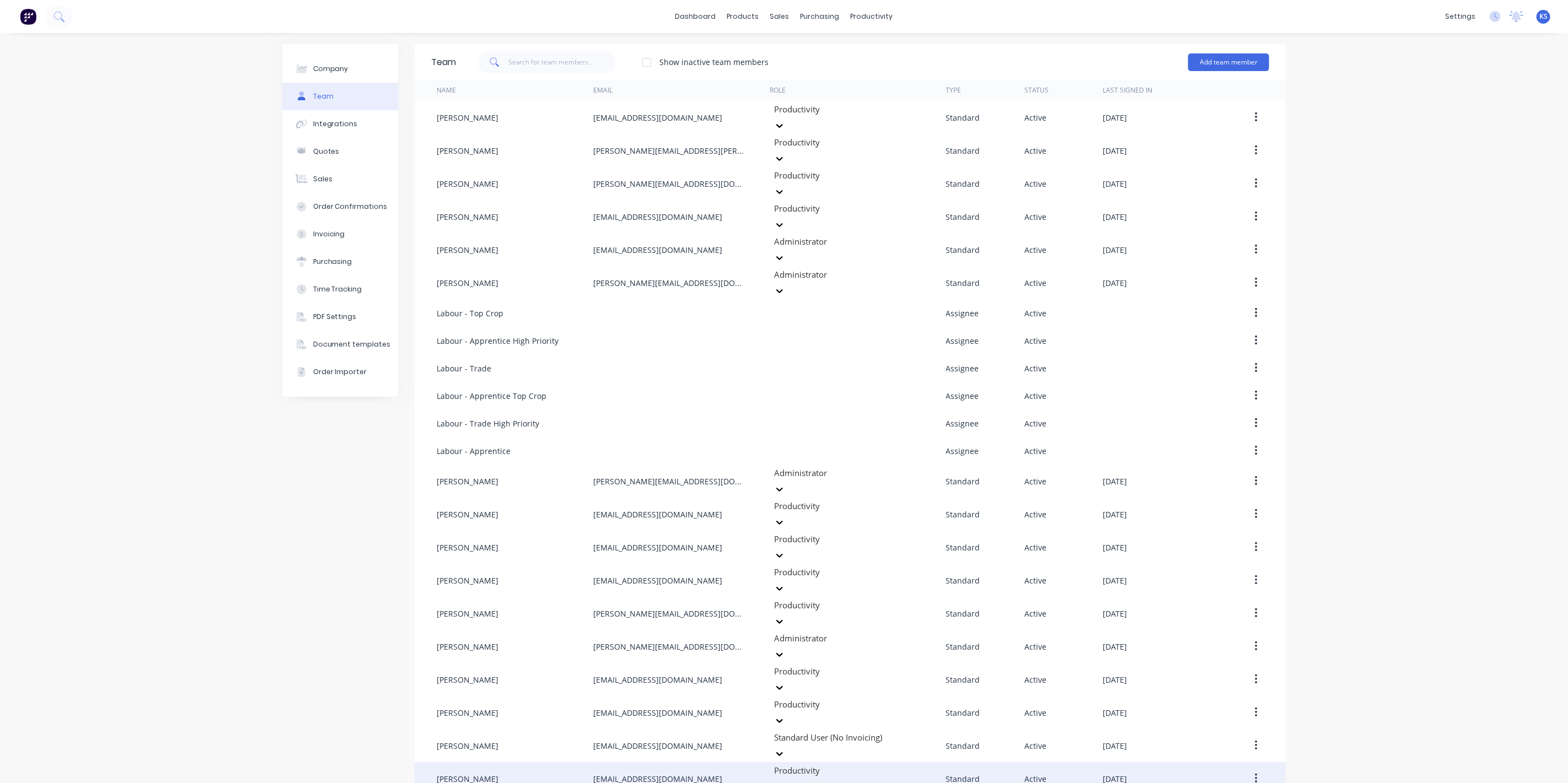
click at [1254, 769] on button "button" at bounding box center [1256, 779] width 26 height 20
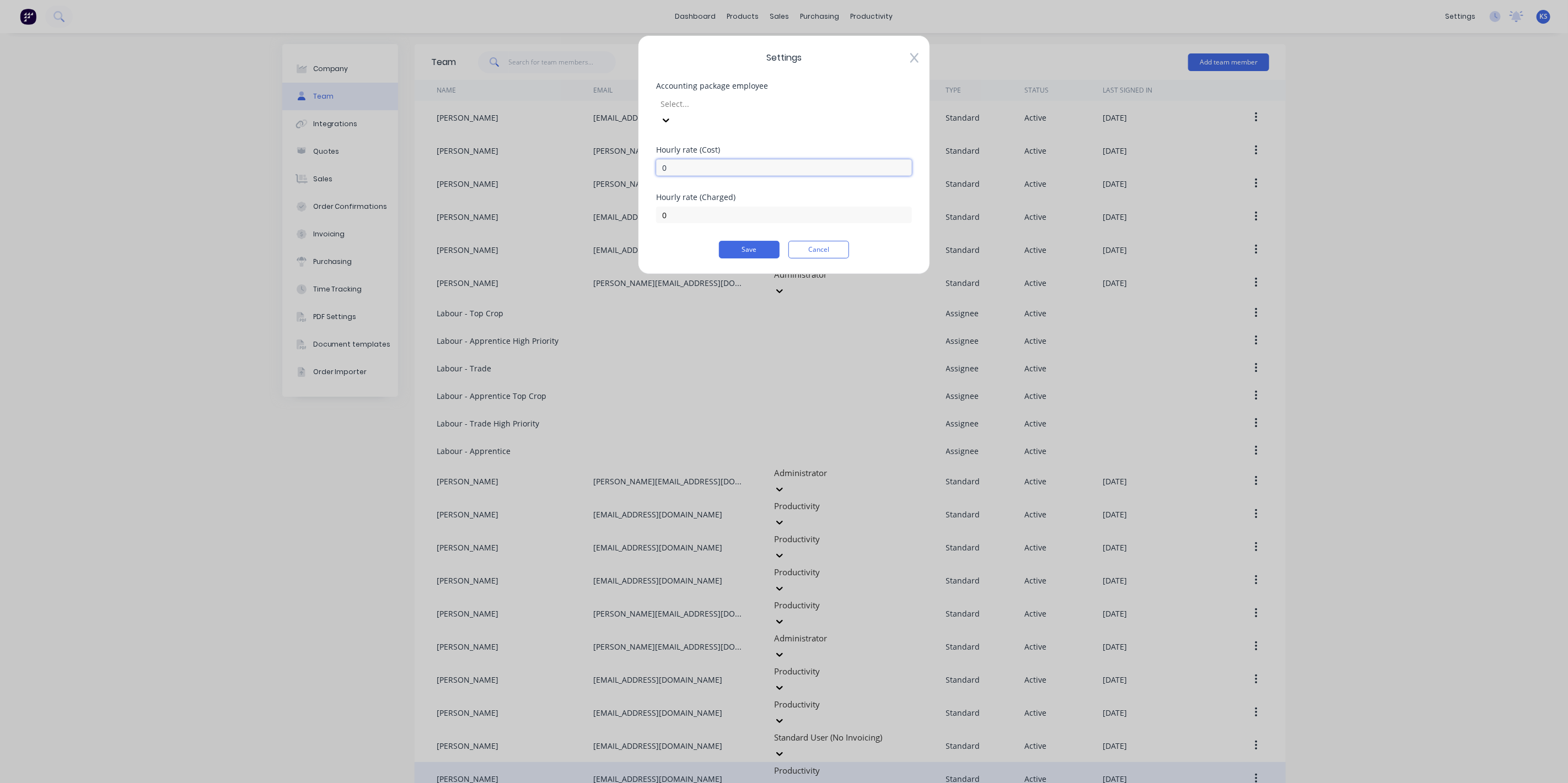
drag, startPoint x: 687, startPoint y: 147, endPoint x: 597, endPoint y: 145, distance: 90.0
click at [597, 145] on div "Settings Accounting package employee Select... Hourly rate (Cost) 0 Hourly rate…" at bounding box center [784, 391] width 1568 height 783
type input "110.90"
type input "135"
click at [748, 241] on button "Save" at bounding box center [749, 249] width 61 height 17
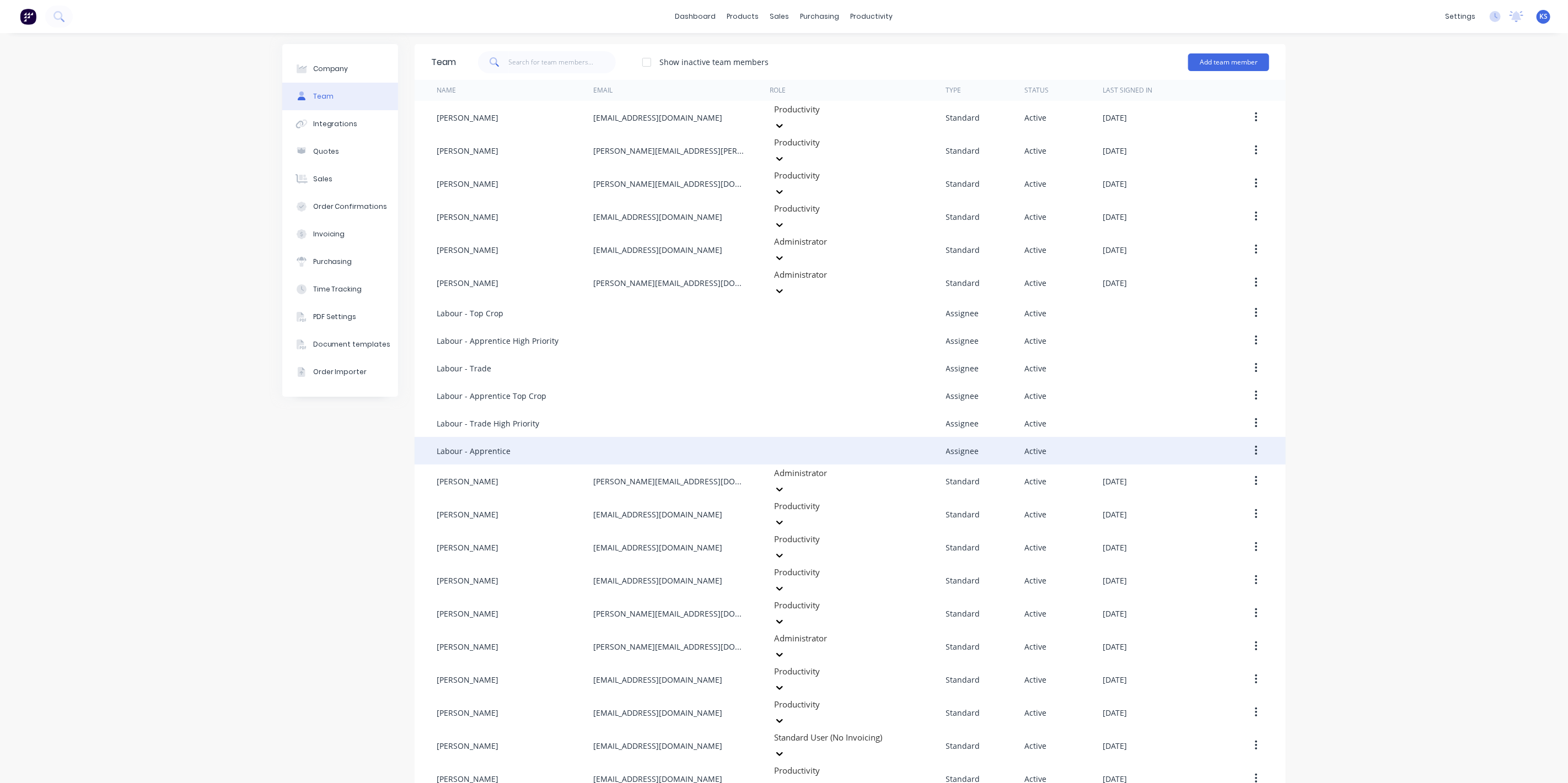
click at [453, 445] on div "Labour - Apprentice" at bounding box center [474, 451] width 74 height 12
click at [1264, 441] on button "button" at bounding box center [1256, 451] width 26 height 20
click at [1226, 472] on div "Edit" at bounding box center [1217, 480] width 85 height 16
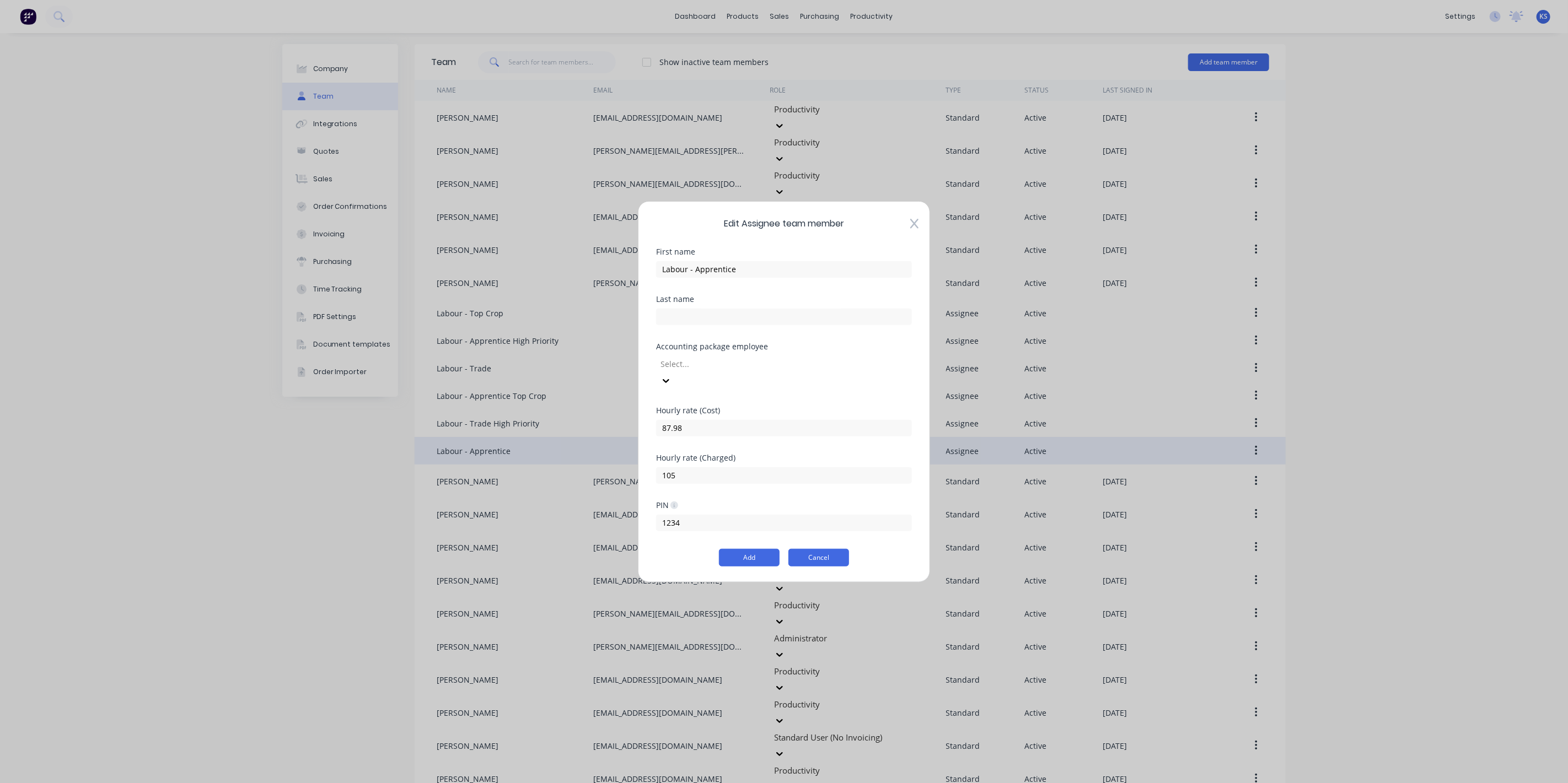
click at [813, 549] on button "Cancel" at bounding box center [819, 557] width 61 height 17
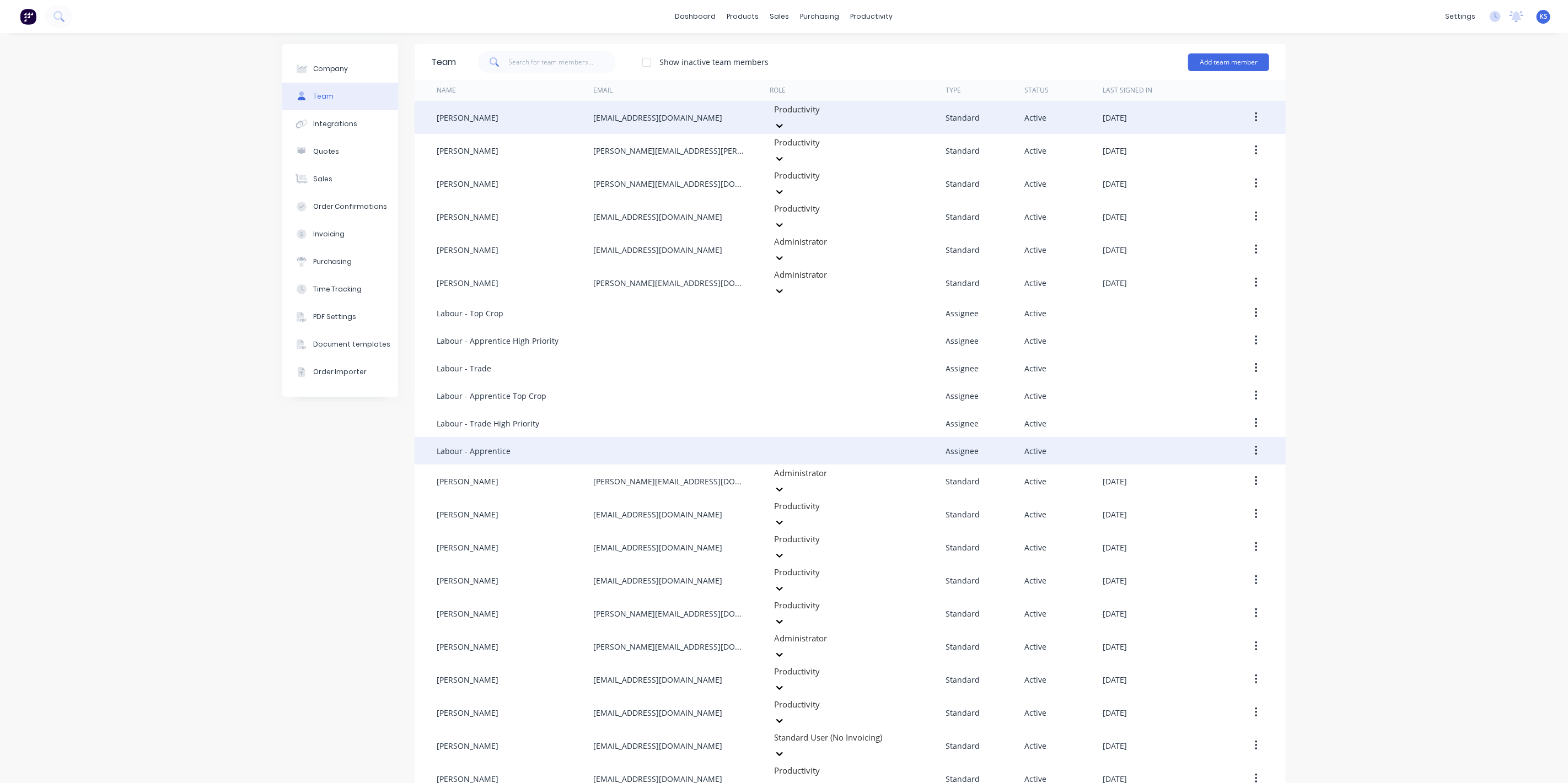
click at [1257, 114] on icon "button" at bounding box center [1256, 117] width 2 height 10
click at [1231, 143] on div "Edit" at bounding box center [1217, 146] width 85 height 16
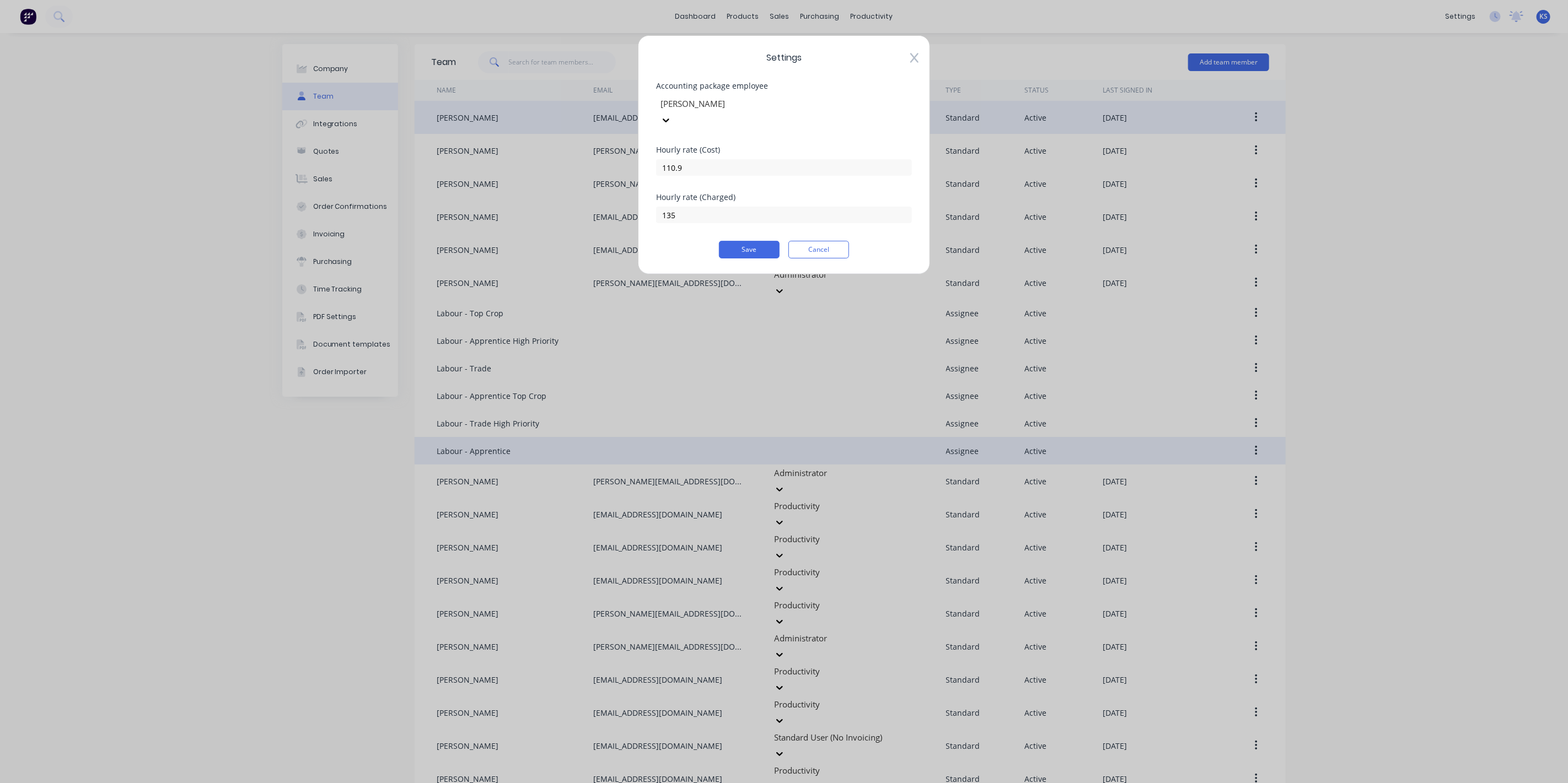
click at [916, 55] on icon at bounding box center [915, 58] width 8 height 10
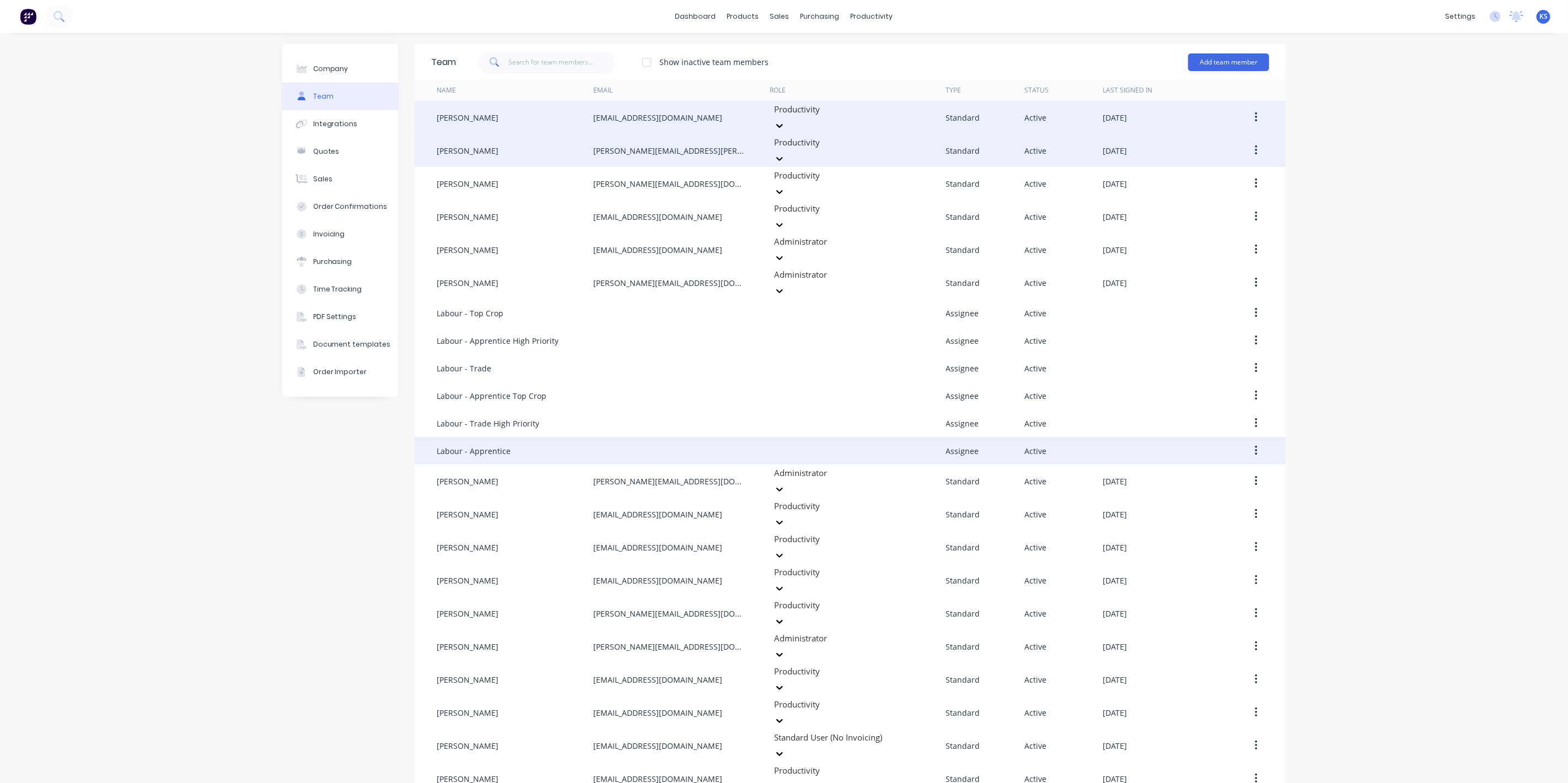
click at [1252, 145] on button "button" at bounding box center [1256, 150] width 26 height 20
click at [1191, 172] on div "Edit" at bounding box center [1217, 179] width 85 height 16
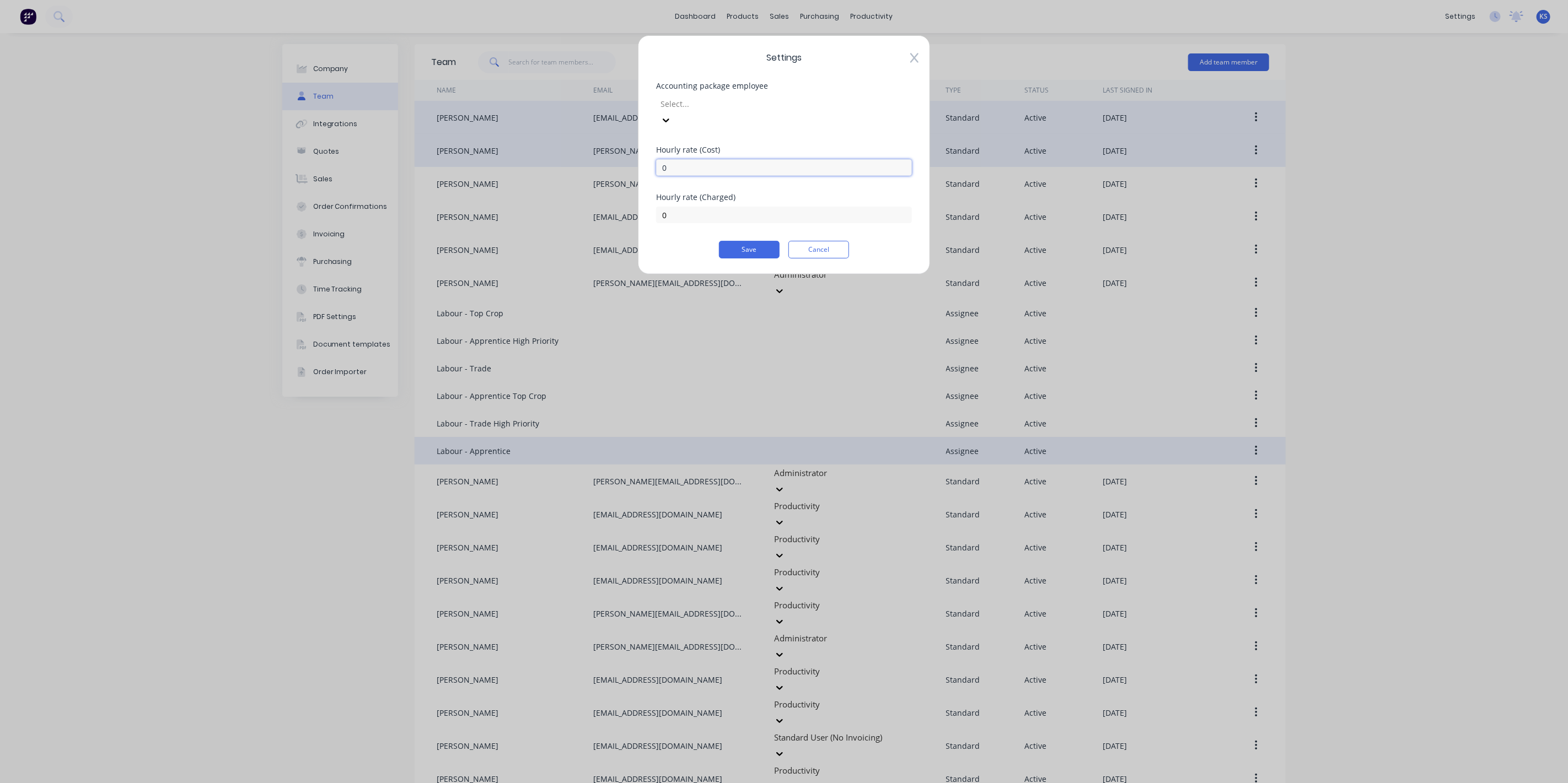
drag, startPoint x: 729, startPoint y: 145, endPoint x: 563, endPoint y: 150, distance: 166.1
click at [563, 150] on div "Settings Accounting package employee Select... Hourly rate (Cost) 0 Hourly rate…" at bounding box center [784, 391] width 1568 height 783
type input "87.98"
type input "105"
click at [769, 241] on button "Save" at bounding box center [749, 249] width 61 height 17
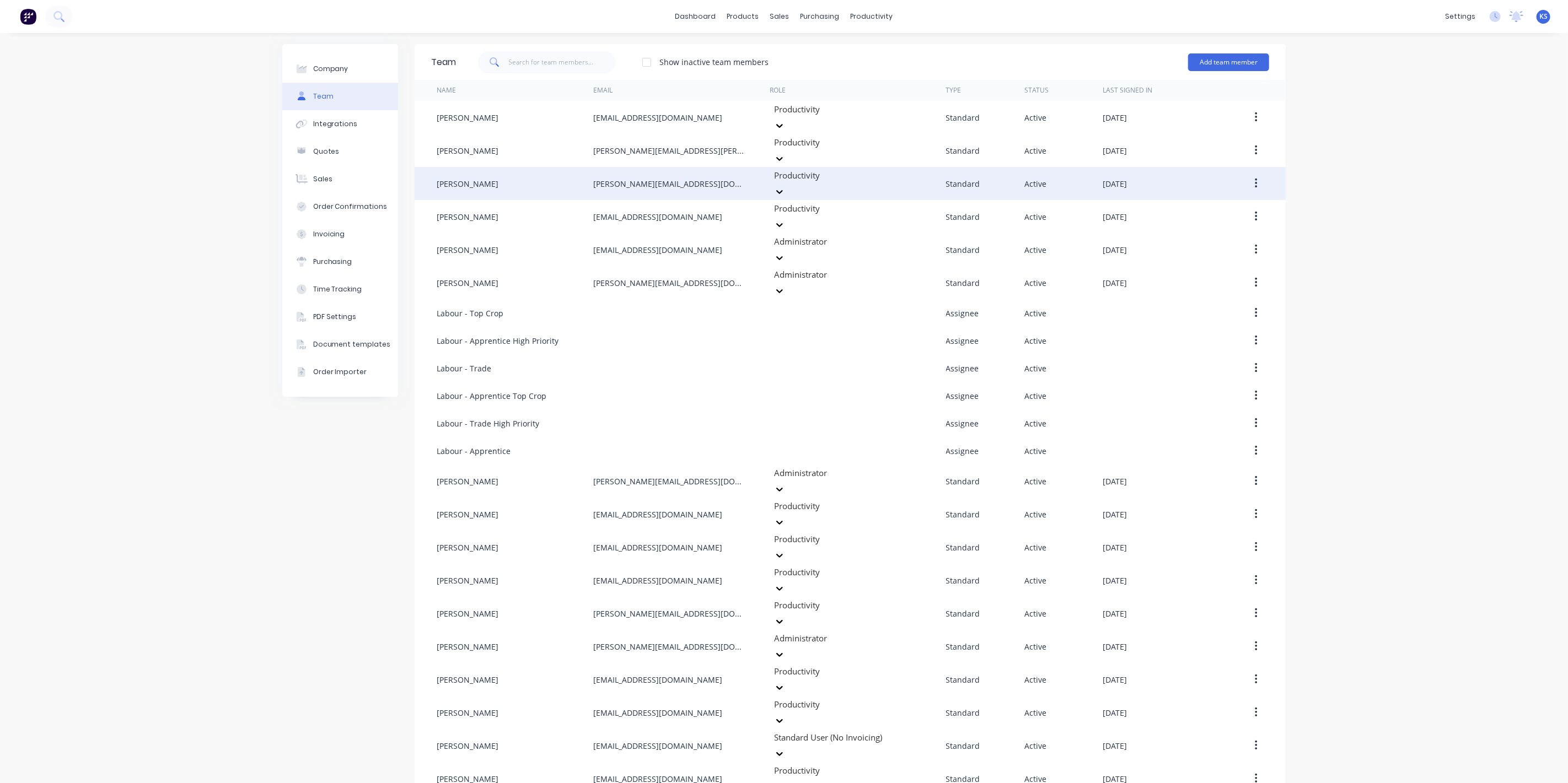
click at [1251, 174] on button "button" at bounding box center [1256, 183] width 26 height 20
click at [1218, 204] on div "Edit" at bounding box center [1217, 212] width 85 height 16
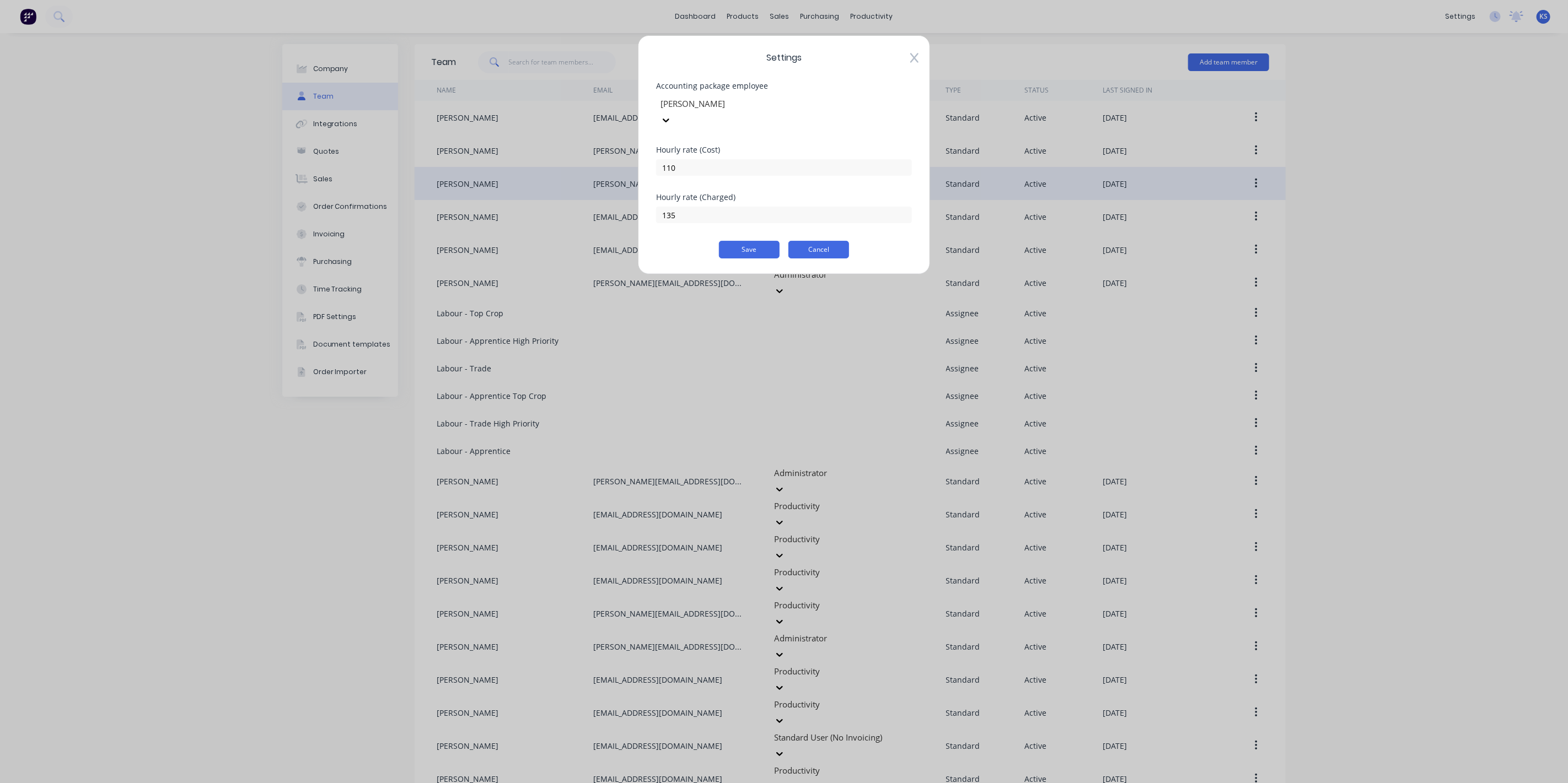
click at [833, 241] on button "Cancel" at bounding box center [819, 249] width 61 height 17
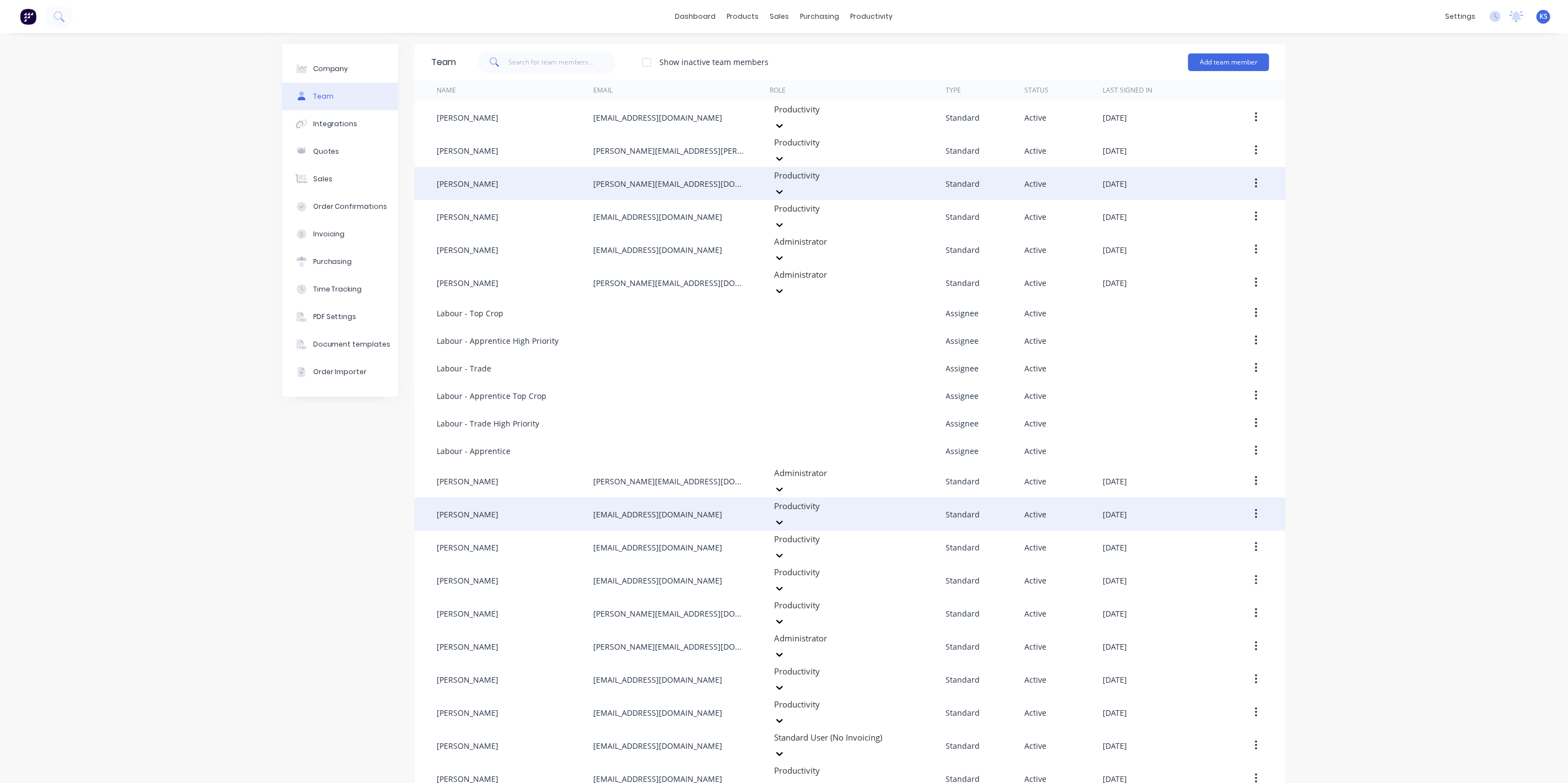
click at [1254, 505] on button "button" at bounding box center [1256, 514] width 26 height 20
click at [1222, 535] on div "Edit" at bounding box center [1217, 543] width 85 height 16
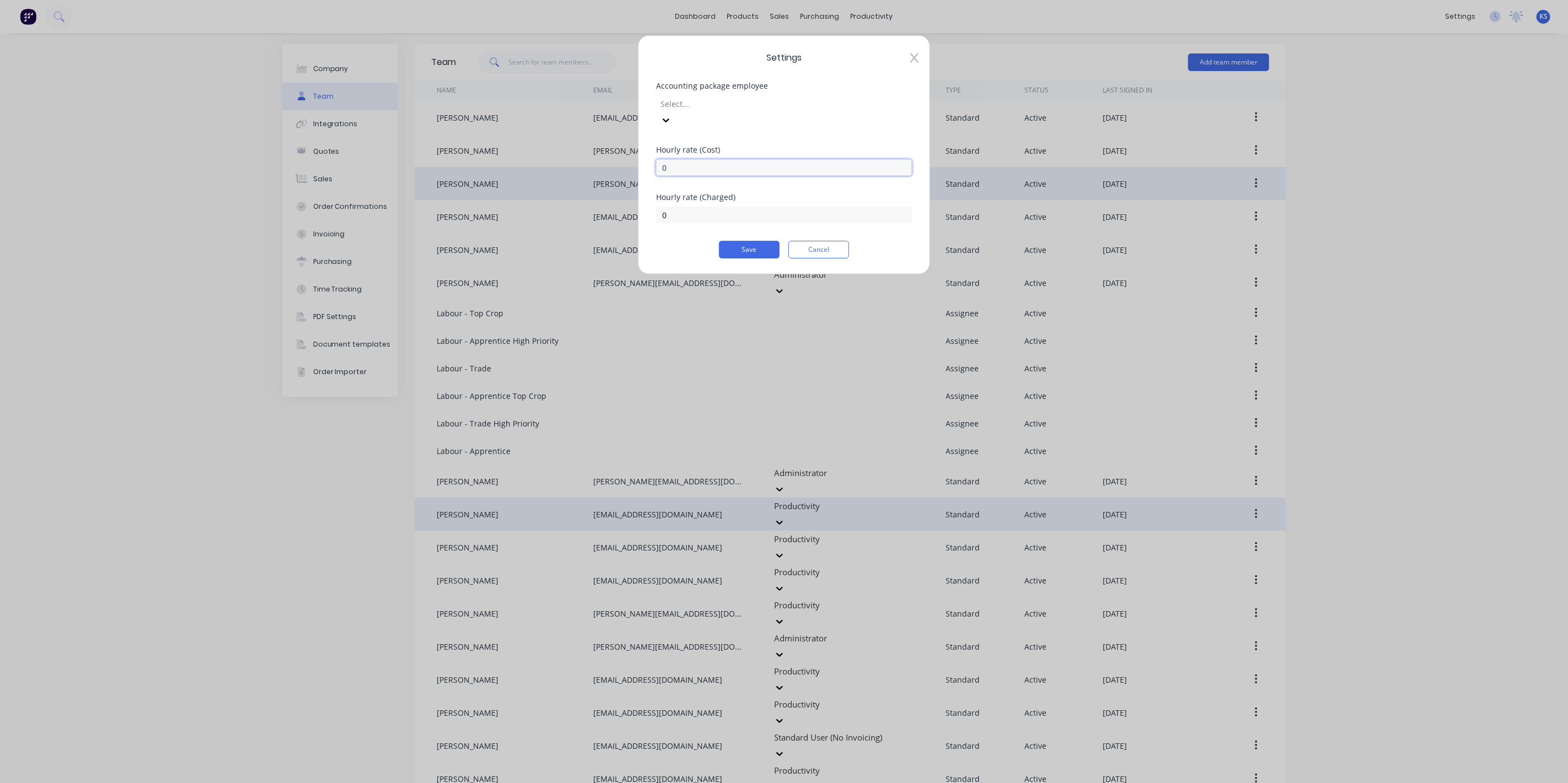
drag, startPoint x: 740, startPoint y: 153, endPoint x: 590, endPoint y: 145, distance: 150.2
click at [590, 145] on div "Settings Accounting package employee Select... Hourly rate (Cost) 0 Hourly rate…" at bounding box center [784, 391] width 1568 height 783
type input "87.98"
type input "105"
click at [756, 241] on button "Save" at bounding box center [749, 249] width 61 height 17
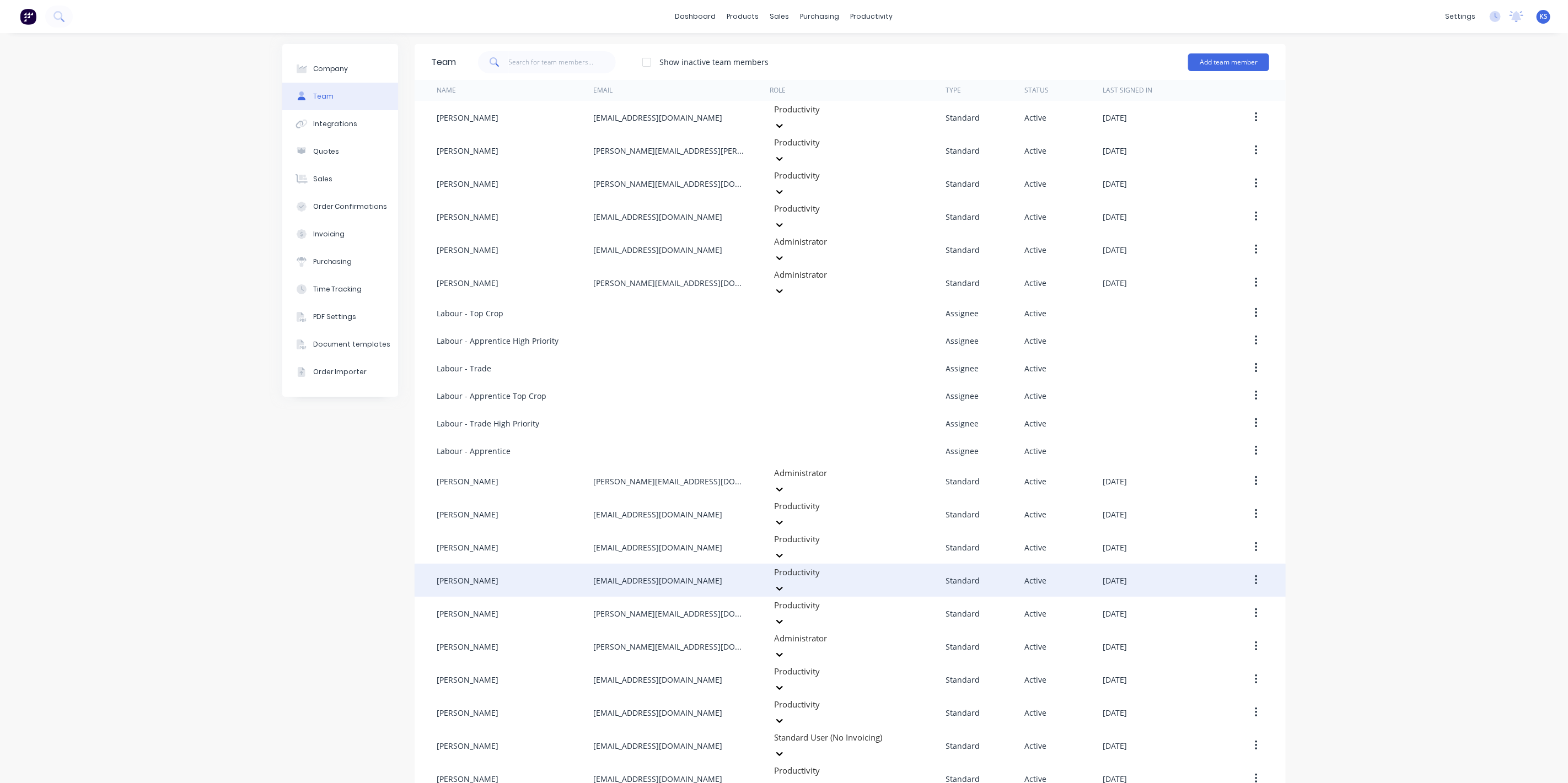
click at [1254, 570] on button "button" at bounding box center [1256, 580] width 26 height 20
click at [1208, 602] on div "Edit" at bounding box center [1217, 609] width 85 height 16
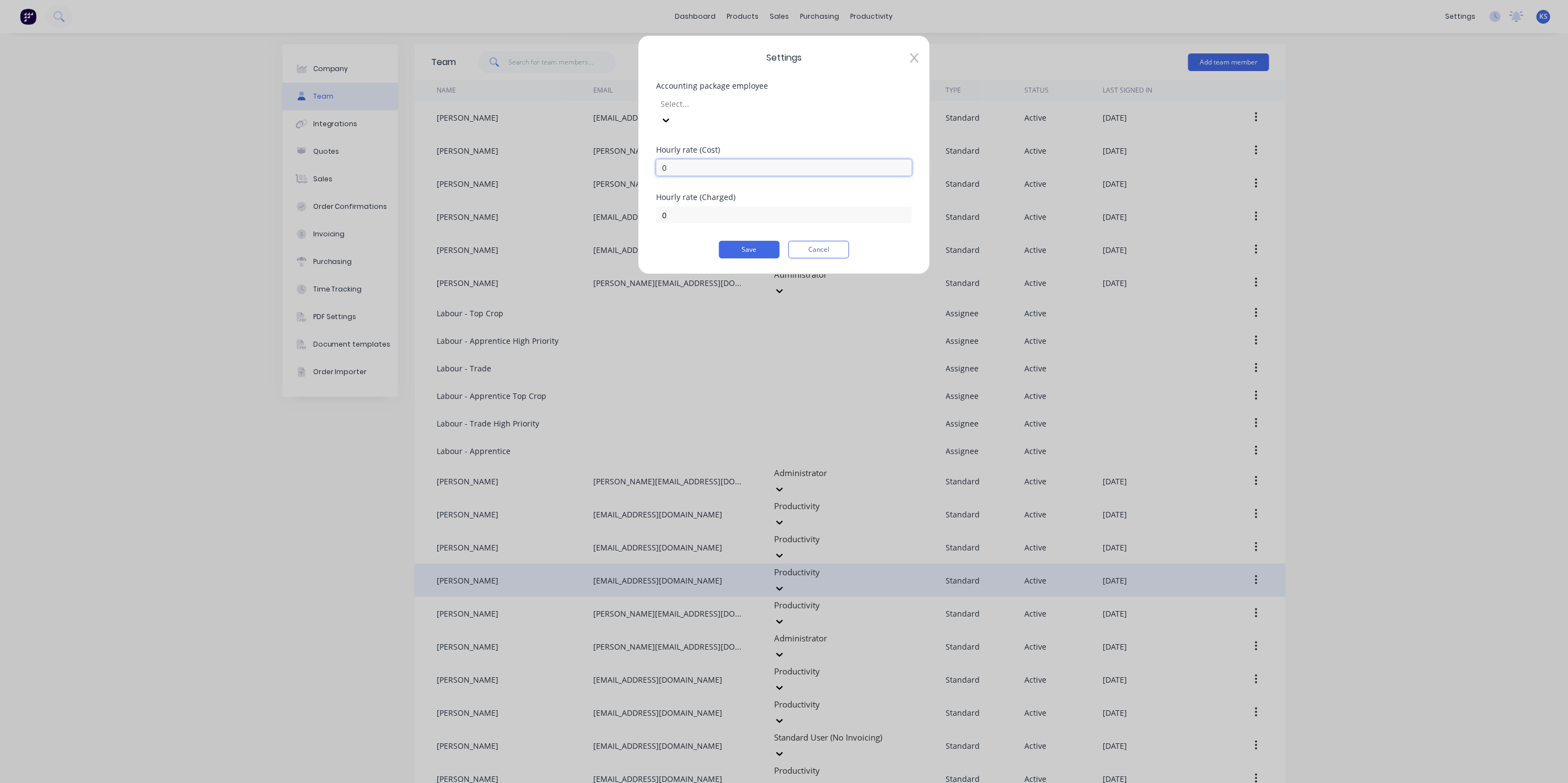
drag, startPoint x: 679, startPoint y: 152, endPoint x: 496, endPoint y: 152, distance: 183.0
click at [496, 152] on div "Settings Accounting package employee Select... Hourly rate (Cost) 0 Hourly rate…" at bounding box center [784, 391] width 1568 height 783
type input "110.90"
type input "135"
click at [738, 241] on button "Save" at bounding box center [749, 249] width 61 height 17
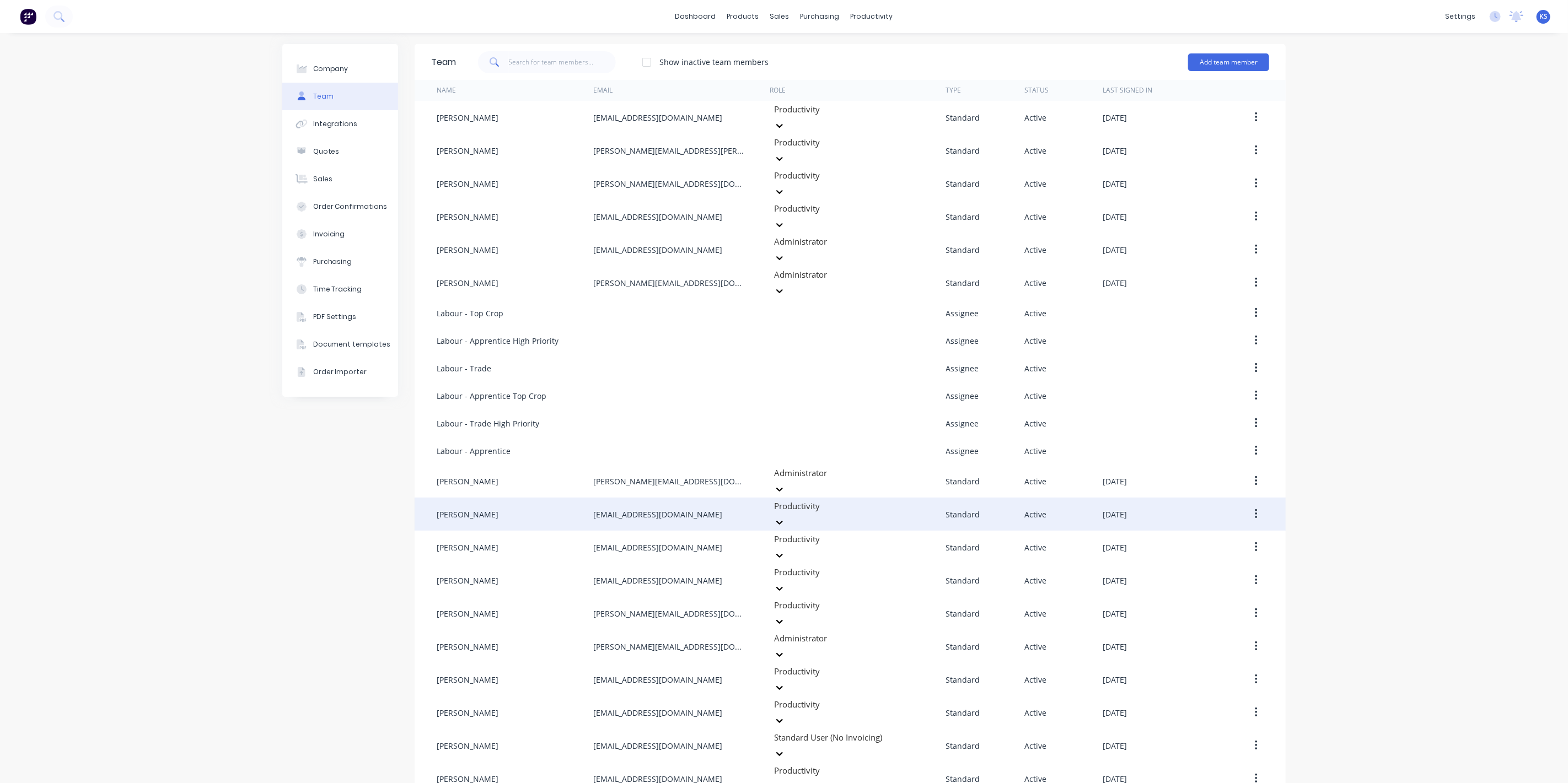
click at [1247, 505] on button "button" at bounding box center [1256, 514] width 26 height 20
click at [1208, 535] on div "Edit" at bounding box center [1217, 543] width 85 height 16
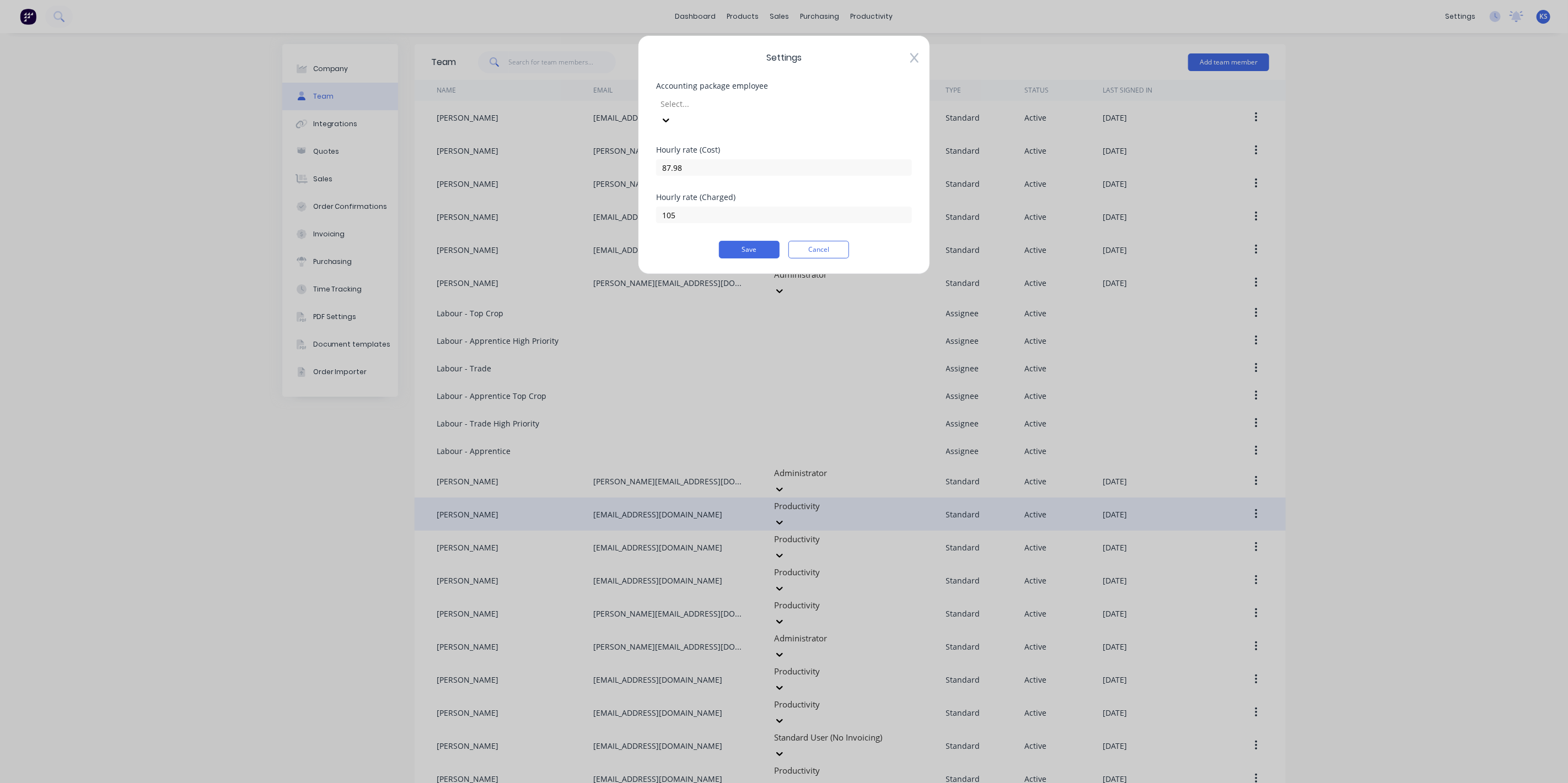
click at [917, 59] on icon at bounding box center [915, 58] width 8 height 11
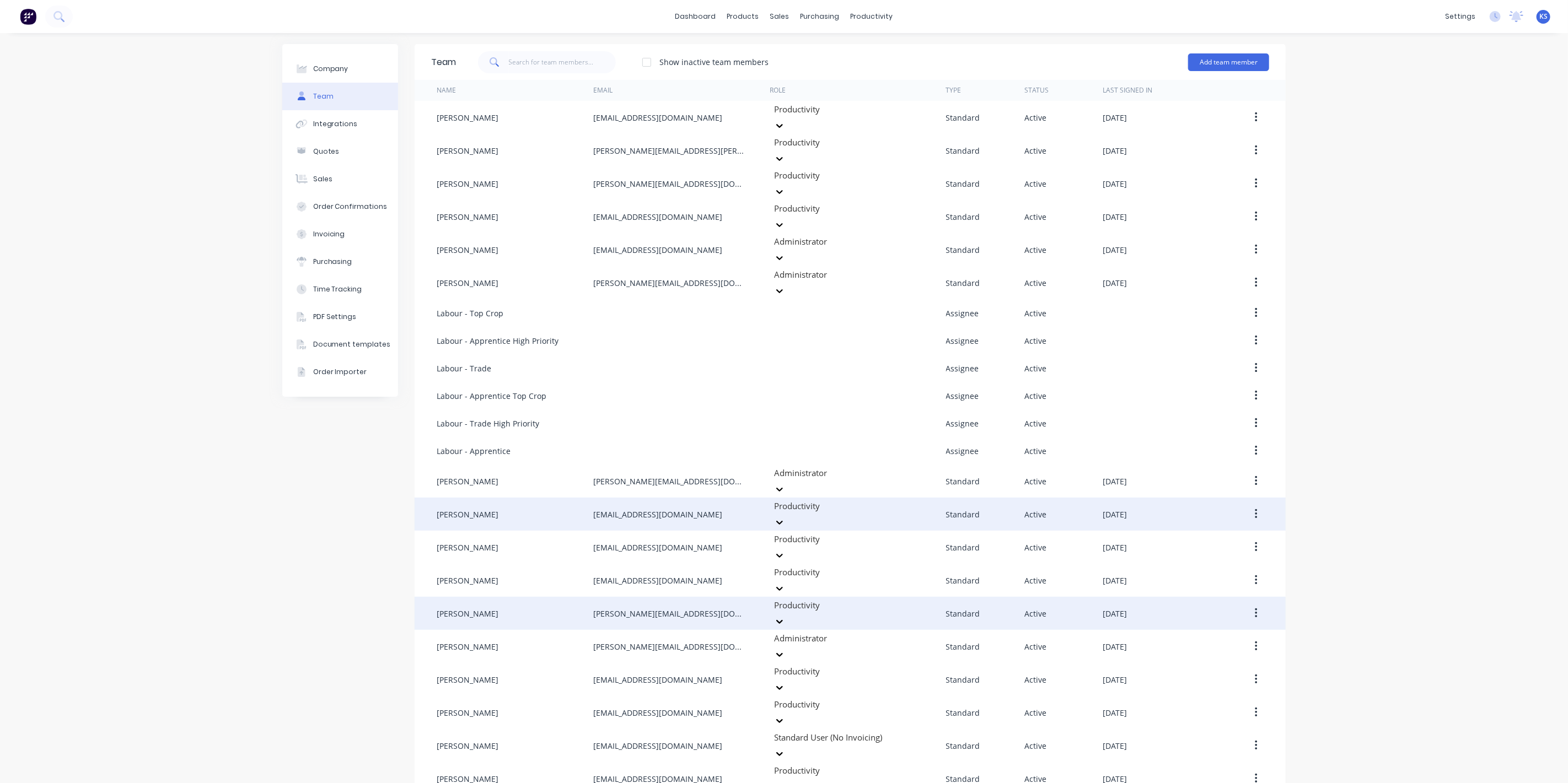
click at [1249, 604] on button "button" at bounding box center [1256, 613] width 26 height 20
click at [1197, 634] on div "Edit" at bounding box center [1217, 642] width 85 height 16
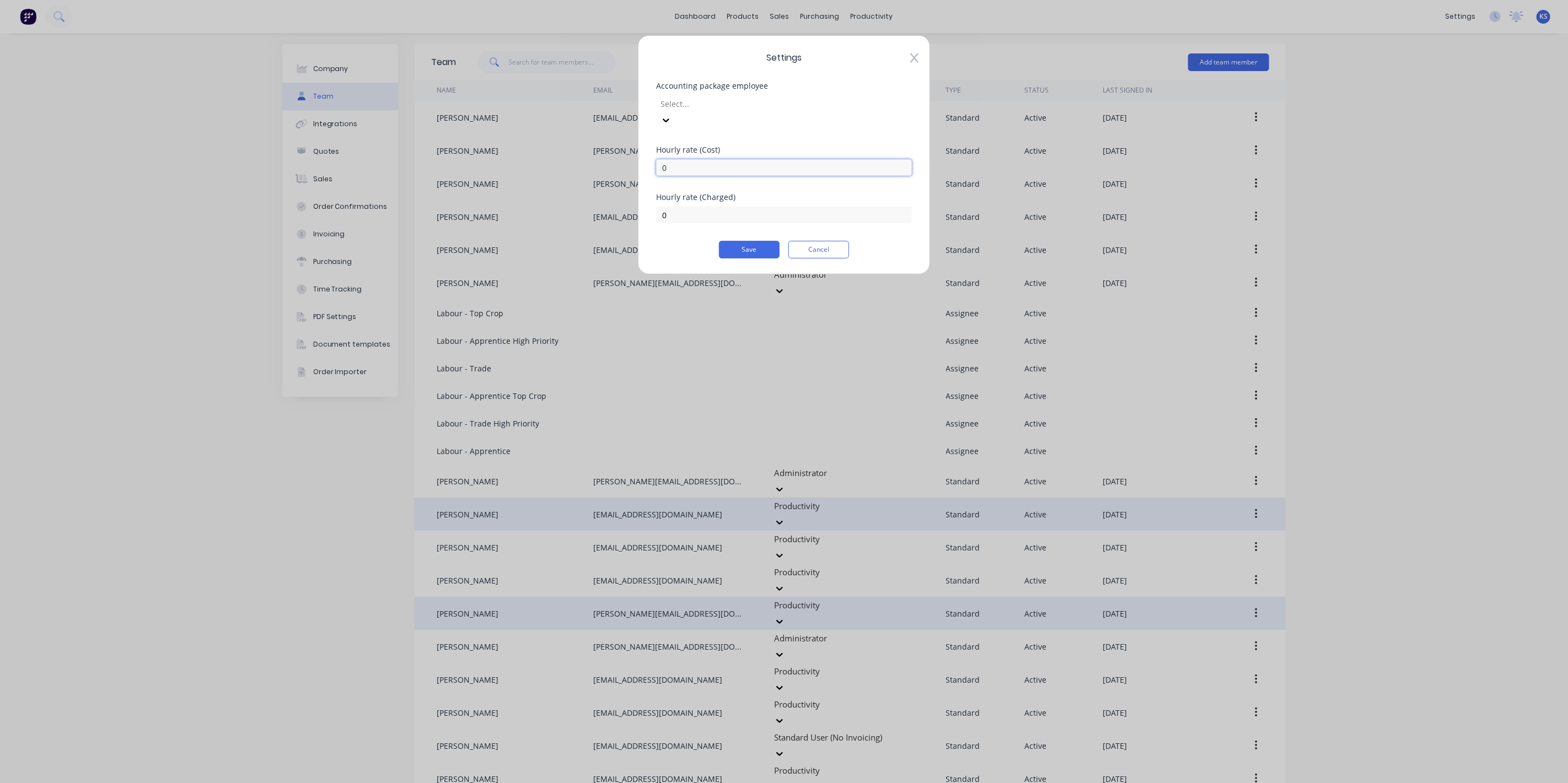
drag, startPoint x: 678, startPoint y: 144, endPoint x: 578, endPoint y: 146, distance: 100.0
click at [578, 146] on div "Settings Accounting package employee Select... Hourly rate (Cost) 0 Hourly rate…" at bounding box center [784, 391] width 1568 height 783
type input "87.98"
type input "105"
click at [755, 241] on button "Save" at bounding box center [749, 249] width 61 height 17
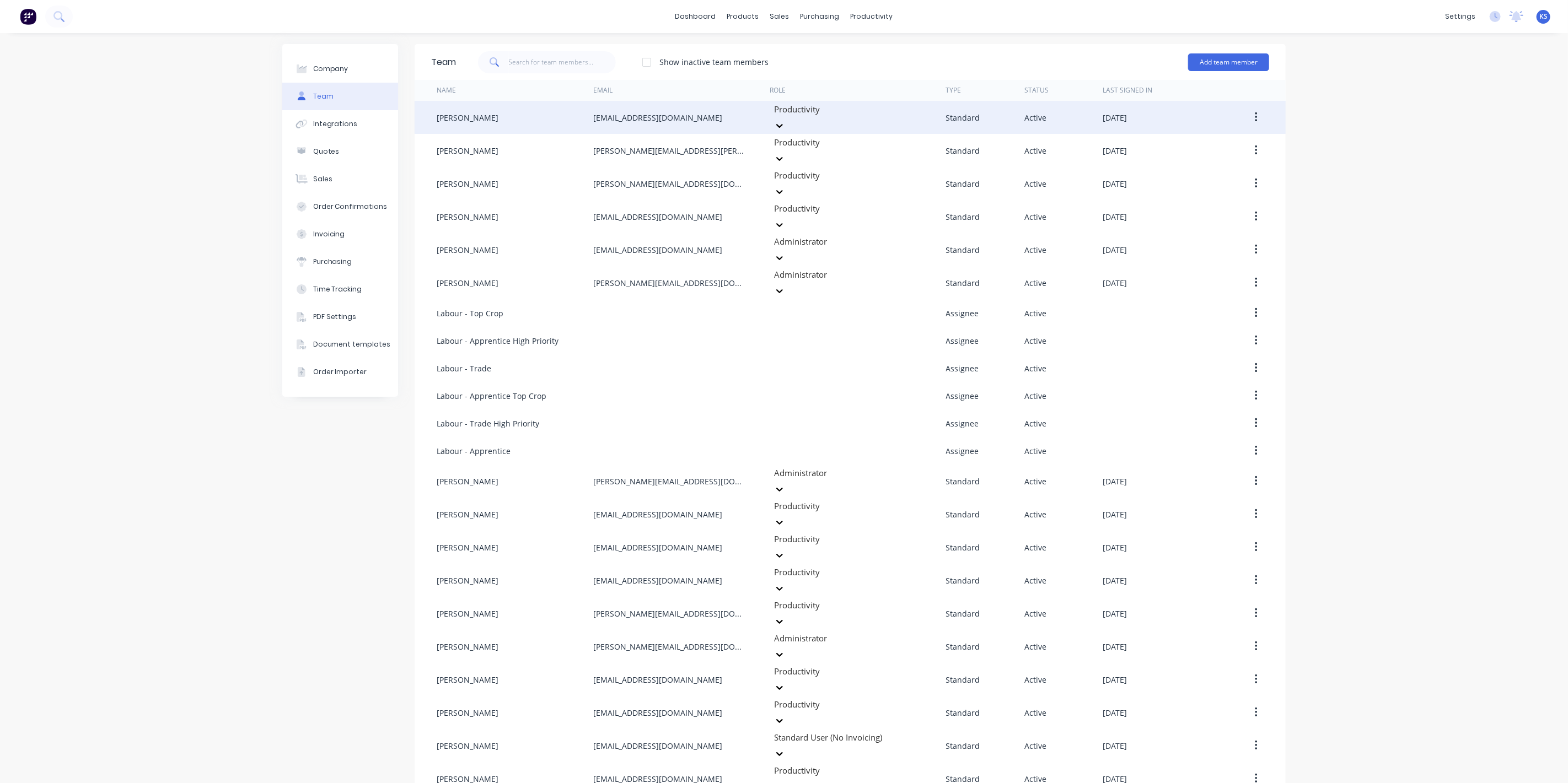
click at [1254, 118] on button "button" at bounding box center [1256, 117] width 26 height 20
click at [1222, 148] on div "Edit" at bounding box center [1217, 146] width 85 height 16
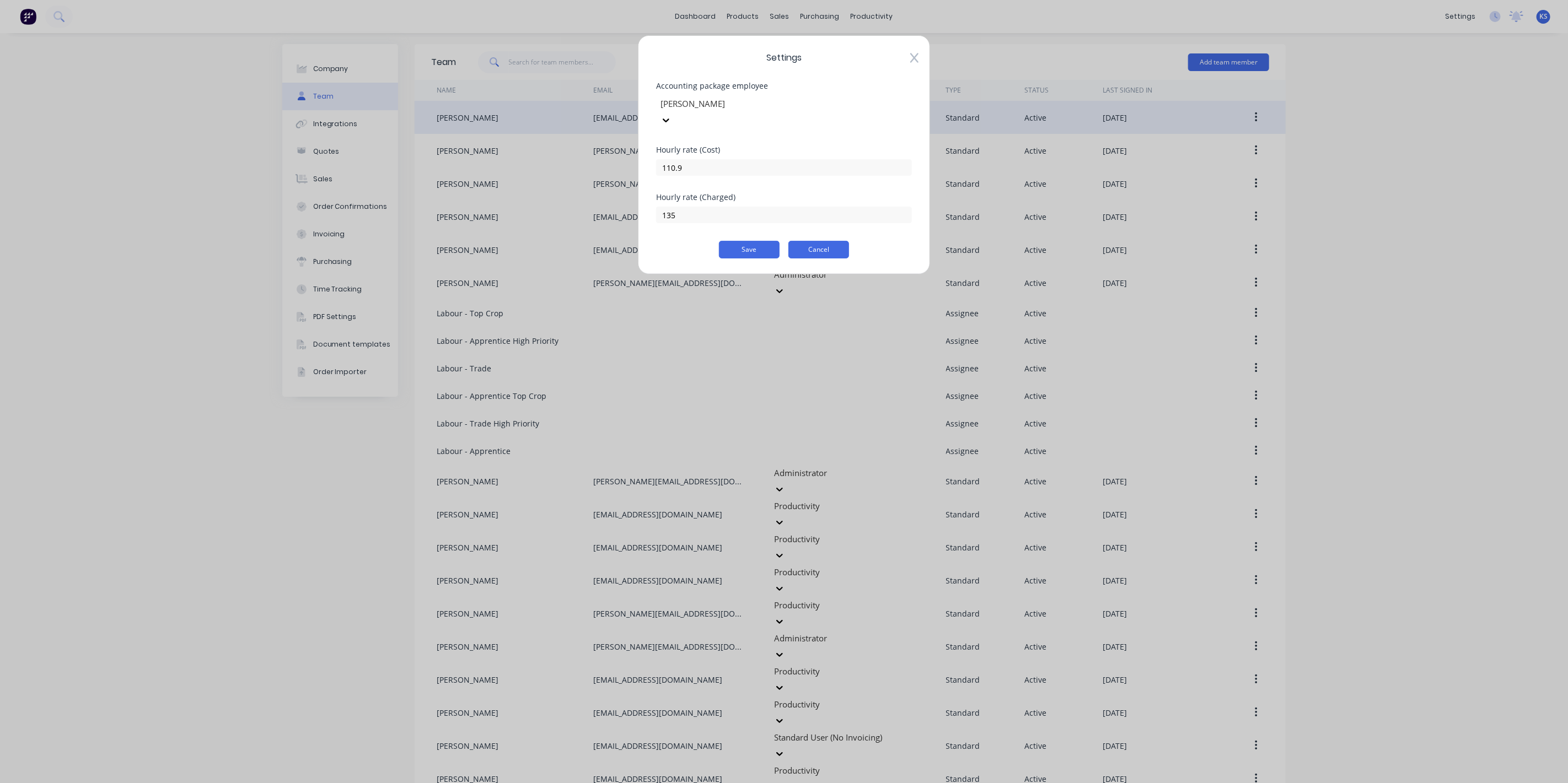
click at [812, 241] on button "Cancel" at bounding box center [819, 249] width 61 height 17
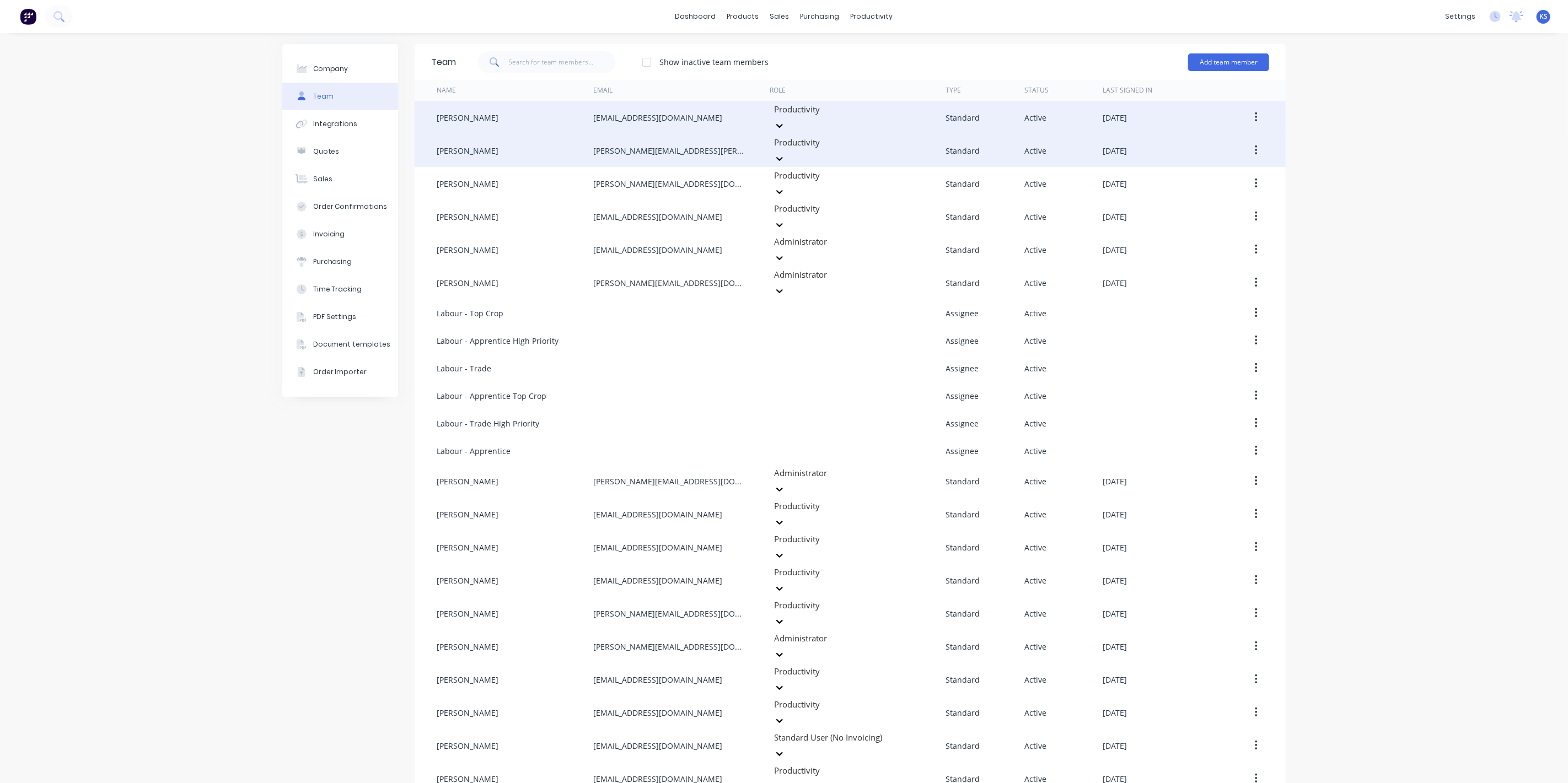
click at [1256, 145] on icon "button" at bounding box center [1256, 150] width 2 height 10
click at [1202, 173] on div "Edit" at bounding box center [1217, 179] width 85 height 16
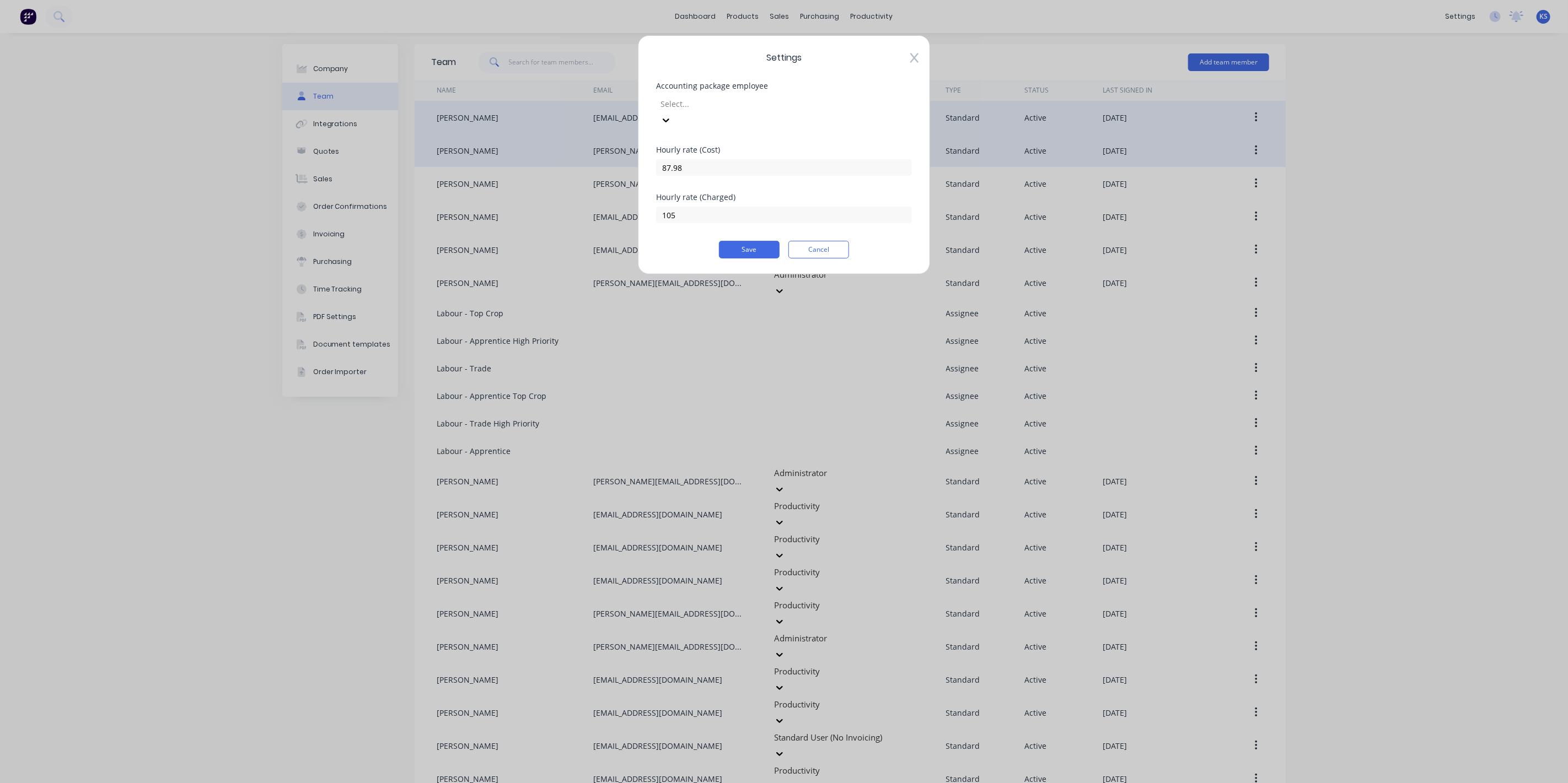
click at [670, 118] on icon at bounding box center [666, 120] width 7 height 4
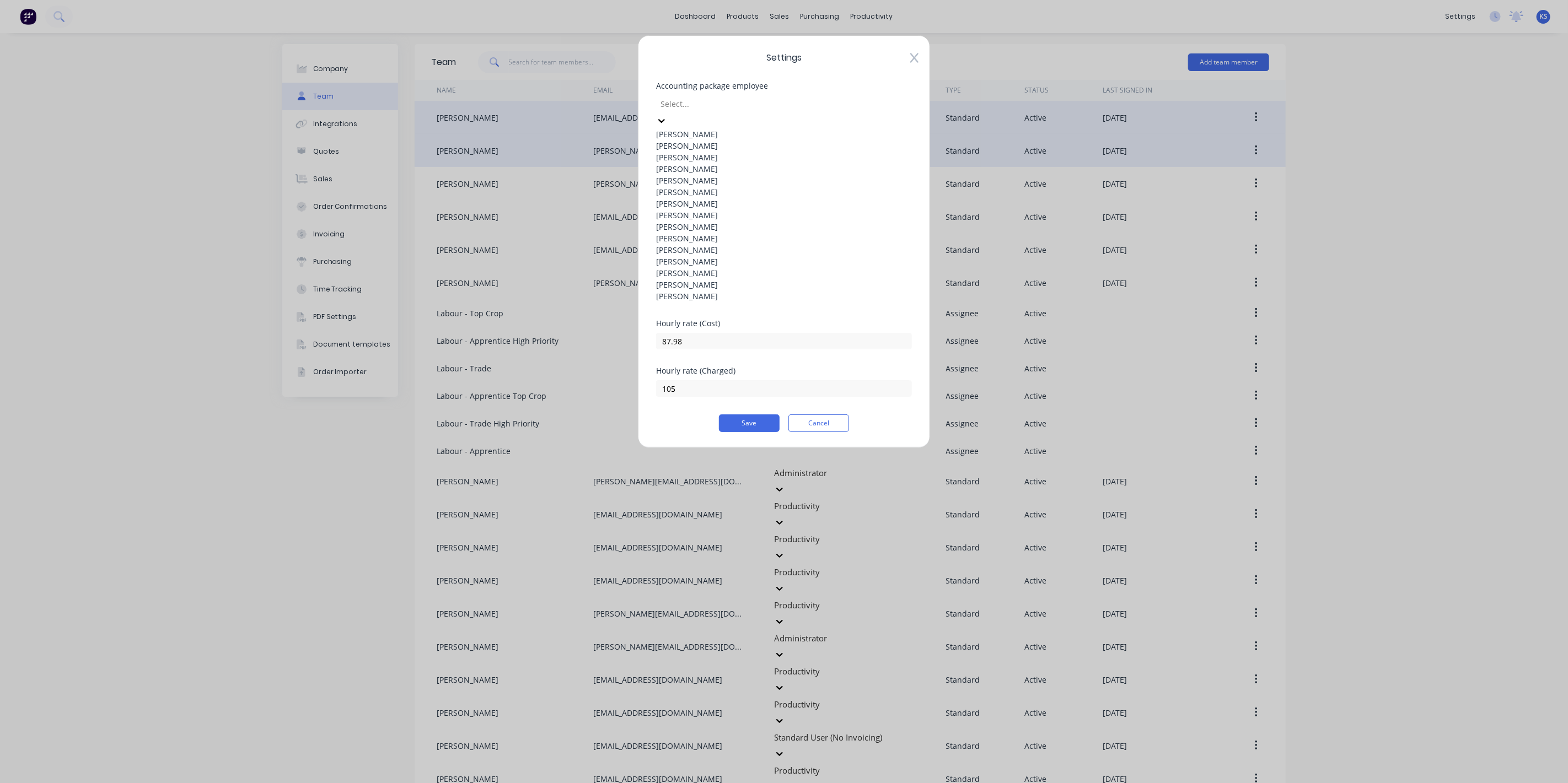
click at [665, 119] on icon at bounding box center [662, 121] width 7 height 4
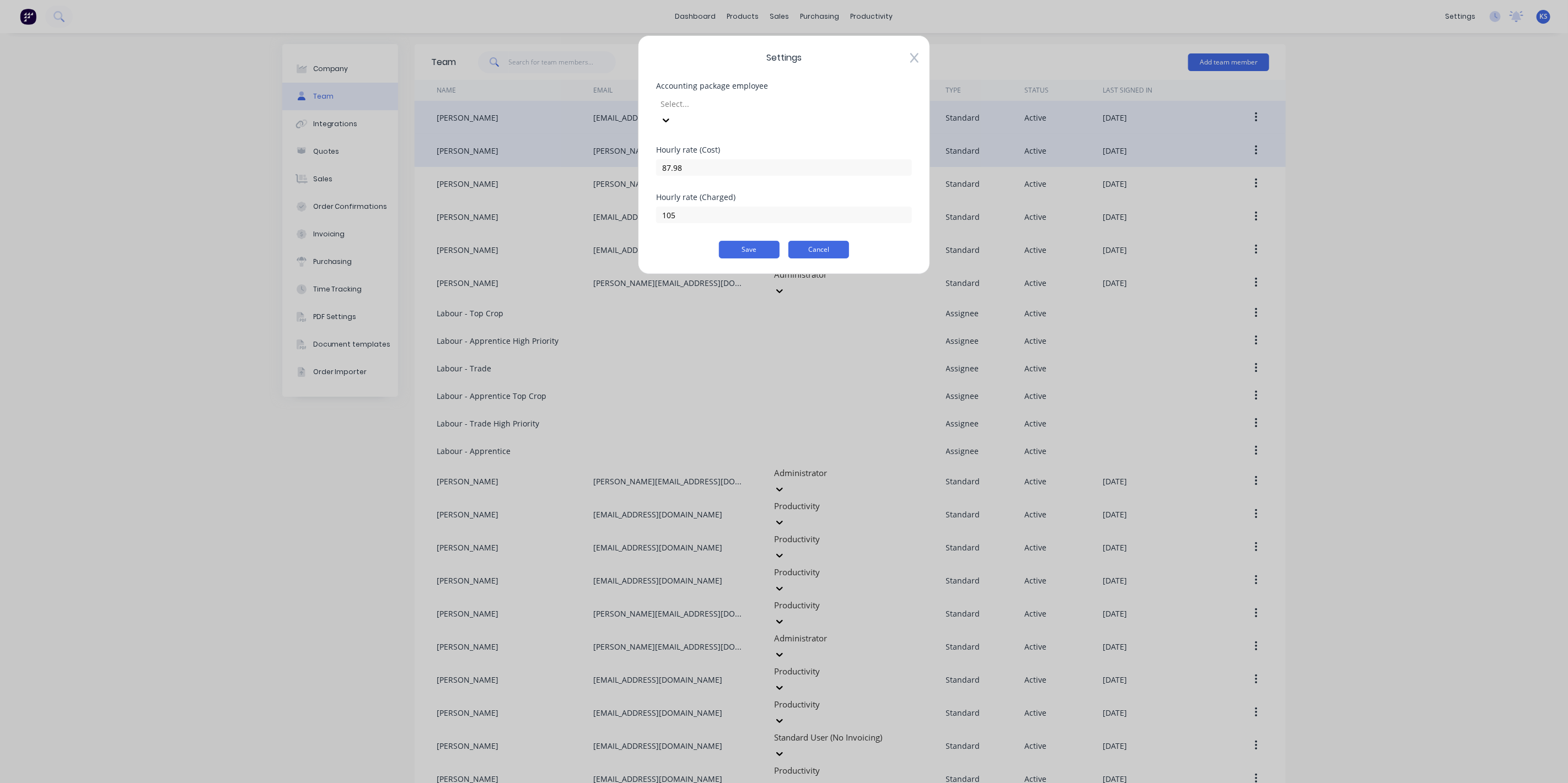
click at [828, 241] on button "Cancel" at bounding box center [819, 249] width 61 height 17
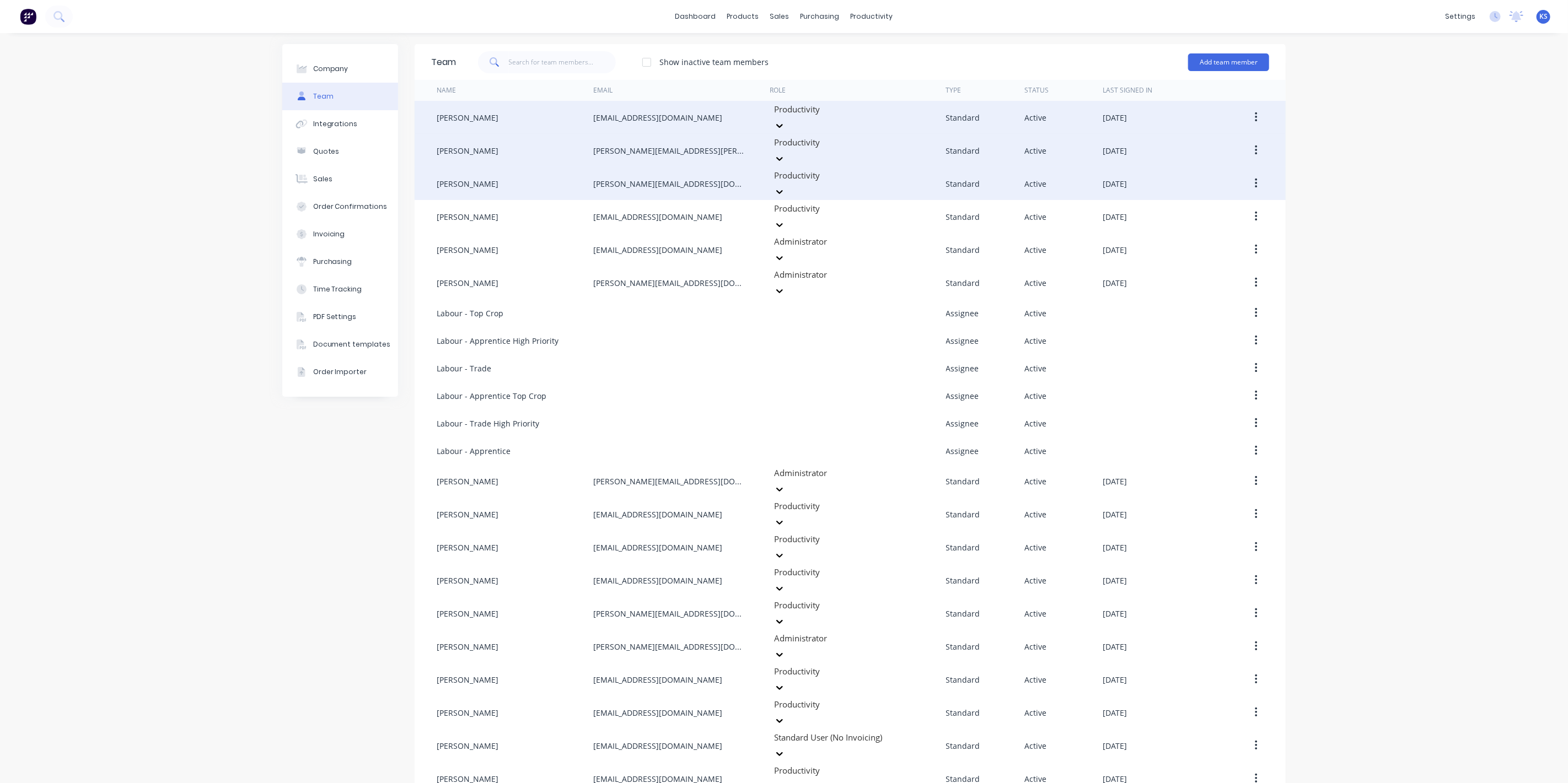
click at [1258, 174] on button "button" at bounding box center [1256, 183] width 26 height 20
click at [1227, 204] on div "Edit" at bounding box center [1217, 212] width 85 height 16
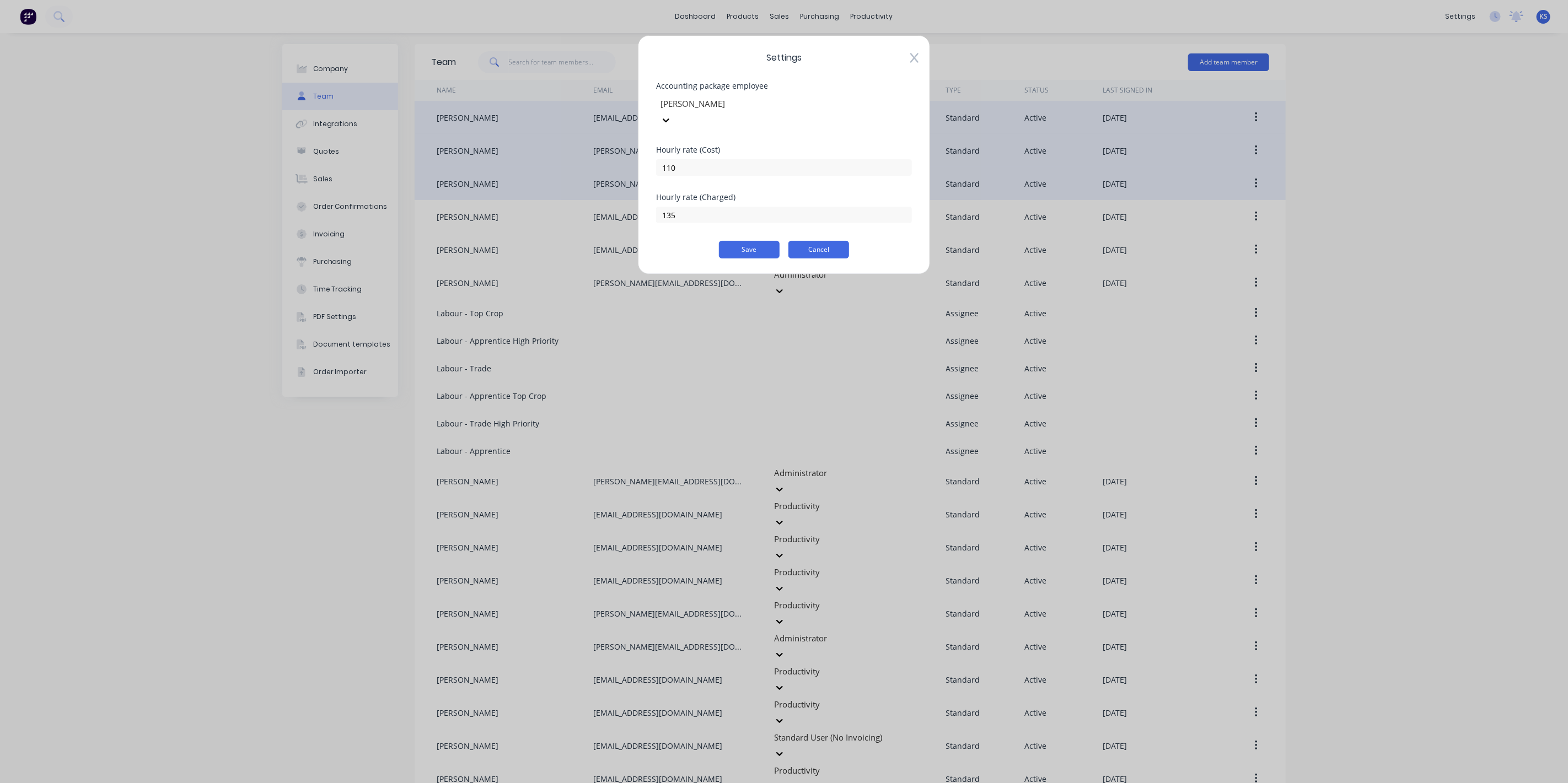
click at [829, 241] on button "Cancel" at bounding box center [819, 249] width 61 height 17
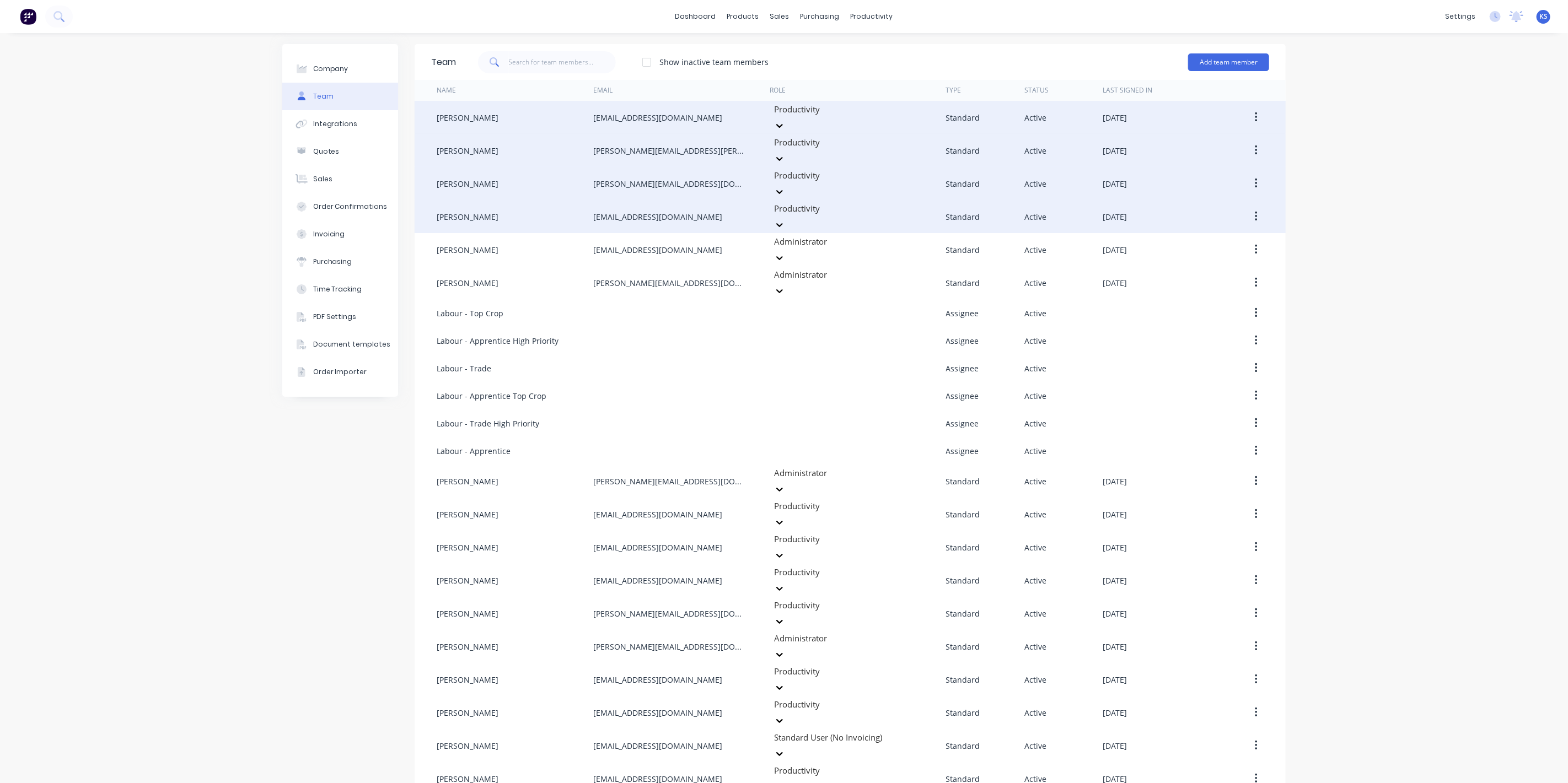
click at [1260, 207] on button "button" at bounding box center [1256, 217] width 26 height 20
click at [1203, 237] on div "Edit" at bounding box center [1217, 245] width 85 height 16
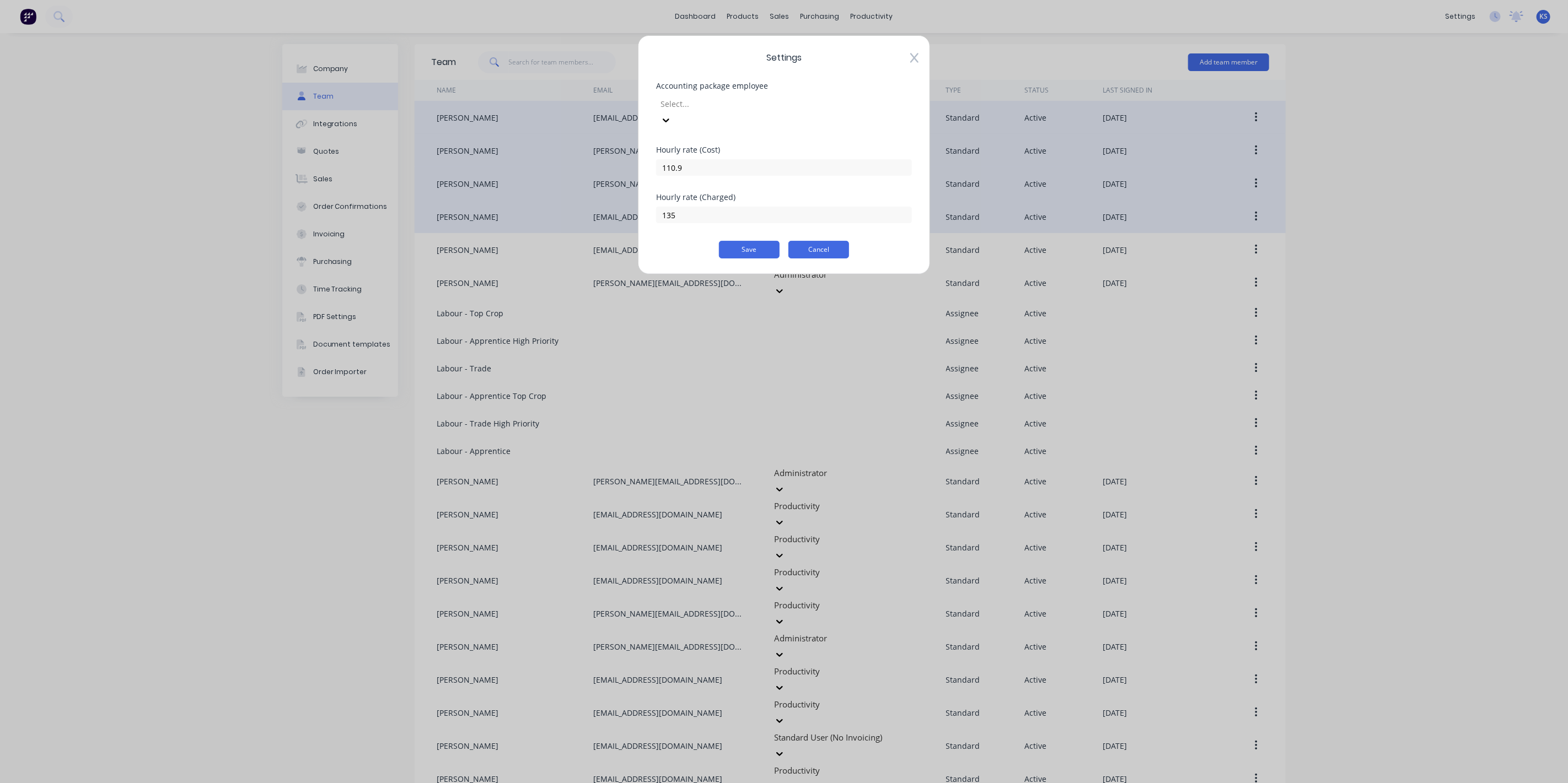
click at [799, 241] on button "Cancel" at bounding box center [819, 249] width 61 height 17
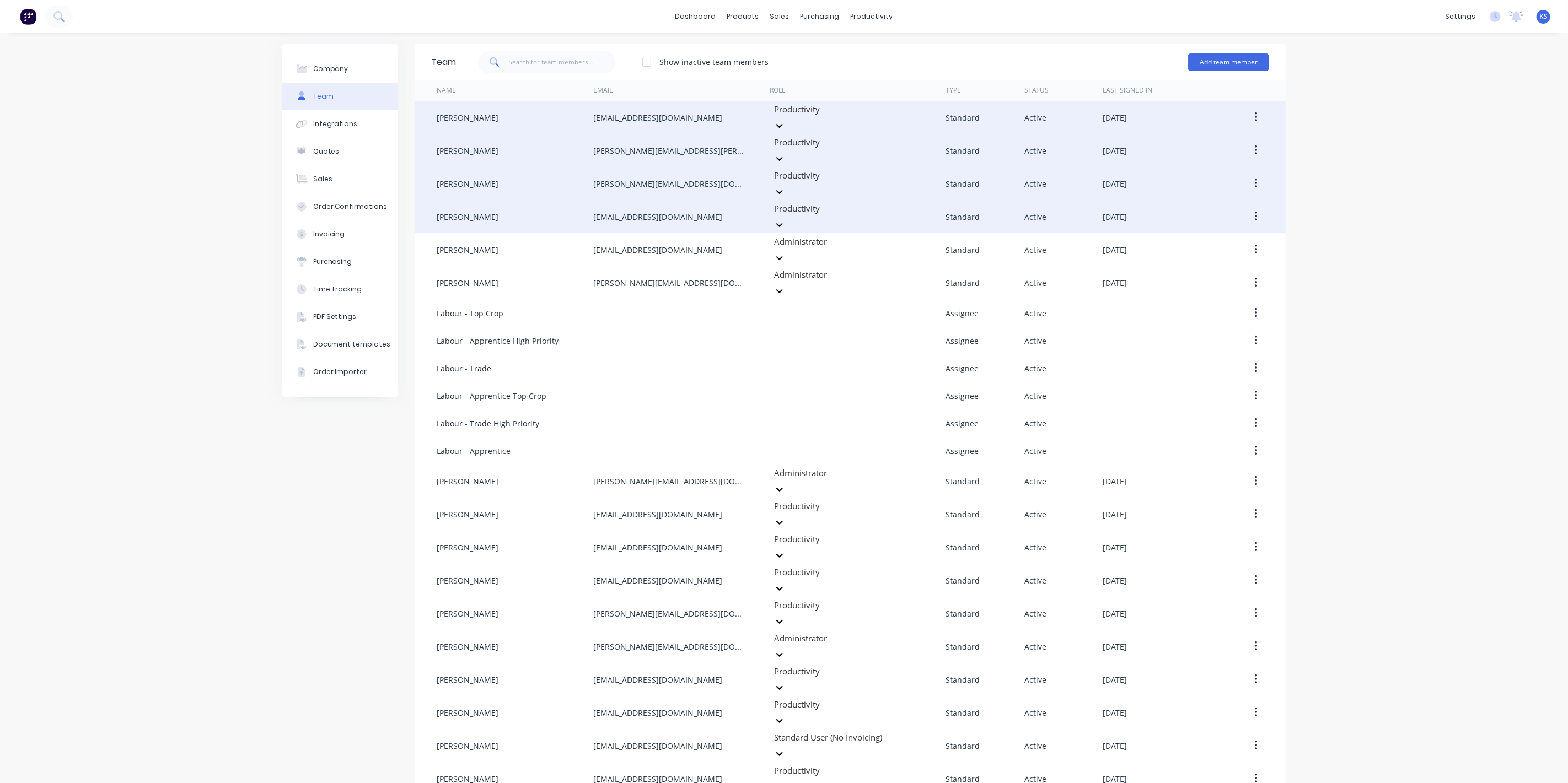
click at [1254, 150] on button "button" at bounding box center [1256, 150] width 26 height 20
click at [1209, 177] on div "Edit" at bounding box center [1217, 179] width 85 height 16
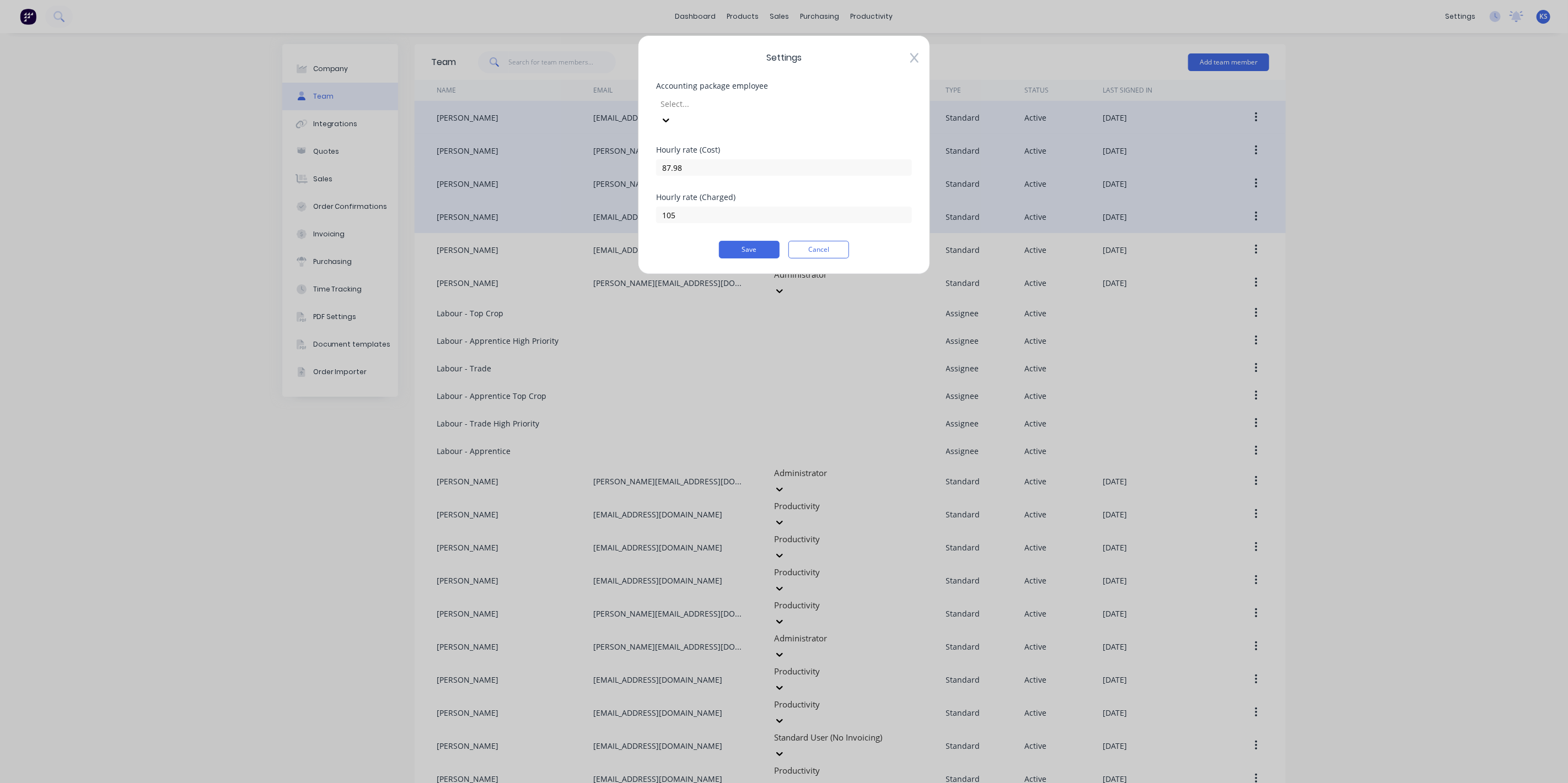
click at [916, 58] on icon at bounding box center [915, 58] width 8 height 11
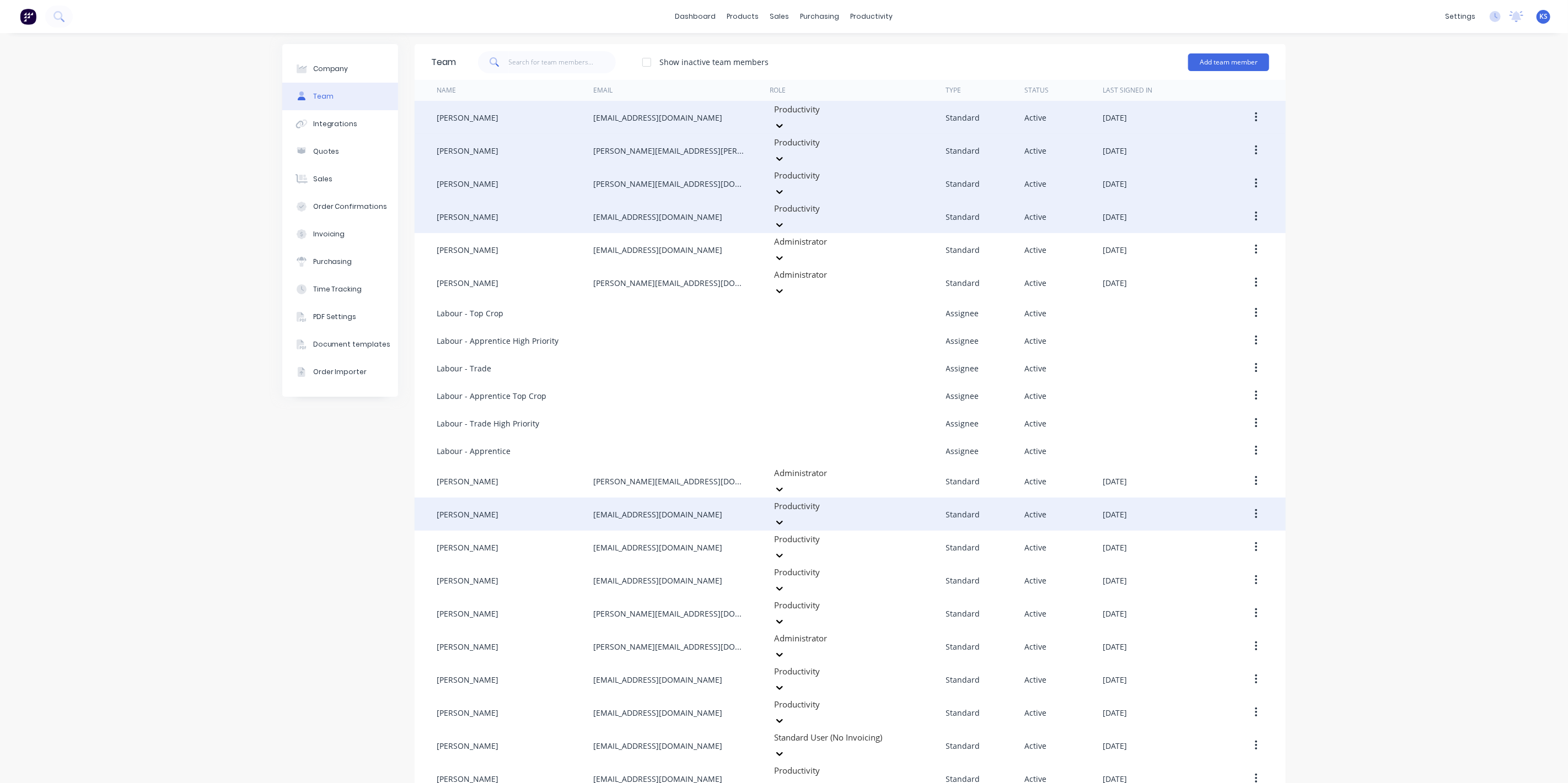
click at [1249, 505] on button "button" at bounding box center [1256, 514] width 26 height 20
click at [1183, 535] on div "Edit" at bounding box center [1217, 543] width 85 height 16
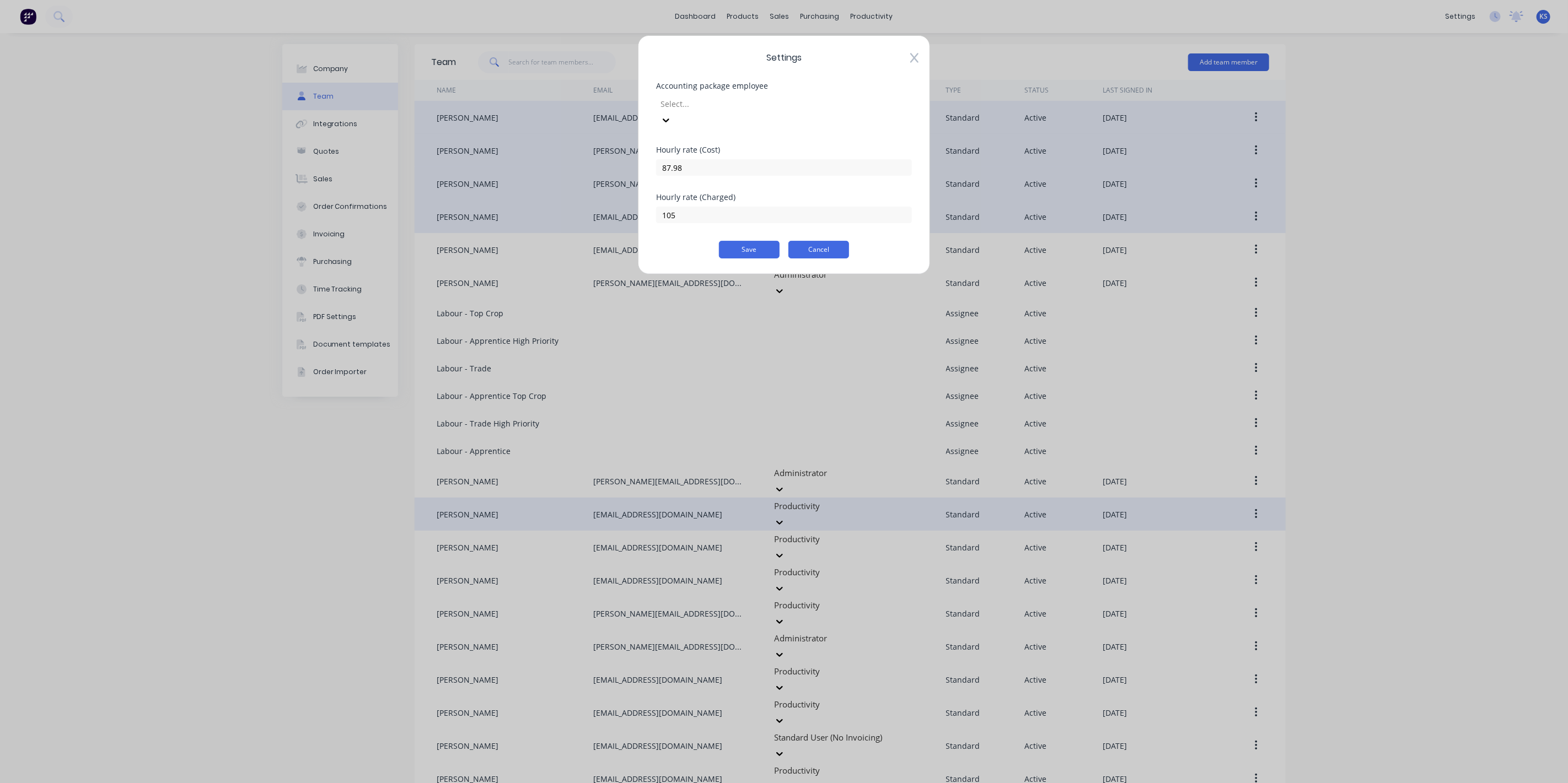
click at [823, 241] on button "Cancel" at bounding box center [819, 249] width 61 height 17
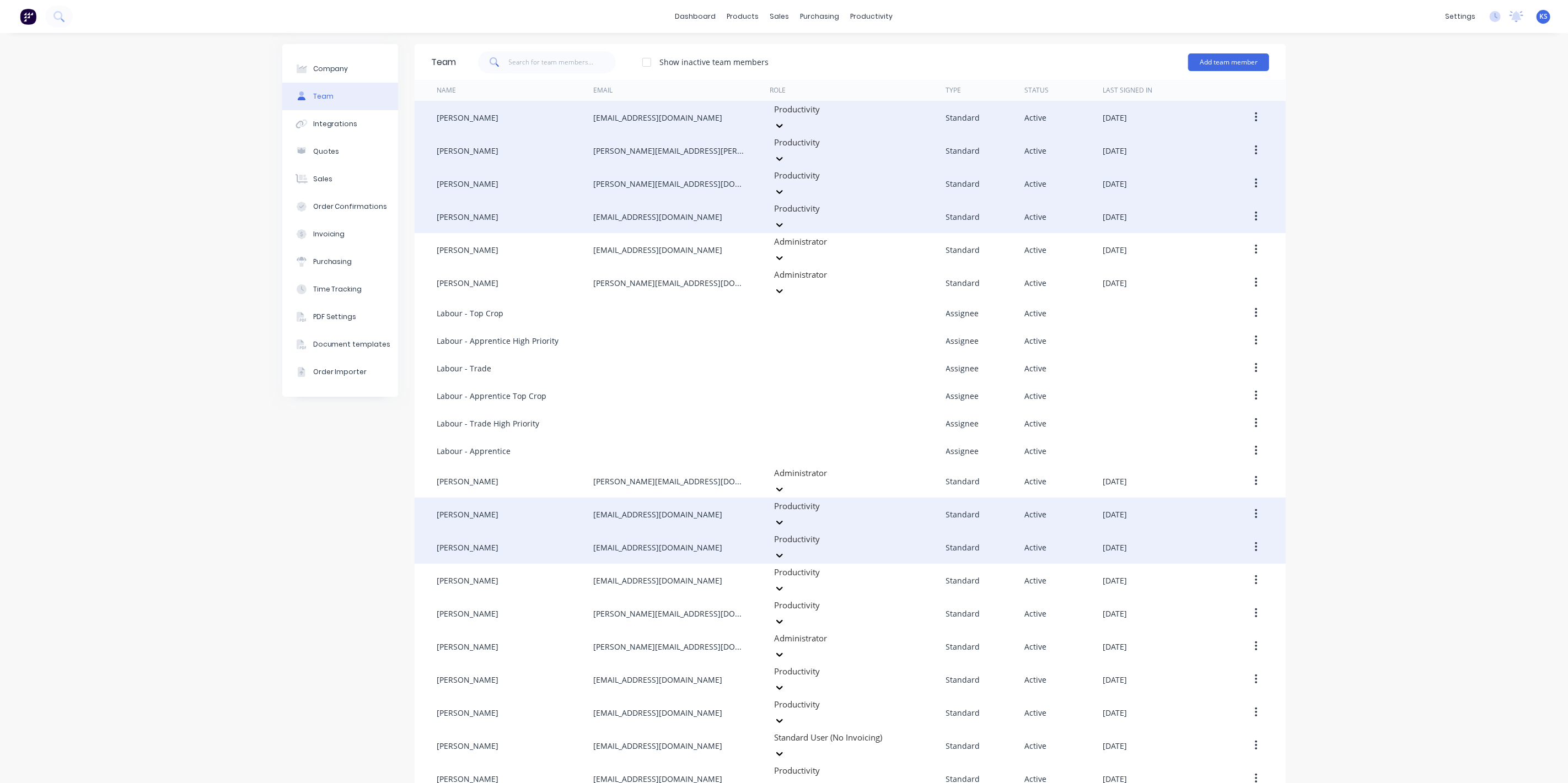
click at [1259, 537] on button "button" at bounding box center [1256, 547] width 26 height 20
click at [1240, 568] on div "Edit" at bounding box center [1217, 576] width 85 height 16
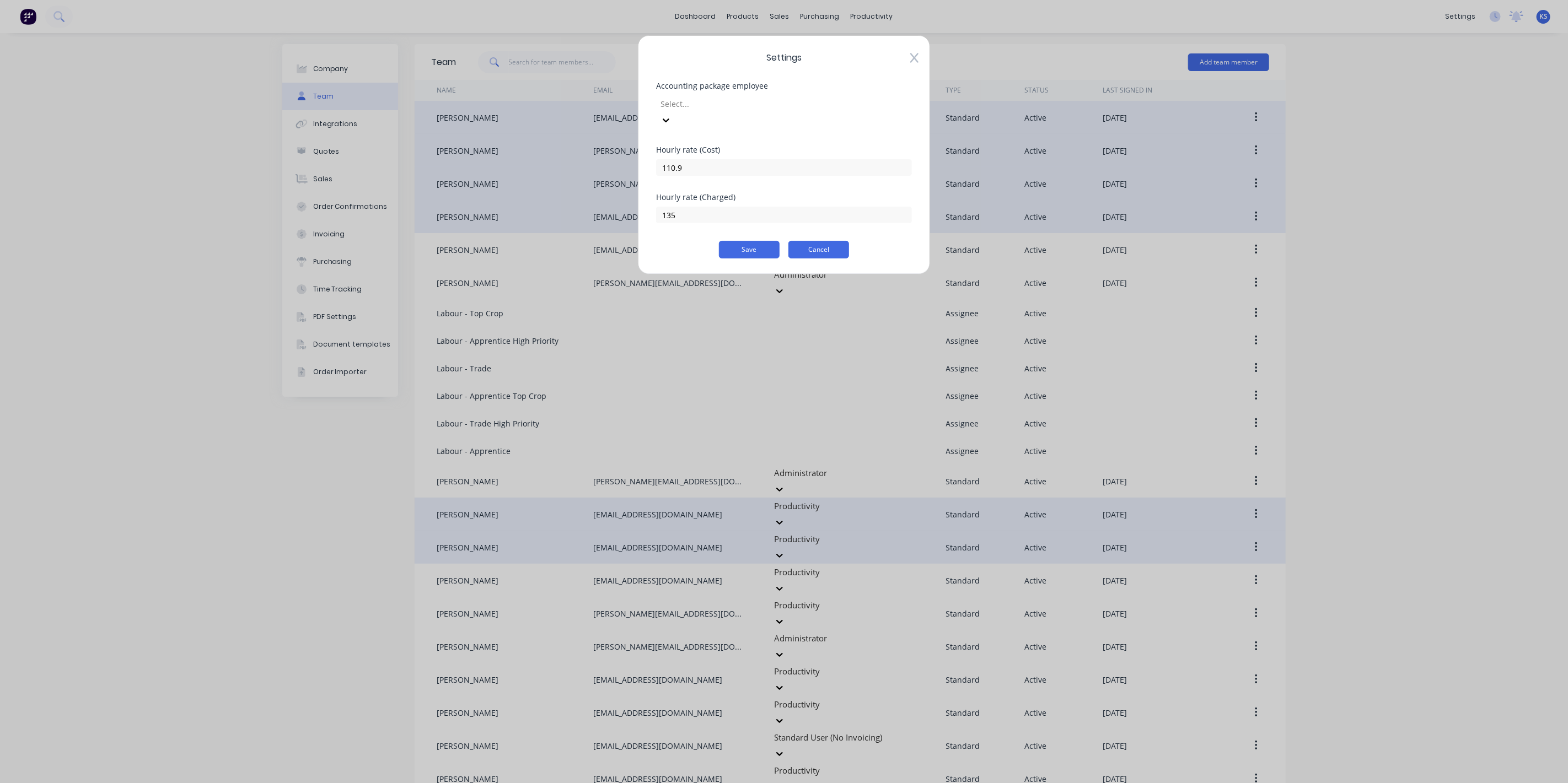
click at [833, 241] on button "Cancel" at bounding box center [819, 249] width 61 height 17
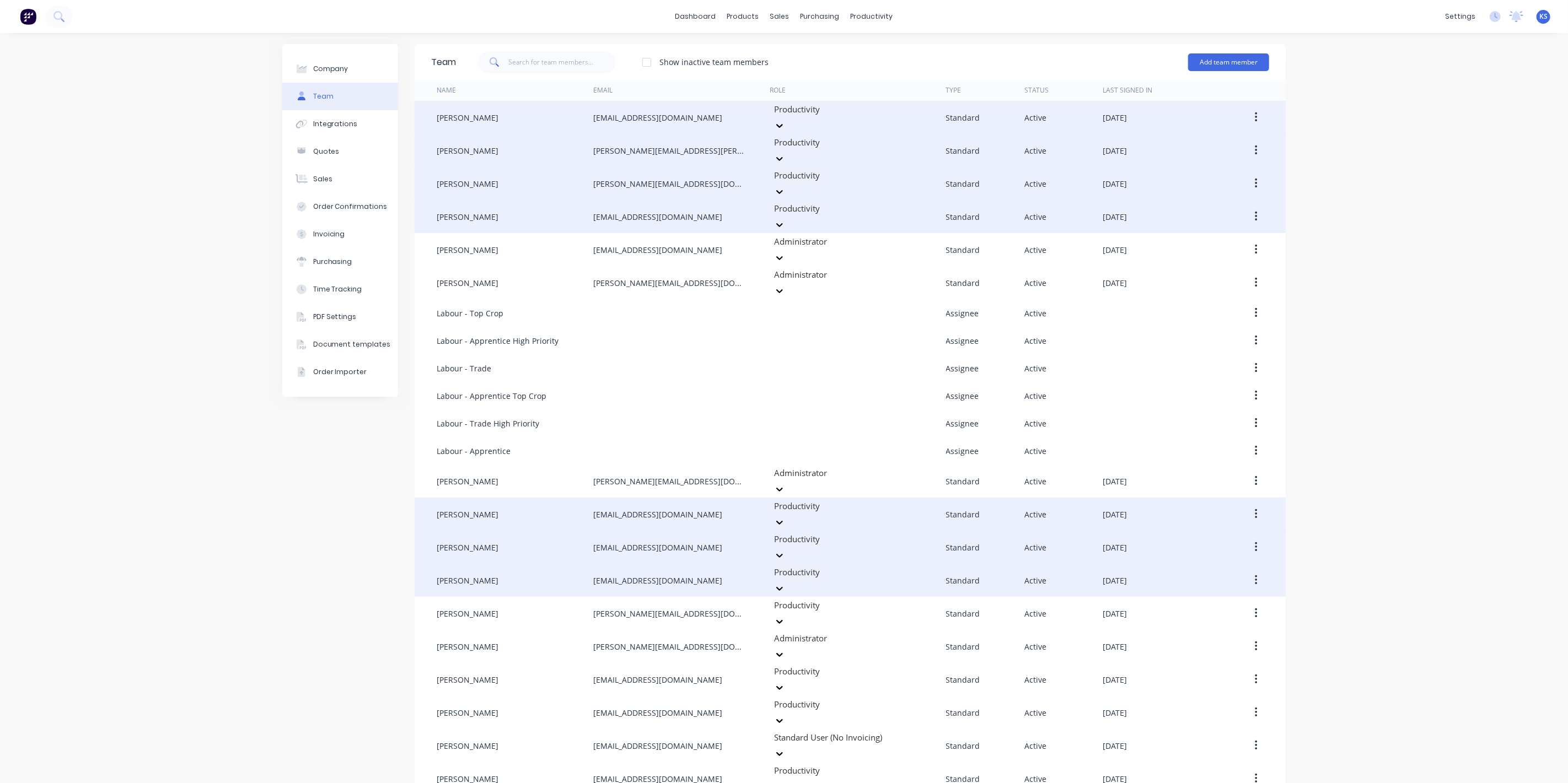
click at [1257, 575] on icon "button" at bounding box center [1256, 581] width 3 height 12
click at [1235, 599] on button "Edit" at bounding box center [1217, 610] width 105 height 22
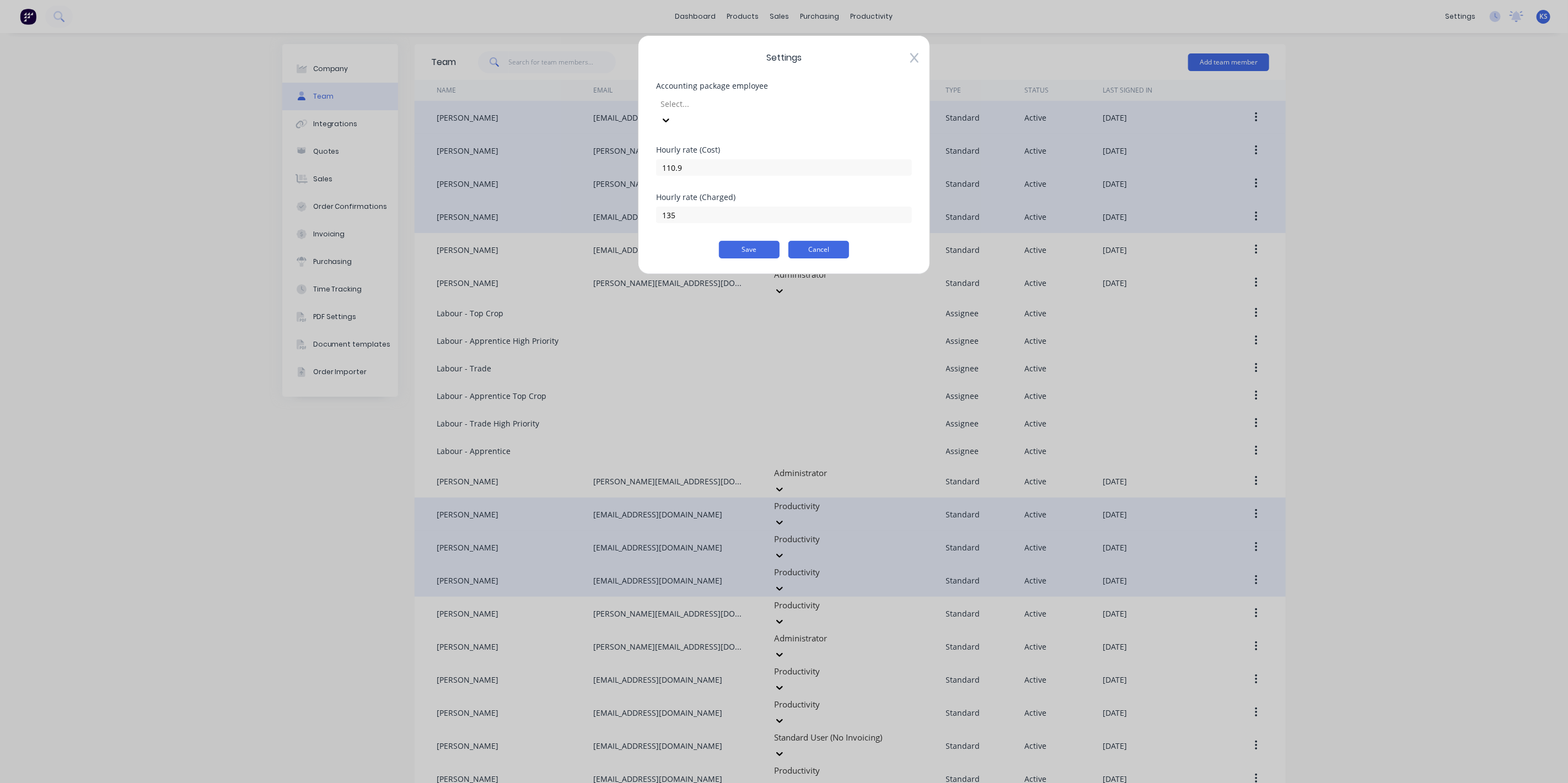
click at [828, 241] on button "Cancel" at bounding box center [819, 249] width 61 height 17
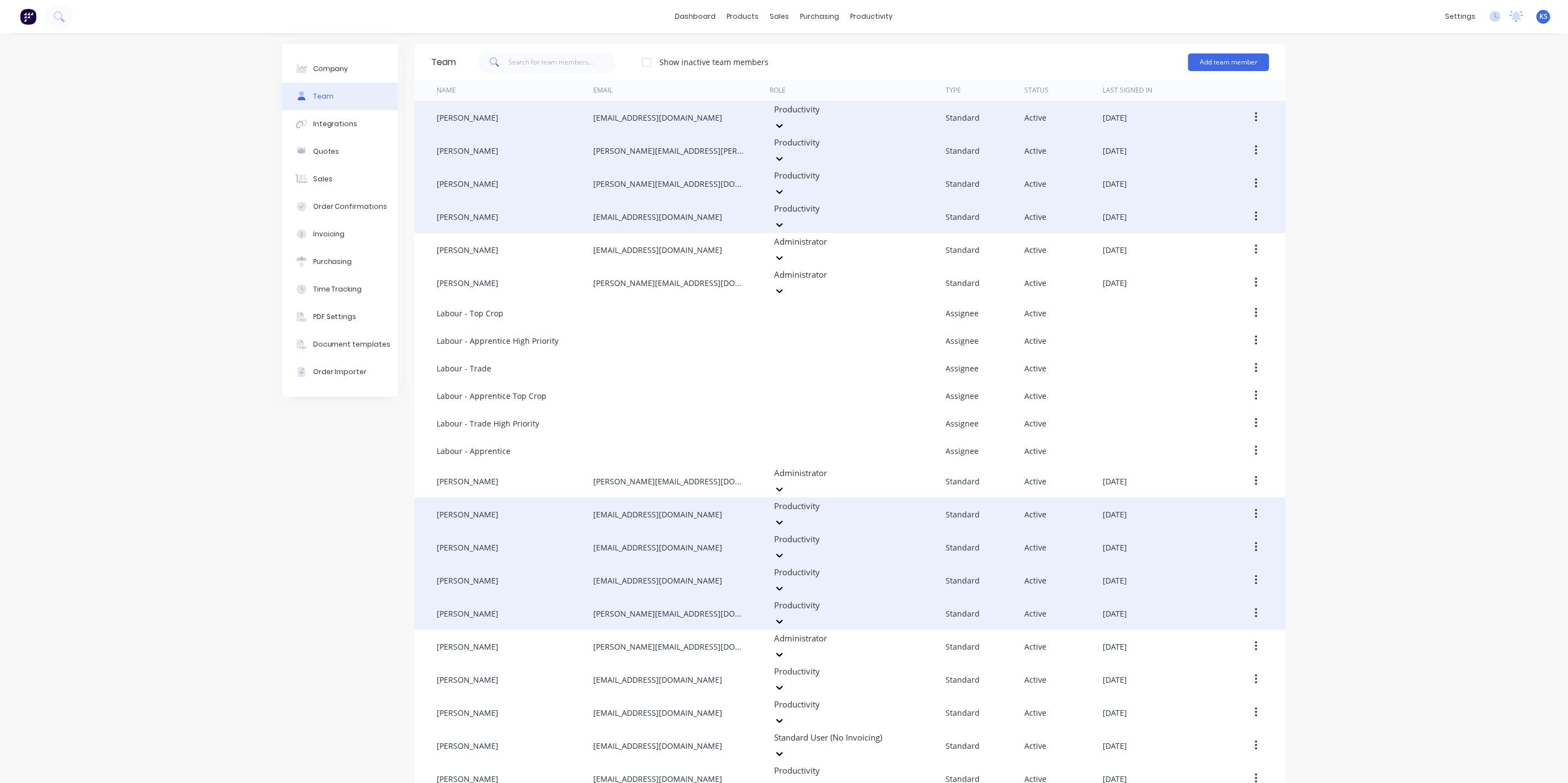
click at [1263, 604] on button "button" at bounding box center [1256, 613] width 26 height 20
click at [1217, 634] on div "Edit" at bounding box center [1217, 642] width 85 height 16
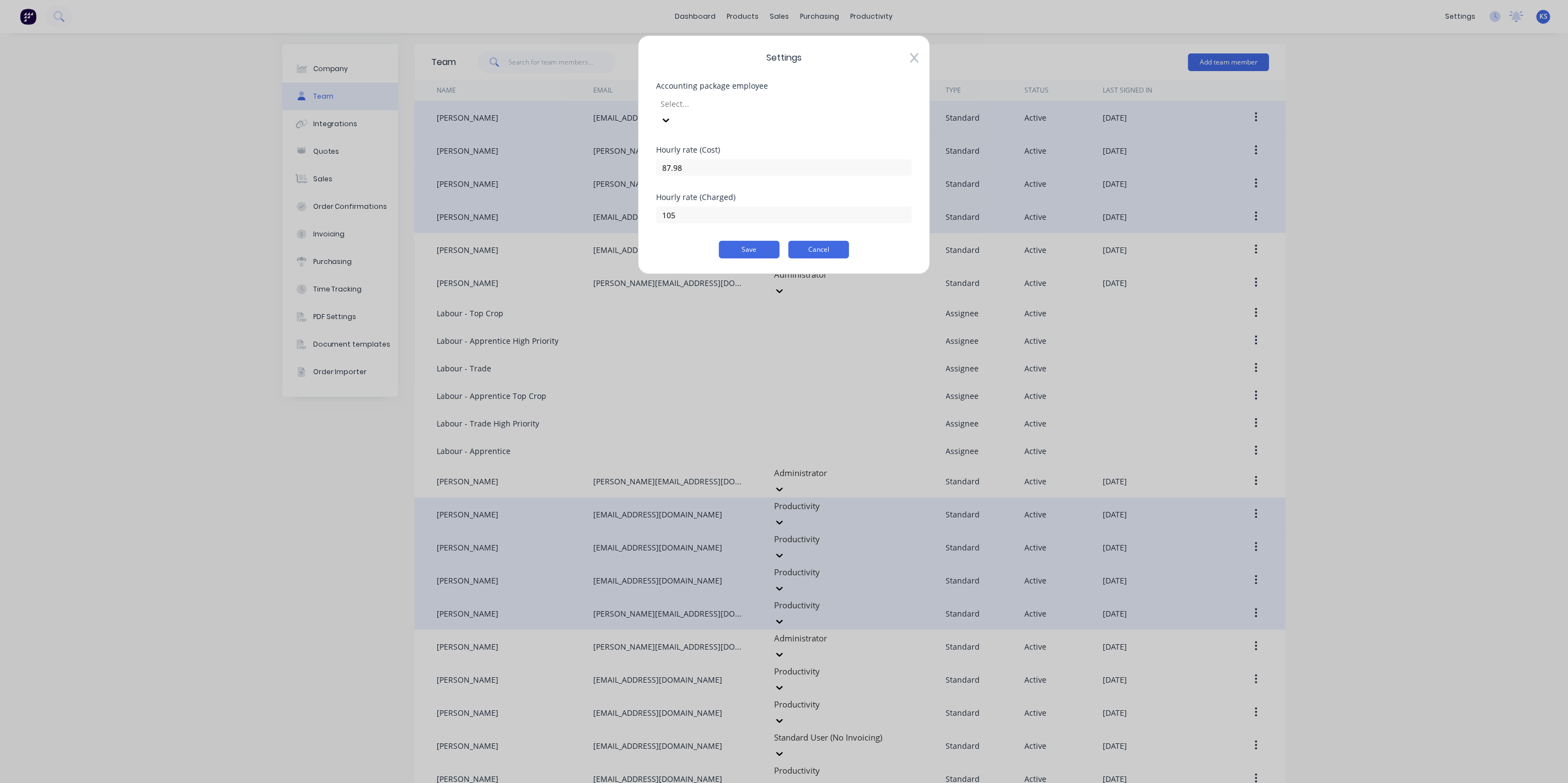
click at [832, 241] on button "Cancel" at bounding box center [819, 249] width 61 height 17
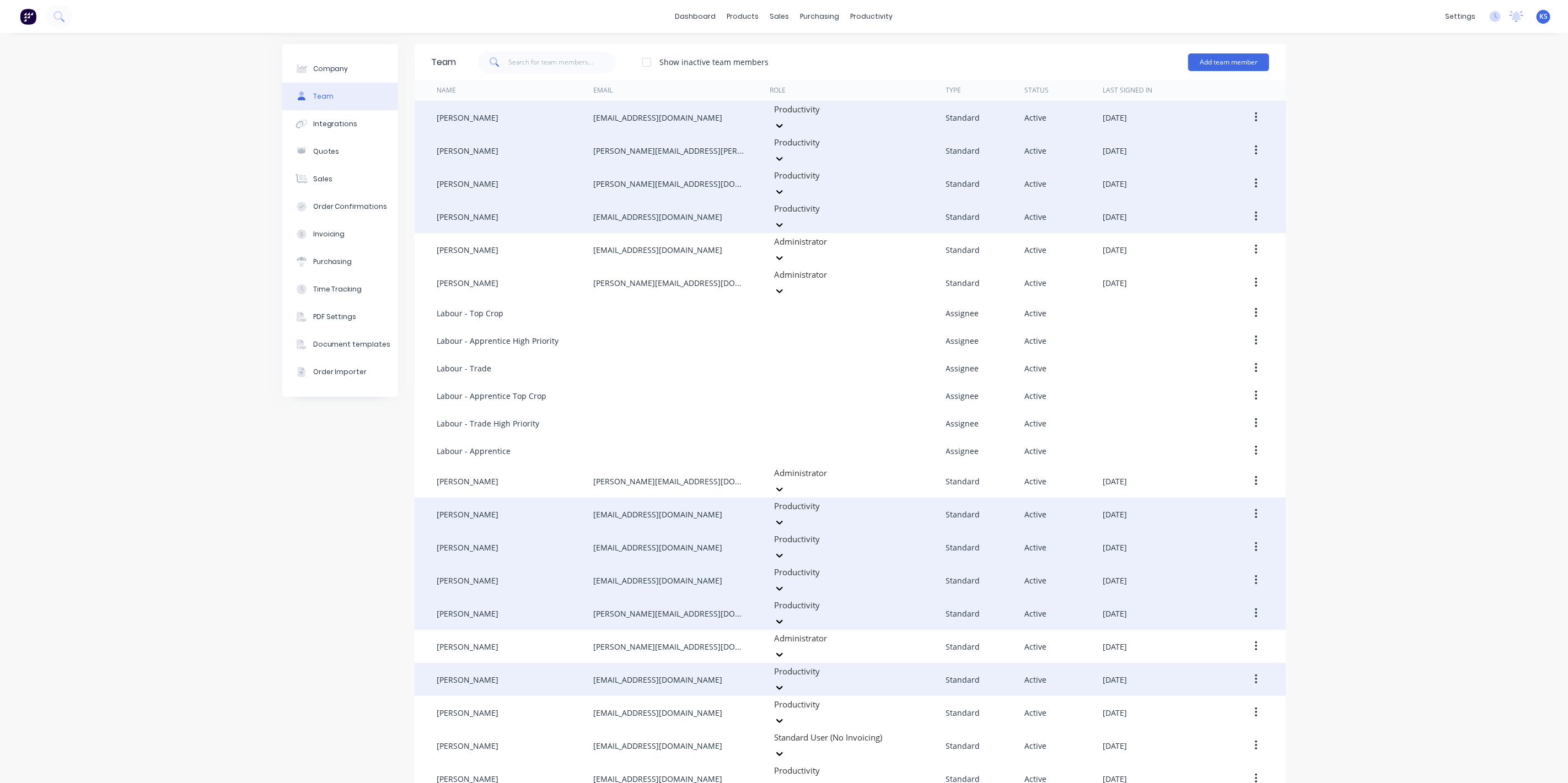
click at [1262, 669] on button "button" at bounding box center [1256, 679] width 26 height 20
click at [1233, 701] on div "Edit" at bounding box center [1217, 708] width 85 height 16
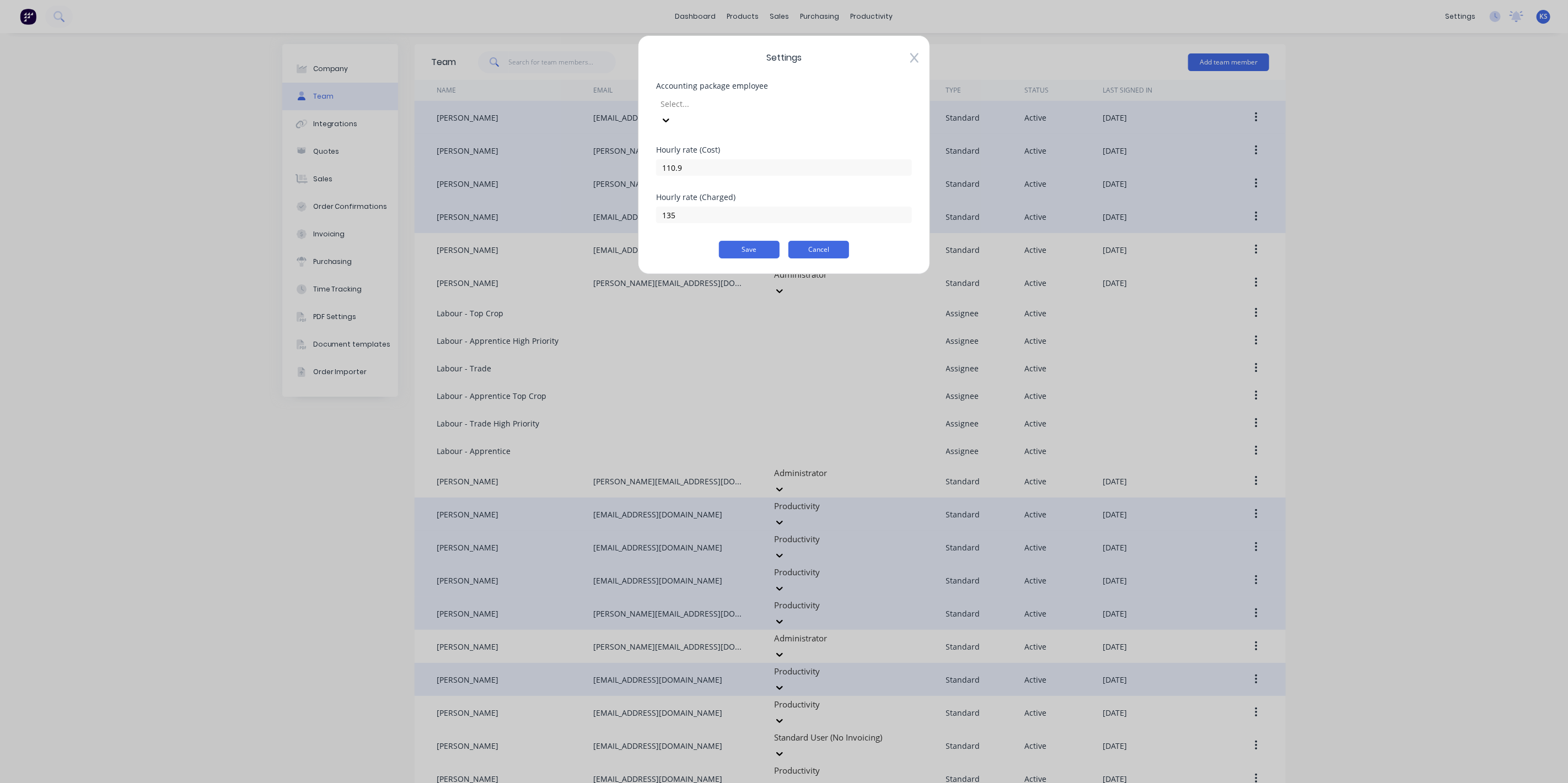
click at [832, 241] on button "Cancel" at bounding box center [819, 249] width 61 height 17
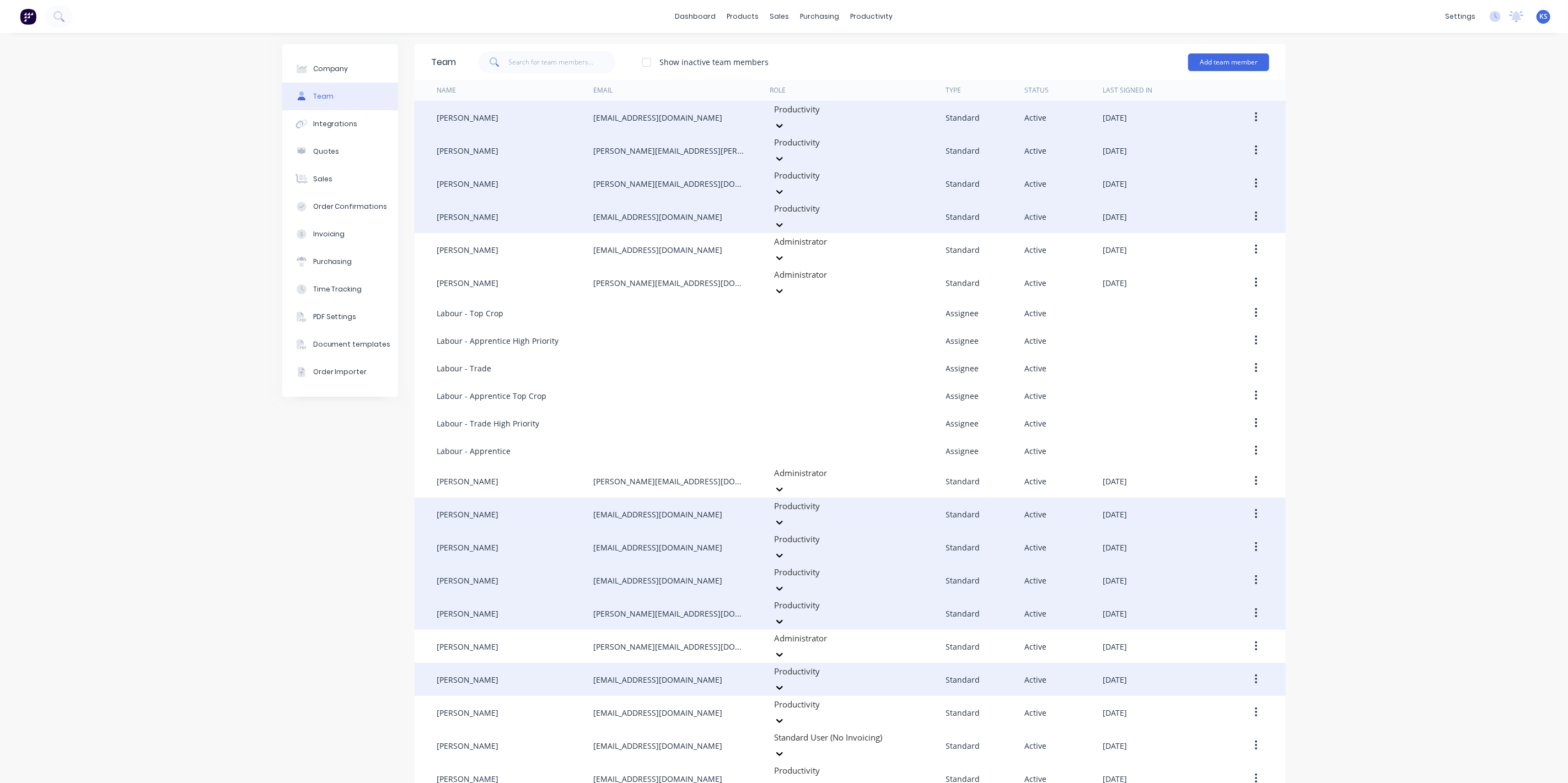
click at [1254, 604] on button "button" at bounding box center [1256, 613] width 26 height 20
click at [1222, 631] on button "Edit" at bounding box center [1217, 642] width 105 height 22
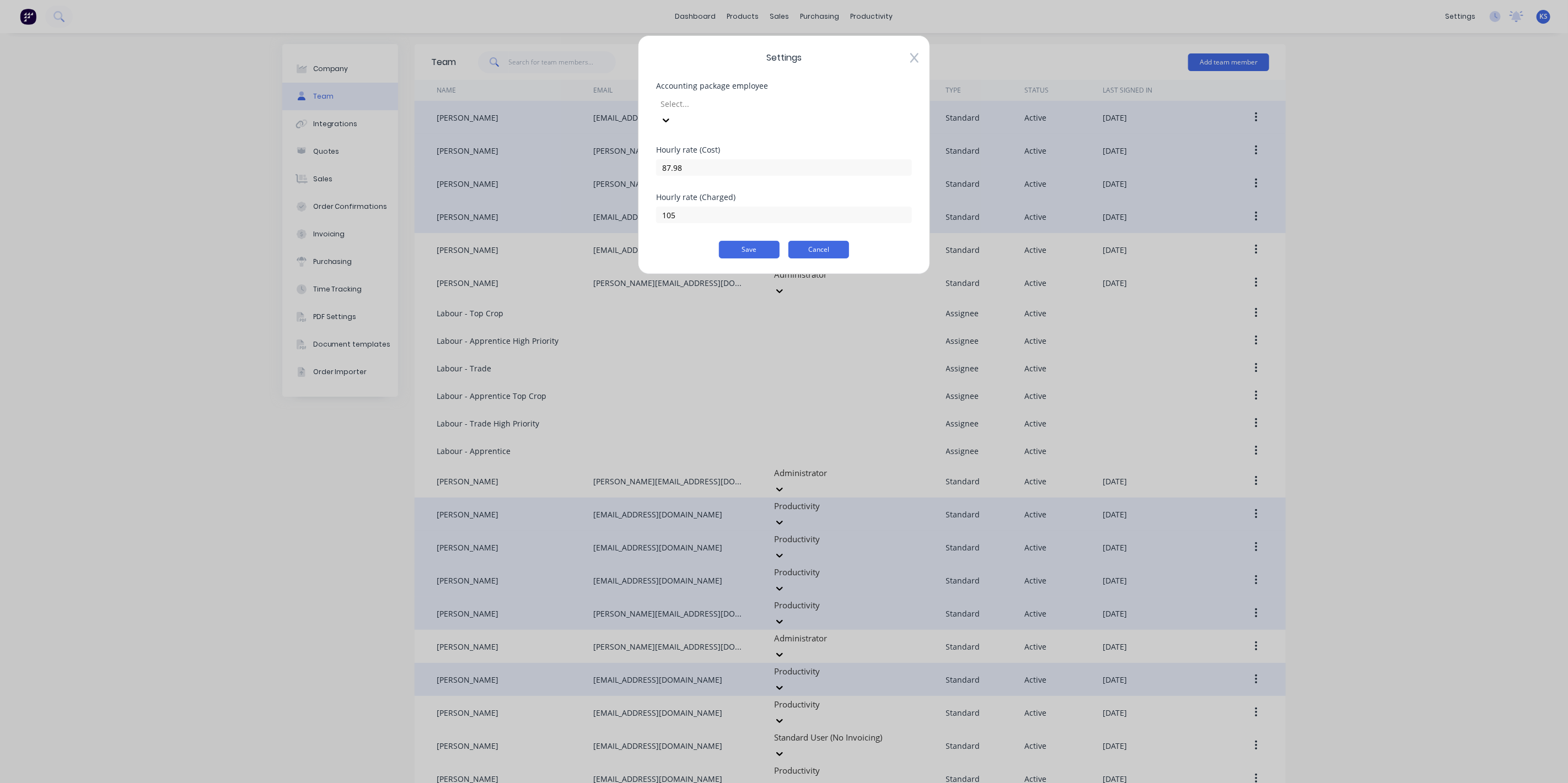
click at [826, 241] on button "Cancel" at bounding box center [819, 249] width 61 height 17
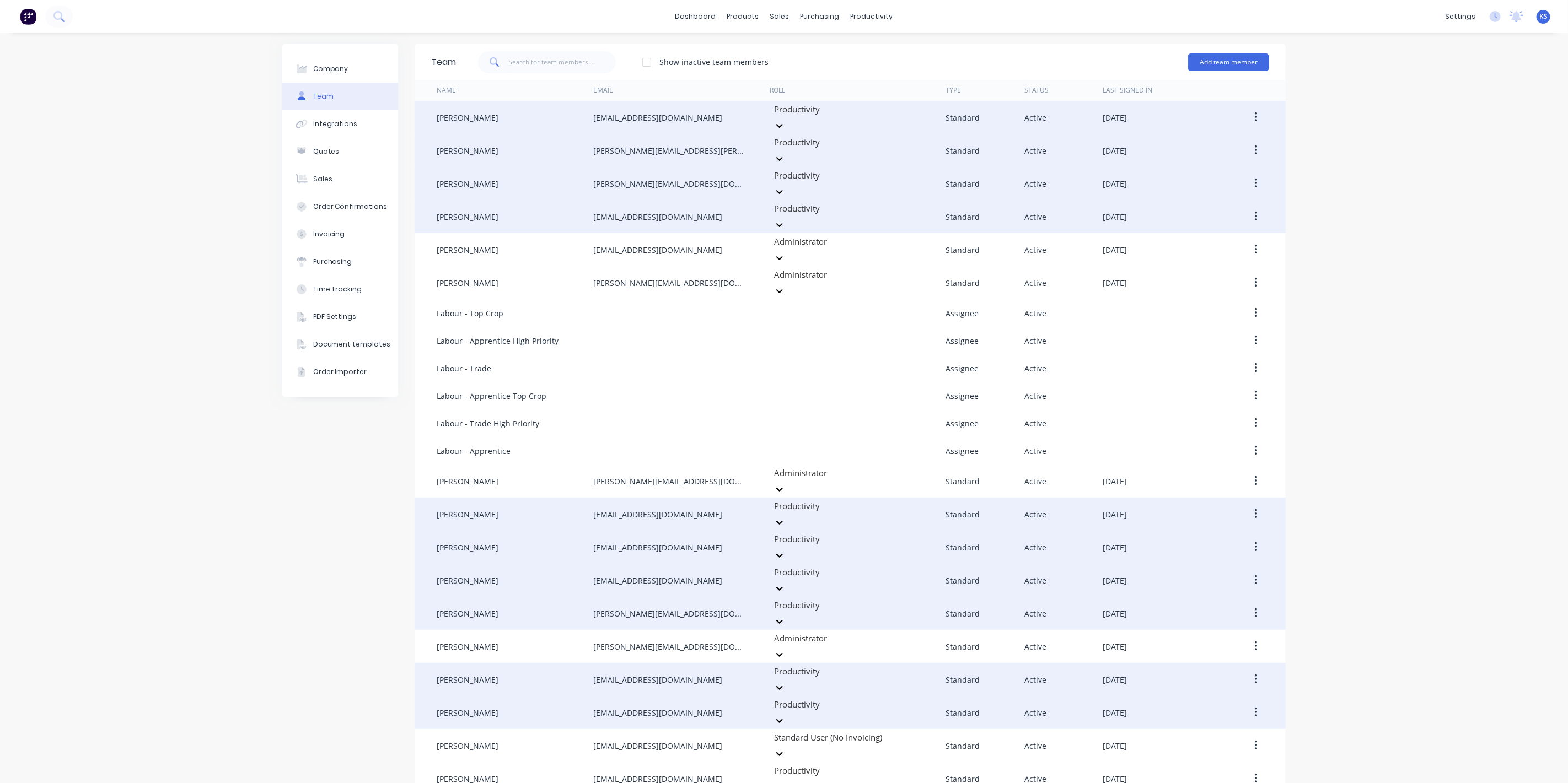
click at [1260, 703] on button "button" at bounding box center [1256, 712] width 26 height 20
click at [1206, 734] on div "Edit" at bounding box center [1217, 741] width 85 height 16
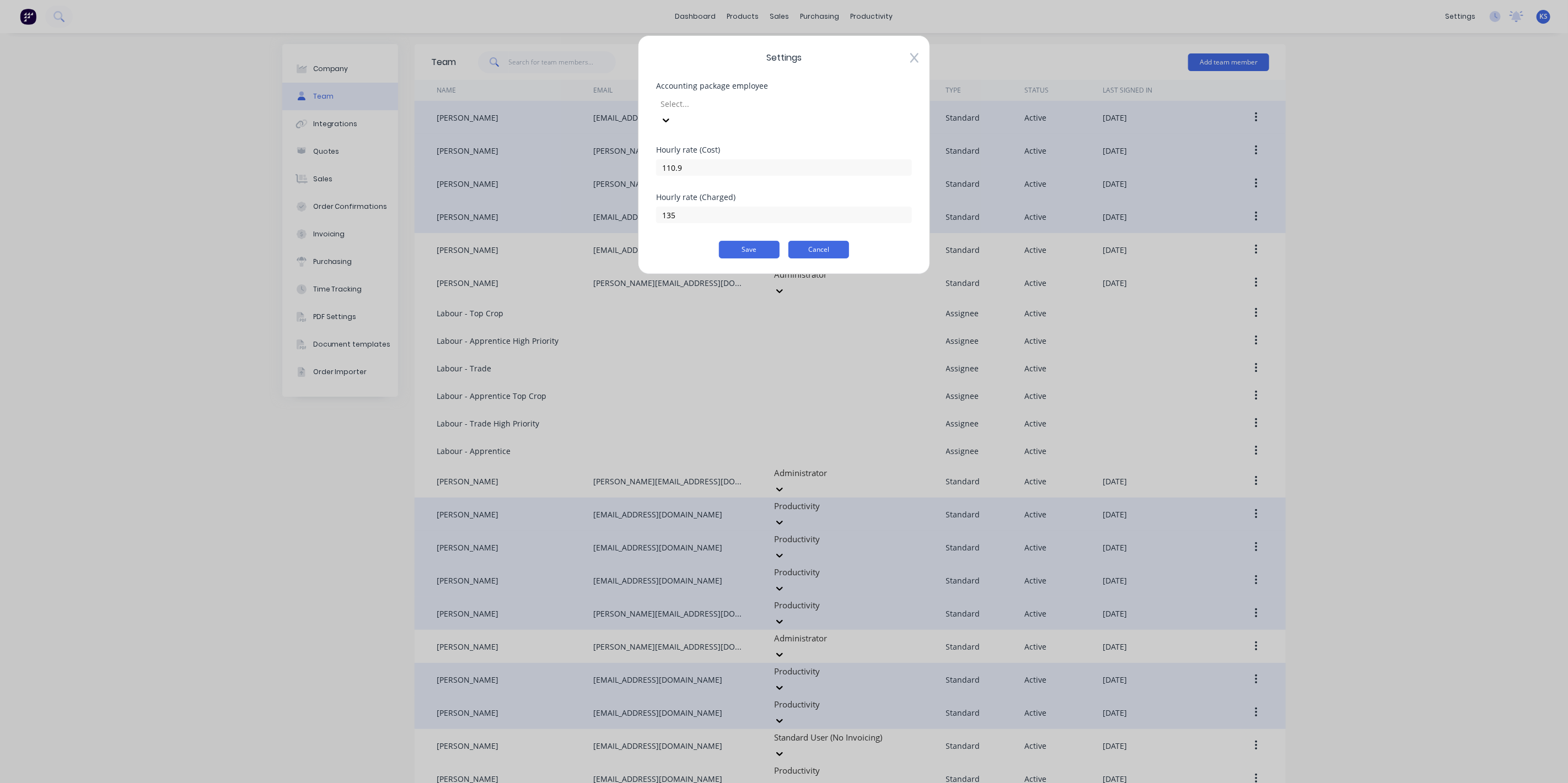
click at [824, 241] on button "Cancel" at bounding box center [819, 249] width 61 height 17
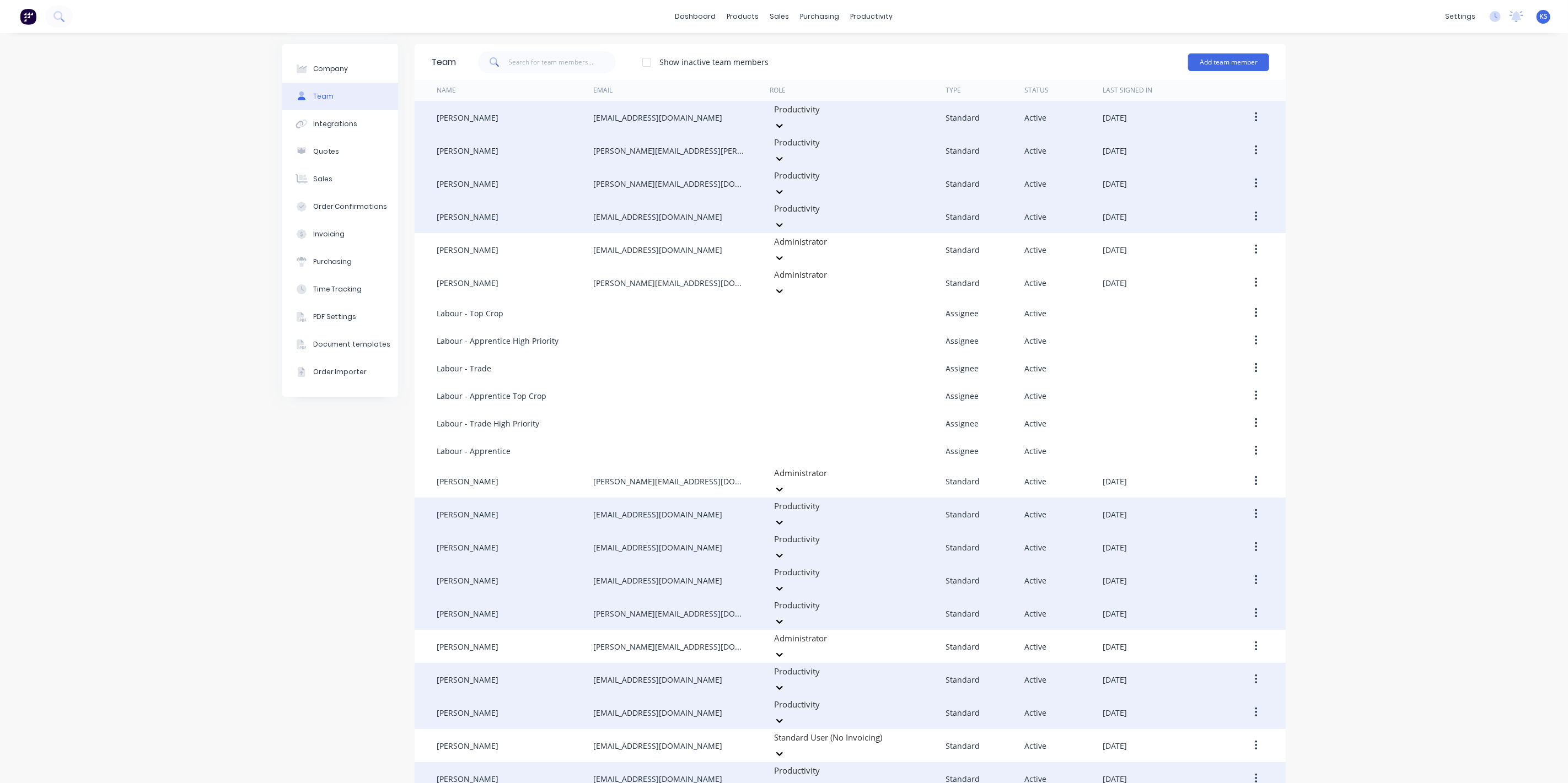
click at [1255, 773] on icon "button" at bounding box center [1256, 779] width 3 height 12
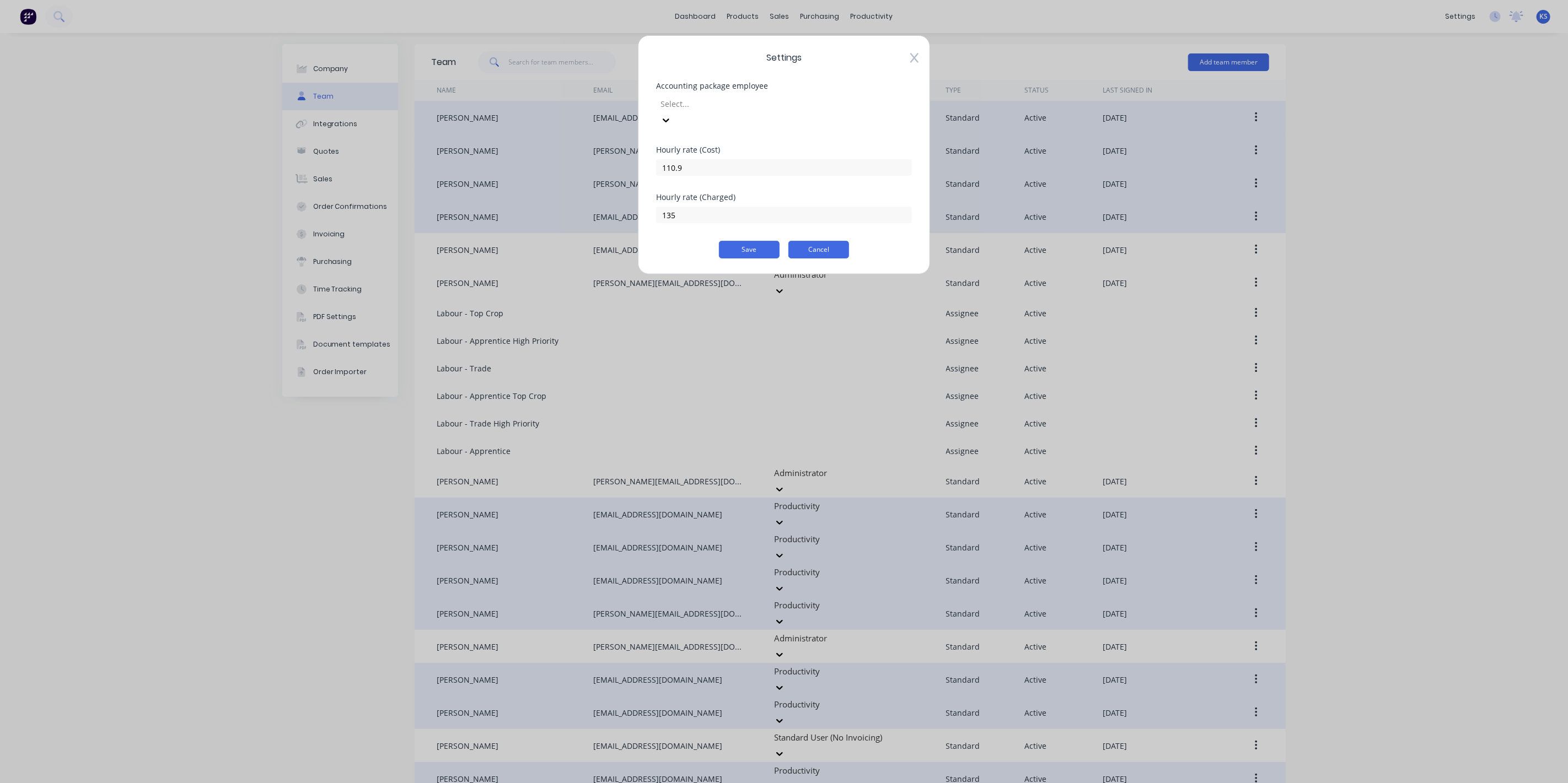
click at [824, 241] on button "Cancel" at bounding box center [819, 249] width 61 height 17
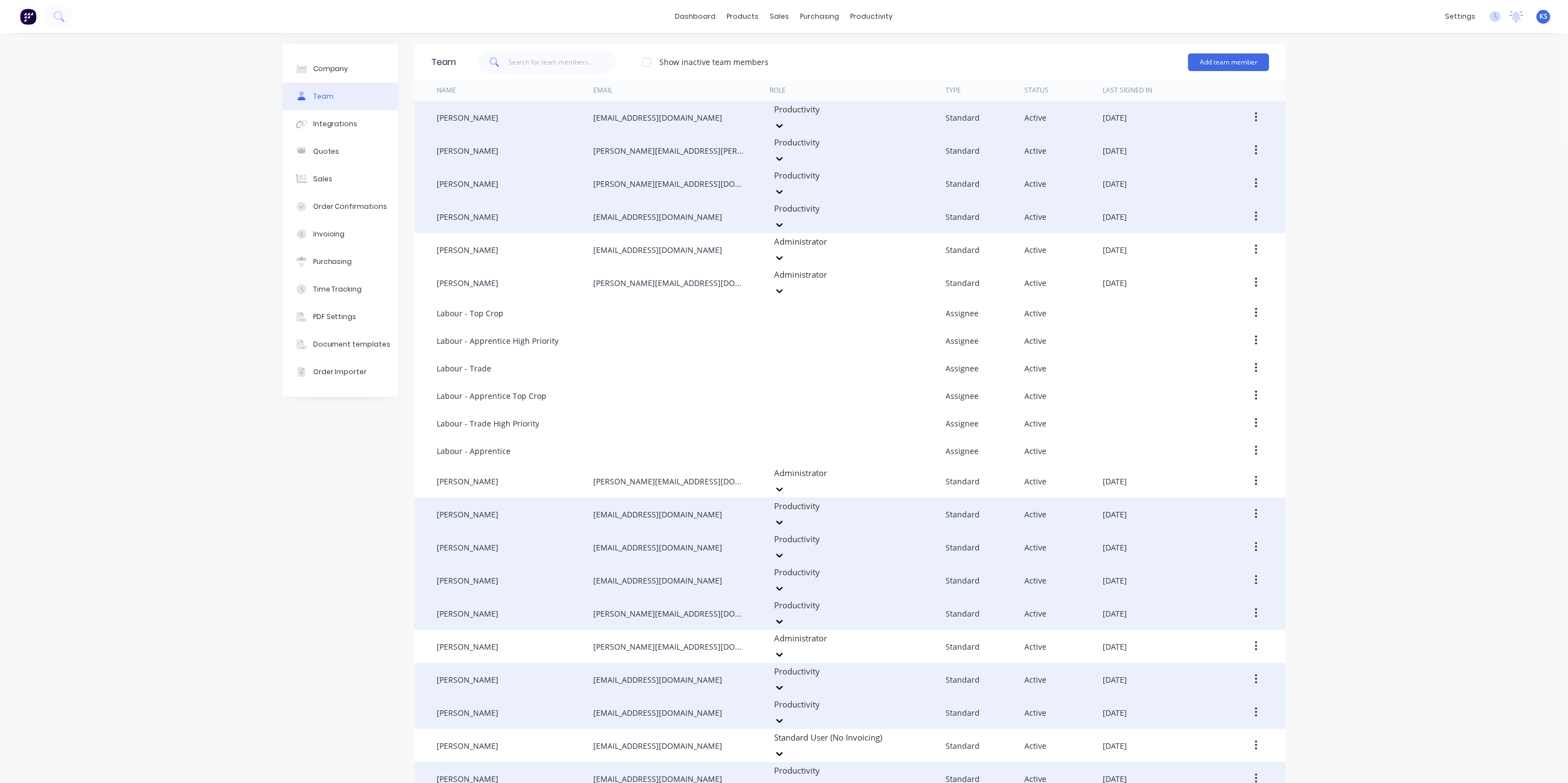
click at [332, 92] on button "Team" at bounding box center [340, 96] width 116 height 28
click at [1463, 12] on div "settings" at bounding box center [1461, 17] width 42 height 17
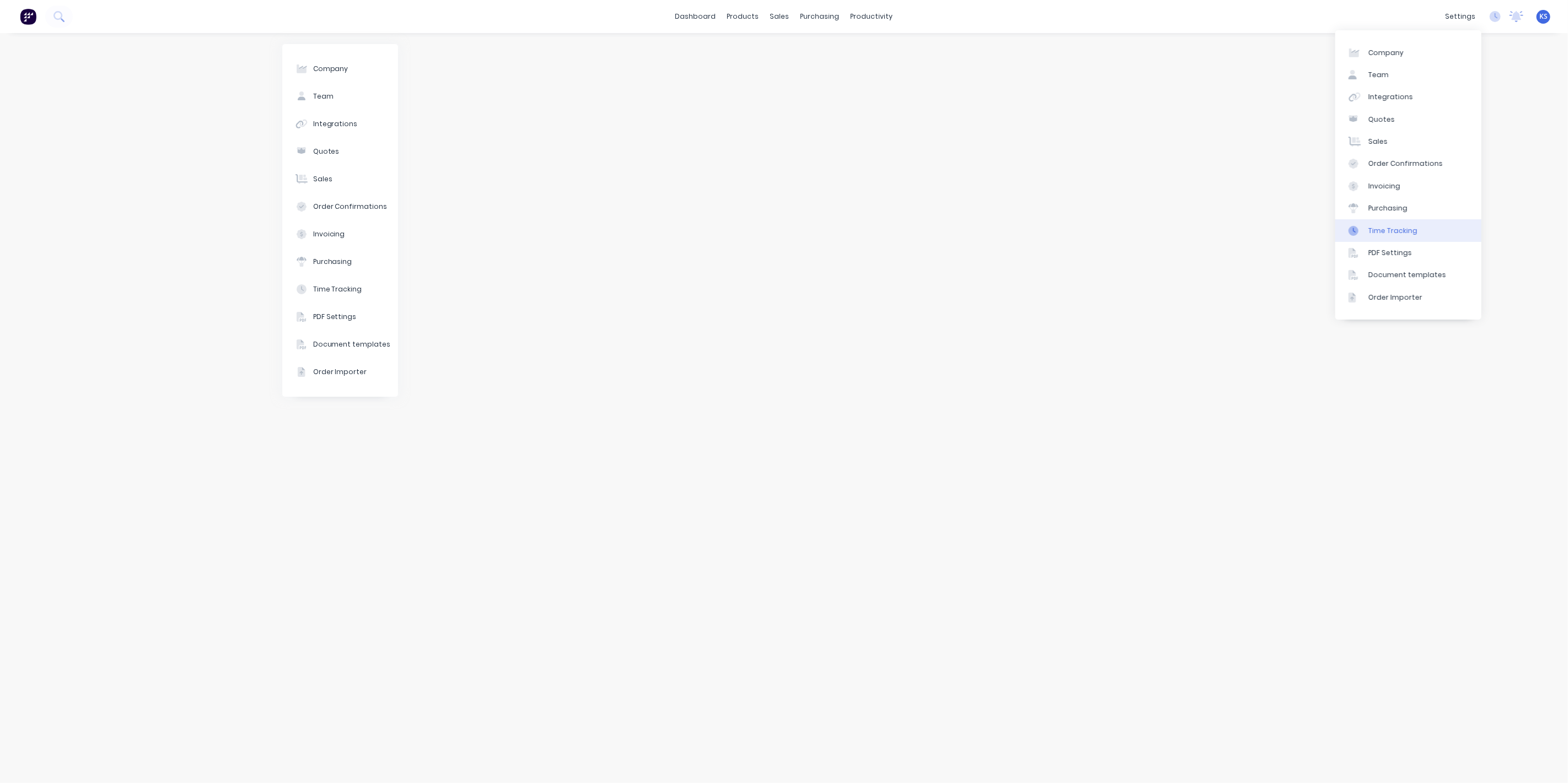
click at [1429, 225] on link "Time Tracking" at bounding box center [1408, 231] width 146 height 22
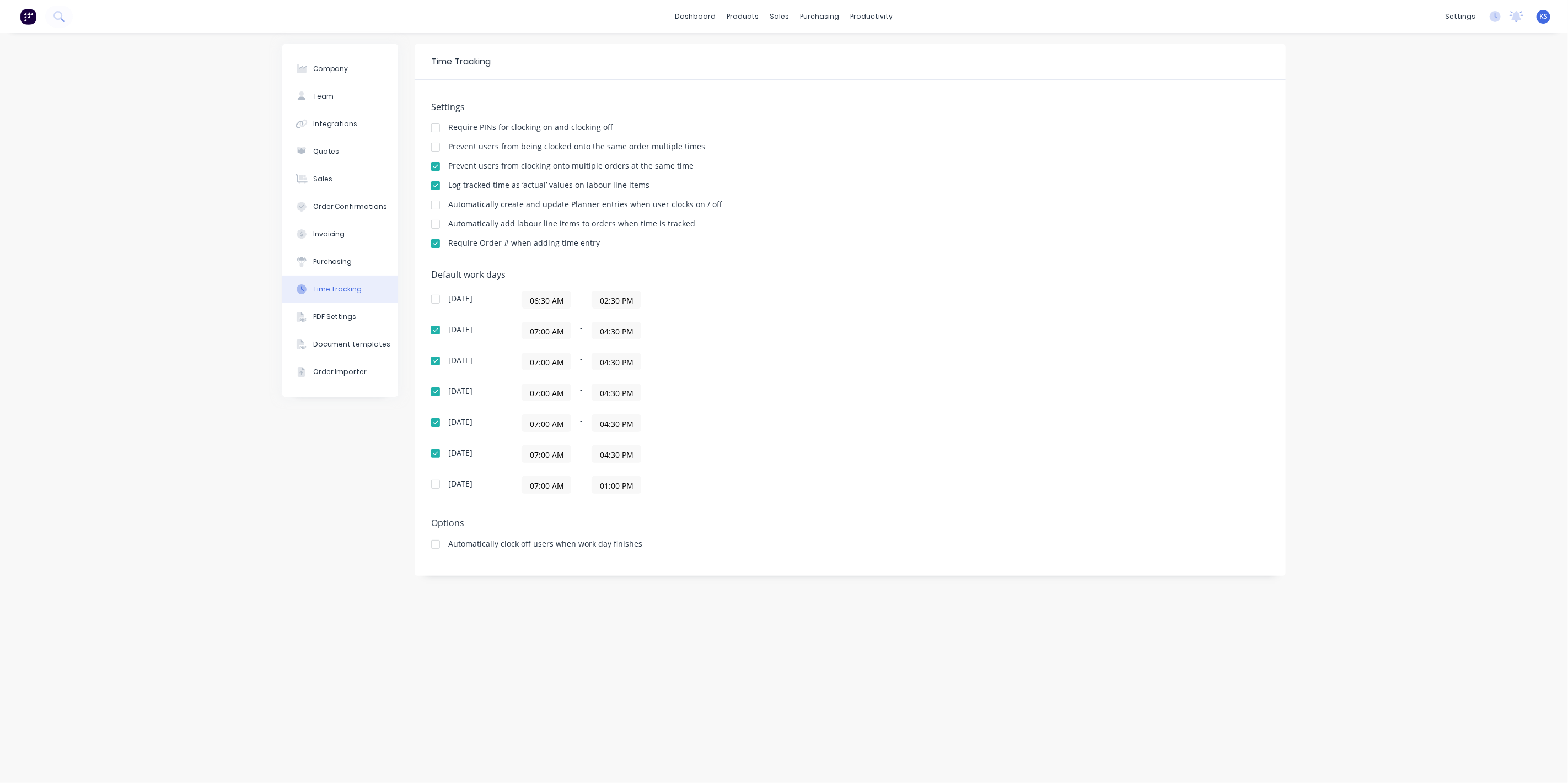
click at [436, 226] on div at bounding box center [436, 224] width 22 height 22
click at [695, 19] on link "dashboard" at bounding box center [695, 17] width 52 height 17
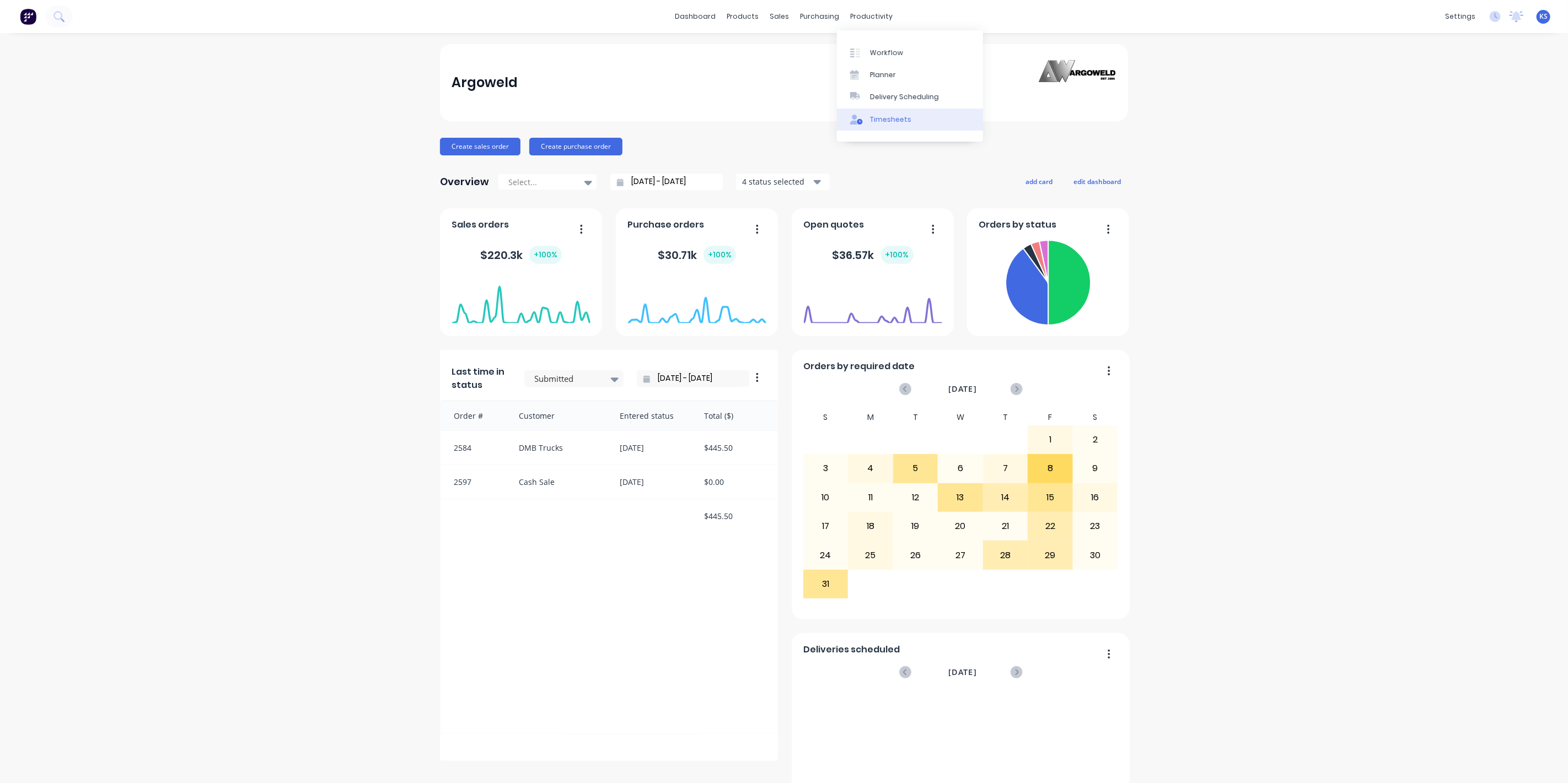
click at [909, 116] on link "Timesheets" at bounding box center [910, 120] width 146 height 22
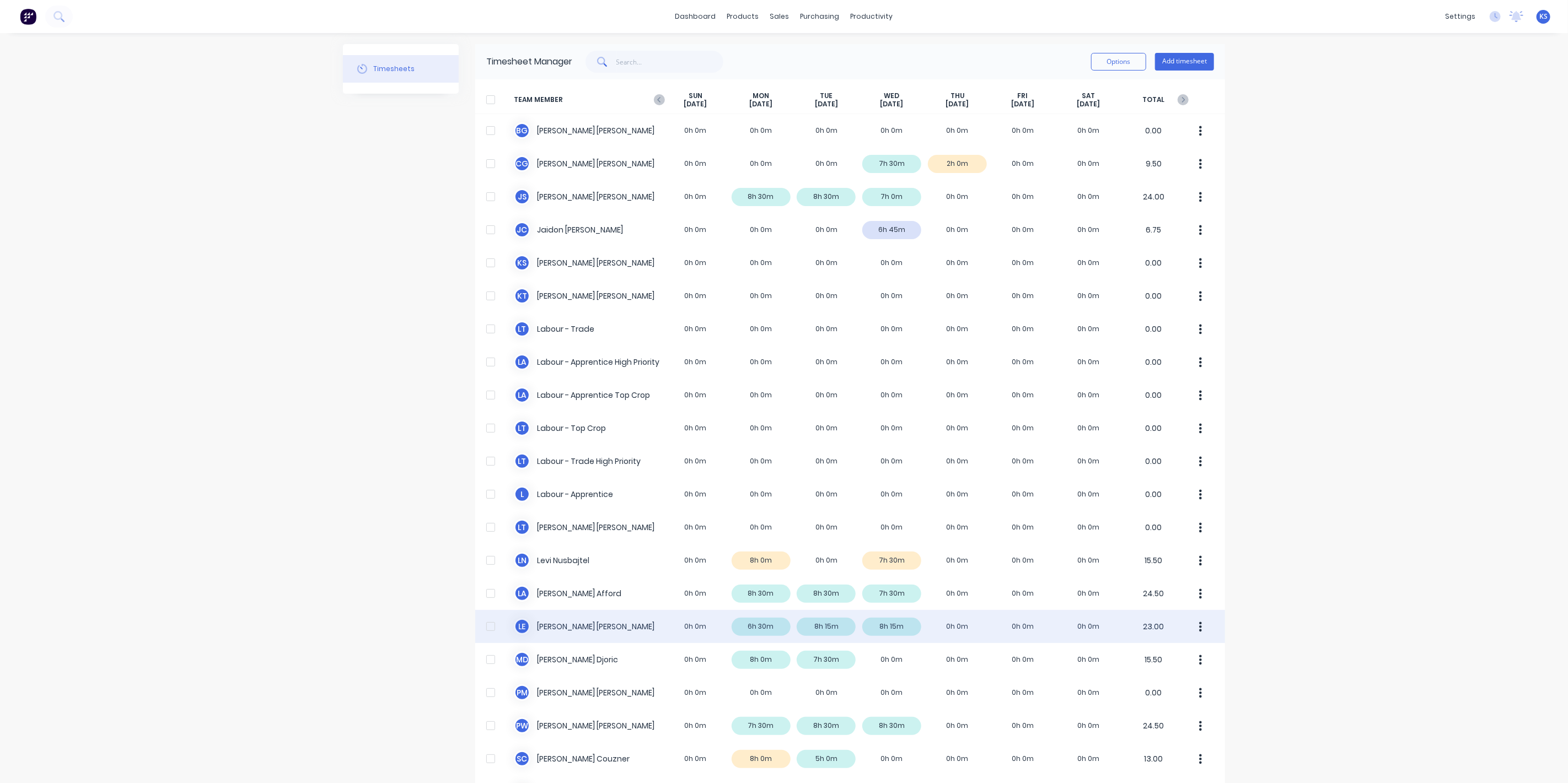
click at [578, 621] on div "L E [PERSON_NAME] 0h 0m 6h 30m 8h 15m 8h 15m 0h 0m 0h 0m 0h 0m 23.00" at bounding box center [850, 627] width 750 height 33
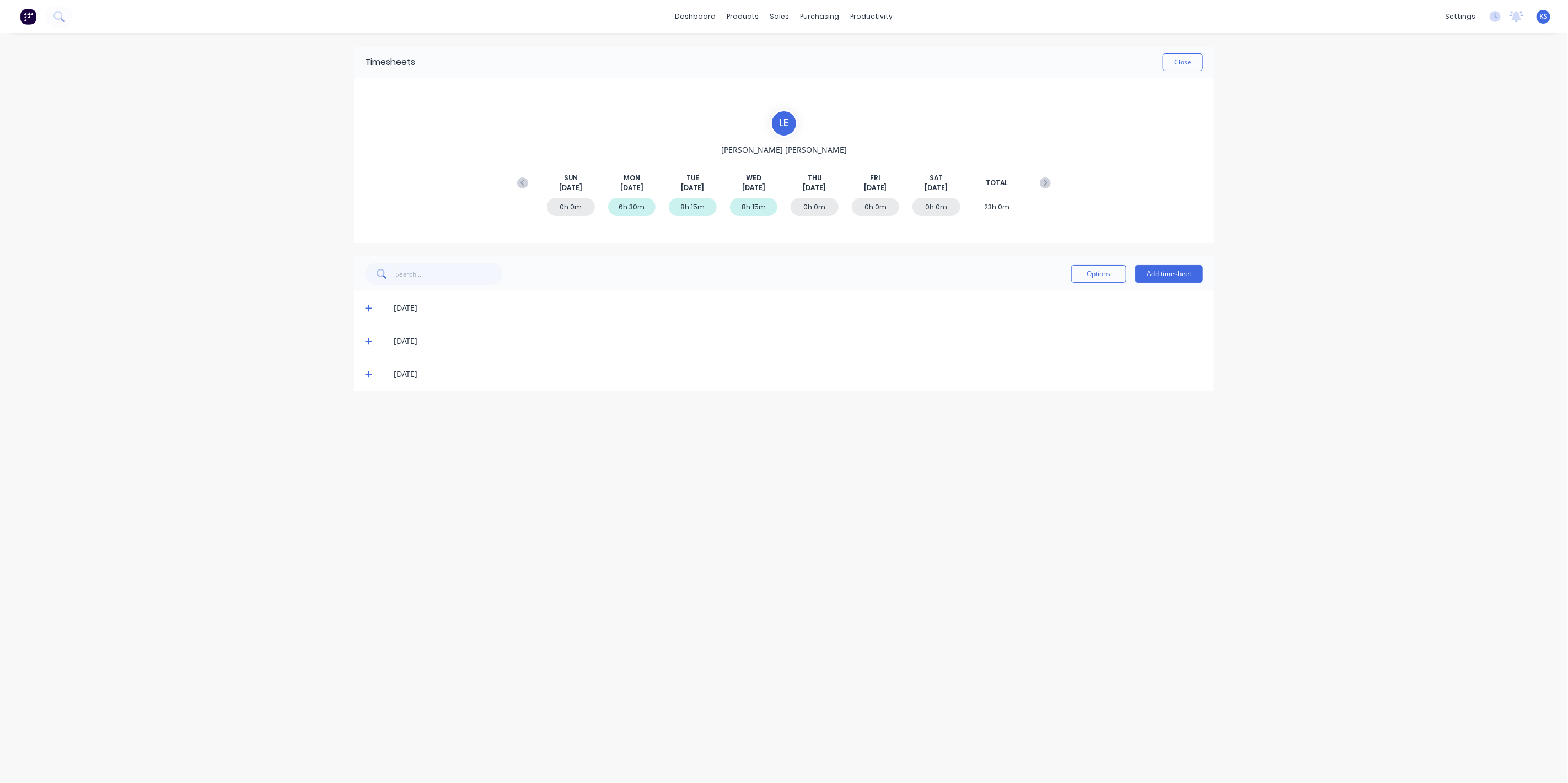
click at [371, 377] on icon at bounding box center [368, 374] width 7 height 8
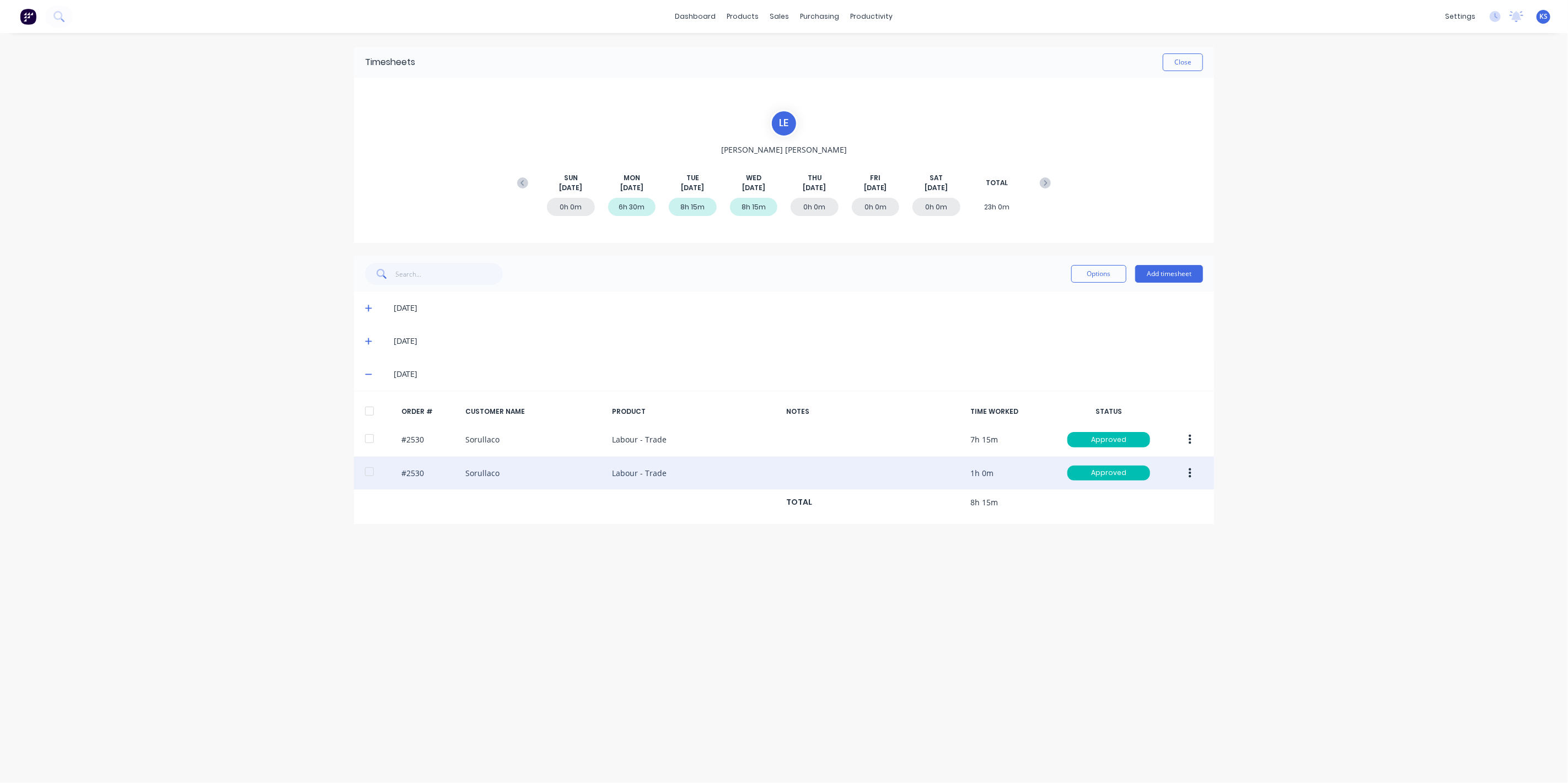
click at [1192, 479] on button "button" at bounding box center [1190, 474] width 26 height 20
click at [1168, 541] on div "Edit" at bounding box center [1150, 546] width 85 height 16
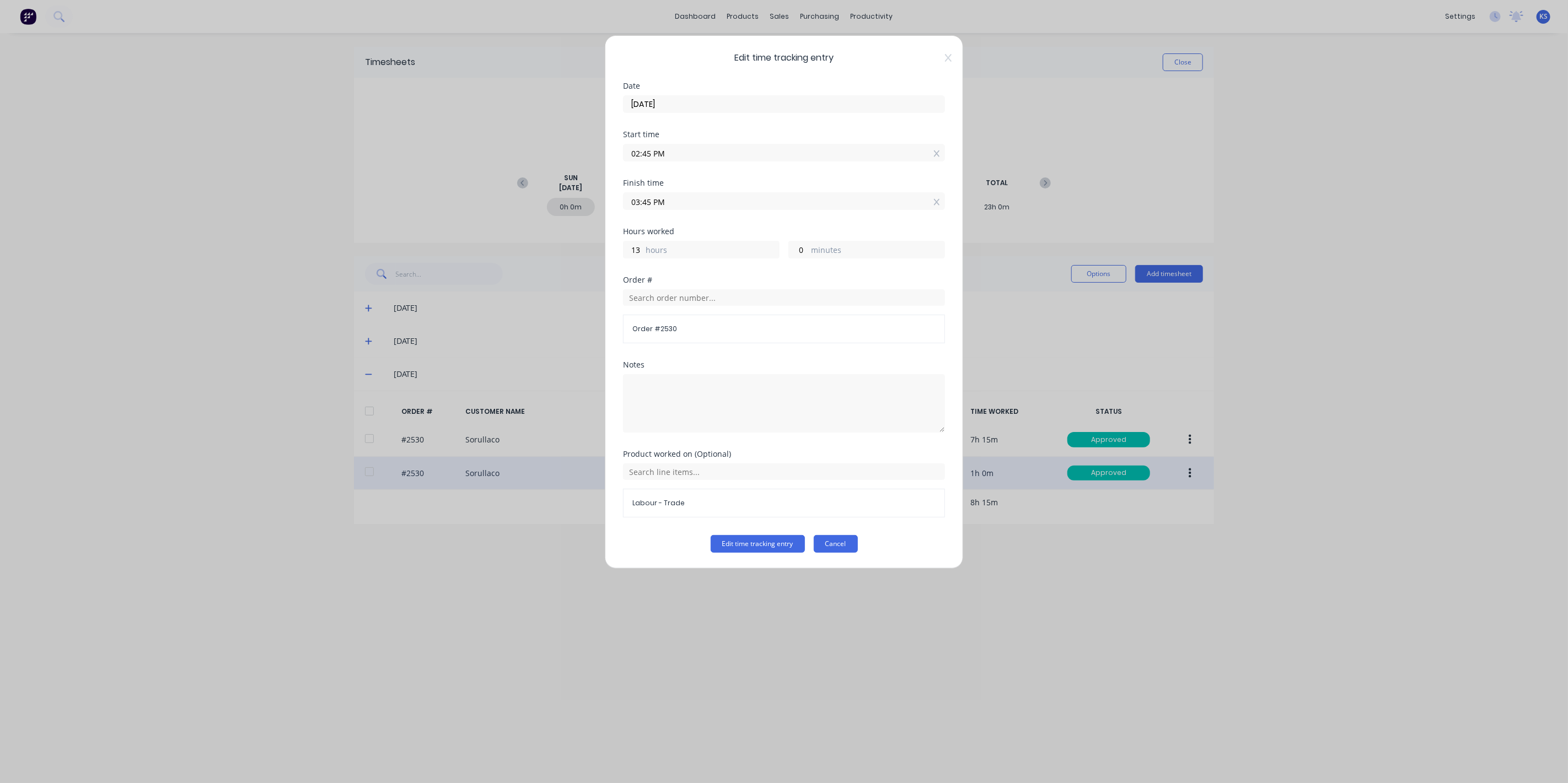
click at [848, 539] on button "Cancel" at bounding box center [836, 543] width 44 height 17
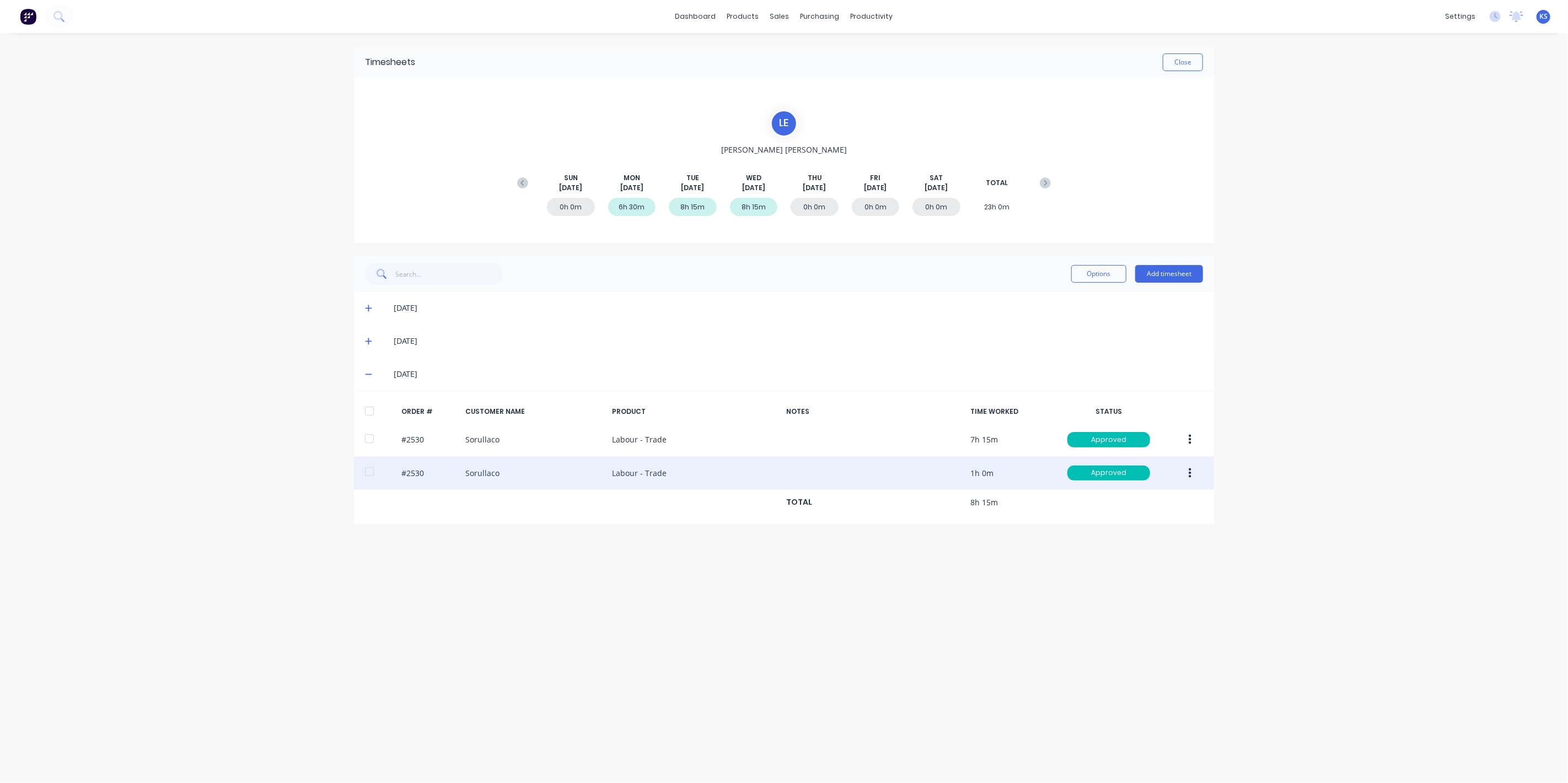
click at [1125, 570] on div "Timesheets Close L E Luke Ellis SUN Aug 10th MON Aug 11th TUE Aug 12th WED Aug …" at bounding box center [784, 397] width 882 height 728
click at [697, 11] on link "dashboard" at bounding box center [695, 17] width 52 height 17
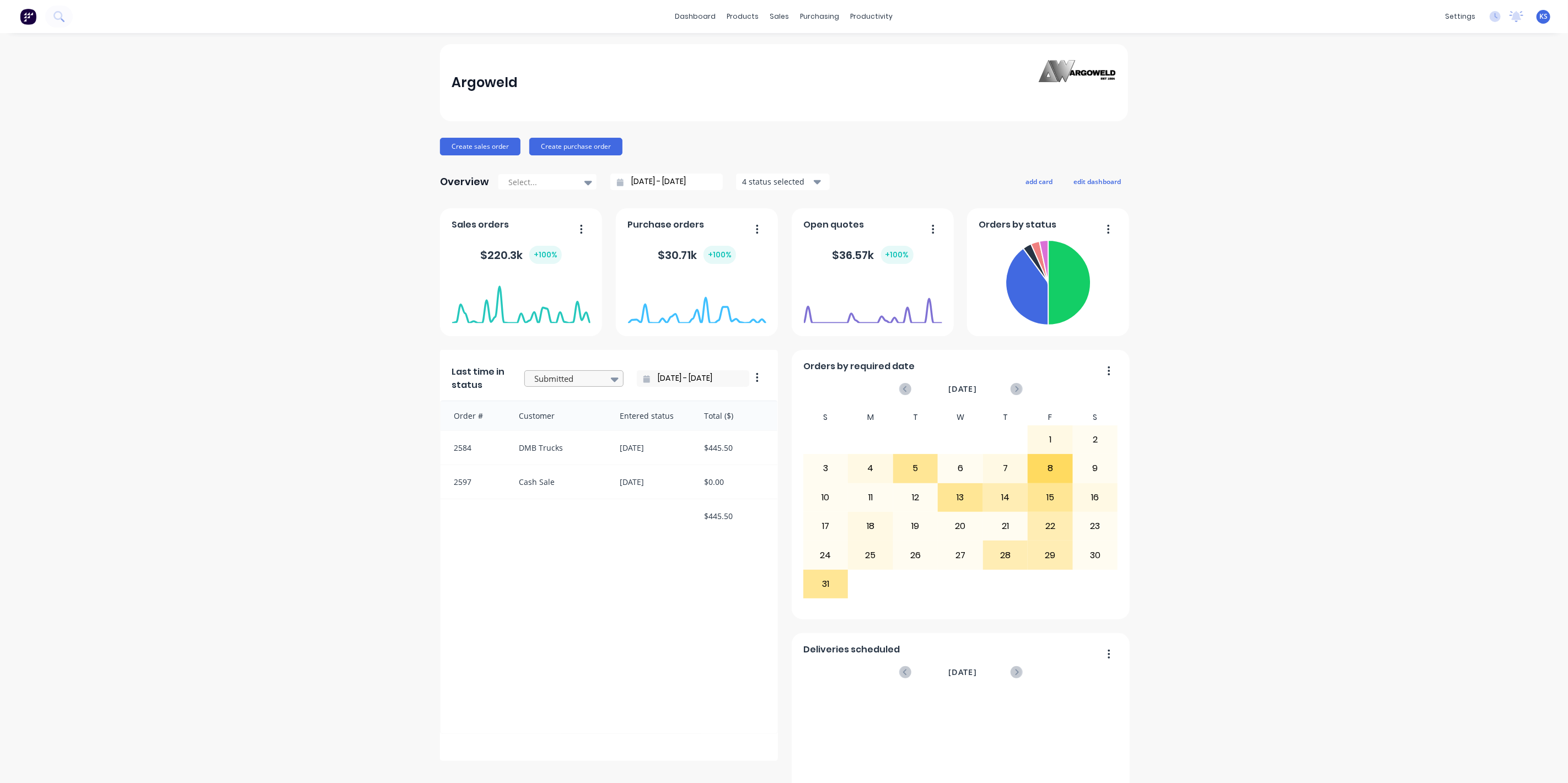
click at [600, 375] on div "Submitted" at bounding box center [569, 379] width 76 height 17
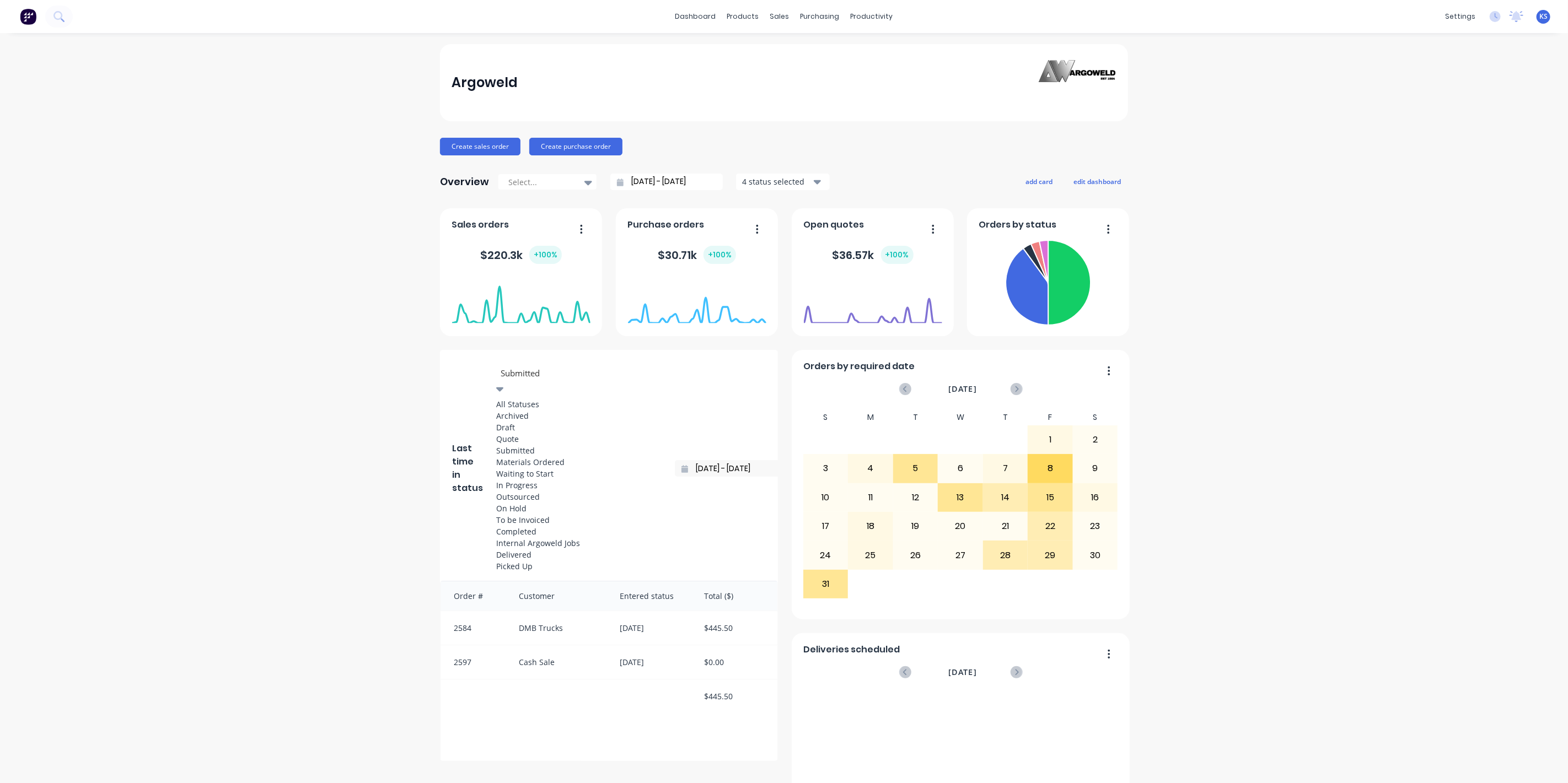
scroll to position [156, 0]
click at [554, 514] on div "To be Invoiced" at bounding box center [579, 520] width 166 height 12
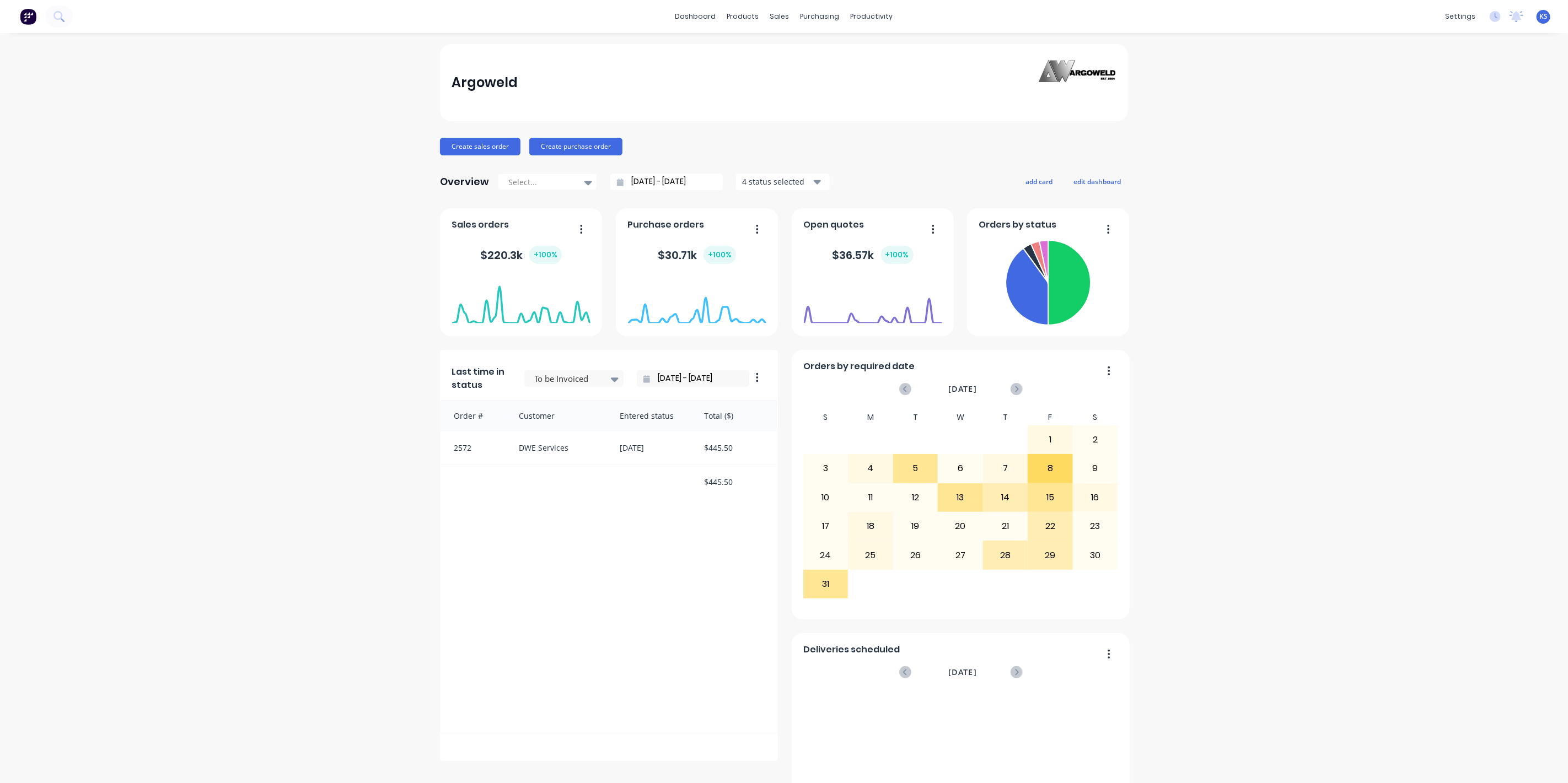
click at [325, 442] on div "Argoweld Create sales order Create purchase order Overview Select... [DATE] - […" at bounding box center [784, 615] width 1568 height 1142
